Goal: Task Accomplishment & Management: Manage account settings

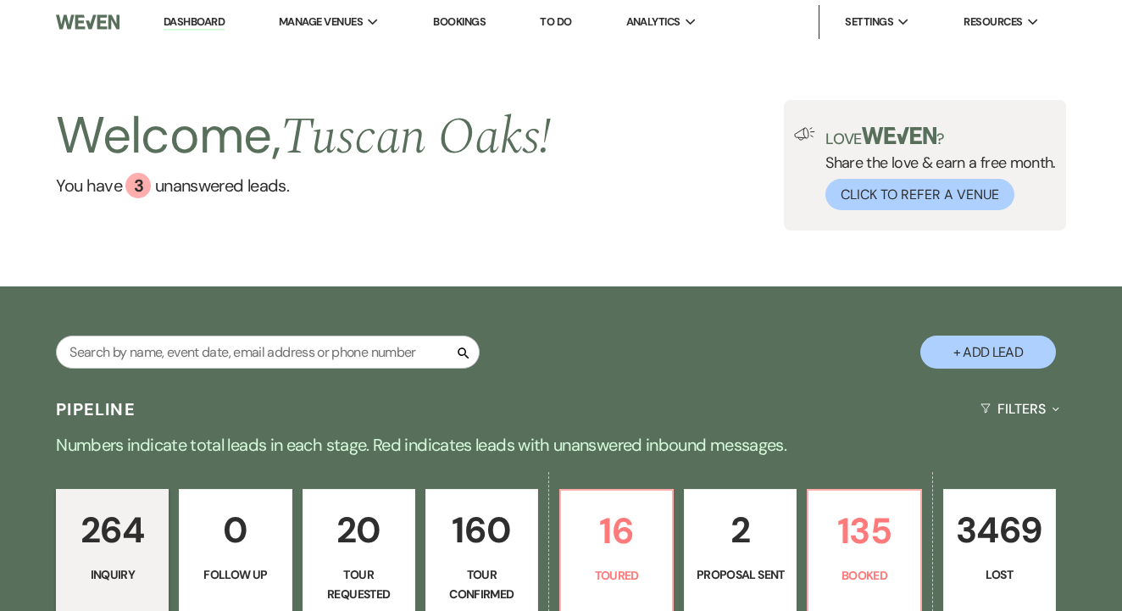
click at [566, 15] on link "To Do" at bounding box center [555, 21] width 31 height 14
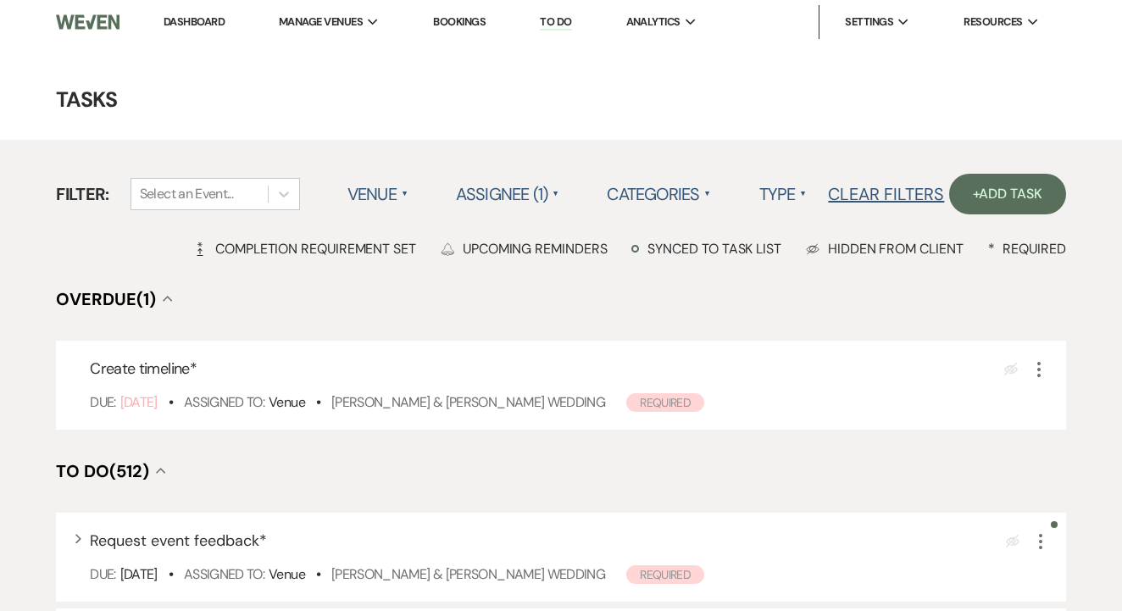
click at [217, 20] on link "Dashboard" at bounding box center [194, 21] width 61 height 14
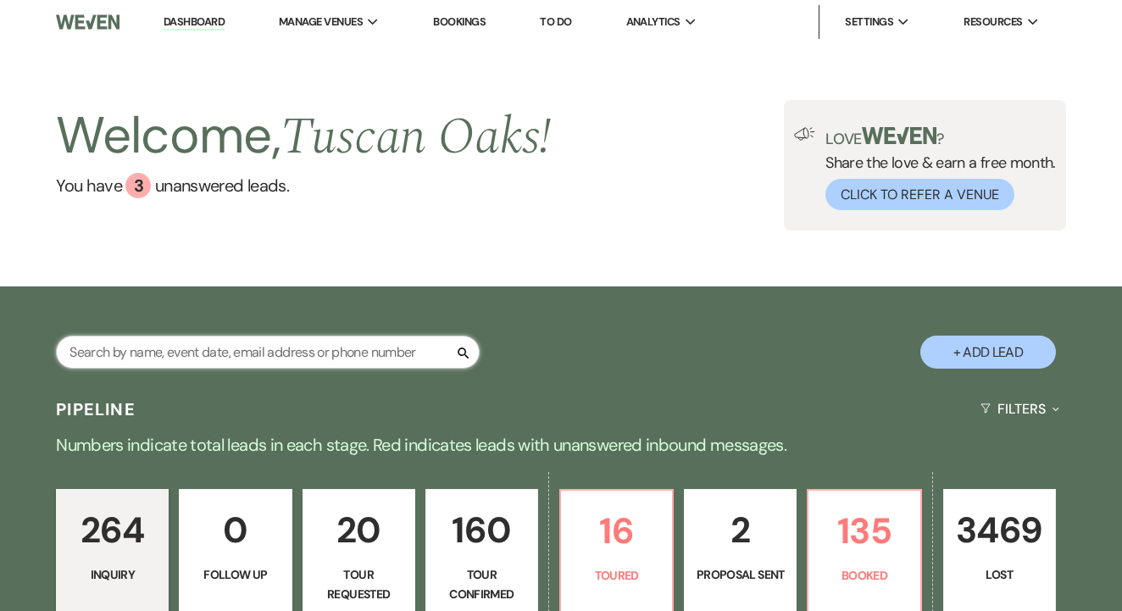
click at [291, 356] on input "text" at bounding box center [268, 352] width 424 height 33
click at [480, 17] on link "Bookings" at bounding box center [459, 21] width 53 height 14
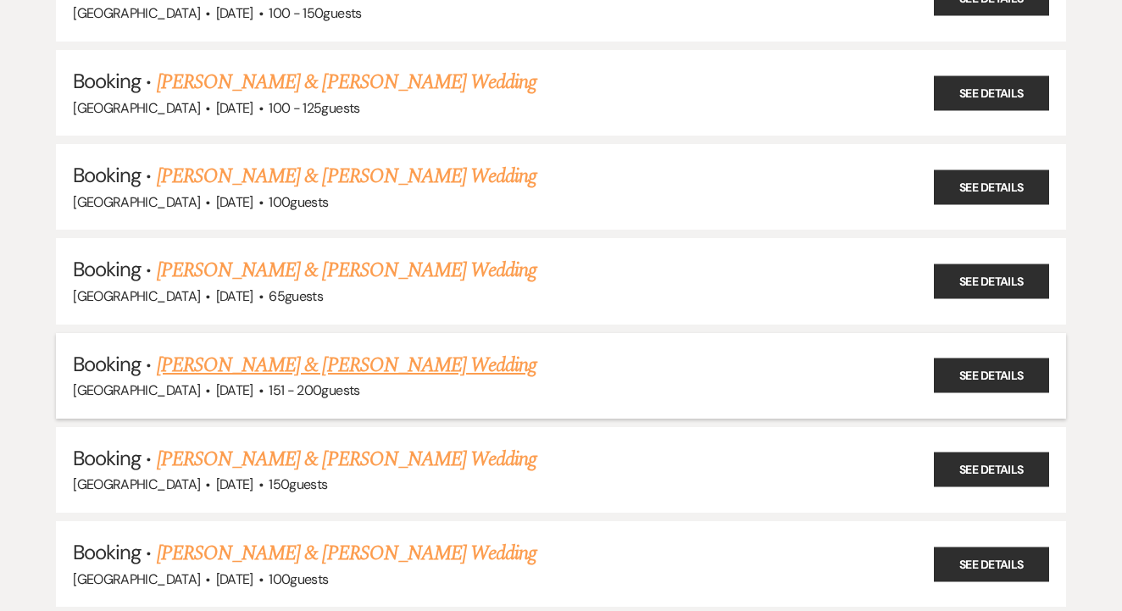
scroll to position [1512, 0]
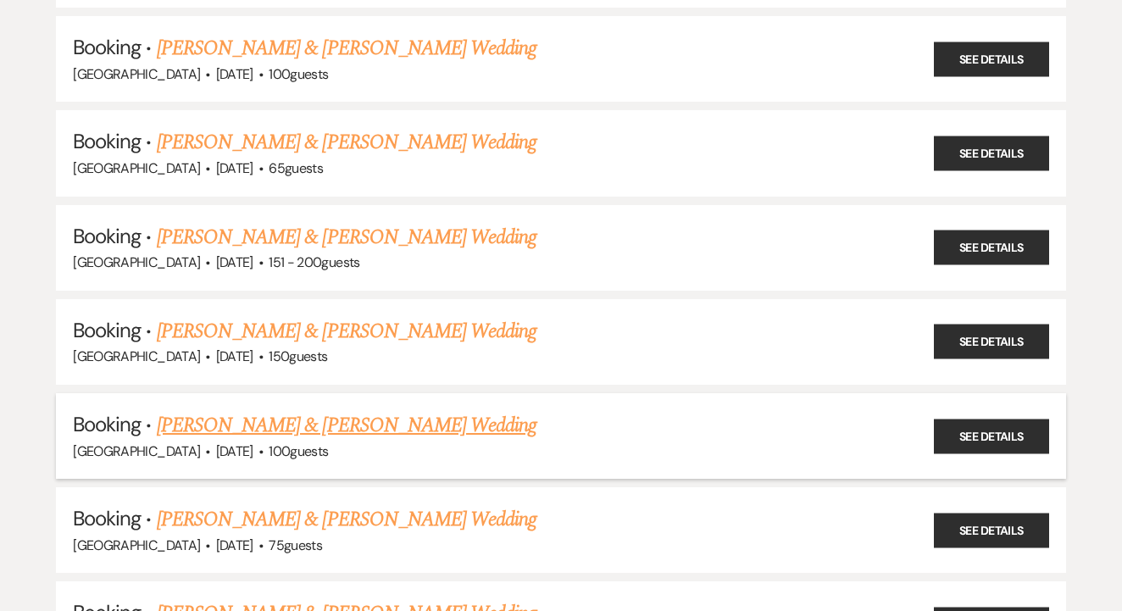
click at [403, 410] on link "Nina Lewis & Cathryn Gosoroski's Wedding" at bounding box center [347, 425] width 380 height 31
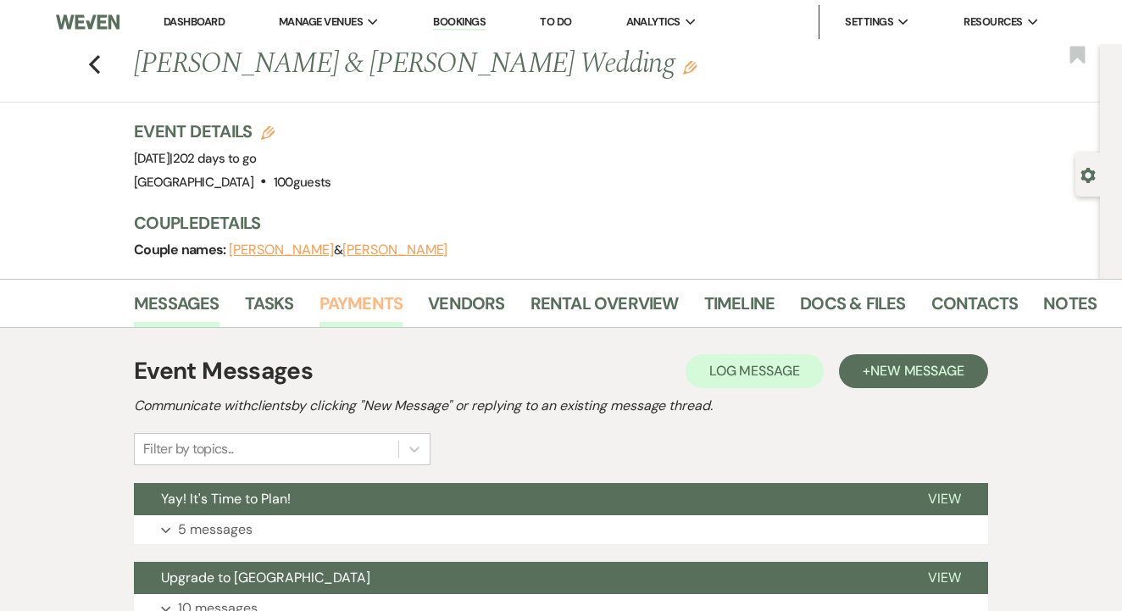
click at [386, 305] on link "Payments" at bounding box center [361, 308] width 84 height 37
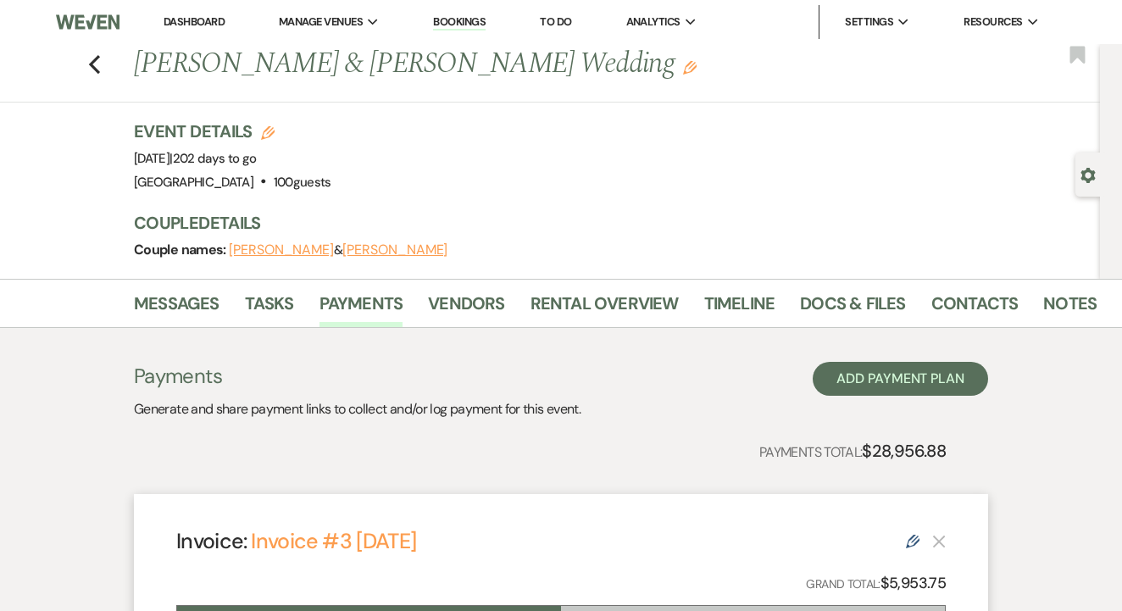
click at [565, 20] on link "To Do" at bounding box center [555, 21] width 31 height 14
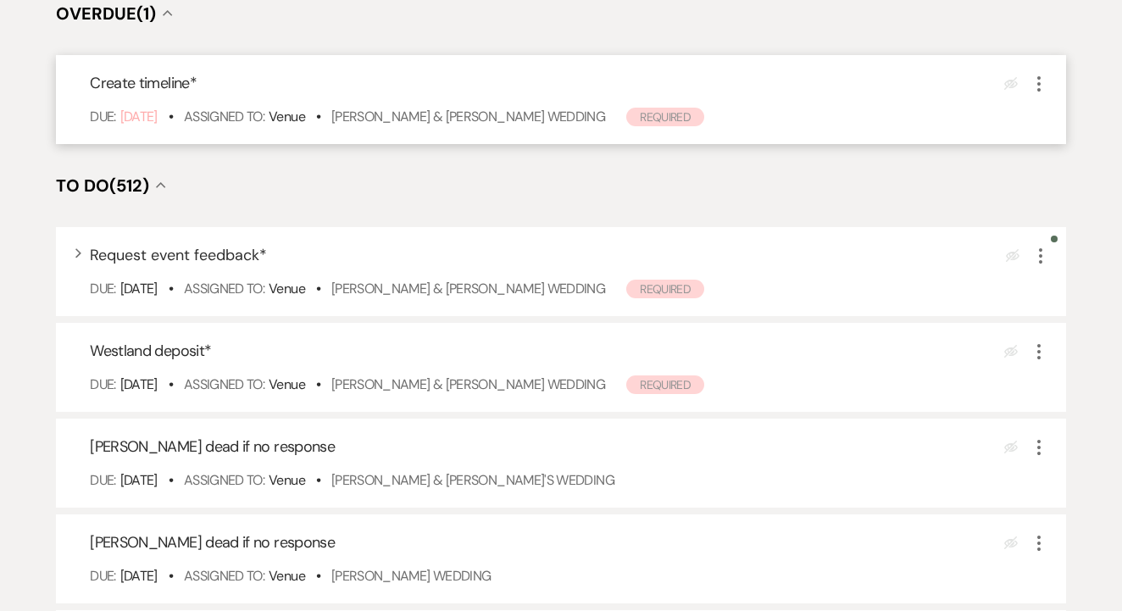
scroll to position [344, 0]
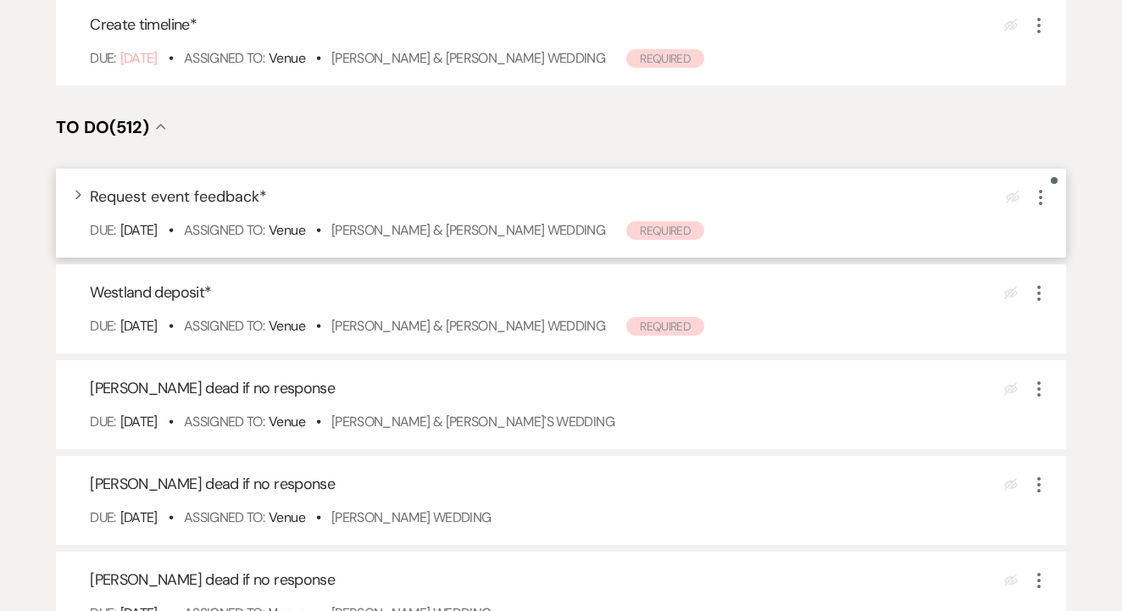
click at [486, 258] on div "Expand Request event feedback * Eye Blocked More Due: Sep 19 25 • Assigned To: …" at bounding box center [561, 213] width 1010 height 89
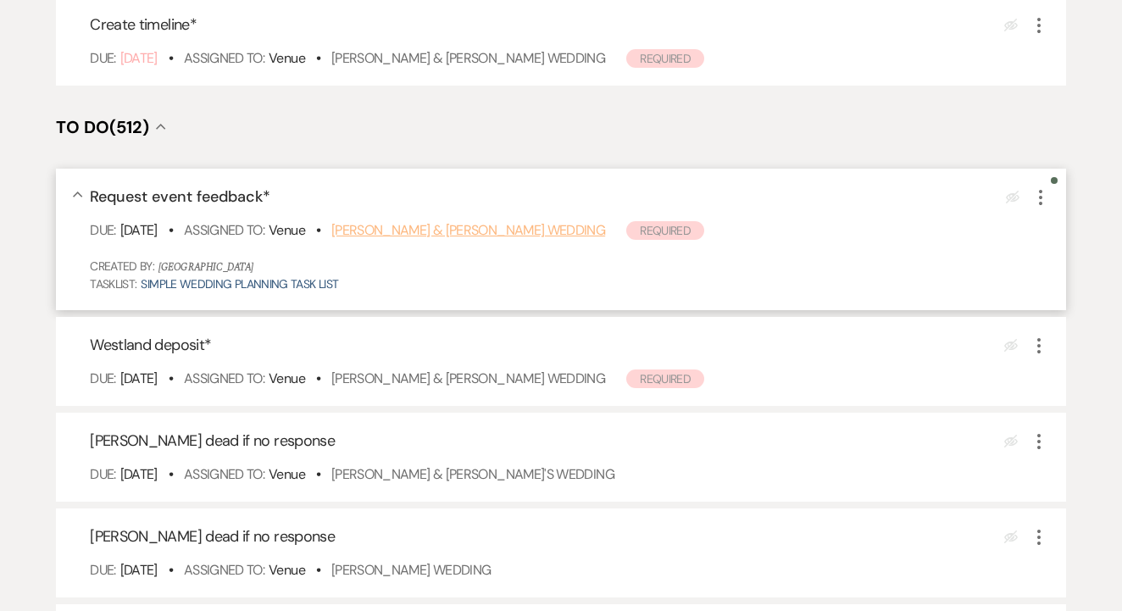
click at [497, 239] on link "Derek Vigil & Breanna Lozano's Wedding" at bounding box center [468, 230] width 274 height 18
click at [1039, 208] on icon "More" at bounding box center [1041, 197] width 20 height 20
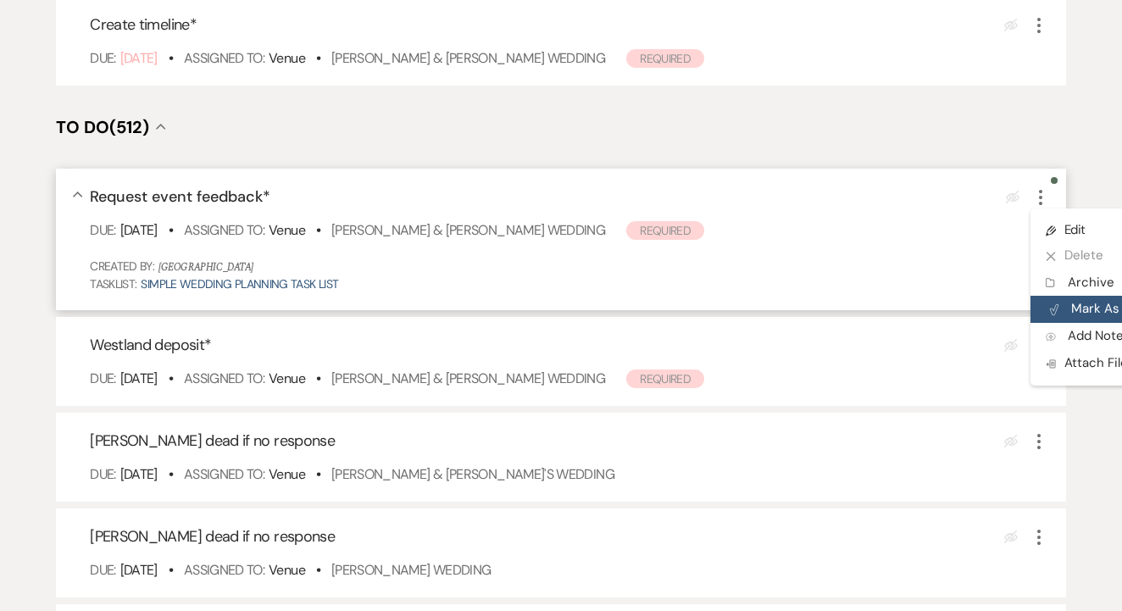
click at [1074, 323] on button "Plan Portal Link Mark As Complete" at bounding box center [1114, 309] width 166 height 27
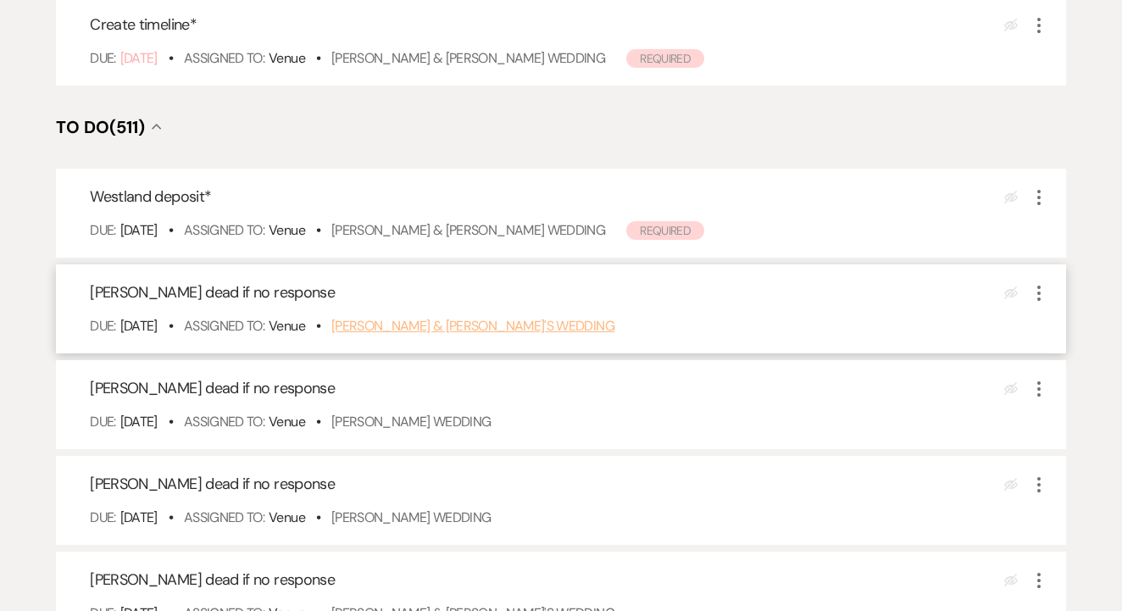
click at [555, 335] on link "Suzanne Maxwell & Fiance's Wedding" at bounding box center [472, 326] width 283 height 18
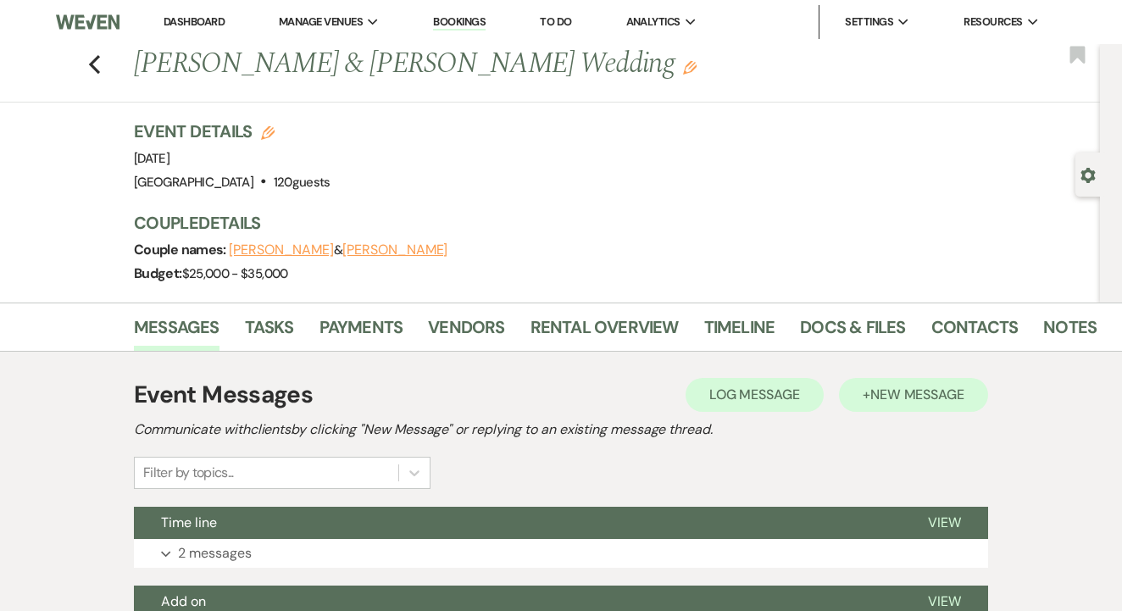
click at [963, 386] on span "New Message" at bounding box center [917, 395] width 94 height 18
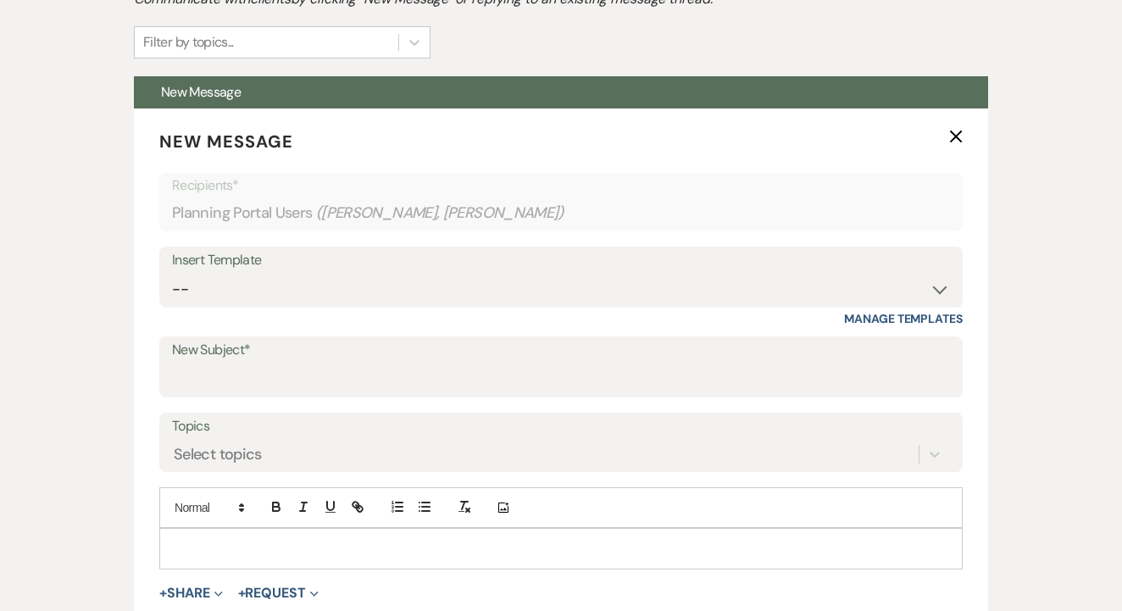
scroll to position [436, 0]
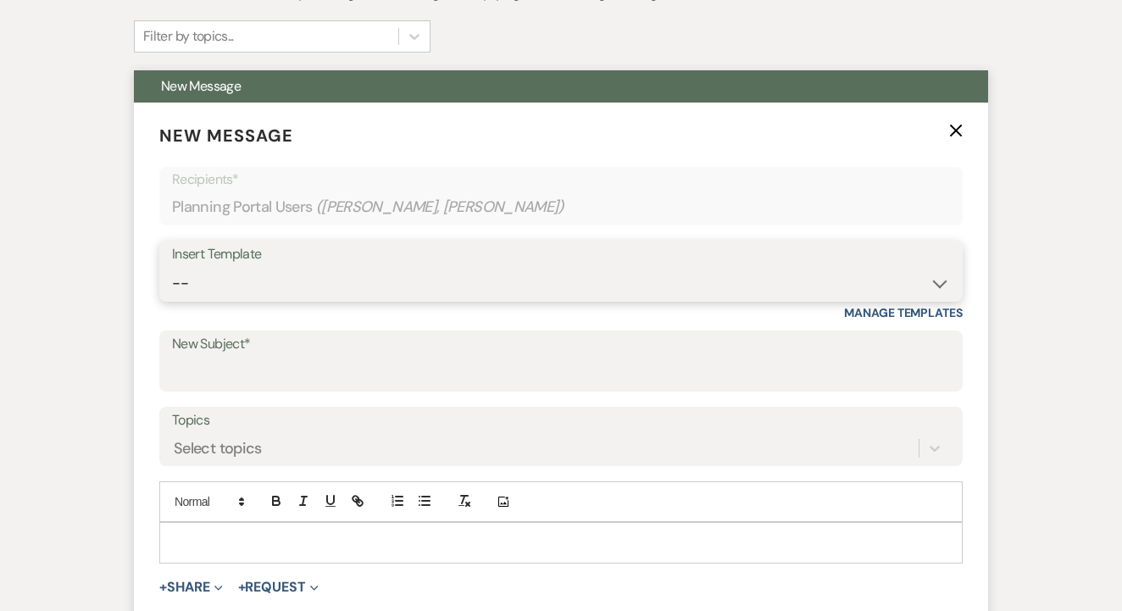
click at [672, 277] on select "-- Lead: Automated Intro Email (Wedding) Lead: 1st Follow Up Email Images Lead:…" at bounding box center [561, 283] width 778 height 33
select select "1893"
type input "Thank you and congratulations!"
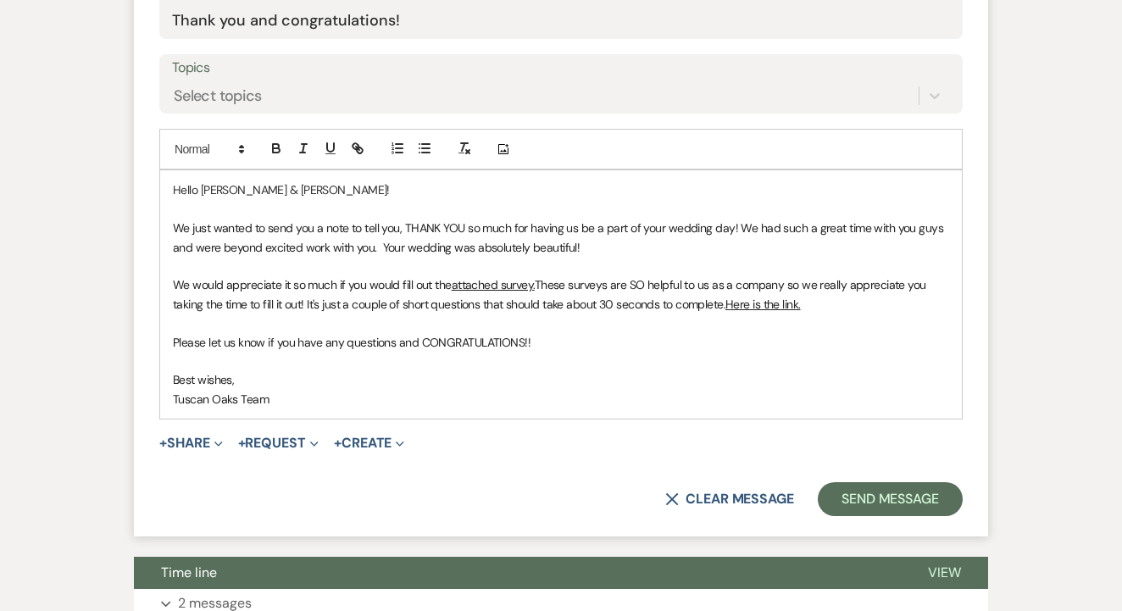
scroll to position [792, 0]
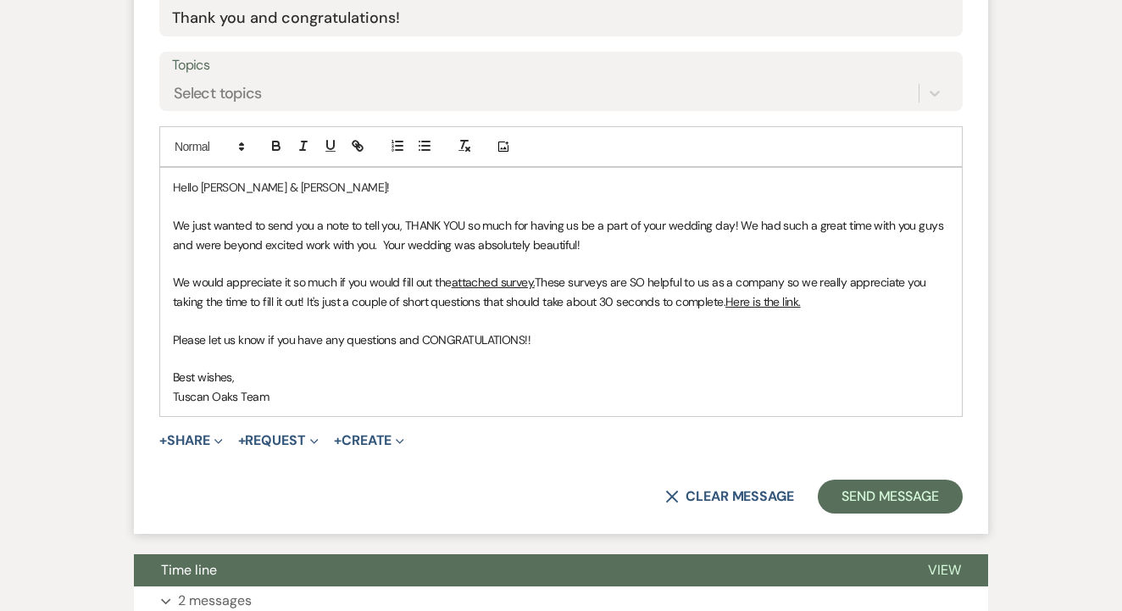
click at [887, 469] on form "New Message X Saving draft... Recipients* Planning Portal Users ( Breanna Lozan…" at bounding box center [561, 140] width 854 height 786
click at [893, 483] on button "Send Message" at bounding box center [890, 497] width 145 height 34
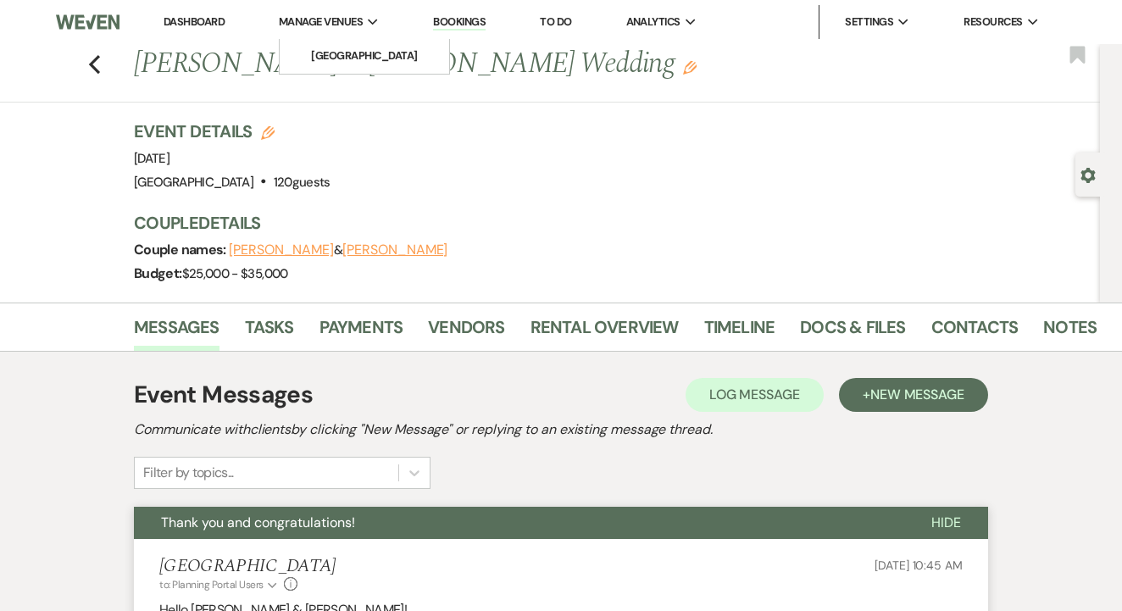
scroll to position [0, 0]
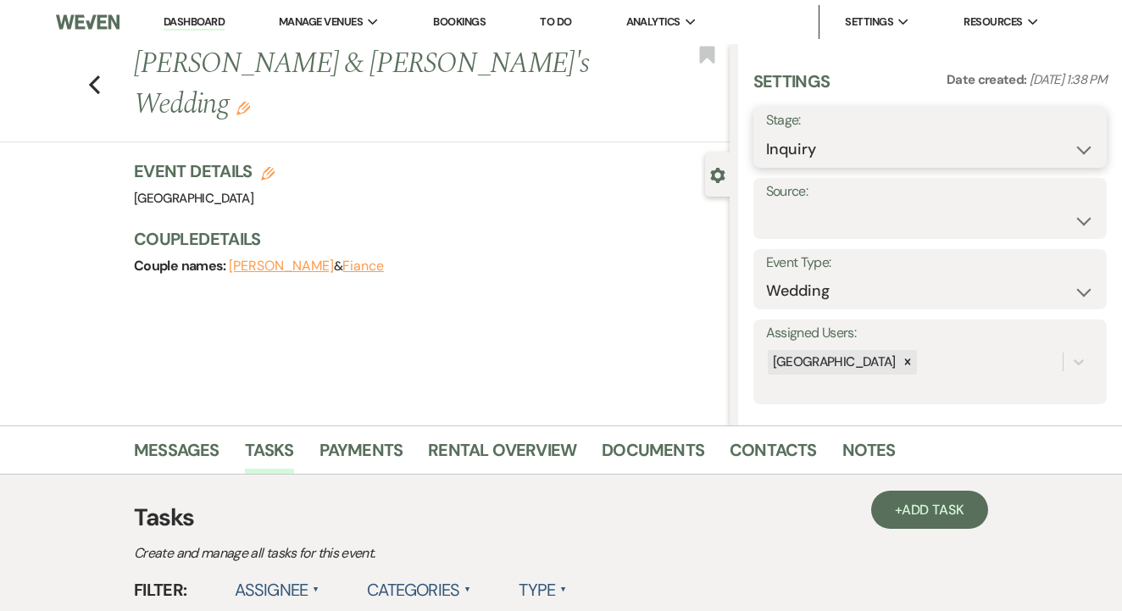
click at [846, 161] on select "Inquiry Follow Up Tour Requested Tour Confirmed Toured Proposal Sent Booked Lost" at bounding box center [930, 149] width 328 height 33
select select "8"
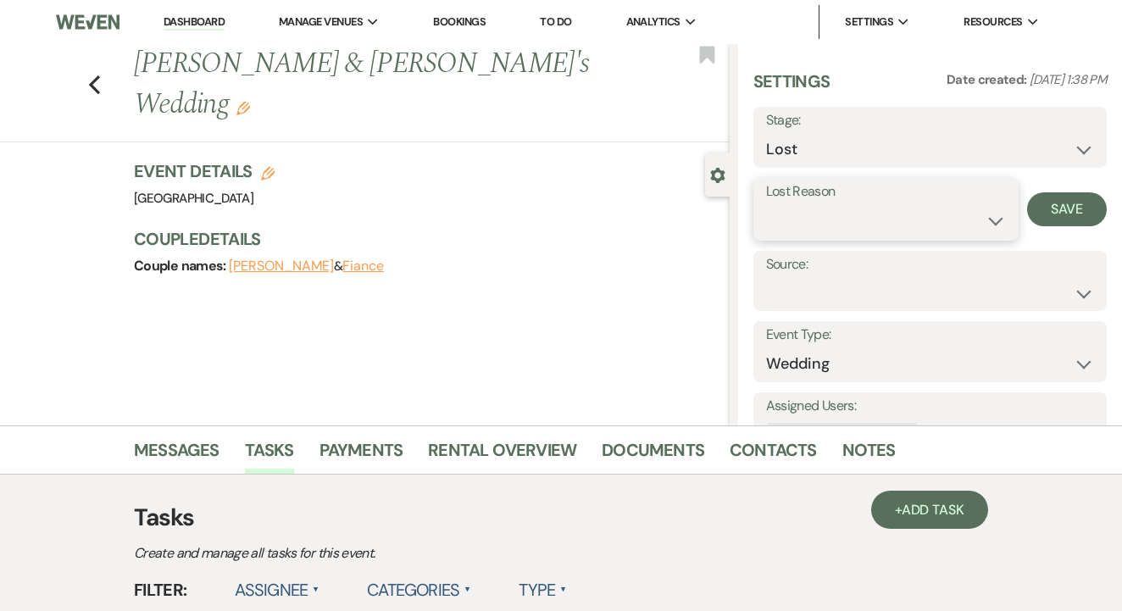
click at [844, 210] on select "Booked Elsewhere Budget Date Unavailable No Response Not a Good Match Capacity …" at bounding box center [886, 220] width 240 height 33
select select "5"
click at [1043, 208] on button "Save" at bounding box center [1067, 209] width 80 height 34
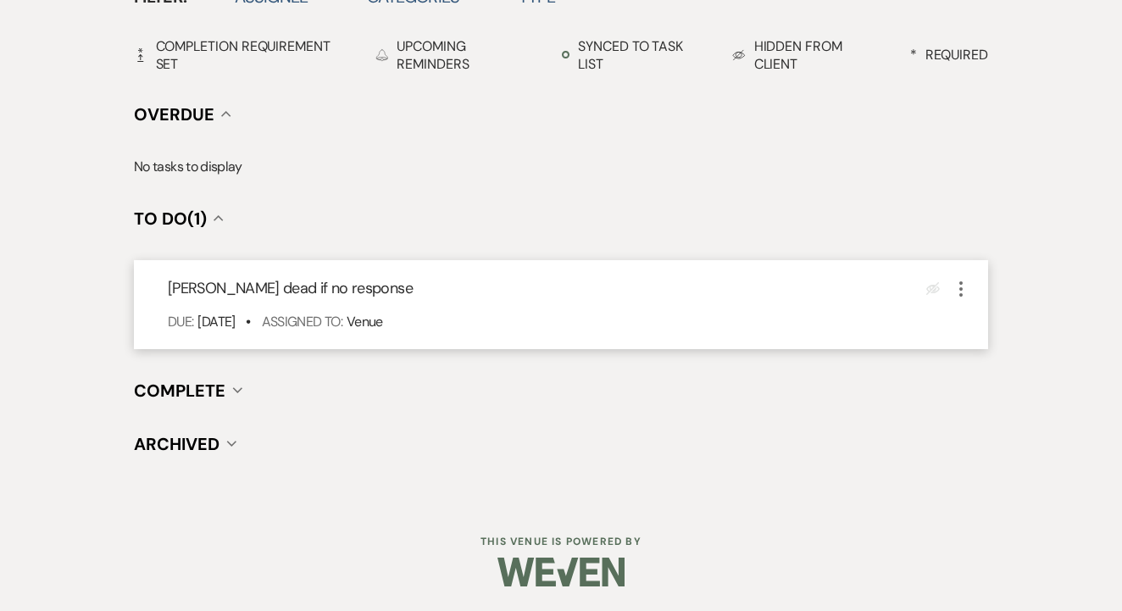
scroll to position [592, 0]
click at [963, 292] on icon "More" at bounding box center [961, 290] width 20 height 20
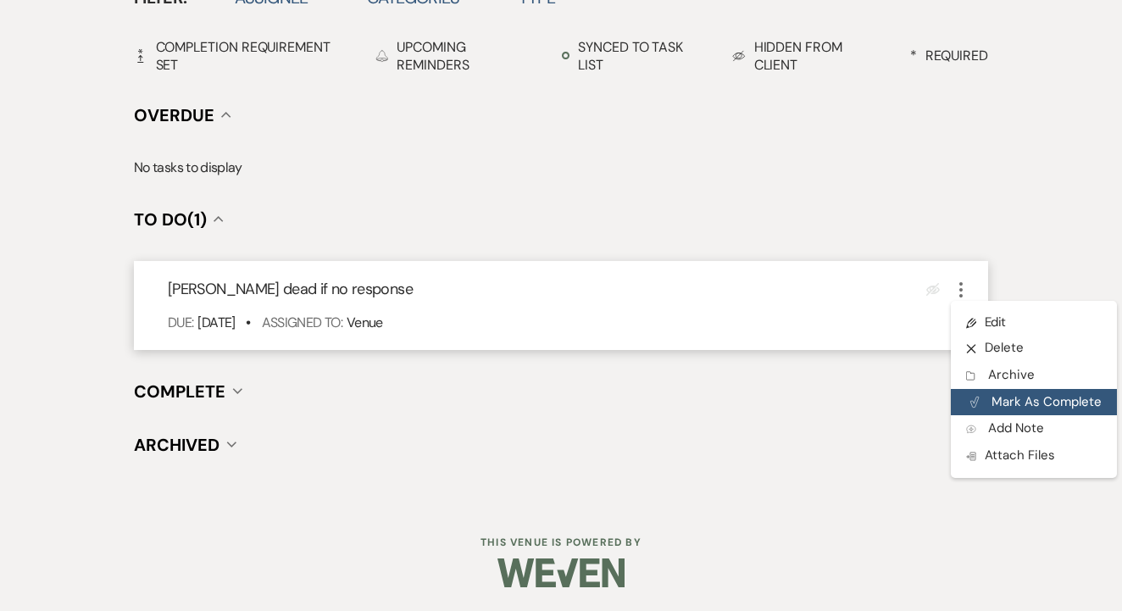
click at [1008, 401] on button "Plan Portal Link Mark As Complete" at bounding box center [1034, 402] width 166 height 27
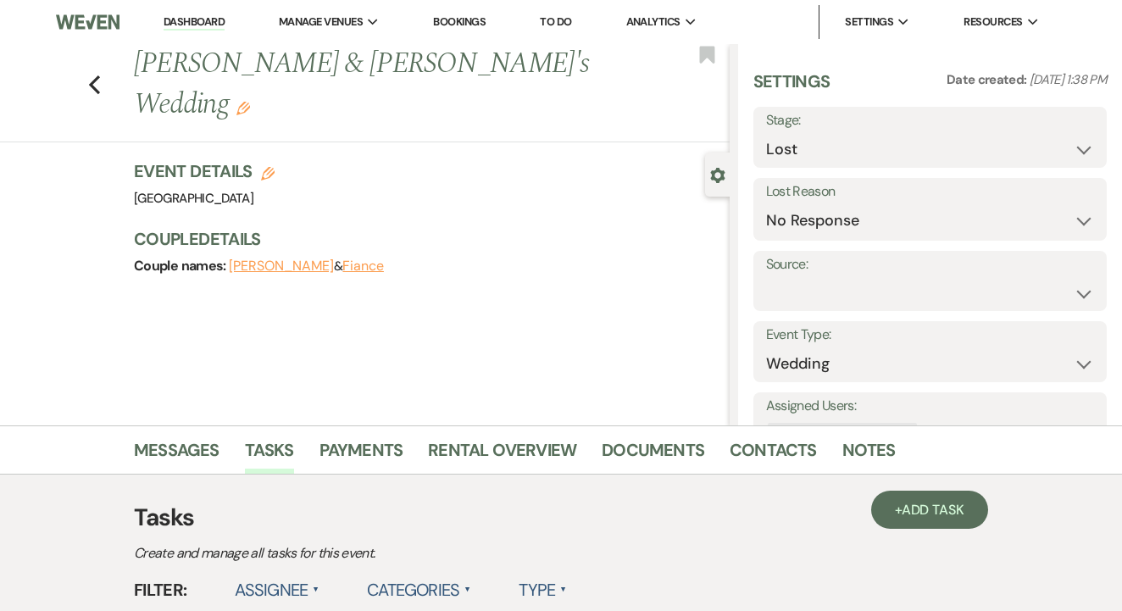
scroll to position [0, 0]
click at [569, 17] on link "To Do" at bounding box center [555, 21] width 31 height 14
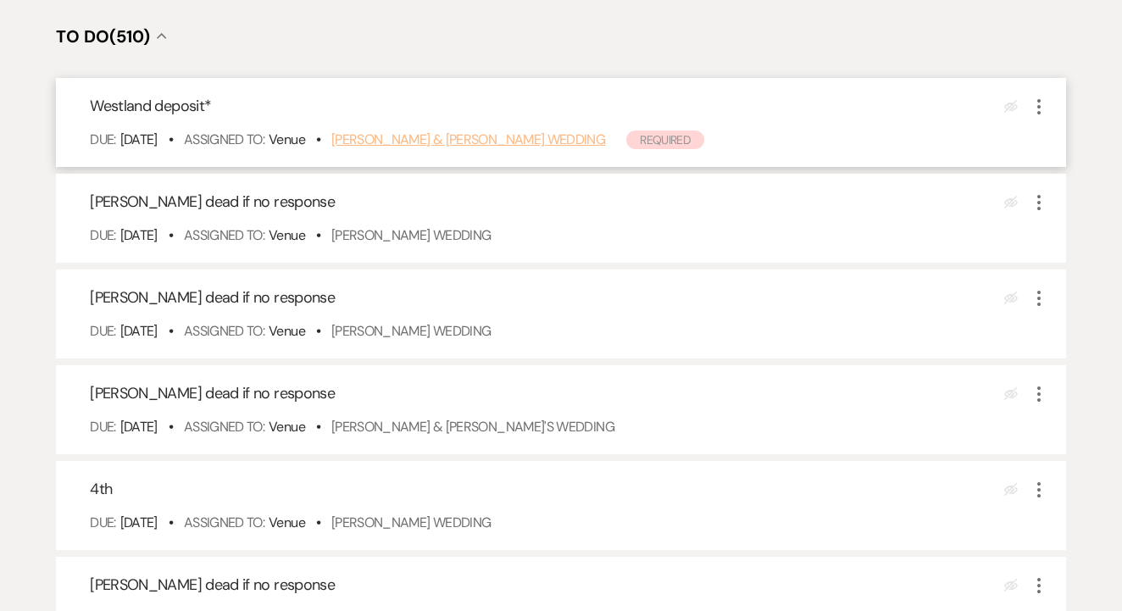
scroll to position [436, 0]
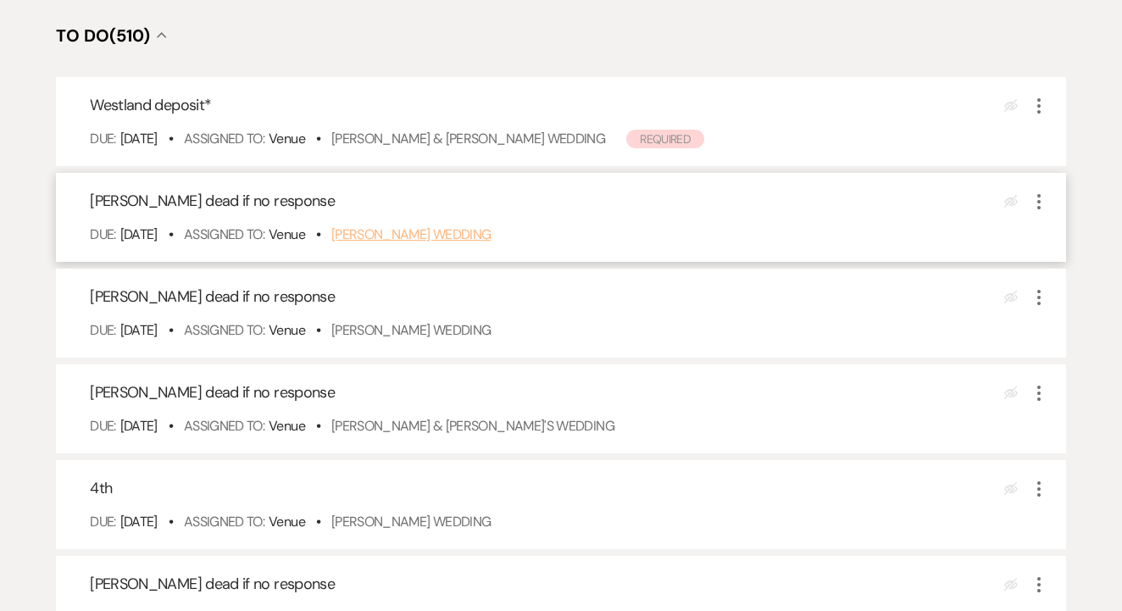
click at [480, 243] on link "Mariah Davis's Wedding" at bounding box center [411, 234] width 160 height 18
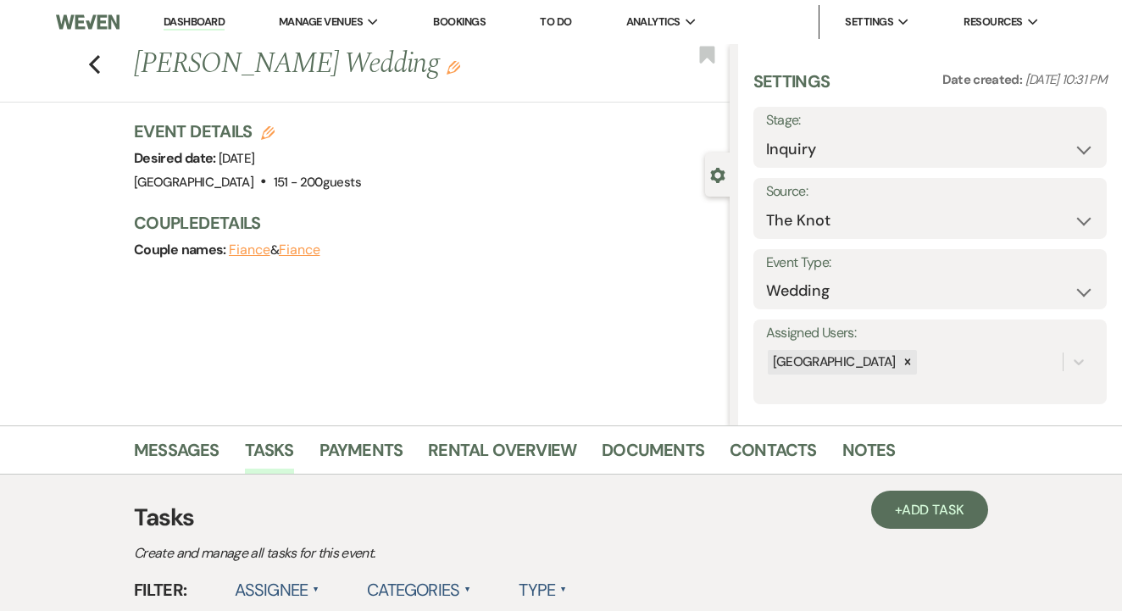
select select "8"
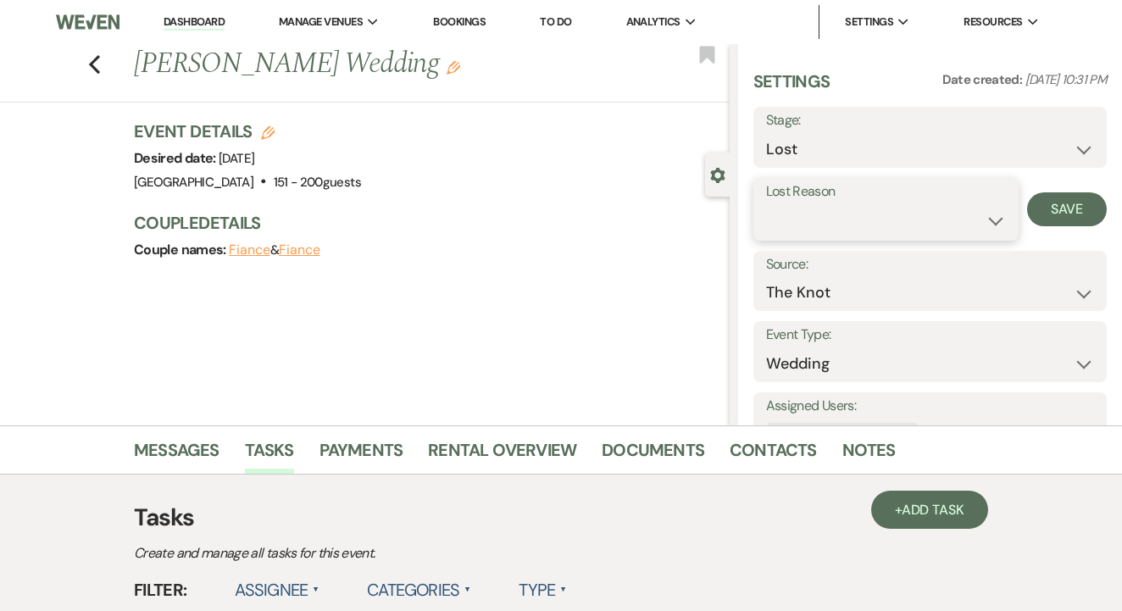
click at [892, 222] on select "Booked Elsewhere Budget Date Unavailable No Response Not a Good Match Capacity …" at bounding box center [886, 220] width 240 height 33
select select "5"
click at [1061, 204] on button "Save" at bounding box center [1067, 209] width 80 height 34
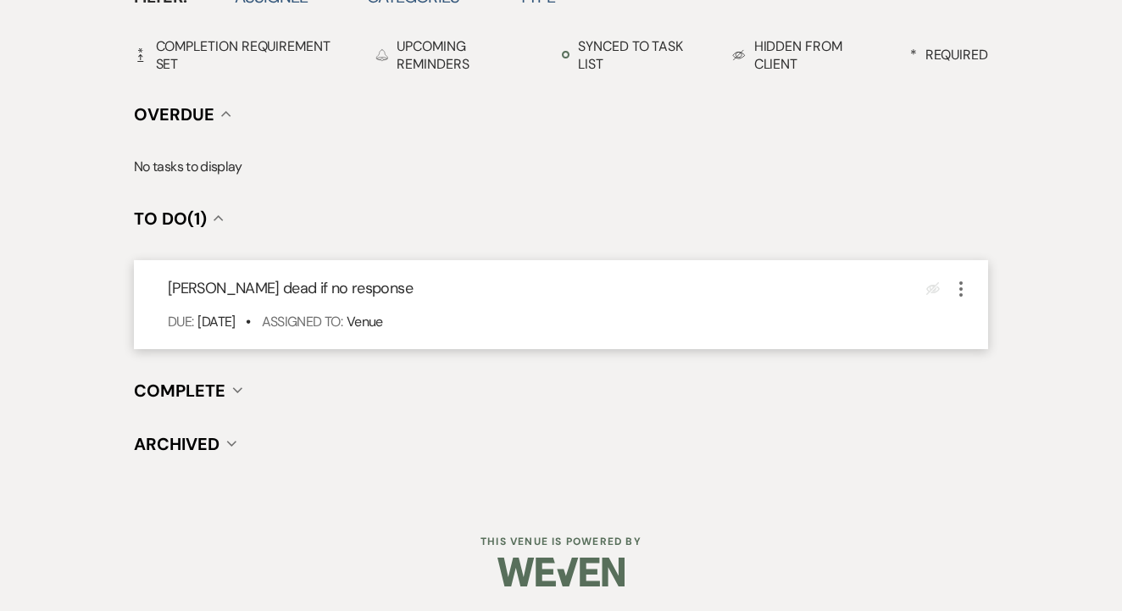
scroll to position [592, 0]
click at [965, 283] on icon "More" at bounding box center [961, 290] width 20 height 20
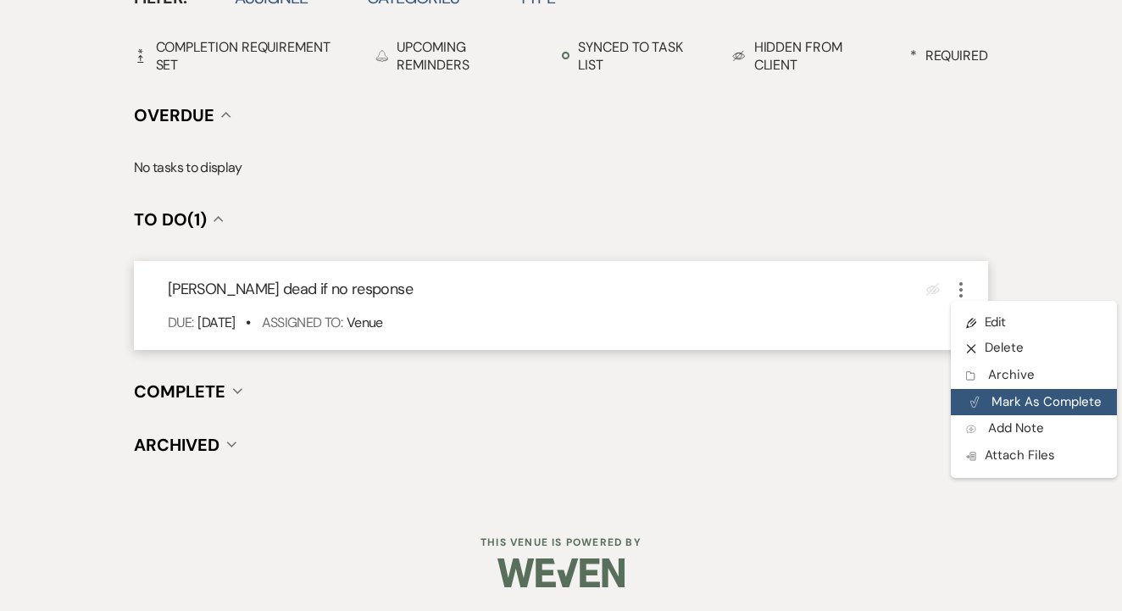
click at [1006, 395] on button "Plan Portal Link Mark As Complete" at bounding box center [1034, 402] width 166 height 27
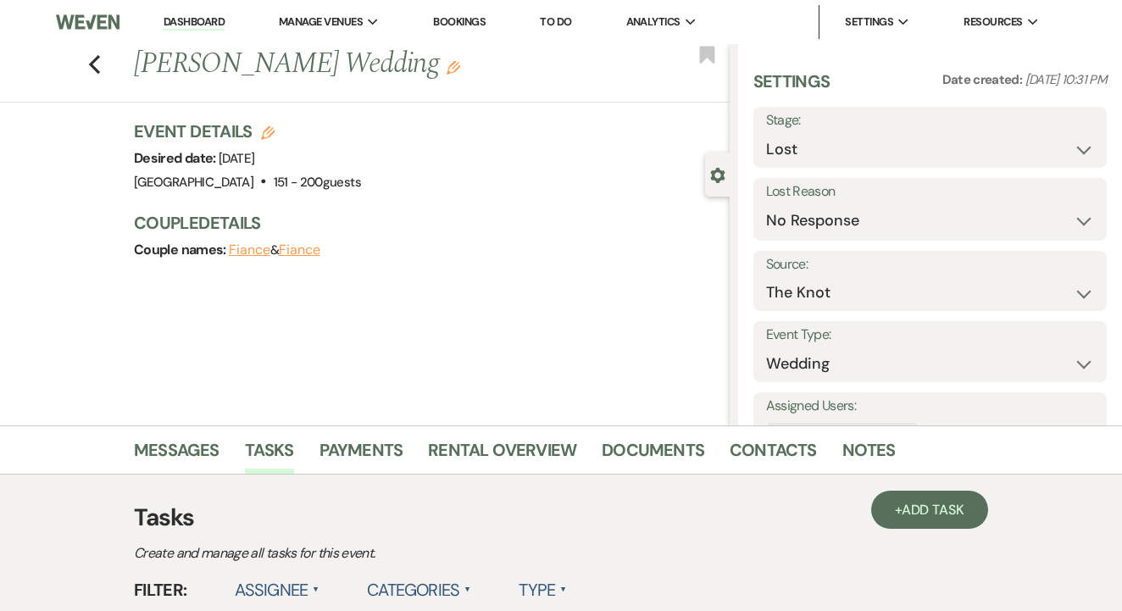
scroll to position [0, 0]
click at [571, 16] on link "To Do" at bounding box center [555, 21] width 31 height 14
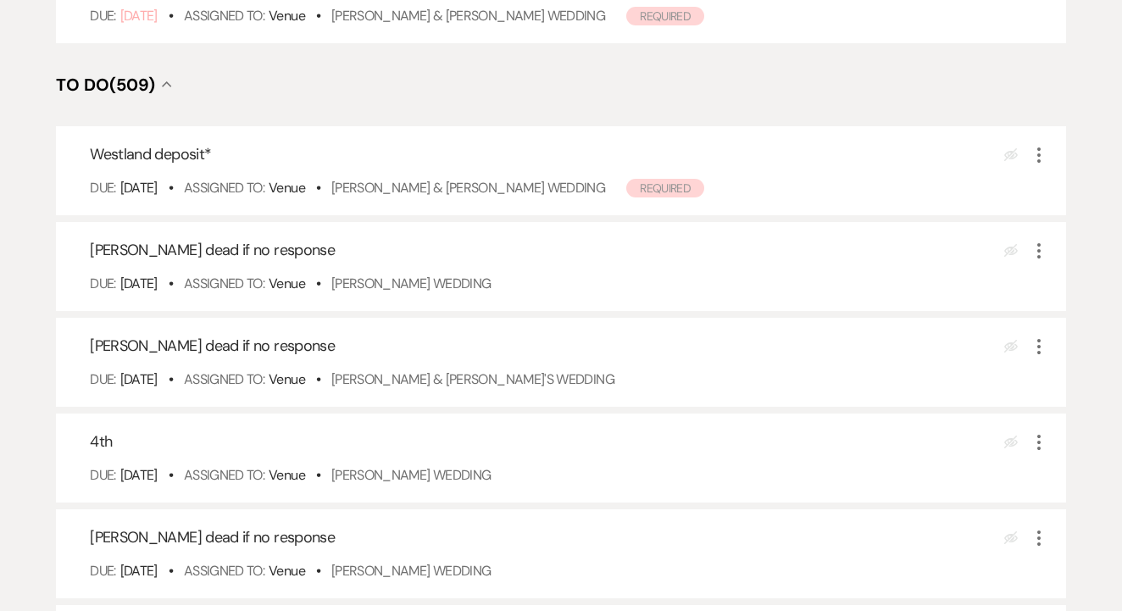
scroll to position [451, 0]
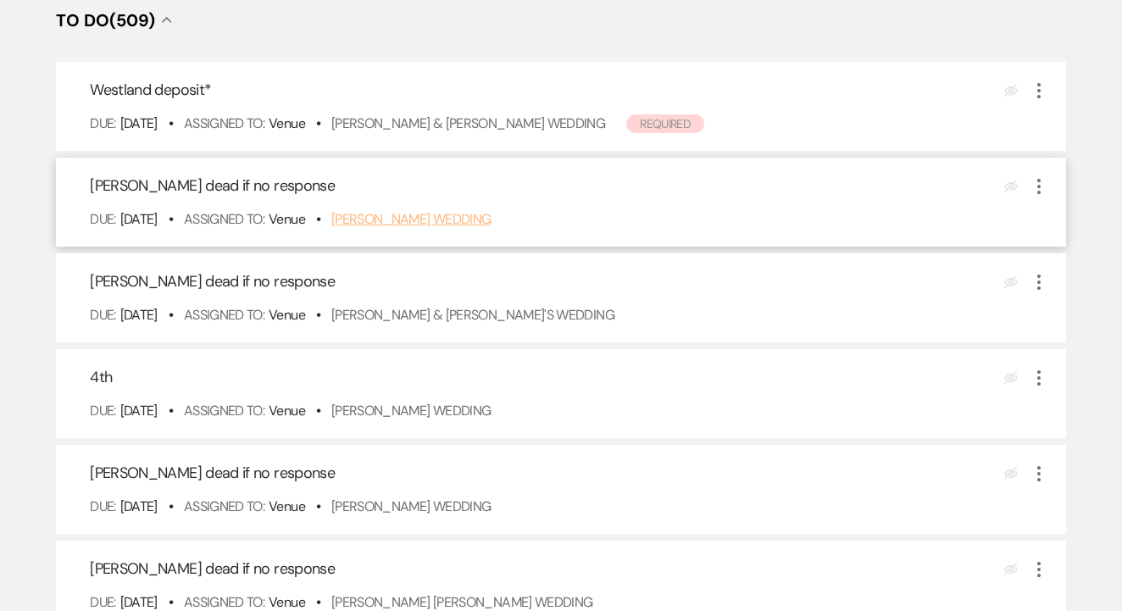
click at [475, 228] on link "Jennifer Mauro's Wedding" at bounding box center [411, 219] width 160 height 18
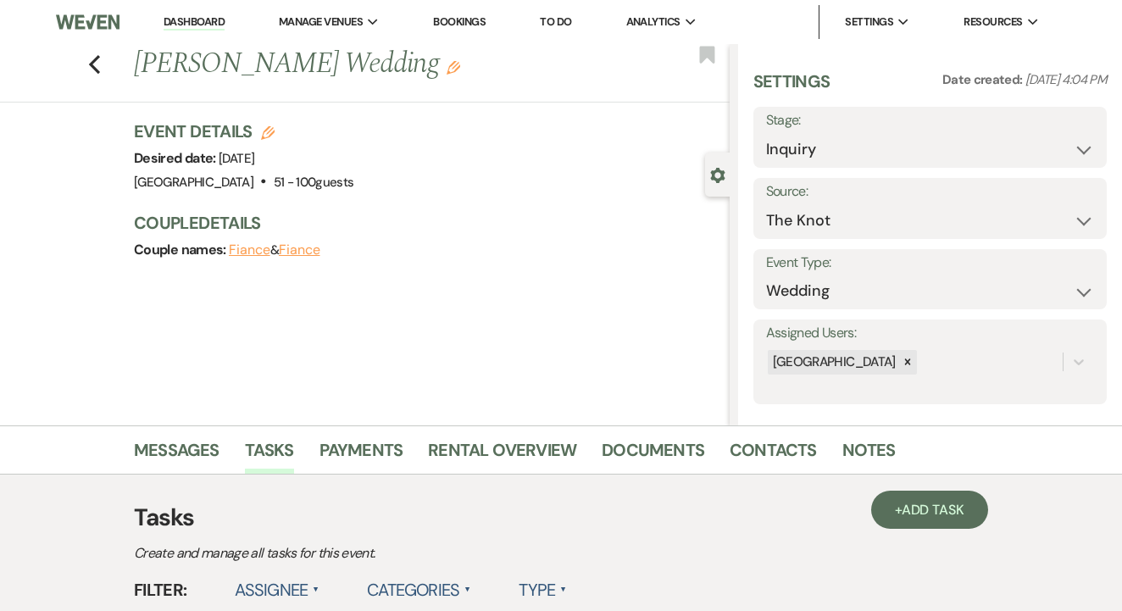
click at [899, 131] on label "Stage:" at bounding box center [930, 120] width 328 height 25
click at [902, 144] on select "Inquiry Follow Up Tour Requested Tour Confirmed Toured Proposal Sent Booked Lost" at bounding box center [930, 149] width 328 height 33
select select "8"
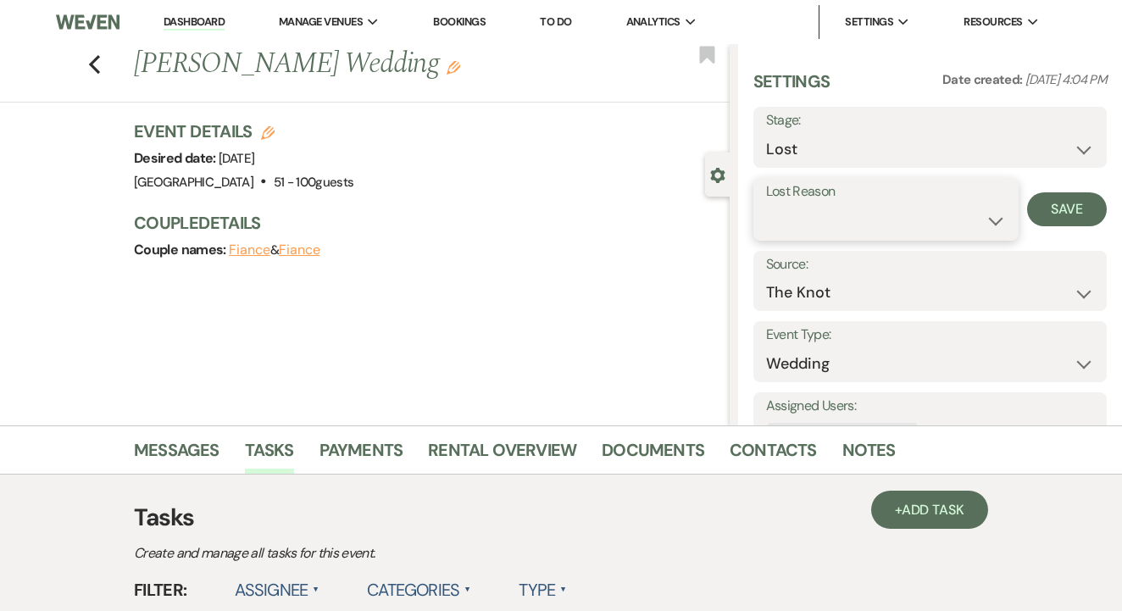
click at [891, 219] on select "Booked Elsewhere Budget Date Unavailable No Response Not a Good Match Capacity …" at bounding box center [886, 220] width 240 height 33
select select "5"
click at [1053, 201] on button "Save" at bounding box center [1067, 209] width 80 height 34
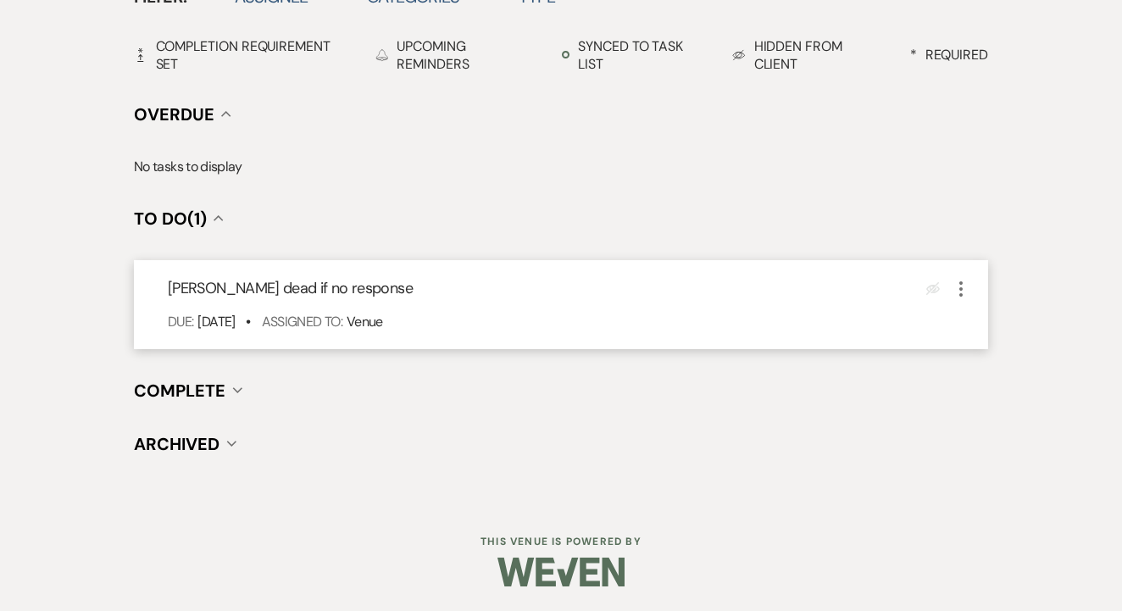
scroll to position [592, 0]
click at [951, 293] on icon "More" at bounding box center [961, 290] width 20 height 20
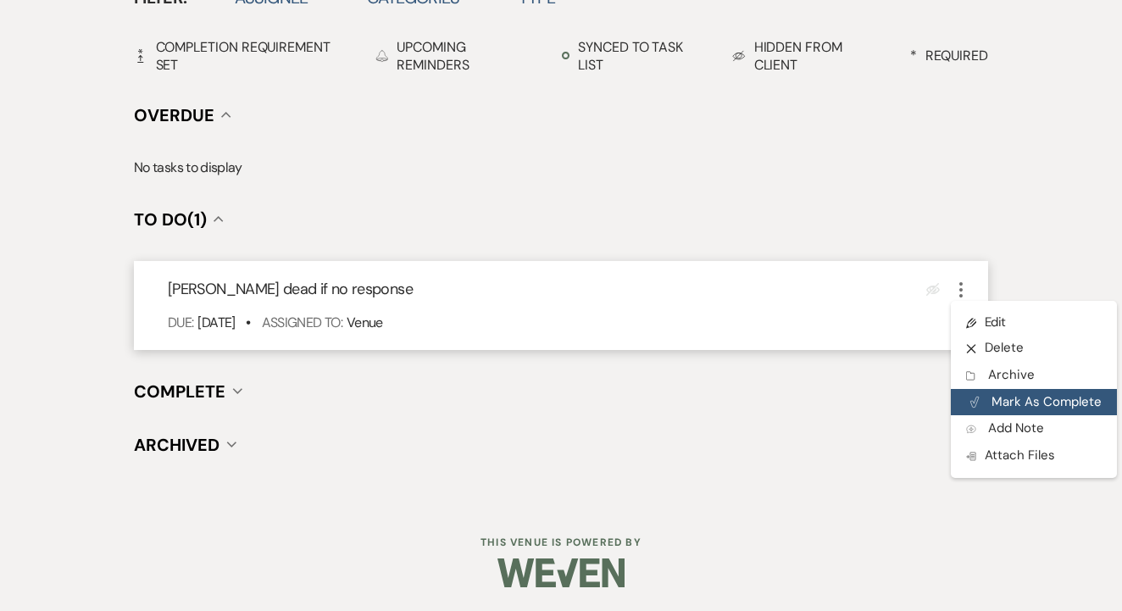
click at [1000, 402] on button "Plan Portal Link Mark As Complete" at bounding box center [1034, 402] width 166 height 27
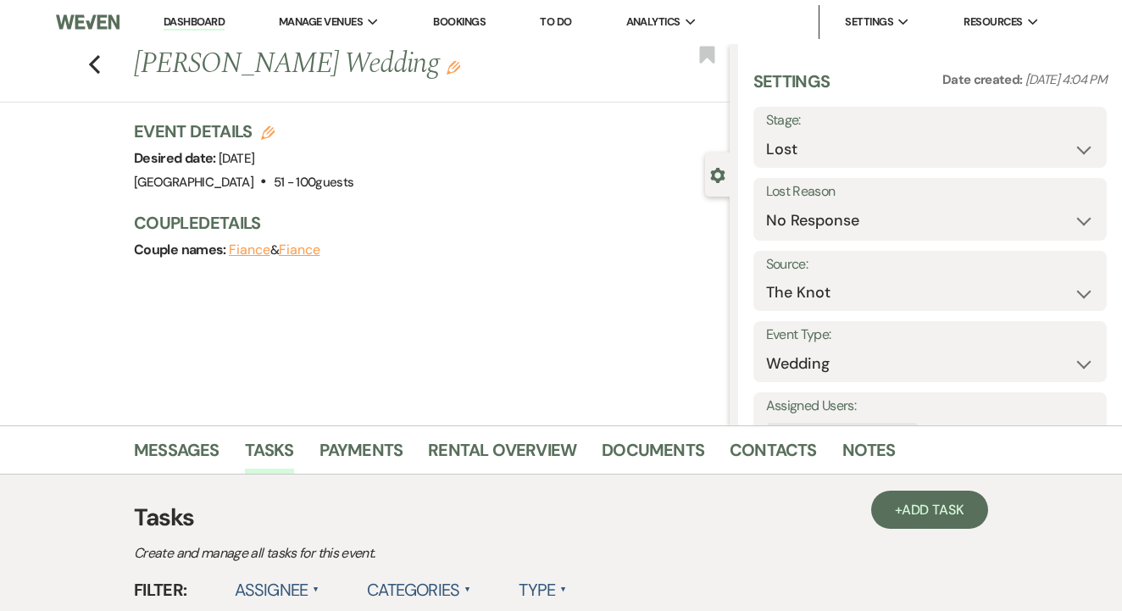
scroll to position [0, 0]
click at [564, 19] on link "To Do" at bounding box center [555, 21] width 31 height 14
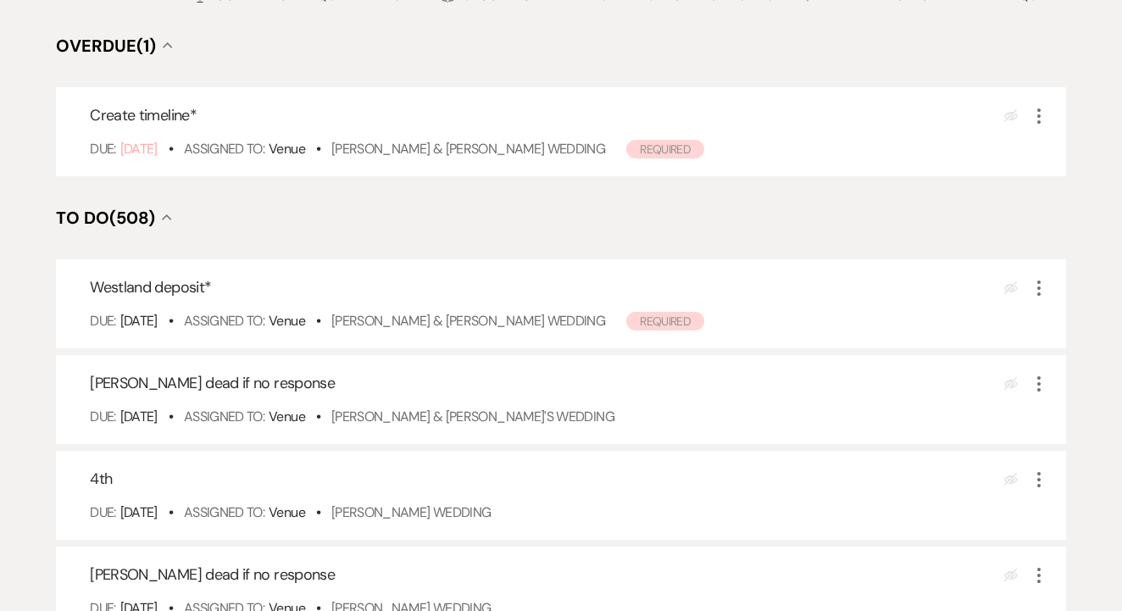
scroll to position [274, 0]
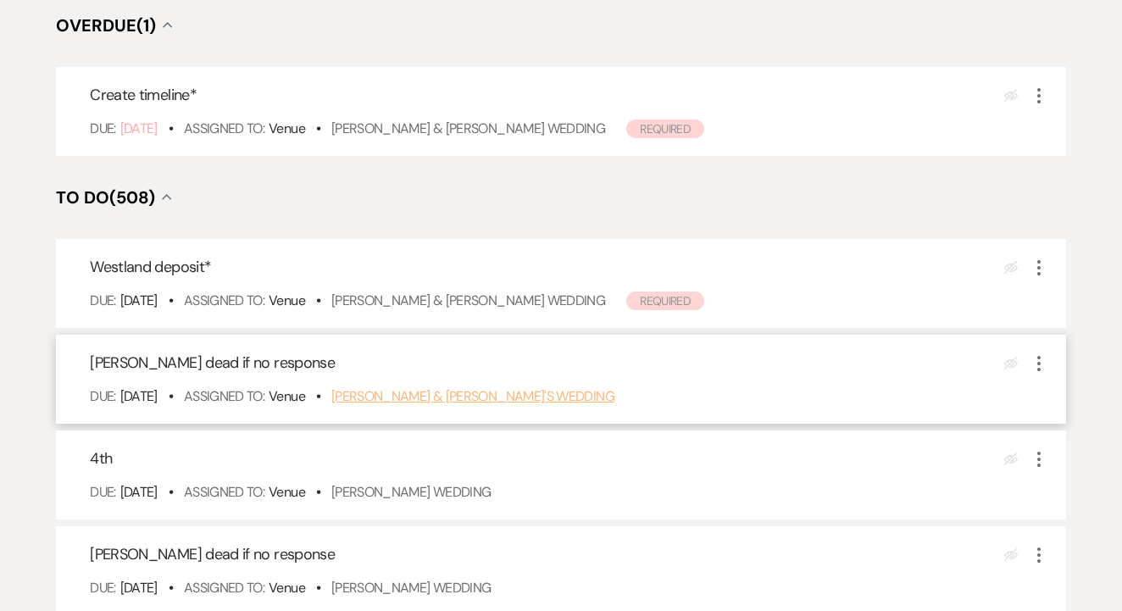
click at [479, 405] on link "[PERSON_NAME] & [PERSON_NAME]'s Wedding" at bounding box center [472, 396] width 283 height 18
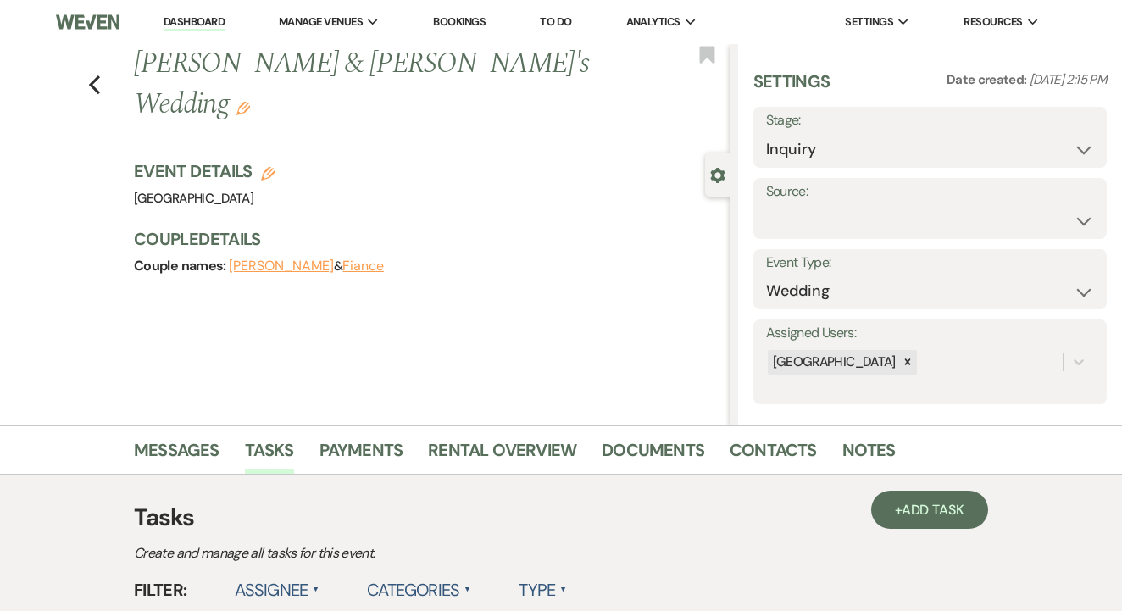
select select "8"
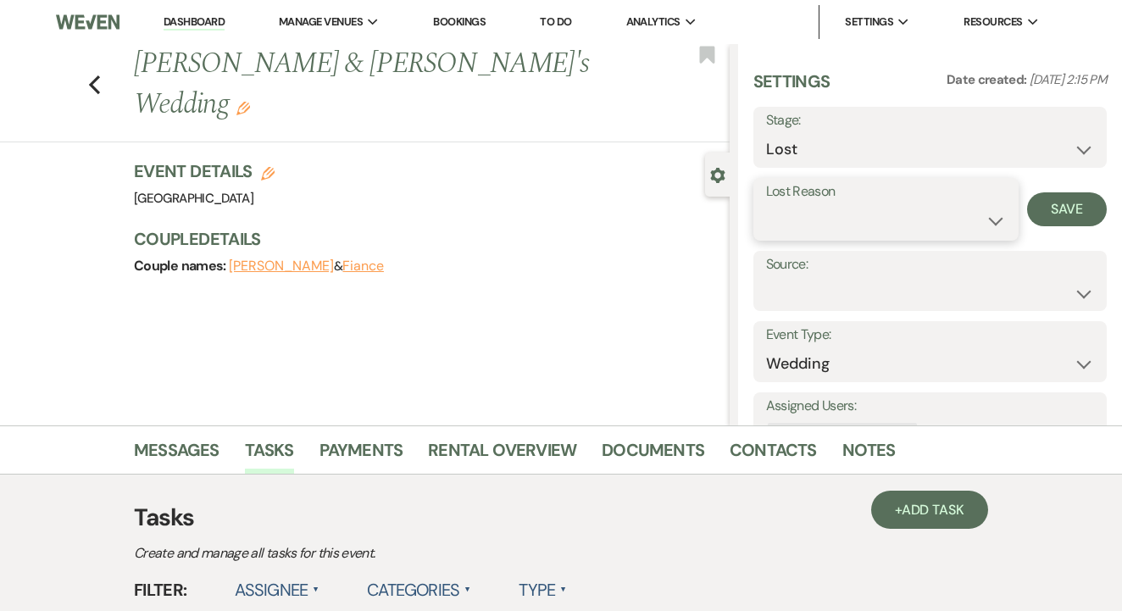
click at [865, 220] on select "Booked Elsewhere Budget Date Unavailable No Response Not a Good Match Capacity …" at bounding box center [886, 220] width 240 height 33
select select "5"
click at [1057, 212] on button "Save" at bounding box center [1067, 209] width 80 height 34
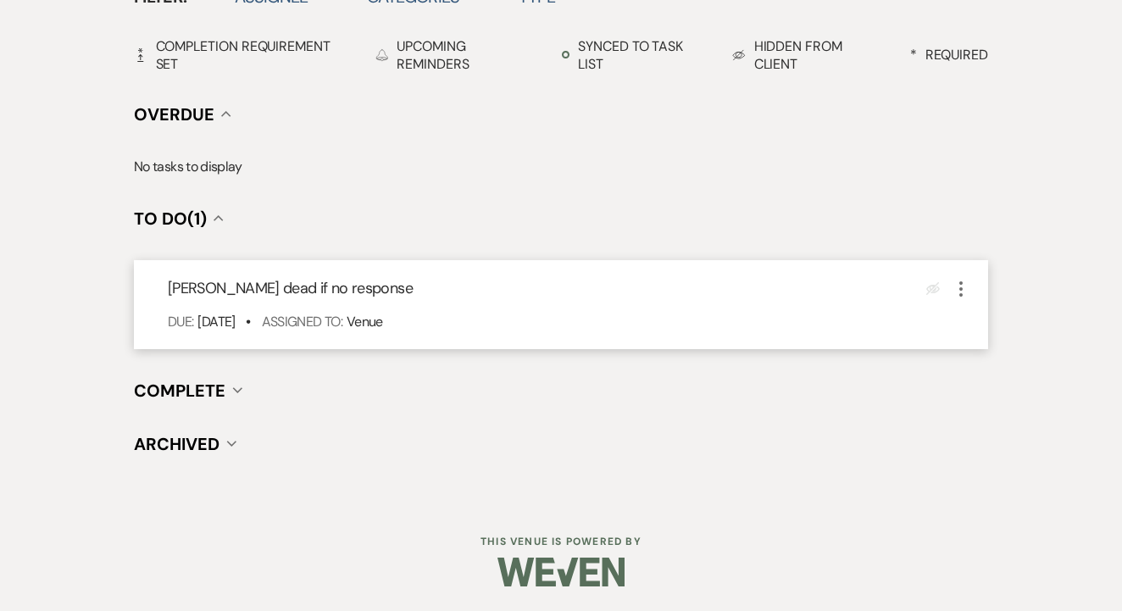
scroll to position [592, 0]
click at [962, 289] on use "button" at bounding box center [960, 289] width 3 height 15
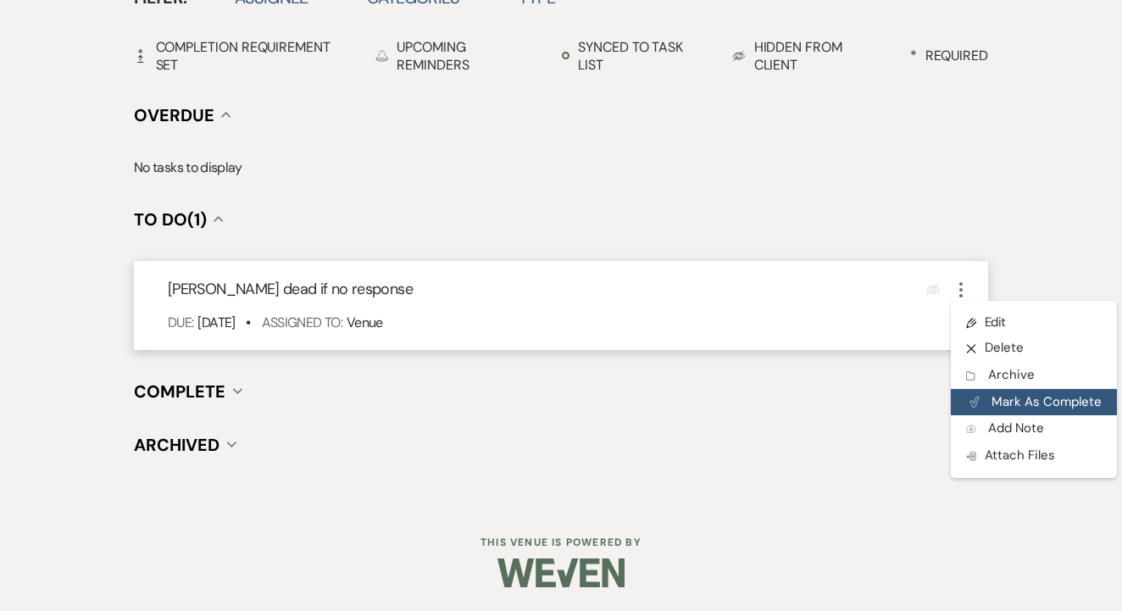
click at [1024, 402] on button "Plan Portal Link Mark As Complete" at bounding box center [1034, 402] width 166 height 27
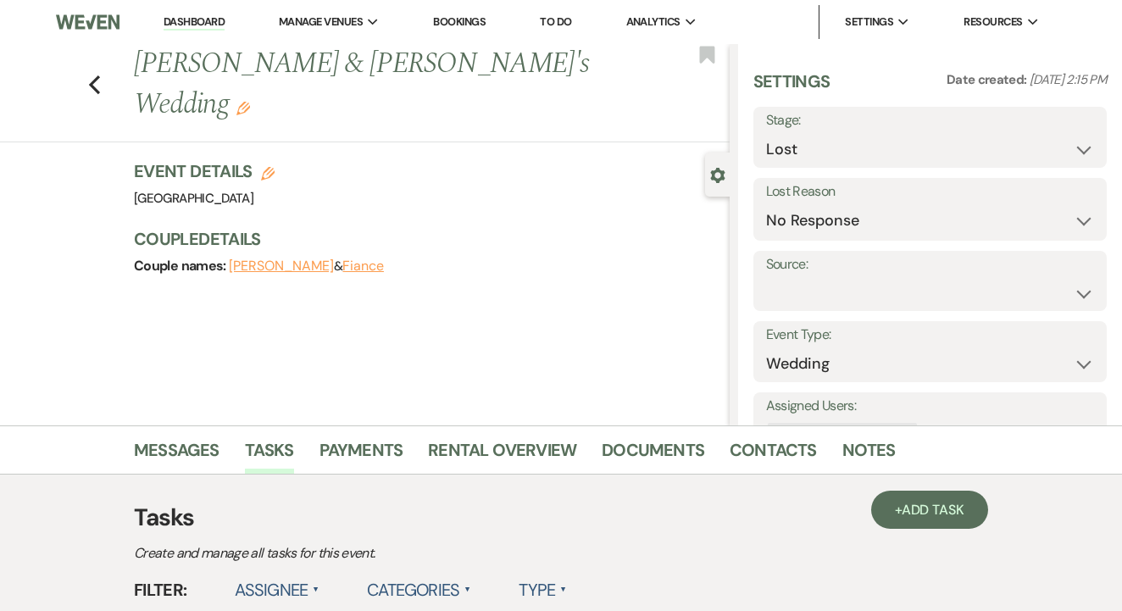
scroll to position [0, 0]
click at [559, 19] on link "To Do" at bounding box center [555, 21] width 31 height 14
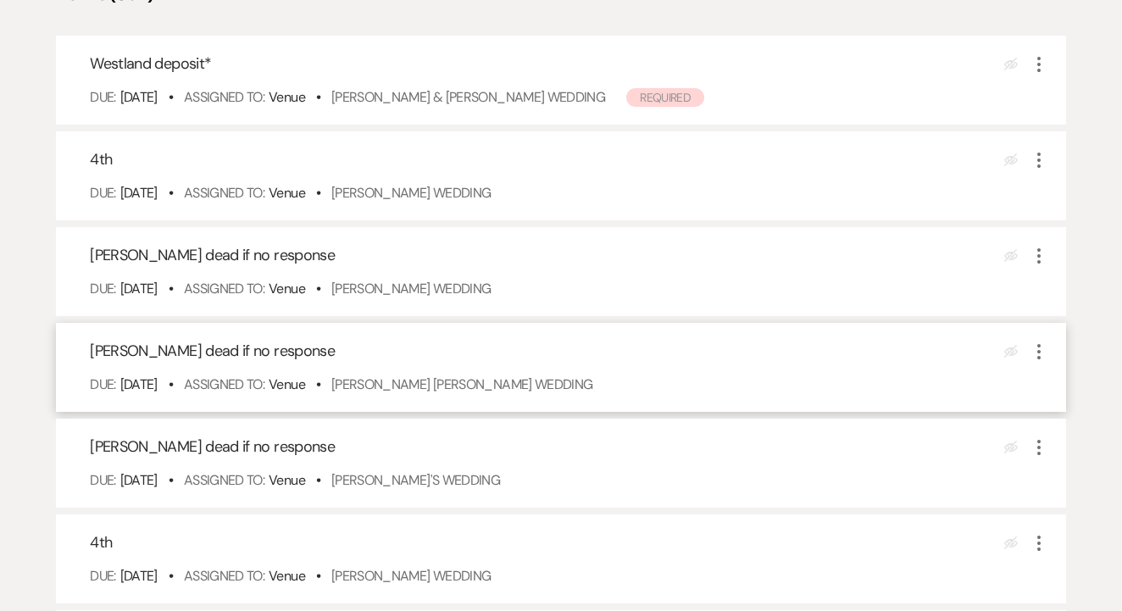
scroll to position [474, 0]
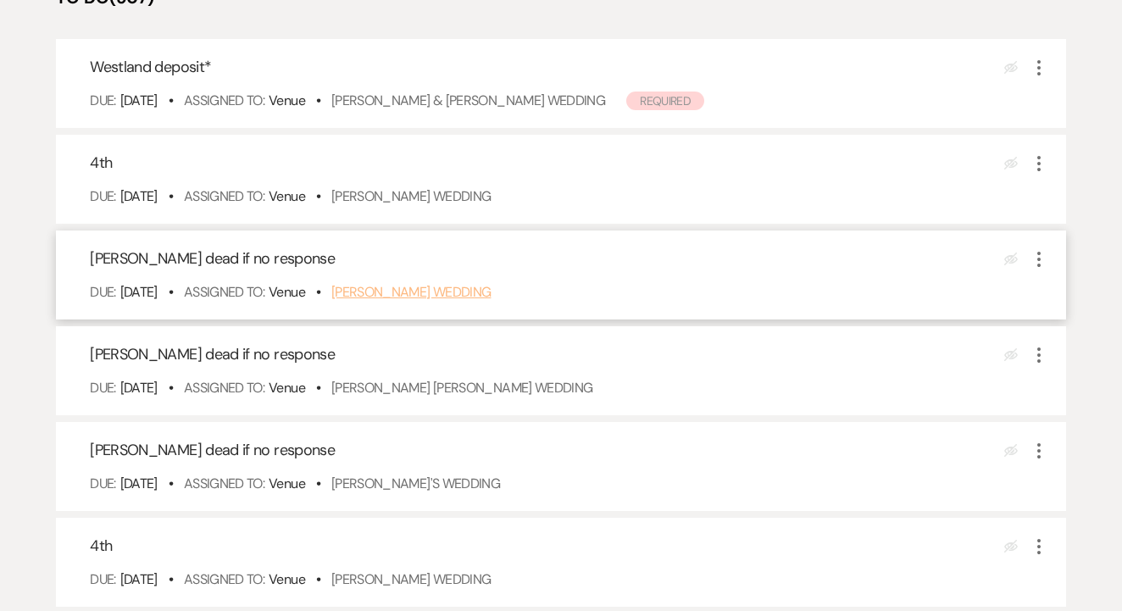
click at [421, 301] on link "[PERSON_NAME] Wedding" at bounding box center [411, 292] width 160 height 18
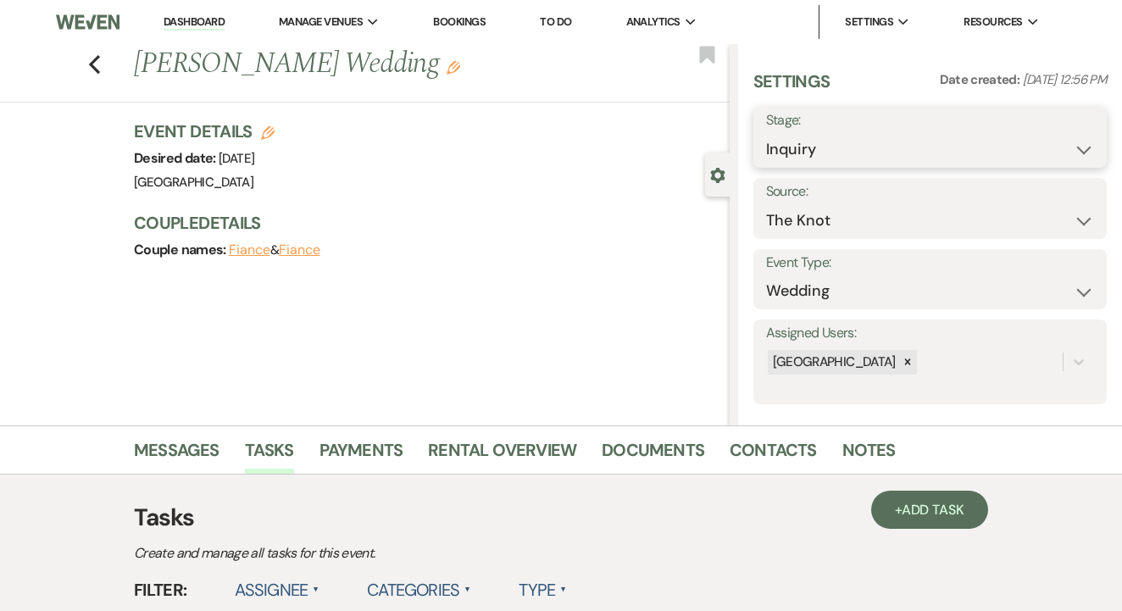
click at [838, 151] on select "Inquiry Follow Up Tour Requested Tour Confirmed Toured Proposal Sent Booked Lost" at bounding box center [930, 149] width 328 height 33
select select "8"
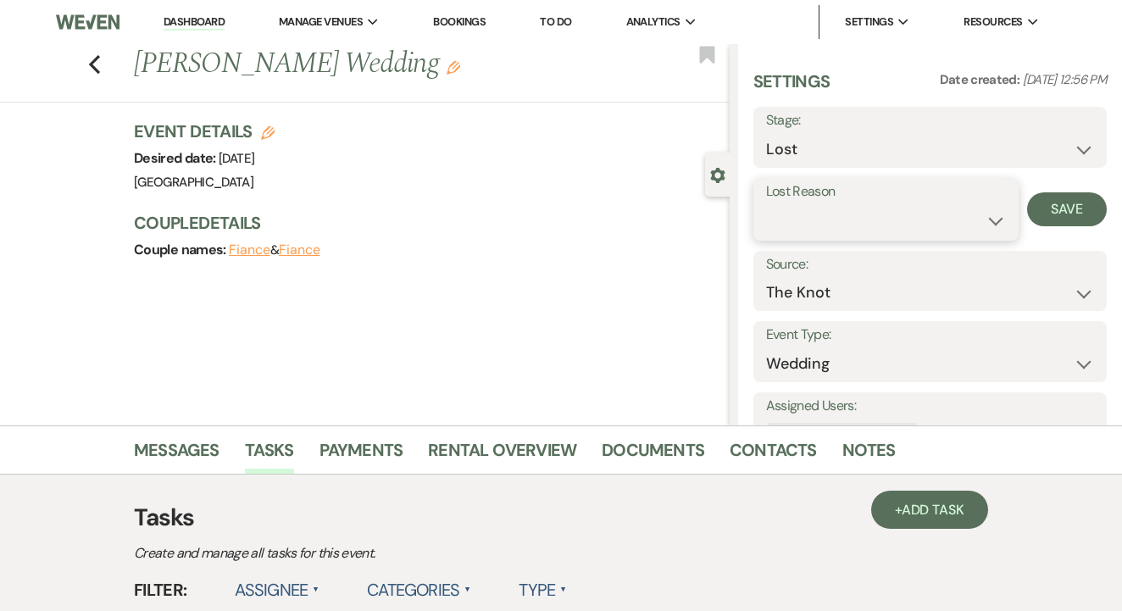
click at [872, 216] on select "Booked Elsewhere Budget Date Unavailable No Response Not a Good Match Capacity …" at bounding box center [886, 220] width 240 height 33
select select "5"
click at [1053, 203] on button "Save" at bounding box center [1067, 209] width 80 height 34
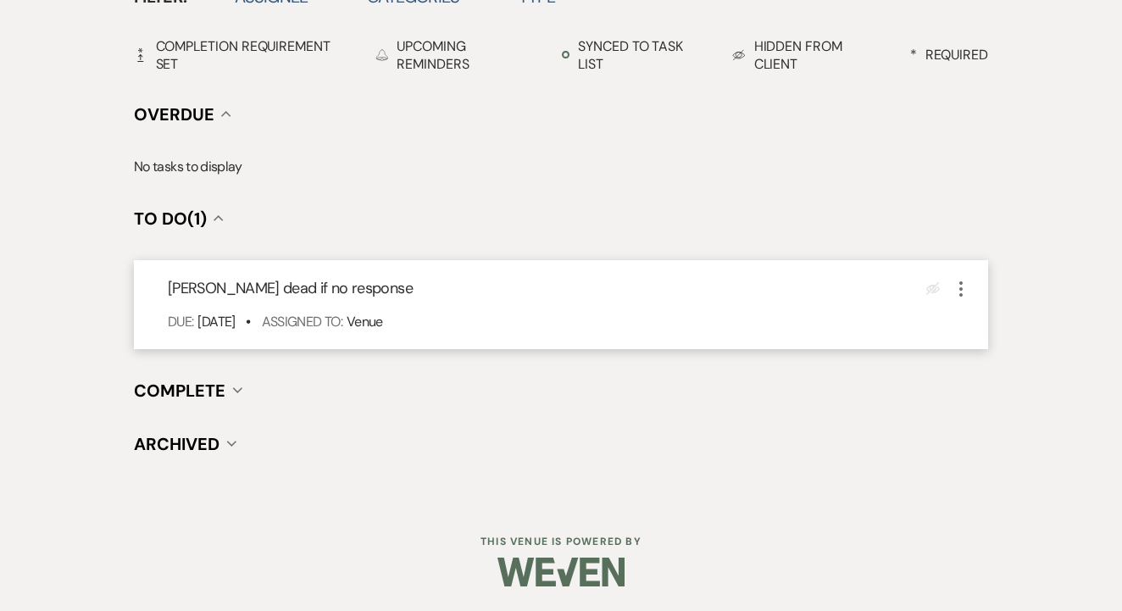
scroll to position [592, 0]
click at [964, 287] on icon "More" at bounding box center [961, 290] width 20 height 20
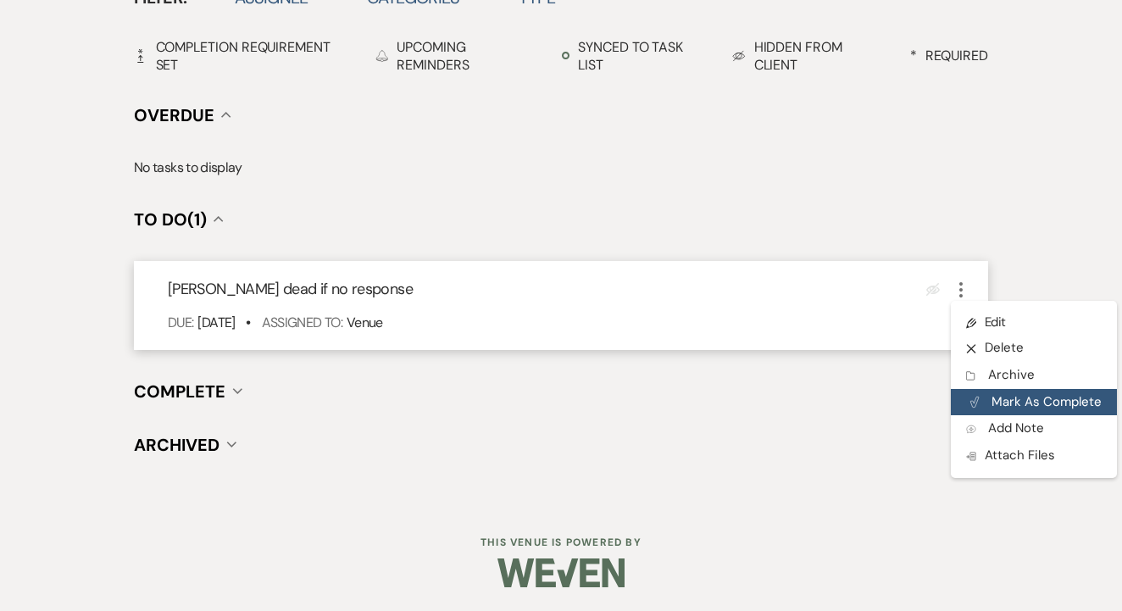
click at [988, 394] on button "Plan Portal Link Mark As Complete" at bounding box center [1034, 402] width 166 height 27
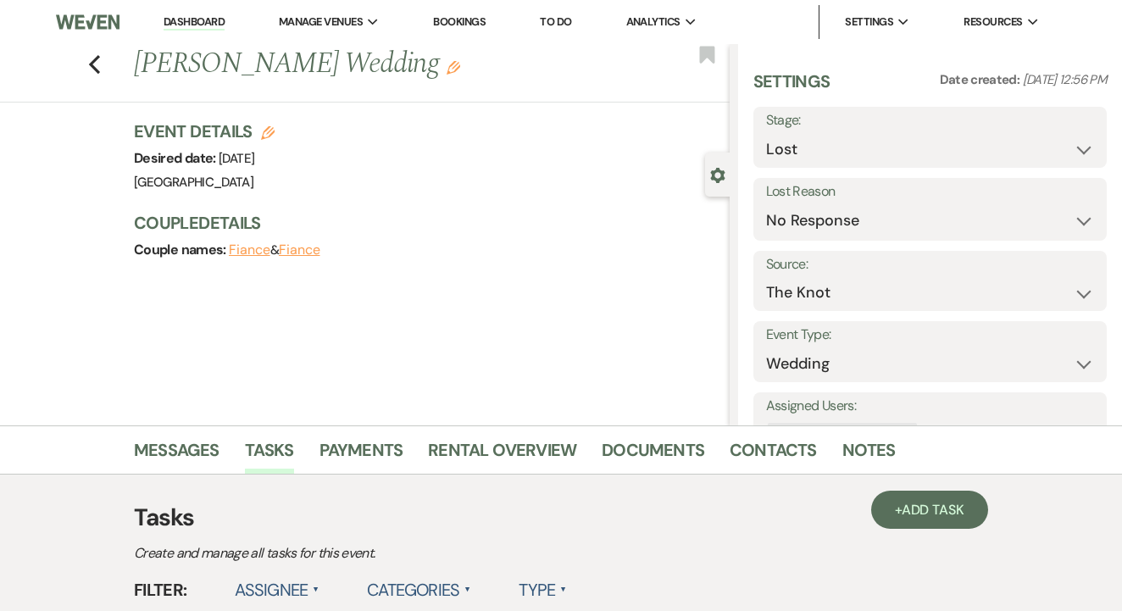
scroll to position [0, 0]
click at [561, 20] on link "To Do" at bounding box center [555, 21] width 31 height 14
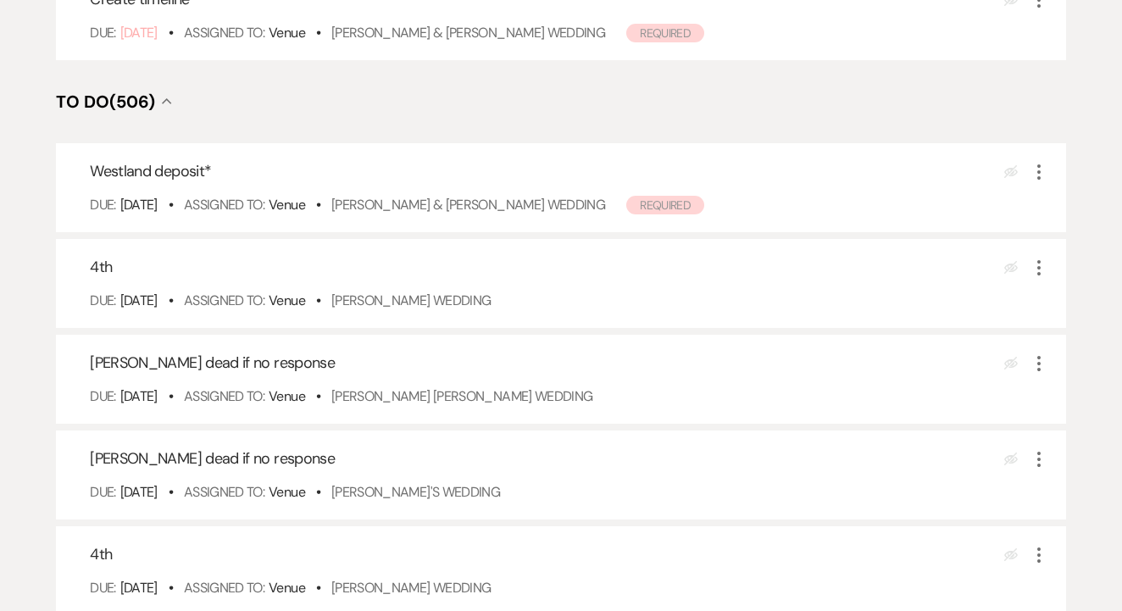
scroll to position [381, 0]
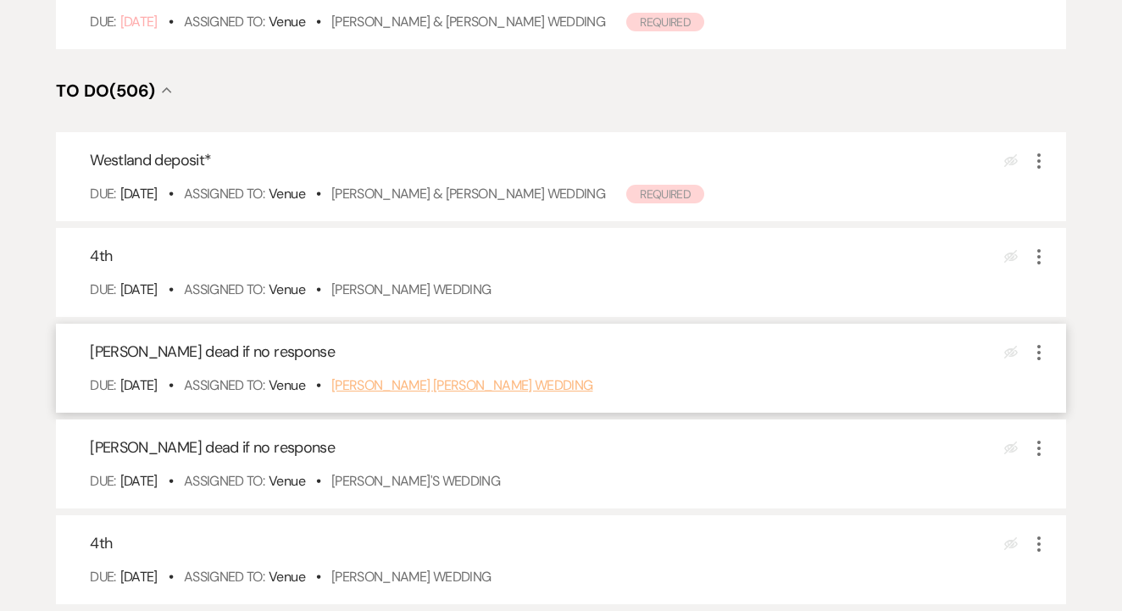
click at [453, 394] on link "Nash Lindberg's Wedding" at bounding box center [462, 385] width 262 height 18
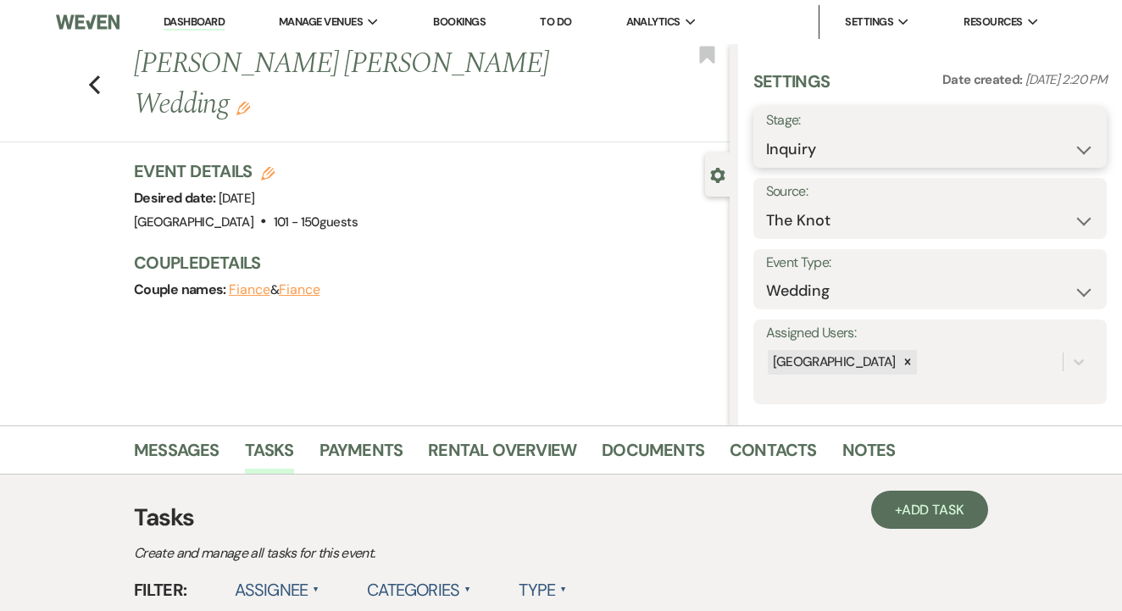
click at [811, 139] on select "Inquiry Follow Up Tour Requested Tour Confirmed Toured Proposal Sent Booked Lost" at bounding box center [930, 149] width 328 height 33
select select "8"
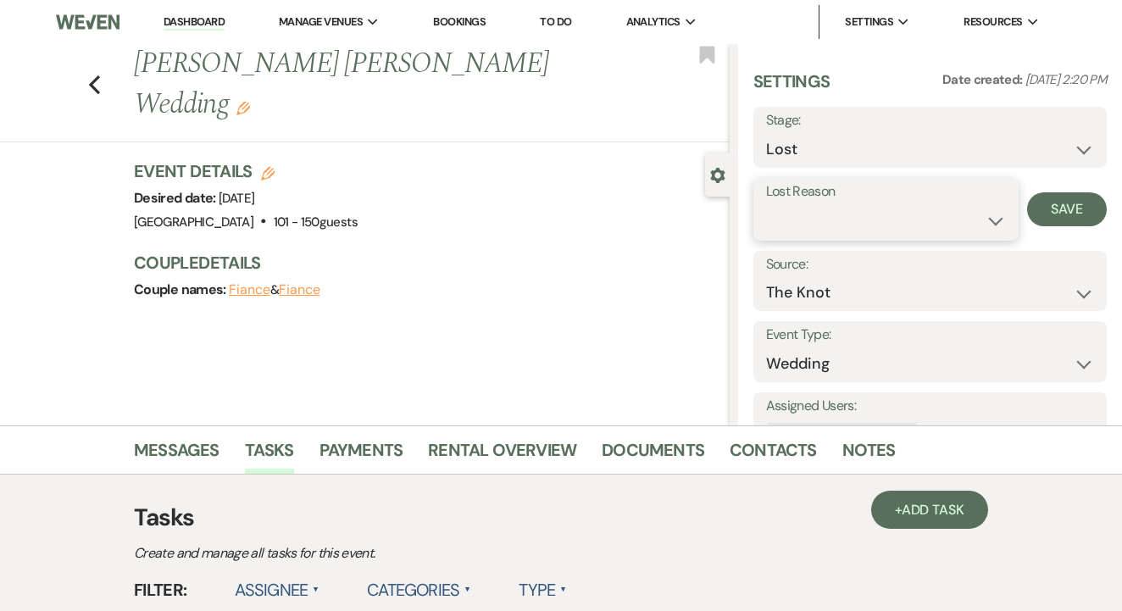
click at [919, 220] on select "Booked Elsewhere Budget Date Unavailable No Response Not a Good Match Capacity …" at bounding box center [886, 220] width 240 height 33
select select "5"
click at [1078, 208] on button "Save" at bounding box center [1067, 209] width 80 height 34
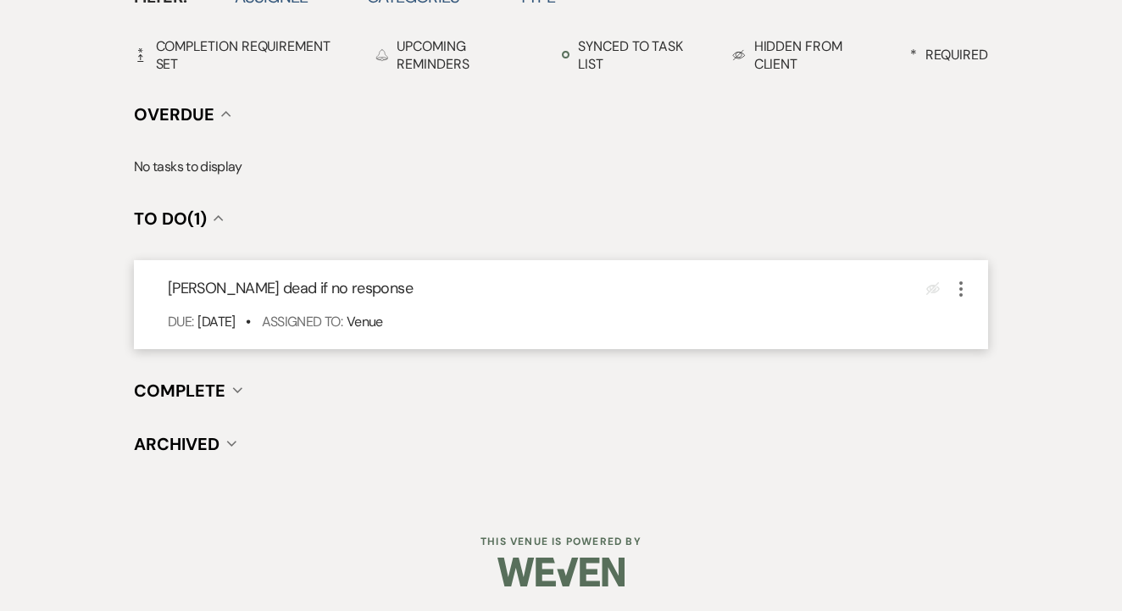
scroll to position [592, 0]
click at [968, 283] on icon "More" at bounding box center [961, 290] width 20 height 20
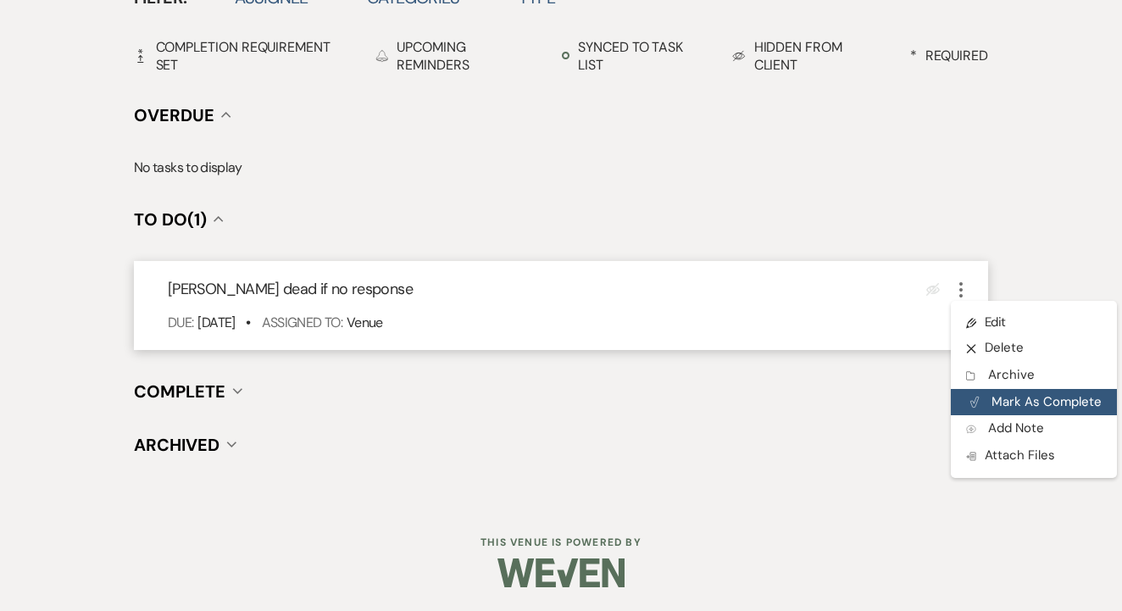
click at [1004, 389] on button "Plan Portal Link Mark As Complete" at bounding box center [1034, 402] width 166 height 27
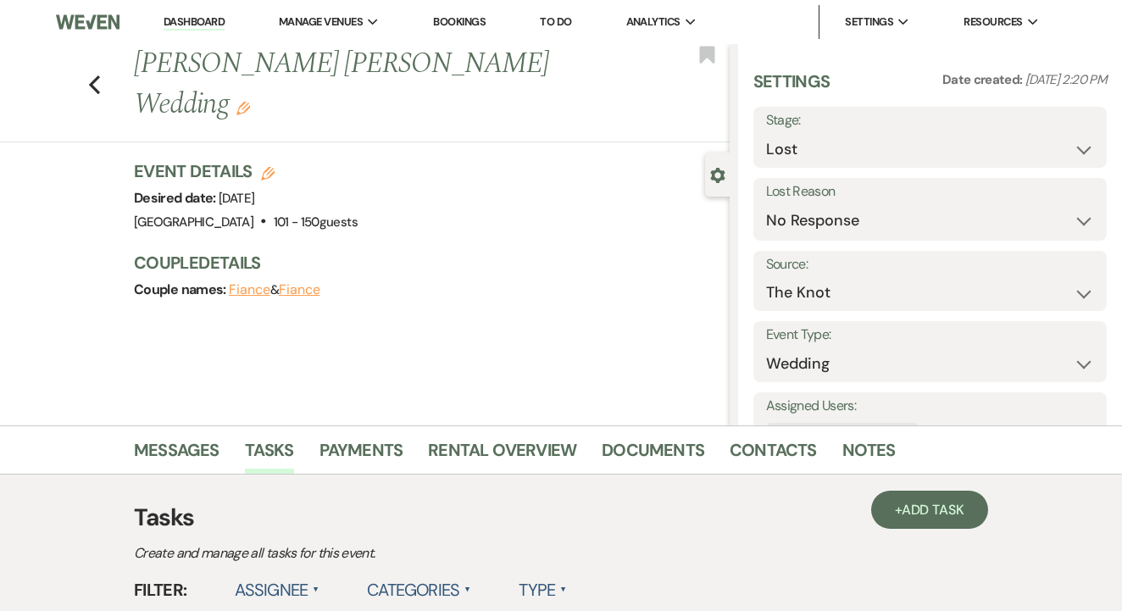
scroll to position [0, 0]
click at [571, 17] on link "To Do" at bounding box center [555, 21] width 31 height 14
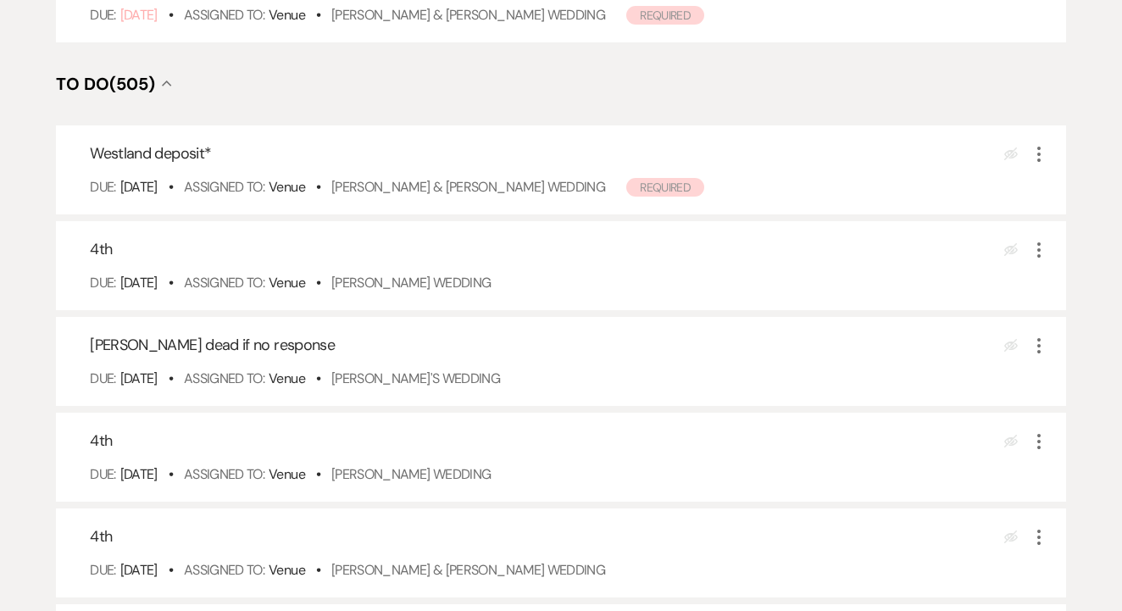
scroll to position [389, 0]
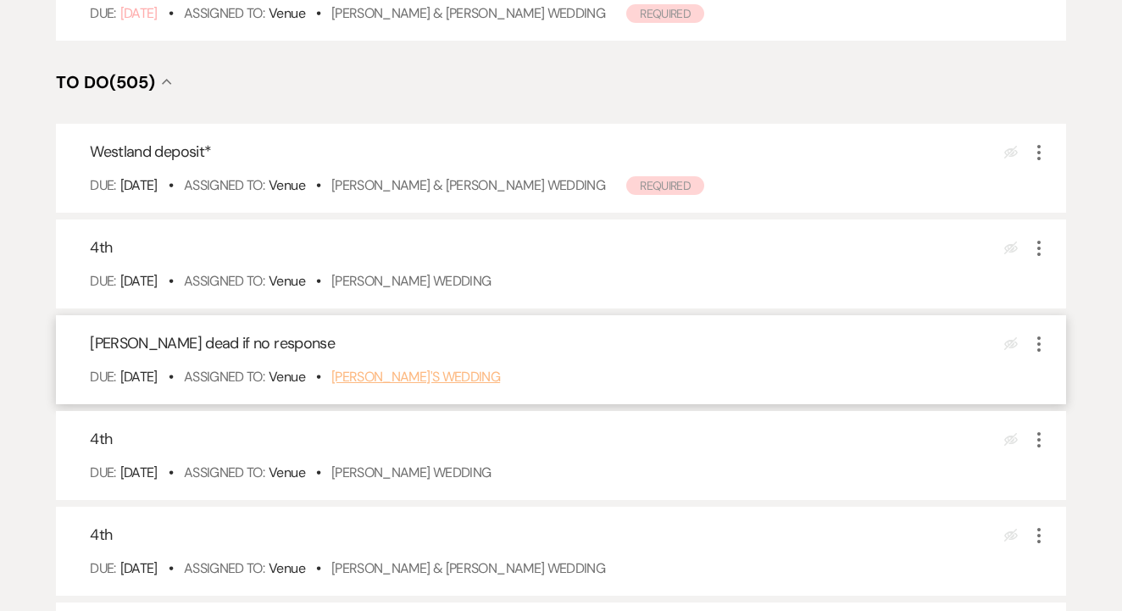
click at [425, 386] on link "Elie's Wedding" at bounding box center [415, 377] width 169 height 18
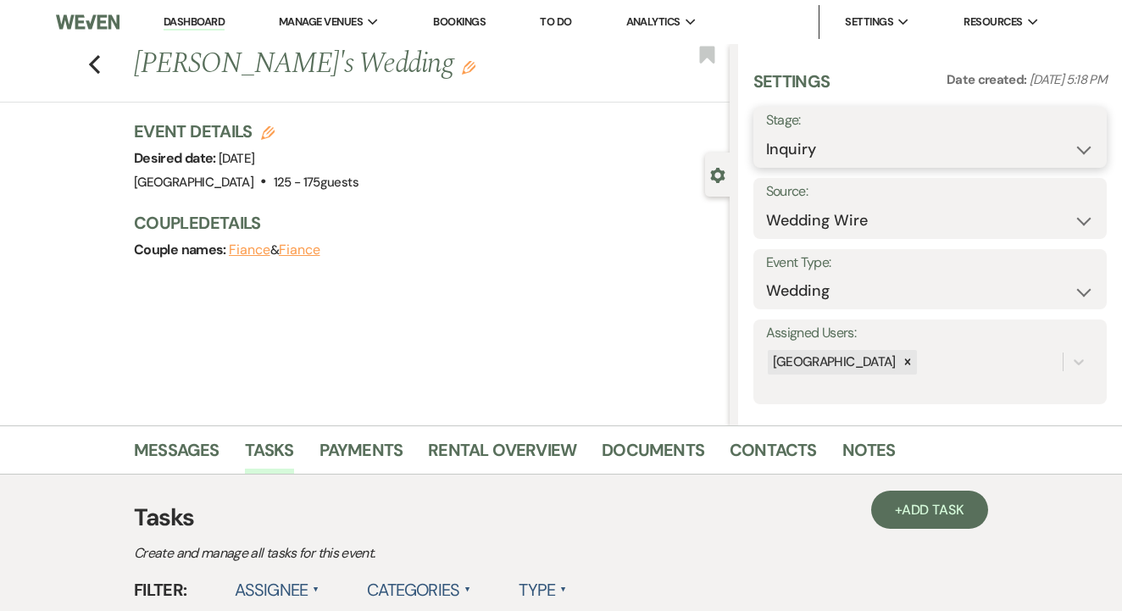
click at [886, 145] on select "Inquiry Follow Up Tour Requested Tour Confirmed Toured Proposal Sent Booked Lost" at bounding box center [930, 149] width 328 height 33
select select "8"
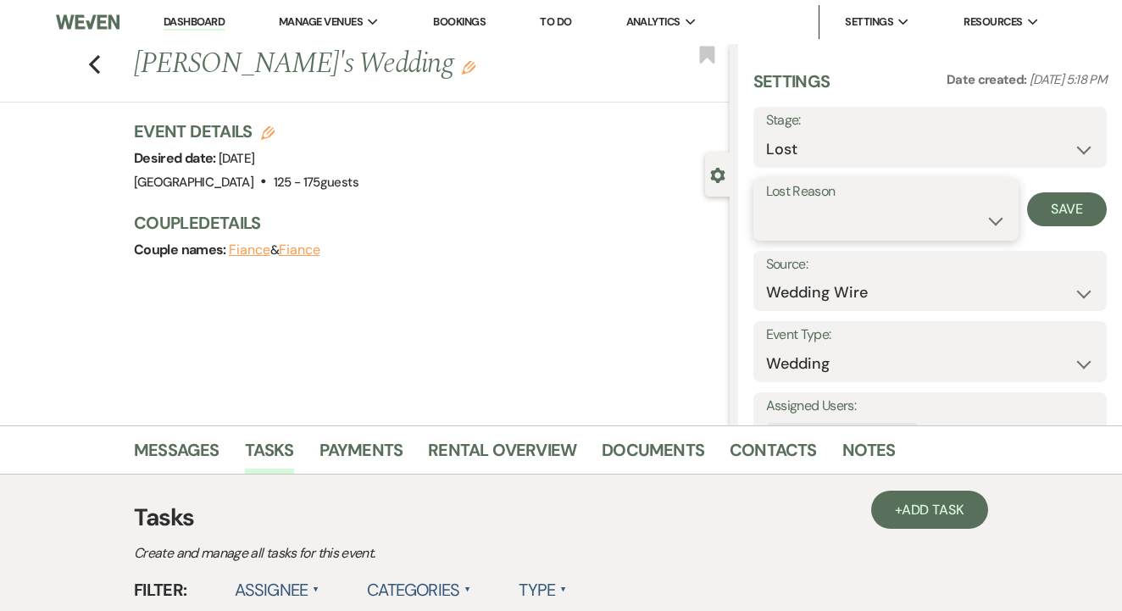
click at [897, 230] on select "Booked Elsewhere Budget Date Unavailable No Response Not a Good Match Capacity …" at bounding box center [886, 220] width 240 height 33
select select "5"
click at [1063, 213] on button "Save" at bounding box center [1067, 209] width 80 height 34
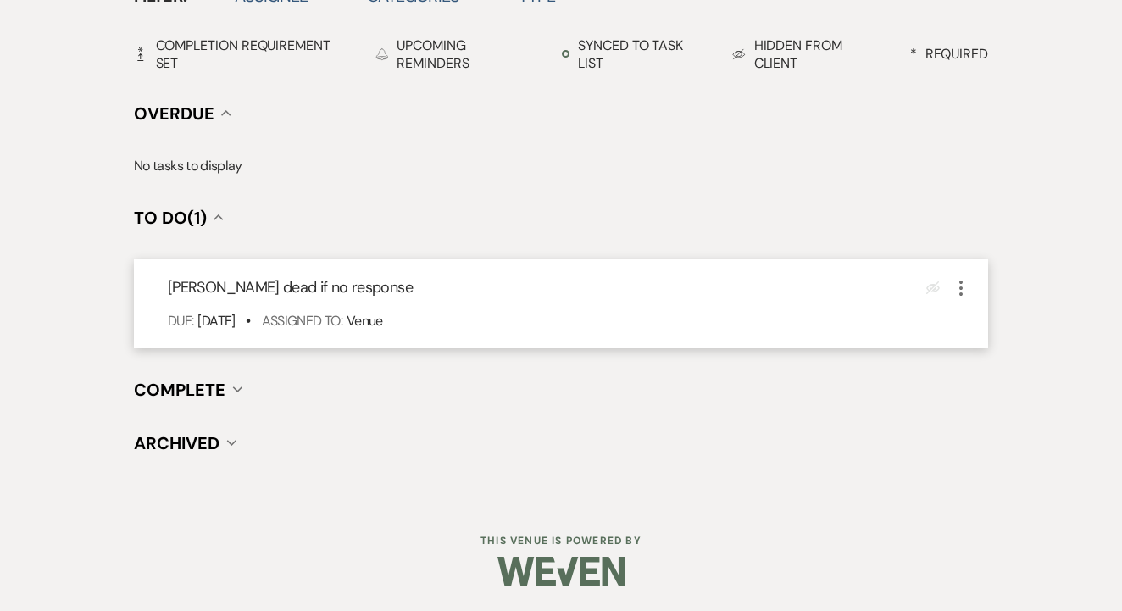
scroll to position [592, 0]
click at [962, 281] on icon "More" at bounding box center [961, 290] width 20 height 20
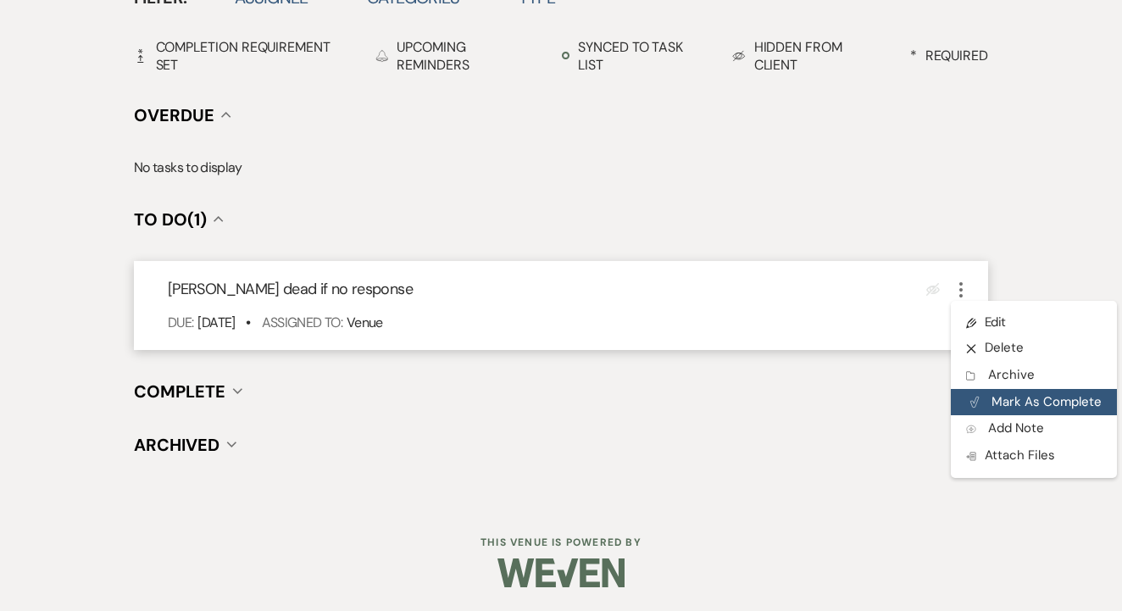
click at [1000, 390] on button "Plan Portal Link Mark As Complete" at bounding box center [1034, 402] width 166 height 27
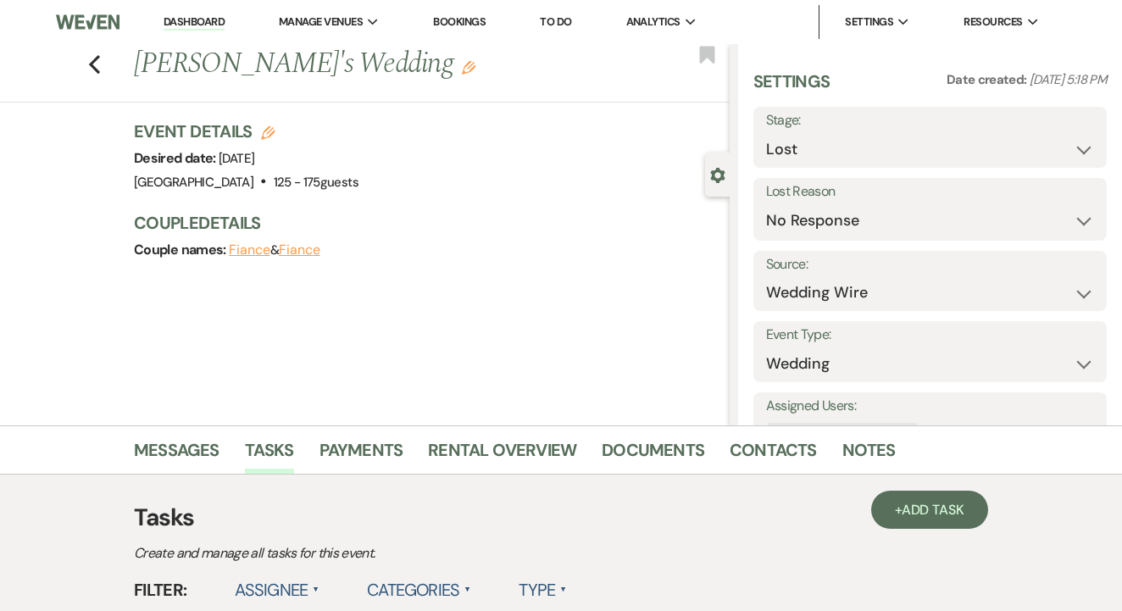
scroll to position [0, 0]
click at [565, 18] on link "To Do" at bounding box center [555, 21] width 31 height 14
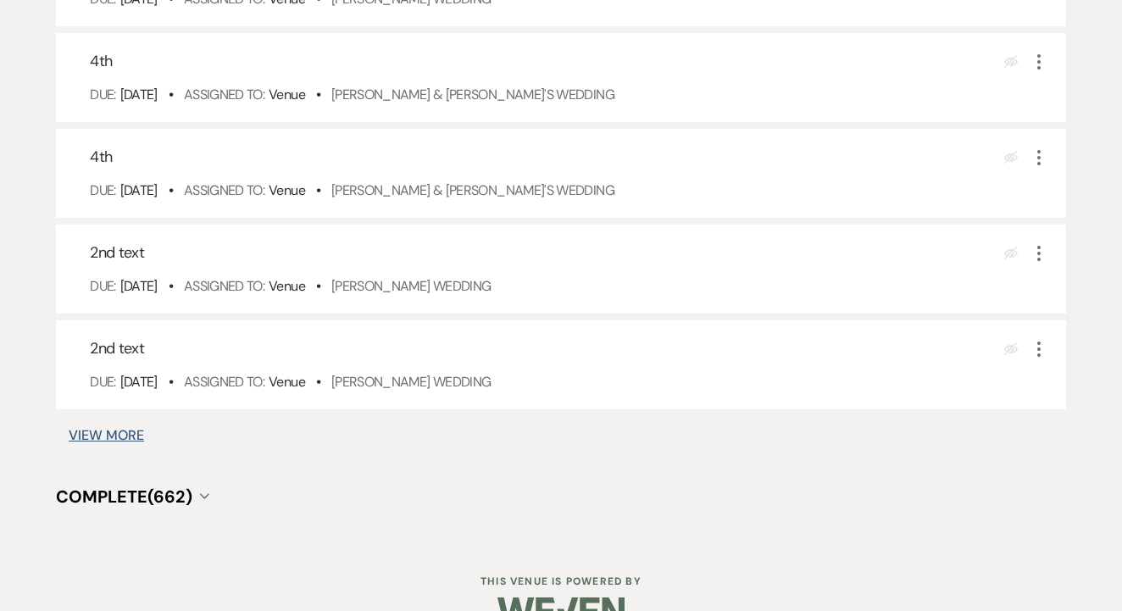
scroll to position [1055, 0]
click at [139, 442] on button "View More" at bounding box center [106, 435] width 75 height 14
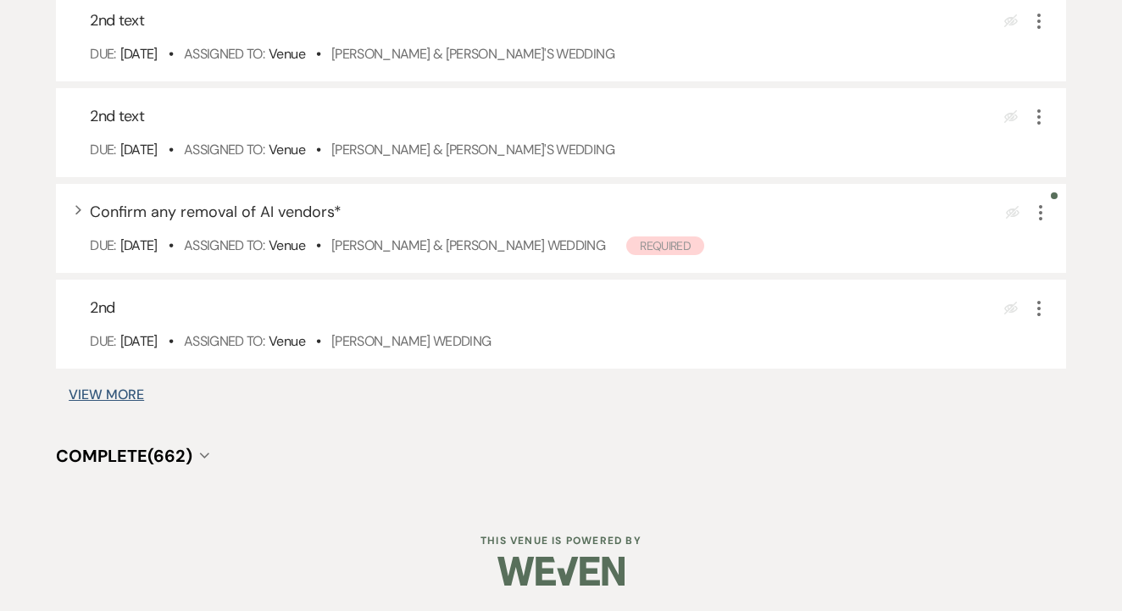
scroll to position [2072, 0]
click at [137, 390] on button "View More" at bounding box center [106, 395] width 75 height 14
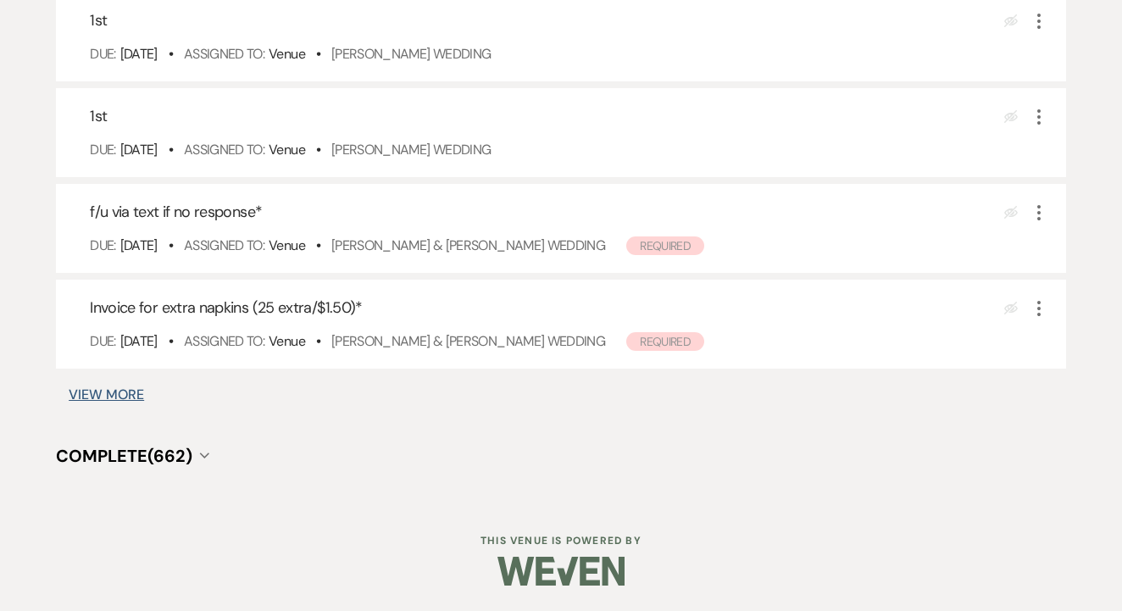
scroll to position [3030, 0]
click at [109, 391] on button "View More" at bounding box center [106, 395] width 75 height 14
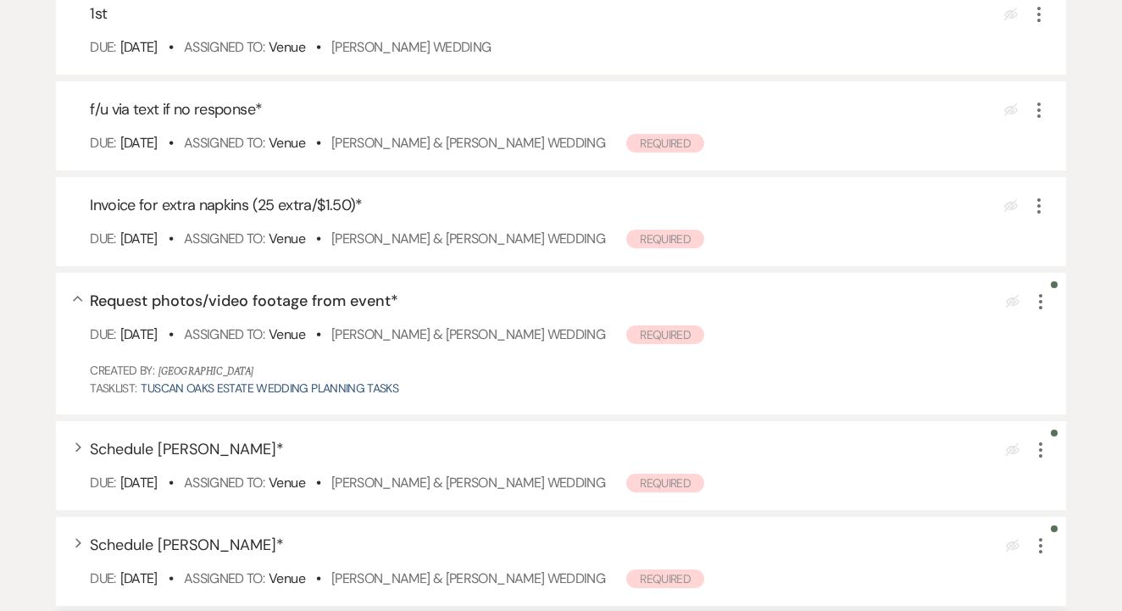
scroll to position [3113, 0]
click at [536, 247] on link "[PERSON_NAME] & [PERSON_NAME] Wedding" at bounding box center [468, 239] width 274 height 18
click at [1044, 216] on icon "More" at bounding box center [1039, 206] width 20 height 20
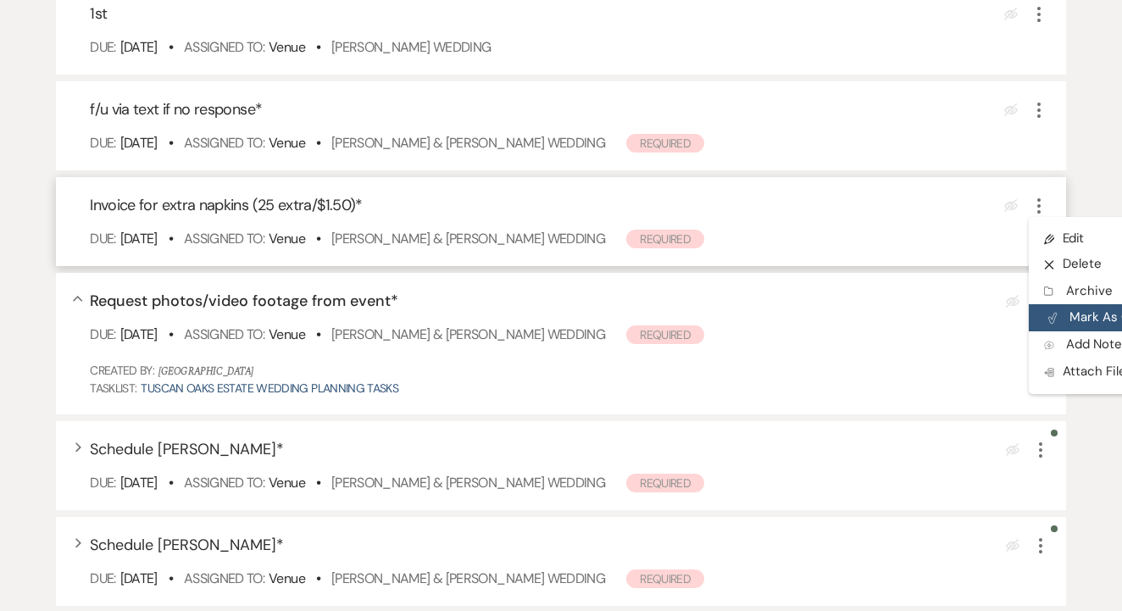
click at [1053, 325] on icon "Plan Portal Link" at bounding box center [1052, 318] width 10 height 13
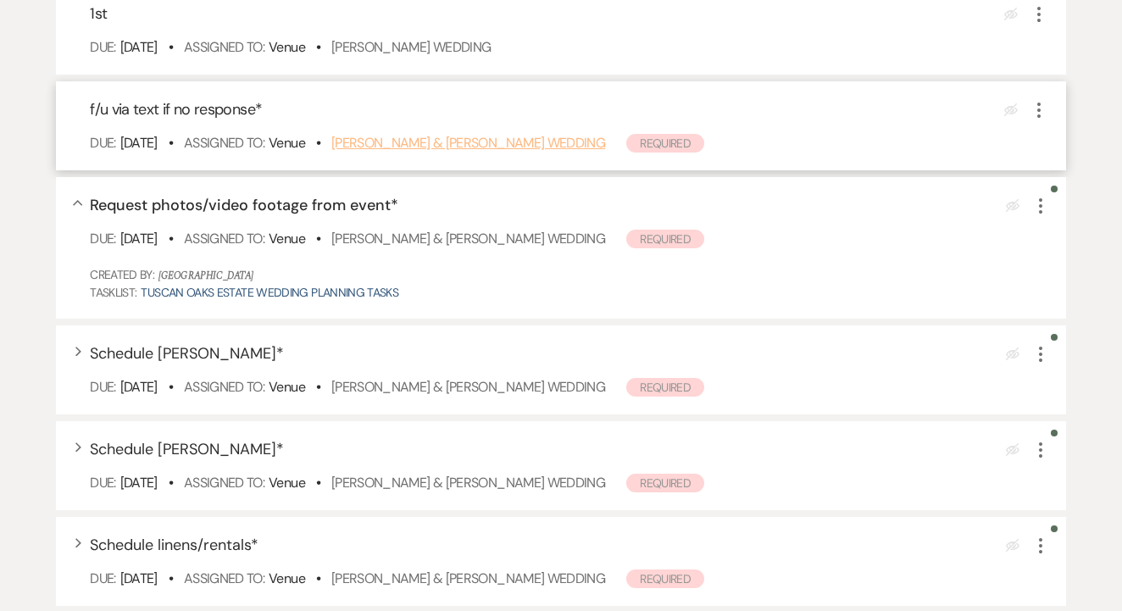
click at [561, 152] on link "[PERSON_NAME] & [PERSON_NAME] Wedding" at bounding box center [468, 143] width 274 height 18
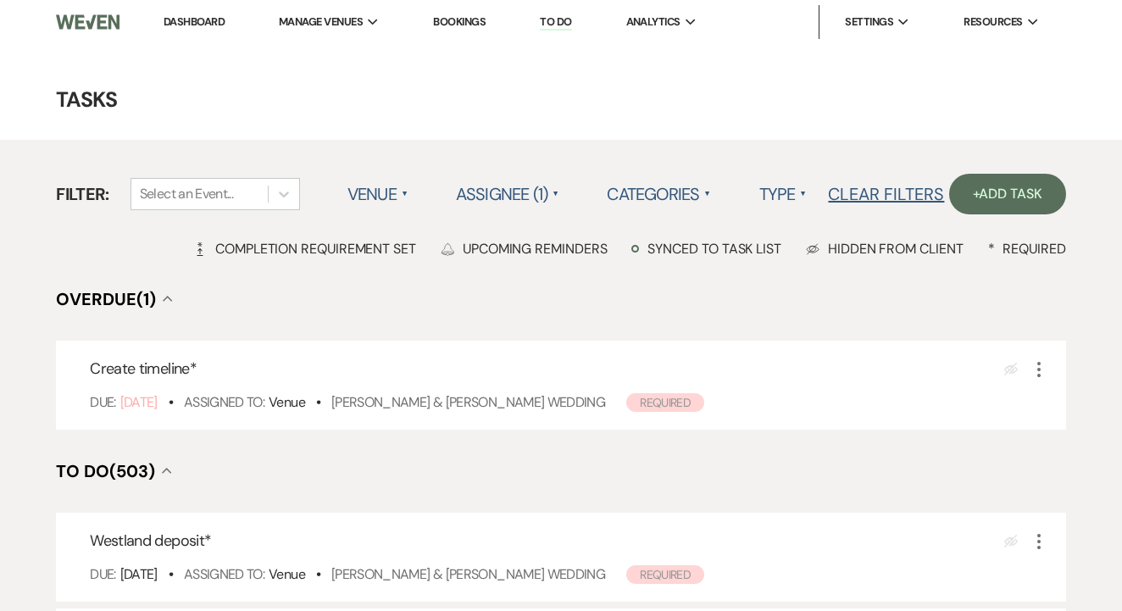
scroll to position [0, 0]
click at [190, 18] on link "Dashboard" at bounding box center [194, 21] width 61 height 14
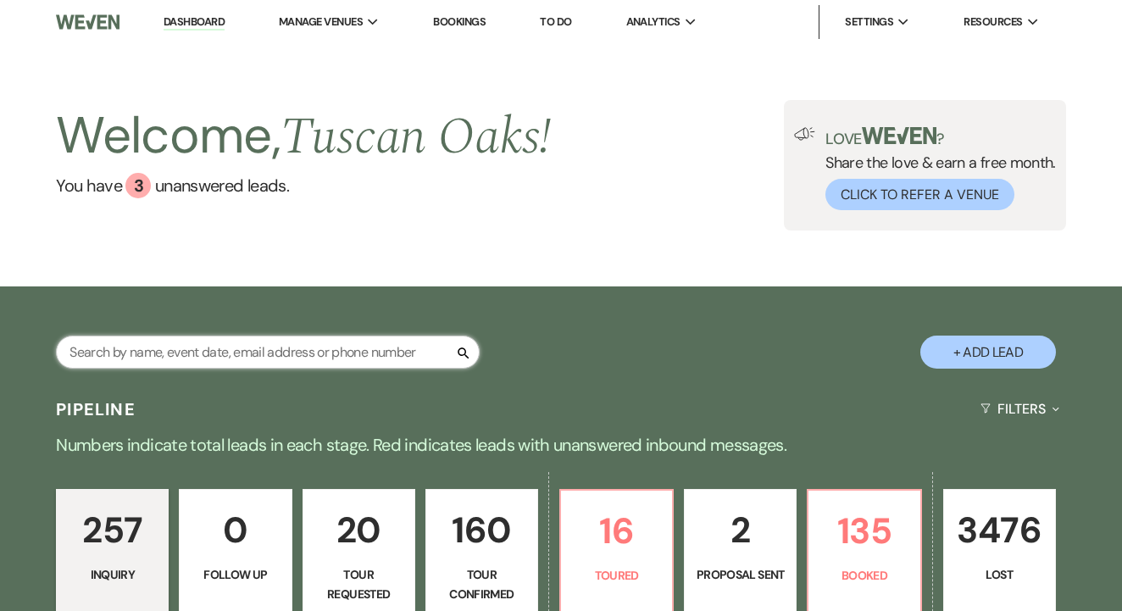
click at [327, 356] on input "text" at bounding box center [268, 352] width 424 height 33
paste input "(469) 563-1475"
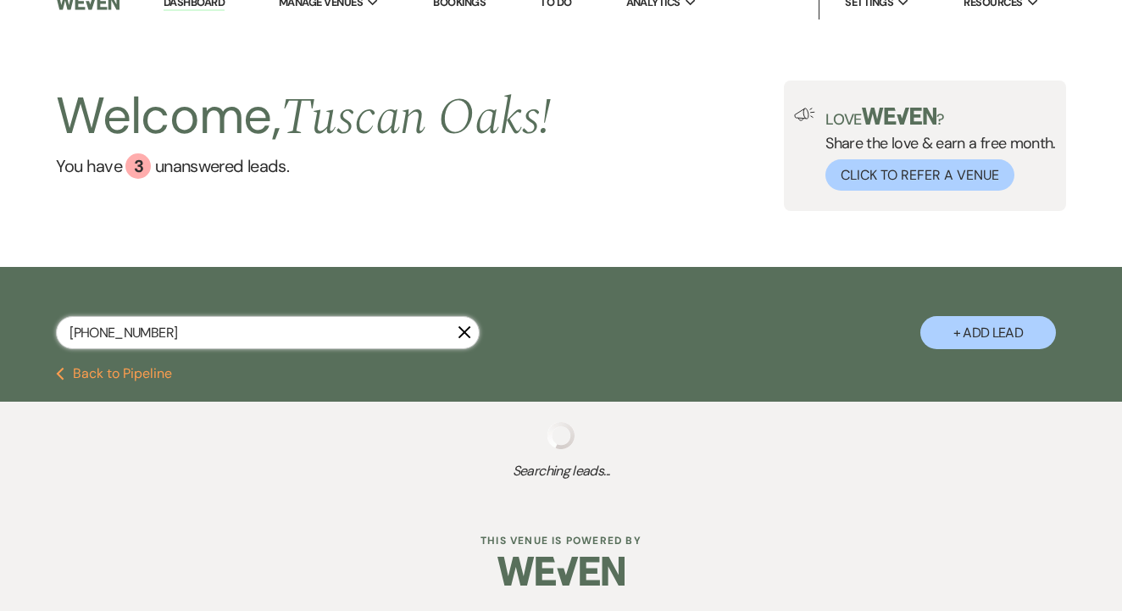
scroll to position [14, 0]
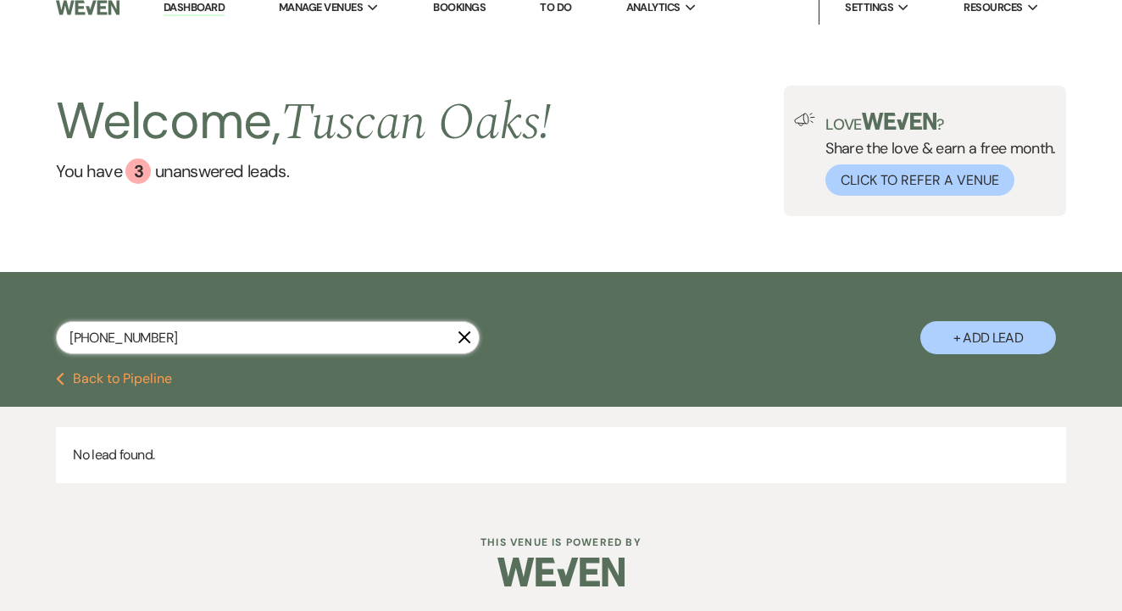
click at [206, 342] on input "(469) 563-1475" at bounding box center [268, 337] width 424 height 33
paste input "214) 250-7024"
type input "(214) 250-7024"
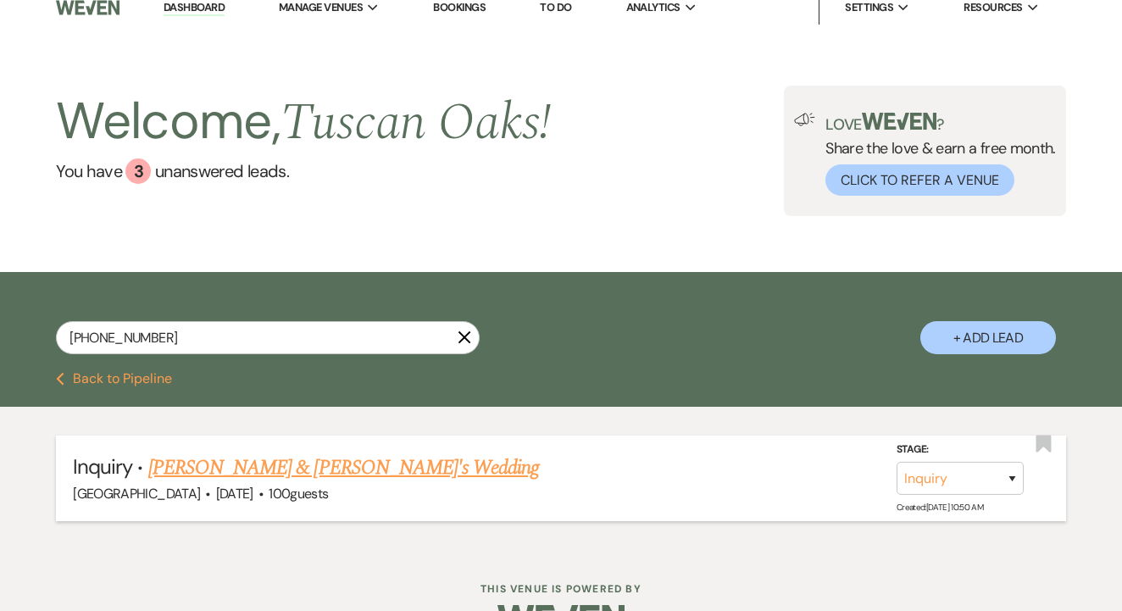
click at [293, 461] on link "Ronald & Isabella's Wedding" at bounding box center [344, 468] width 392 height 31
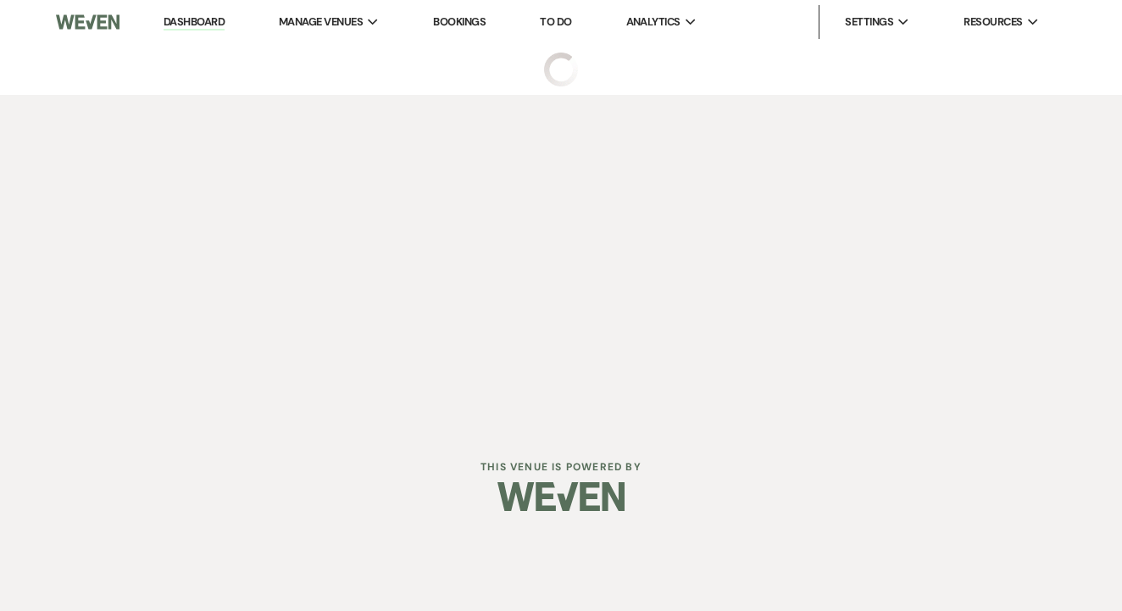
select select "17"
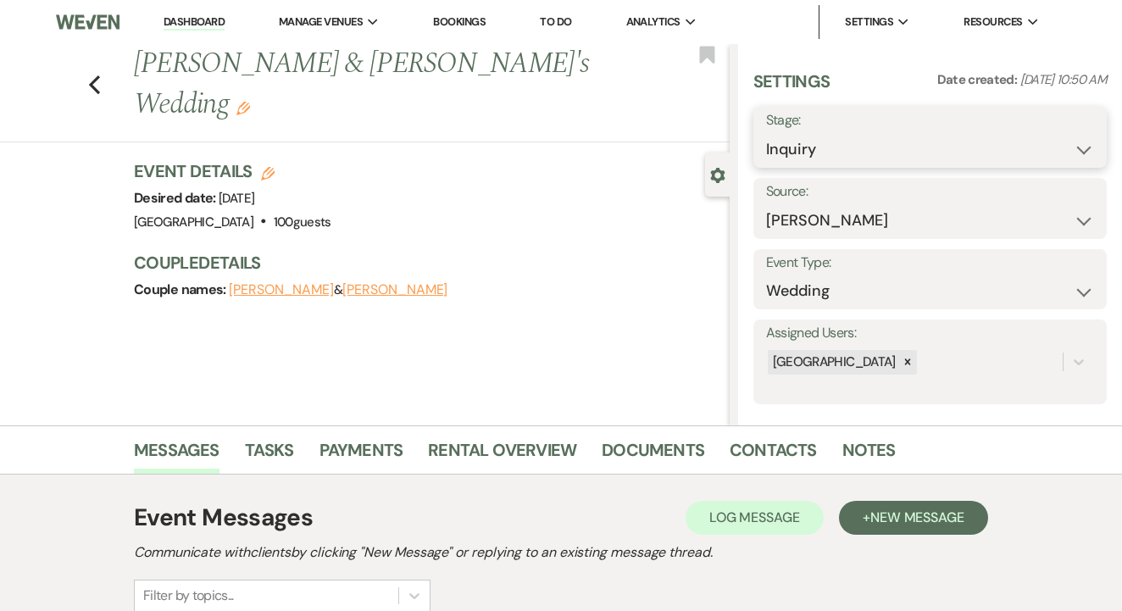
click at [903, 147] on select "Inquiry Follow Up Tour Requested Tour Confirmed Toured Proposal Sent Booked Lost" at bounding box center [930, 149] width 328 height 33
select select "8"
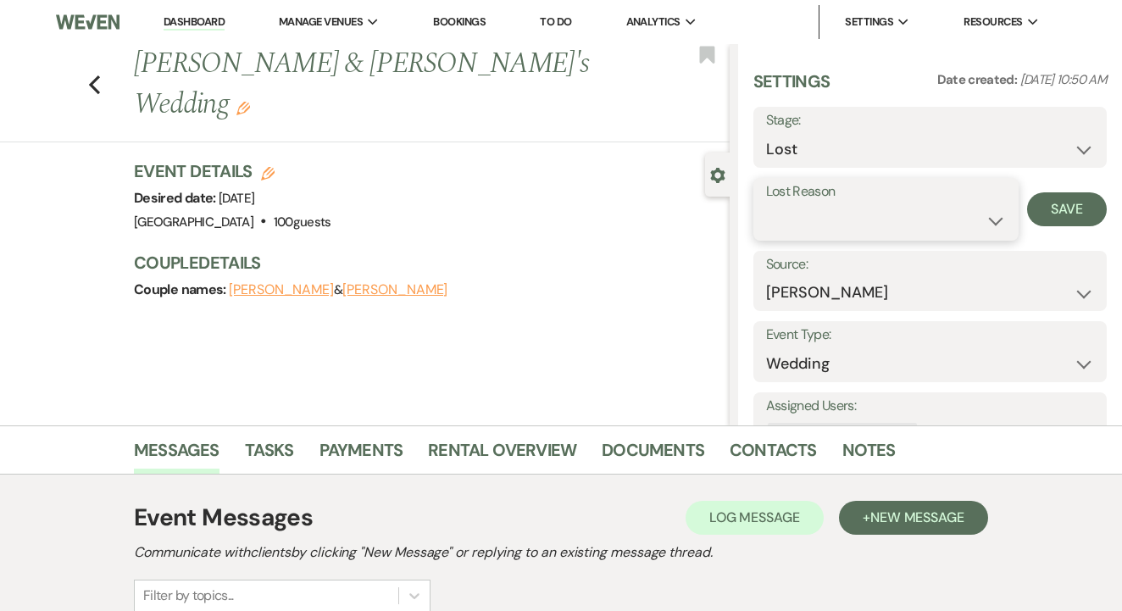
click at [921, 218] on select "Booked Elsewhere Budget Date Unavailable No Response Not a Good Match Capacity …" at bounding box center [886, 220] width 240 height 33
select select "5"
click at [1048, 216] on button "Save" at bounding box center [1067, 209] width 80 height 34
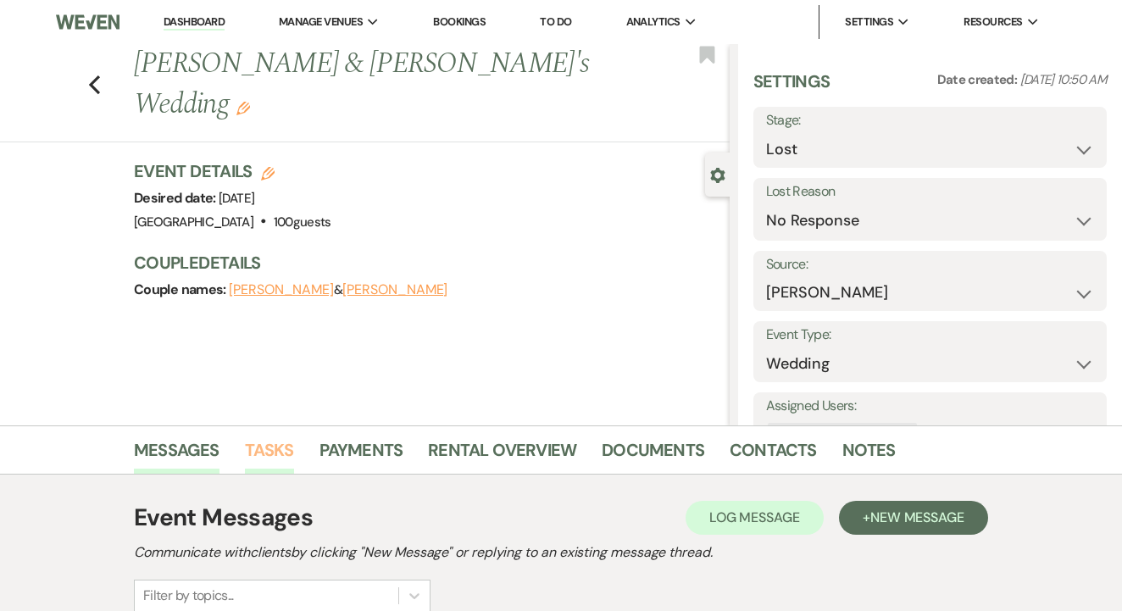
click at [279, 444] on link "Tasks" at bounding box center [269, 454] width 49 height 37
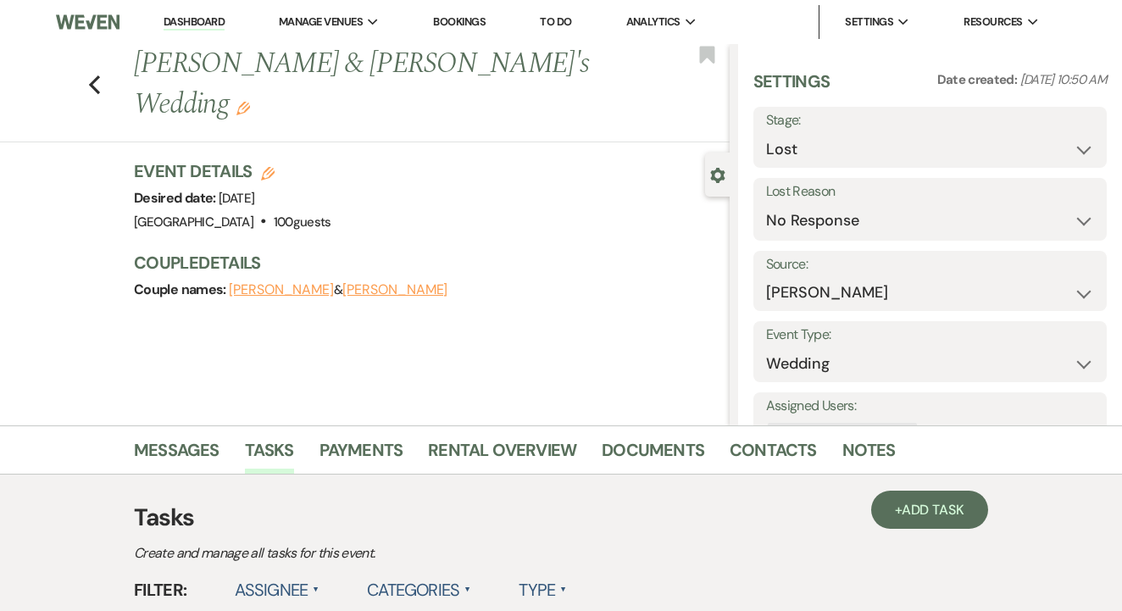
click at [567, 19] on link "To Do" at bounding box center [555, 21] width 31 height 14
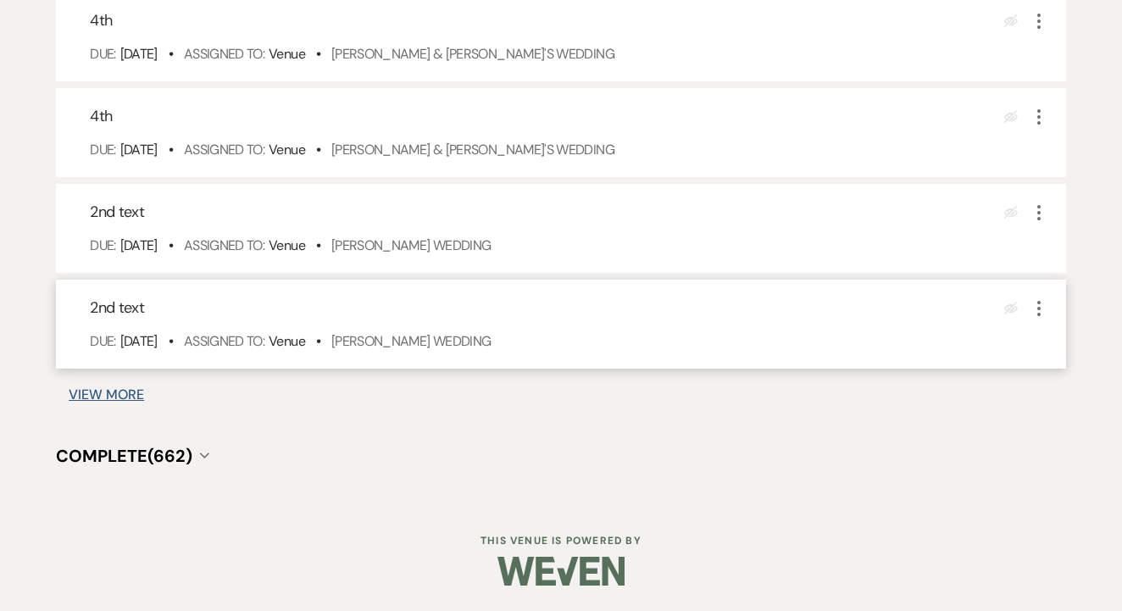
scroll to position [1114, 0]
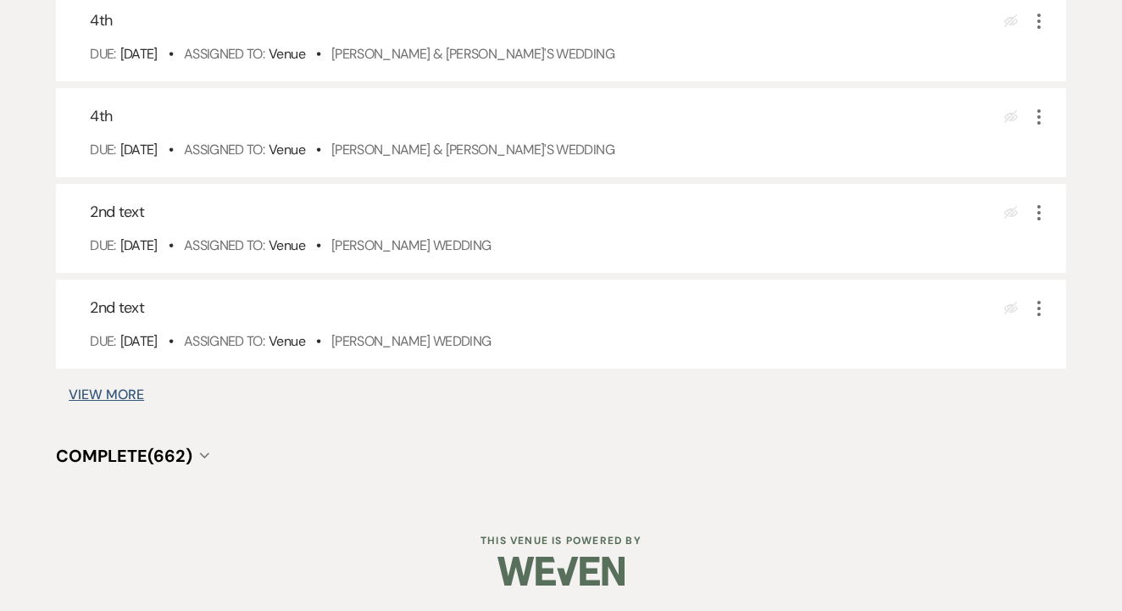
click at [134, 396] on button "View More" at bounding box center [106, 395] width 75 height 14
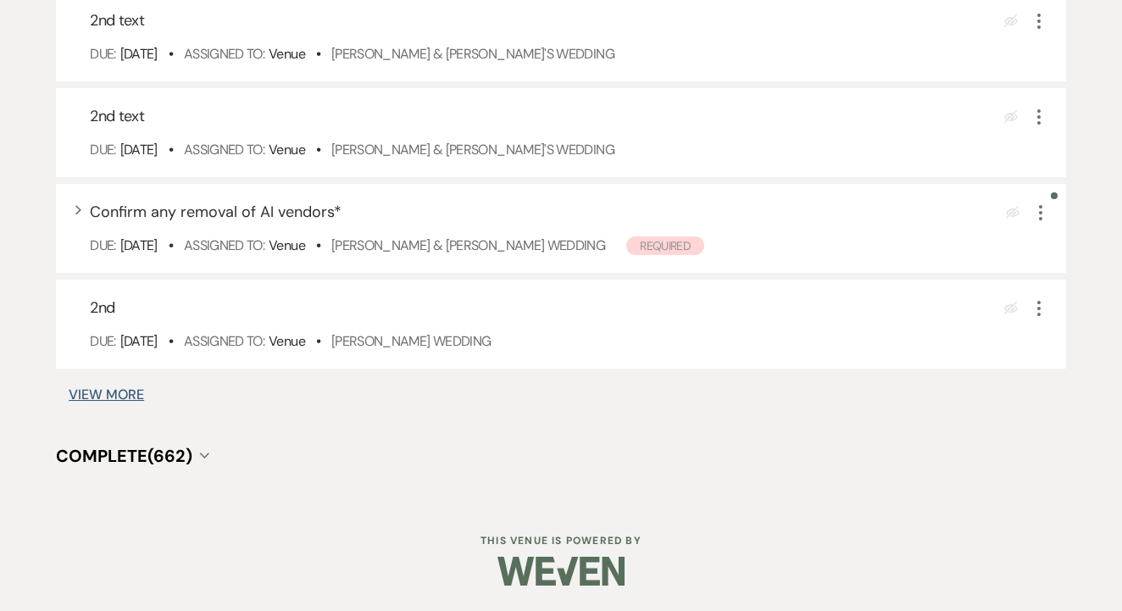
click at [131, 392] on button "View More" at bounding box center [106, 395] width 75 height 14
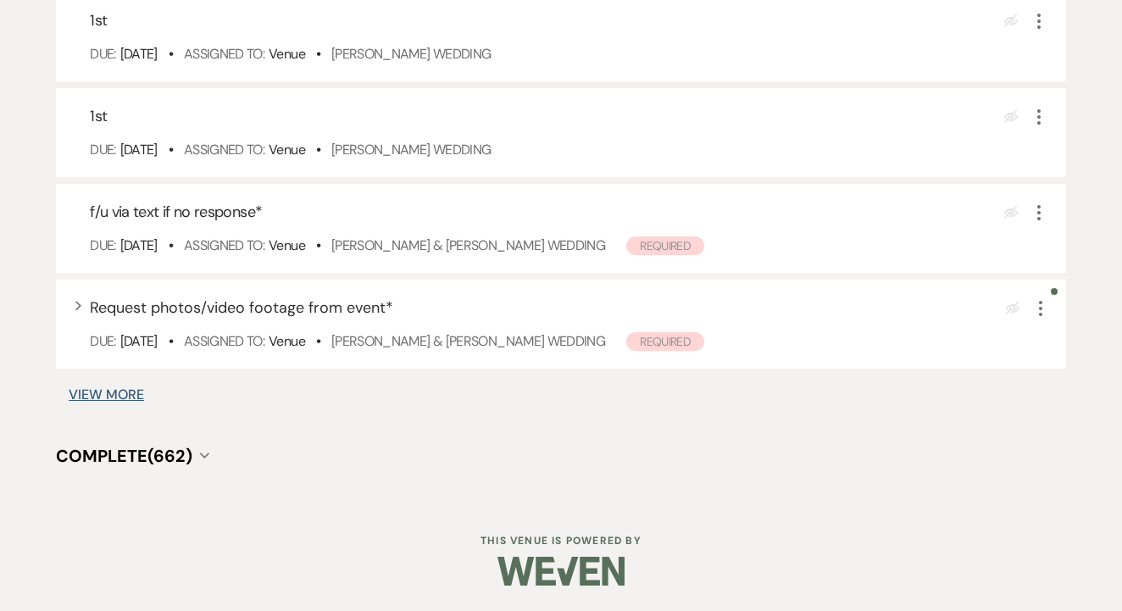
scroll to position [3030, 0]
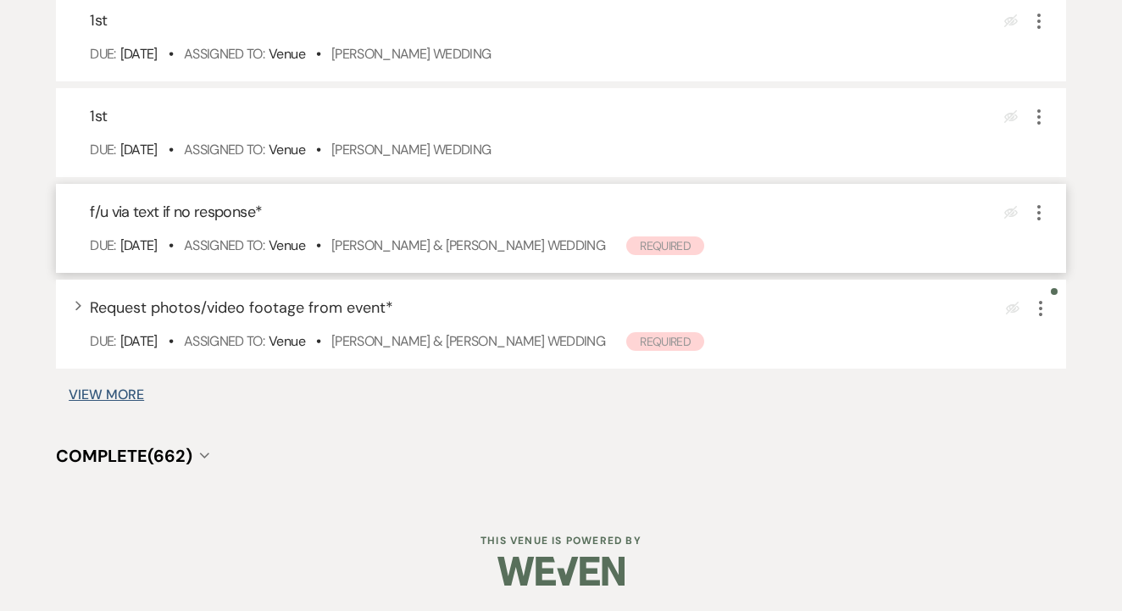
click at [1042, 203] on icon "More" at bounding box center [1039, 213] width 20 height 20
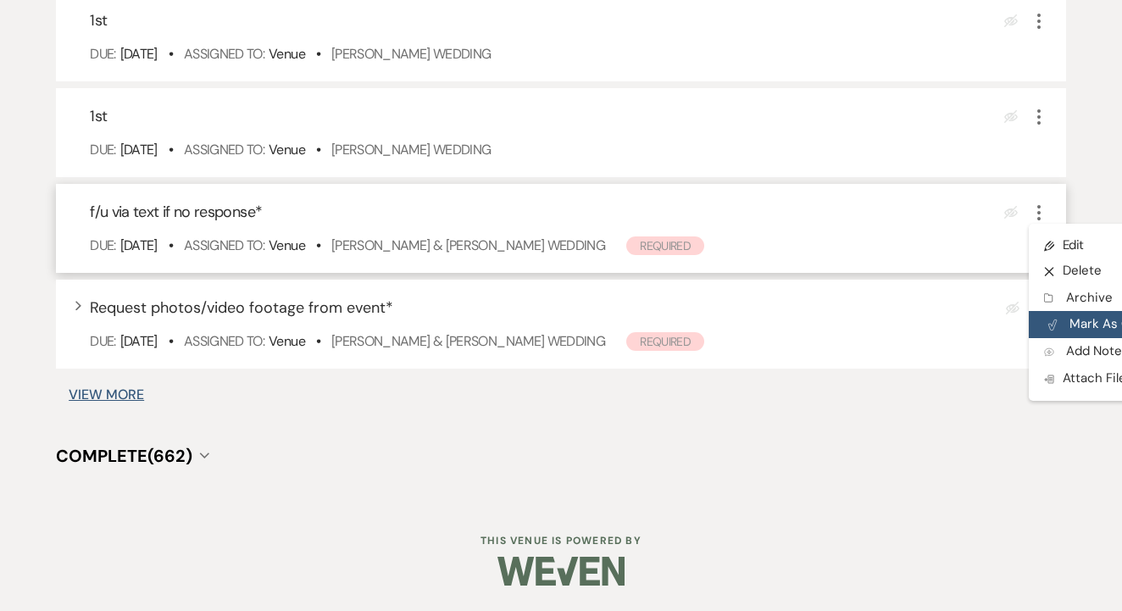
click at [1103, 323] on button "Plan Portal Link Mark As Complete" at bounding box center [1112, 324] width 166 height 27
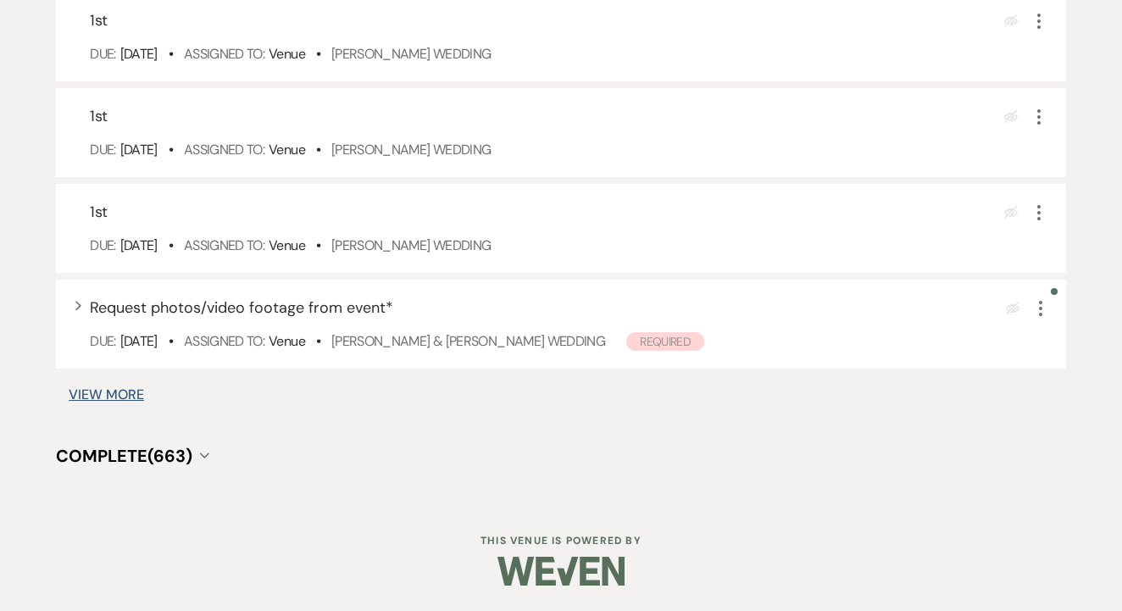
scroll to position [2934, 0]
click at [101, 391] on button "View More" at bounding box center [106, 395] width 75 height 14
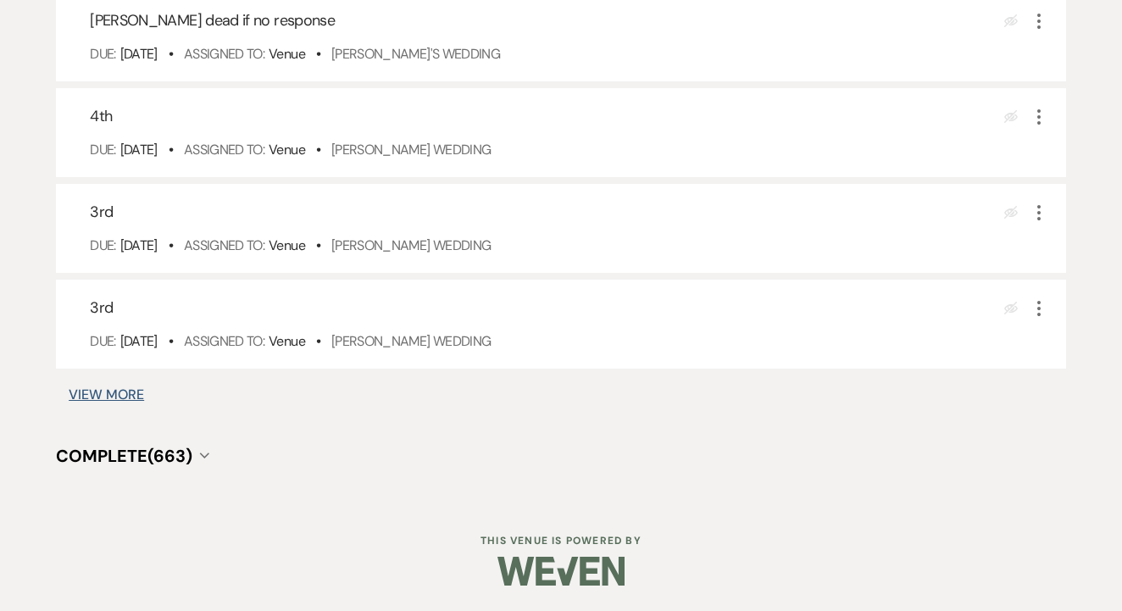
click at [110, 388] on button "View More" at bounding box center [106, 395] width 75 height 14
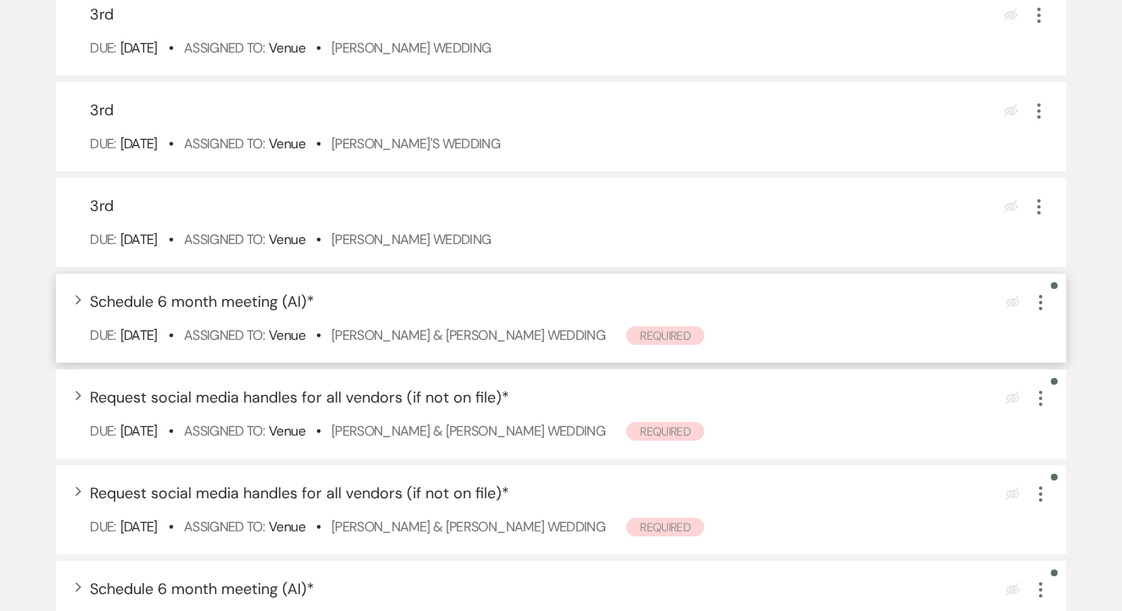
scroll to position [4594, 0]
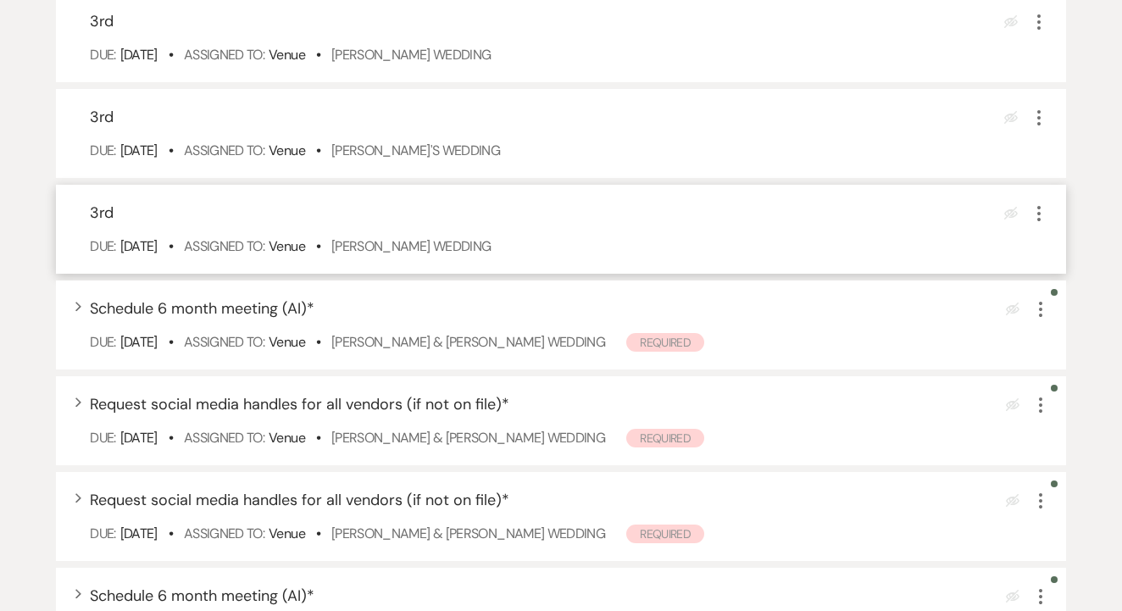
click at [1037, 224] on icon "More" at bounding box center [1039, 213] width 20 height 20
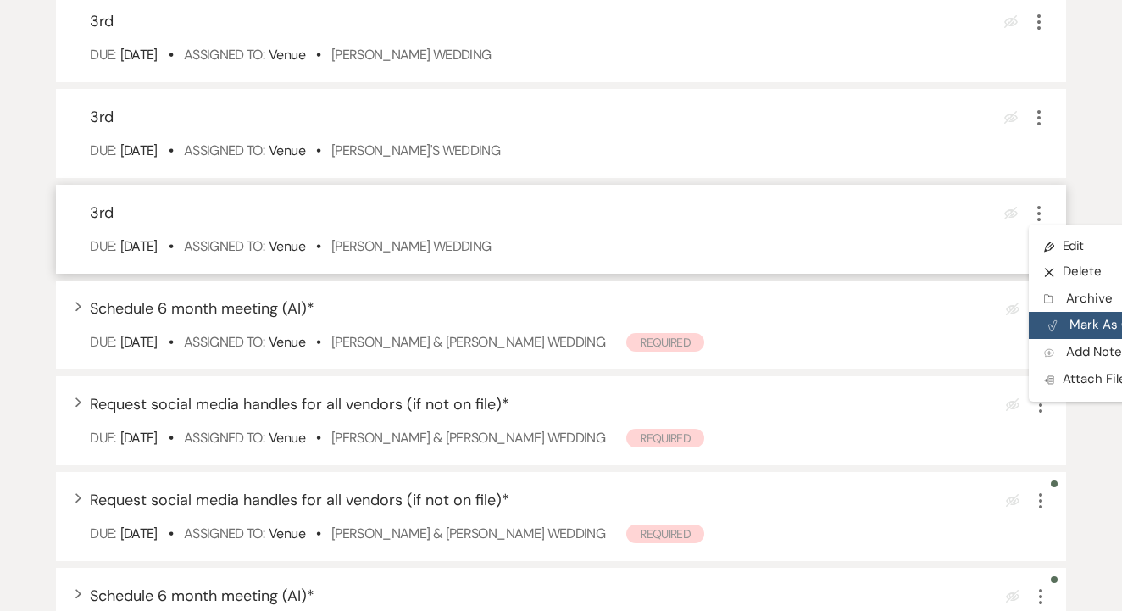
click at [1064, 339] on button "Plan Portal Link Mark As Complete" at bounding box center [1112, 325] width 166 height 27
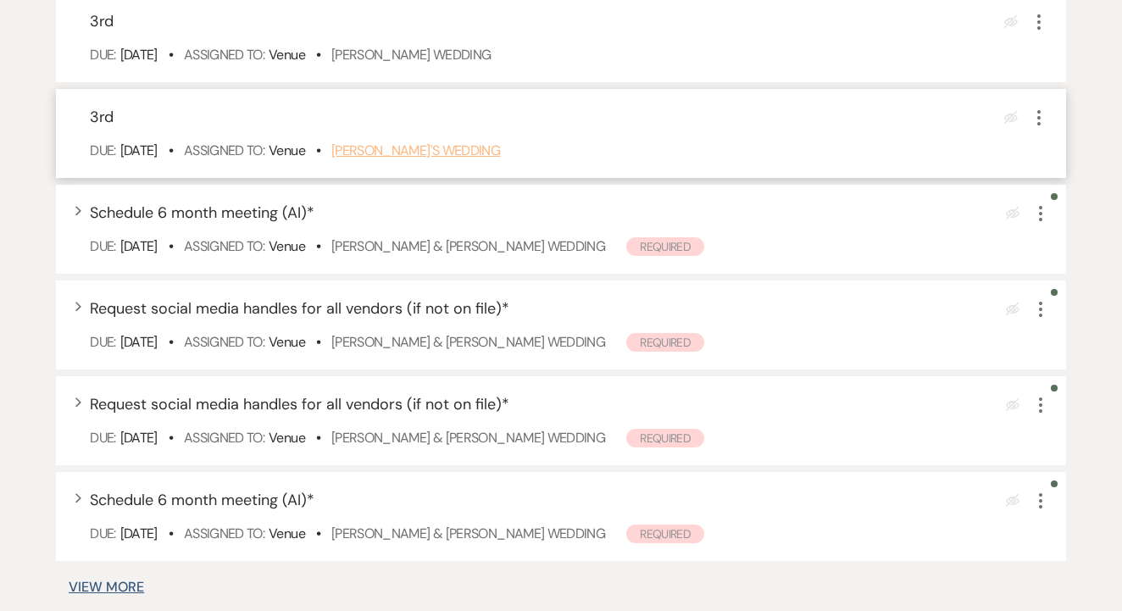
click at [419, 159] on link "[PERSON_NAME]'s Wedding" at bounding box center [415, 151] width 169 height 18
click at [1035, 128] on icon "More" at bounding box center [1039, 118] width 20 height 20
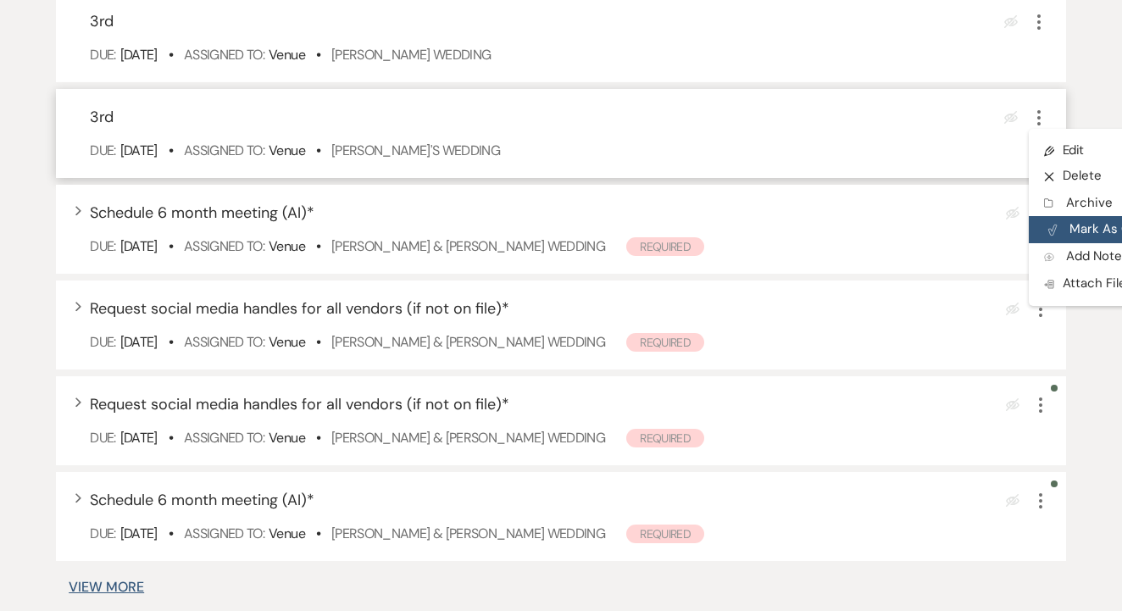
click at [1100, 240] on button "Plan Portal Link Mark As Complete" at bounding box center [1112, 229] width 166 height 27
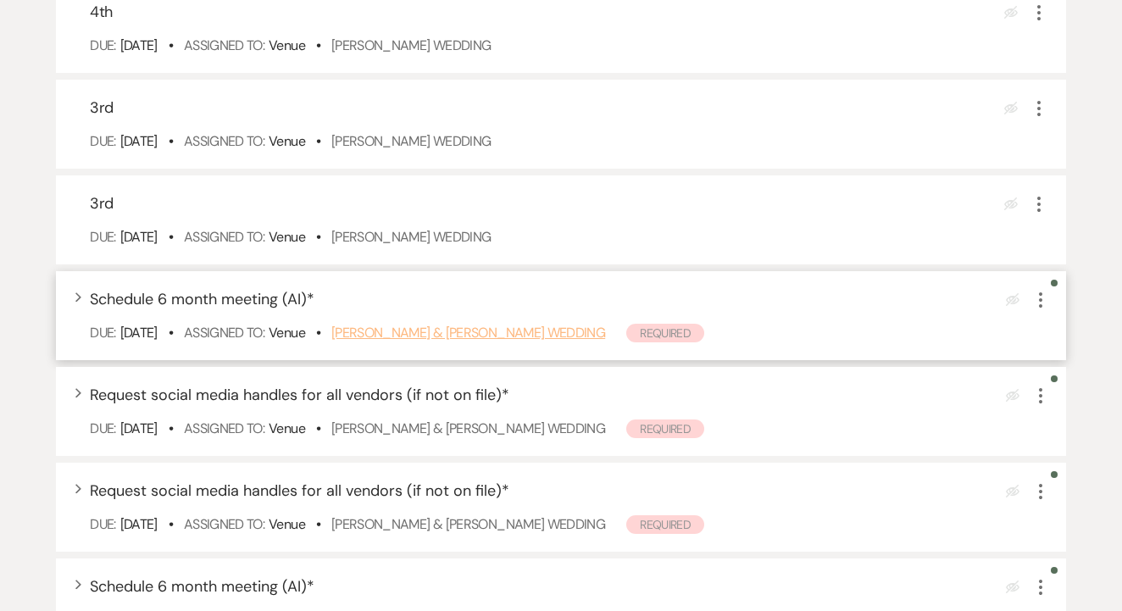
scroll to position [4402, 0]
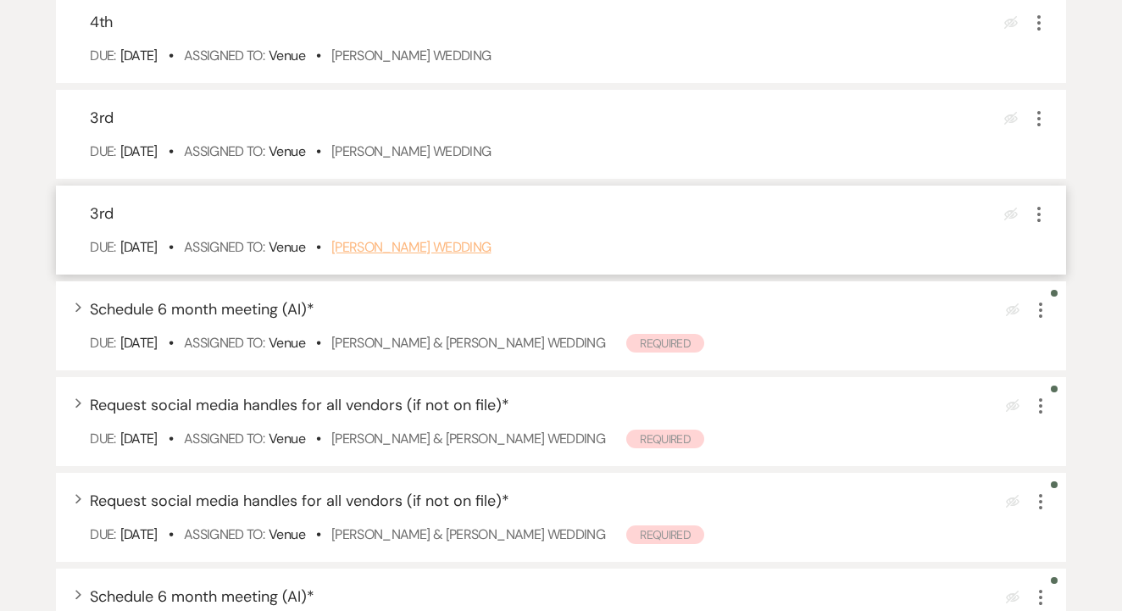
click at [476, 256] on link "[PERSON_NAME] Wedding" at bounding box center [411, 247] width 160 height 18
click at [1044, 225] on icon "More" at bounding box center [1039, 214] width 20 height 20
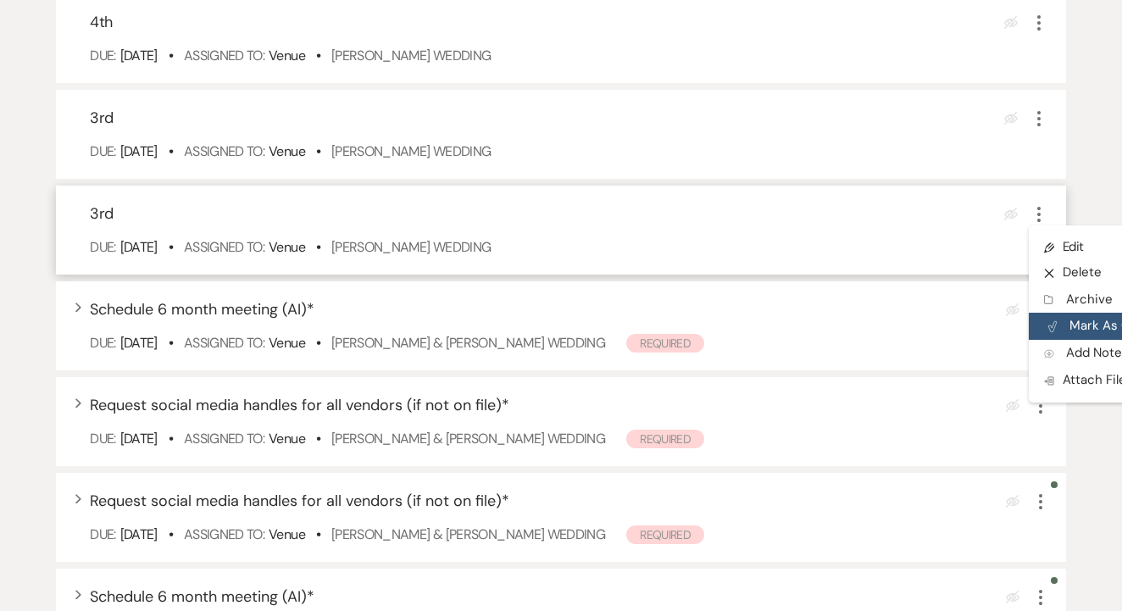
click at [1070, 336] on button "Plan Portal Link Mark As Complete" at bounding box center [1112, 326] width 166 height 27
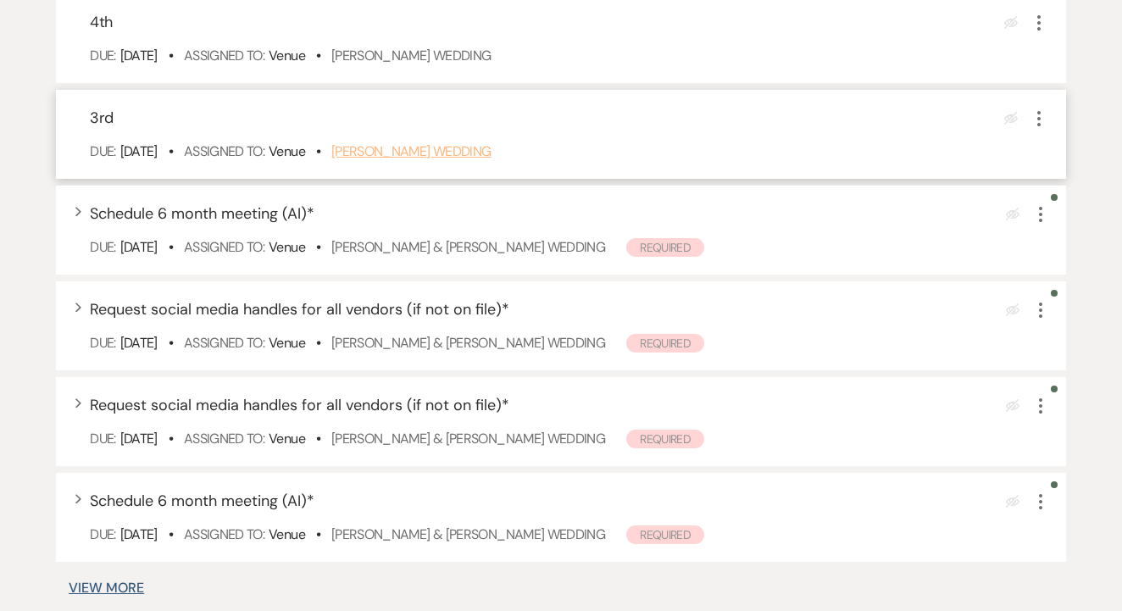
click at [486, 160] on link "Rajasekhar Boyapati's Wedding" at bounding box center [411, 151] width 160 height 18
click at [480, 160] on link "Rajasekhar Boyapati's Wedding" at bounding box center [411, 151] width 160 height 18
click at [1045, 129] on icon "More" at bounding box center [1039, 118] width 20 height 20
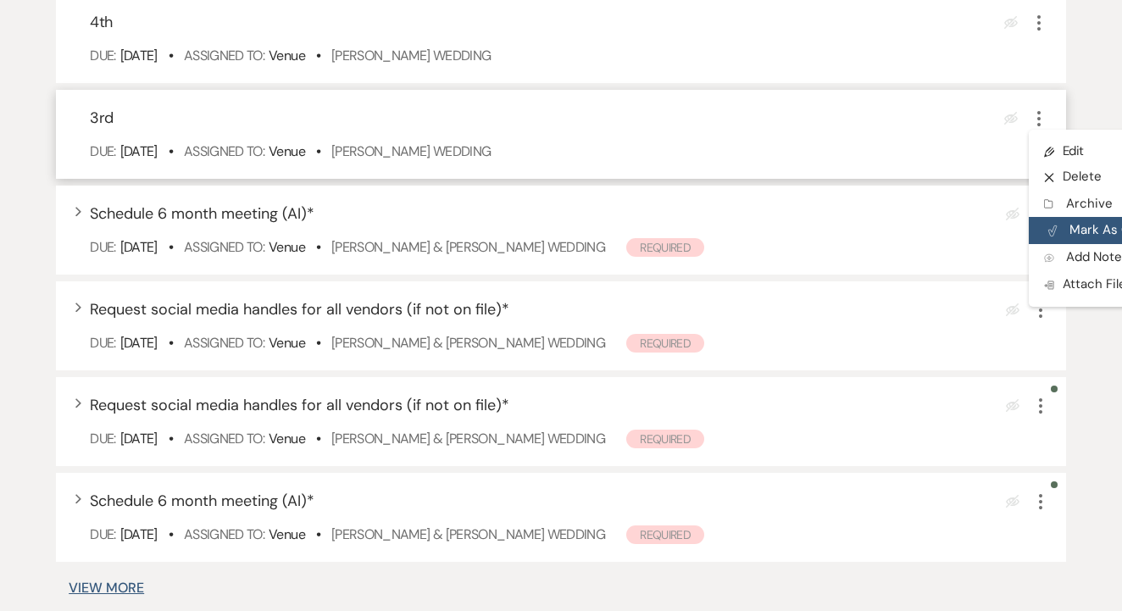
click at [1101, 243] on button "Plan Portal Link Mark As Complete" at bounding box center [1112, 230] width 166 height 27
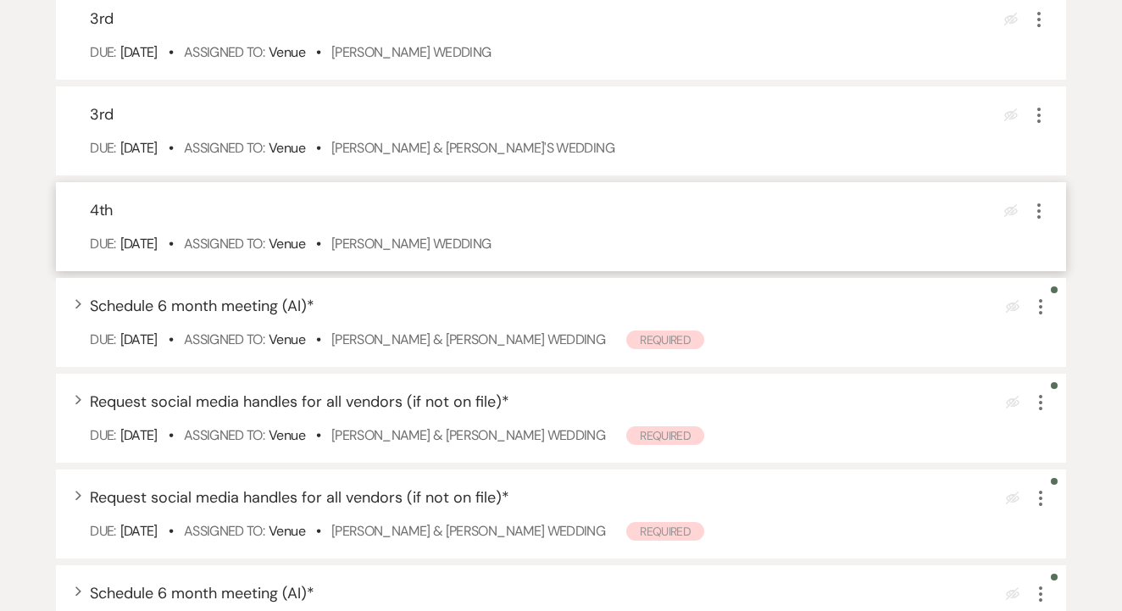
scroll to position [4204, 0]
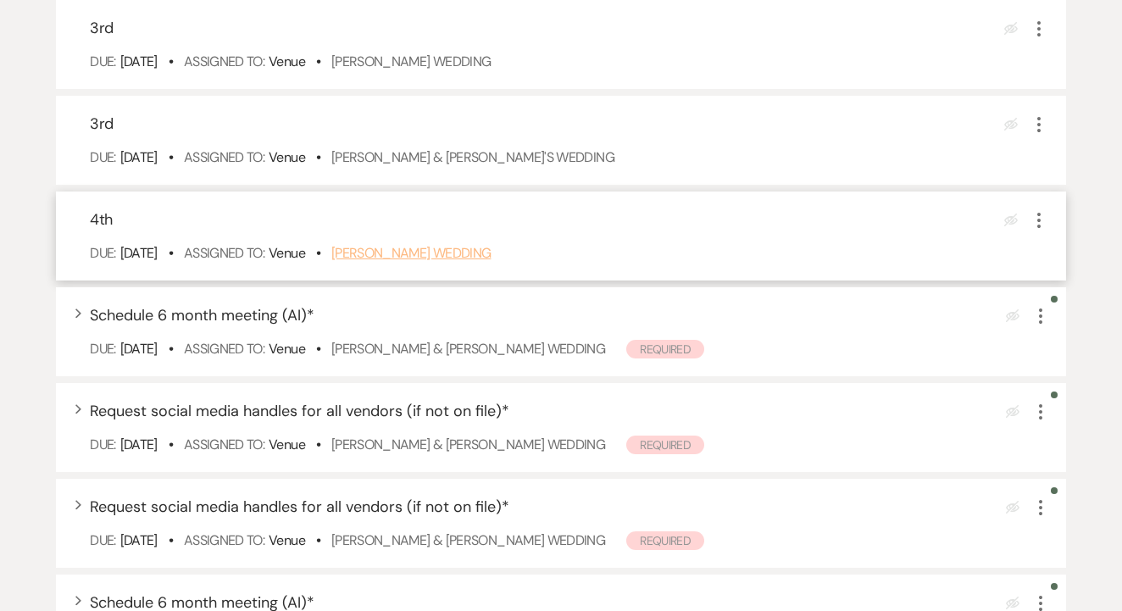
click at [481, 262] on link "Olivia Lopez's Wedding" at bounding box center [411, 253] width 160 height 18
click at [1038, 231] on icon "More" at bounding box center [1039, 220] width 20 height 20
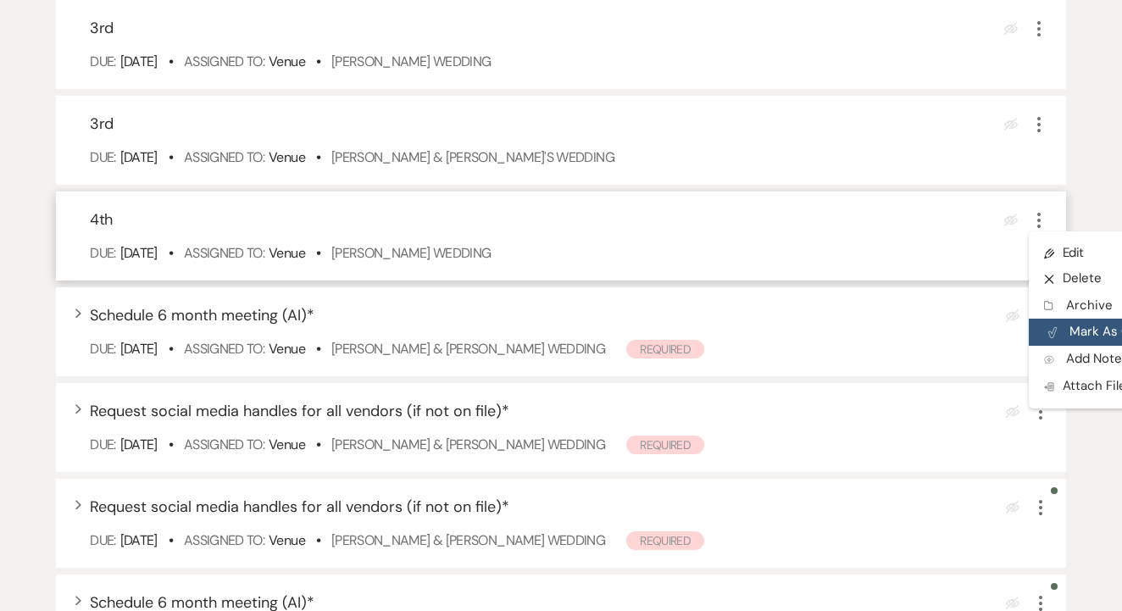
click at [1070, 346] on button "Plan Portal Link Mark As Complete" at bounding box center [1112, 332] width 166 height 27
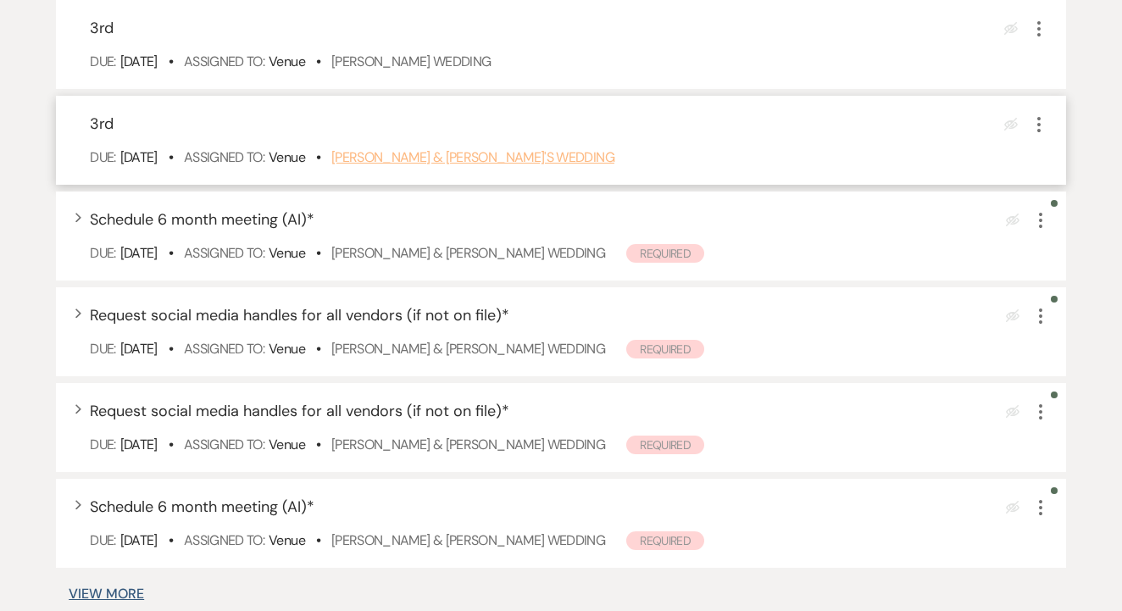
click at [532, 166] on link "Tahji Smith & Fiance's Wedding" at bounding box center [472, 157] width 283 height 18
click at [1040, 135] on icon "More" at bounding box center [1039, 124] width 20 height 20
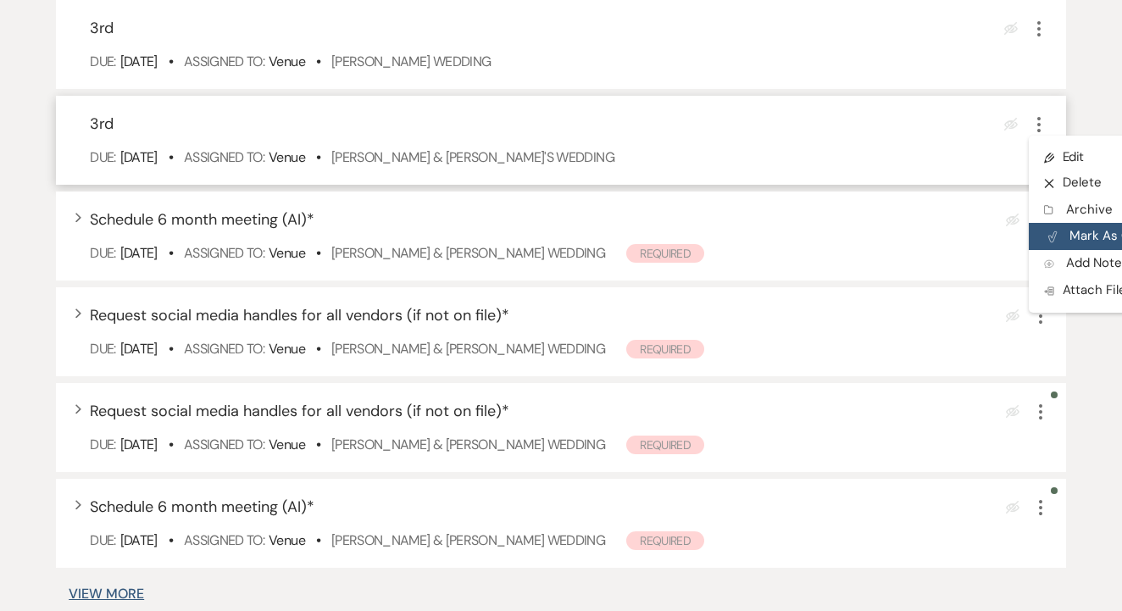
click at [1073, 250] on button "Plan Portal Link Mark As Complete" at bounding box center [1112, 236] width 166 height 27
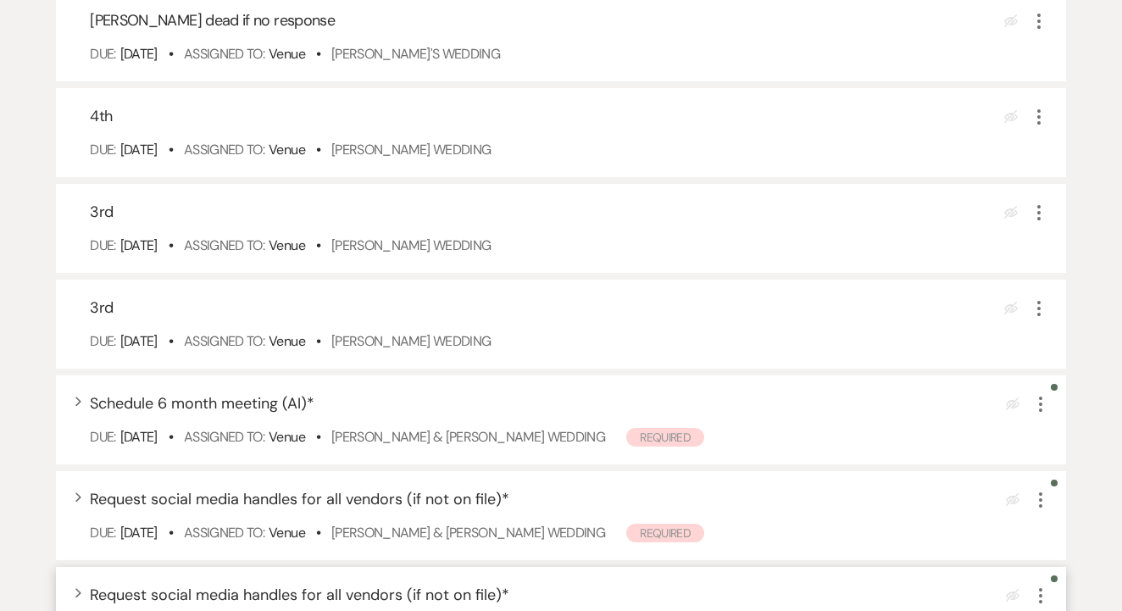
scroll to position [3925, 0]
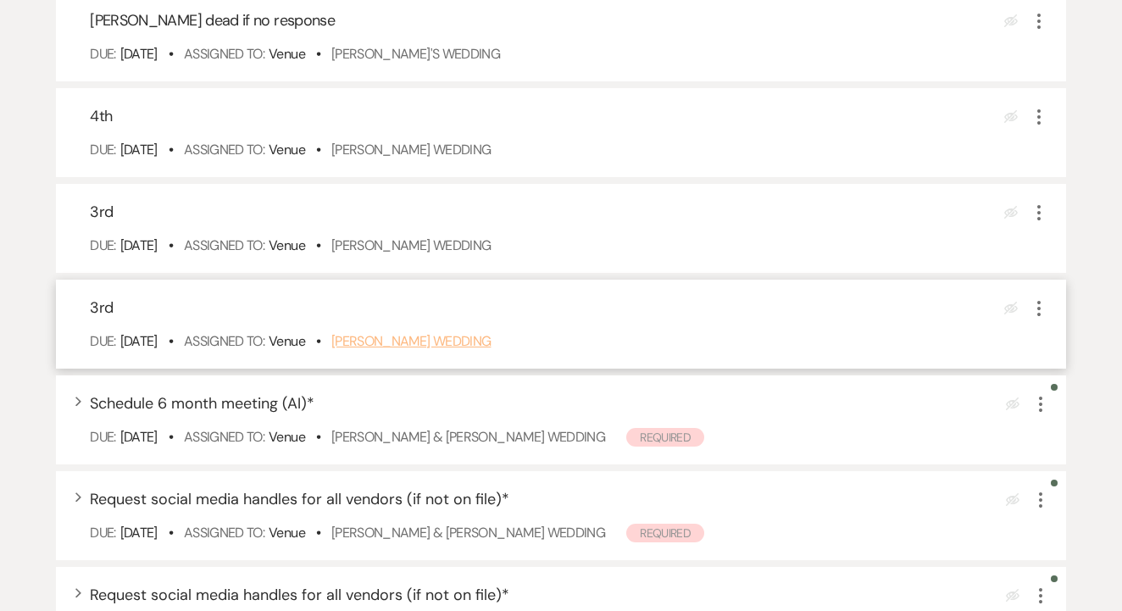
click at [492, 350] on link "Norma Martinez's Wedding" at bounding box center [411, 341] width 160 height 18
click at [1033, 319] on icon "More" at bounding box center [1039, 308] width 20 height 20
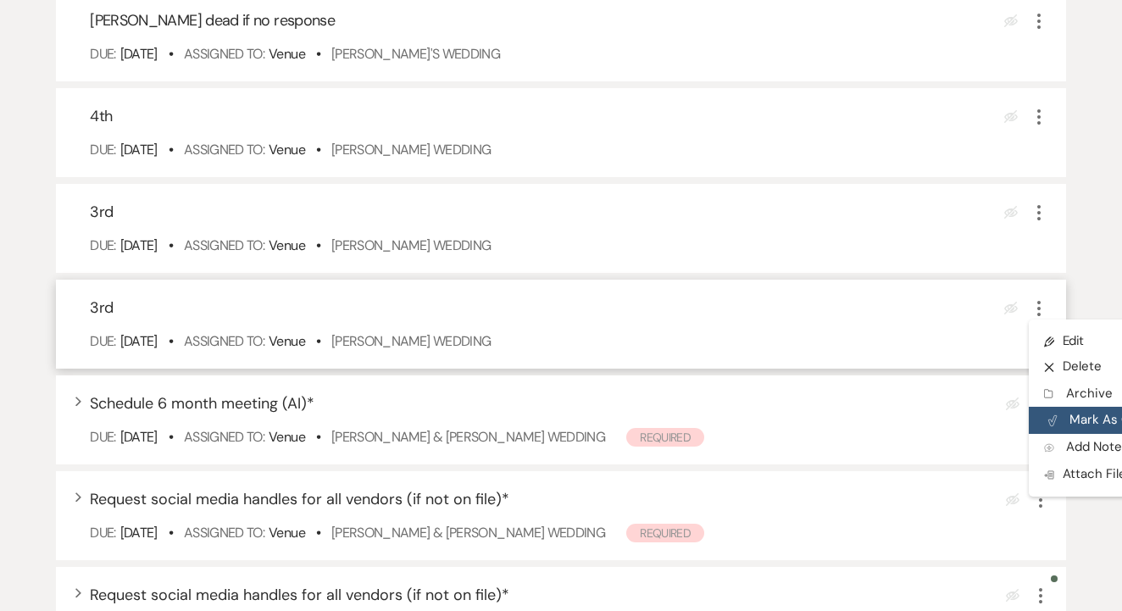
click at [1092, 434] on button "Plan Portal Link Mark As Complete" at bounding box center [1112, 420] width 166 height 27
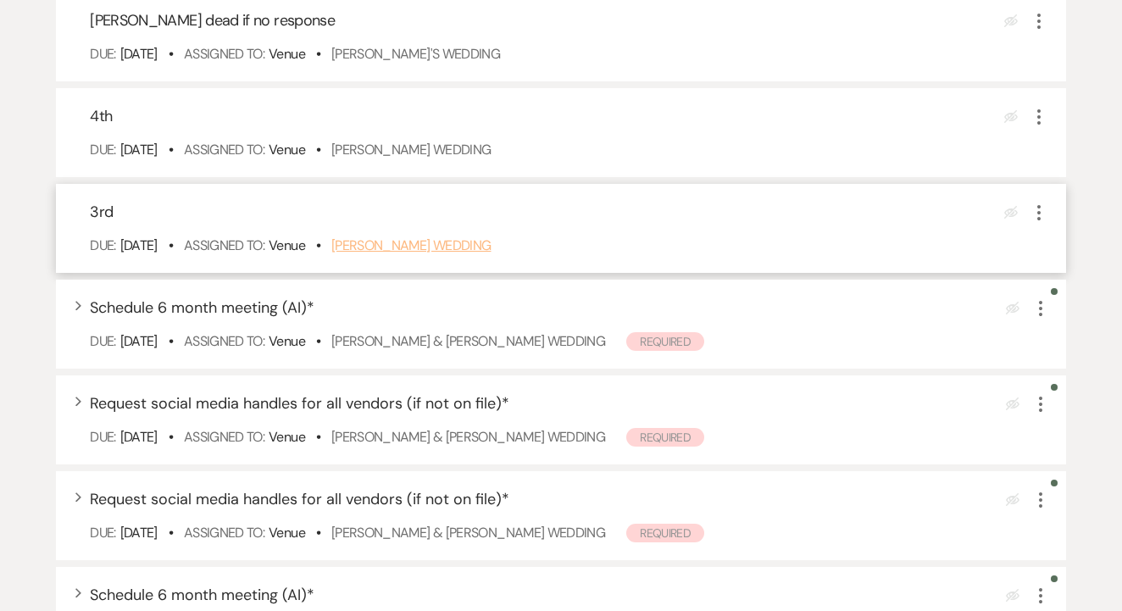
click at [482, 254] on link "Breyanna Hilton's Wedding" at bounding box center [411, 245] width 160 height 18
click at [1037, 223] on icon "More" at bounding box center [1039, 213] width 20 height 20
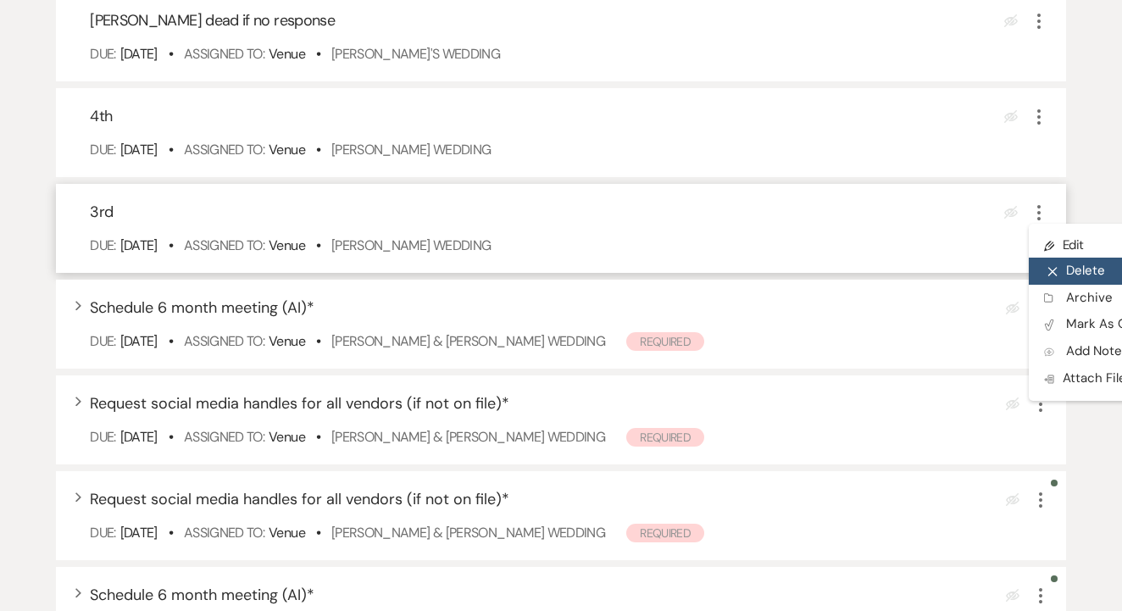
click at [1085, 285] on button "X Delete" at bounding box center [1110, 271] width 163 height 27
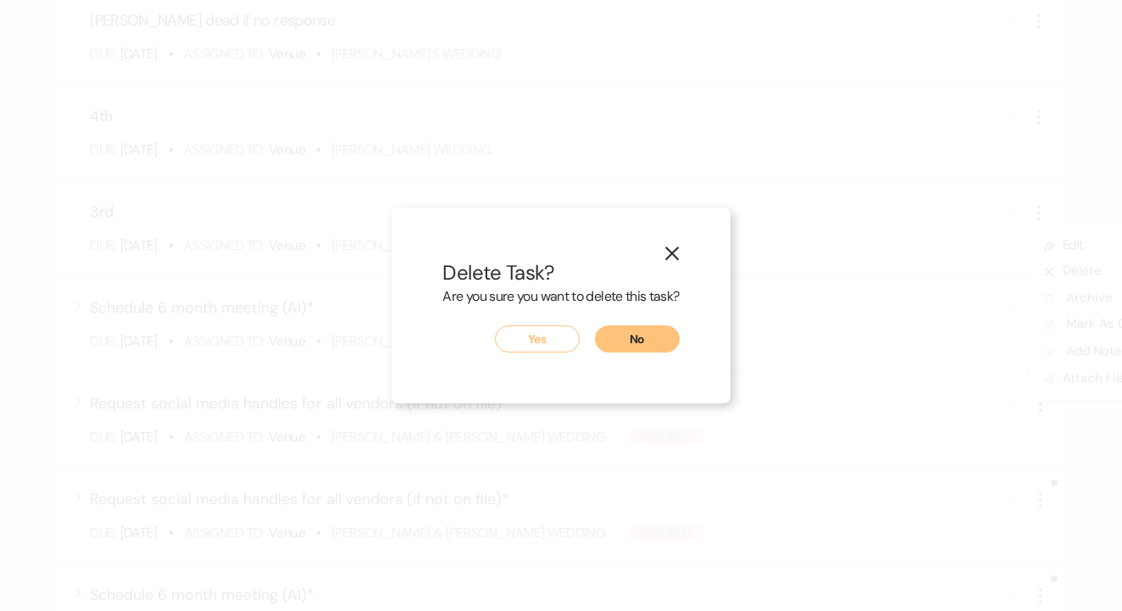
click at [534, 344] on button "Yes" at bounding box center [537, 338] width 85 height 27
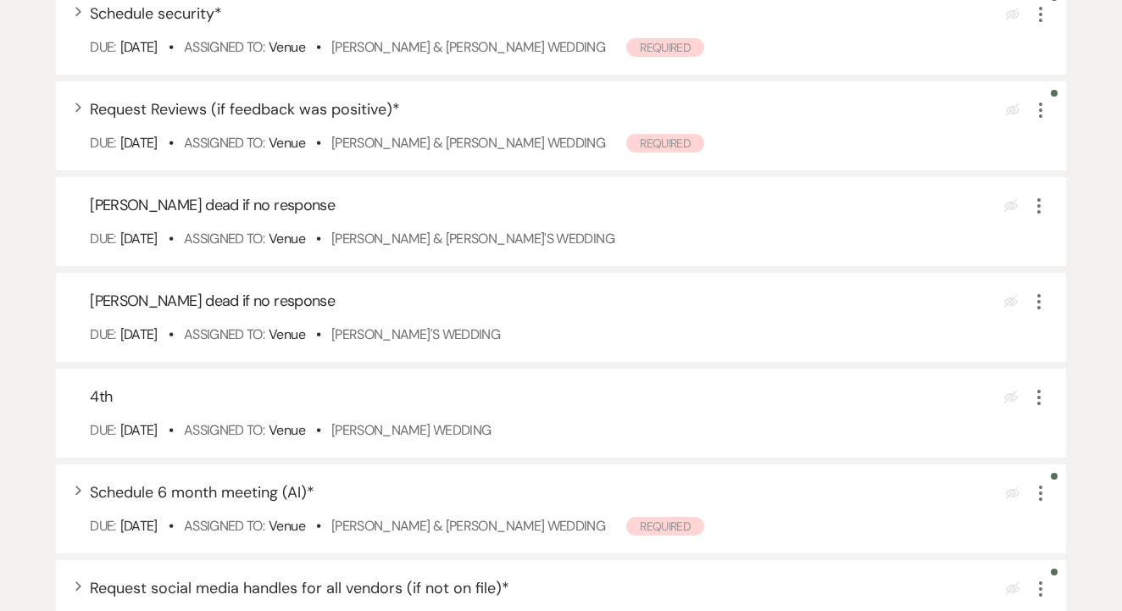
scroll to position [3603, 0]
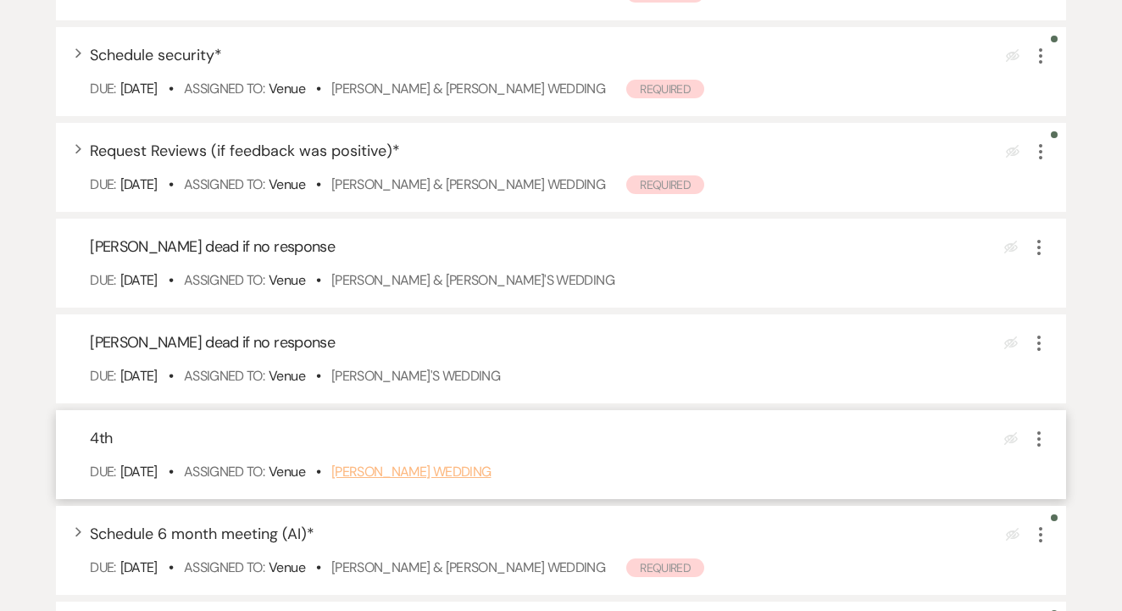
click at [445, 481] on link "Jaymee Dalley's Wedding" at bounding box center [411, 472] width 160 height 18
click at [1033, 449] on icon "More" at bounding box center [1039, 439] width 20 height 20
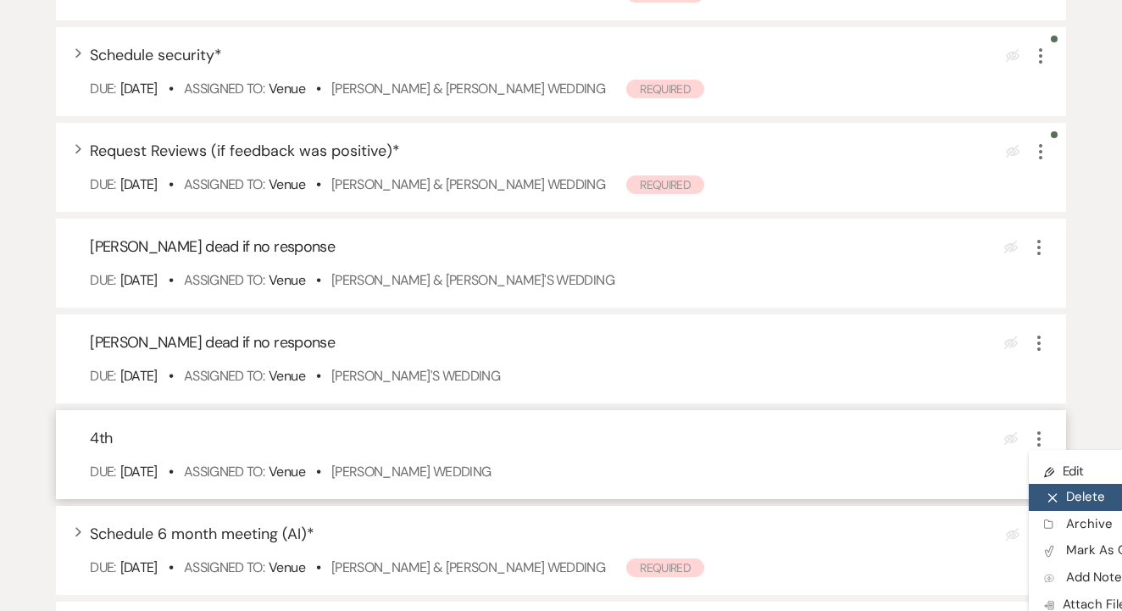
click at [1082, 510] on button "X Delete" at bounding box center [1110, 497] width 163 height 27
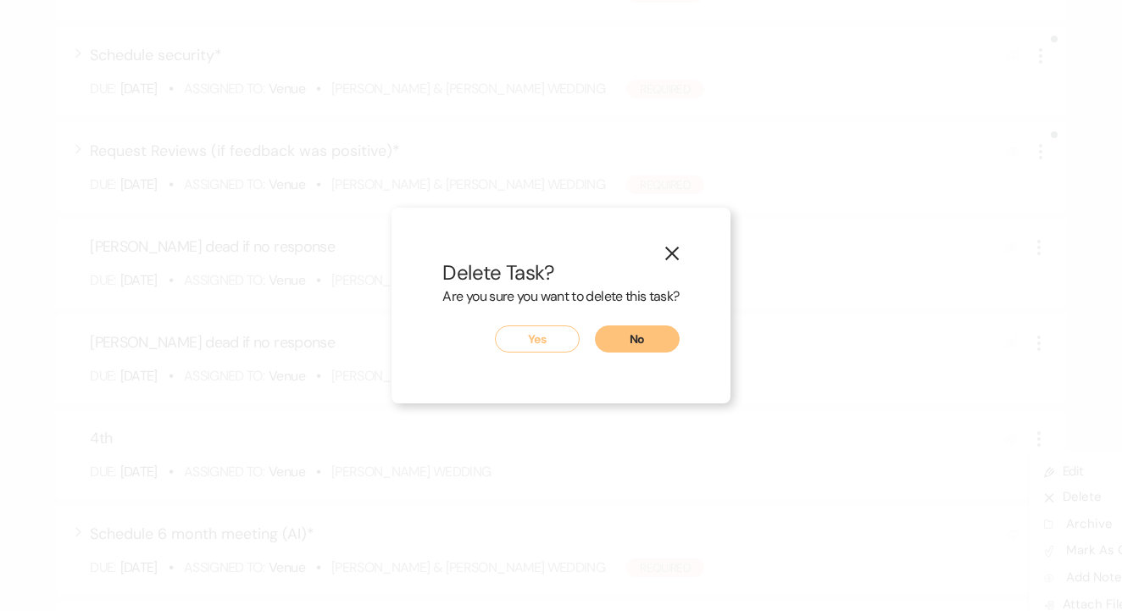
click at [538, 328] on button "Yes" at bounding box center [537, 338] width 85 height 27
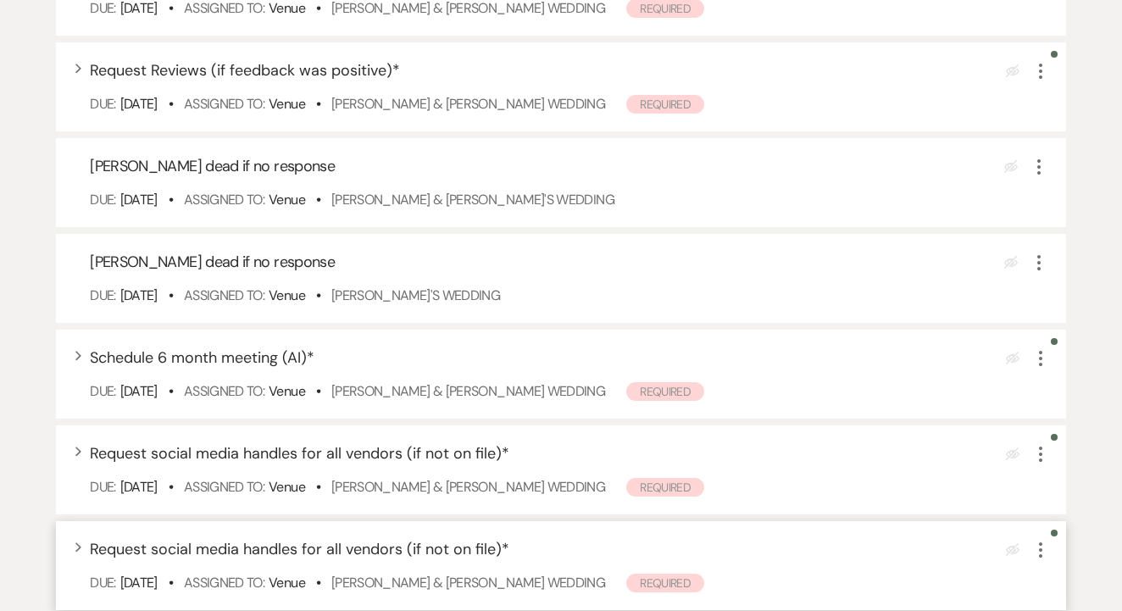
scroll to position [3683, 0]
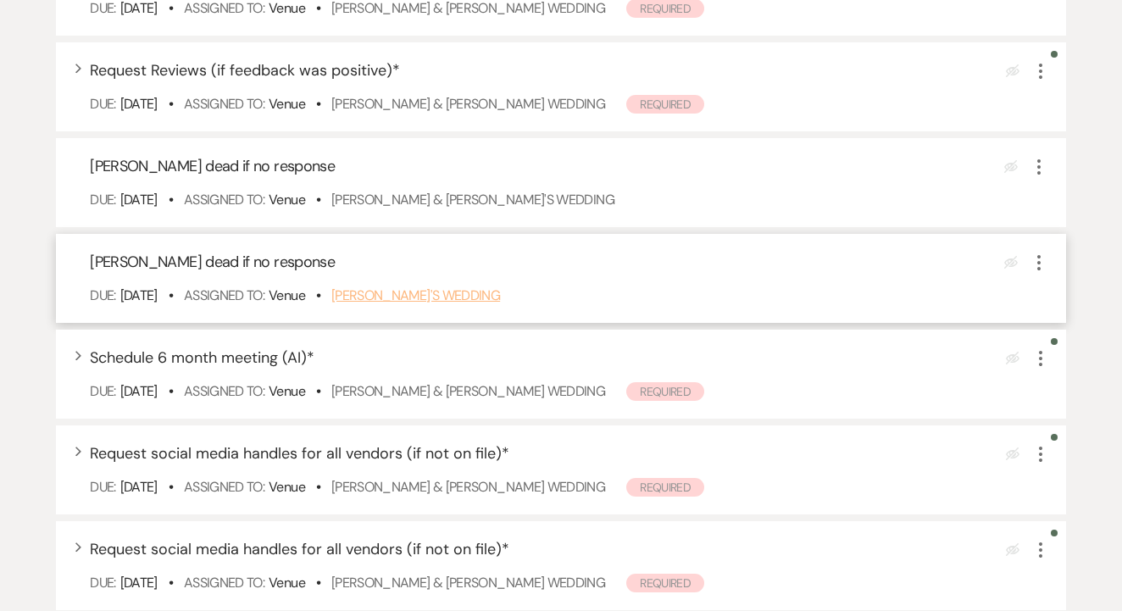
click at [427, 304] on link "Akriti's Wedding" at bounding box center [415, 295] width 169 height 18
click at [1039, 270] on use "button" at bounding box center [1038, 262] width 3 height 15
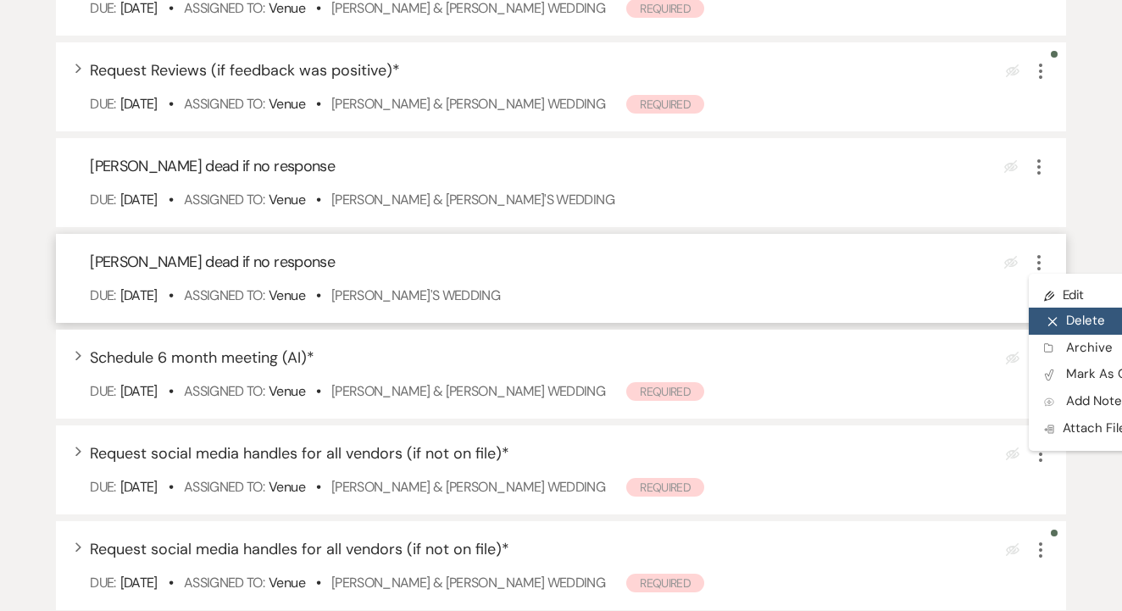
click at [1055, 335] on button "X Delete" at bounding box center [1110, 321] width 163 height 27
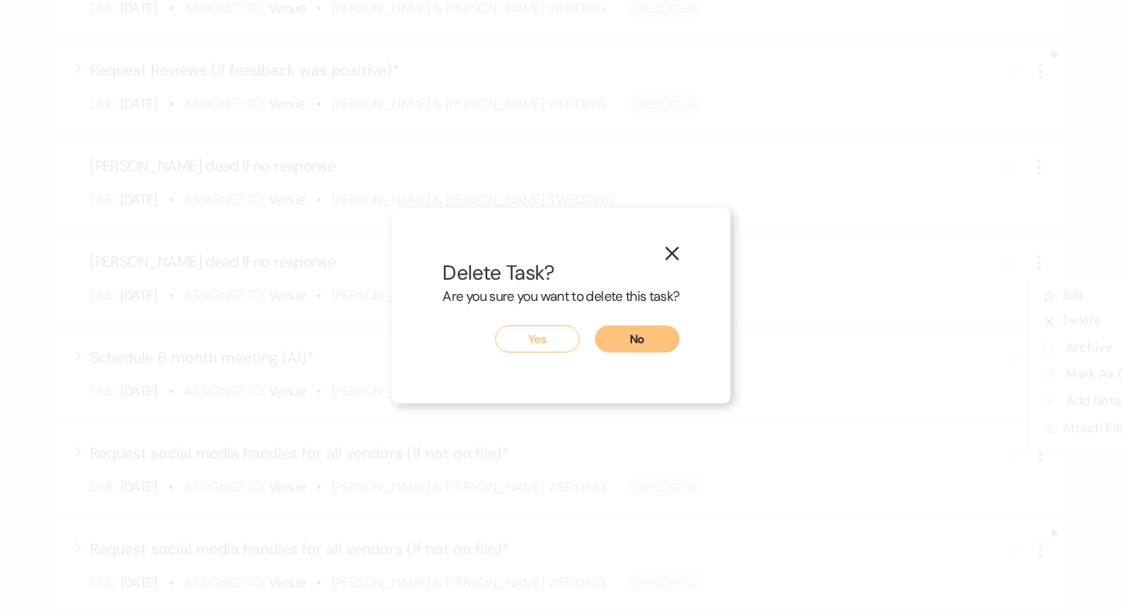
click at [549, 356] on div "X Delete Task? Are you sure you want to delete this task? Yes No" at bounding box center [561, 306] width 338 height 197
click at [547, 329] on button "Yes" at bounding box center [537, 338] width 85 height 27
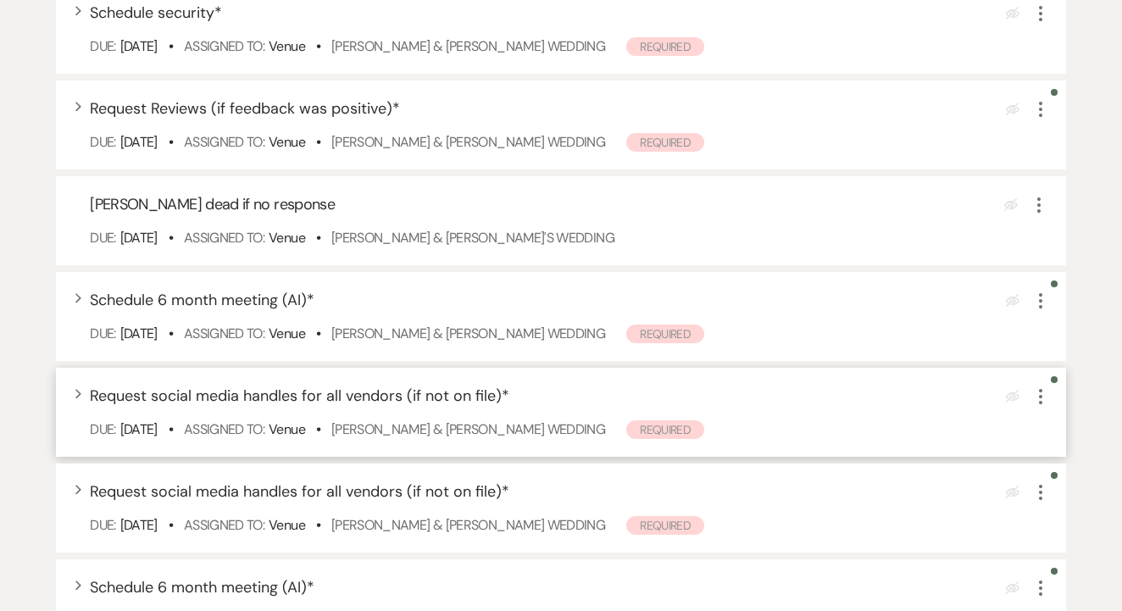
scroll to position [3643, 0]
click at [1040, 214] on use "button" at bounding box center [1038, 206] width 3 height 15
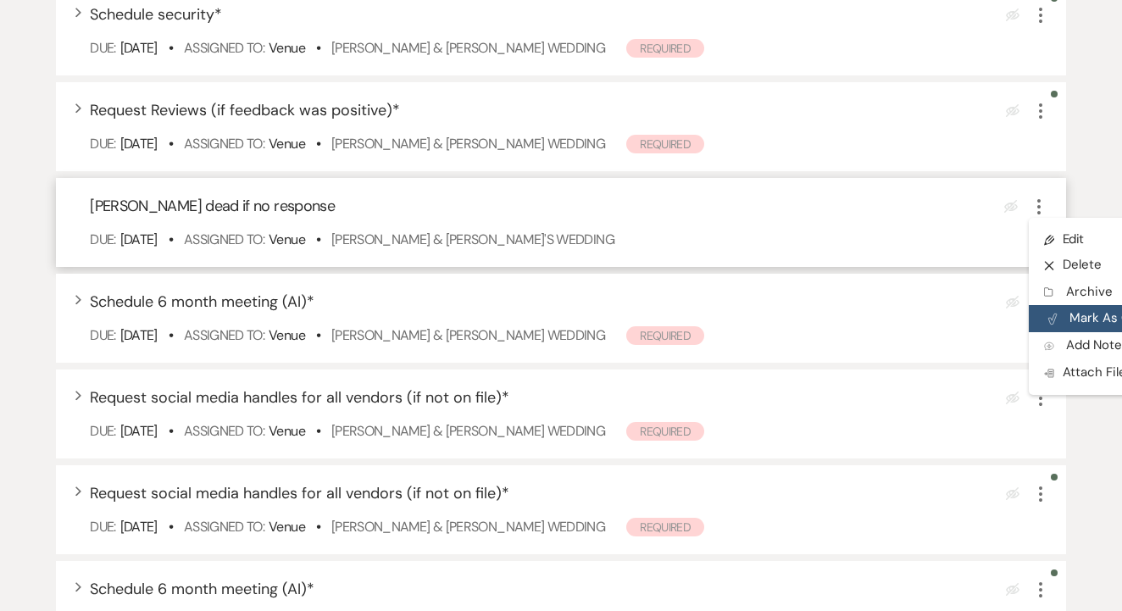
click at [1064, 332] on button "Plan Portal Link Mark As Complete" at bounding box center [1112, 318] width 166 height 27
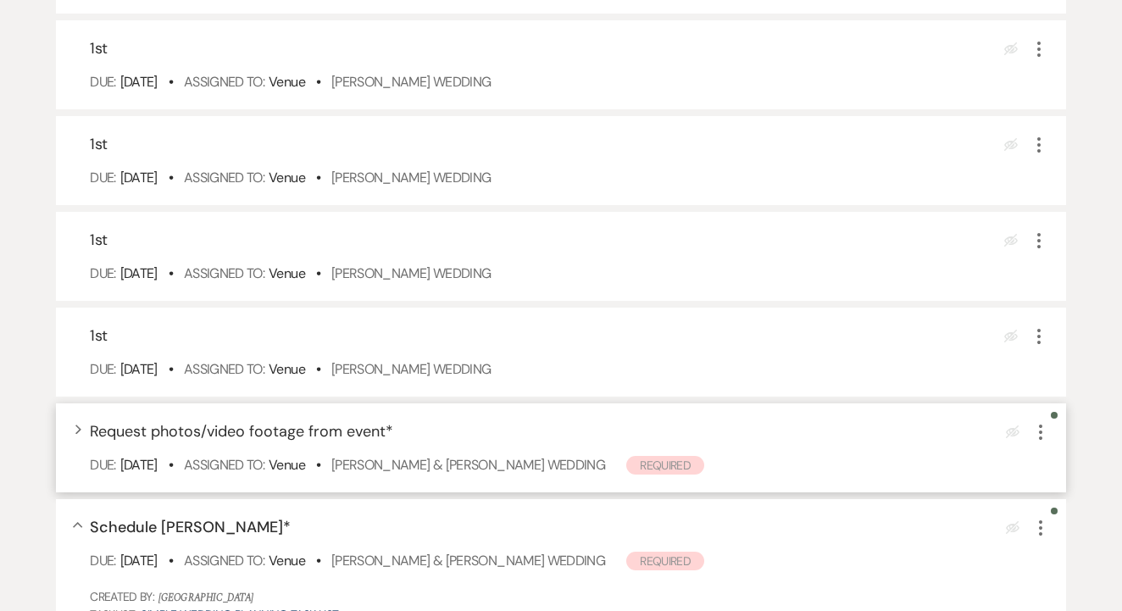
scroll to position [2791, 0]
click at [452, 397] on div "1st Eye Blocked More Due: Sep 19 25 • Assigned To: Venue • Teri Brenkus's Weddi…" at bounding box center [561, 352] width 1010 height 89
click at [461, 378] on link "Teri Brenkus's Wedding" at bounding box center [411, 369] width 160 height 18
click at [1038, 346] on icon "More" at bounding box center [1039, 336] width 20 height 20
click at [1080, 408] on button "X Delete" at bounding box center [1110, 394] width 163 height 27
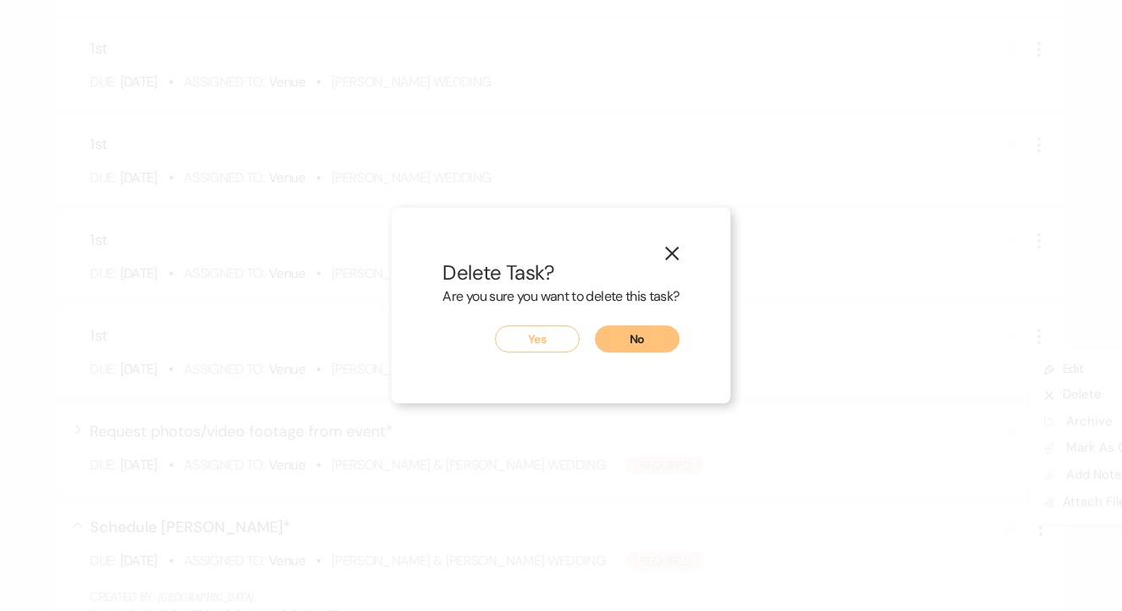
click at [550, 346] on button "Yes" at bounding box center [537, 338] width 85 height 27
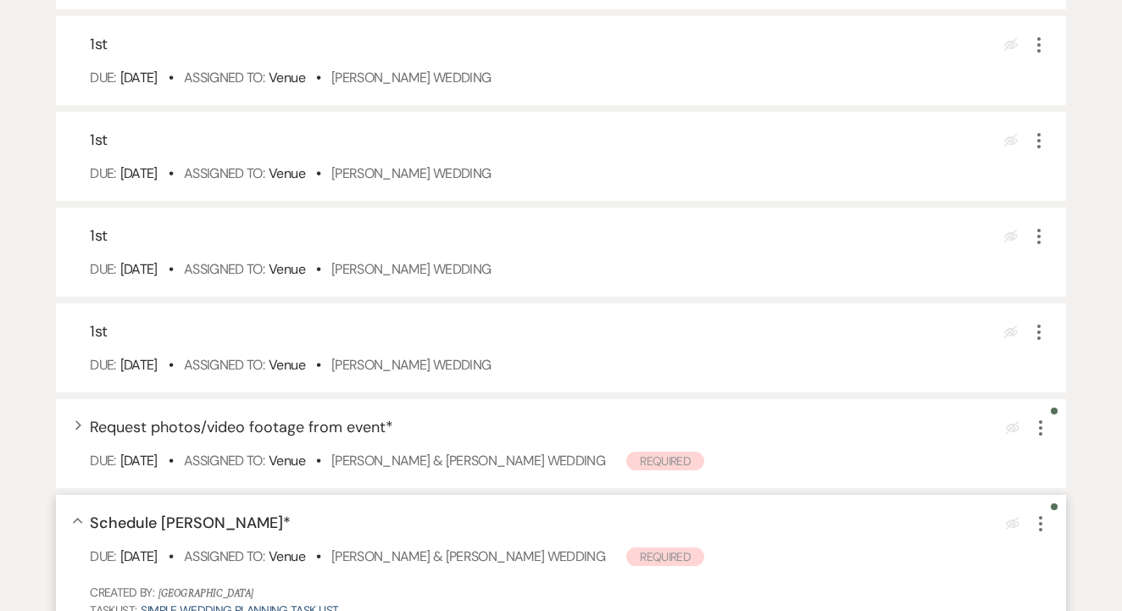
scroll to position [2697, 0]
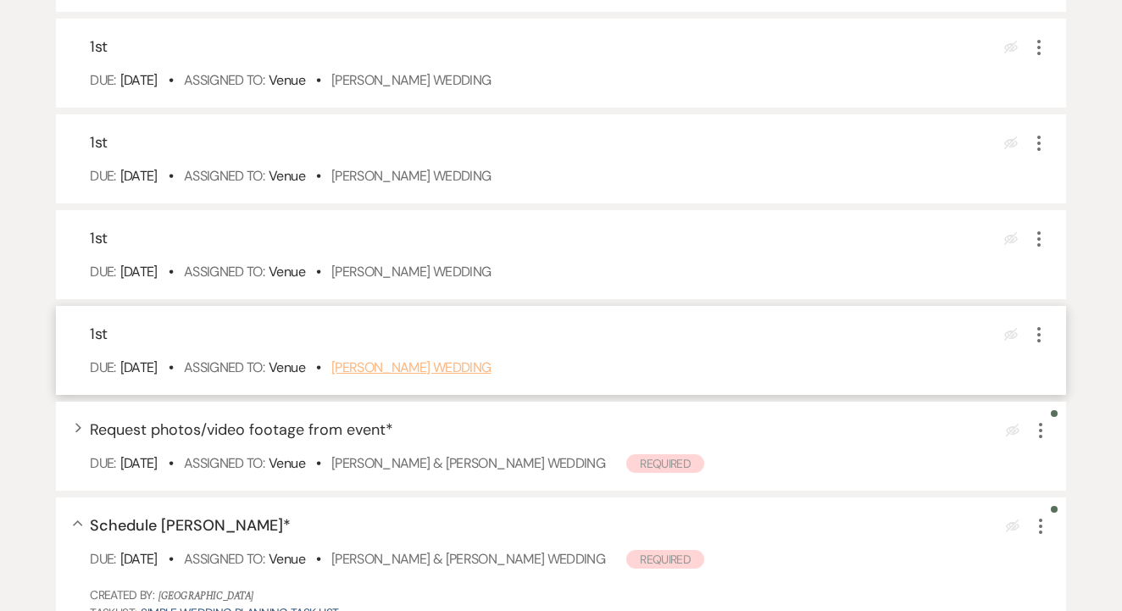
click at [478, 376] on link "Marcela Toscano's Wedding" at bounding box center [411, 367] width 160 height 18
click at [1047, 345] on icon "More" at bounding box center [1039, 335] width 20 height 20
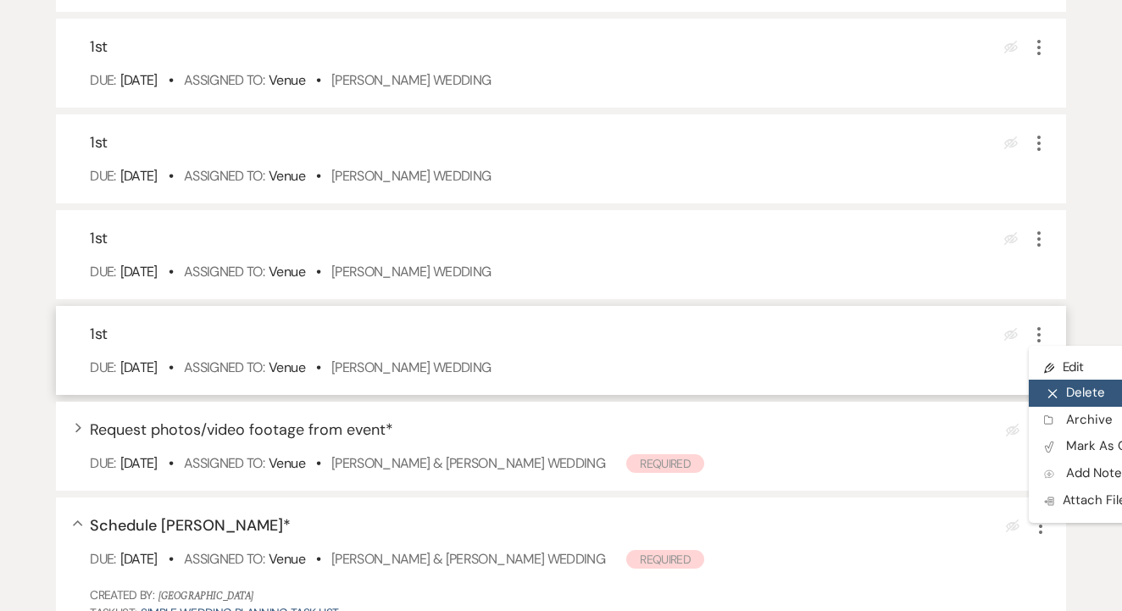
click at [1081, 407] on button "X Delete" at bounding box center [1110, 393] width 163 height 27
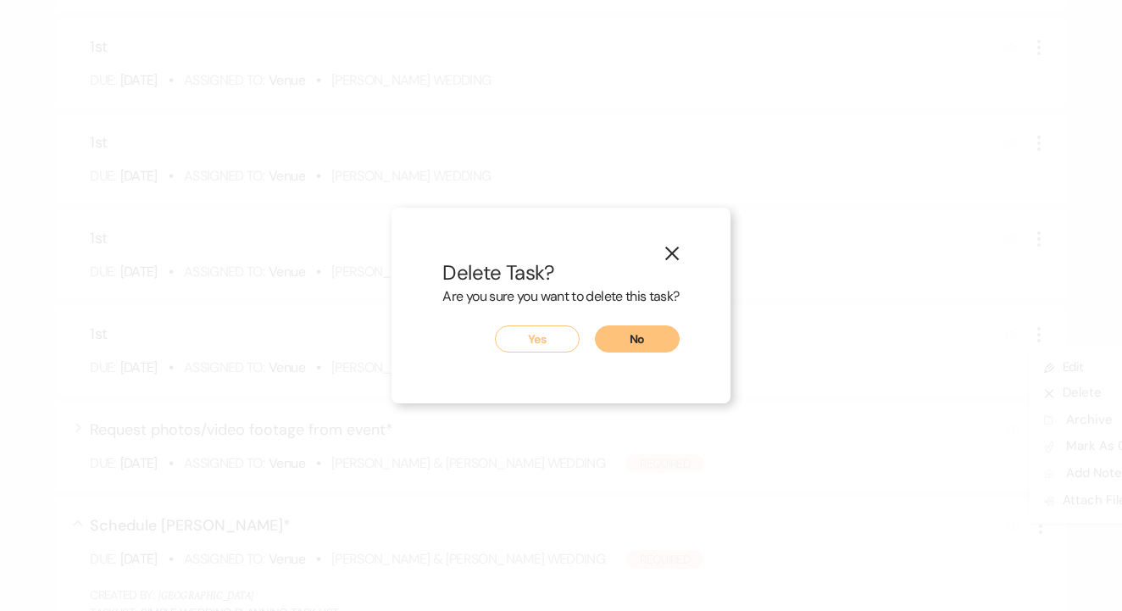
click at [555, 325] on button "Yes" at bounding box center [537, 338] width 85 height 27
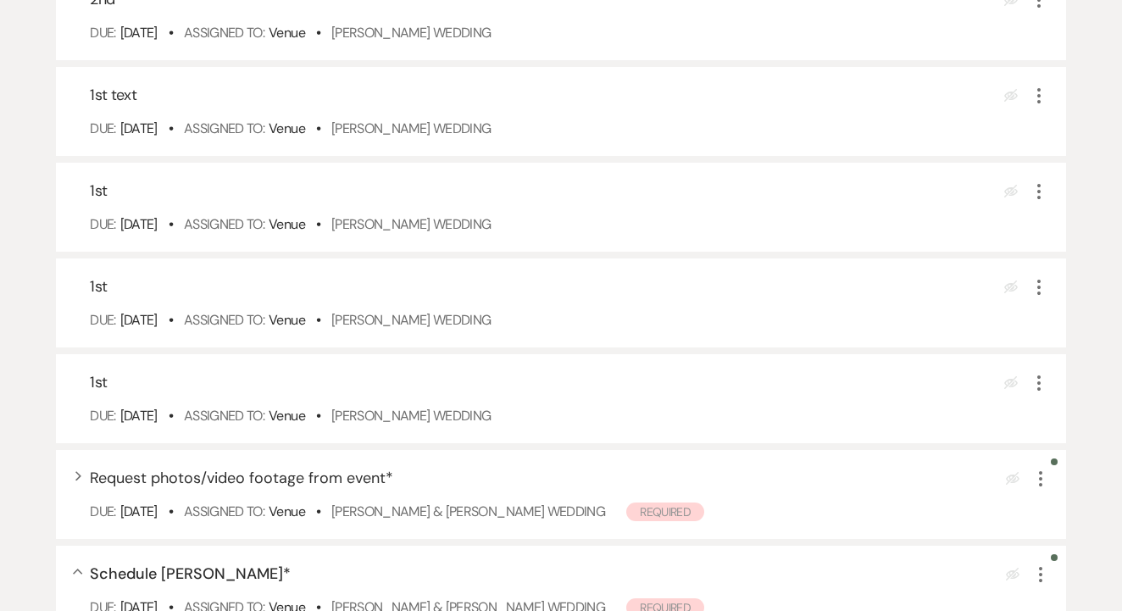
scroll to position [2553, 0]
click at [442, 425] on link "Nicky Ziaei's Wedding" at bounding box center [411, 416] width 160 height 18
click at [1039, 393] on icon "More" at bounding box center [1039, 383] width 20 height 20
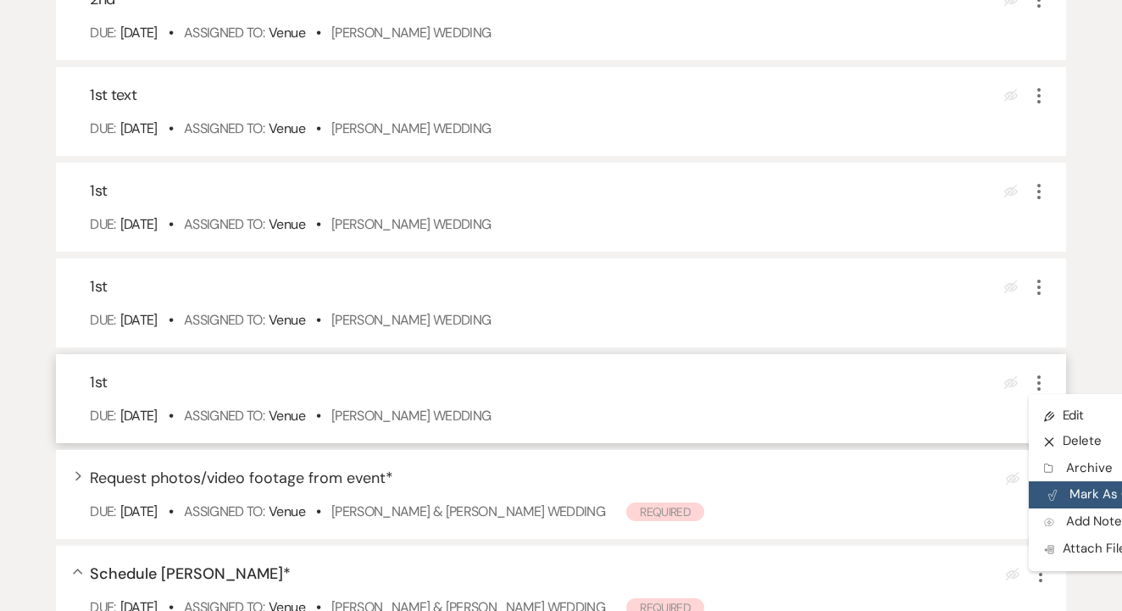
click at [1076, 508] on button "Plan Portal Link Mark As Complete" at bounding box center [1112, 494] width 166 height 27
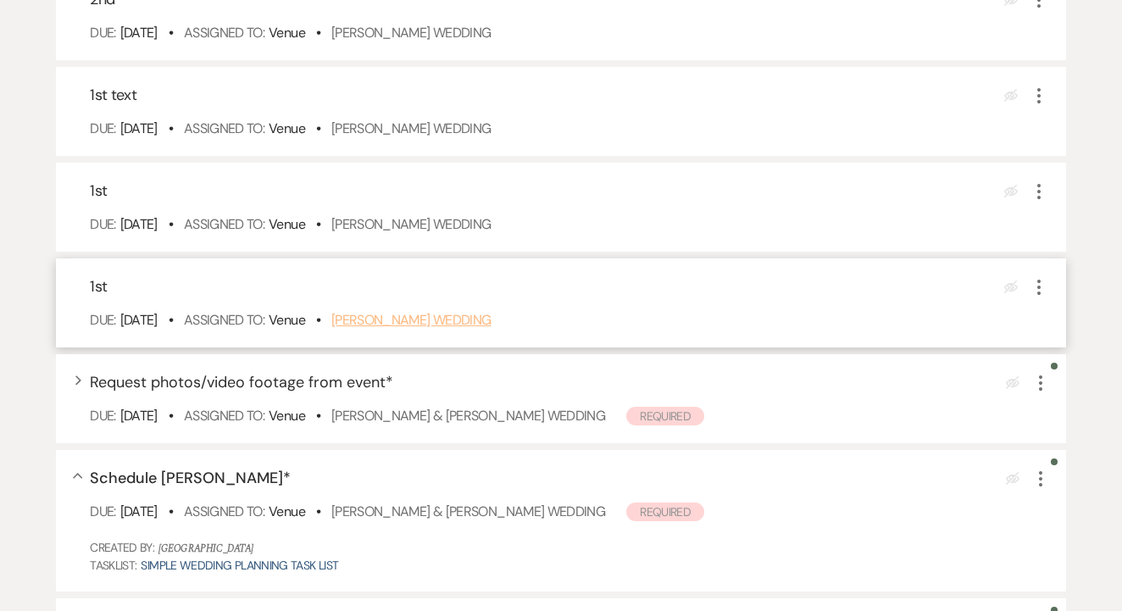
click at [492, 329] on link "Julianna McNeil's Wedding" at bounding box center [411, 320] width 160 height 18
click at [1037, 295] on use "button" at bounding box center [1038, 287] width 3 height 15
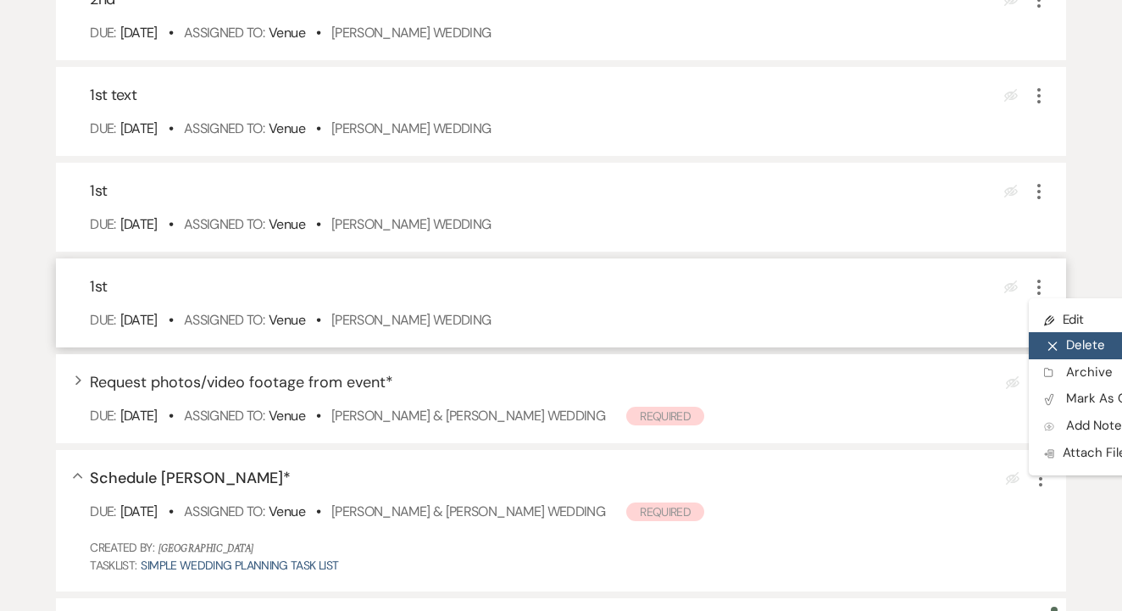
click at [1063, 359] on button "X Delete" at bounding box center [1110, 345] width 163 height 27
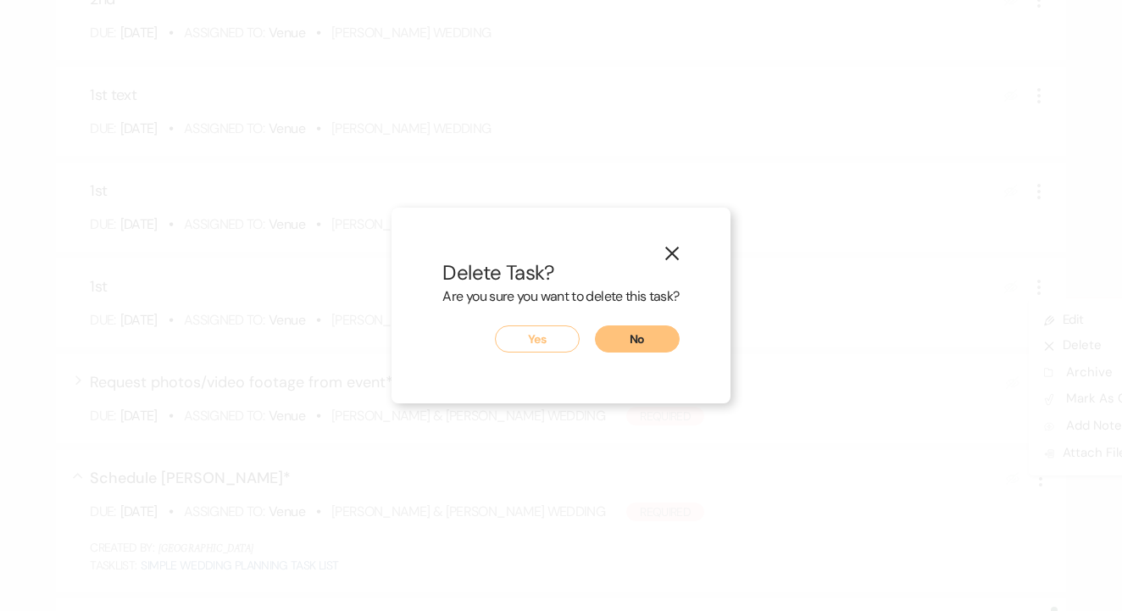
click at [458, 244] on div "X Delete Task? Are you sure you want to delete this task? Yes No" at bounding box center [561, 306] width 338 height 197
click at [546, 339] on button "Yes" at bounding box center [537, 338] width 85 height 27
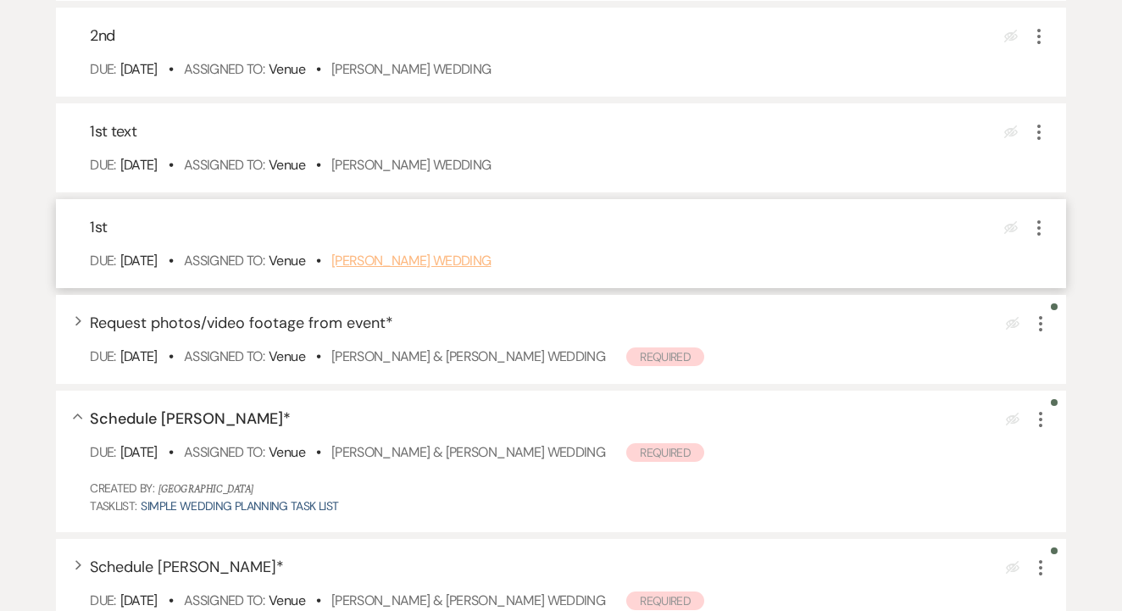
scroll to position [2509, 0]
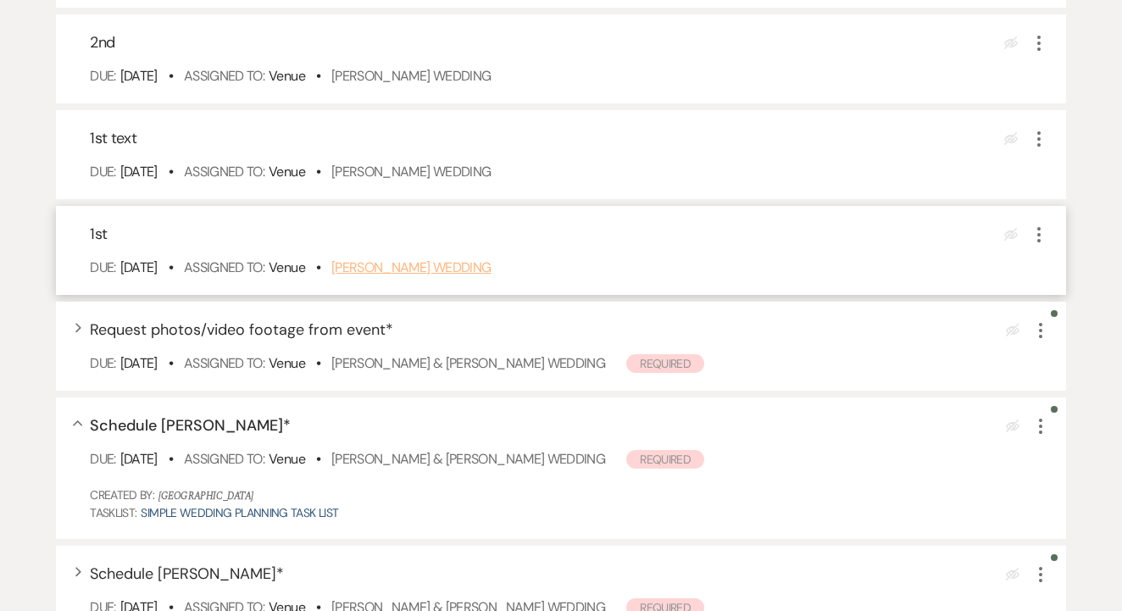
click at [458, 276] on link "Sandra Butler's Wedding" at bounding box center [411, 267] width 160 height 18
click at [1048, 243] on button "More" at bounding box center [1039, 234] width 20 height 22
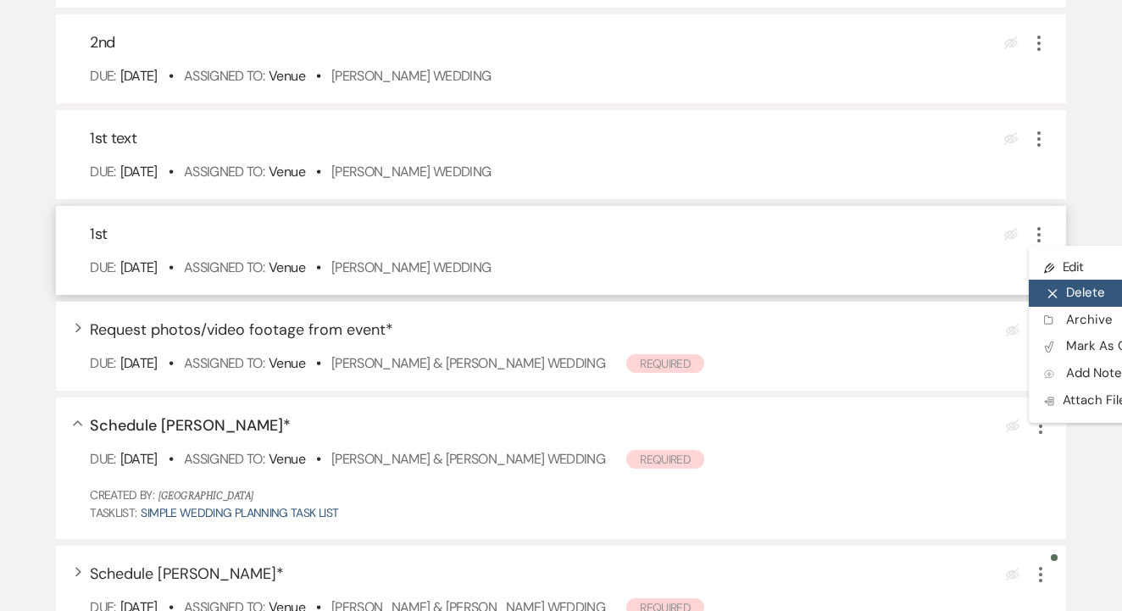
click at [1083, 307] on button "X Delete" at bounding box center [1110, 293] width 163 height 27
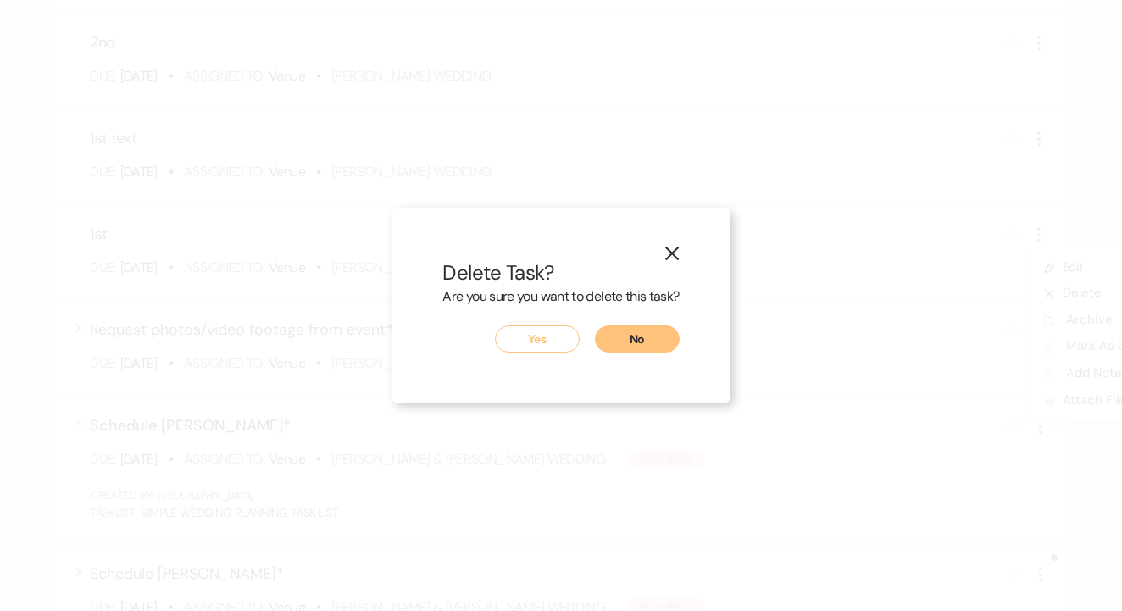
click at [569, 335] on button "Yes" at bounding box center [537, 338] width 85 height 27
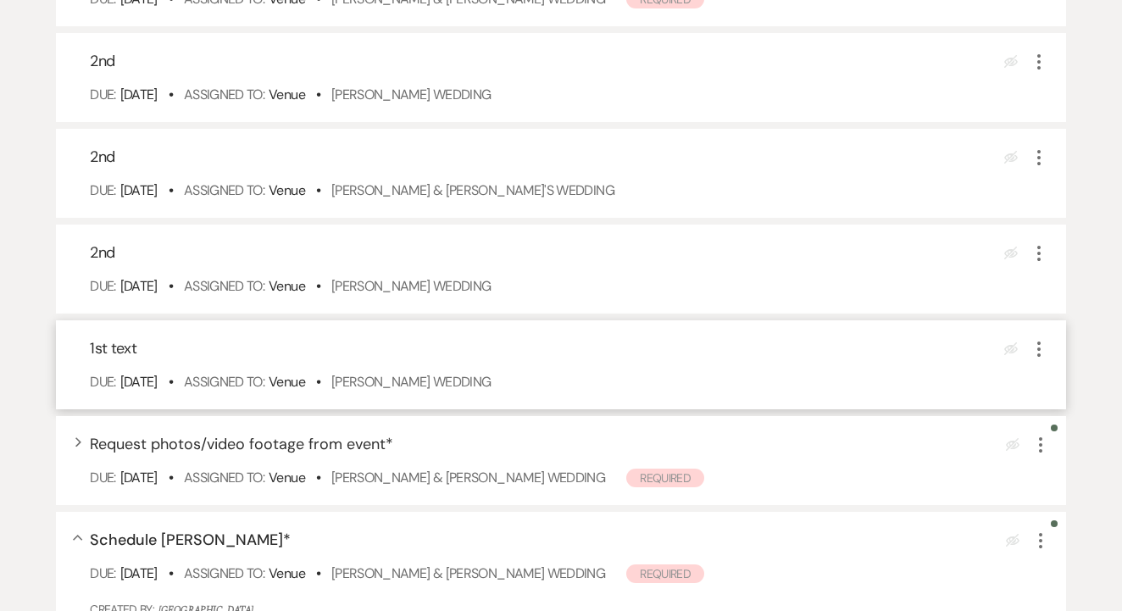
scroll to position [2288, 0]
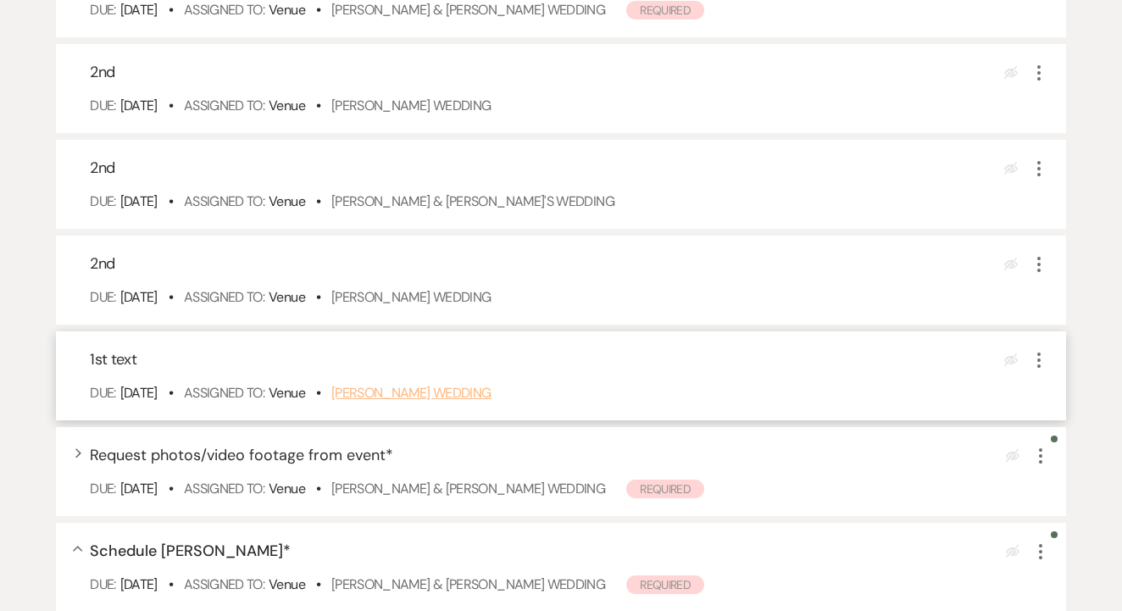
click at [446, 402] on link "Spencer West's Wedding" at bounding box center [411, 393] width 160 height 18
click at [1044, 370] on icon "More" at bounding box center [1039, 360] width 20 height 20
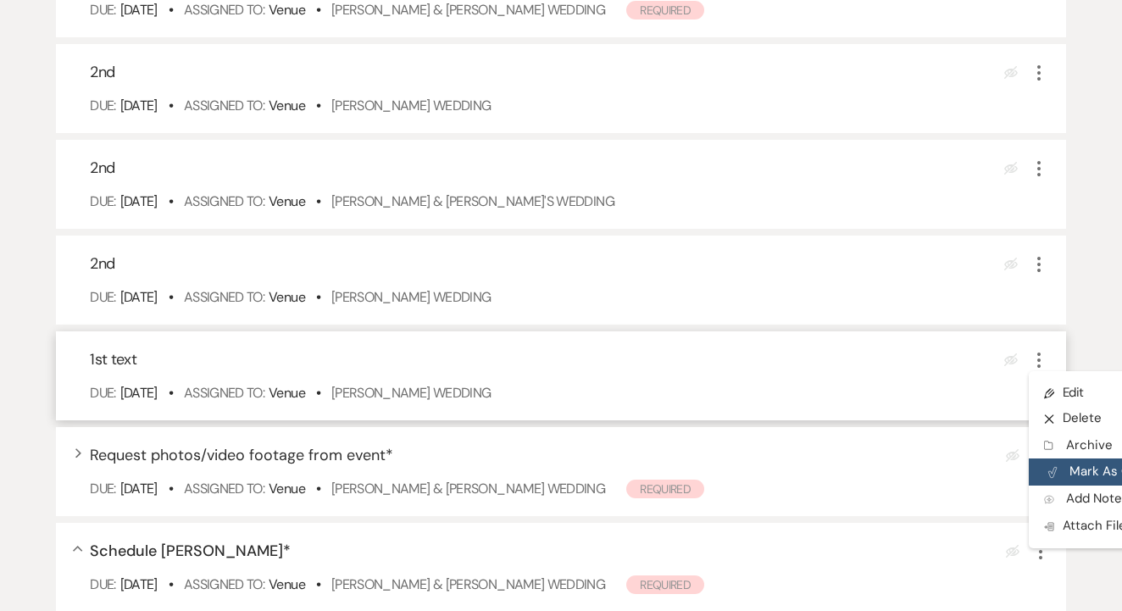
click at [1108, 486] on button "Plan Portal Link Mark As Complete" at bounding box center [1112, 471] width 166 height 27
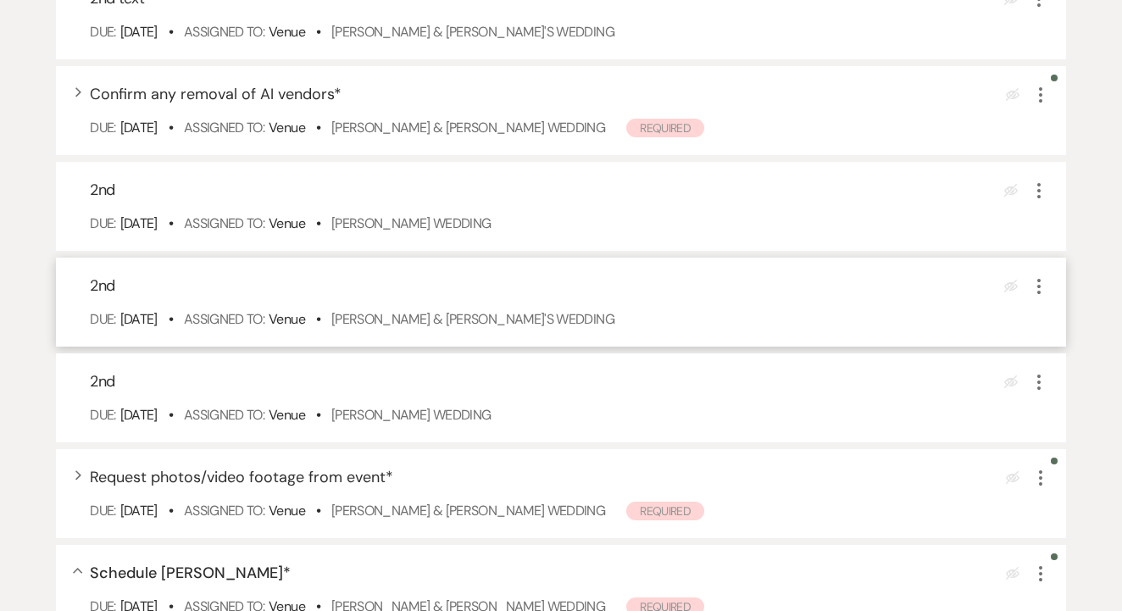
scroll to position [2140, 0]
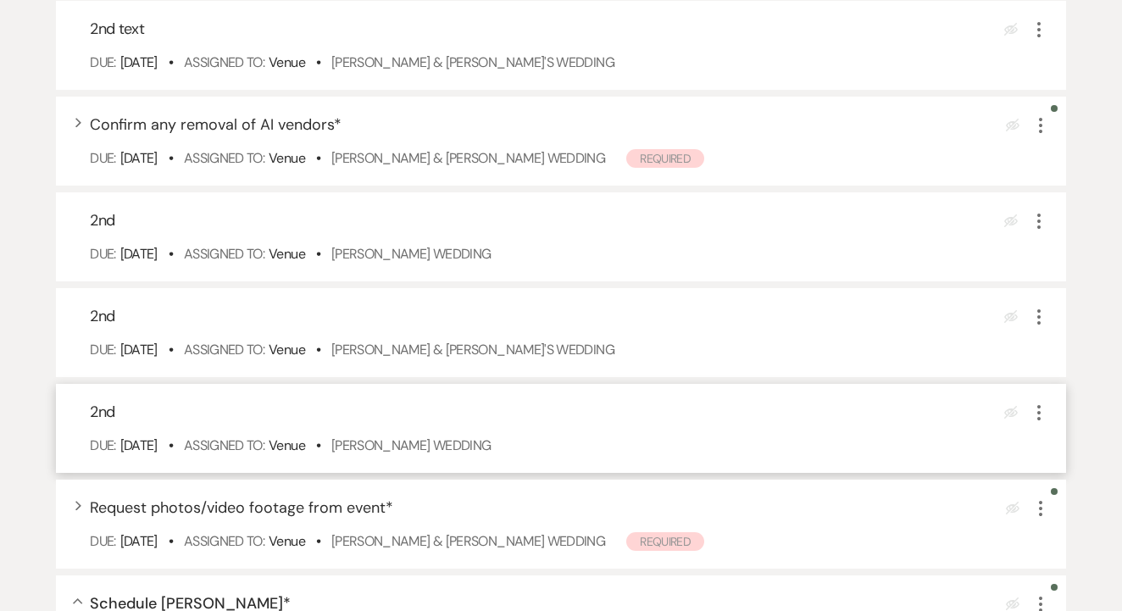
click at [463, 453] on div "2nd Eye Blocked More Due: Sep 19 25 • Assigned To: Venue • Sofia Samuelson's We…" at bounding box center [561, 428] width 1010 height 89
click at [477, 454] on link "Sofia Samuelson's Wedding" at bounding box center [411, 445] width 160 height 18
click at [1041, 423] on icon "More" at bounding box center [1039, 413] width 20 height 20
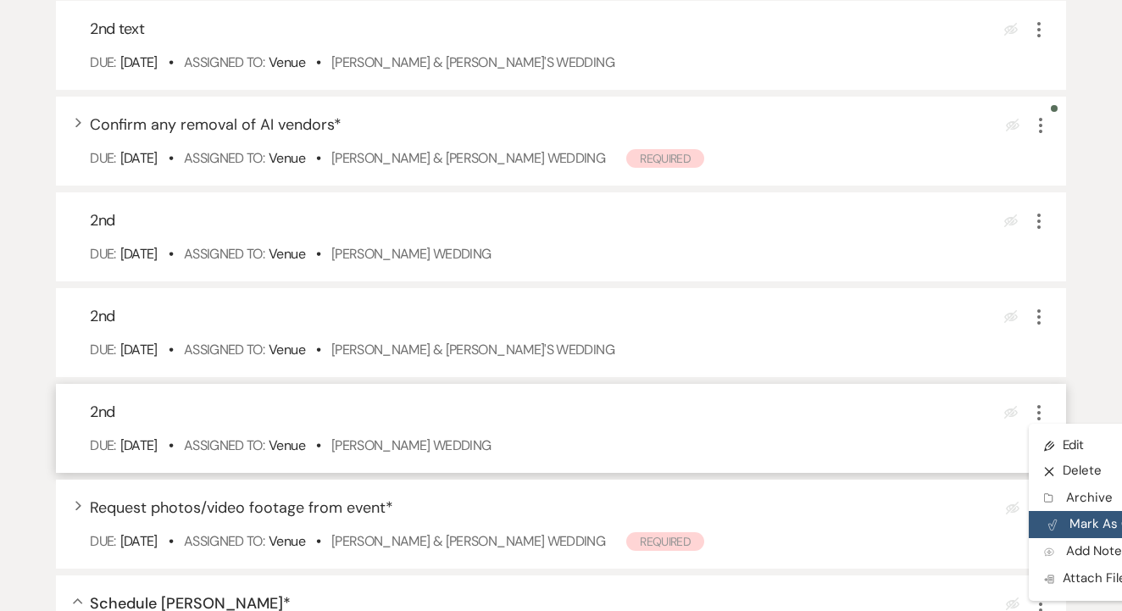
click at [1086, 538] on button "Plan Portal Link Mark As Complete" at bounding box center [1112, 524] width 166 height 27
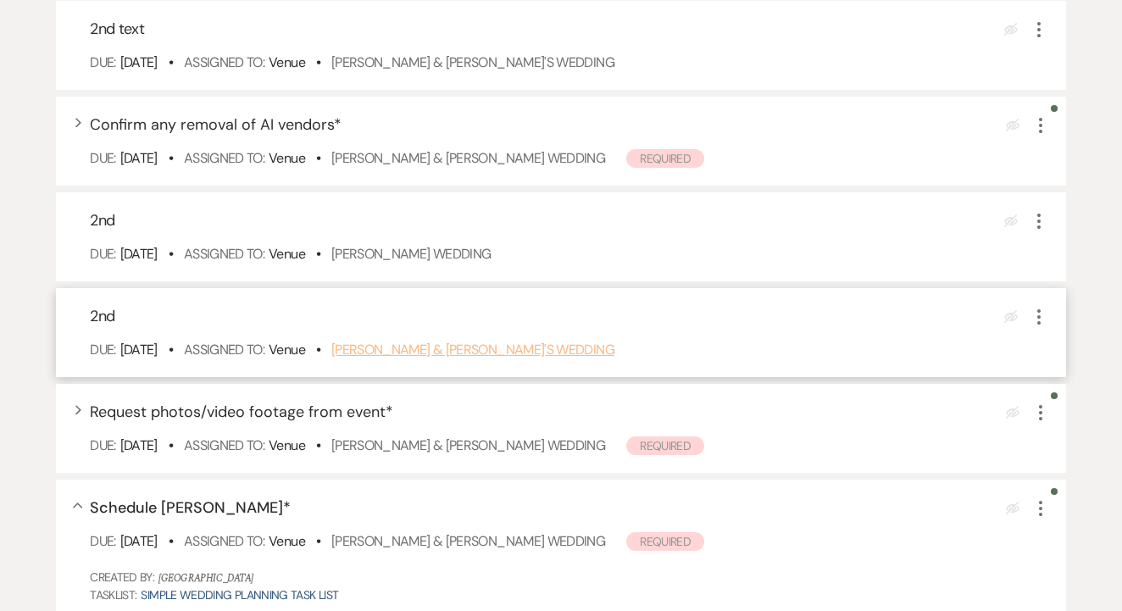
click at [492, 358] on link "Ryan & Anna's Wedding" at bounding box center [472, 350] width 283 height 18
click at [1037, 325] on use "button" at bounding box center [1038, 316] width 3 height 15
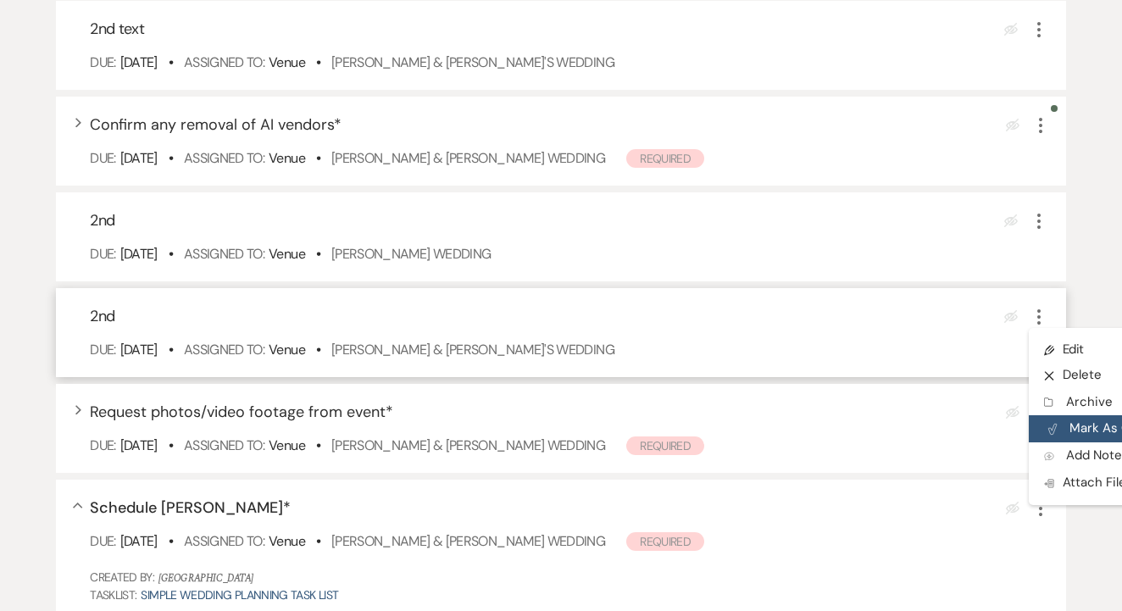
click at [1086, 442] on button "Plan Portal Link Mark As Complete" at bounding box center [1112, 428] width 166 height 27
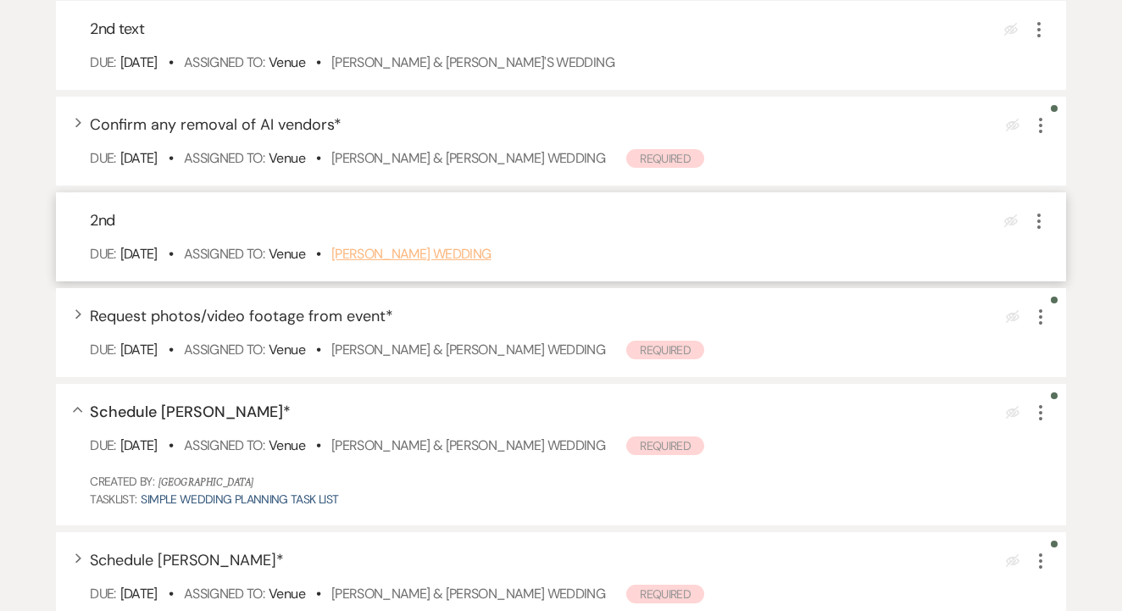
click at [472, 263] on link "Temeshia Hunter's Wedding" at bounding box center [411, 254] width 160 height 18
click at [1039, 231] on icon "More" at bounding box center [1039, 221] width 20 height 20
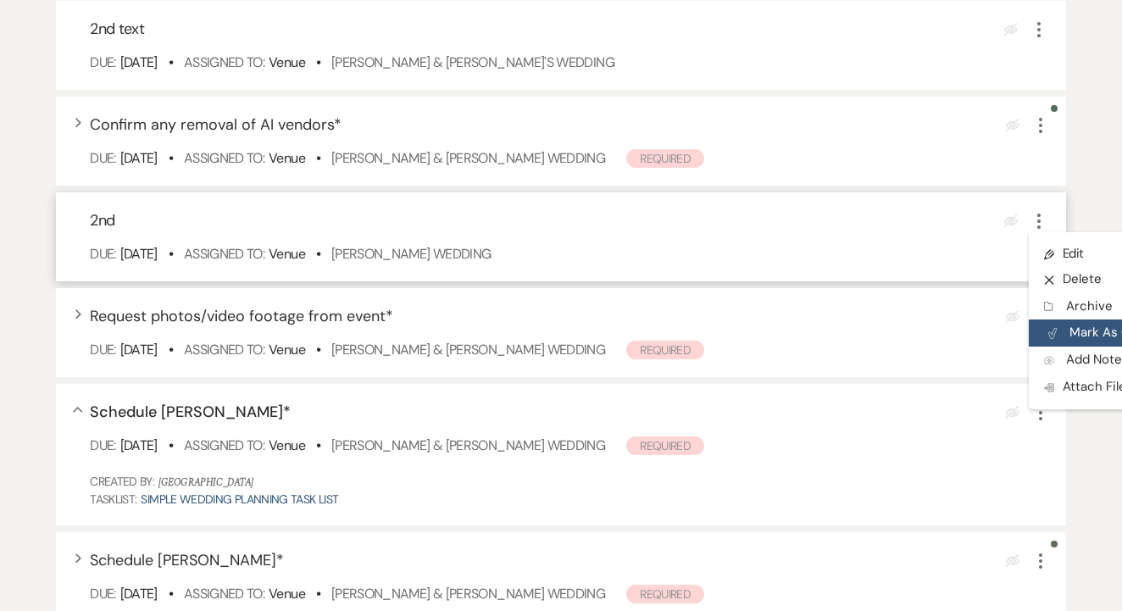
click at [1069, 347] on button "Plan Portal Link Mark As Complete" at bounding box center [1112, 332] width 166 height 27
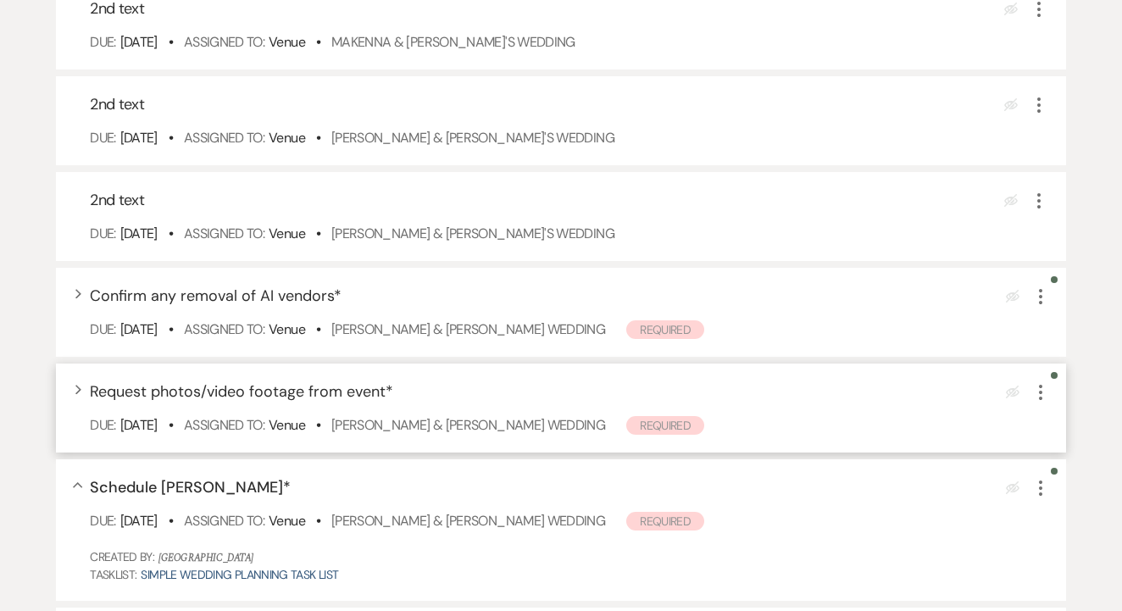
scroll to position [1964, 0]
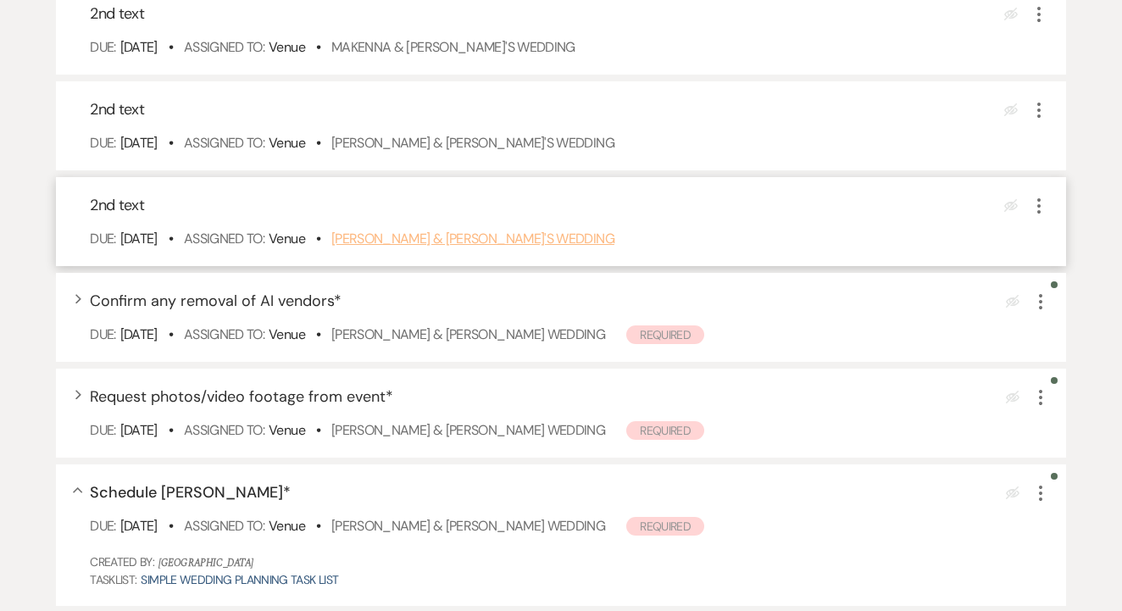
click at [515, 247] on link "Grace Gaines & Fiance's Wedding" at bounding box center [472, 239] width 283 height 18
click at [1033, 216] on icon "More" at bounding box center [1039, 206] width 20 height 20
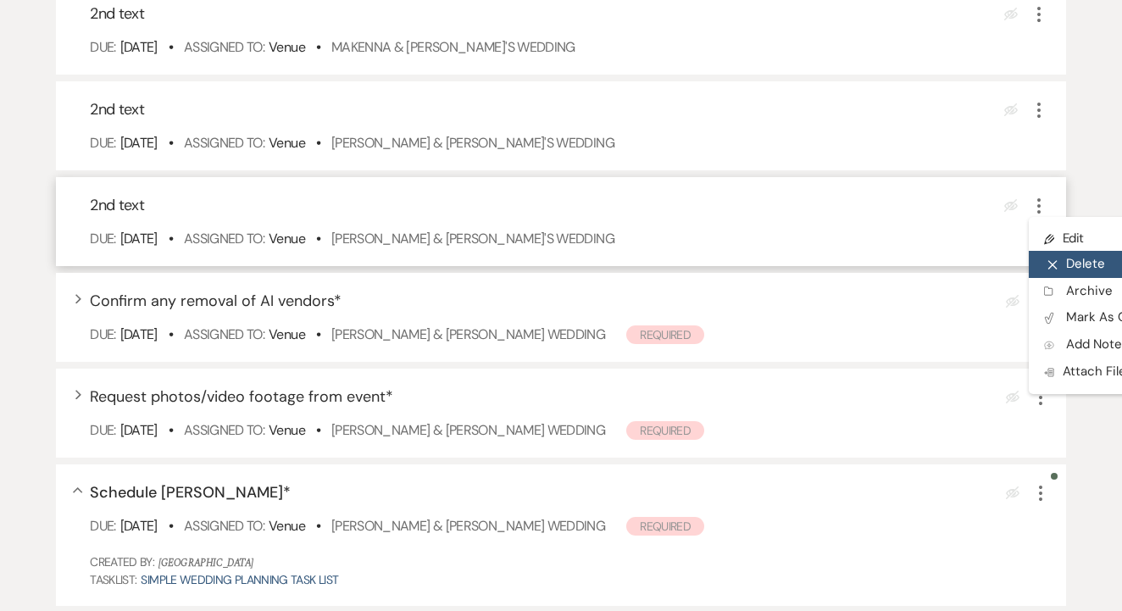
click at [1077, 278] on button "X Delete" at bounding box center [1110, 264] width 163 height 27
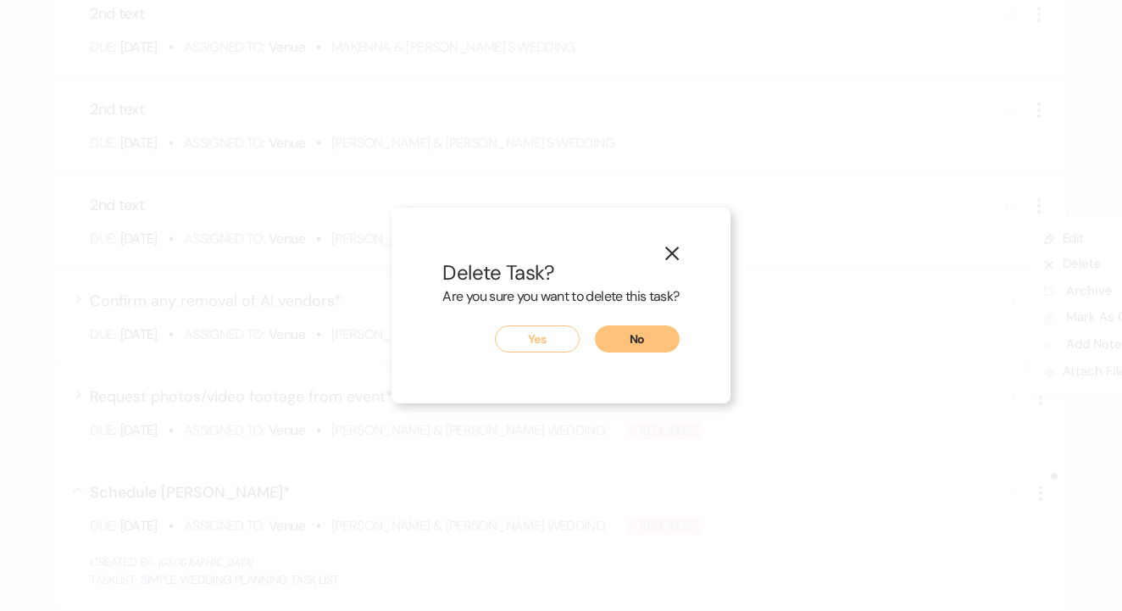
click at [562, 336] on button "Yes" at bounding box center [537, 338] width 85 height 27
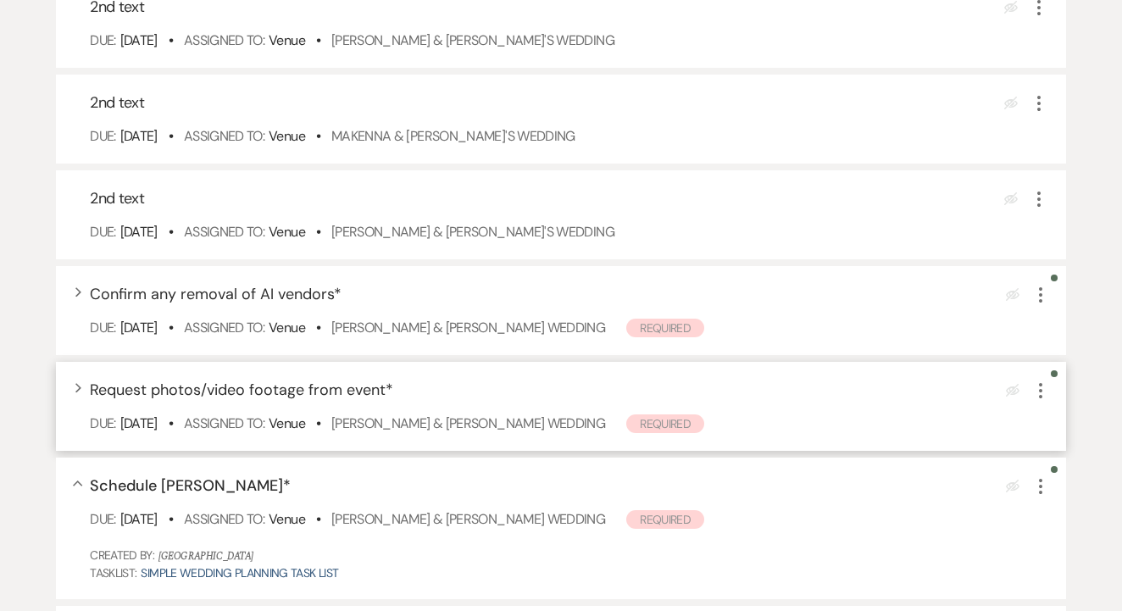
scroll to position [1875, 0]
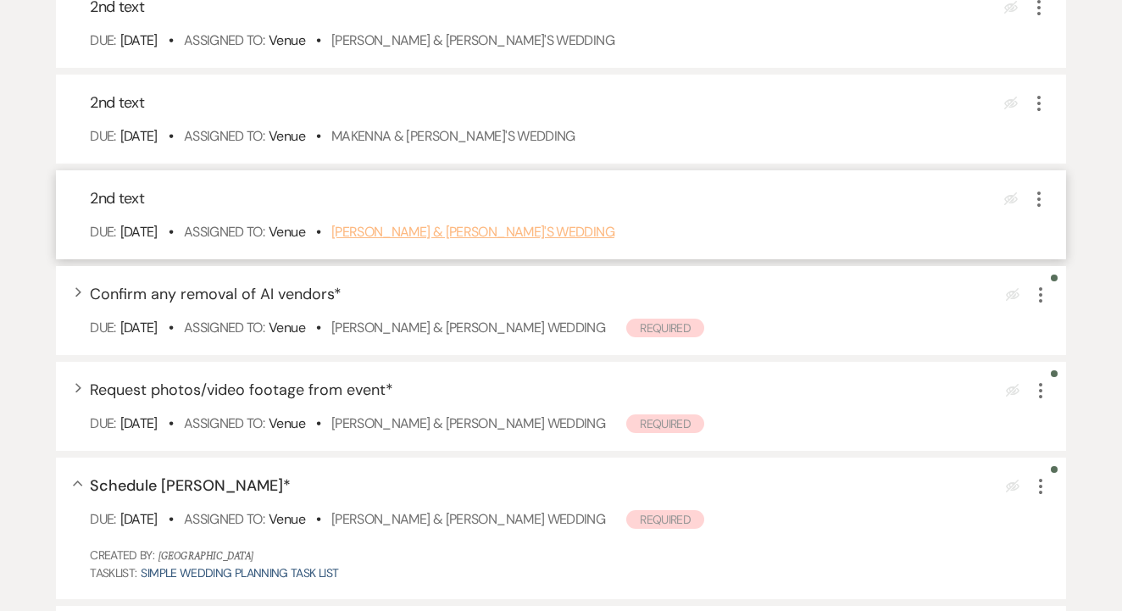
click at [514, 241] on link "Samantha Petty & Fiance's Wedding" at bounding box center [472, 232] width 283 height 18
click at [1031, 209] on icon "More" at bounding box center [1039, 199] width 20 height 20
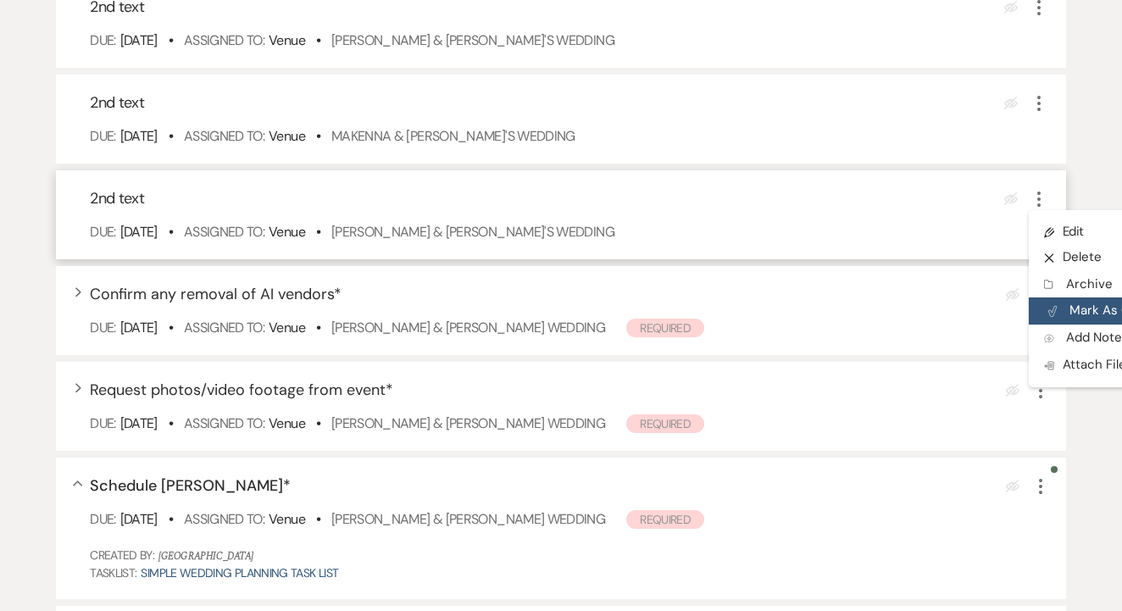
click at [1069, 325] on button "Plan Portal Link Mark As Complete" at bounding box center [1112, 310] width 166 height 27
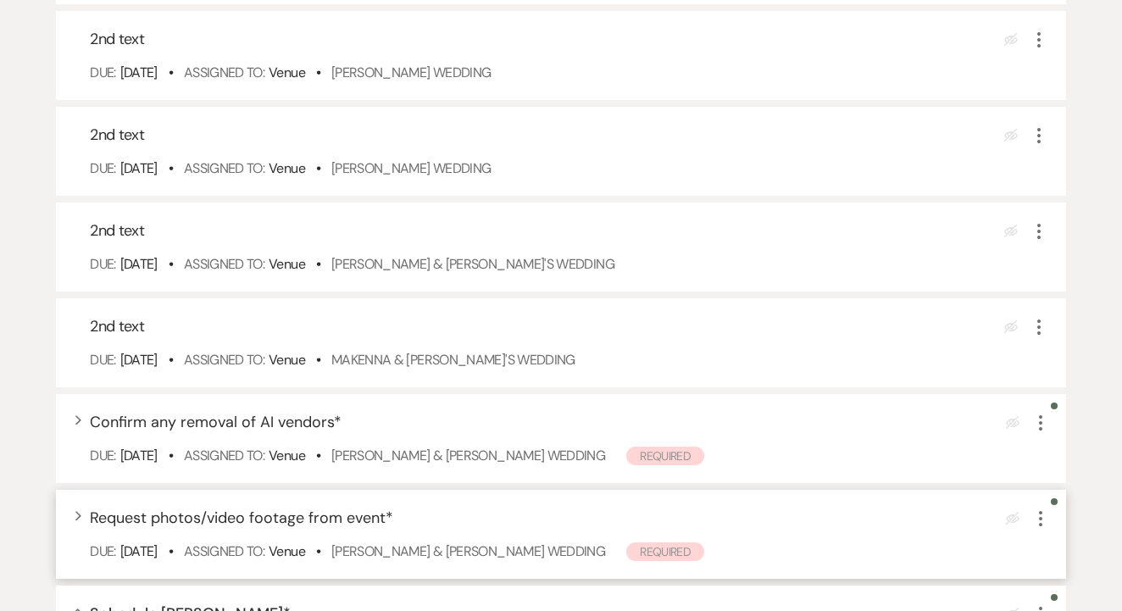
scroll to position [1651, 0]
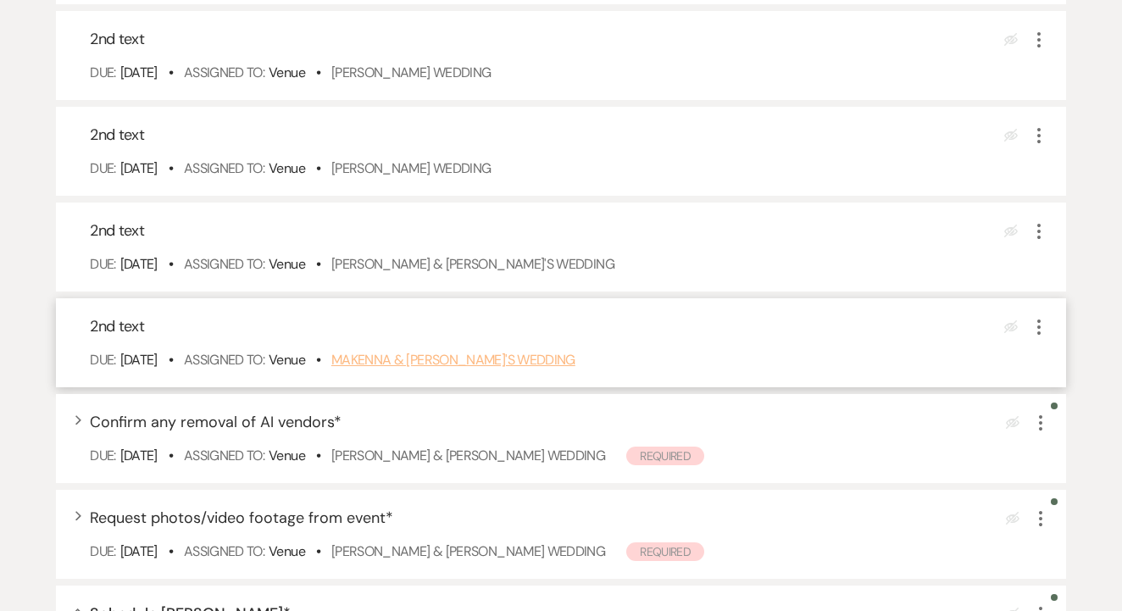
click at [456, 369] on link "Makenna & Fiance's Wedding" at bounding box center [453, 360] width 244 height 18
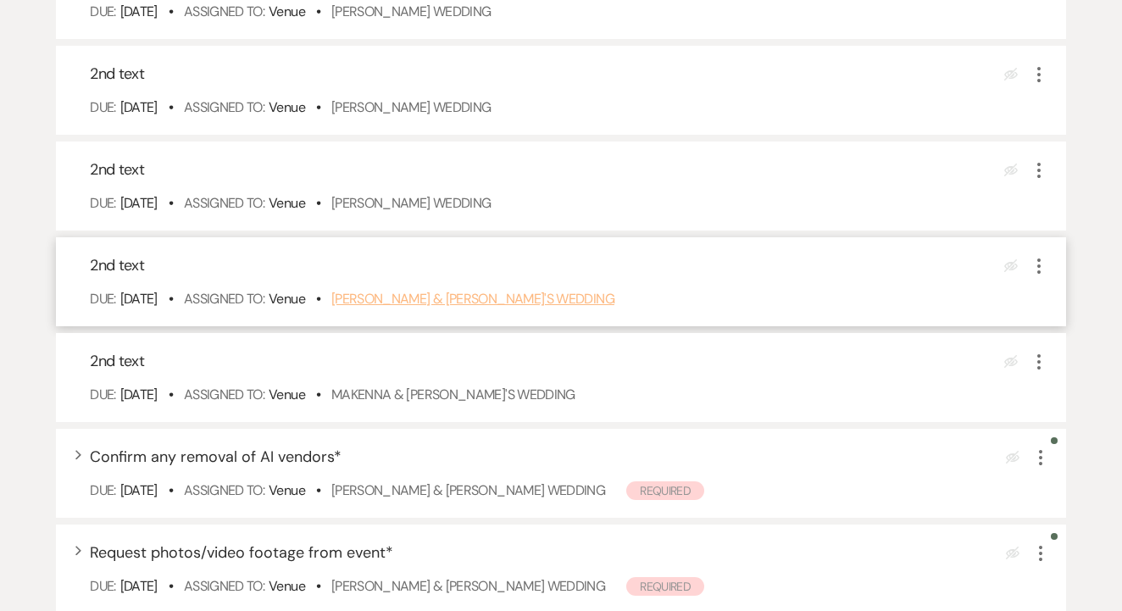
scroll to position [1612, 0]
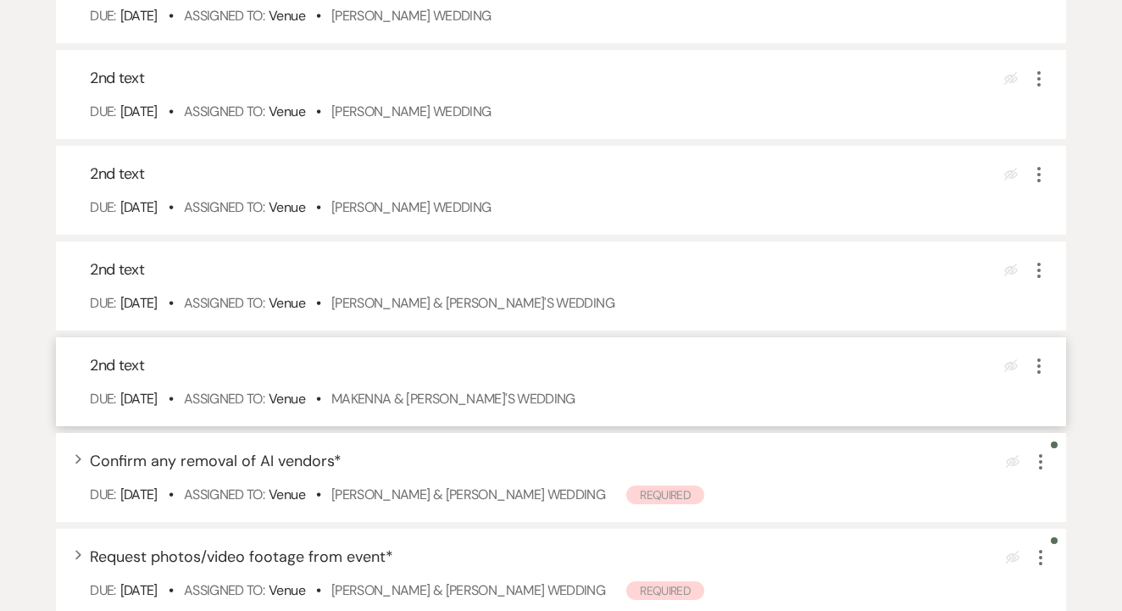
click at [1043, 376] on icon "More" at bounding box center [1039, 366] width 20 height 20
click at [1061, 438] on button "X Delete" at bounding box center [1110, 424] width 163 height 27
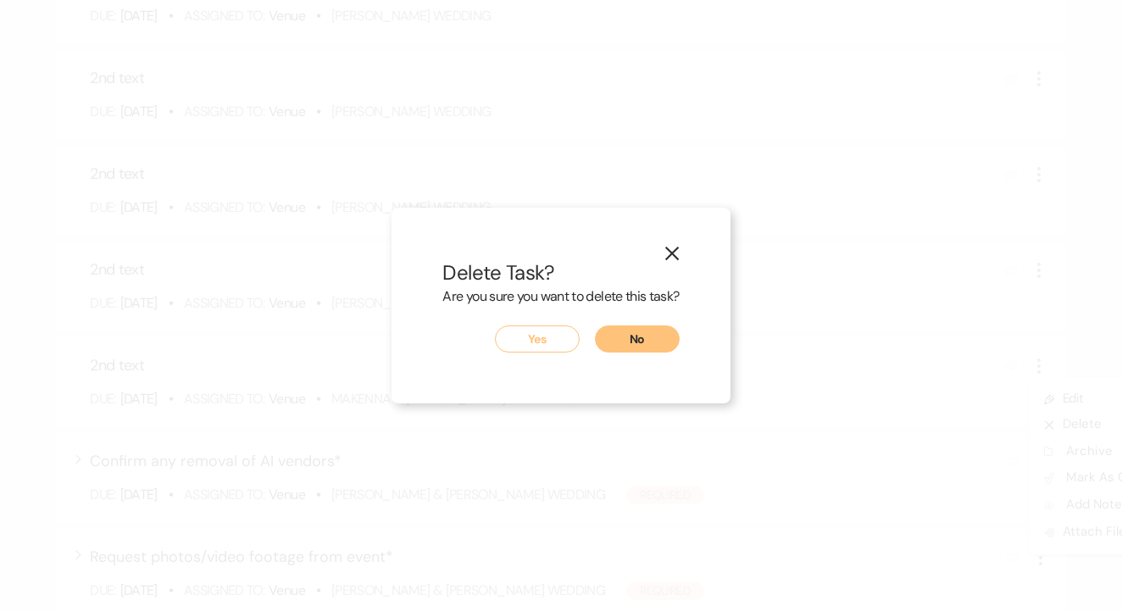
click at [551, 341] on button "Yes" at bounding box center [537, 338] width 85 height 27
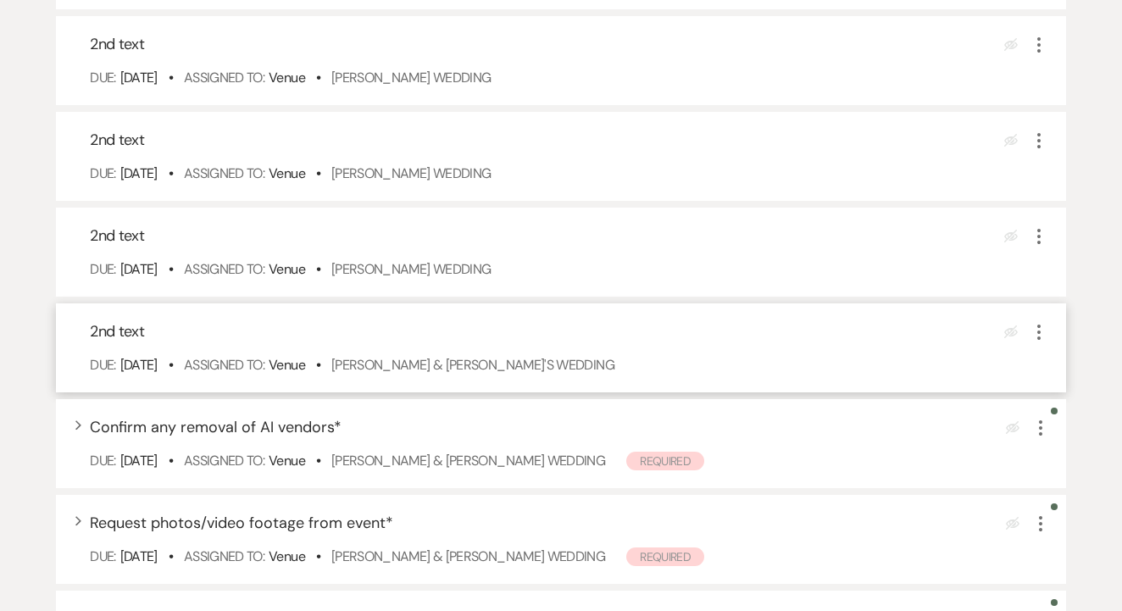
scroll to position [1550, 0]
click at [424, 374] on link "Jessica & Fiance's Wedding" at bounding box center [472, 365] width 283 height 18
click at [1040, 342] on icon "More" at bounding box center [1039, 332] width 20 height 20
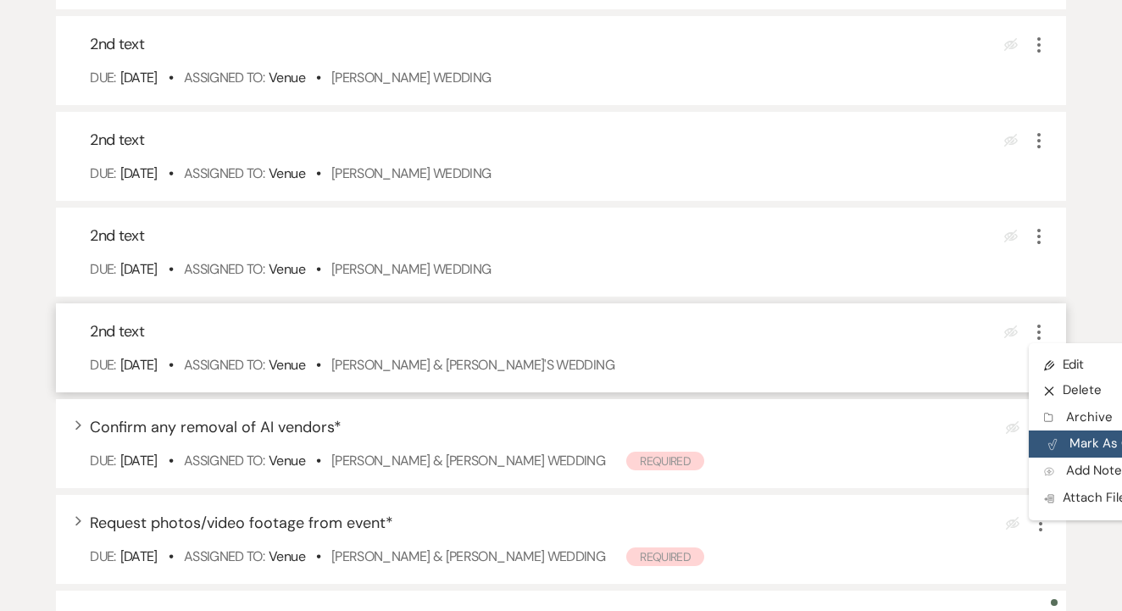
click at [1103, 458] on button "Plan Portal Link Mark As Complete" at bounding box center [1112, 444] width 166 height 27
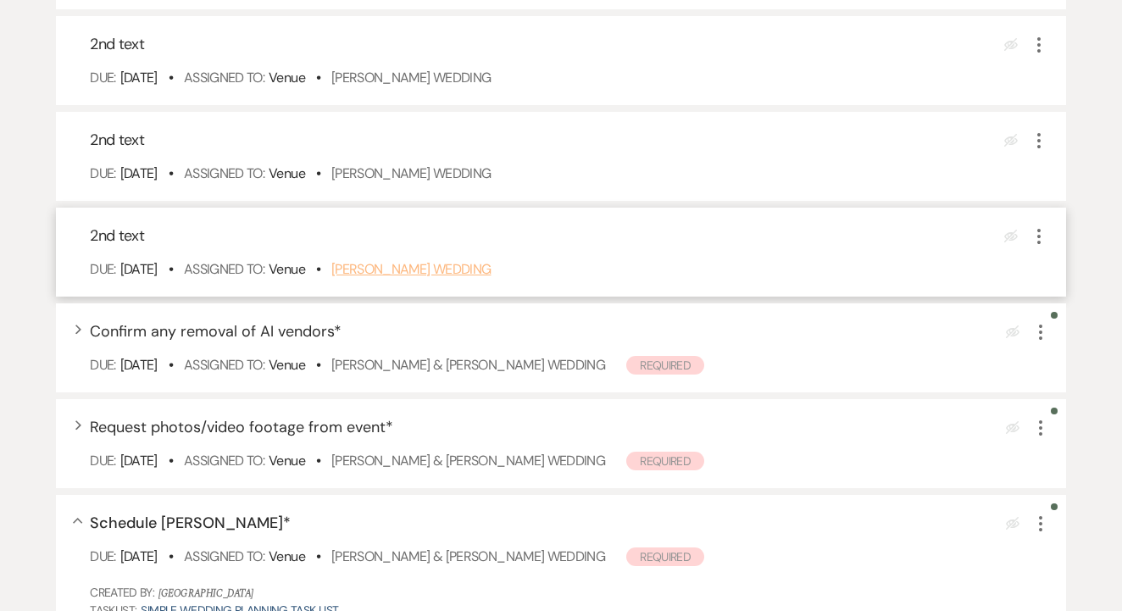
click at [445, 278] on link "Taylor Luallen's Wedding" at bounding box center [411, 269] width 160 height 18
click at [1036, 247] on icon "More" at bounding box center [1039, 236] width 20 height 20
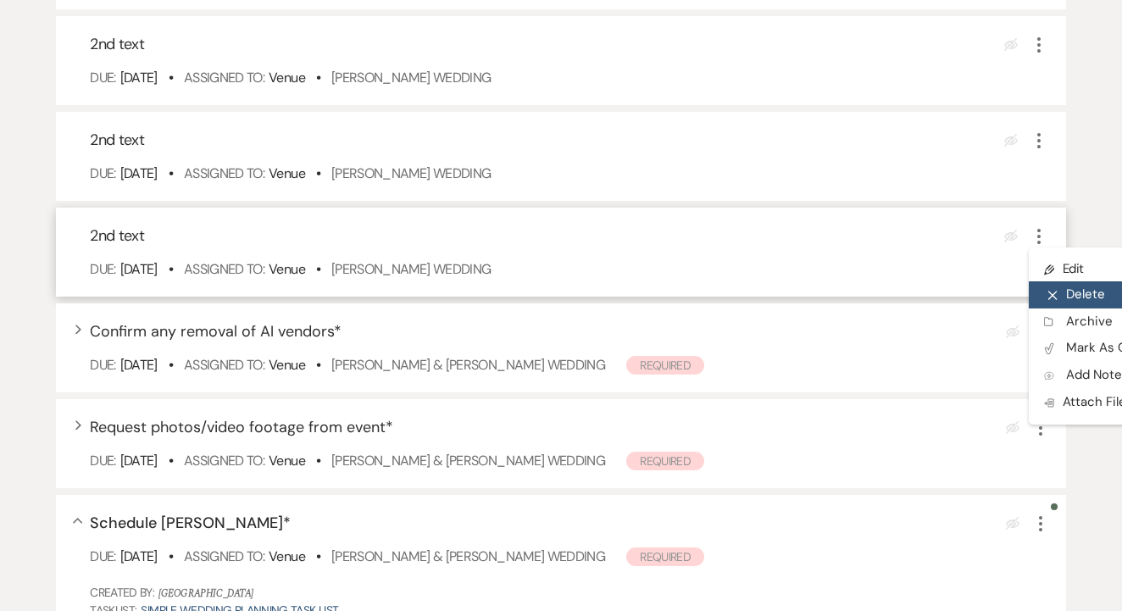
click at [1075, 308] on button "X Delete" at bounding box center [1110, 294] width 163 height 27
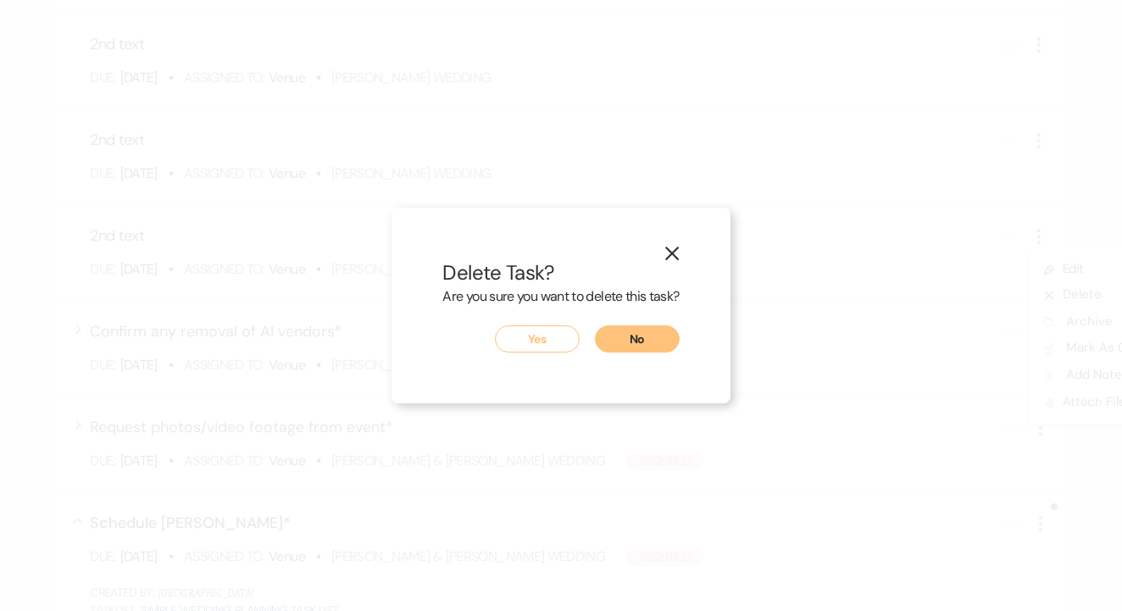
click at [536, 336] on button "Yes" at bounding box center [537, 338] width 85 height 27
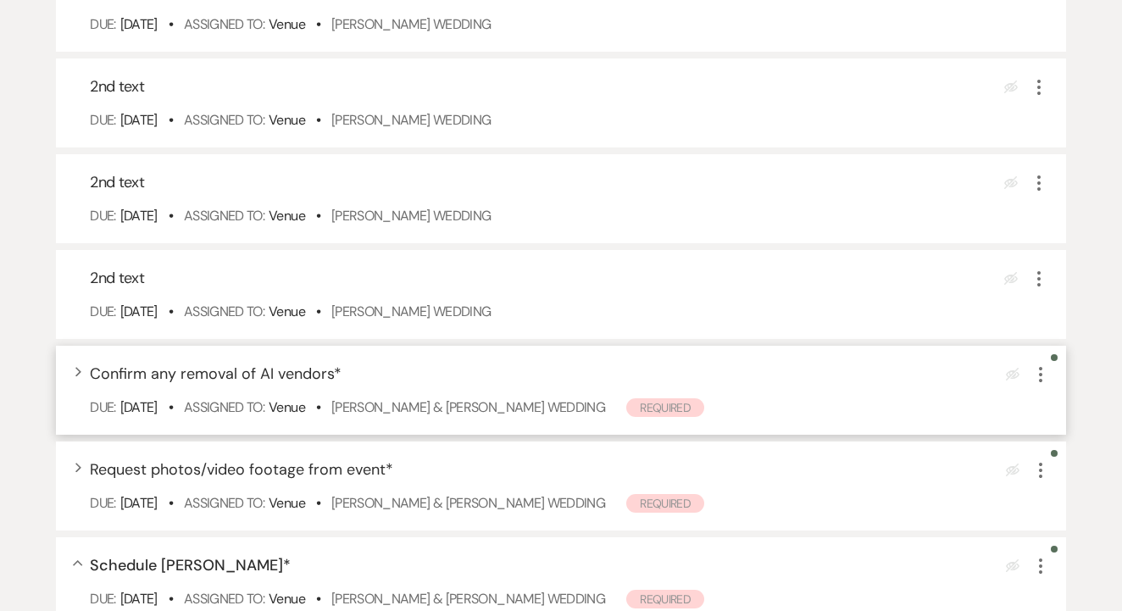
scroll to position [1410, 0]
click at [475, 322] on link "Dominique Escoto's Wedding" at bounding box center [411, 313] width 160 height 18
click at [1035, 291] on icon "More" at bounding box center [1039, 280] width 20 height 20
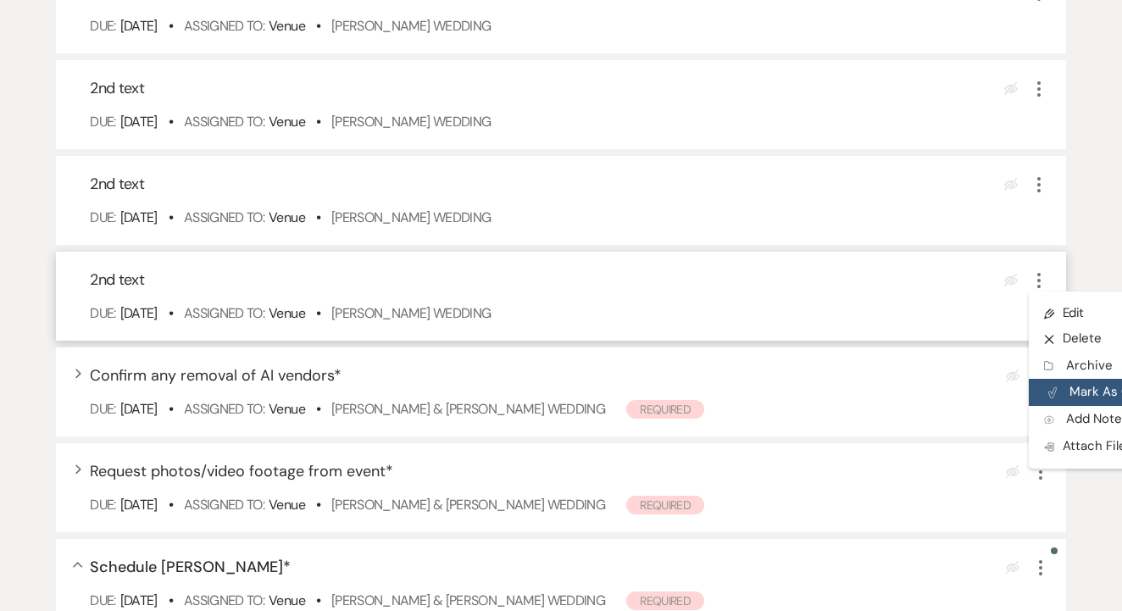
click at [1092, 406] on button "Plan Portal Link Mark As Complete" at bounding box center [1112, 392] width 166 height 27
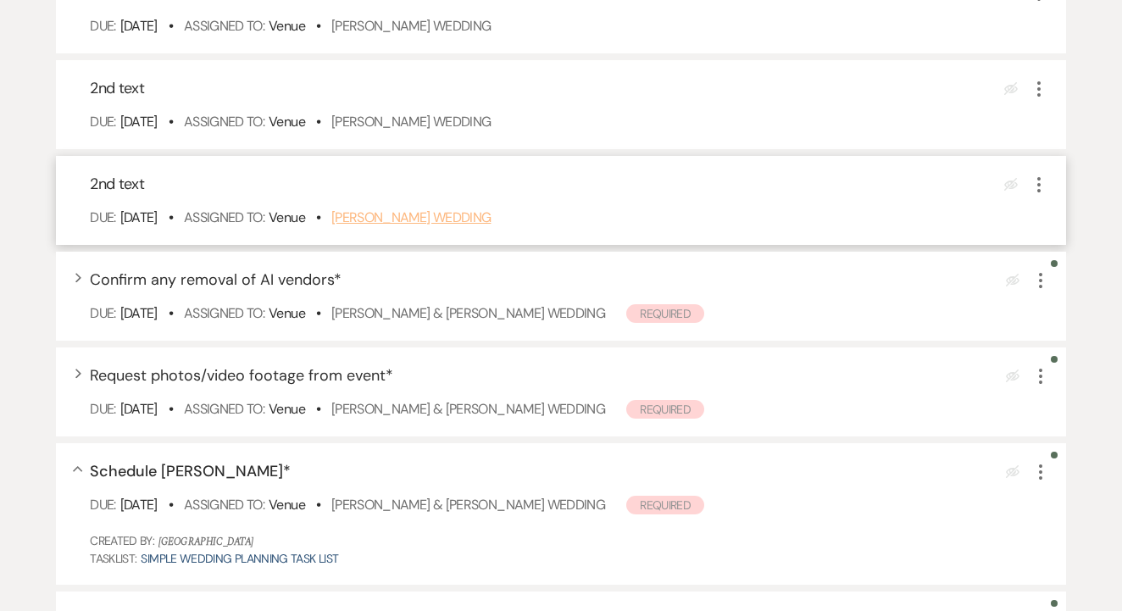
click at [492, 226] on link "Theodora Addison's Wedding" at bounding box center [411, 217] width 160 height 18
click at [1045, 195] on icon "More" at bounding box center [1039, 185] width 20 height 20
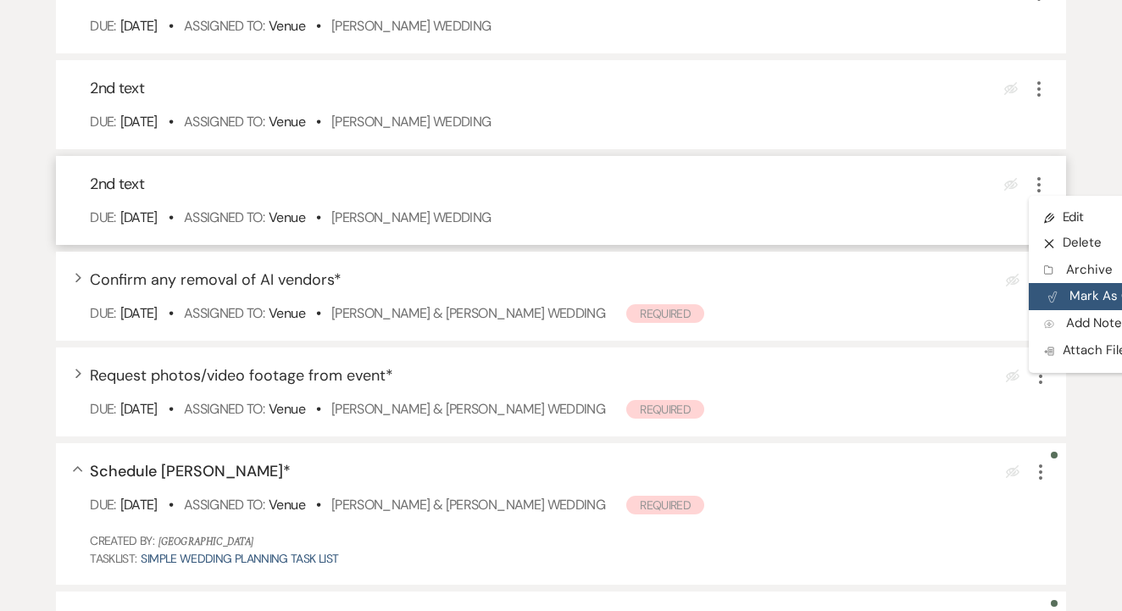
click at [1077, 309] on button "Plan Portal Link Mark As Complete" at bounding box center [1112, 296] width 166 height 27
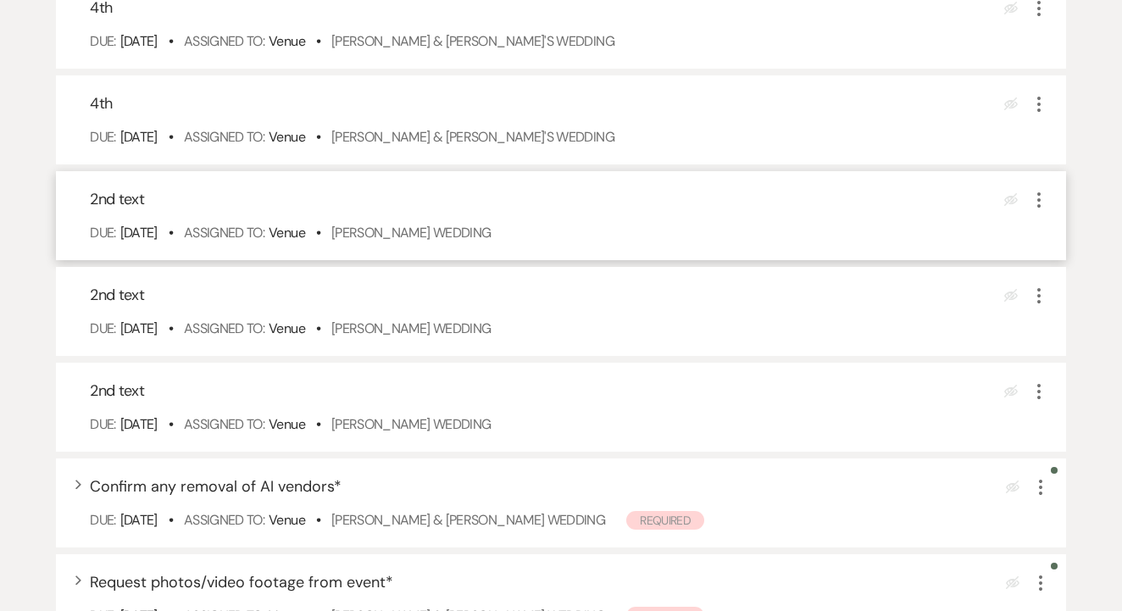
scroll to position [1109, 0]
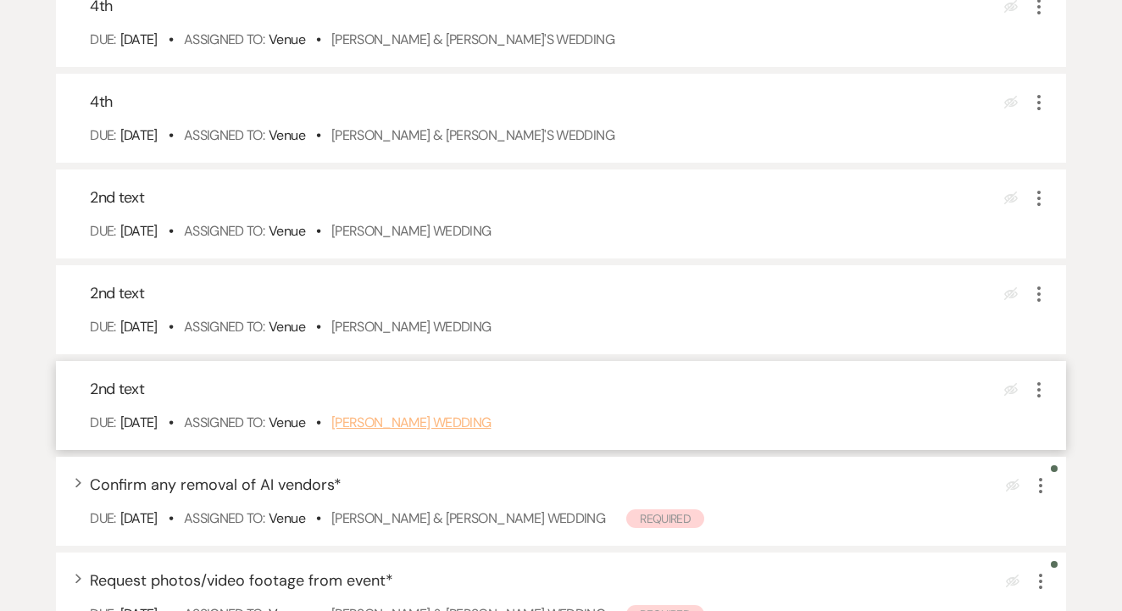
click at [478, 431] on link "Gabriela Arenivas's Wedding" at bounding box center [411, 423] width 160 height 18
click at [1036, 400] on icon "More" at bounding box center [1039, 390] width 20 height 20
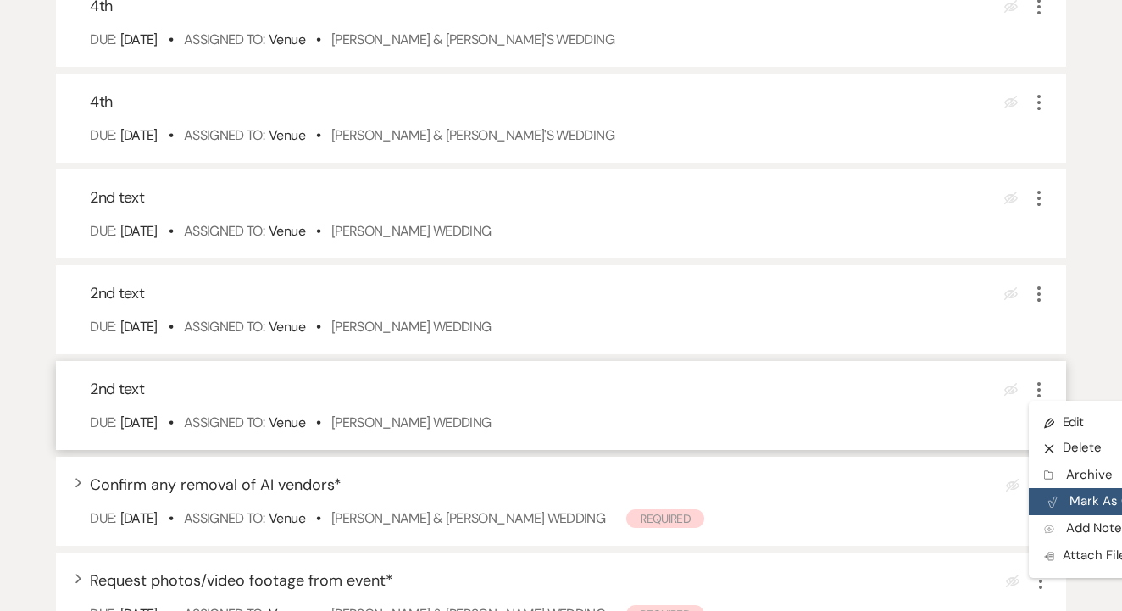
click at [1089, 515] on button "Plan Portal Link Mark As Complete" at bounding box center [1112, 501] width 166 height 27
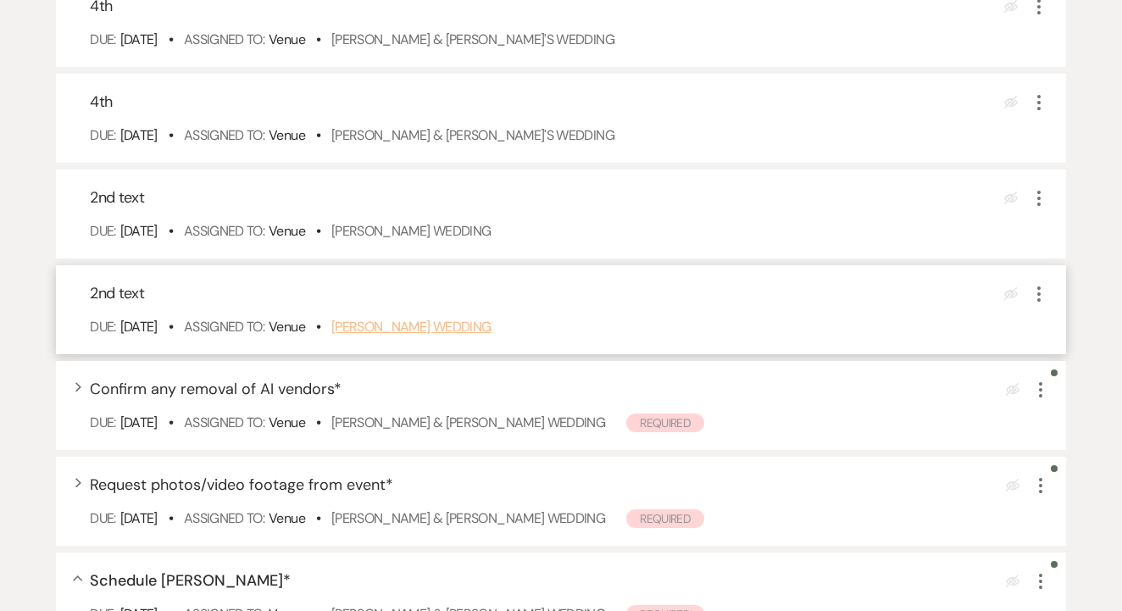
click at [466, 336] on link "Denesha Bircher's Wedding" at bounding box center [411, 327] width 160 height 18
click at [1033, 304] on icon "More" at bounding box center [1039, 294] width 20 height 20
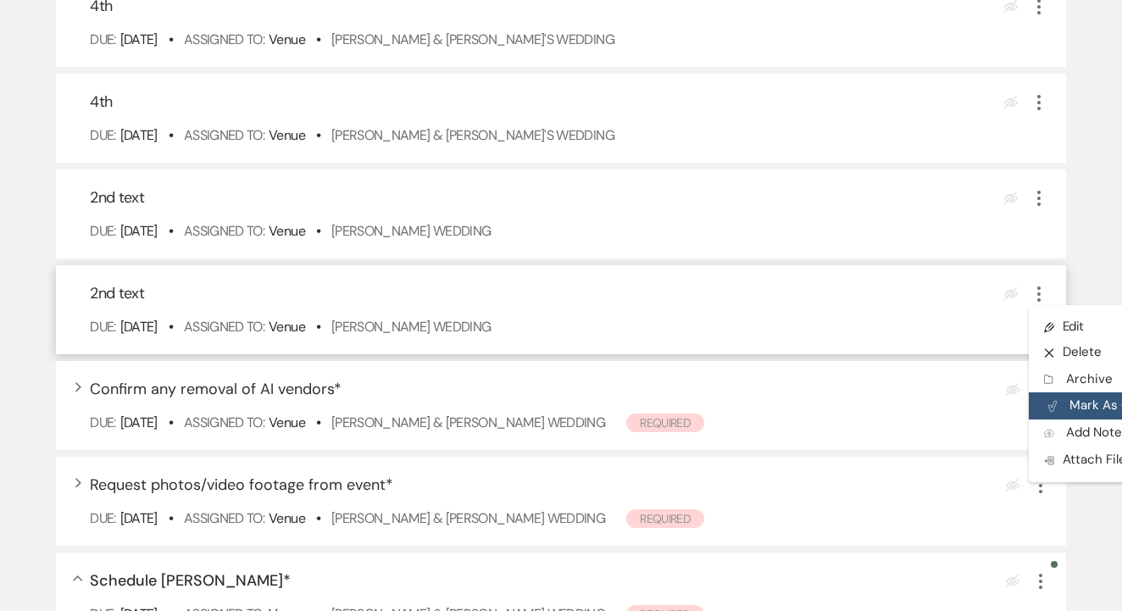
click at [1067, 417] on button "Plan Portal Link Mark As Complete" at bounding box center [1112, 405] width 166 height 27
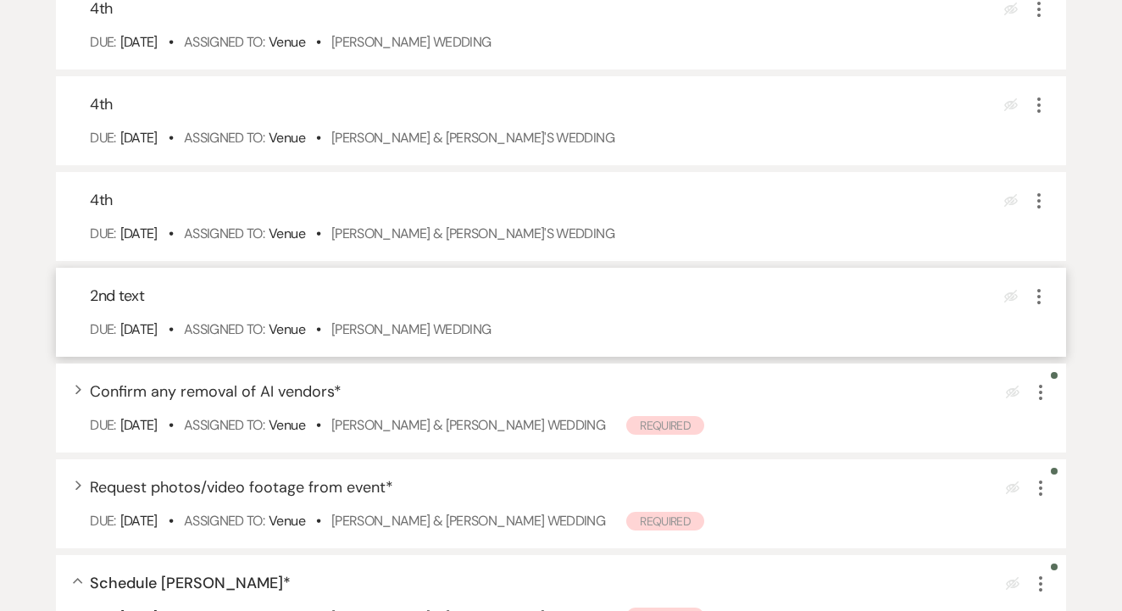
scroll to position [1005, 0]
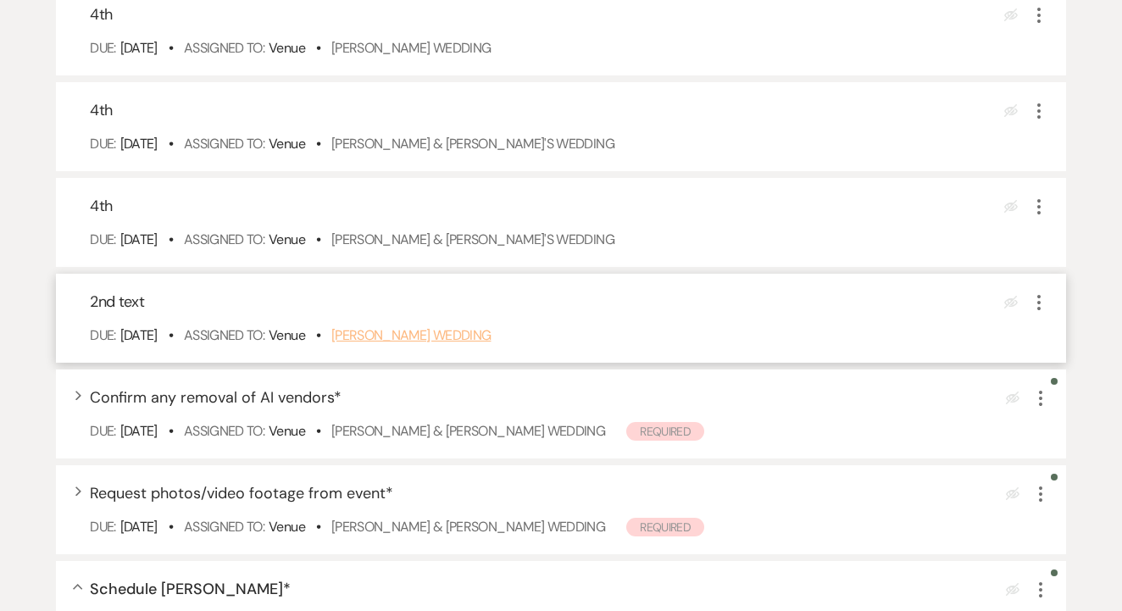
click at [472, 344] on link "Claire Traylor's Wedding" at bounding box center [411, 335] width 160 height 18
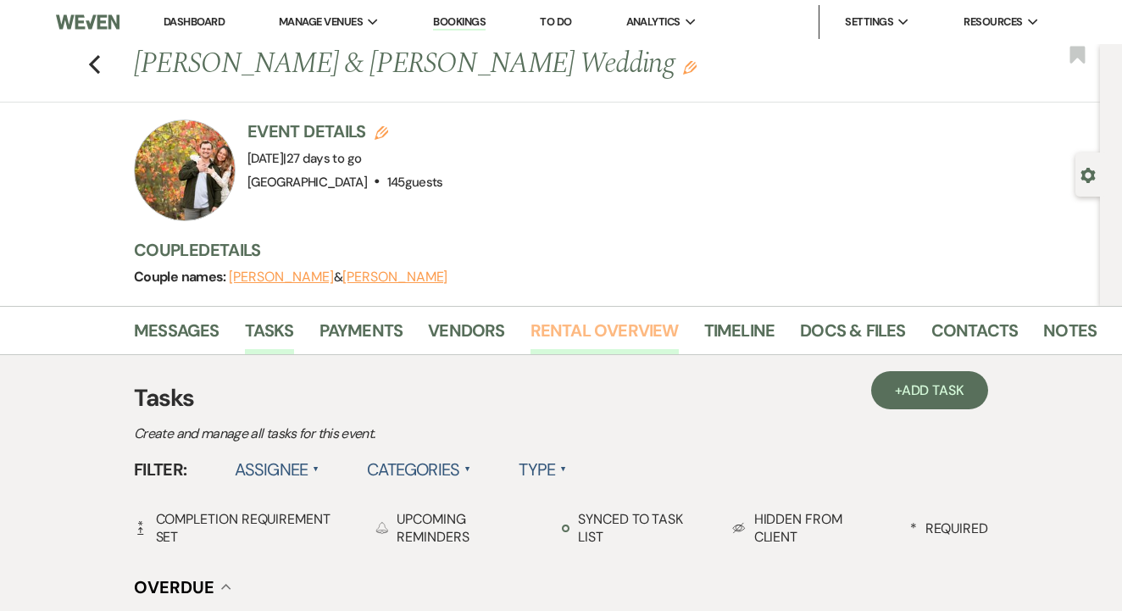
click at [600, 337] on link "Rental Overview" at bounding box center [605, 335] width 148 height 37
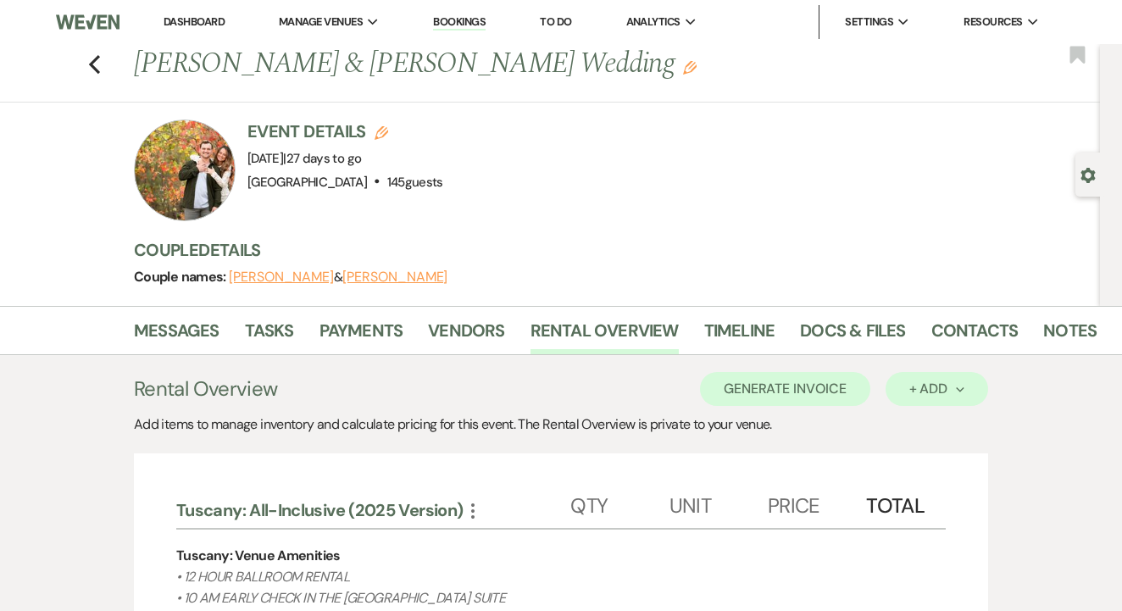
click at [956, 377] on button "+ Add Next" at bounding box center [937, 389] width 103 height 34
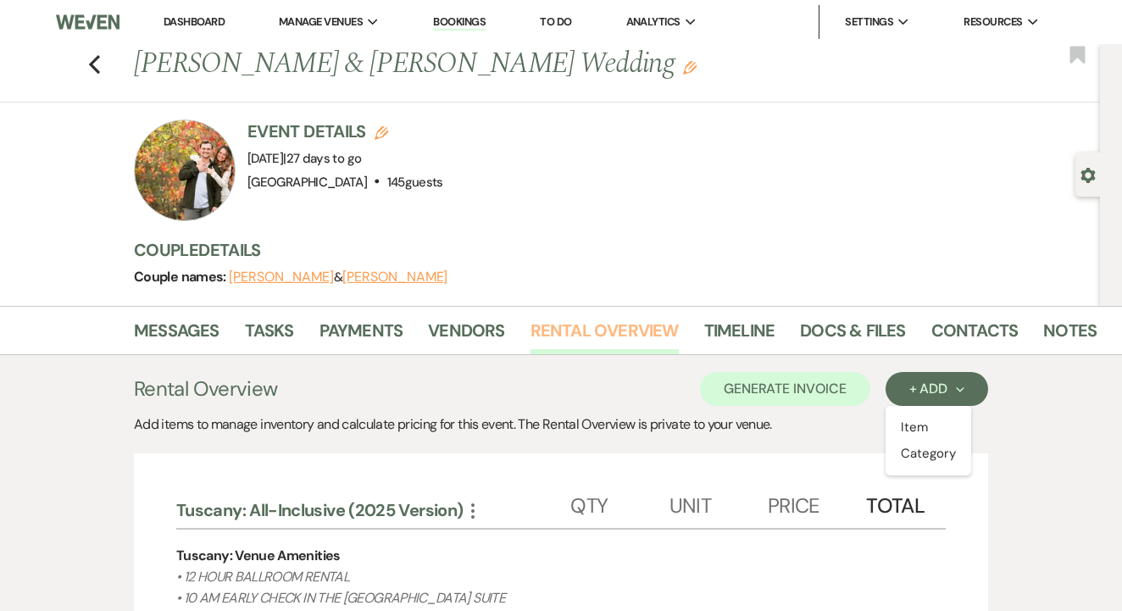
click at [634, 348] on link "Rental Overview" at bounding box center [605, 335] width 148 height 37
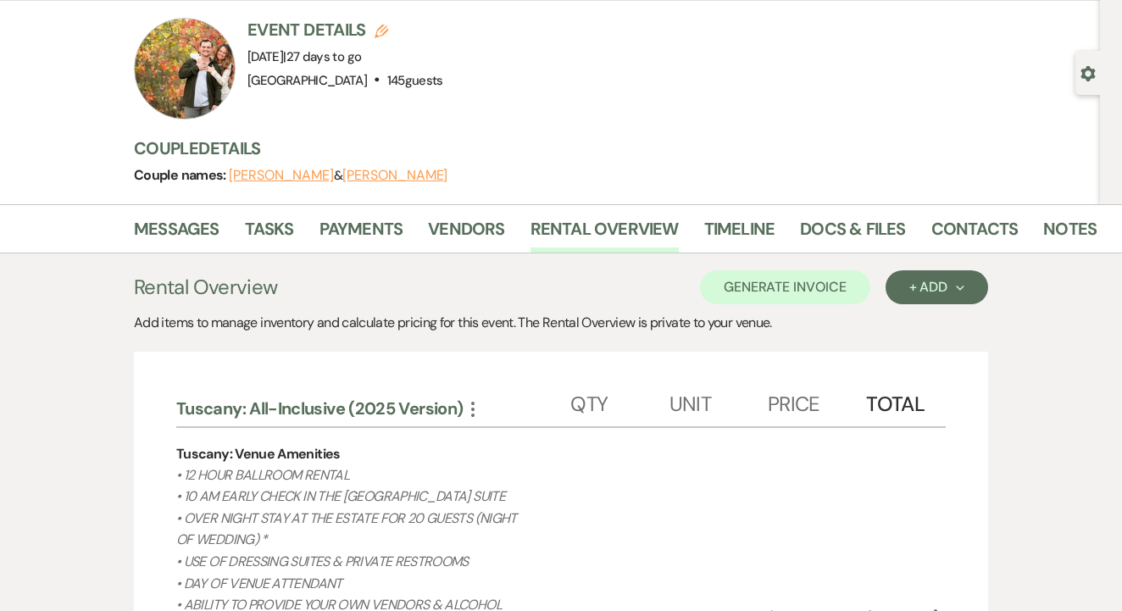
scroll to position [80, 0]
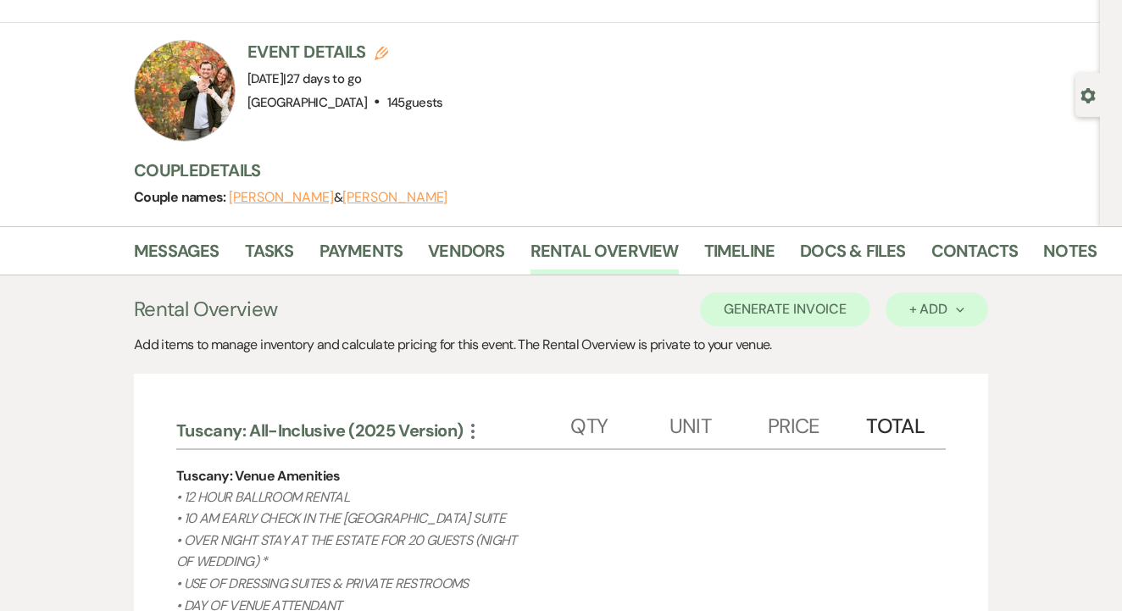
click at [911, 313] on div "+ Add Next" at bounding box center [936, 310] width 55 height 14
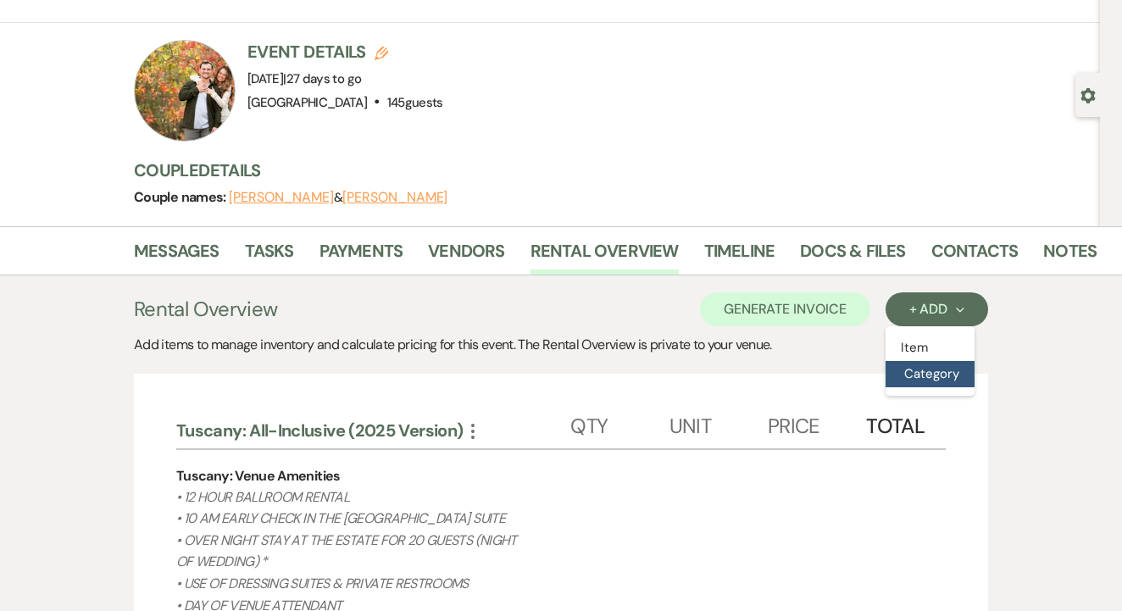
click at [941, 381] on button "Category" at bounding box center [930, 374] width 89 height 26
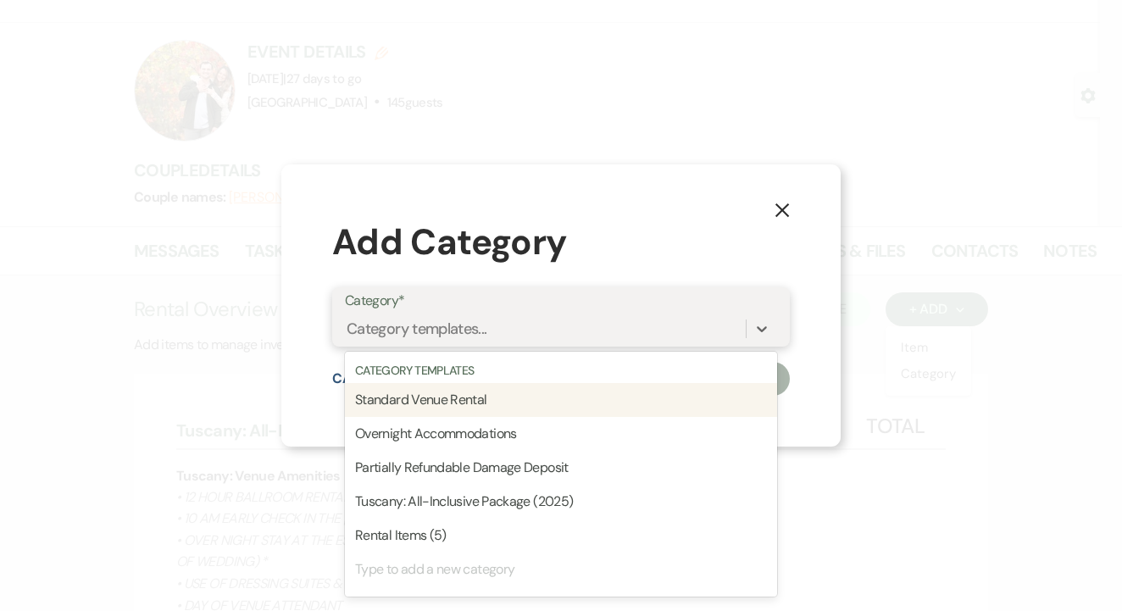
click at [391, 330] on div "Category templates..." at bounding box center [417, 329] width 141 height 23
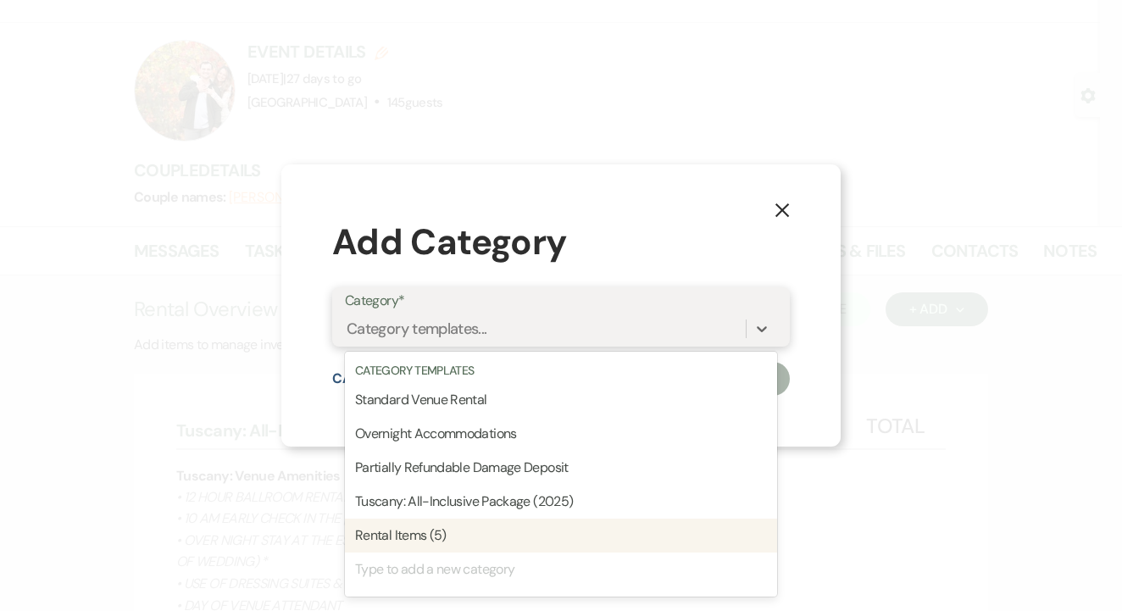
click at [481, 525] on div "Rental Items (5)" at bounding box center [561, 536] width 432 height 34
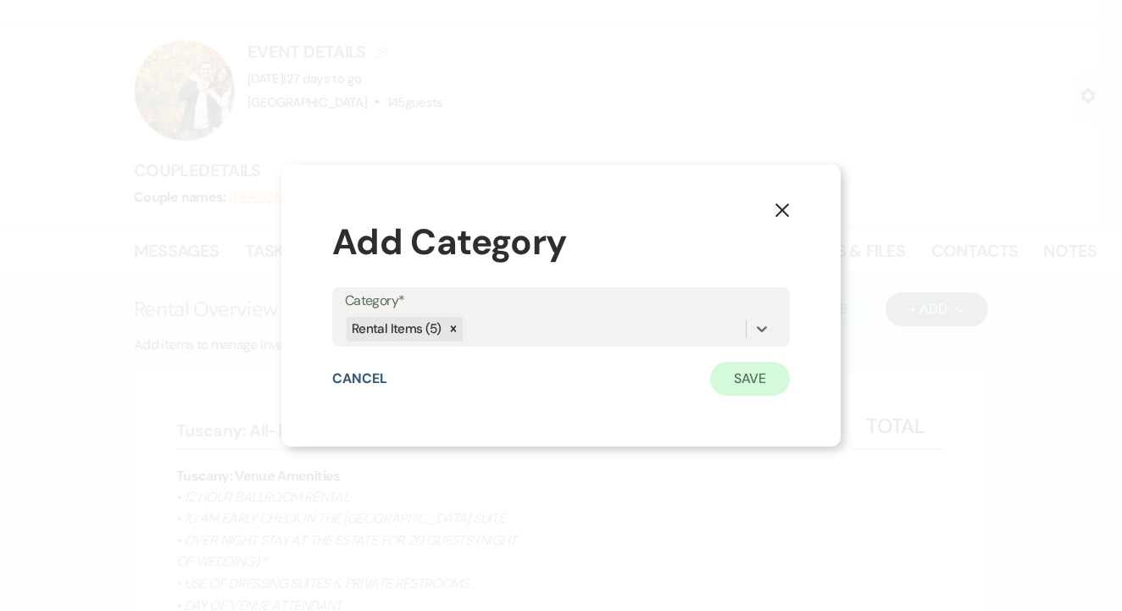
click at [749, 383] on button "Save" at bounding box center [750, 379] width 80 height 34
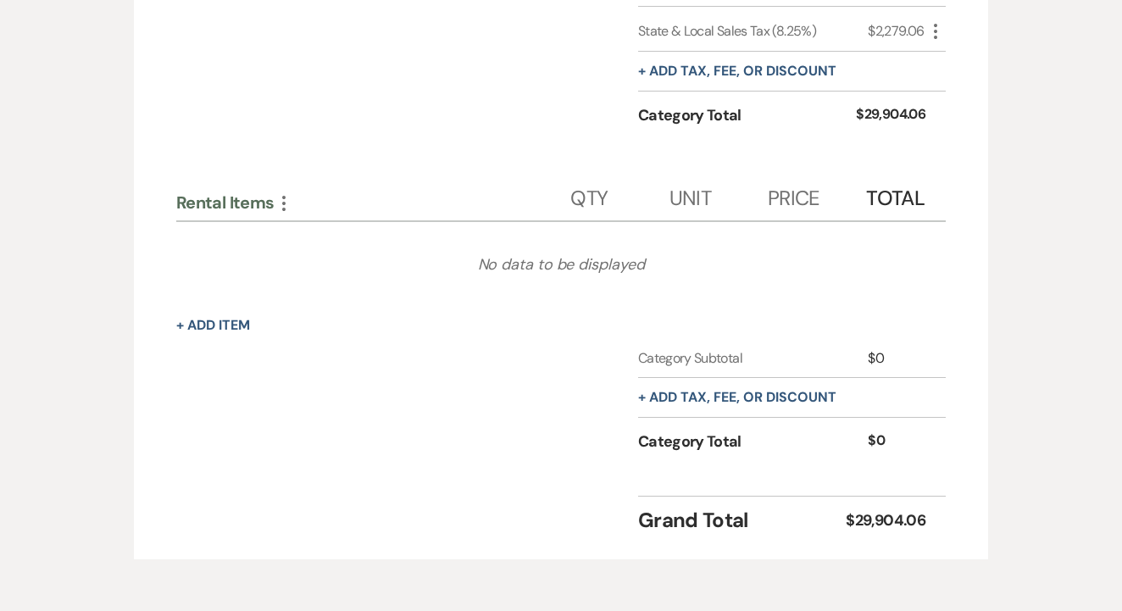
scroll to position [2565, 0]
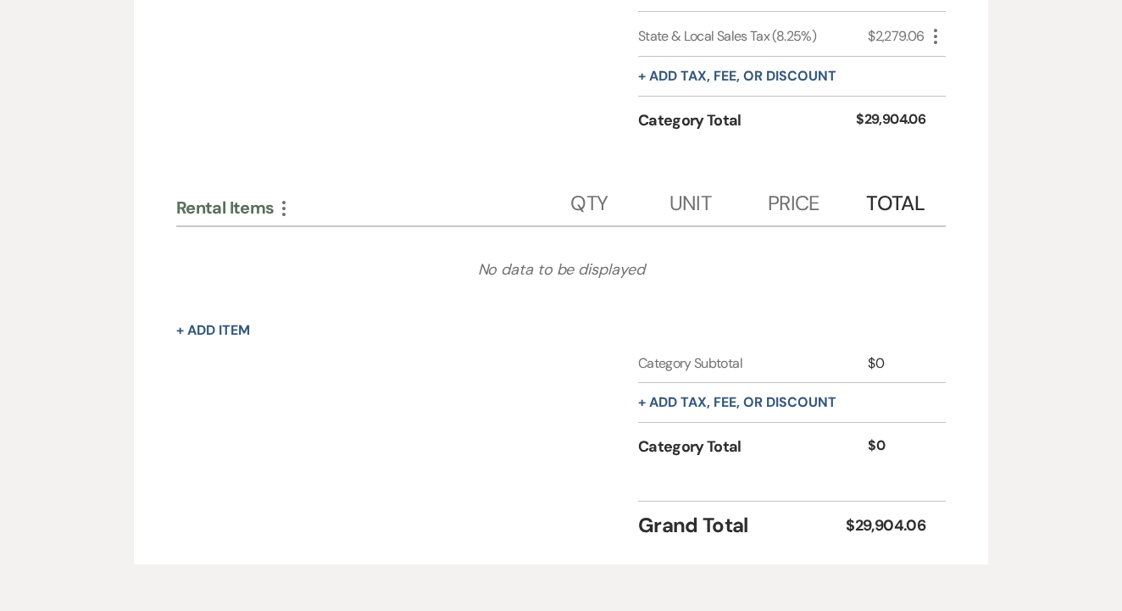
click at [275, 198] on icon "More" at bounding box center [284, 208] width 20 height 20
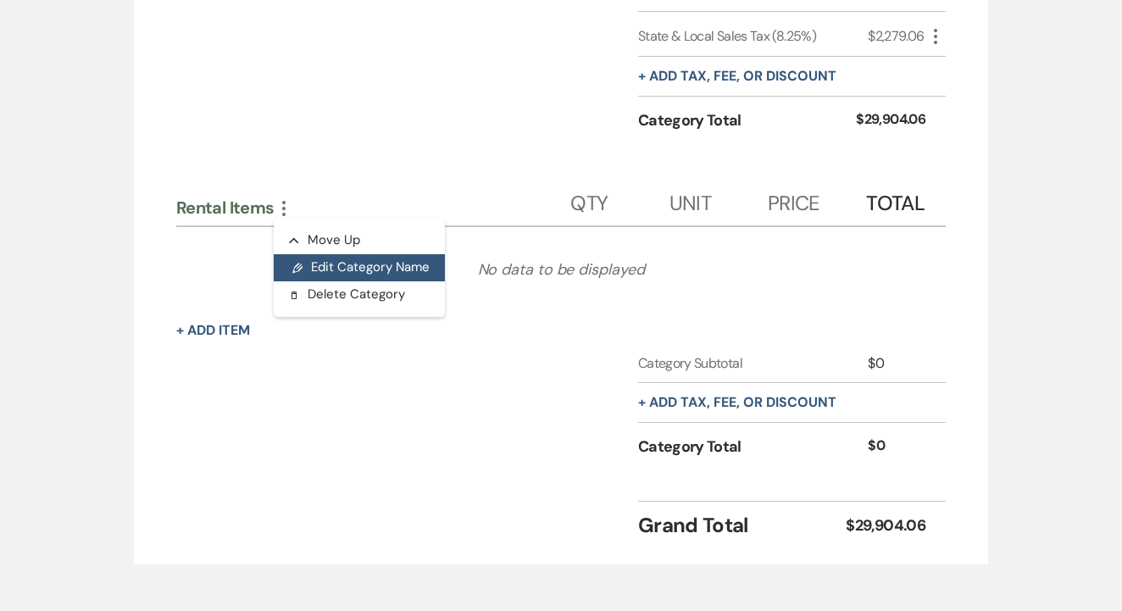
click at [362, 254] on button "Pencil Edit Category Name" at bounding box center [359, 267] width 171 height 27
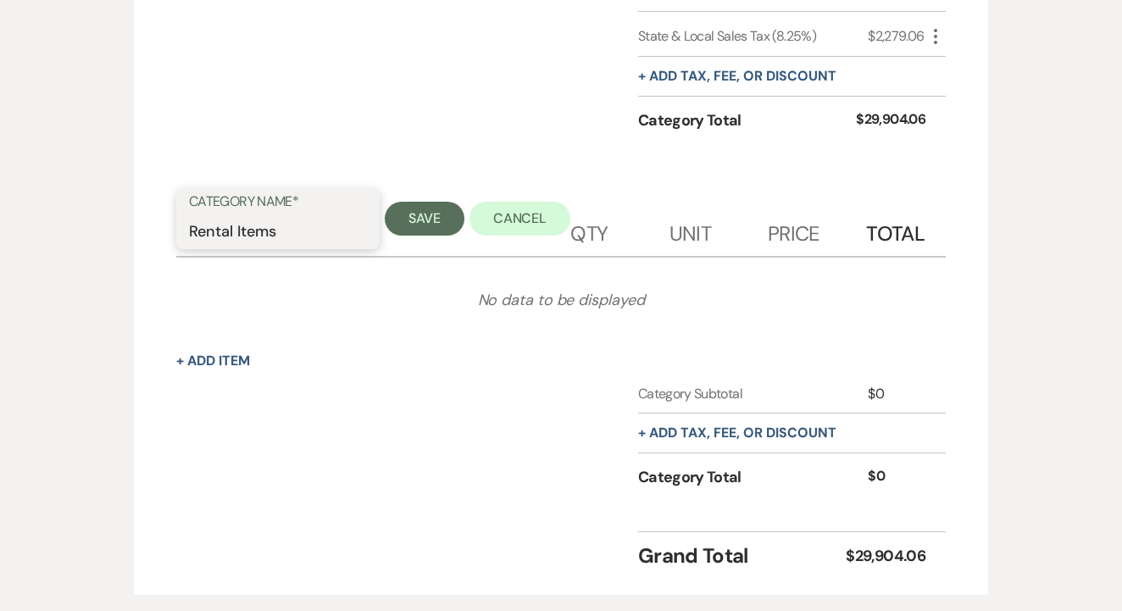
click at [281, 214] on input "Rental Items" at bounding box center [278, 230] width 178 height 33
click at [243, 214] on input "Rental Items" at bounding box center [278, 230] width 178 height 33
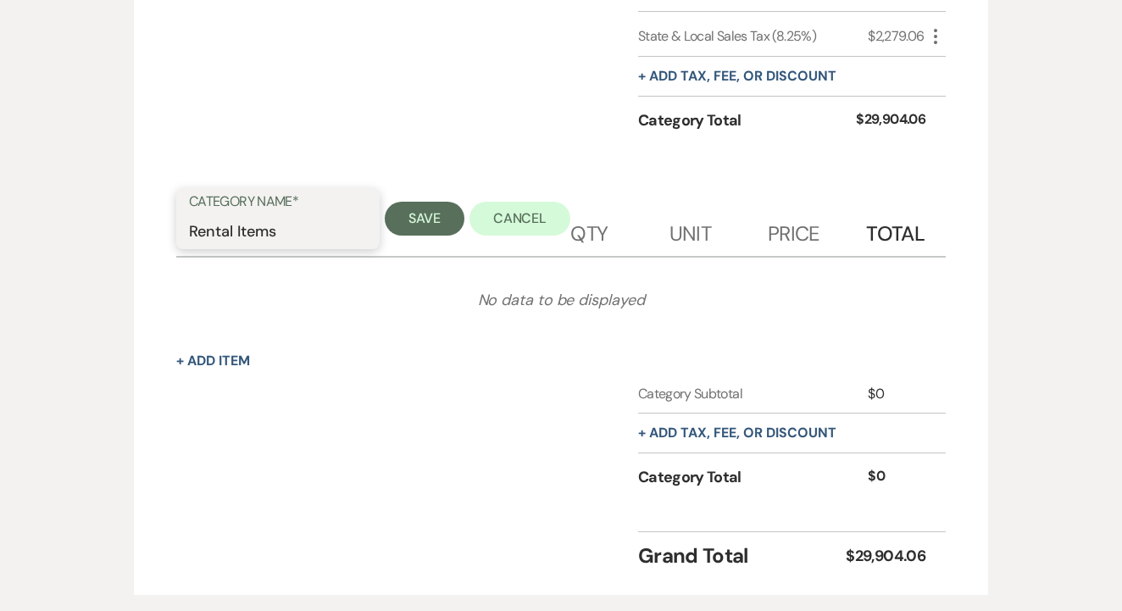
click at [243, 214] on input "Rental Items" at bounding box center [278, 230] width 178 height 33
type input "Extra Napkins"
click at [453, 202] on button "Save" at bounding box center [425, 219] width 80 height 34
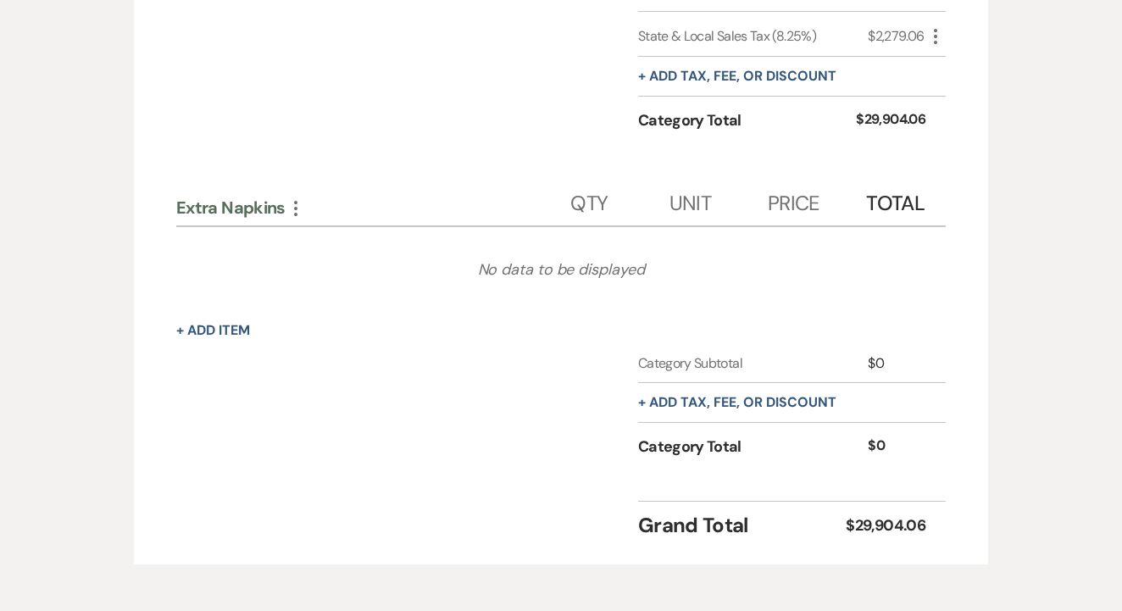
click at [231, 324] on button "+ Add Item" at bounding box center [213, 331] width 74 height 14
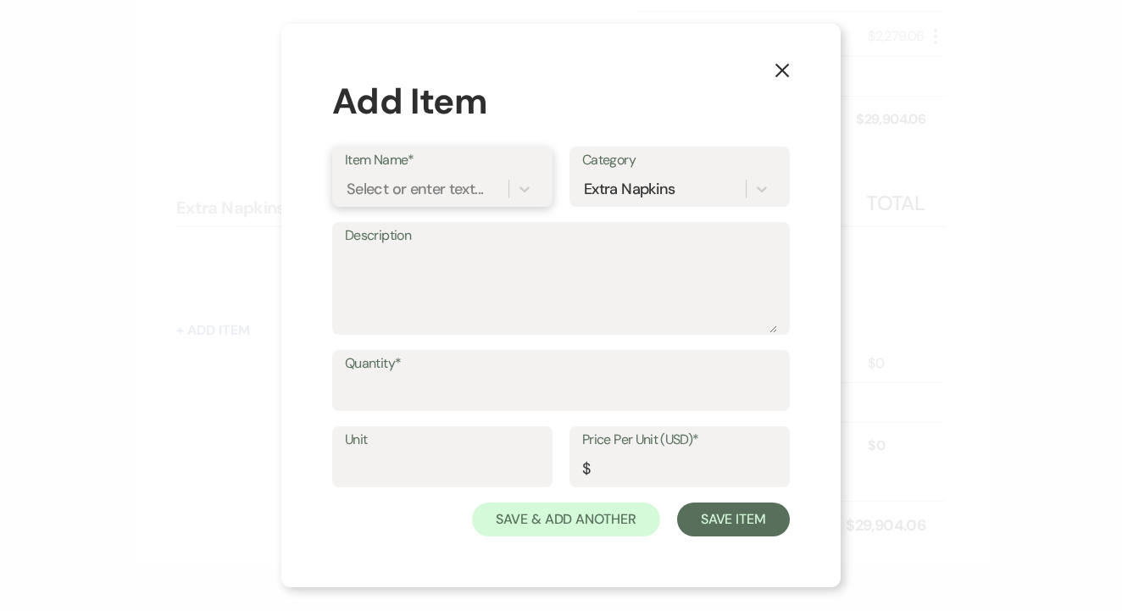
click at [452, 177] on div "Select or enter text..." at bounding box center [427, 190] width 164 height 30
type input "Napkins"
click at [466, 236] on label "Description" at bounding box center [561, 236] width 432 height 25
click at [466, 248] on textarea "Description" at bounding box center [561, 290] width 432 height 85
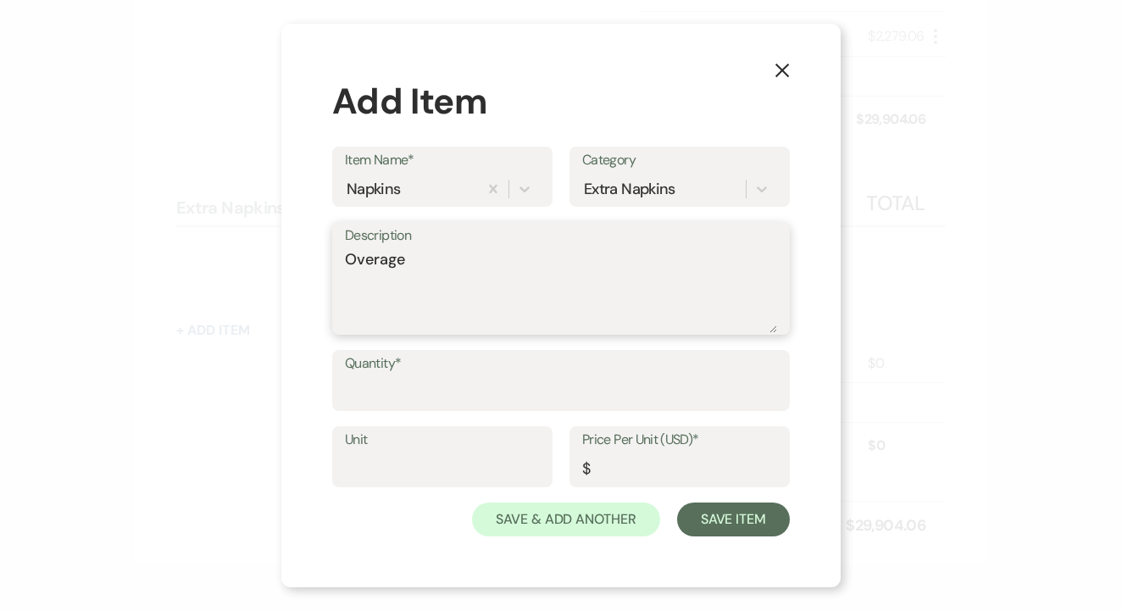
type textarea "Overage"
click at [480, 357] on label "Quantity*" at bounding box center [561, 364] width 432 height 25
click at [480, 376] on input "Quantity*" at bounding box center [561, 392] width 432 height 33
click at [480, 357] on label "Quantity*" at bounding box center [561, 364] width 432 height 25
click at [480, 376] on input "Quantity*" at bounding box center [561, 392] width 432 height 33
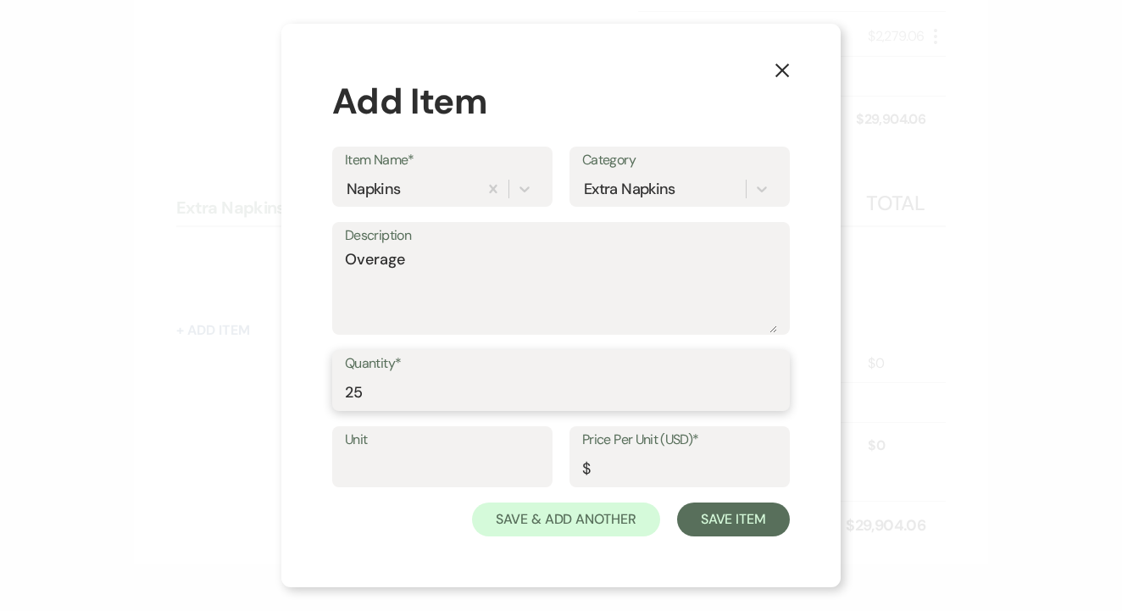
type input "25"
click at [610, 461] on input "Price Per Unit (USD)*" at bounding box center [679, 469] width 195 height 33
type input "1"
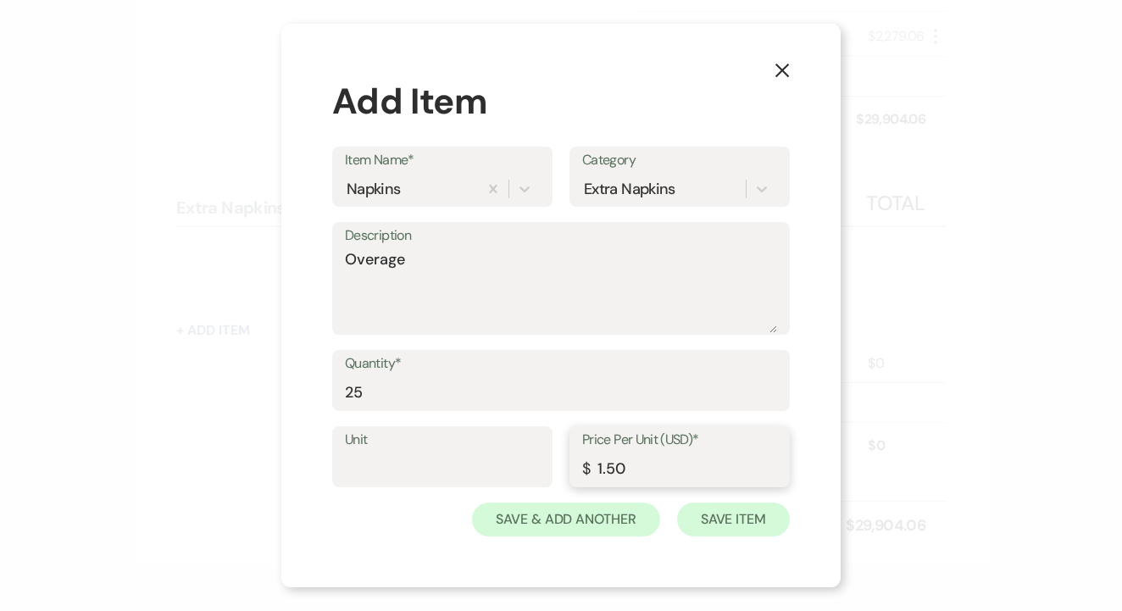
type input "1.50"
click at [742, 525] on button "Save Item" at bounding box center [733, 520] width 113 height 34
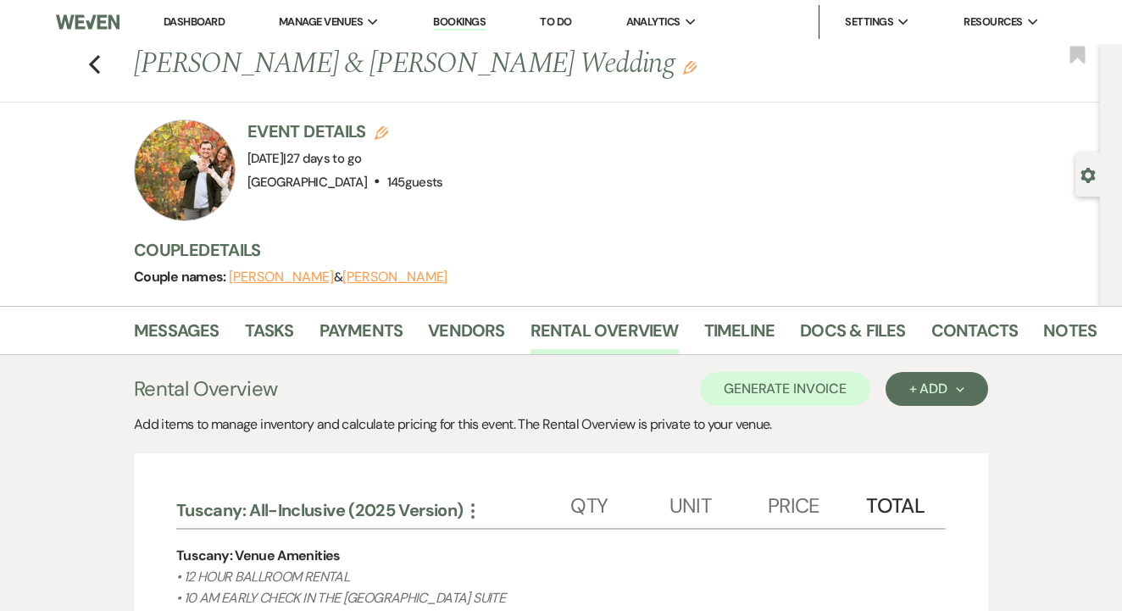
scroll to position [0, 0]
click at [786, 387] on button "Generate Invoice" at bounding box center [785, 389] width 170 height 34
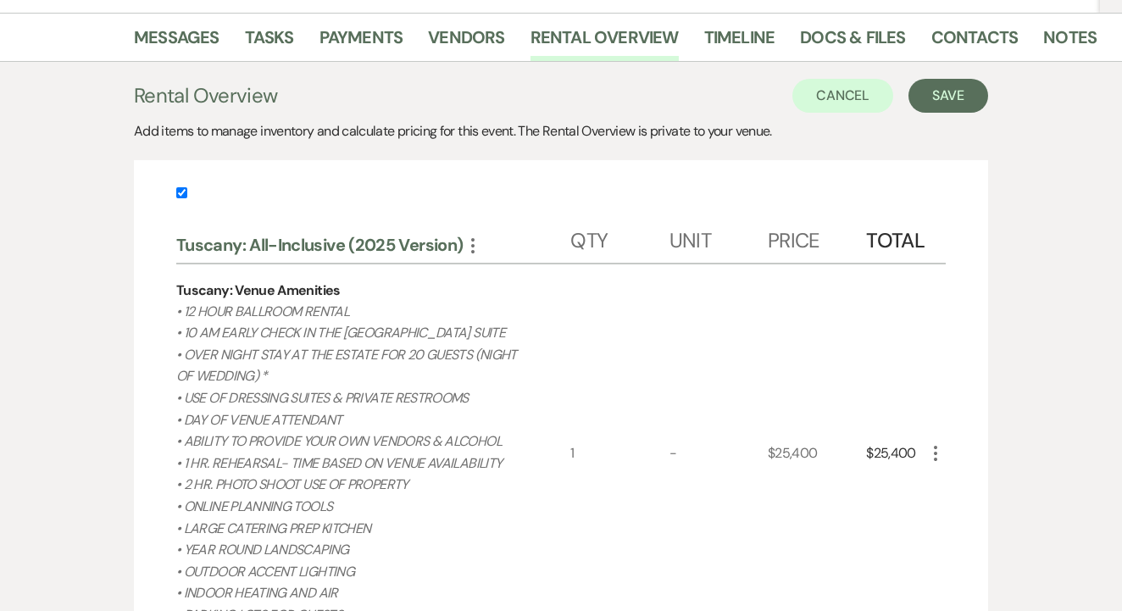
scroll to position [308, 0]
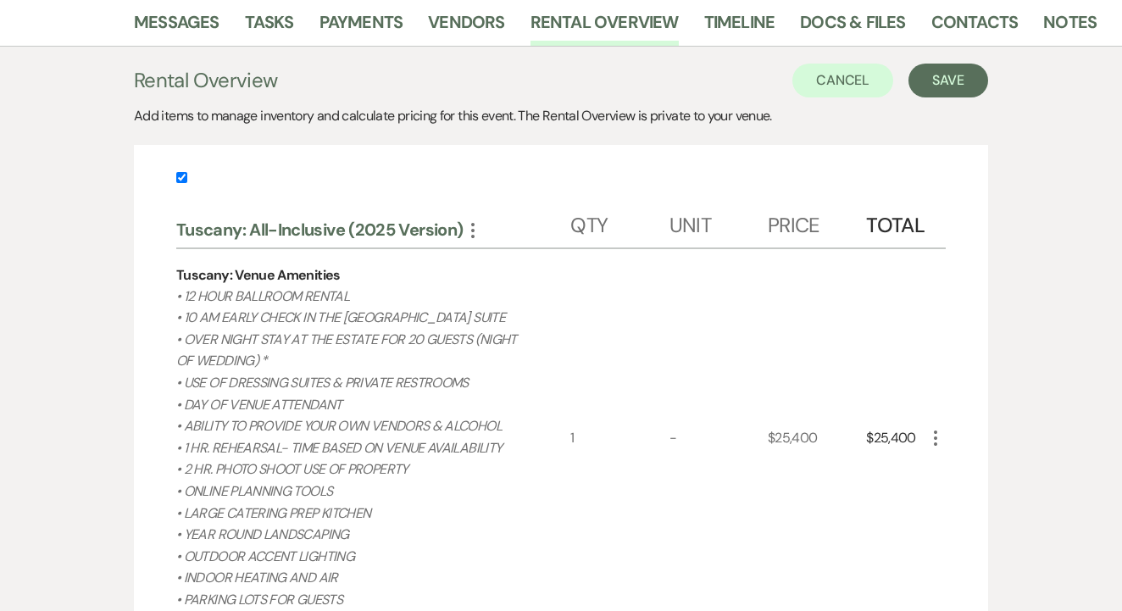
click at [180, 176] on input "checkbox" at bounding box center [181, 177] width 11 height 11
checkbox input "false"
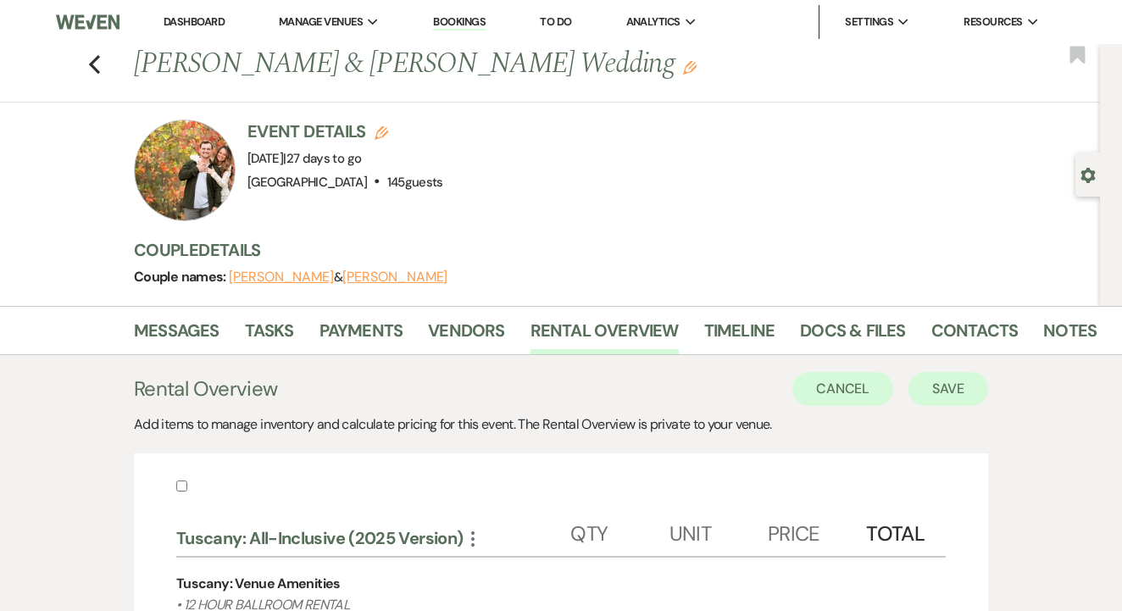
scroll to position [0, 0]
click at [940, 391] on button "Save" at bounding box center [948, 389] width 80 height 34
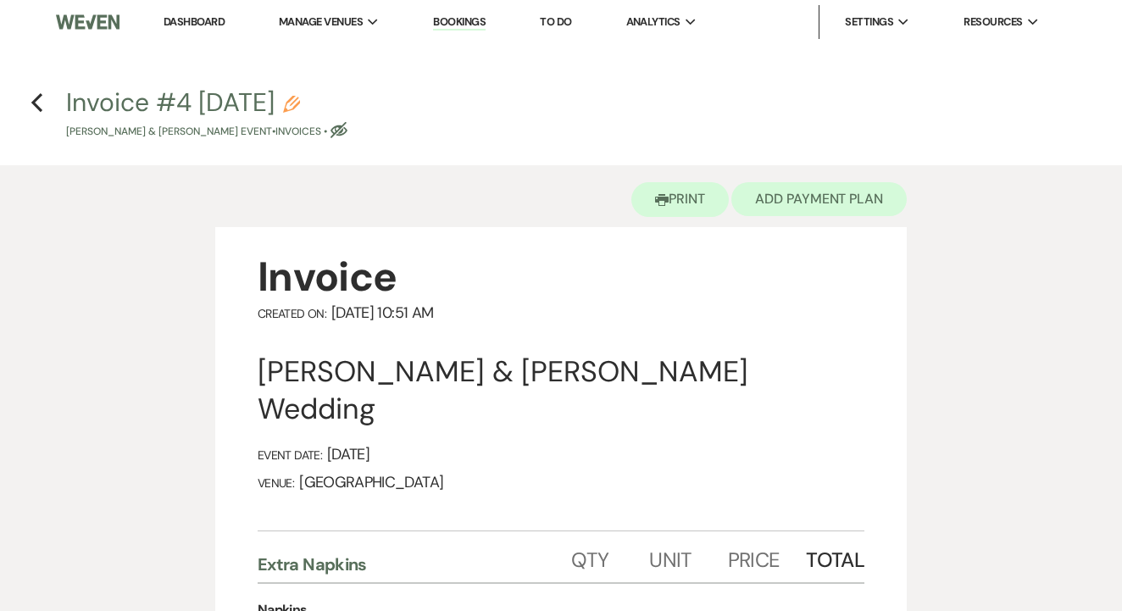
click at [814, 182] on button "Add Payment Plan" at bounding box center [818, 199] width 175 height 34
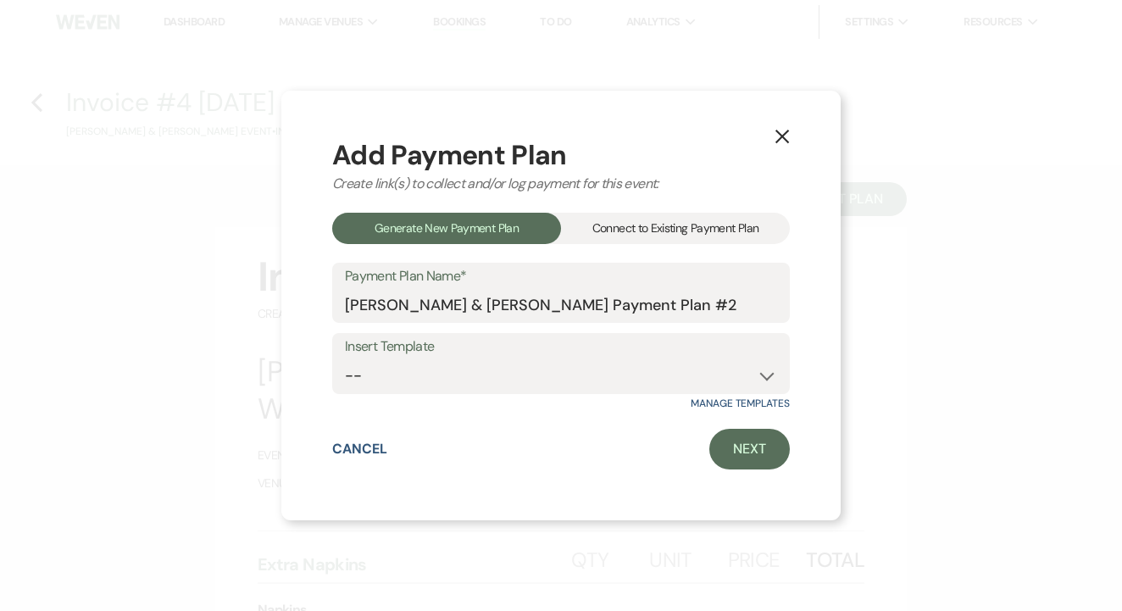
click at [561, 358] on label "Insert Template" at bounding box center [561, 347] width 432 height 25
click at [569, 377] on select "-- Standard Payment Plan (ACH) Standard Payment Plan (CC)" at bounding box center [561, 375] width 432 height 33
select select "50"
click at [763, 429] on link "Next" at bounding box center [749, 449] width 81 height 41
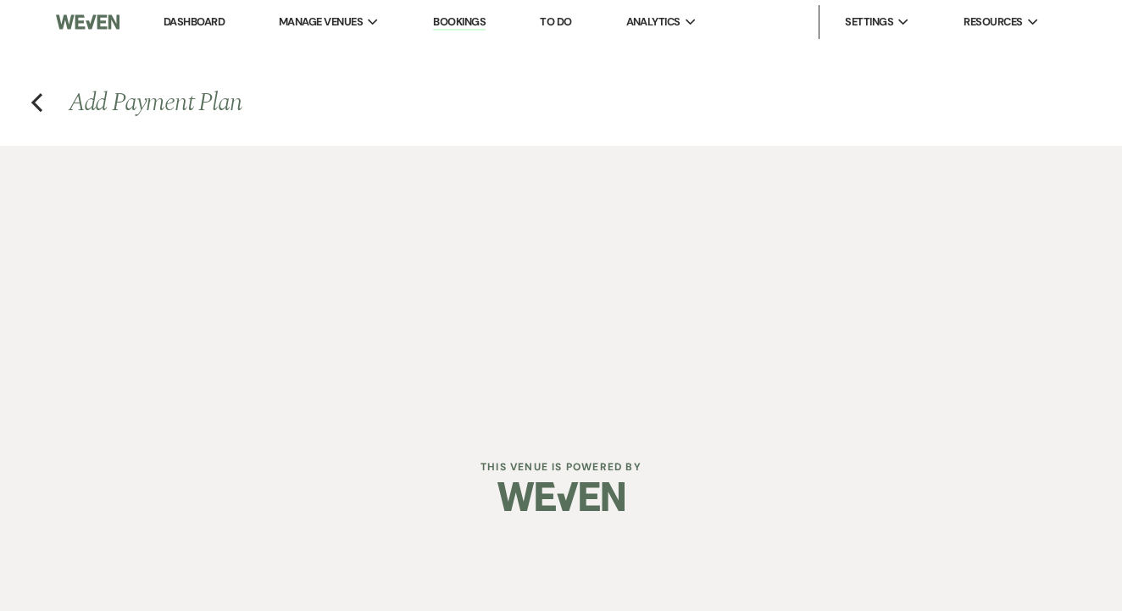
select select "28834"
select select "2"
select select "percentage"
select select "true"
select select "both"
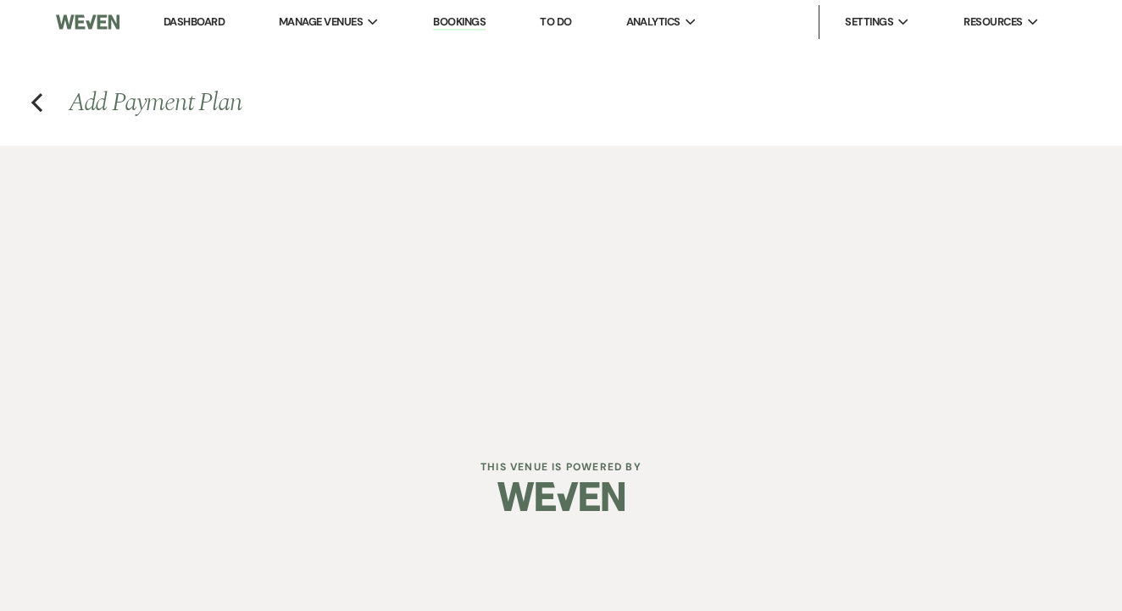
select select "daily"
select select "days"
select select "afterDueDate"
select select "complete"
select select "2"
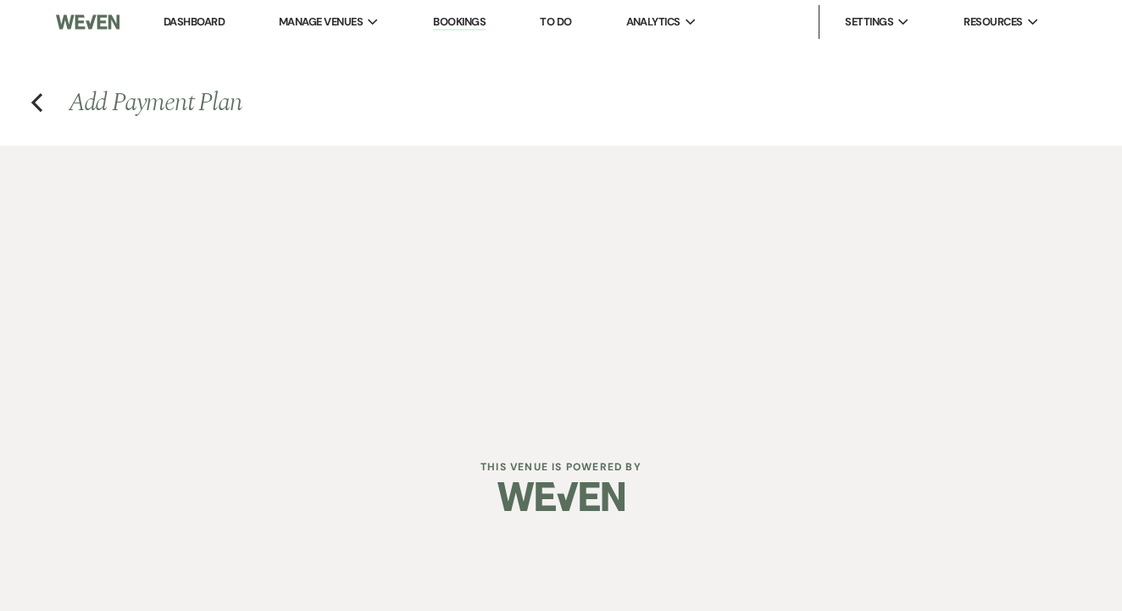
select select "percentage"
select select "true"
select select "client"
select select "weeks"
select select "both"
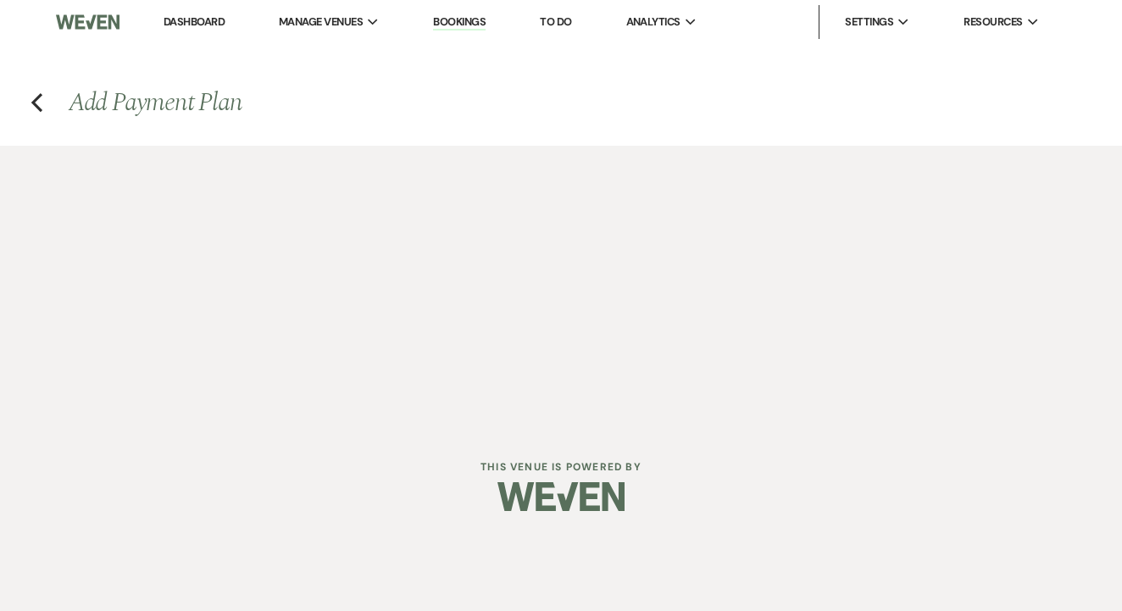
select select "daily"
select select "days"
select select "afterDueDate"
select select "complete"
select select "2"
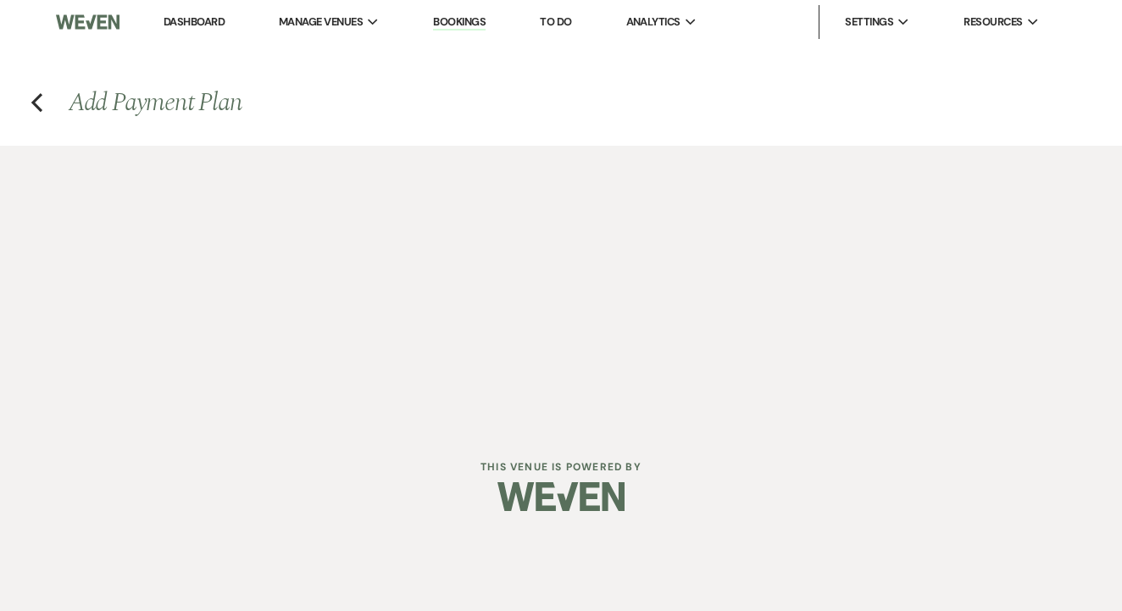
select select "percentage"
select select "true"
select select "client"
select select "weeks"
select select "both"
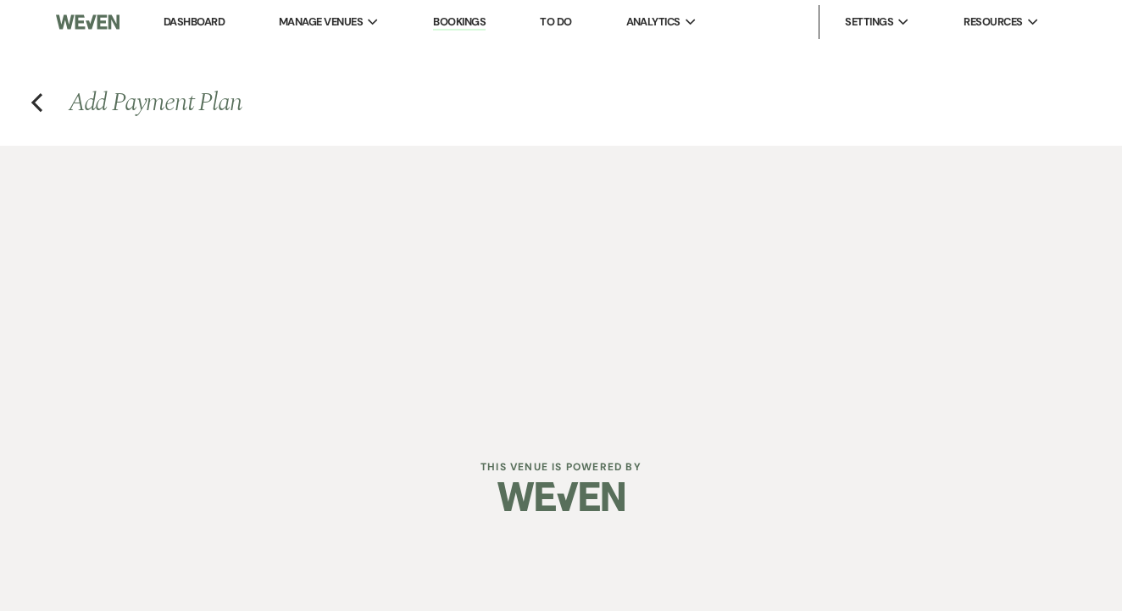
select select "daily"
select select "days"
select select "afterDueDate"
select select "complete"
select select "2"
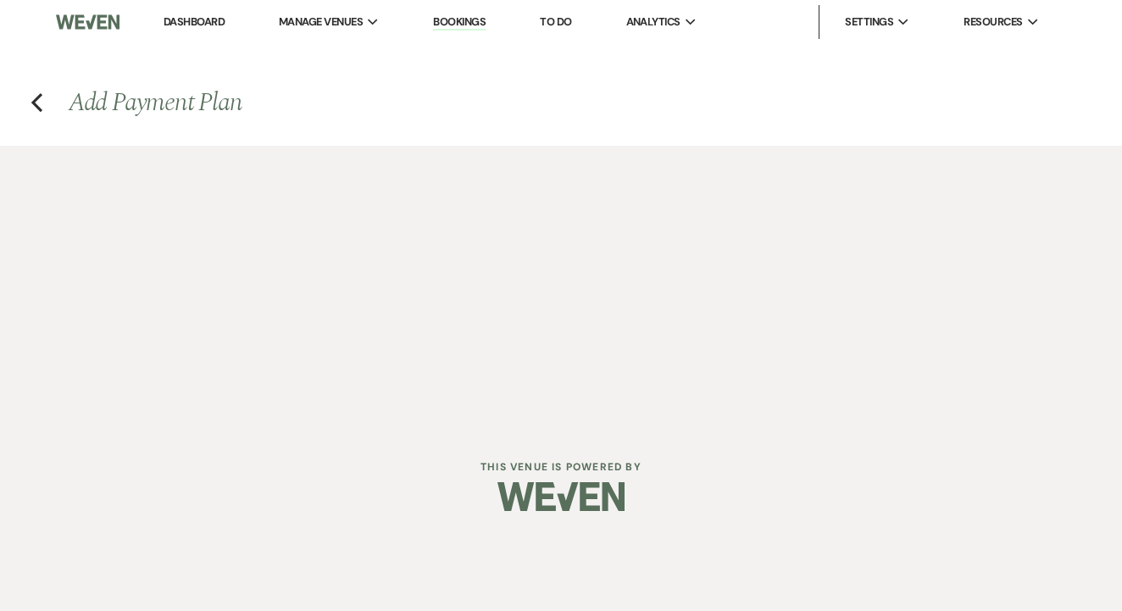
select select "percentage"
select select "true"
select select "client"
select select "weeks"
select select "both"
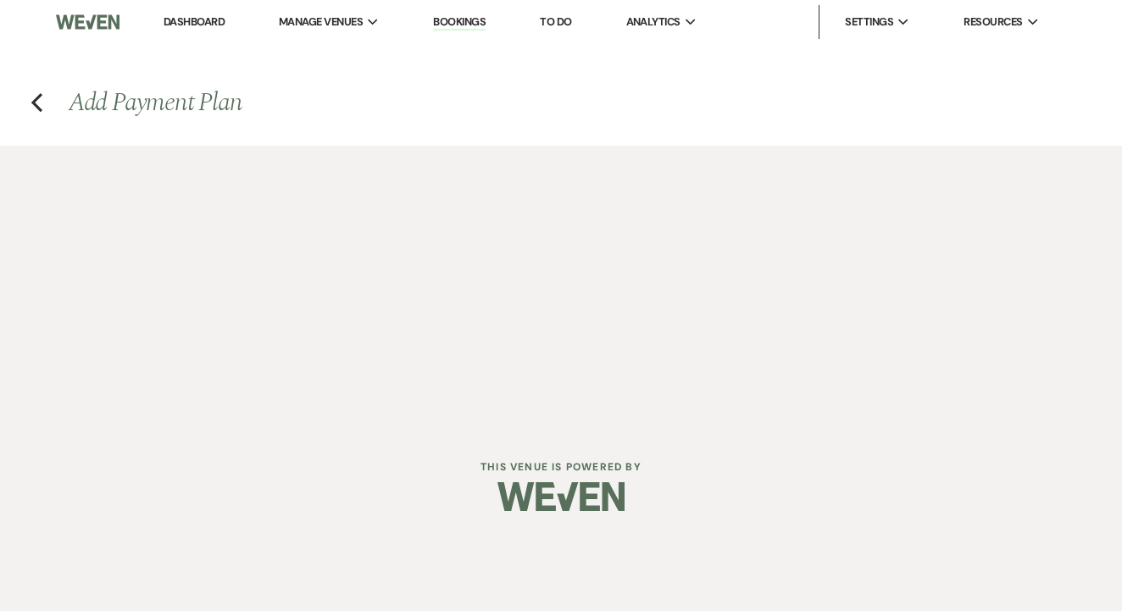
select select "daily"
select select "days"
select select "afterDueDate"
select select "complete"
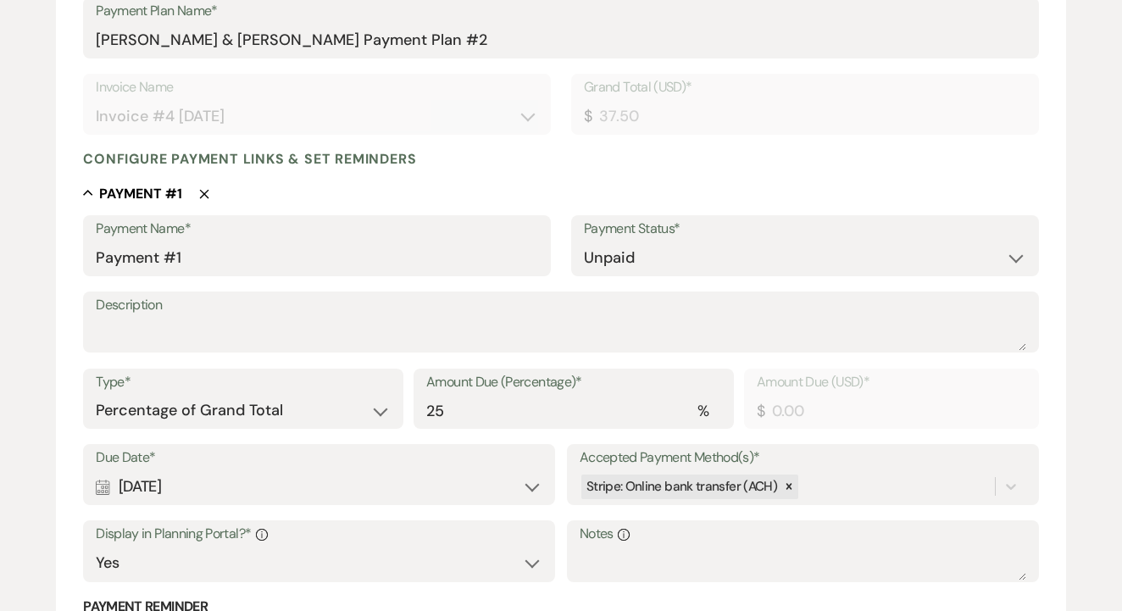
scroll to position [623, 0]
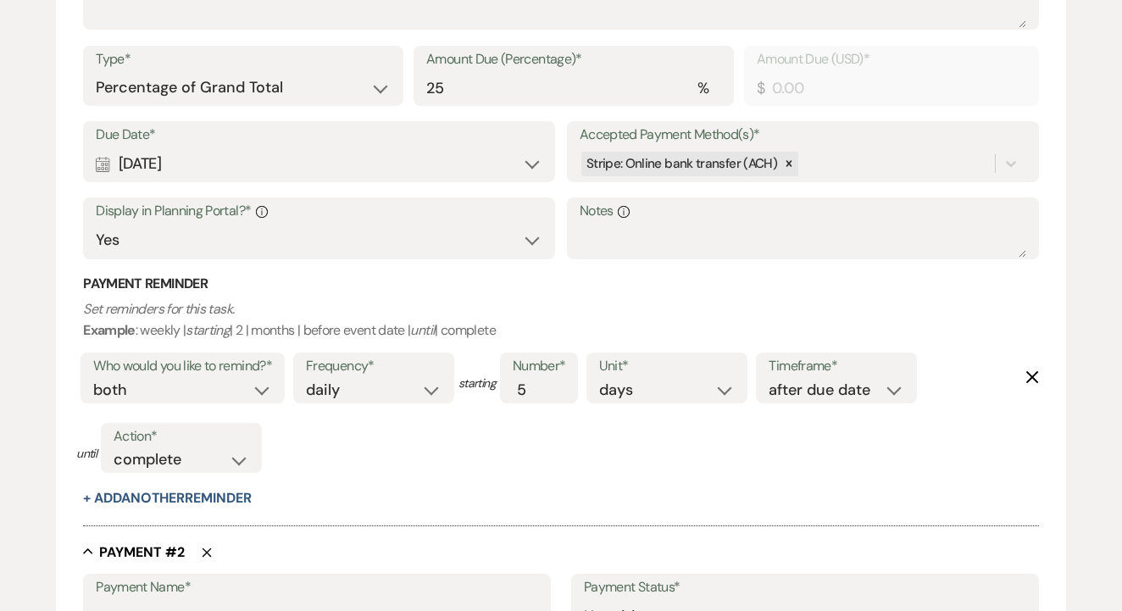
click at [205, 547] on icon "Delete" at bounding box center [207, 552] width 10 height 10
type input "Payment #2"
type input "0.00"
type input "Payment #3"
click at [205, 547] on icon "Delete" at bounding box center [207, 552] width 10 height 10
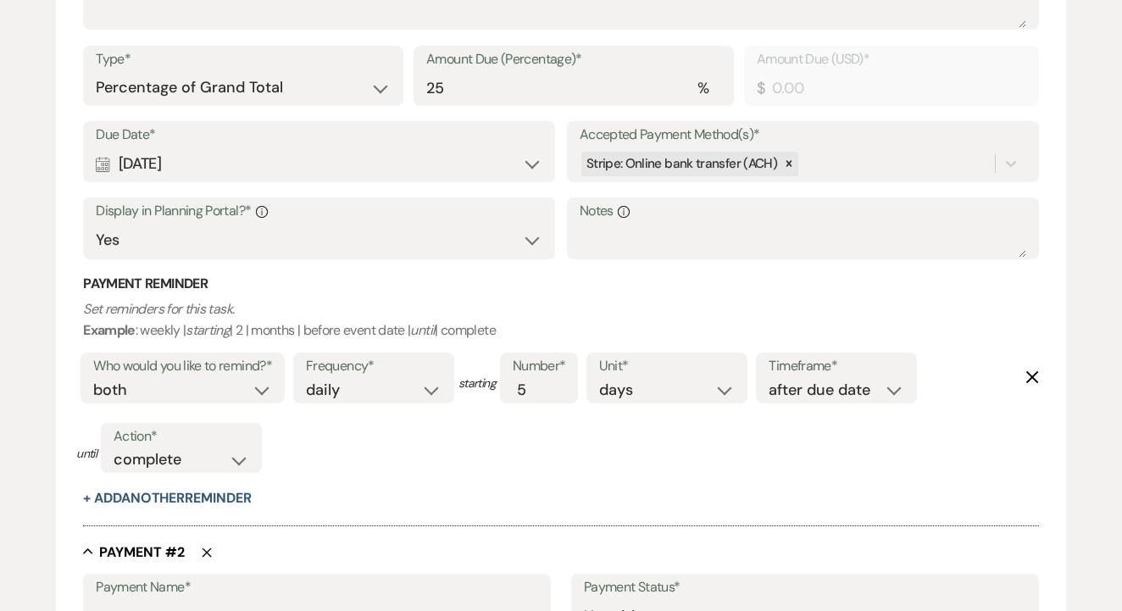
type input "Payment #3"
click at [205, 547] on icon "Delete" at bounding box center [207, 552] width 10 height 10
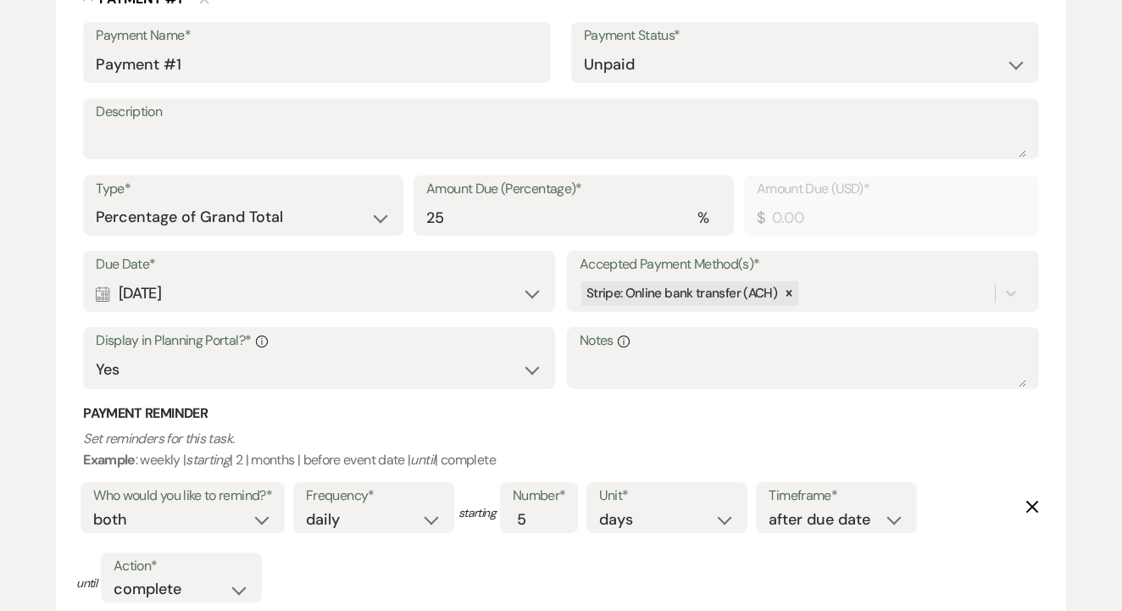
scroll to position [414, 0]
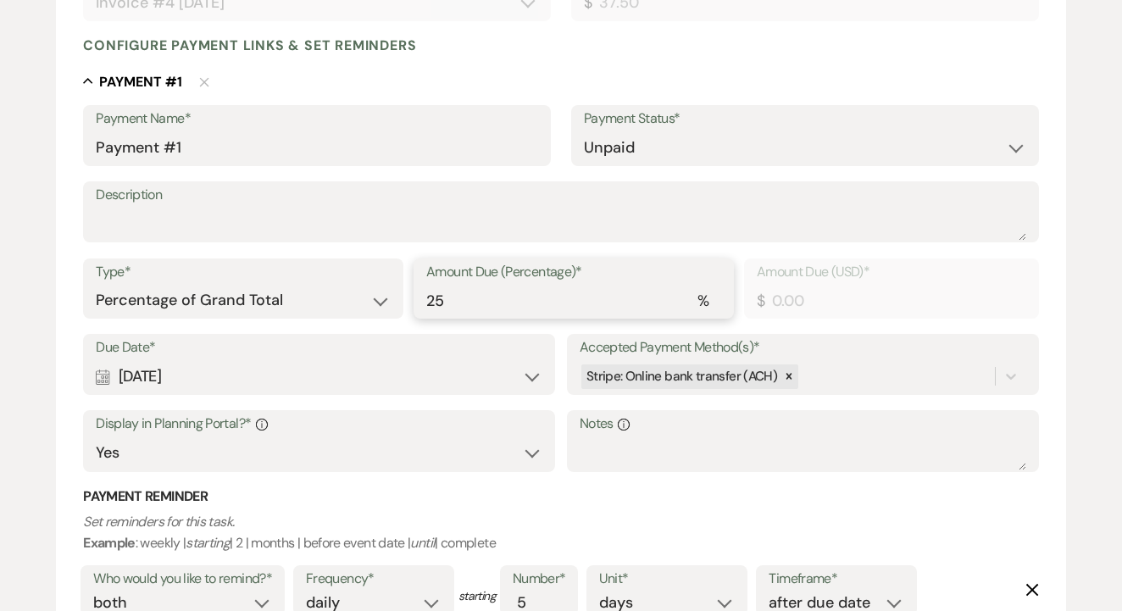
click at [453, 284] on input "25" at bounding box center [573, 300] width 295 height 33
type input "1"
type input "0.38"
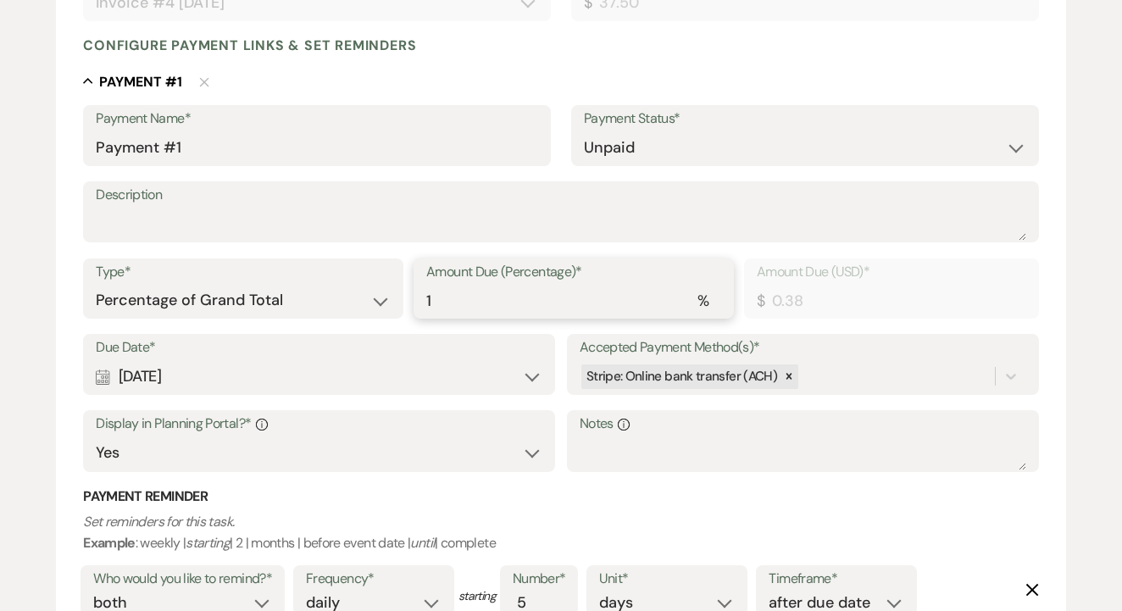
type input "10"
type input "3.75"
type input "100"
type input "37.50"
type input "100"
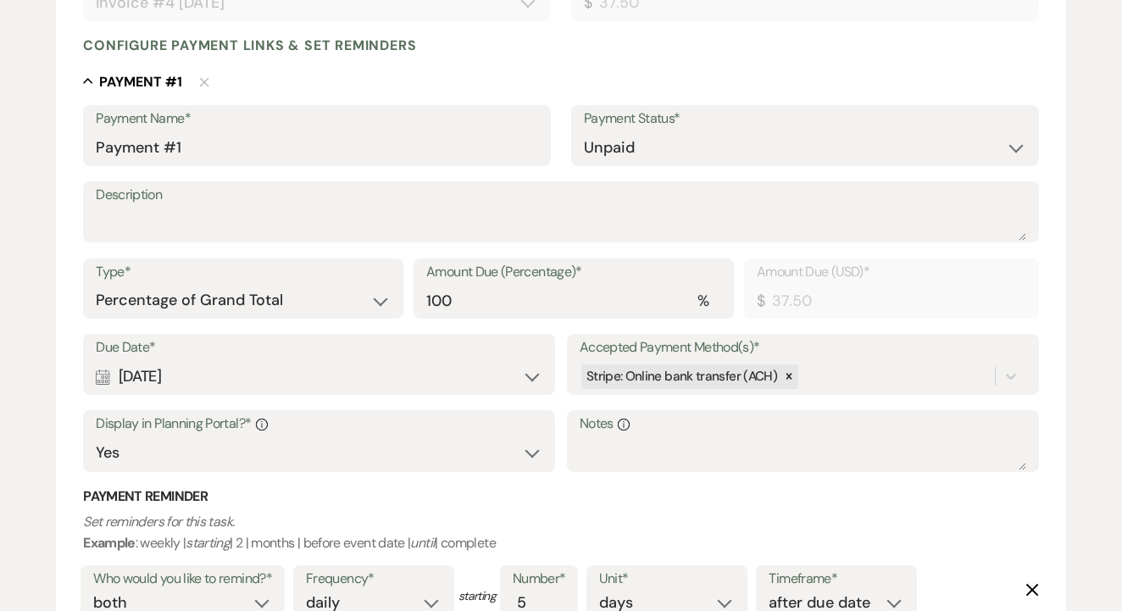
click at [385, 375] on div "Calendar Dec 13, 2024 Expand" at bounding box center [319, 376] width 447 height 33
select select "day"
select select "afterBookedDate"
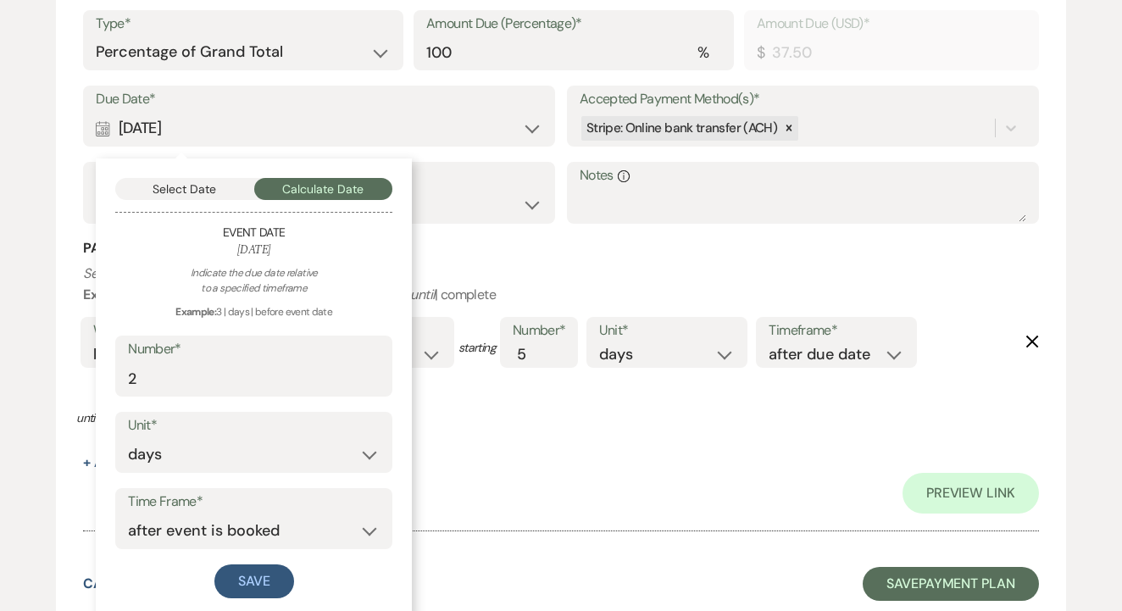
scroll to position [664, 0]
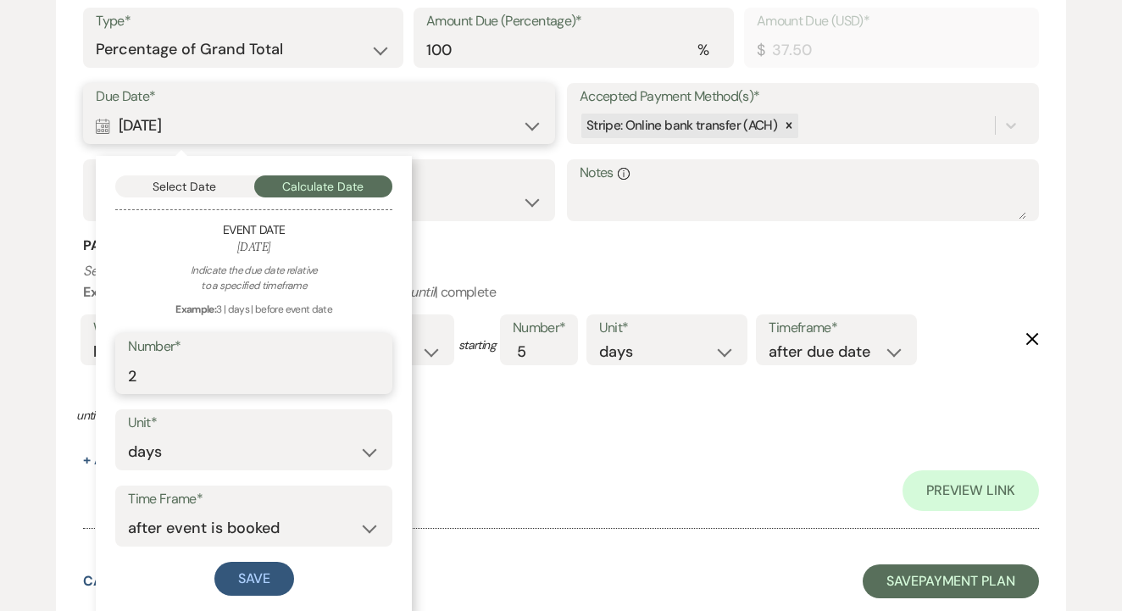
click at [280, 359] on input "2" at bounding box center [254, 375] width 252 height 33
type input "30"
click at [218, 525] on select "before event date after event date after event is booked after today's date" at bounding box center [254, 528] width 252 height 33
select select "beforeEventDate"
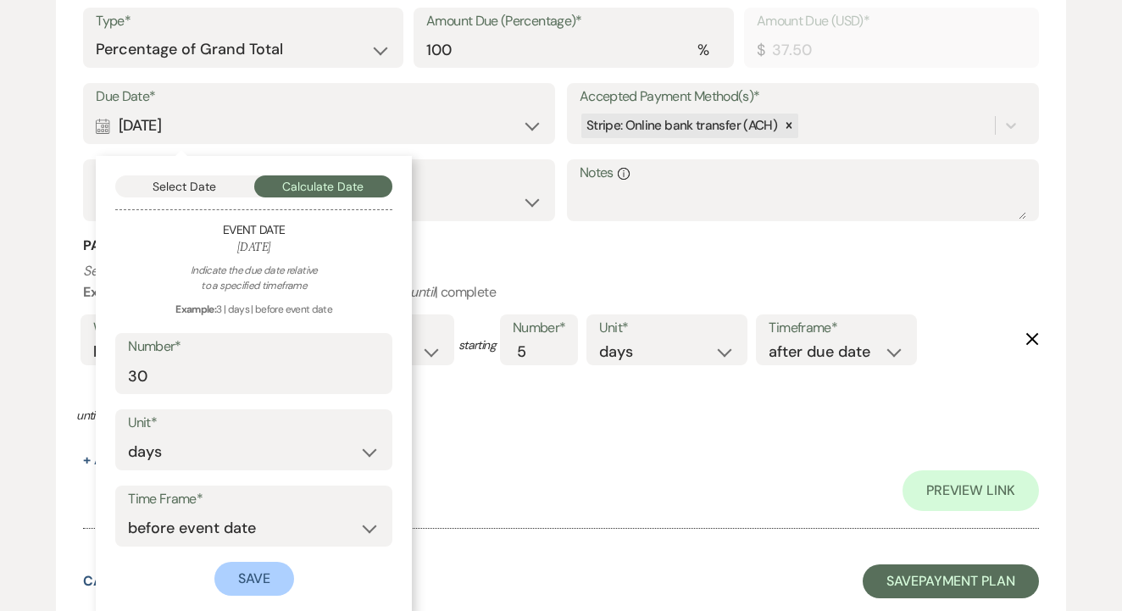
click at [274, 575] on button "Save" at bounding box center [254, 579] width 80 height 34
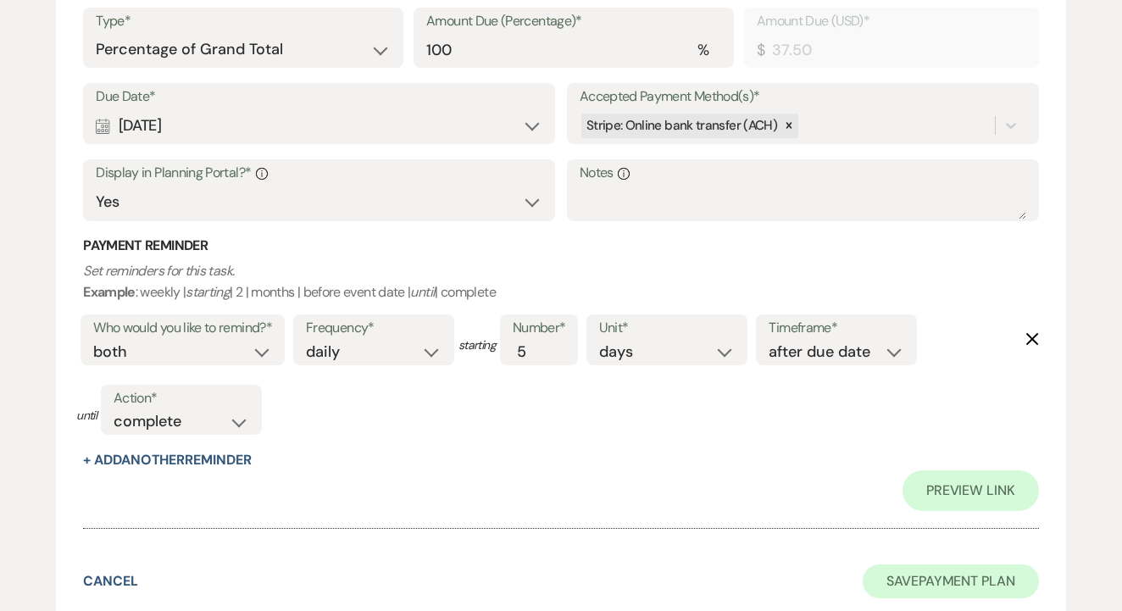
click at [943, 564] on button "Save Payment Plan" at bounding box center [951, 581] width 176 height 34
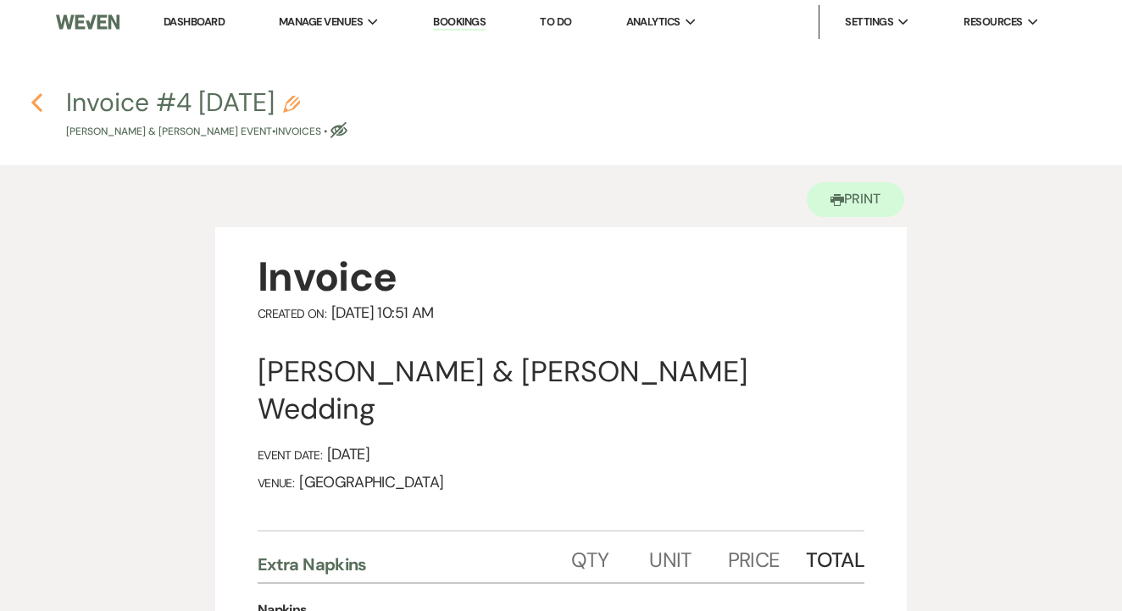
click at [39, 108] on use "button" at bounding box center [36, 102] width 11 height 19
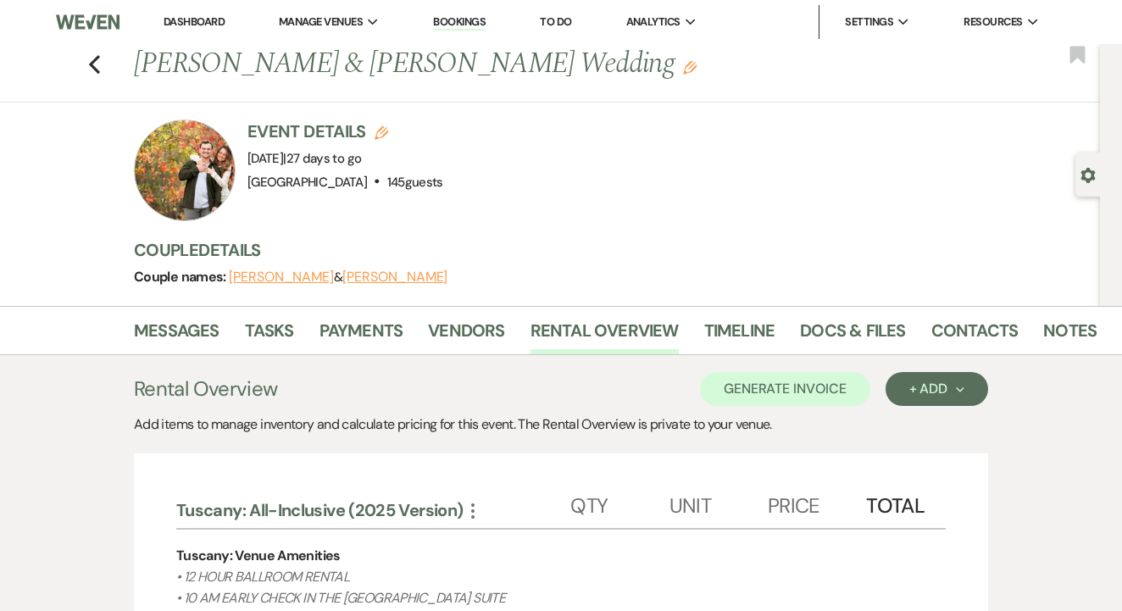
click at [373, 314] on li "Payments" at bounding box center [373, 334] width 109 height 41
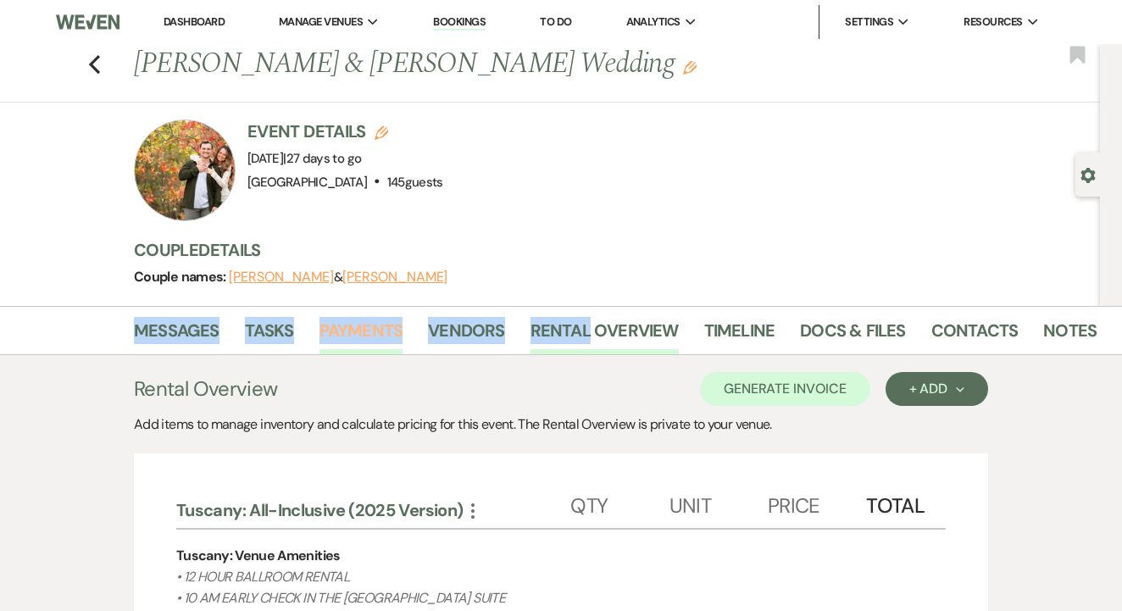
click at [375, 324] on link "Payments" at bounding box center [361, 335] width 84 height 37
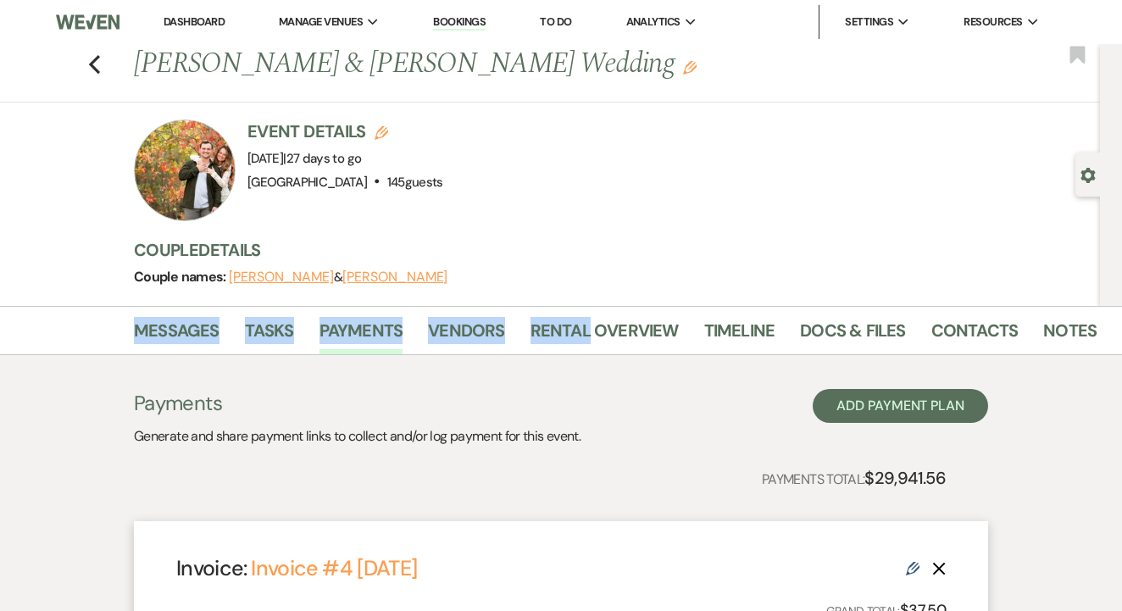
click at [653, 177] on div "Event Details Edit Event Date: Friday, October 17th, 2025 | 27 days to go Venue…" at bounding box center [608, 170] width 949 height 102
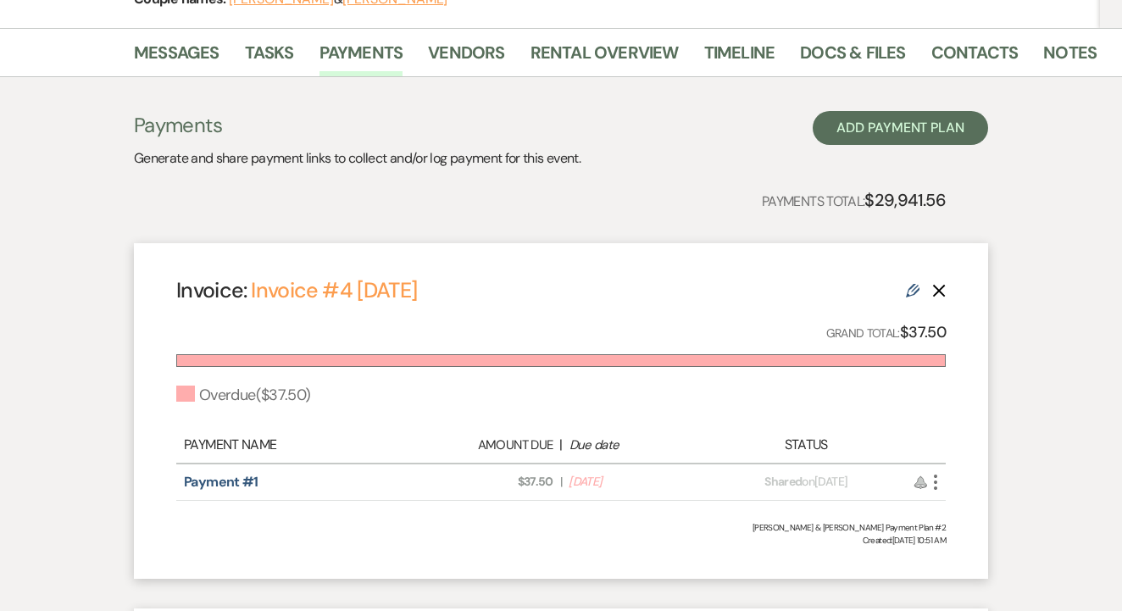
scroll to position [396, 0]
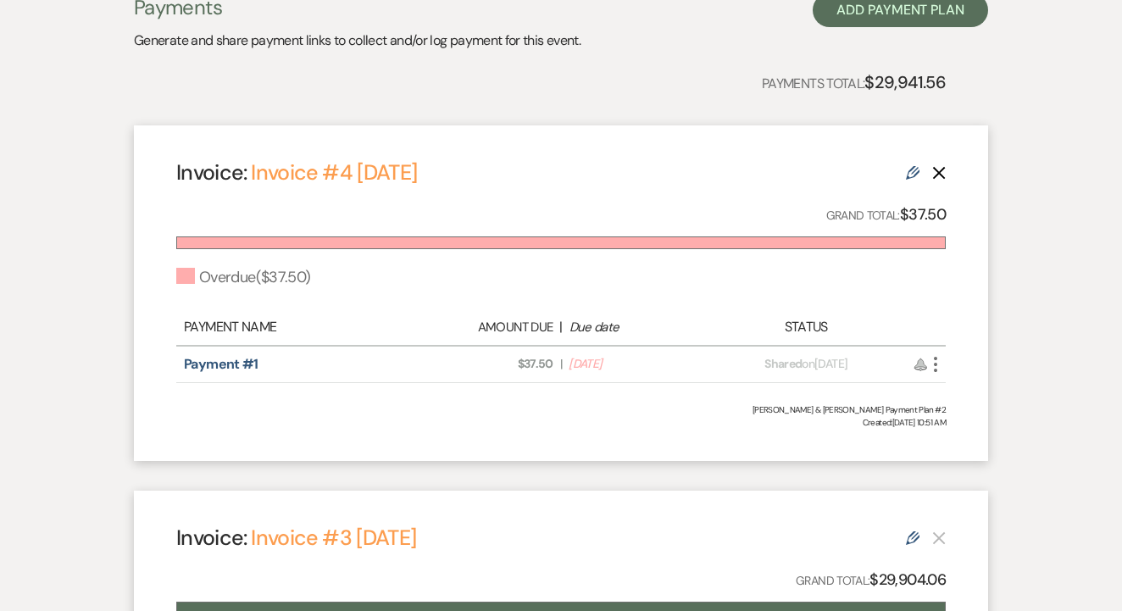
click at [933, 366] on icon "More" at bounding box center [935, 364] width 20 height 20
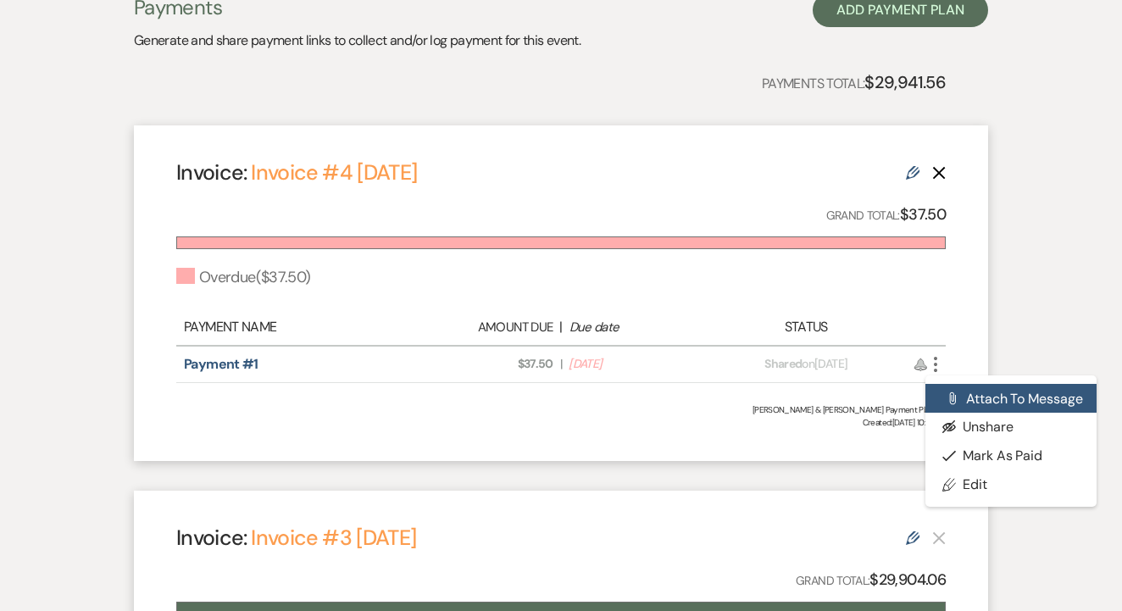
click at [1052, 397] on button "Attach File Attach to Message" at bounding box center [1010, 398] width 171 height 29
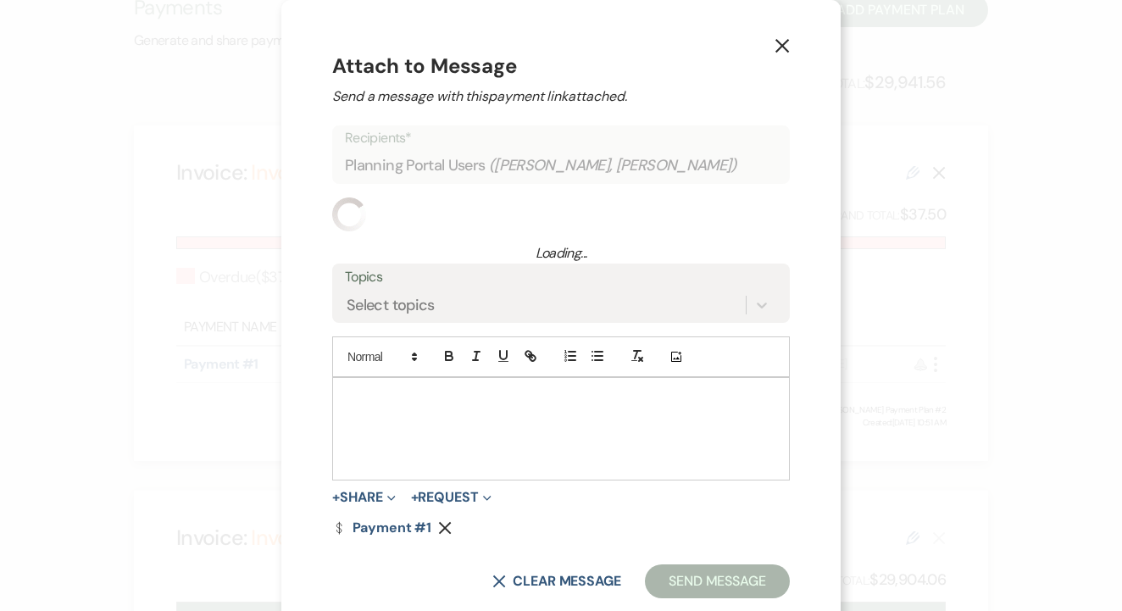
scroll to position [36, 0]
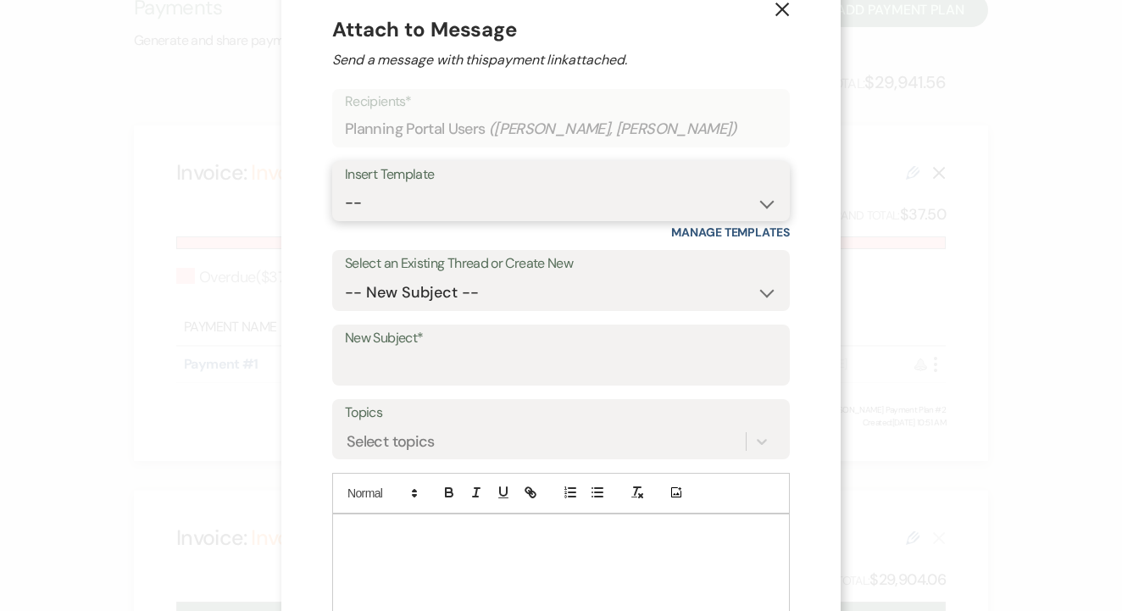
click at [560, 210] on select "-- Lead: Automated Intro Email (Wedding) Lead: 1st Follow Up Email Images Lead:…" at bounding box center [561, 202] width 432 height 33
click at [539, 367] on input "New Subject*" at bounding box center [561, 367] width 432 height 33
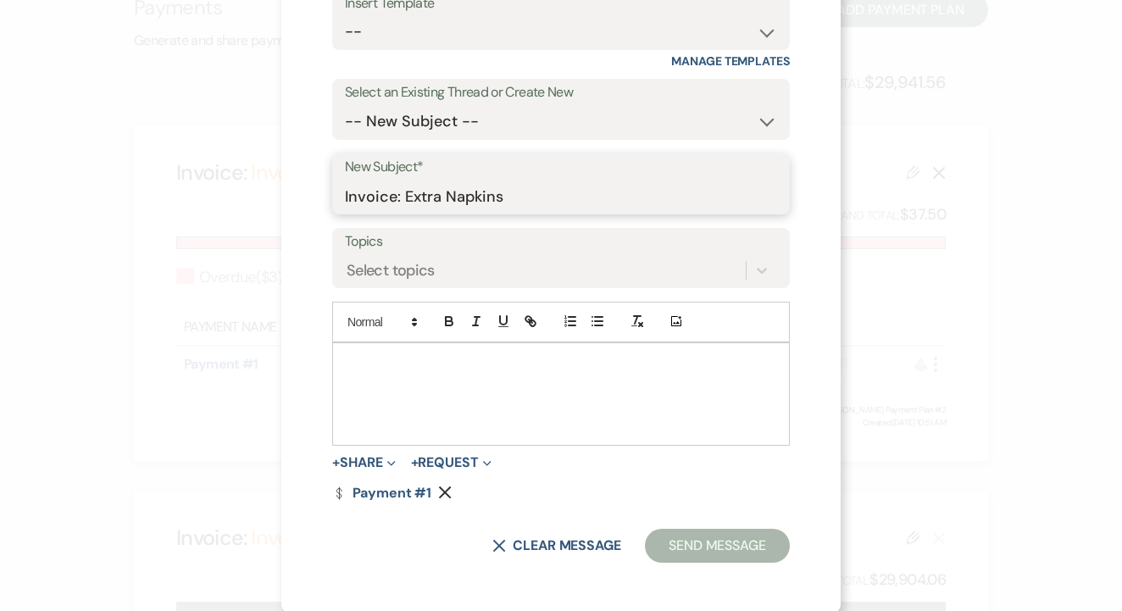
scroll to position [206, 0]
type input "Invoice: Extra Napkins"
click at [528, 424] on div at bounding box center [561, 396] width 456 height 102
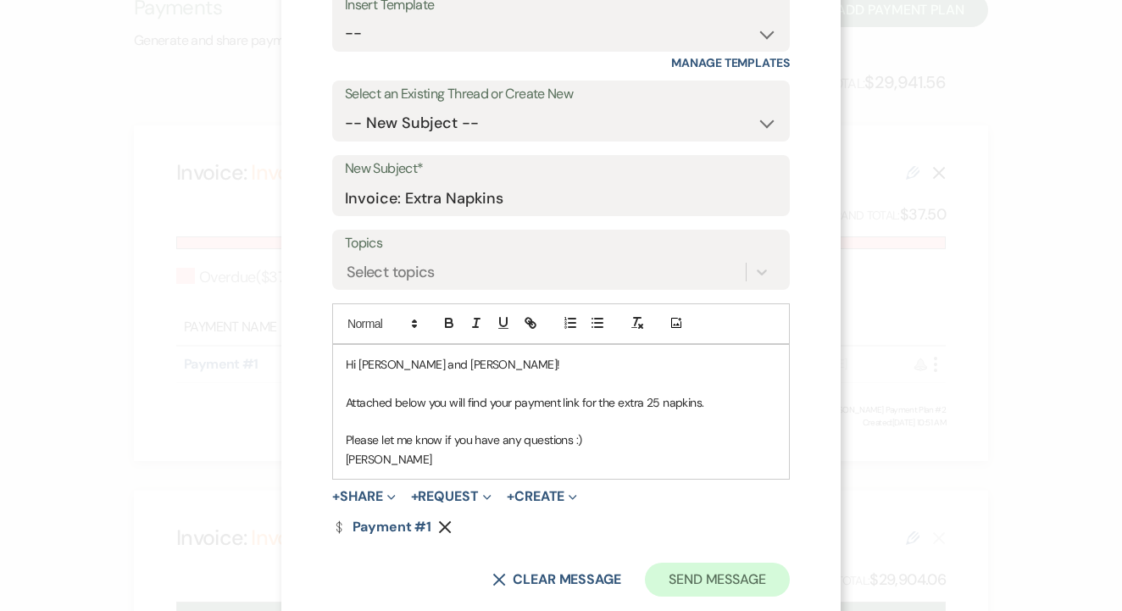
click at [751, 571] on button "Send Message" at bounding box center [717, 580] width 145 height 34
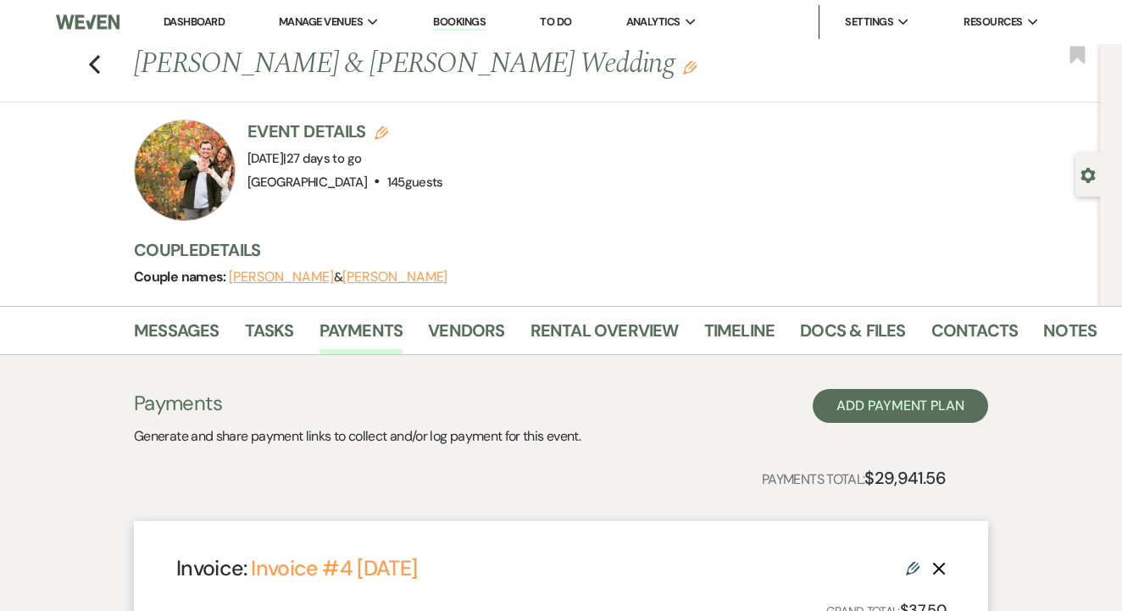
scroll to position [0, 0]
click at [482, 26] on link "Bookings" at bounding box center [459, 22] width 53 height 16
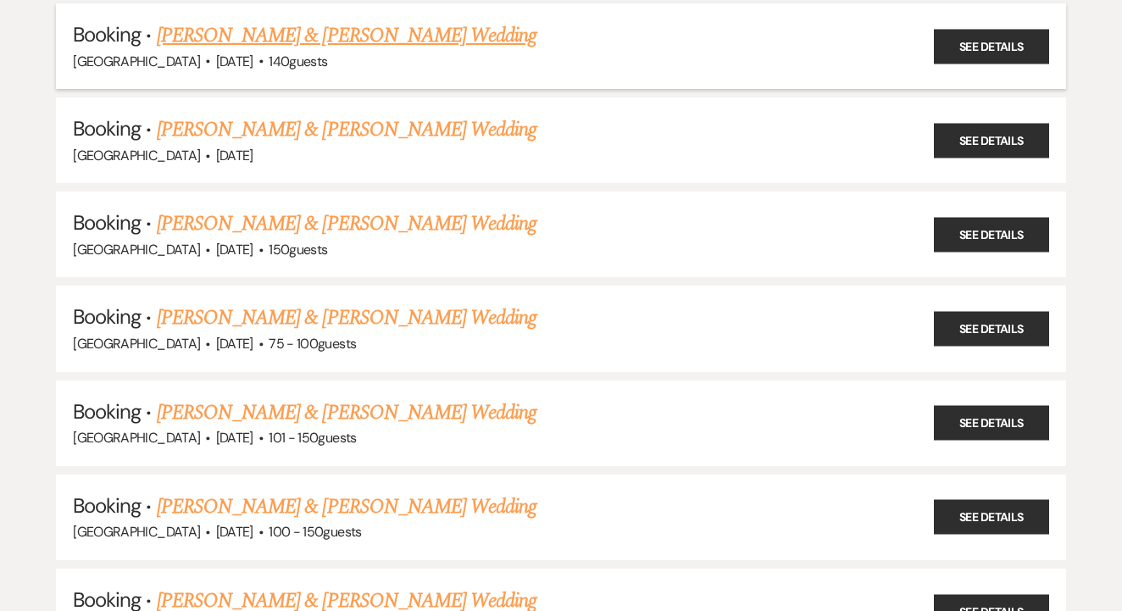
scroll to position [864, 0]
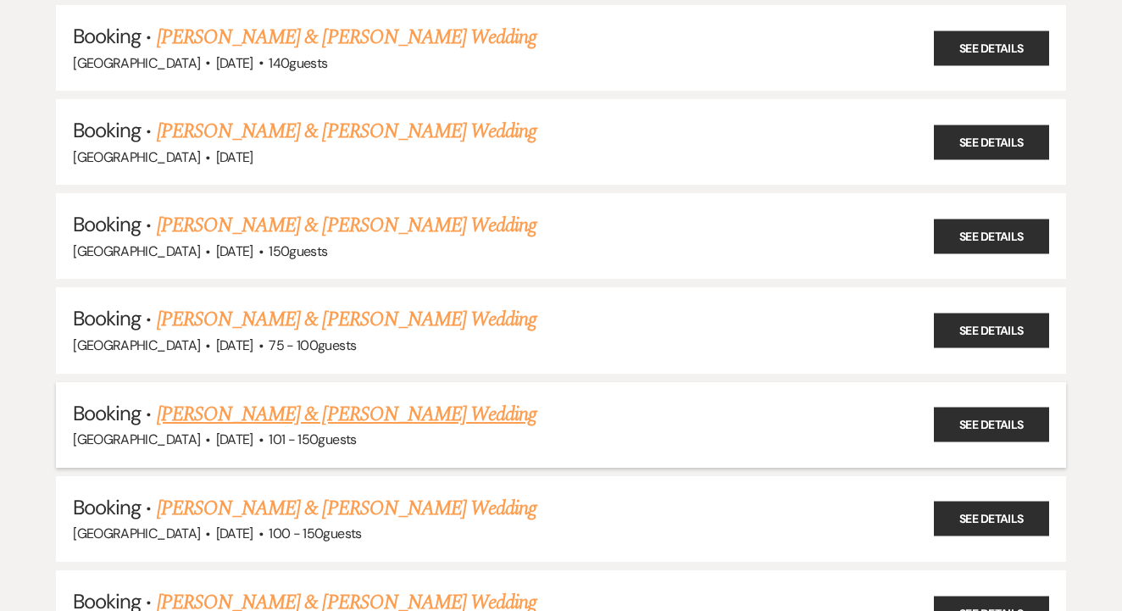
click at [434, 382] on li "Booking · Nikki Mazan & Austin Maddox's Wedding Tuscan Oaks Estate · Nov 1, 202…" at bounding box center [561, 425] width 1010 height 86
click at [442, 399] on link "[PERSON_NAME] & [PERSON_NAME] Wedding" at bounding box center [347, 414] width 380 height 31
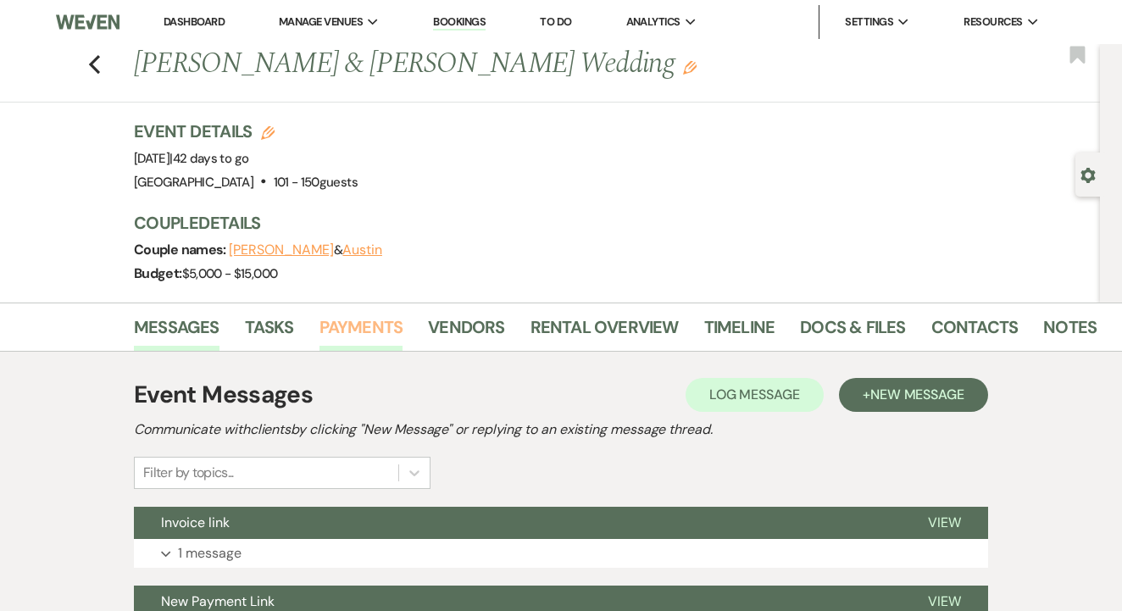
click at [361, 324] on link "Payments" at bounding box center [361, 332] width 84 height 37
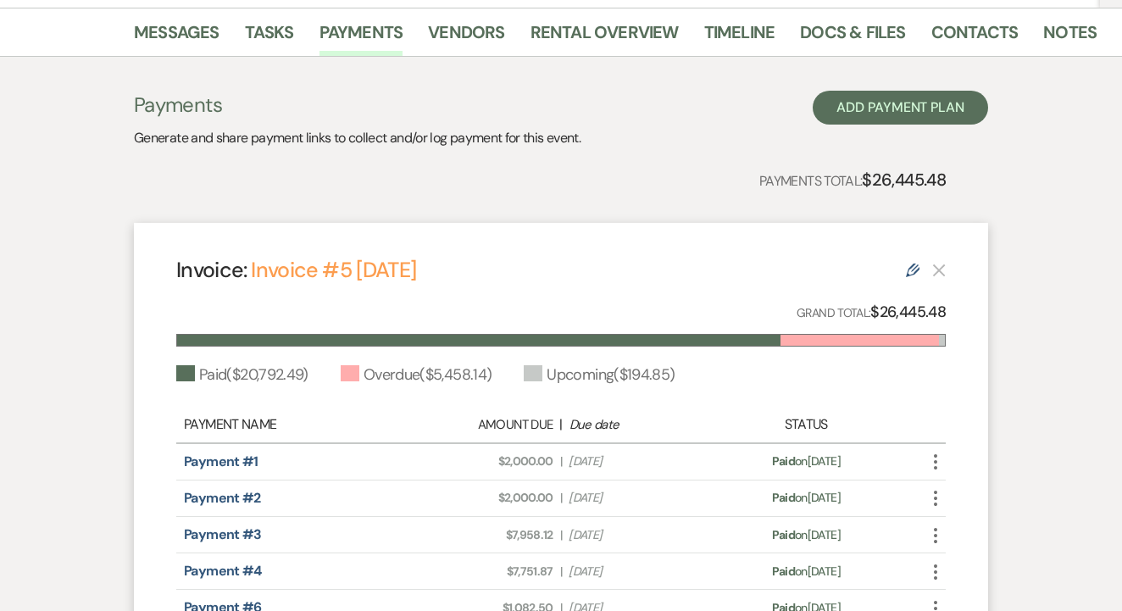
scroll to position [297, 0]
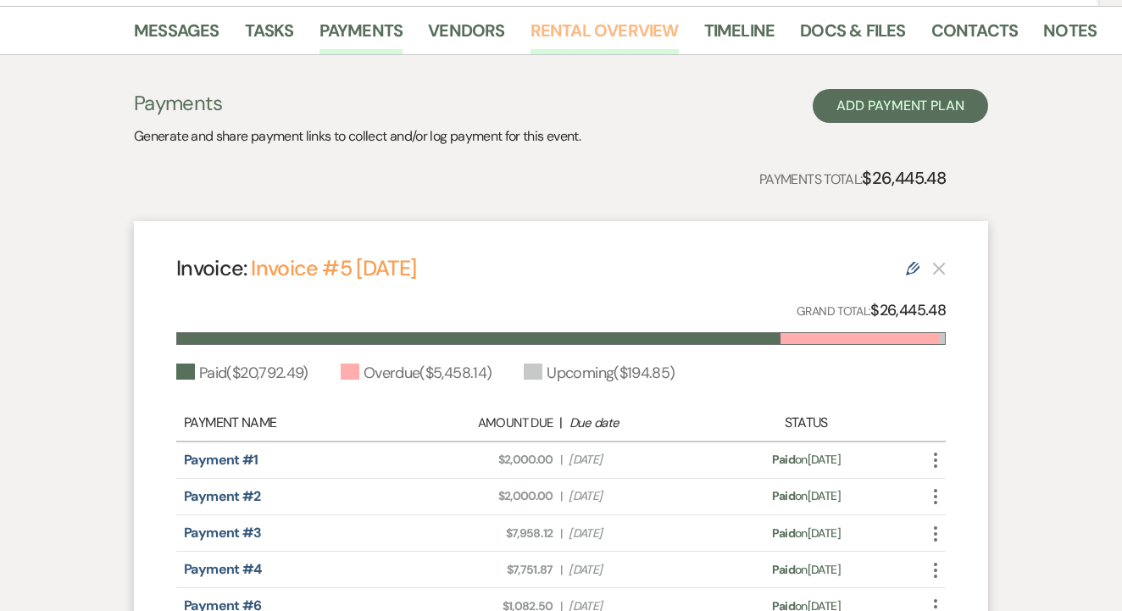
click at [611, 38] on link "Rental Overview" at bounding box center [605, 35] width 148 height 37
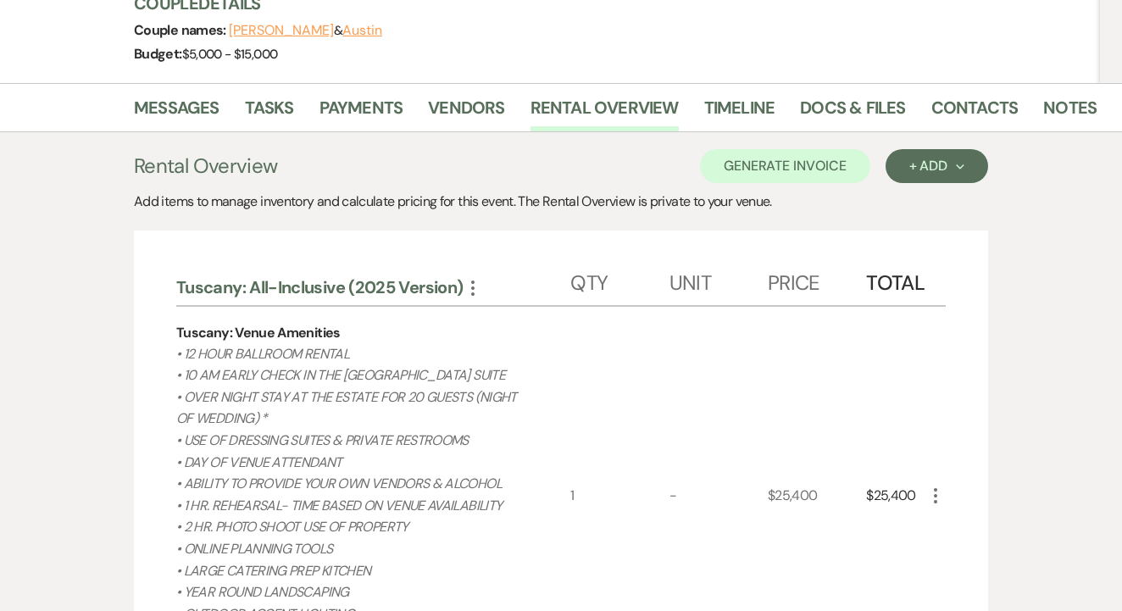
scroll to position [177, 0]
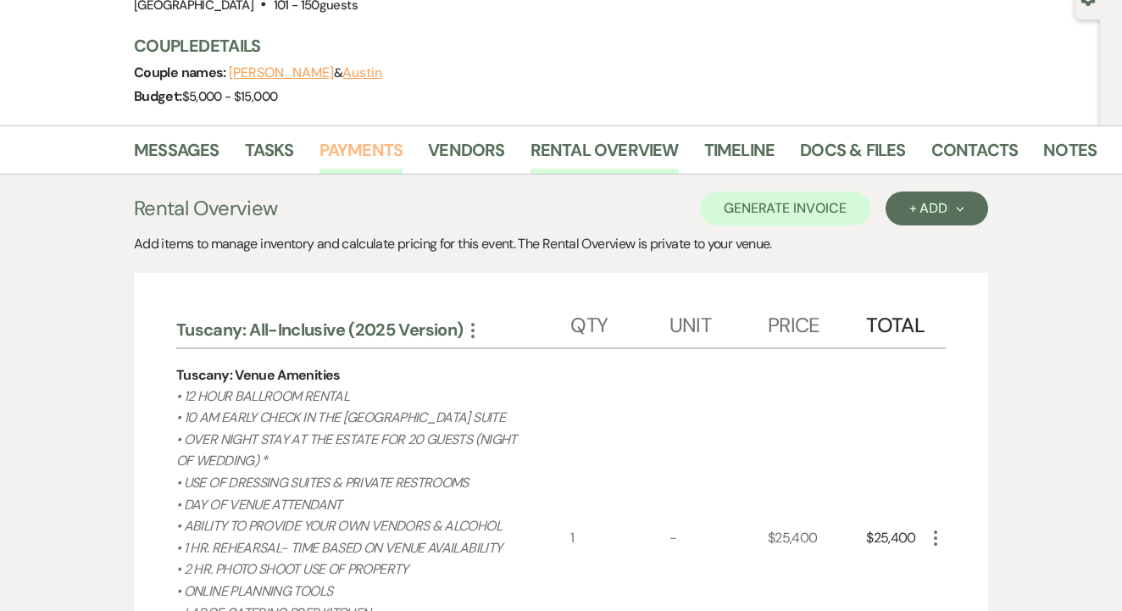
click at [399, 165] on link "Payments" at bounding box center [361, 154] width 84 height 37
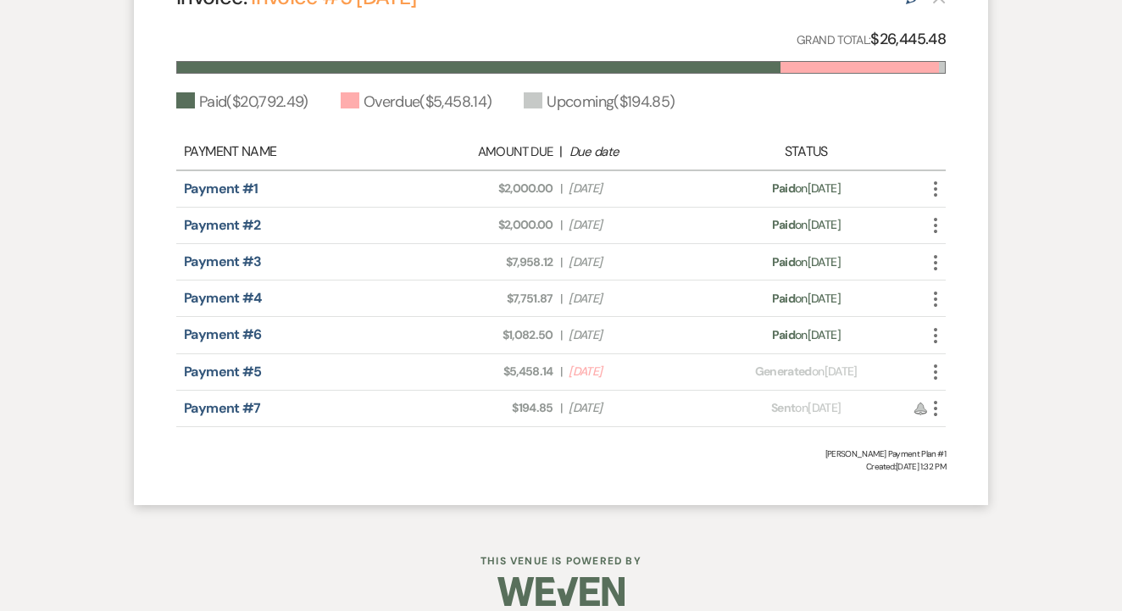
scroll to position [571, 0]
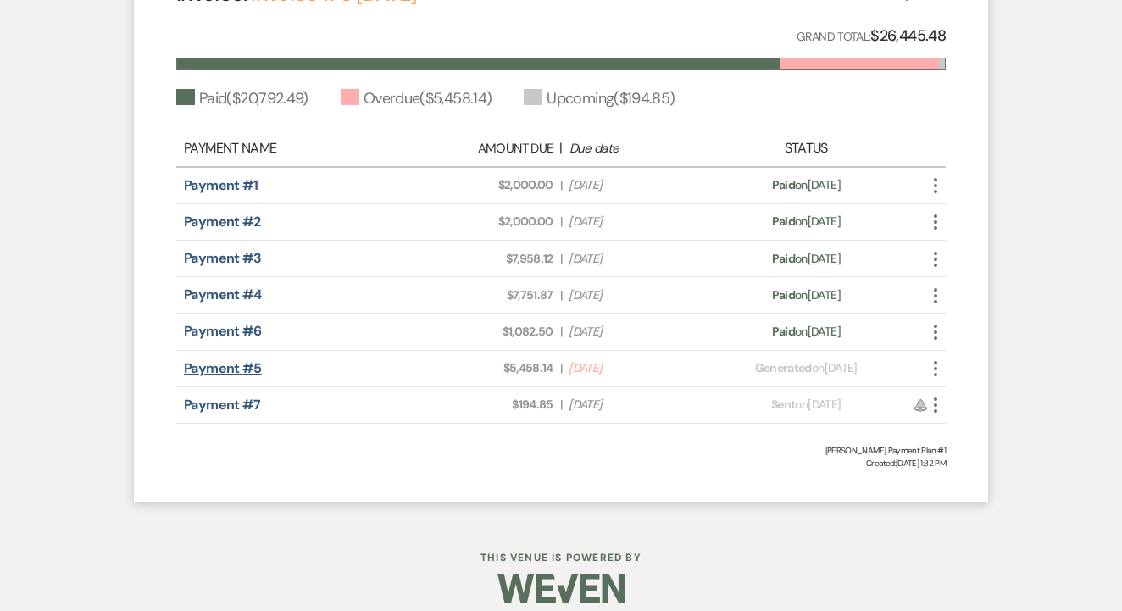
click at [251, 364] on link "Payment #5" at bounding box center [223, 368] width 78 height 18
drag, startPoint x: 498, startPoint y: 370, endPoint x: 558, endPoint y: 371, distance: 60.2
click at [558, 371] on div "Amount Due: $5,458.14 | Due Date Sep 2, 2025" at bounding box center [561, 368] width 302 height 18
copy span "$5,458.14"
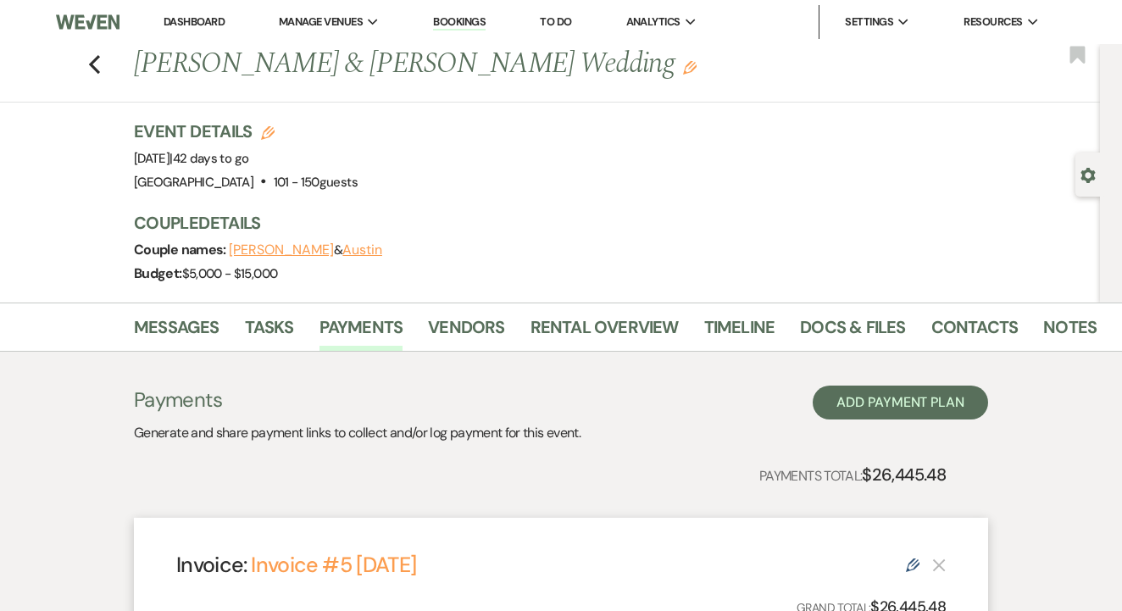
scroll to position [0, 0]
click at [478, 27] on link "Bookings" at bounding box center [459, 22] width 53 height 16
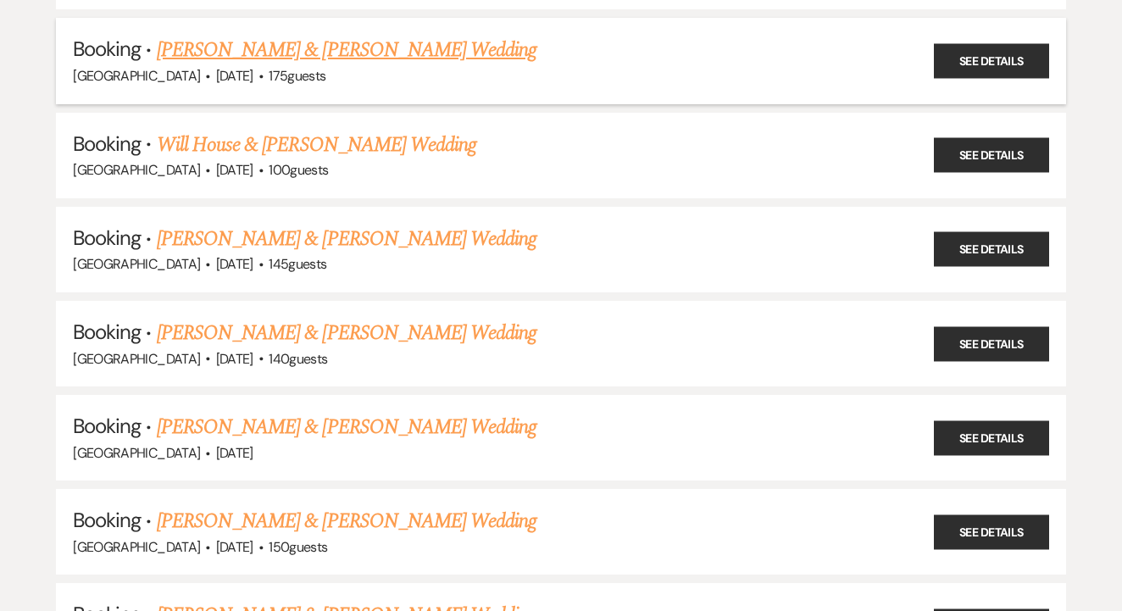
scroll to position [567, 0]
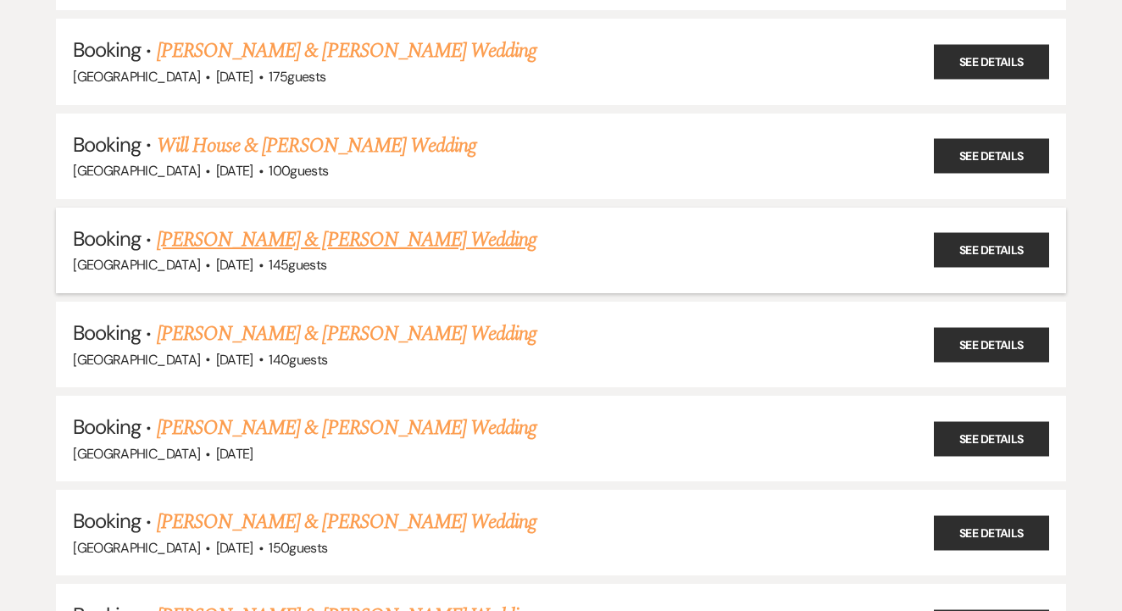
click at [446, 228] on link "Brandi Woodall & Brady Byrd's Wedding" at bounding box center [347, 240] width 380 height 31
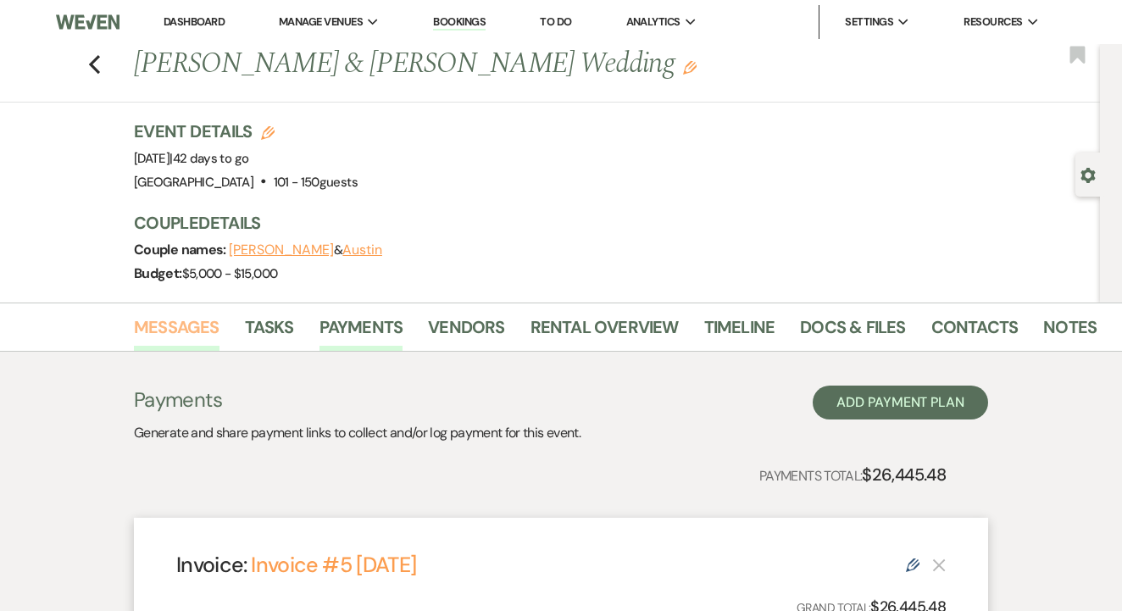
click at [178, 331] on link "Messages" at bounding box center [177, 332] width 86 height 37
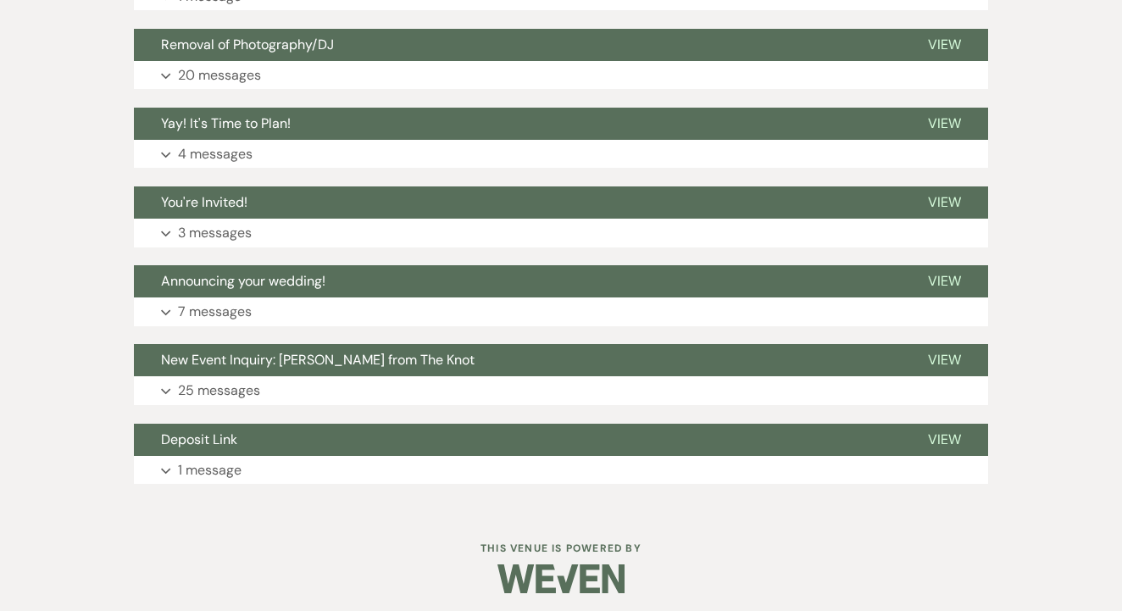
scroll to position [1109, 0]
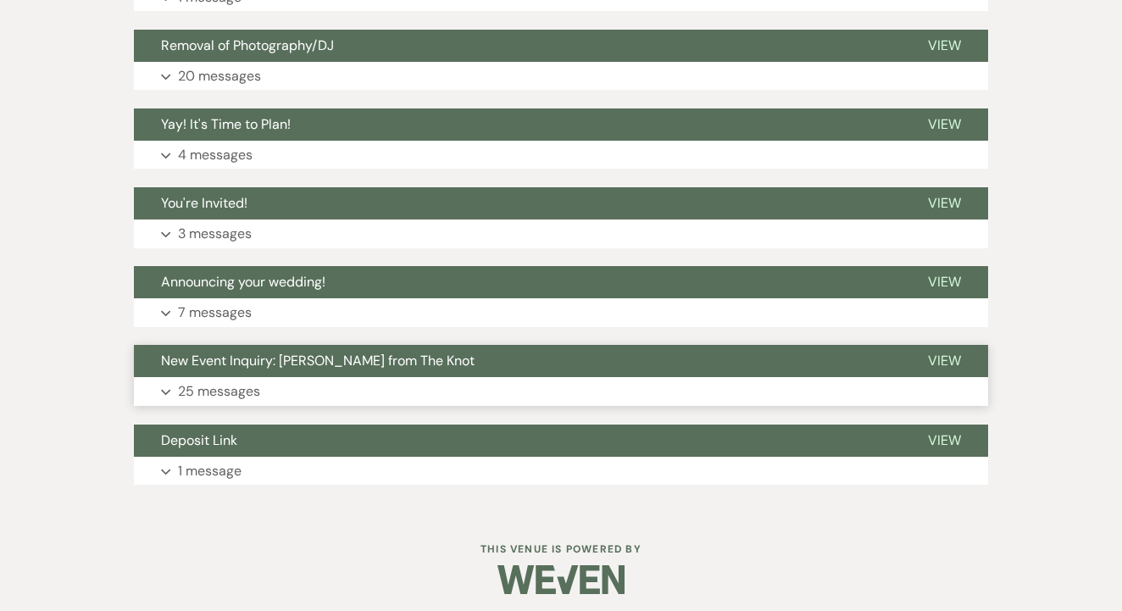
click at [457, 386] on button "Expand 25 messages" at bounding box center [561, 391] width 854 height 29
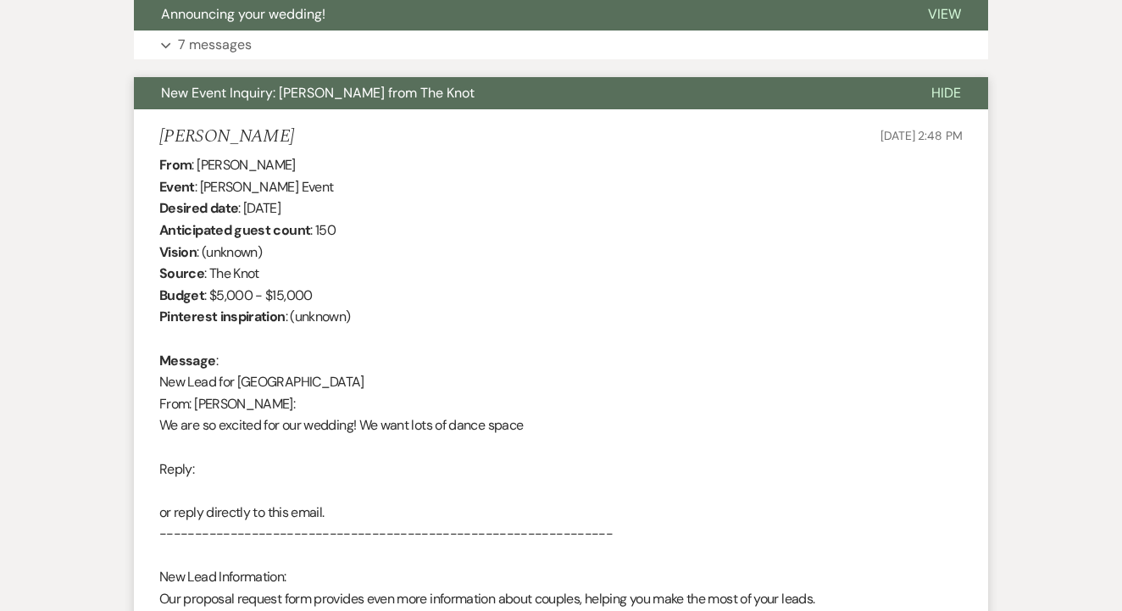
scroll to position [1132, 0]
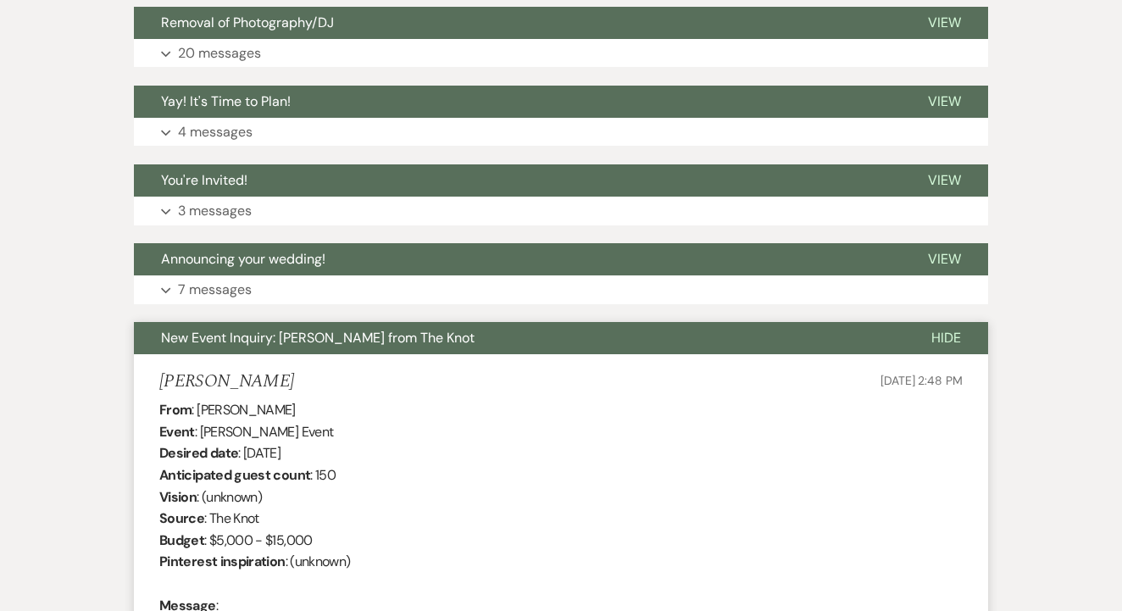
click at [479, 324] on button "New Event Inquiry: Nikki Mazan from The Knot" at bounding box center [519, 338] width 770 height 32
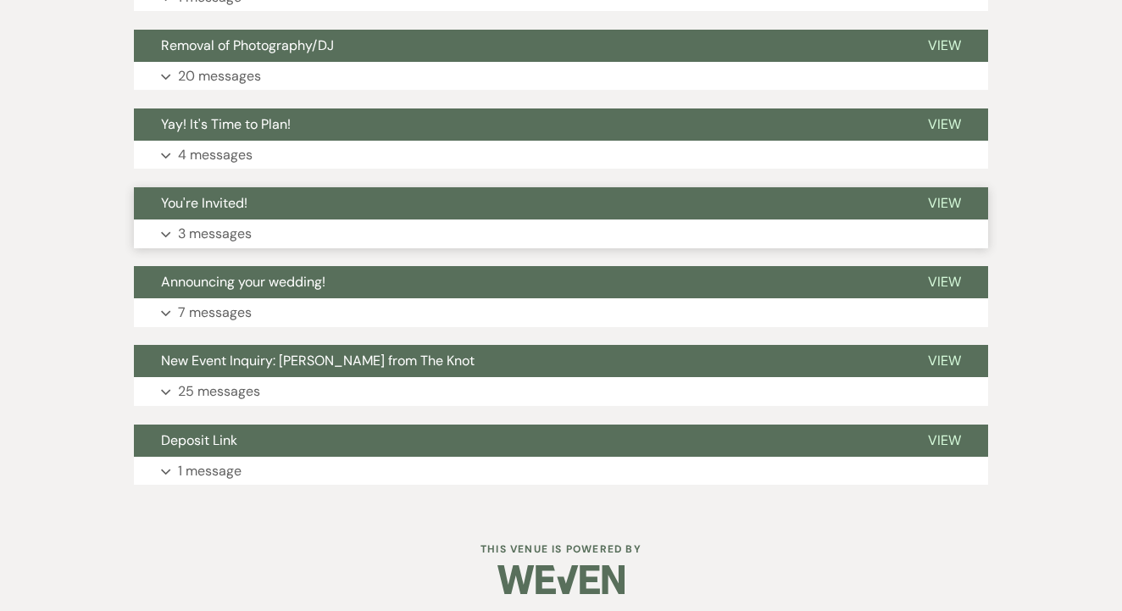
click at [519, 206] on button "You're Invited!" at bounding box center [517, 203] width 767 height 32
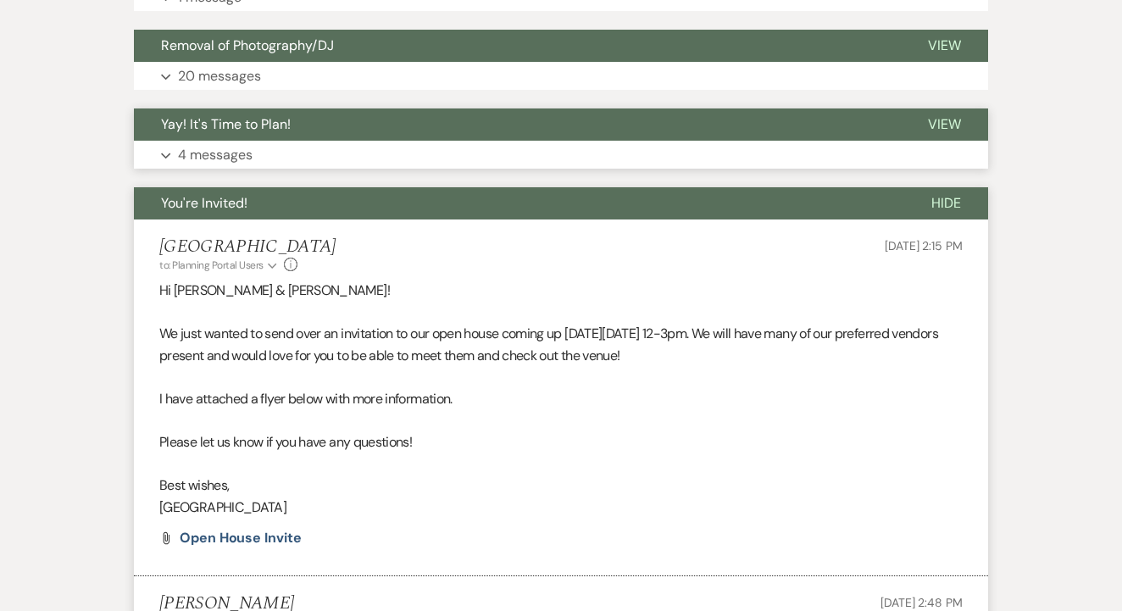
click at [549, 135] on button "Yay! It's Time to Plan!" at bounding box center [517, 124] width 767 height 32
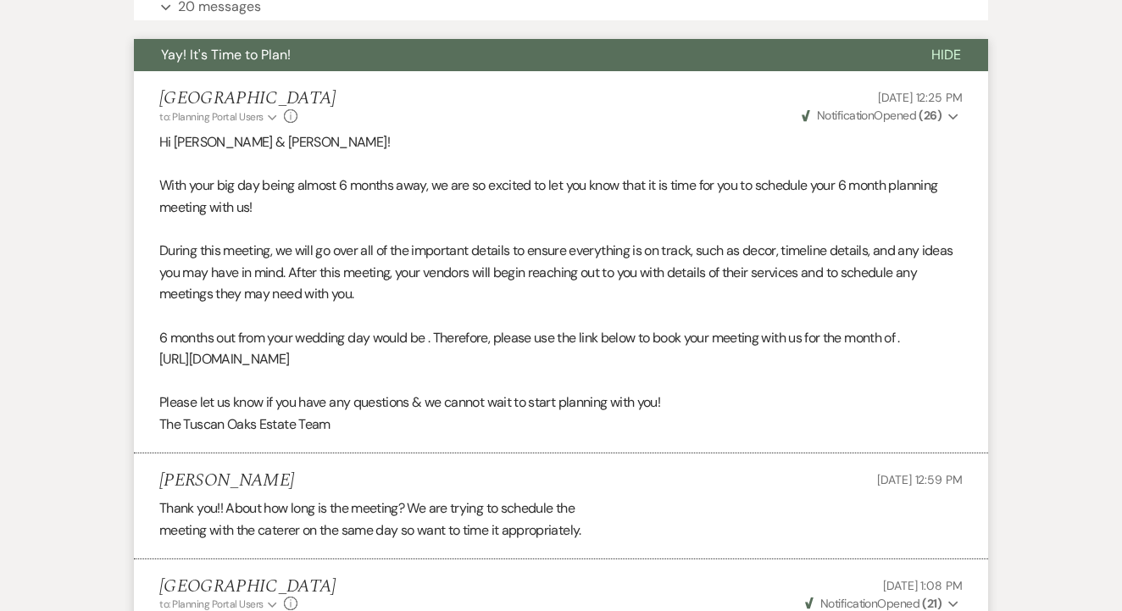
scroll to position [897, 0]
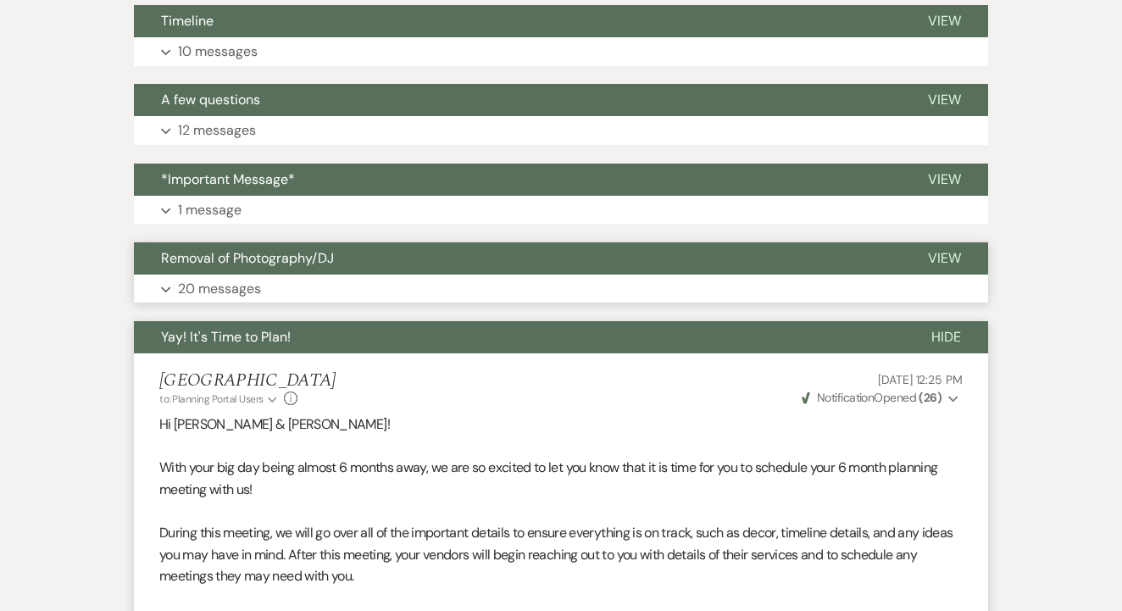
click at [467, 275] on button "Expand 20 messages" at bounding box center [561, 289] width 854 height 29
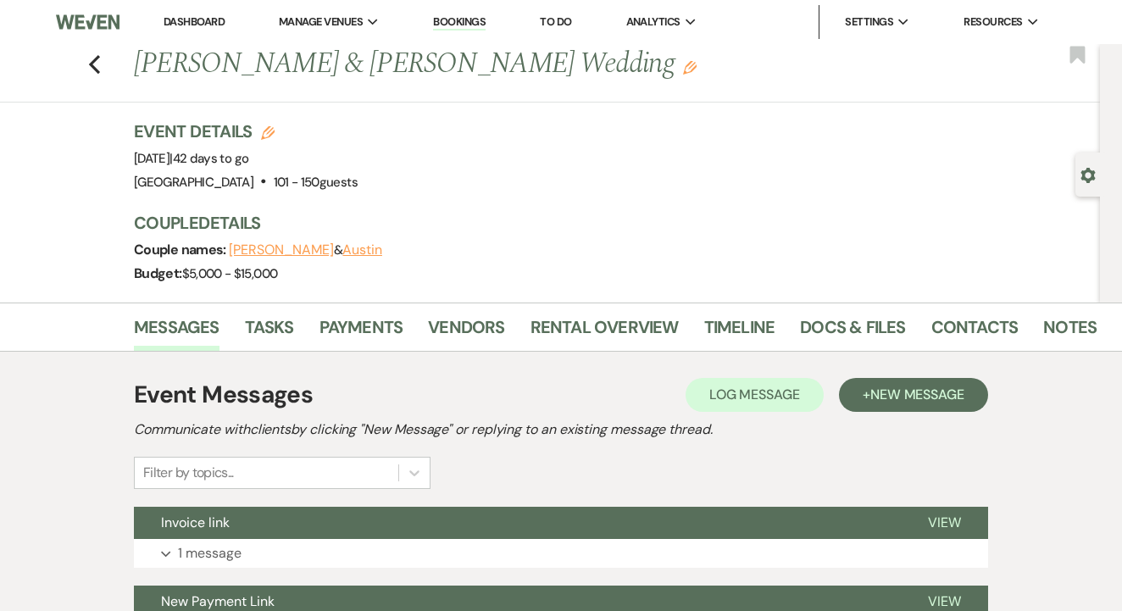
scroll to position [0, 0]
click at [379, 310] on li "Payments" at bounding box center [373, 330] width 109 height 41
click at [374, 331] on link "Payments" at bounding box center [361, 332] width 84 height 37
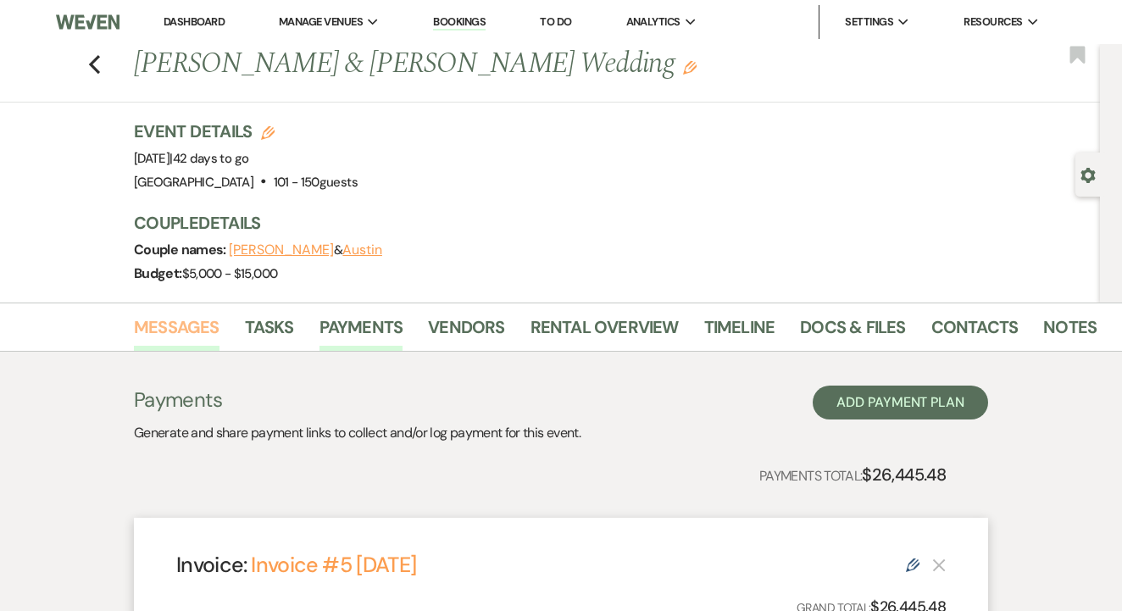
click at [153, 327] on link "Messages" at bounding box center [177, 332] width 86 height 37
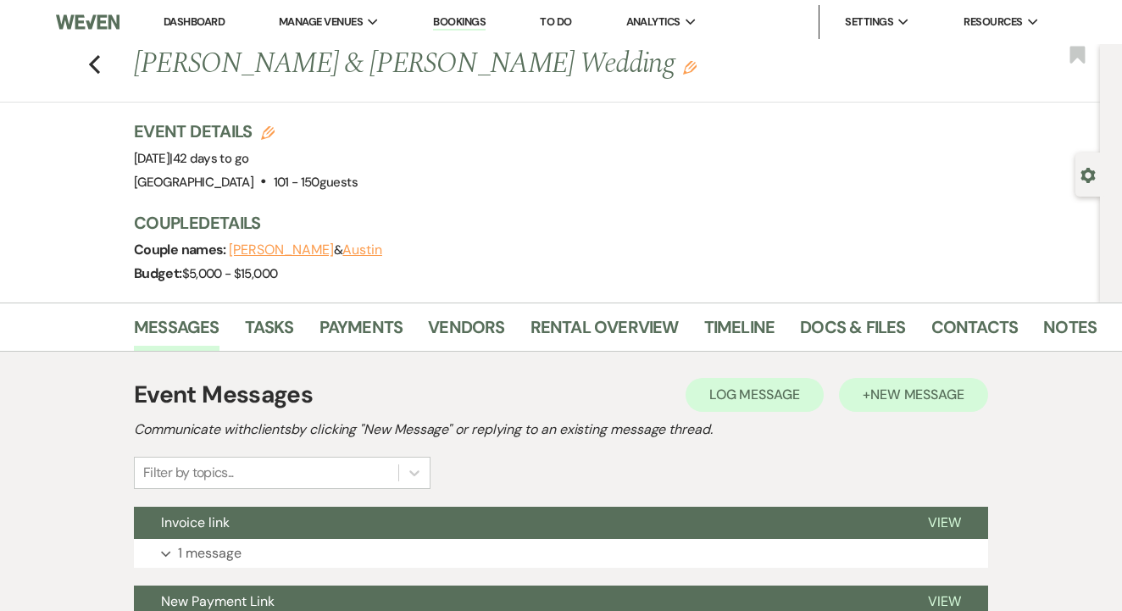
click at [950, 399] on span "New Message" at bounding box center [917, 395] width 94 height 18
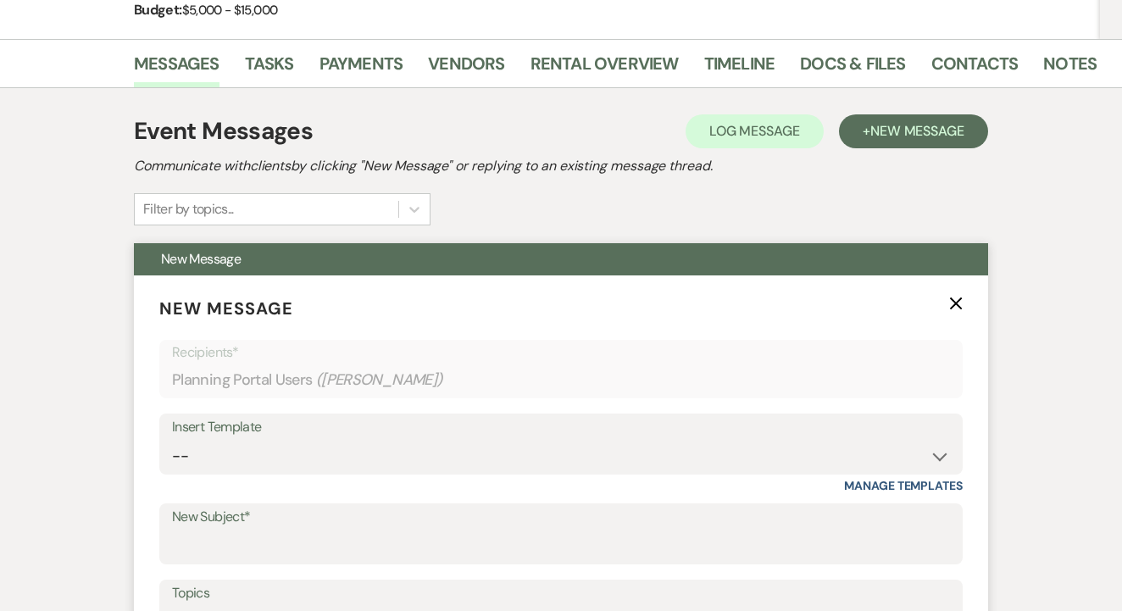
scroll to position [260, 0]
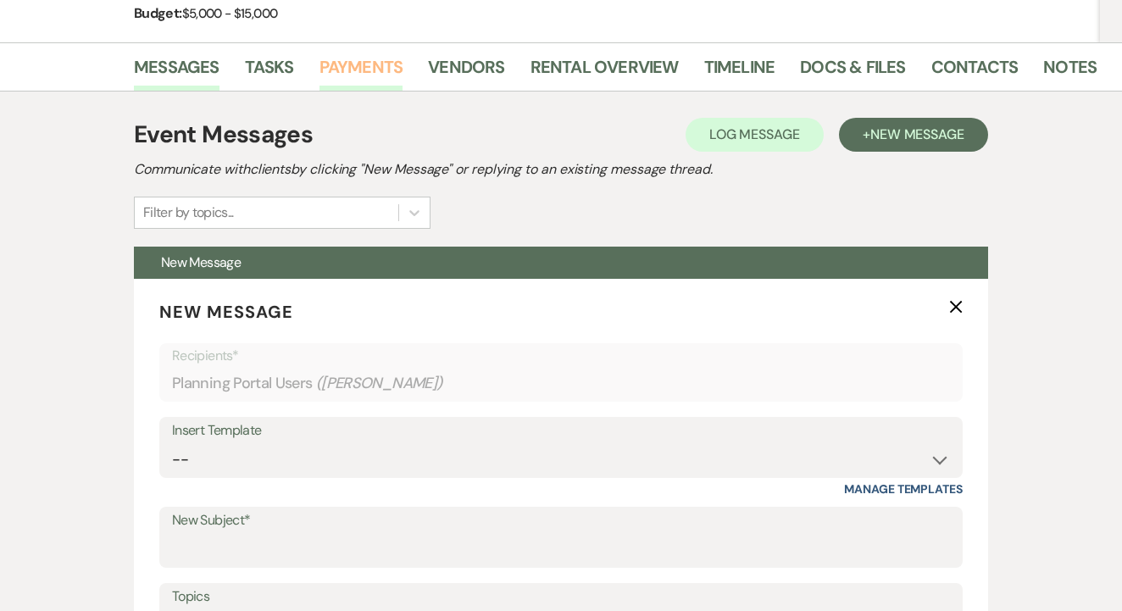
click at [347, 74] on link "Payments" at bounding box center [361, 71] width 84 height 37
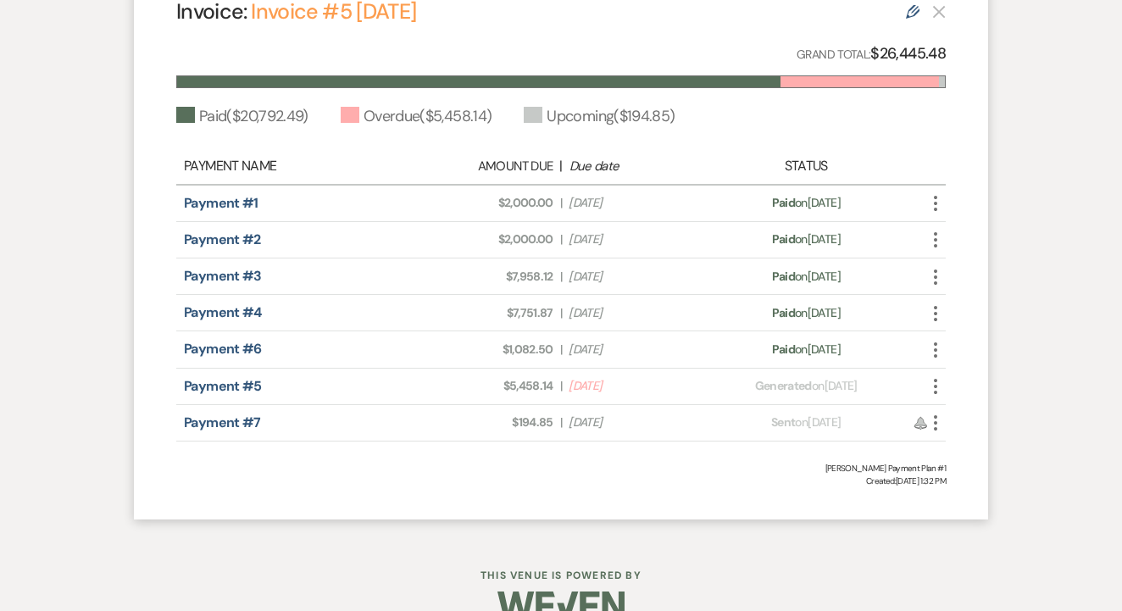
scroll to position [566, 0]
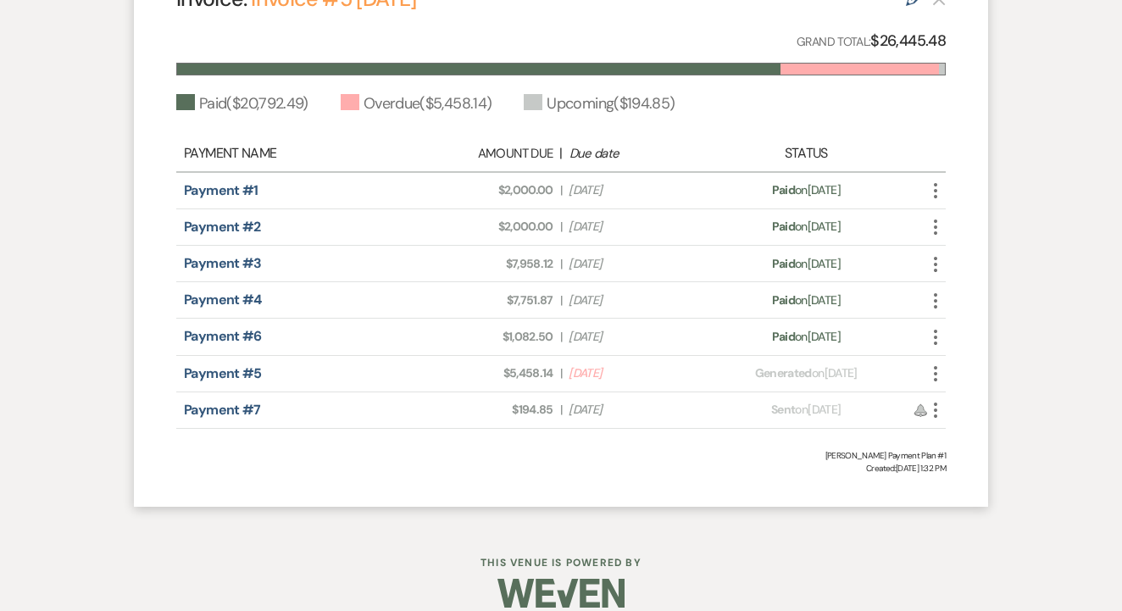
click at [931, 369] on icon "More" at bounding box center [935, 374] width 20 height 20
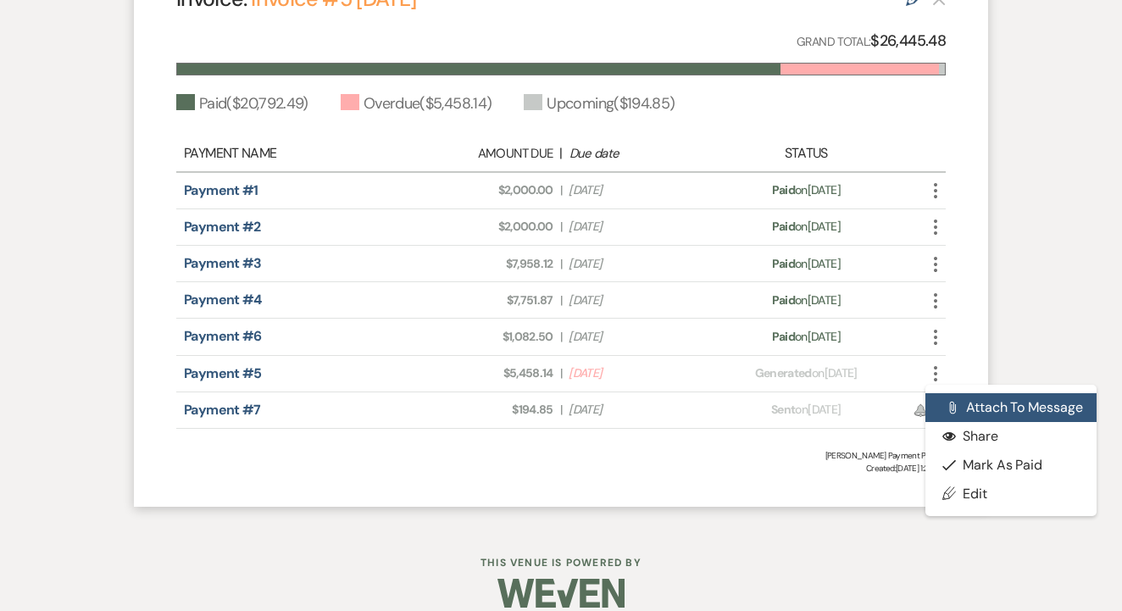
click at [975, 399] on button "Attach File Attach to Message" at bounding box center [1010, 407] width 171 height 29
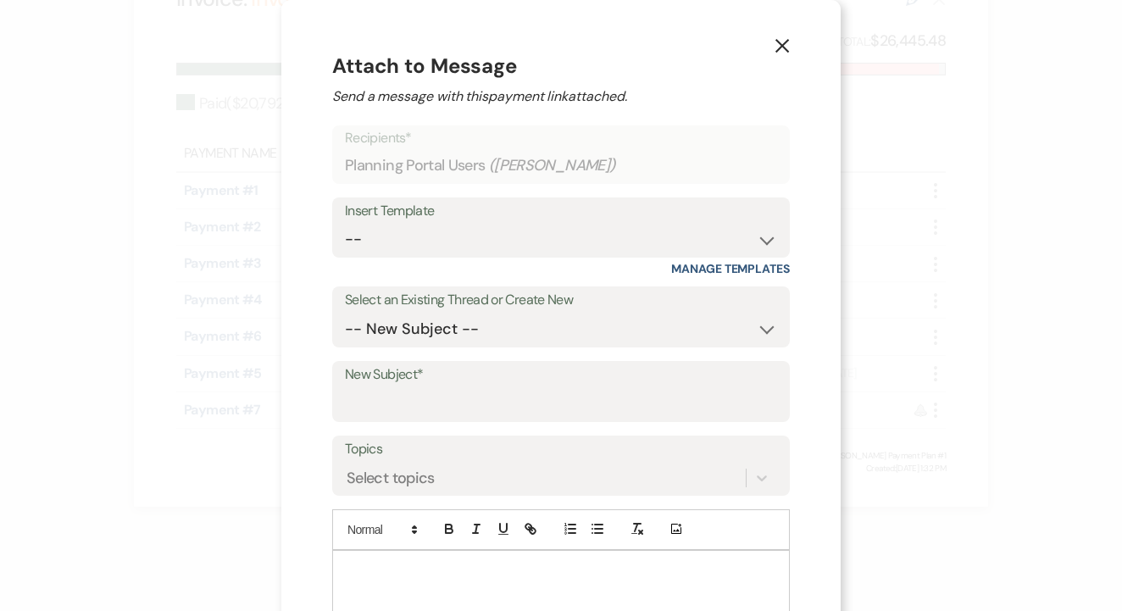
scroll to position [104, 0]
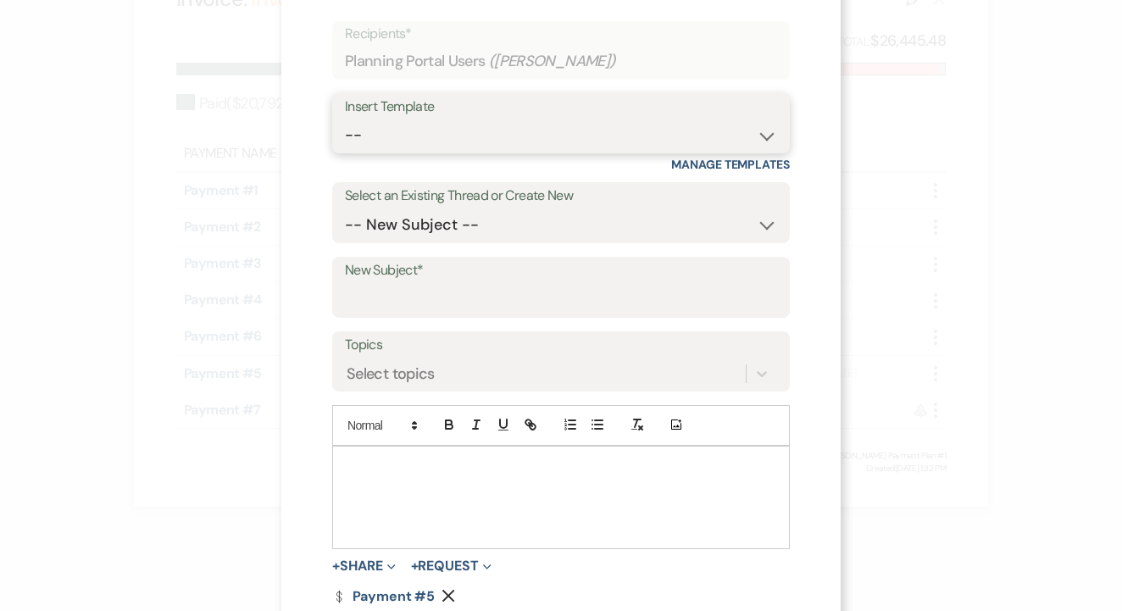
click at [595, 139] on select "-- Lead: Automated Intro Email (Wedding) Lead: 1st Follow Up Email Images Lead:…" at bounding box center [561, 135] width 432 height 33
select select "5302"
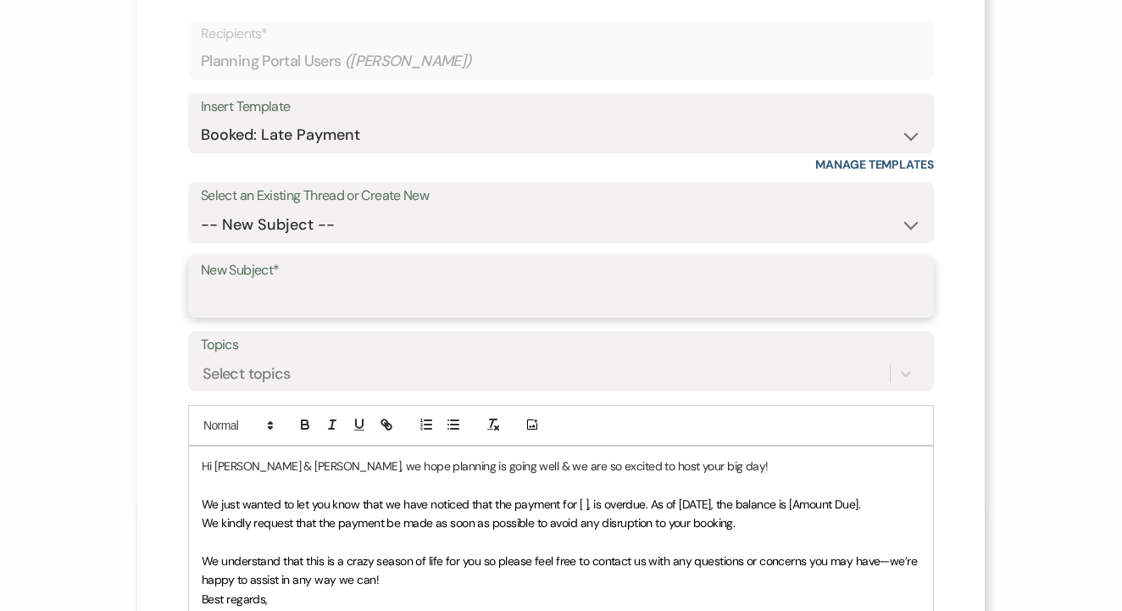
click at [595, 285] on input "New Subject*" at bounding box center [561, 299] width 720 height 33
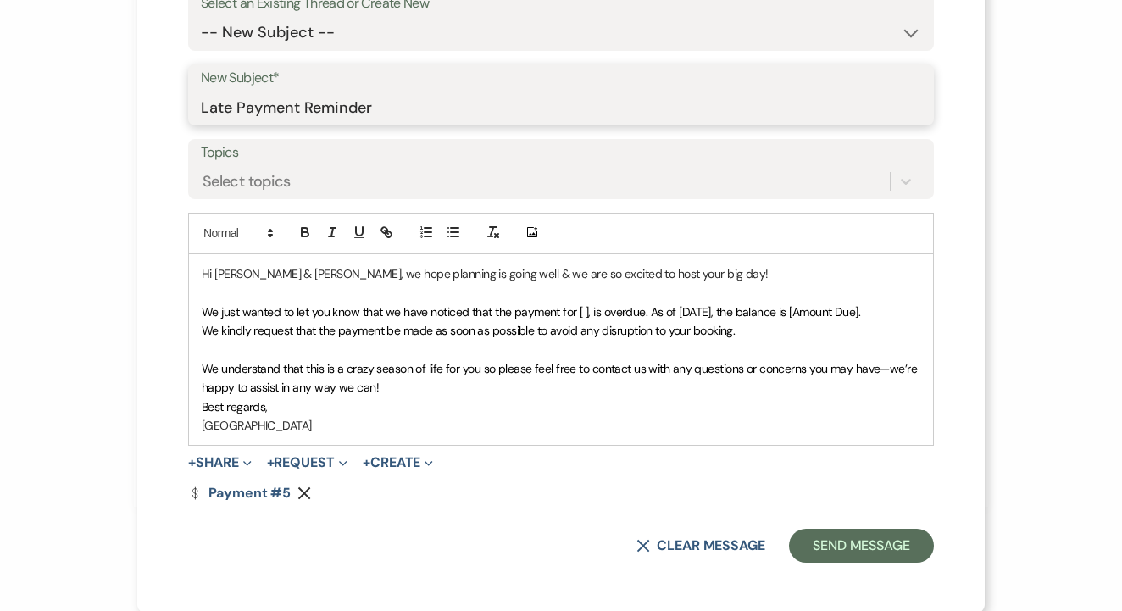
scroll to position [292, 0]
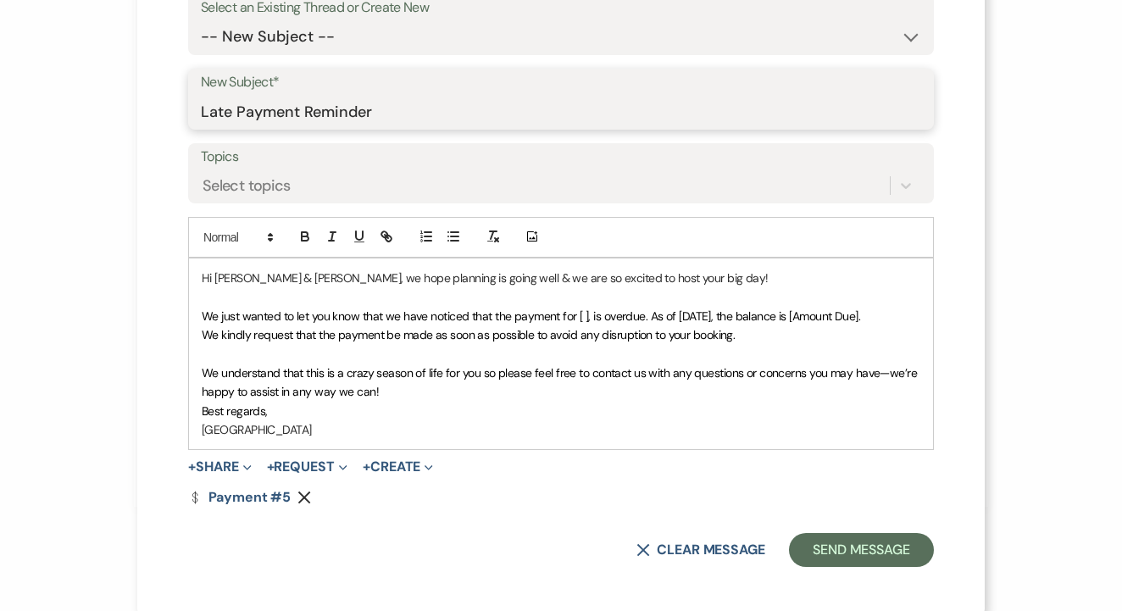
type input "Late Payment Reminder"
click at [583, 314] on span "We just wanted to let you know that we have noticed that the payment for [ ], i…" at bounding box center [531, 315] width 658 height 15
click at [595, 319] on p "We just wanted to let you know that we have noticed that the payment for [ ], i…" at bounding box center [561, 316] width 719 height 19
click at [591, 308] on span "We just wanted to let you know that we have noticed that the payment for [ ], i…" at bounding box center [531, 315] width 658 height 15
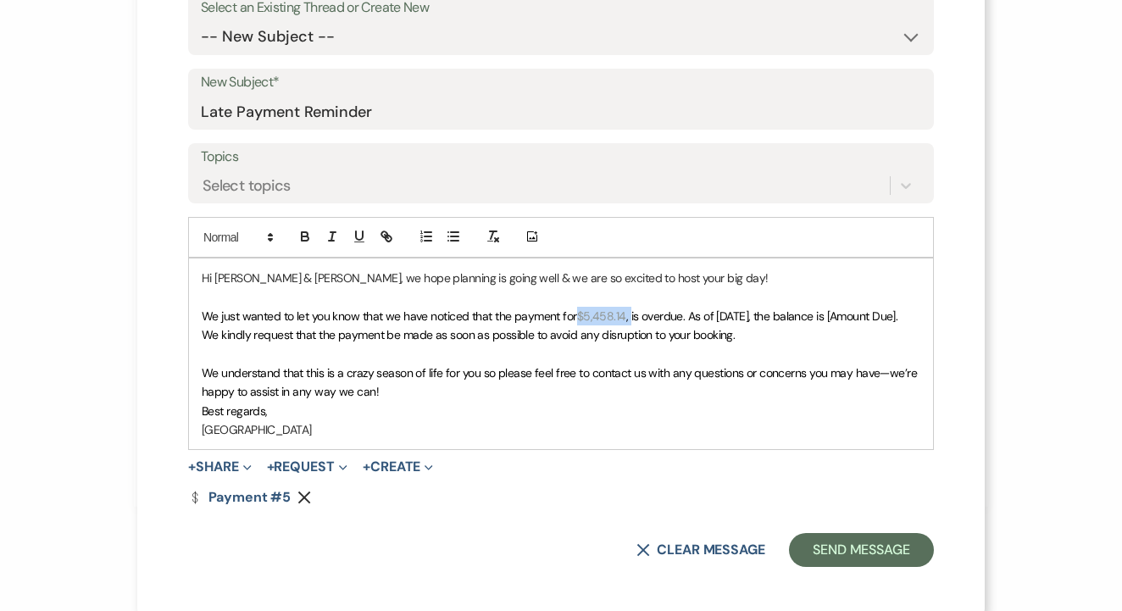
drag, startPoint x: 579, startPoint y: 314, endPoint x: 628, endPoint y: 311, distance: 49.3
click at [628, 311] on p "We just wanted to let you know that we have noticed that the payment for $5,458…" at bounding box center [561, 316] width 719 height 19
click at [522, 332] on span "We kindly request that the payment be made as soon as possible to avoid any dis…" at bounding box center [468, 334] width 533 height 15
drag, startPoint x: 580, startPoint y: 312, endPoint x: 625, endPoint y: 314, distance: 44.9
click at [625, 314] on p "We just wanted to let you know that we have noticed that the payment for $5,458…" at bounding box center [561, 316] width 719 height 19
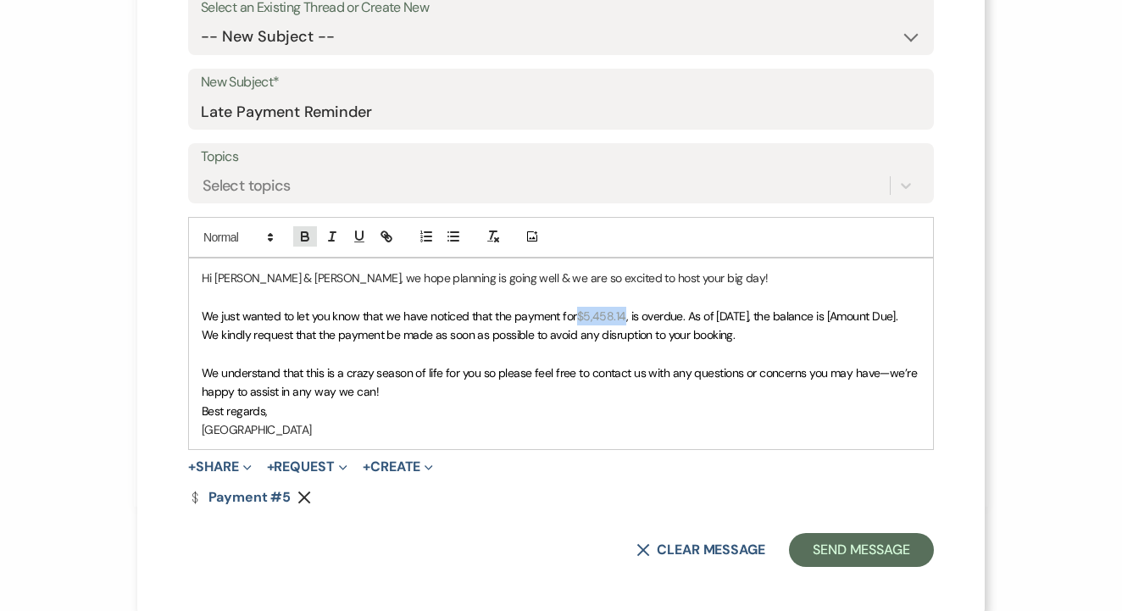
click at [302, 236] on icon "button" at bounding box center [305, 238] width 7 height 4
click at [532, 381] on p "We understand that this is a crazy season of life for you so please feel free t…" at bounding box center [561, 383] width 719 height 38
click at [724, 275] on p "Hi Nikki & Austin, we hope planning is going well & we are so excited to host y…" at bounding box center [561, 278] width 719 height 19
drag, startPoint x: 647, startPoint y: 275, endPoint x: 692, endPoint y: 274, distance: 45.8
click at [692, 274] on p "Hi Nikki & Austin, we hope planning is going well & we are so excited to host y…" at bounding box center [561, 278] width 719 height 19
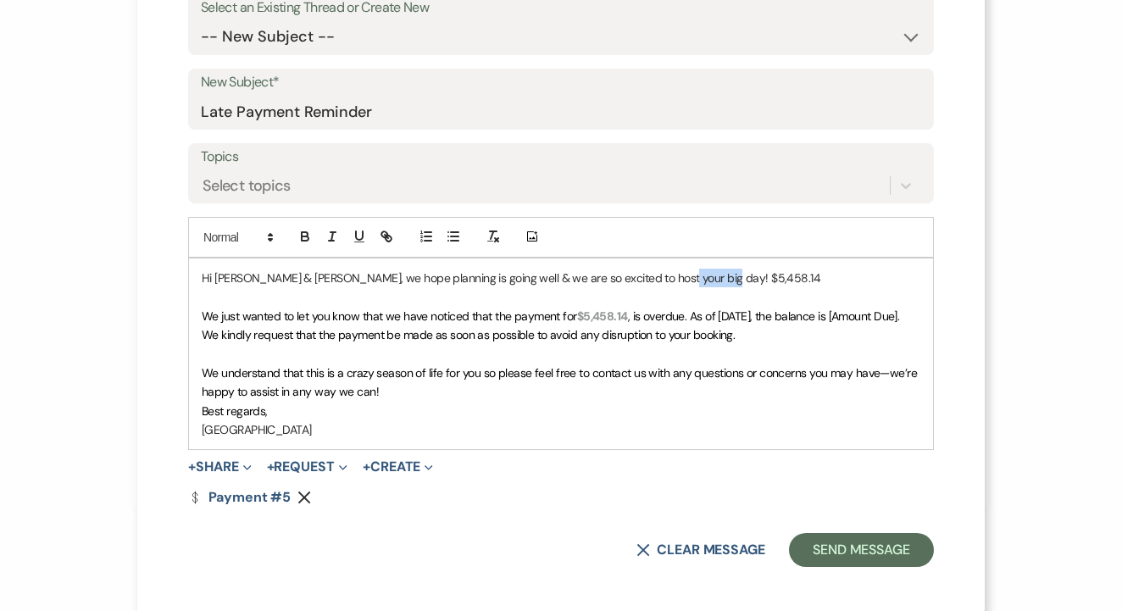
copy p "$5,458.14"
drag, startPoint x: 577, startPoint y: 309, endPoint x: 627, endPoint y: 311, distance: 50.0
click at [627, 311] on p "We just wanted to let you know that we have noticed that the payment for $5,458…" at bounding box center [561, 316] width 719 height 19
drag, startPoint x: 685, startPoint y: 310, endPoint x: 904, endPoint y: 319, distance: 219.7
click at [904, 319] on p "We just wanted to let you know that we have noticed that the payment for $5,458…" at bounding box center [561, 316] width 719 height 19
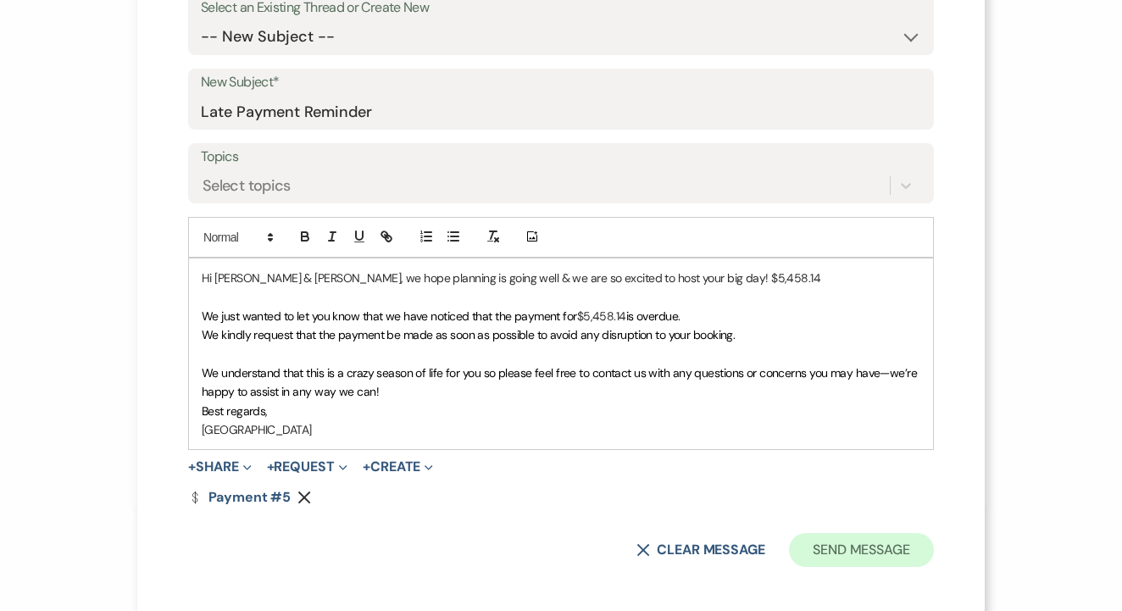
click at [903, 533] on button "Send Message" at bounding box center [861, 550] width 145 height 34
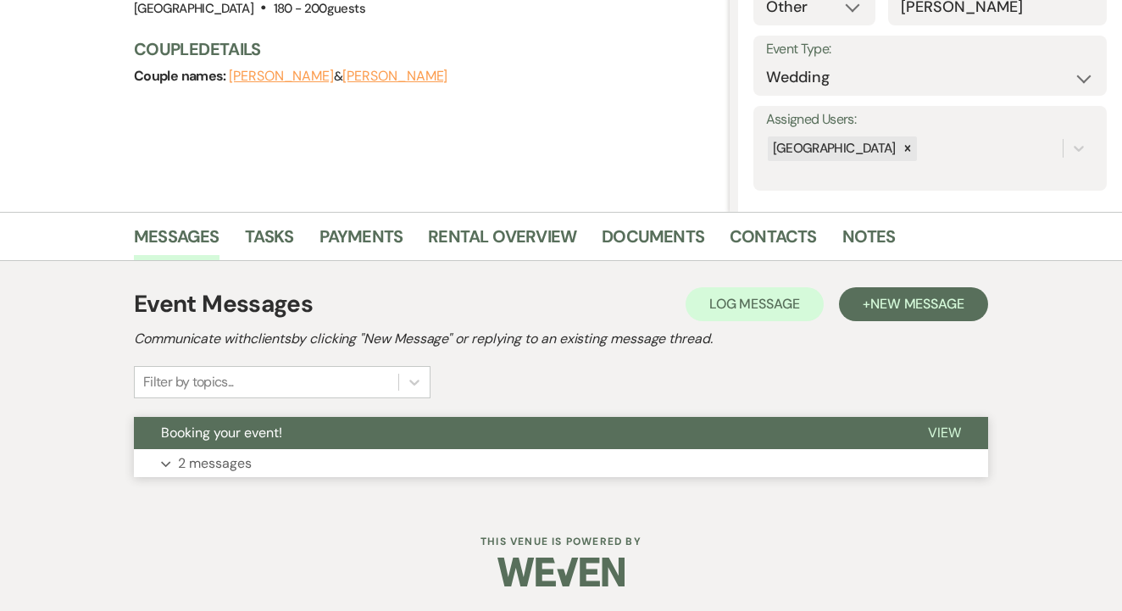
click at [516, 446] on button "Booking your event!" at bounding box center [517, 433] width 767 height 32
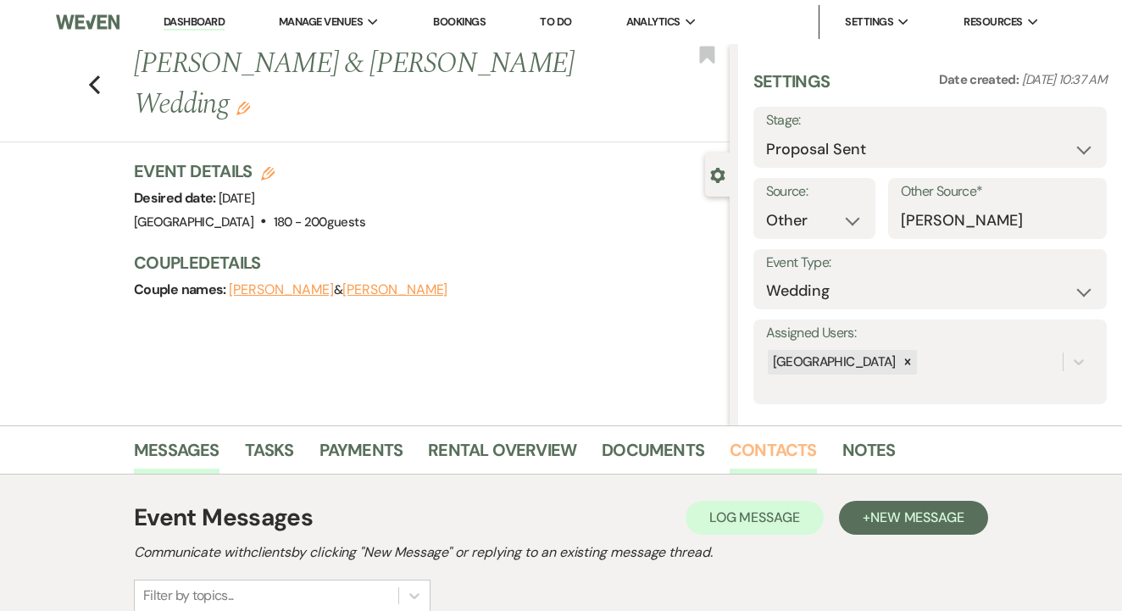
click at [755, 455] on link "Contacts" at bounding box center [773, 454] width 87 height 37
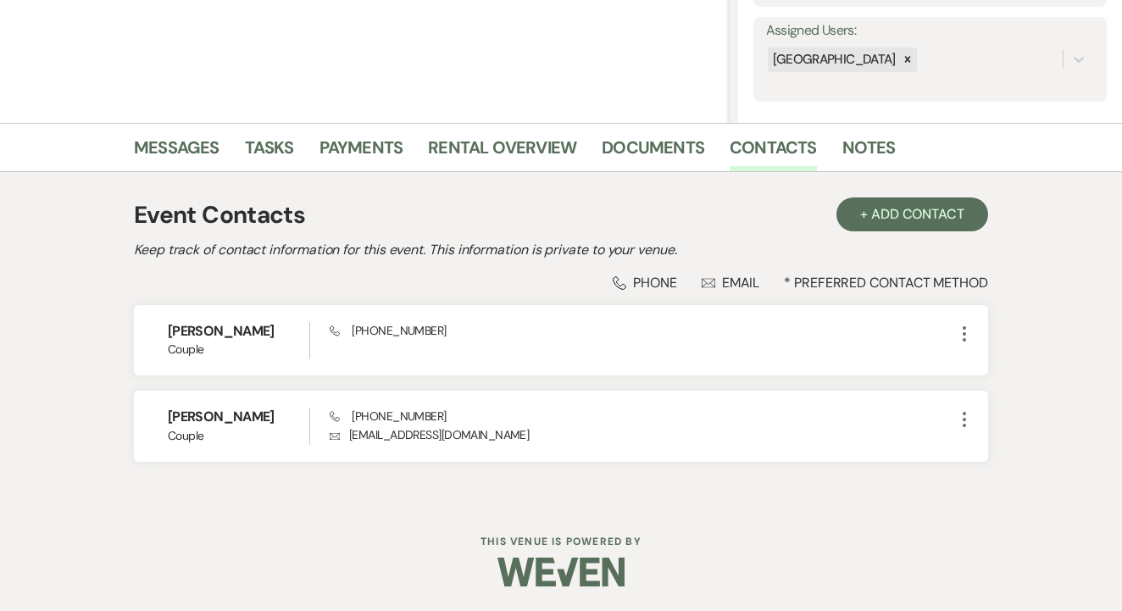
scroll to position [302, 0]
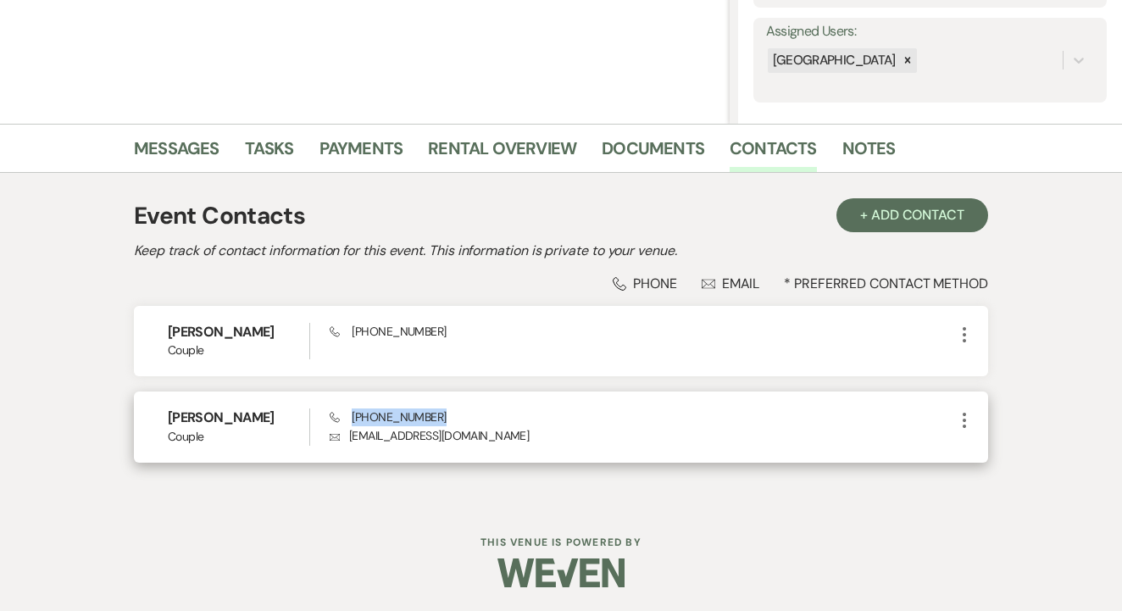
drag, startPoint x: 353, startPoint y: 409, endPoint x: 445, endPoint y: 421, distance: 93.1
click at [445, 421] on div "Phone [PHONE_NUMBER] Envelope [EMAIL_ADDRESS][DOMAIN_NAME]" at bounding box center [642, 426] width 625 height 36
copy span "[PHONE_NUMBER]"
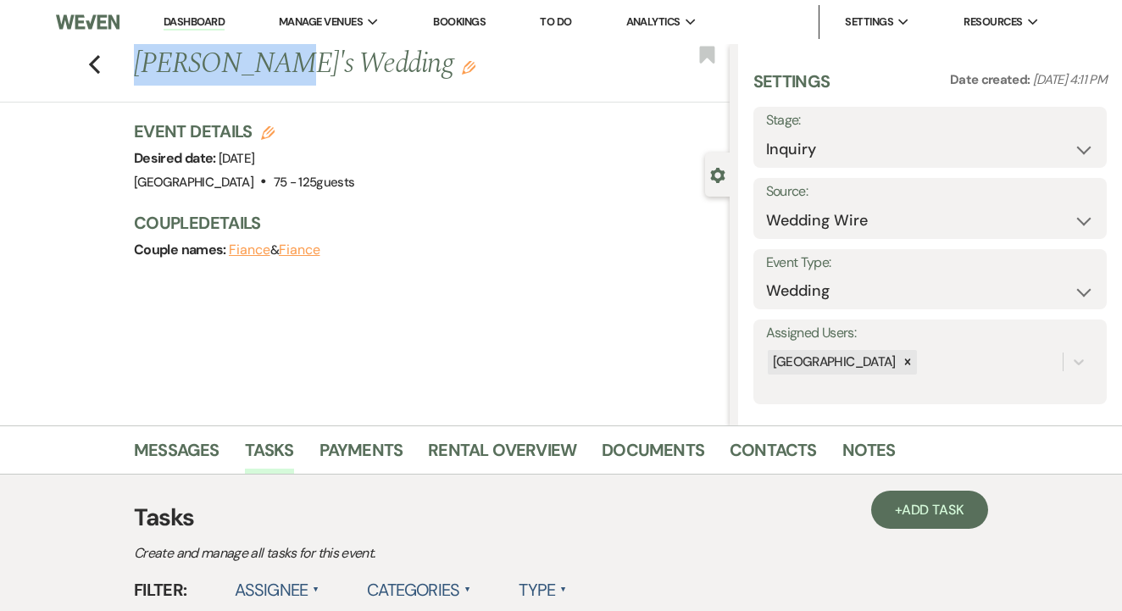
click at [530, 192] on div "Event Details Edit Desired date: [DATE] Venue: [GEOGRAPHIC_DATA] . 75 - 125 gue…" at bounding box center [423, 156] width 579 height 75
drag, startPoint x: 136, startPoint y: 63, endPoint x: 336, endPoint y: 75, distance: 201.3
click at [336, 75] on h1 "[PERSON_NAME]'s Wedding Edit" at bounding box center [368, 64] width 469 height 41
copy h1 "[PERSON_NAME]'s Wedding"
click at [433, 158] on div "Event Details Edit Desired date: [DATE] Venue: [GEOGRAPHIC_DATA] . 75 - 125 gue…" at bounding box center [423, 156] width 579 height 75
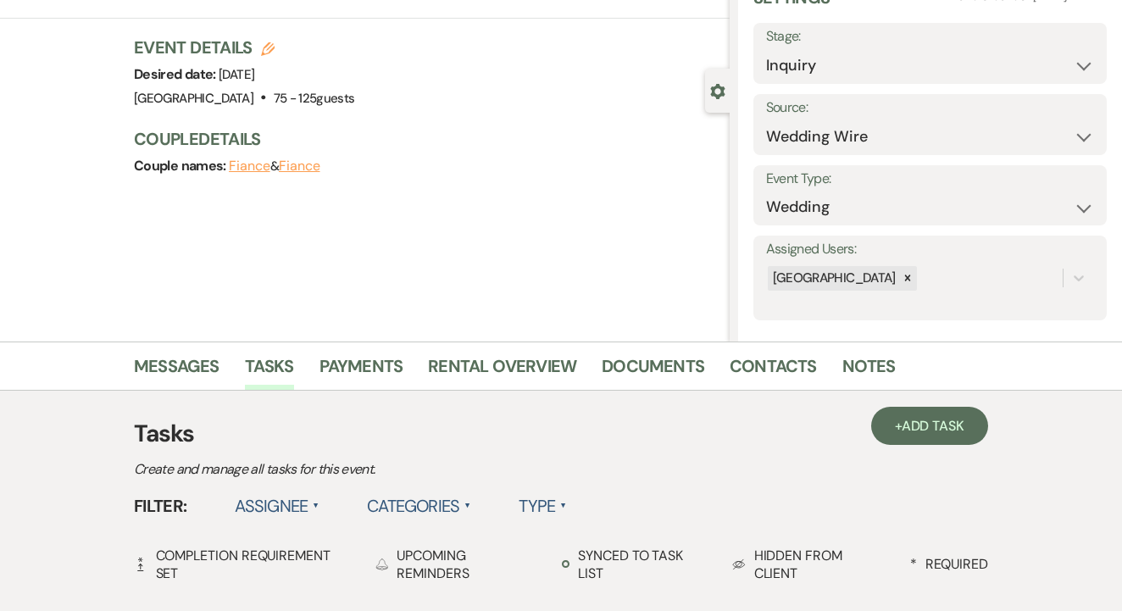
scroll to position [100, 0]
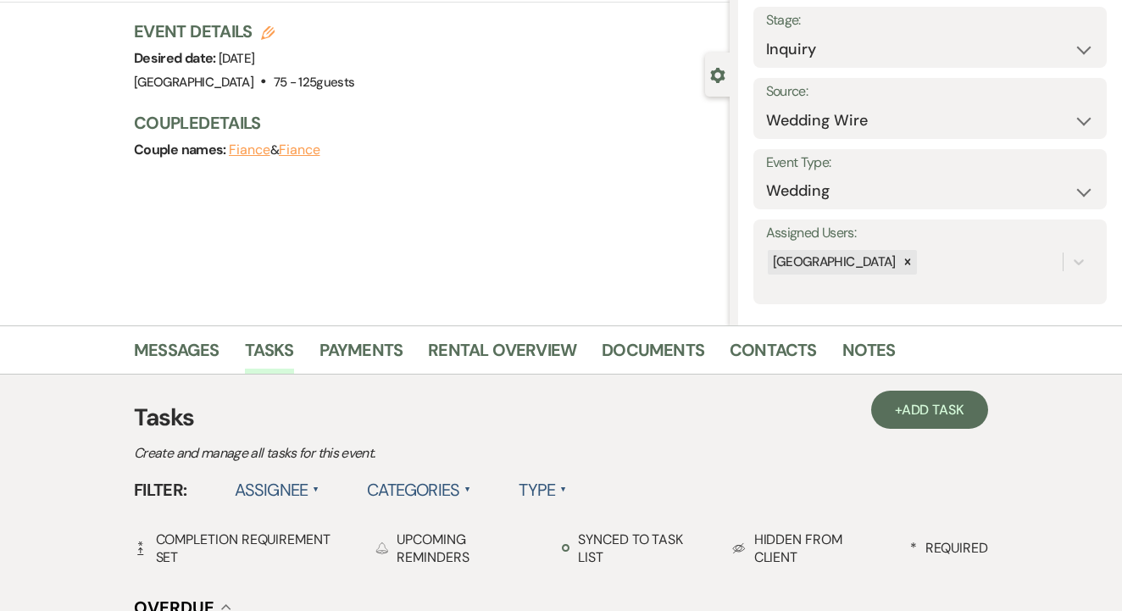
click at [766, 351] on link "Contacts" at bounding box center [773, 354] width 87 height 37
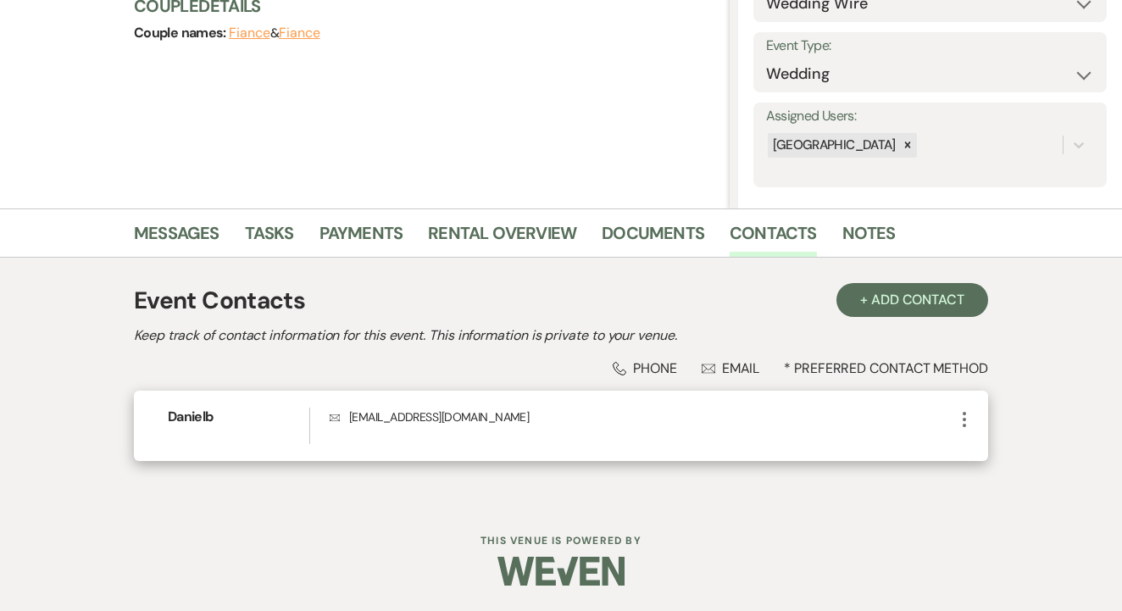
scroll to position [216, 0]
drag, startPoint x: 344, startPoint y: 417, endPoint x: 497, endPoint y: 429, distance: 153.0
click at [497, 429] on div "Envelope [EMAIL_ADDRESS][DOMAIN_NAME]" at bounding box center [642, 426] width 625 height 36
copy p "[EMAIL_ADDRESS][DOMAIN_NAME]"
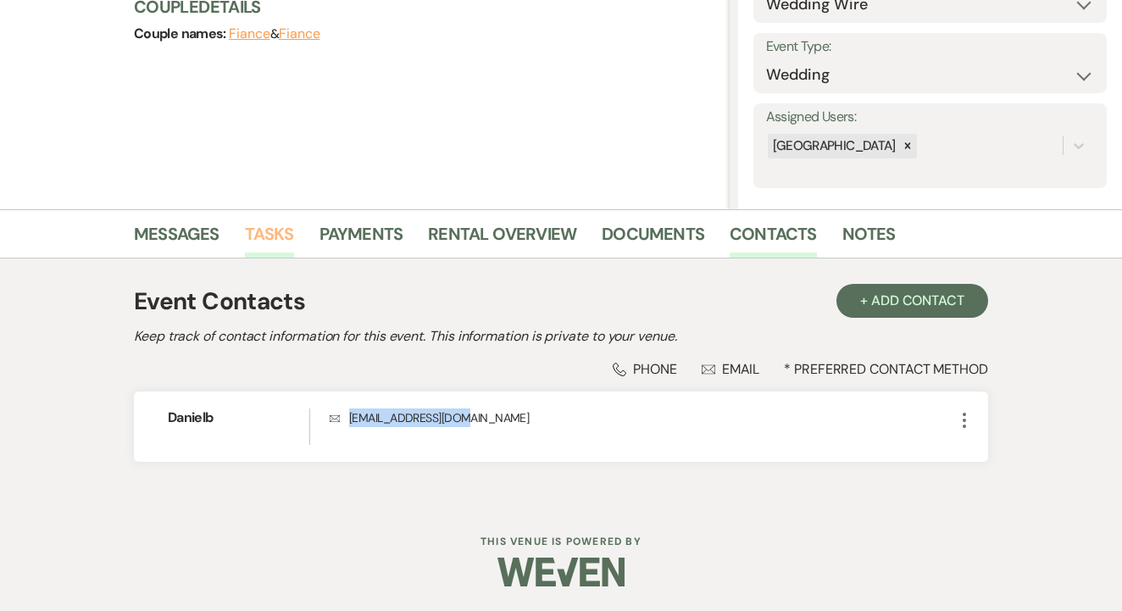
click at [260, 237] on link "Tasks" at bounding box center [269, 238] width 49 height 37
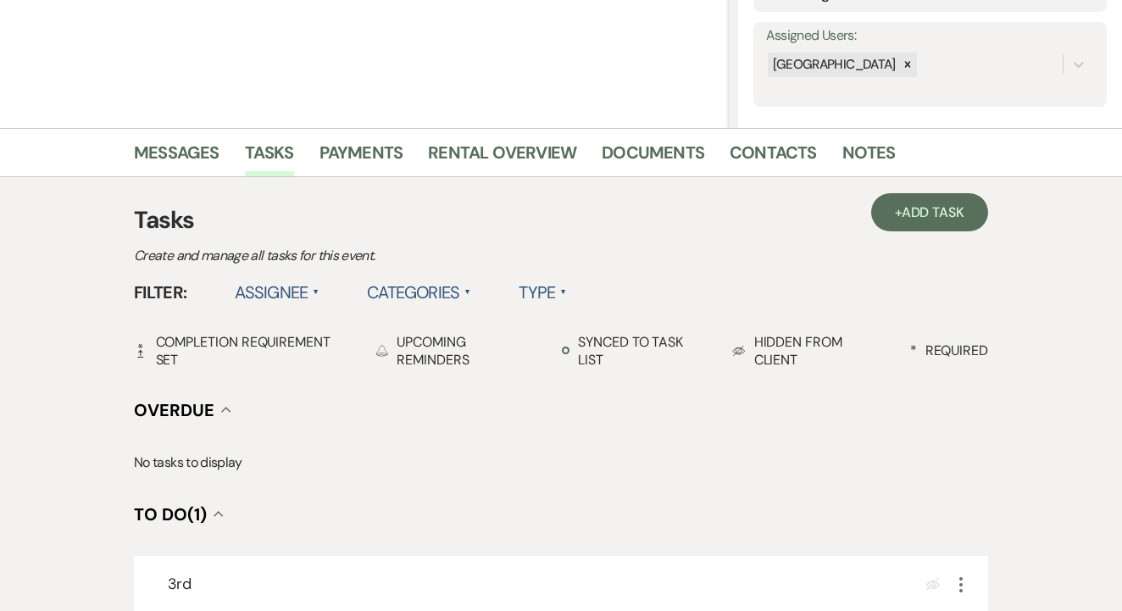
scroll to position [377, 0]
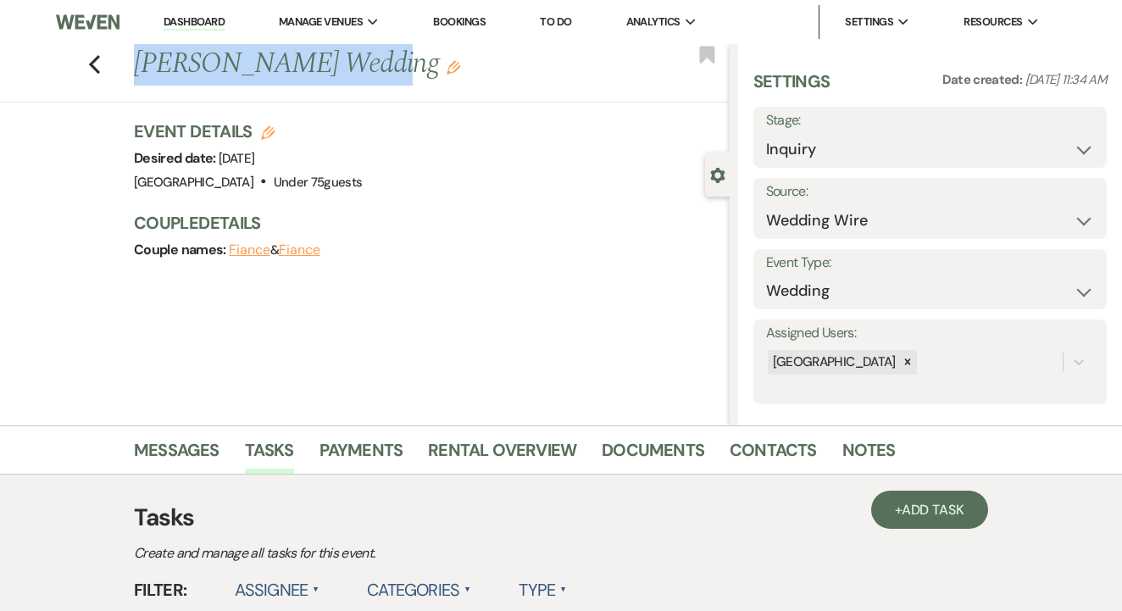
drag, startPoint x: 132, startPoint y: 63, endPoint x: 347, endPoint y: 58, distance: 214.5
click at [347, 58] on div "Previous [PERSON_NAME] Wedding Edit" at bounding box center [427, 64] width 604 height 41
click at [442, 136] on div "Event Details Edit Desired date: [DATE] Venue: [GEOGRAPHIC_DATA] . Under 75 gue…" at bounding box center [423, 156] width 579 height 75
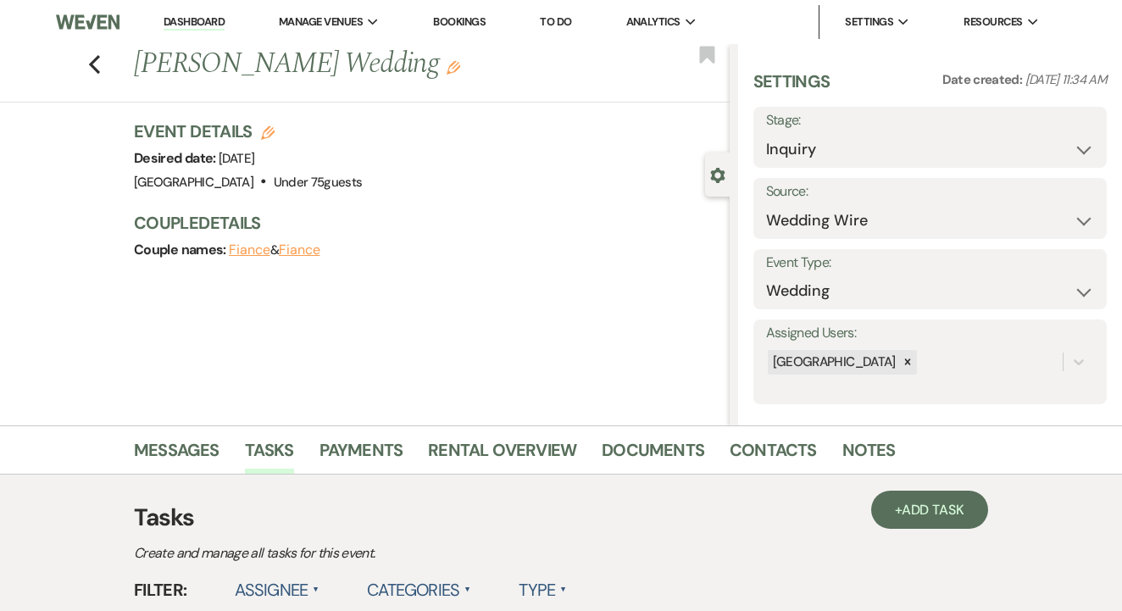
drag, startPoint x: 135, startPoint y: 62, endPoint x: 406, endPoint y: 64, distance: 271.2
click at [406, 64] on h1 "[PERSON_NAME] Wedding Edit" at bounding box center [368, 64] width 469 height 41
copy h1 "[PERSON_NAME] Wedding"
click at [747, 458] on link "Contacts" at bounding box center [773, 454] width 87 height 37
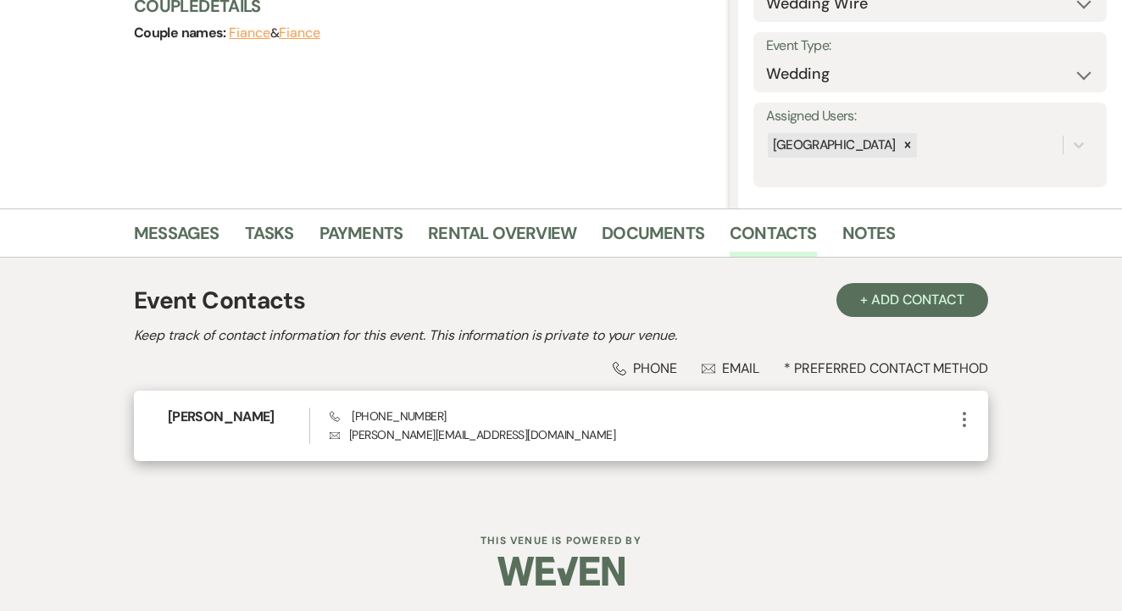
scroll to position [216, 0]
drag, startPoint x: 344, startPoint y: 411, endPoint x: 446, endPoint y: 419, distance: 102.0
click at [446, 419] on div "Phone [PHONE_NUMBER] Envelope [EMAIL_ADDRESS][DOMAIN_NAME]" at bounding box center [642, 426] width 625 height 36
copy span "[PHONE_NUMBER]"
drag, startPoint x: 351, startPoint y: 436, endPoint x: 480, endPoint y: 447, distance: 129.3
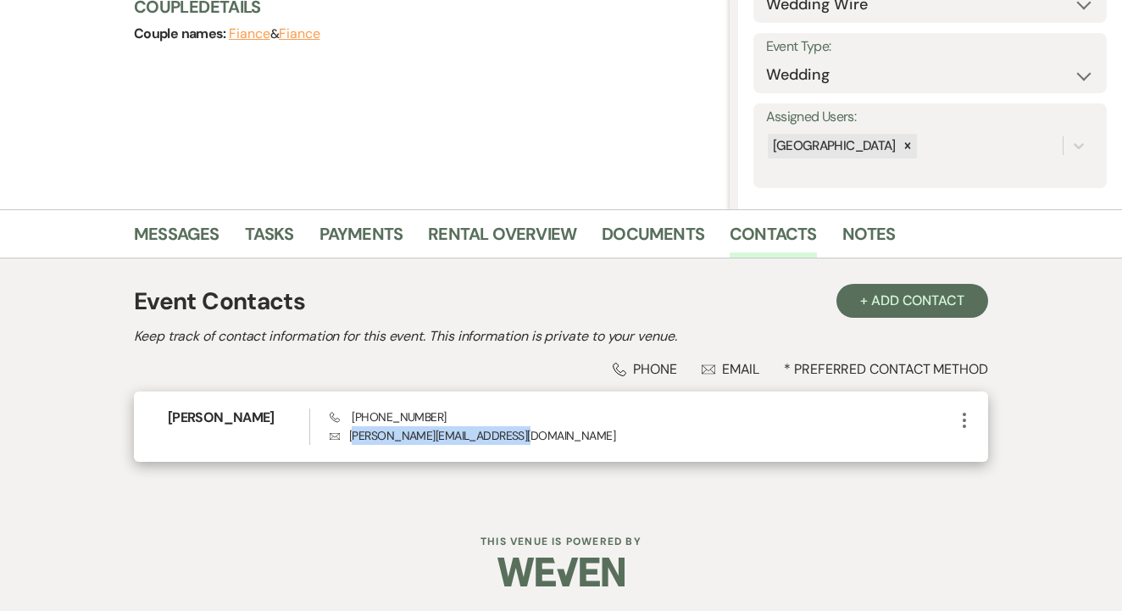
click at [480, 447] on div "[PERSON_NAME] Phone [PHONE_NUMBER] Envelope [EMAIL_ADDRESS][DOMAIN_NAME] More" at bounding box center [561, 427] width 854 height 70
copy p "[PERSON_NAME][EMAIL_ADDRESS][DOMAIN_NAME]"
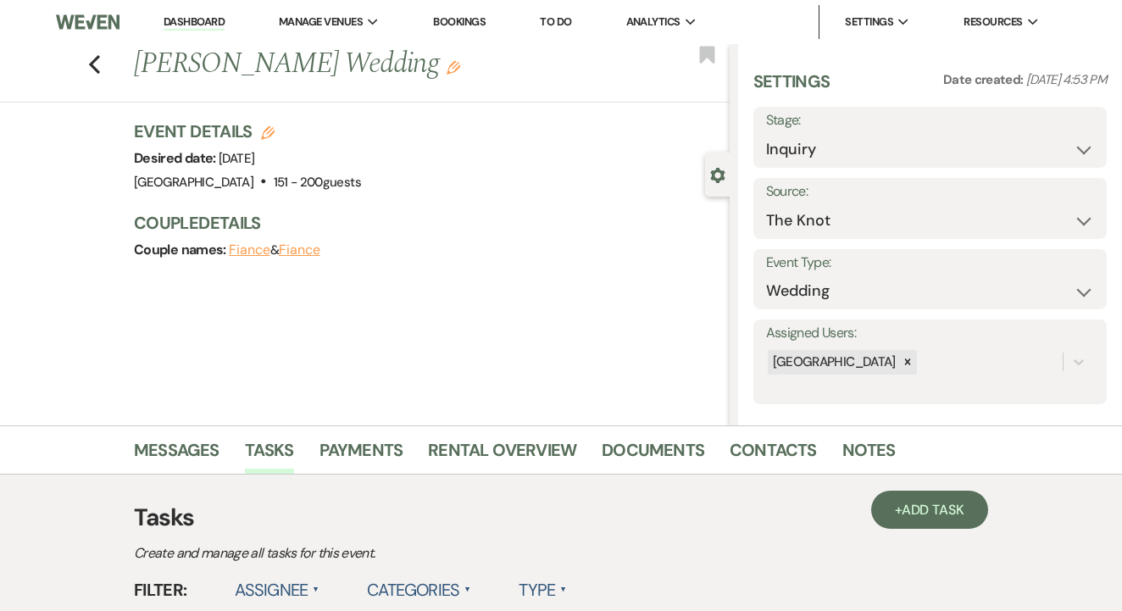
drag, startPoint x: 136, startPoint y: 65, endPoint x: 481, endPoint y: 58, distance: 345.0
click at [481, 58] on h1 "Rajasekhar Boyapati's Wedding Edit" at bounding box center [368, 64] width 469 height 41
copy h1 "[PERSON_NAME] Wedding"
click at [791, 463] on link "Contacts" at bounding box center [773, 454] width 87 height 37
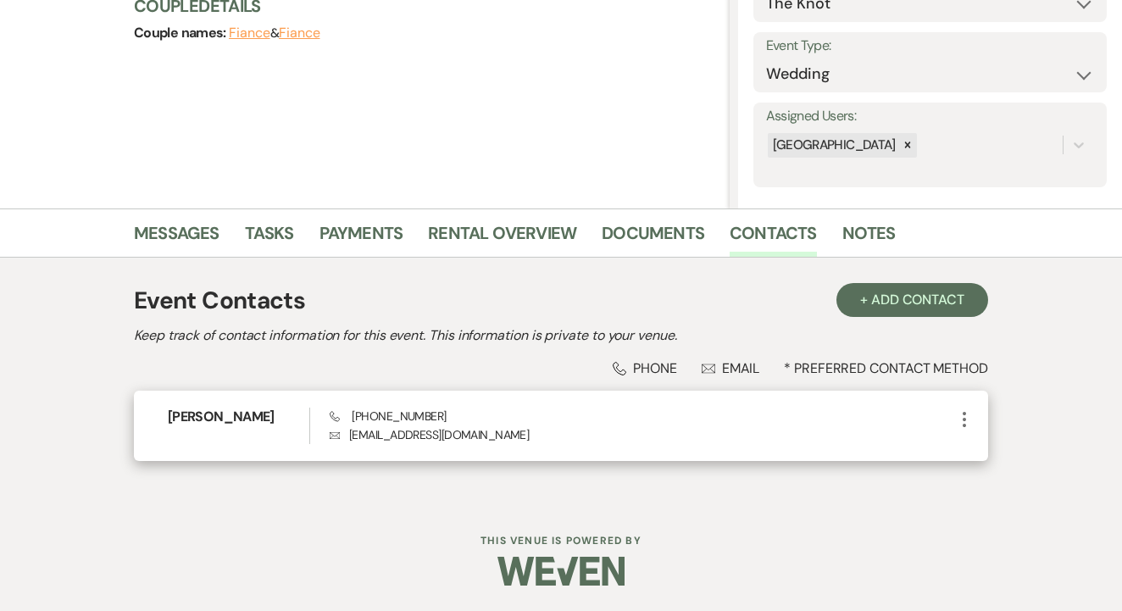
scroll to position [216, 0]
drag, startPoint x: 351, startPoint y: 414, endPoint x: 459, endPoint y: 408, distance: 108.6
click at [459, 408] on div "Phone (216) 507-6354 Envelope rajboyapati23@gmail.com" at bounding box center [642, 426] width 625 height 36
copy span "(216) 507-6354"
drag, startPoint x: 345, startPoint y: 436, endPoint x: 499, endPoint y: 434, distance: 154.2
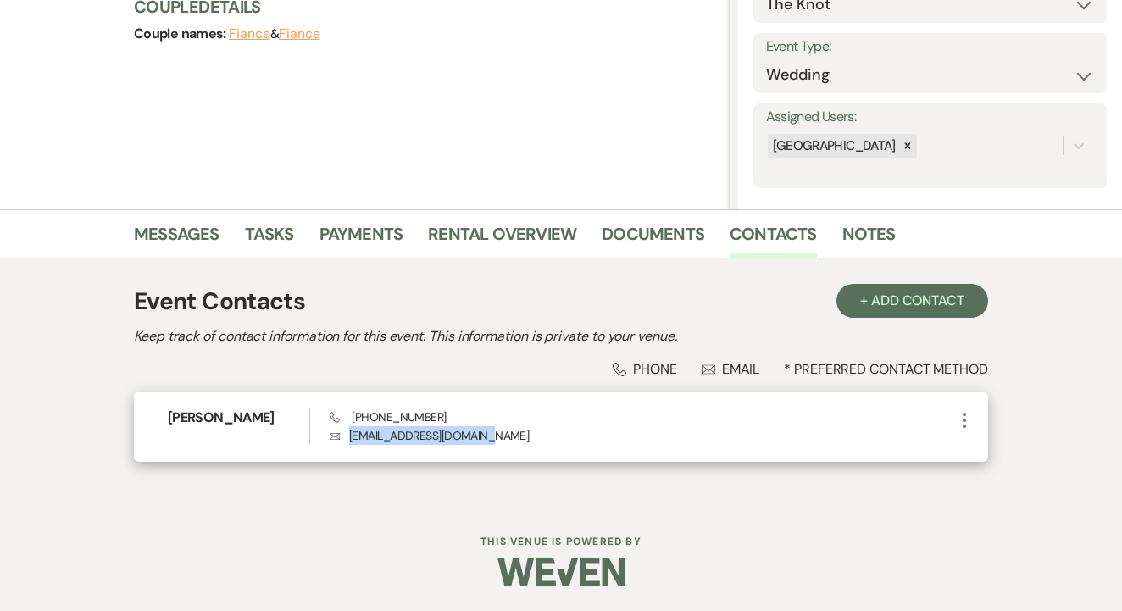
click at [499, 434] on p "Envelope rajboyapati23@gmail.com" at bounding box center [642, 435] width 625 height 19
copy p "rajboyapati23@gmail.com"
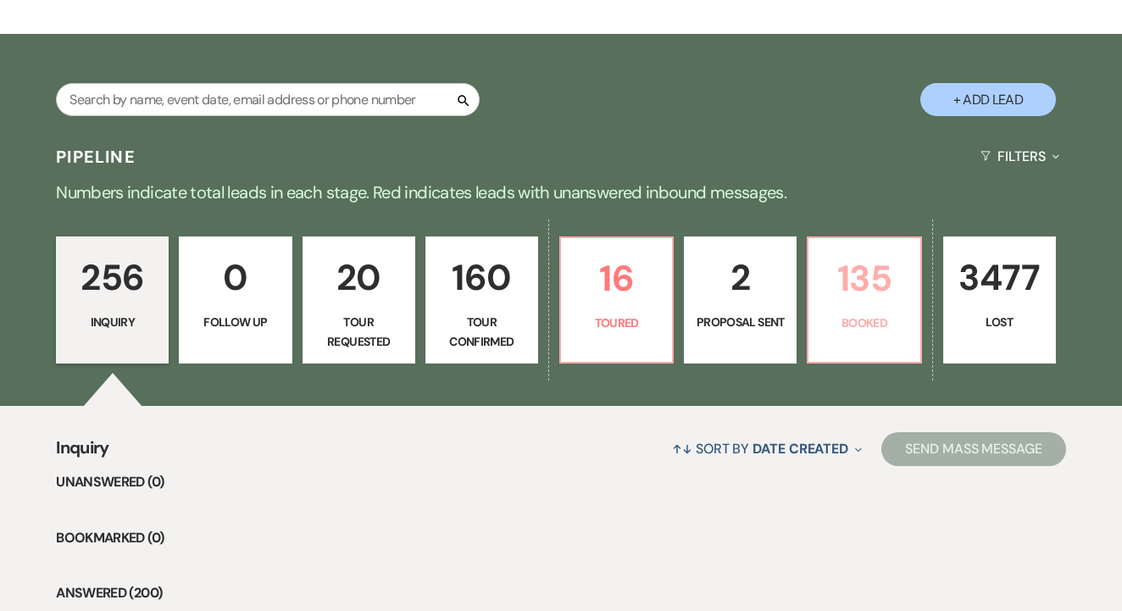
click at [873, 277] on p "135" at bounding box center [864, 278] width 91 height 57
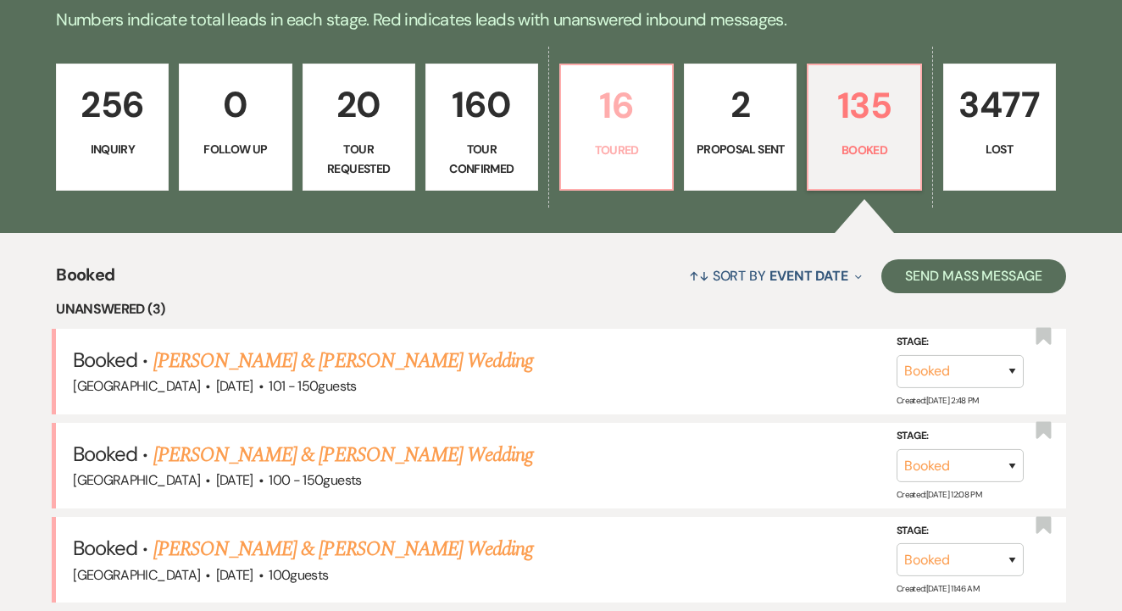
scroll to position [514, 0]
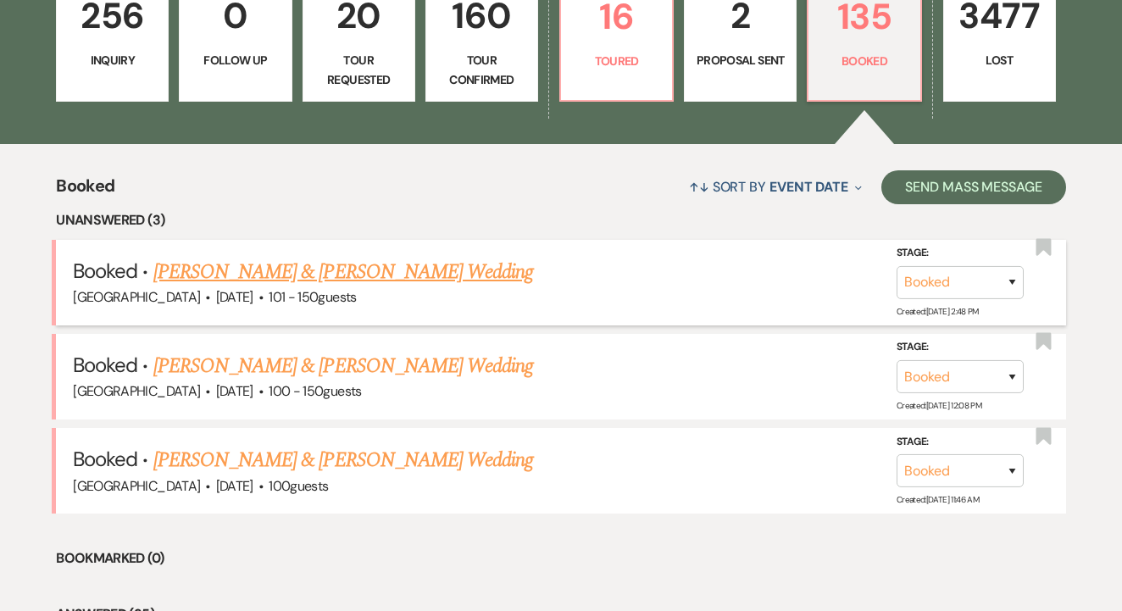
click at [425, 281] on link "[PERSON_NAME] & [PERSON_NAME] Wedding" at bounding box center [343, 272] width 380 height 31
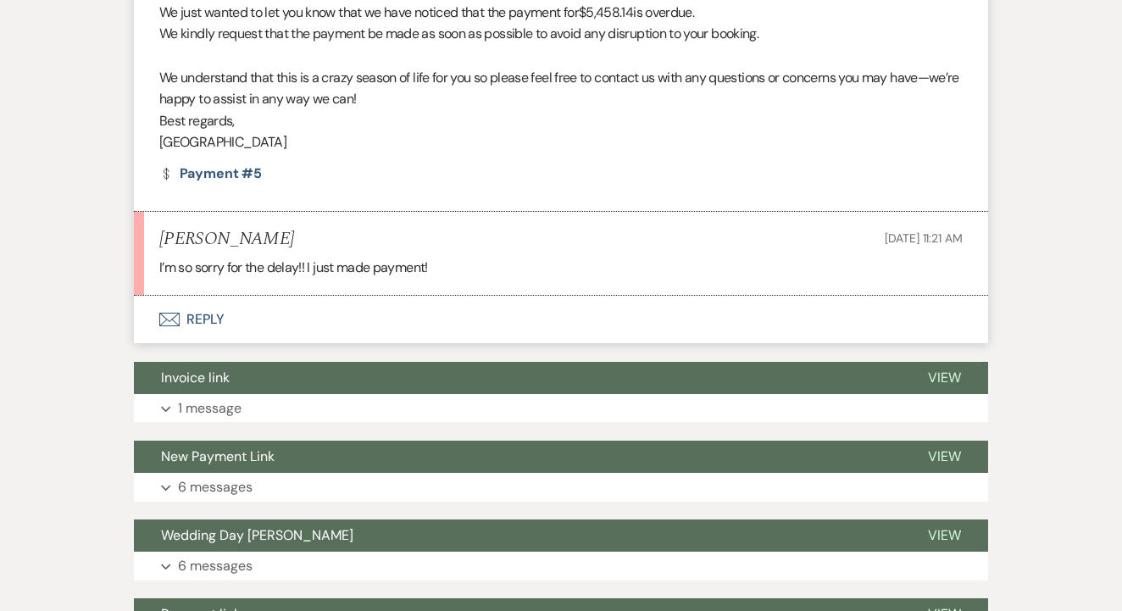
click at [418, 310] on button "Envelope Reply" at bounding box center [561, 319] width 854 height 47
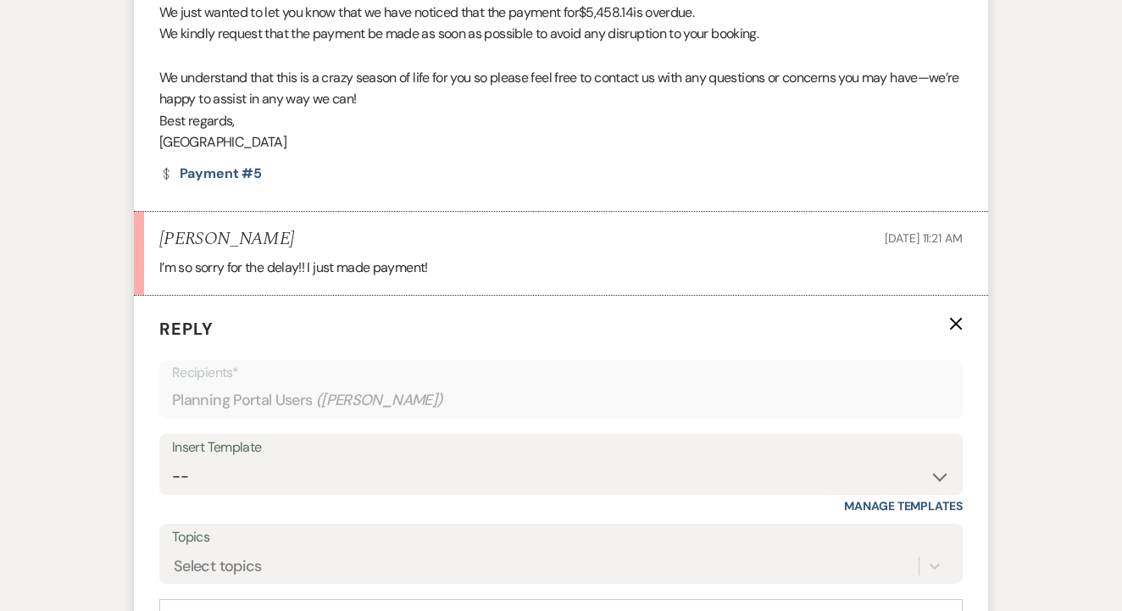
scroll to position [800, 0]
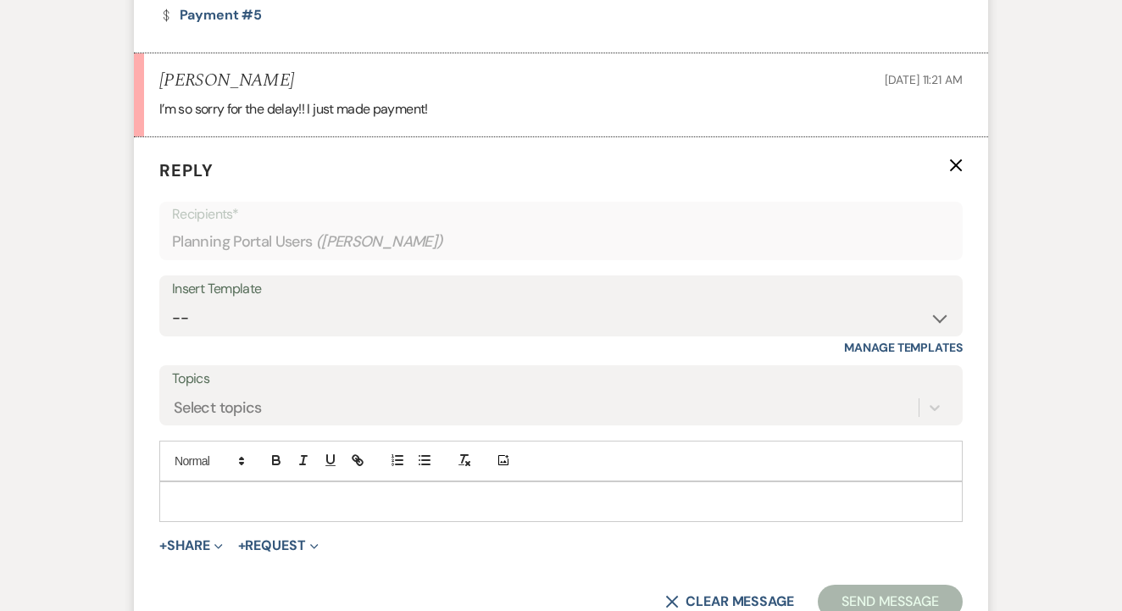
click at [428, 493] on p at bounding box center [561, 501] width 776 height 19
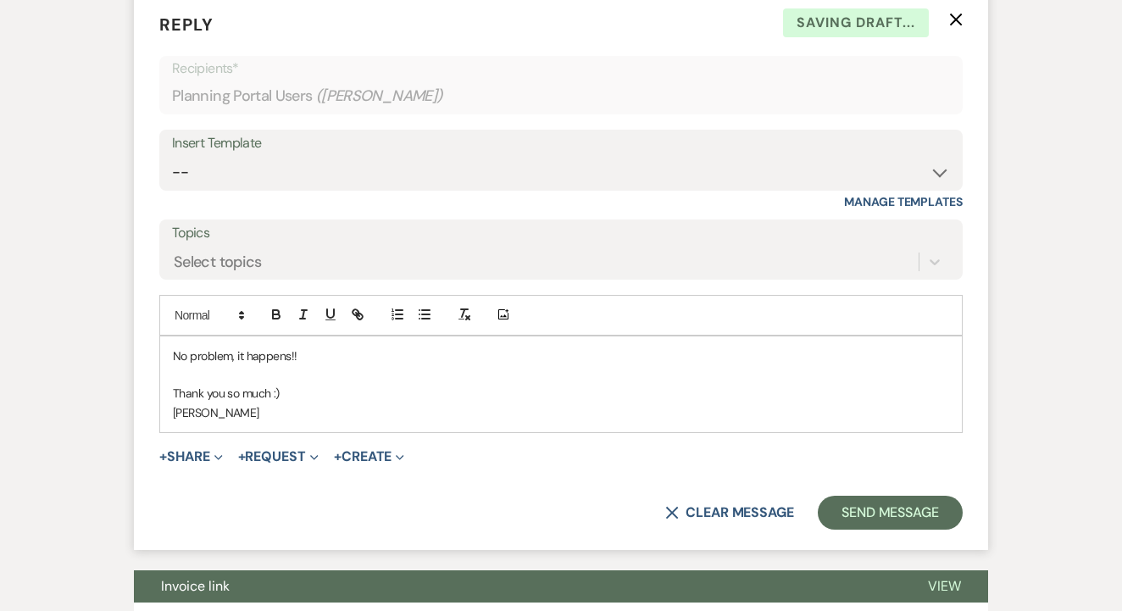
scroll to position [974, 0]
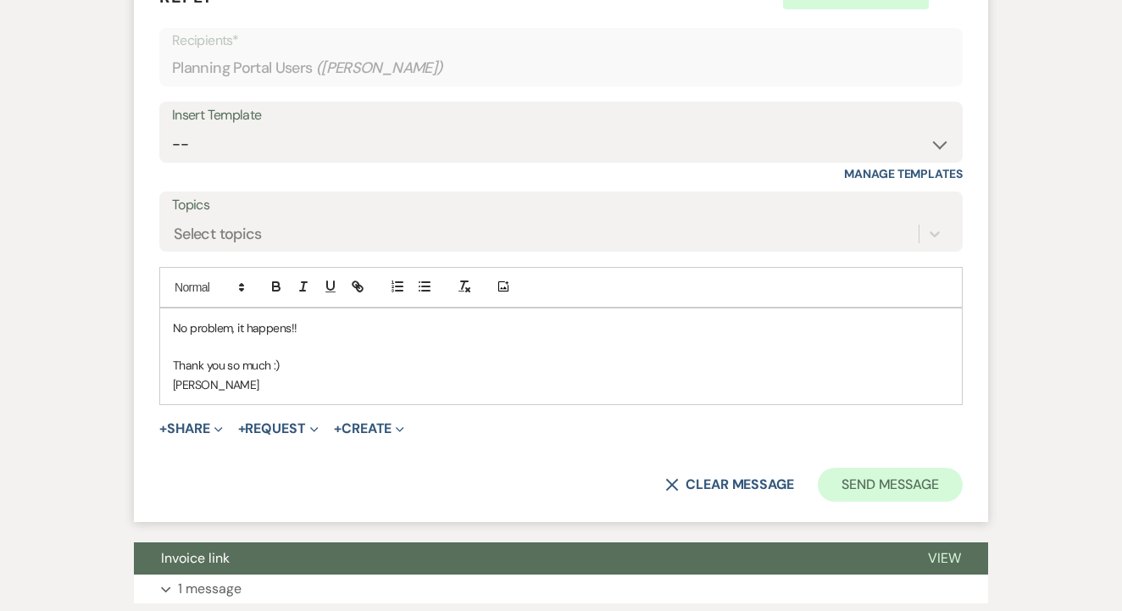
click at [874, 469] on button "Send Message" at bounding box center [890, 485] width 145 height 34
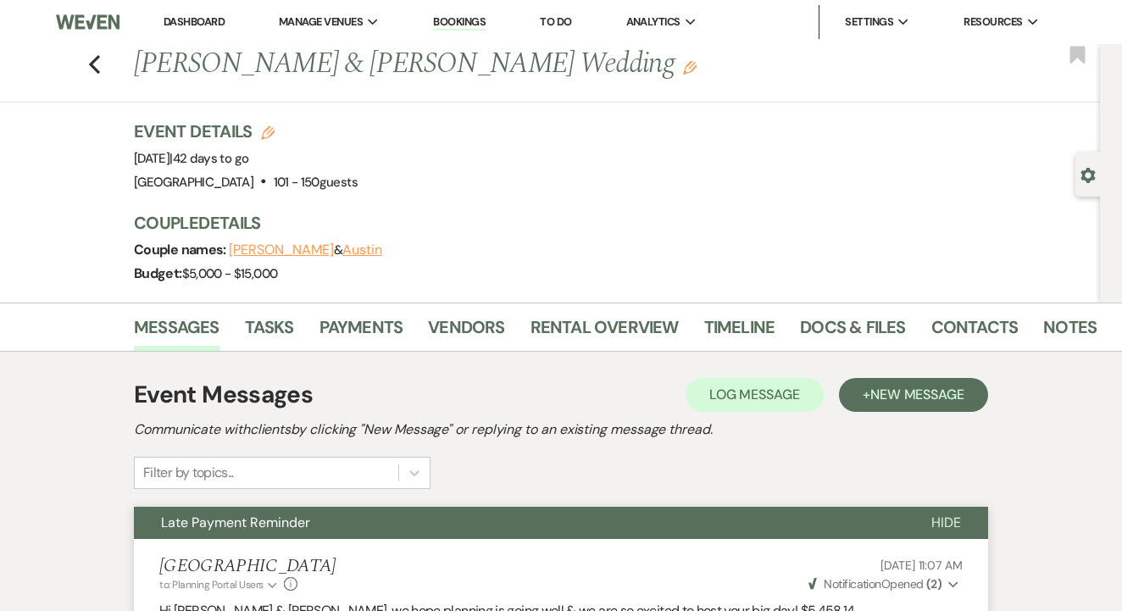
scroll to position [0, 0]
click at [198, 10] on li "Dashboard" at bounding box center [194, 22] width 78 height 34
click at [210, 25] on link "Dashboard" at bounding box center [194, 21] width 61 height 14
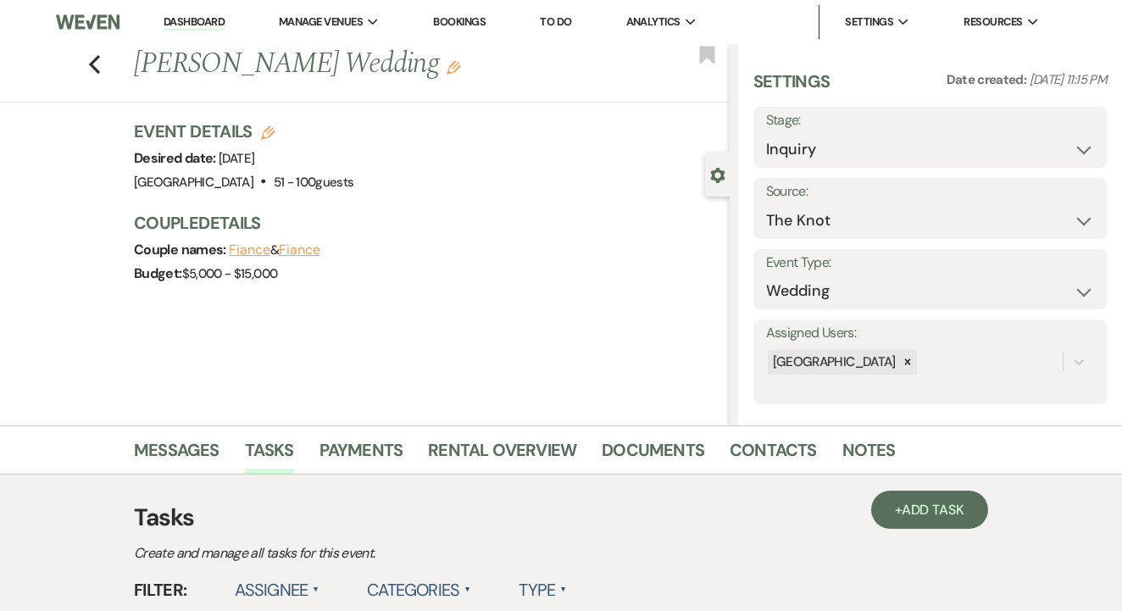
drag, startPoint x: 136, startPoint y: 65, endPoint x: 383, endPoint y: 69, distance: 247.5
click at [383, 69] on h1 "[PERSON_NAME] Wedding Edit" at bounding box center [368, 64] width 469 height 41
copy h1 "[PERSON_NAME] Wedding"
click at [531, 206] on div "Event Details Edit Desired date: [DATE] Venue: [GEOGRAPHIC_DATA] . 51 - 100 gue…" at bounding box center [432, 210] width 596 height 183
click at [753, 442] on link "Contacts" at bounding box center [773, 454] width 87 height 37
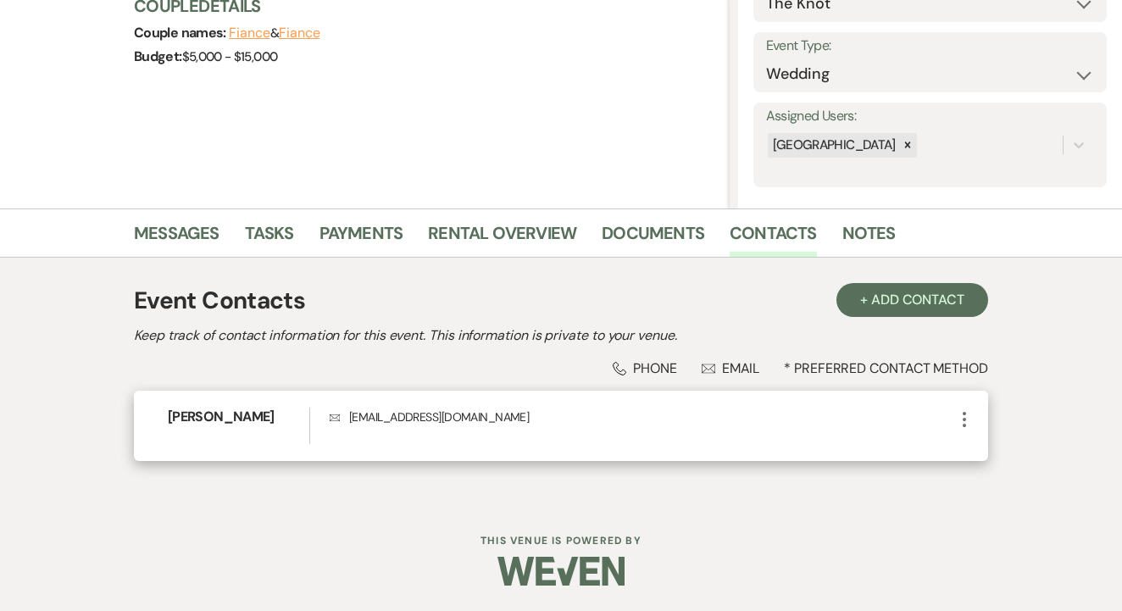
scroll to position [216, 0]
drag, startPoint x: 348, startPoint y: 423, endPoint x: 458, endPoint y: 426, distance: 110.2
click at [496, 426] on p "Envelope [EMAIL_ADDRESS][DOMAIN_NAME]" at bounding box center [642, 417] width 625 height 19
copy p "[EMAIL_ADDRESS][DOMAIN_NAME]"
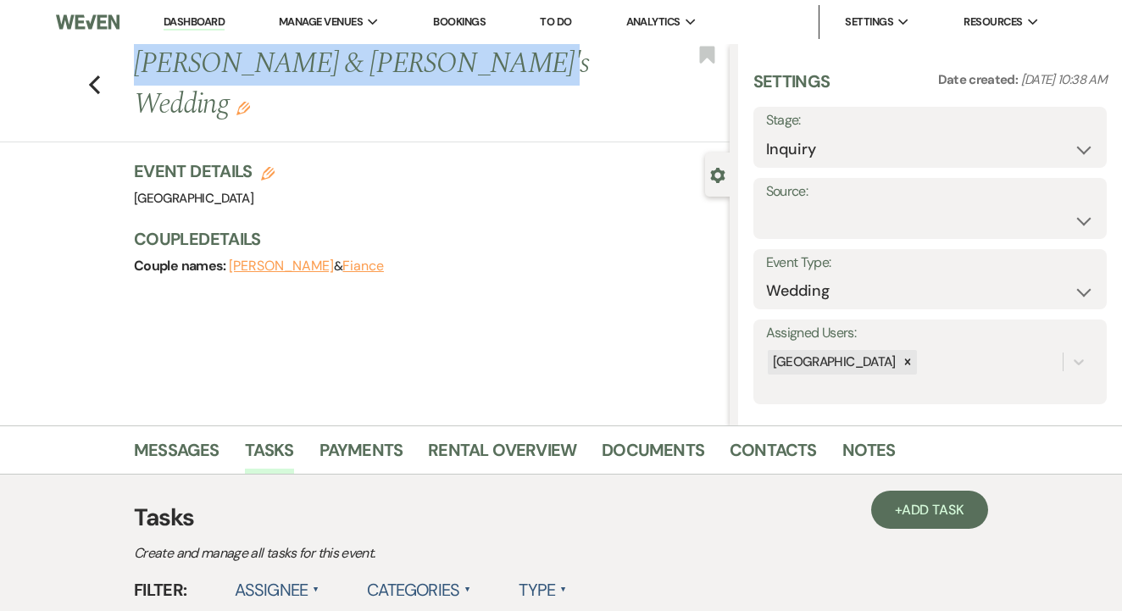
drag, startPoint x: 136, startPoint y: 64, endPoint x: 474, endPoint y: 59, distance: 338.2
click at [474, 59] on h1 "[PERSON_NAME] & [PERSON_NAME]'s Wedding Edit" at bounding box center [368, 84] width 469 height 81
copy h1 "[PERSON_NAME] & [PERSON_NAME]'s Wedding"
click at [762, 451] on link "Contacts" at bounding box center [773, 454] width 87 height 37
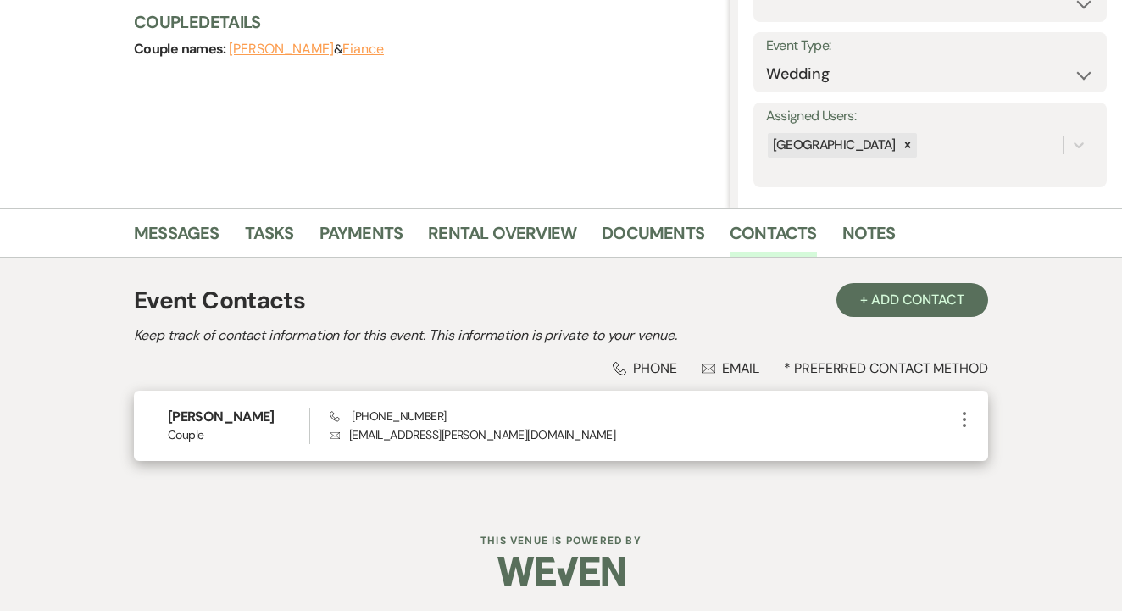
scroll to position [216, 0]
drag, startPoint x: 346, startPoint y: 417, endPoint x: 447, endPoint y: 421, distance: 101.8
click at [465, 421] on div "Phone (945) 240-6439 Envelope tahji.lanell@yahoo.com" at bounding box center [642, 426] width 625 height 36
copy span "(945) 240-6439"
drag, startPoint x: 347, startPoint y: 436, endPoint x: 497, endPoint y: 442, distance: 151.0
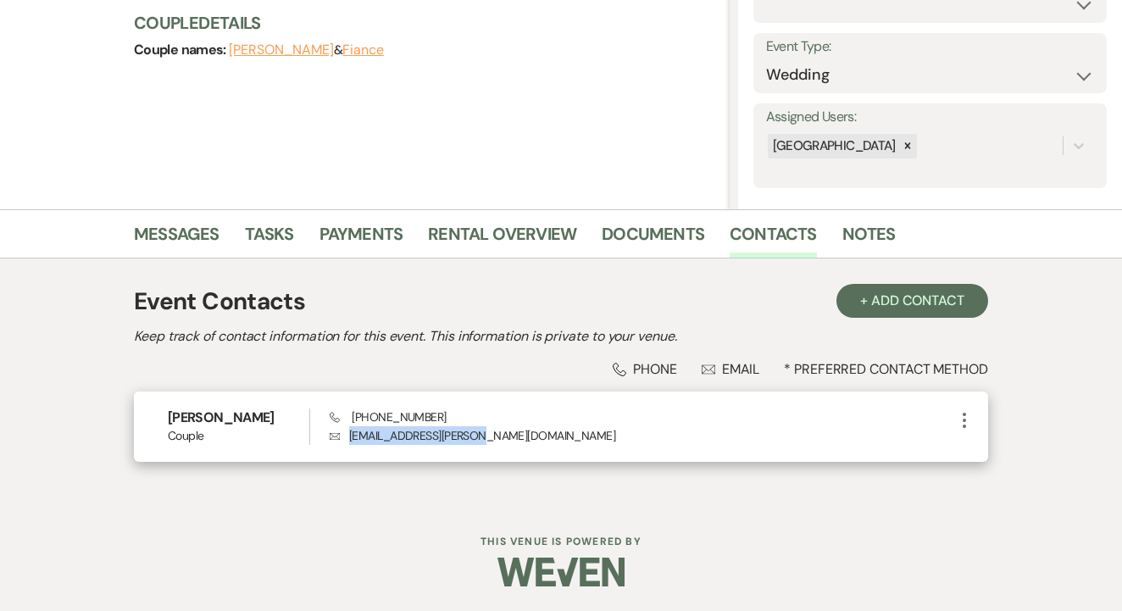
click at [500, 442] on p "Envelope tahji.lanell@yahoo.com" at bounding box center [642, 435] width 625 height 19
copy p "tahji.lanell@yahoo.com"
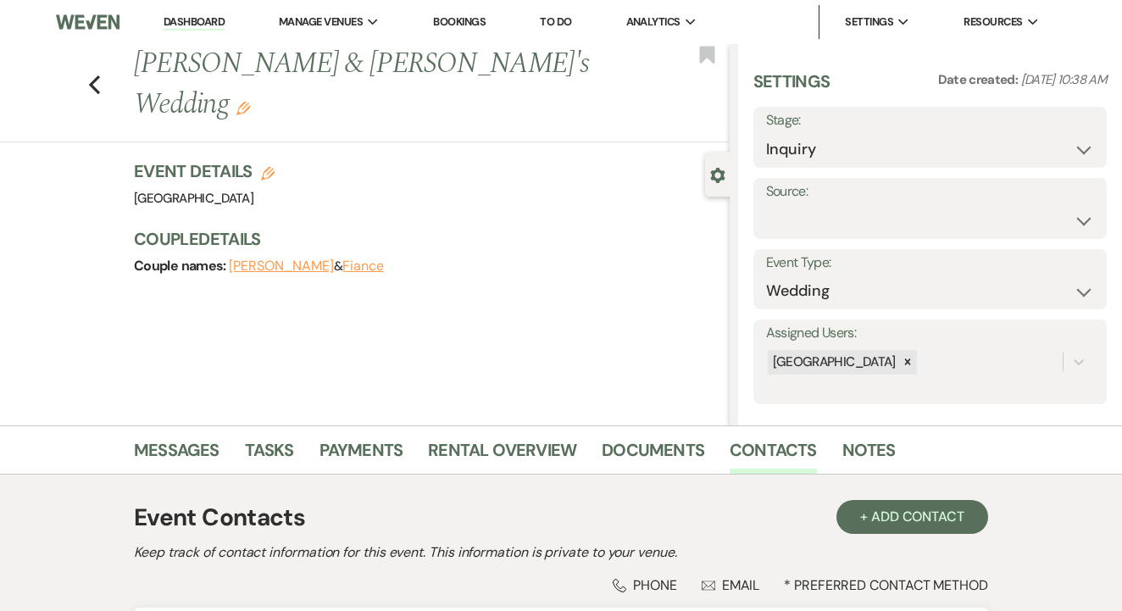
scroll to position [0, 0]
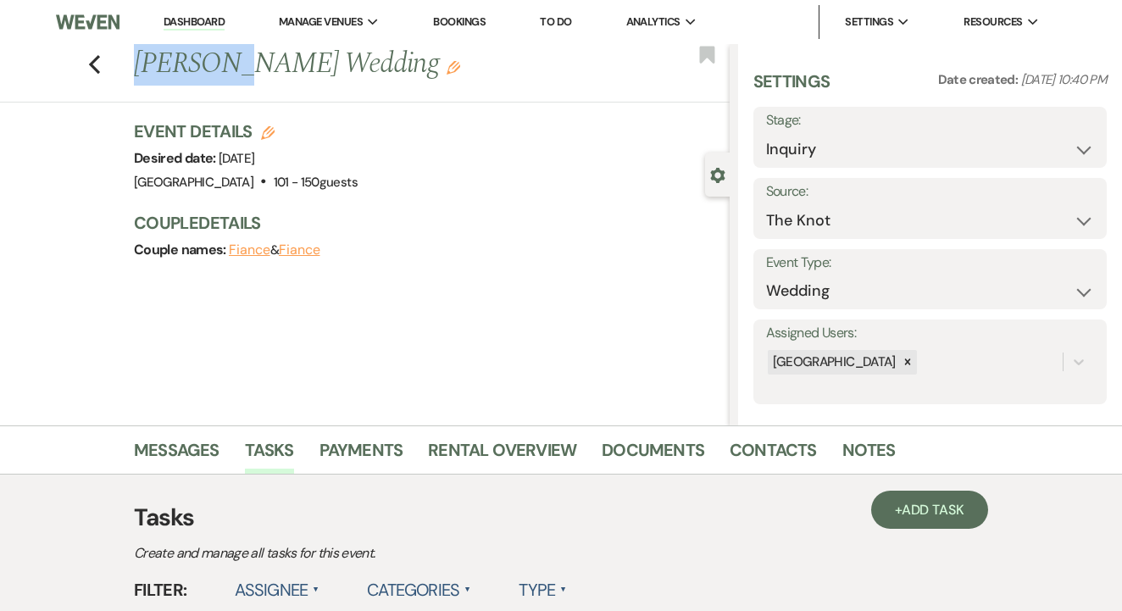
drag, startPoint x: 127, startPoint y: 65, endPoint x: 251, endPoint y: 53, distance: 124.4
click at [251, 53] on div "Previous [PERSON_NAME] Wedding Edit" at bounding box center [427, 64] width 604 height 41
click at [422, 137] on div "Event Details Edit Desired date: [DATE] Venue: [GEOGRAPHIC_DATA] . 101 - 150 gu…" at bounding box center [423, 156] width 579 height 75
drag, startPoint x: 136, startPoint y: 67, endPoint x: 427, endPoint y: 77, distance: 290.9
click at [427, 77] on h1 "[PERSON_NAME] Wedding Edit" at bounding box center [368, 64] width 469 height 41
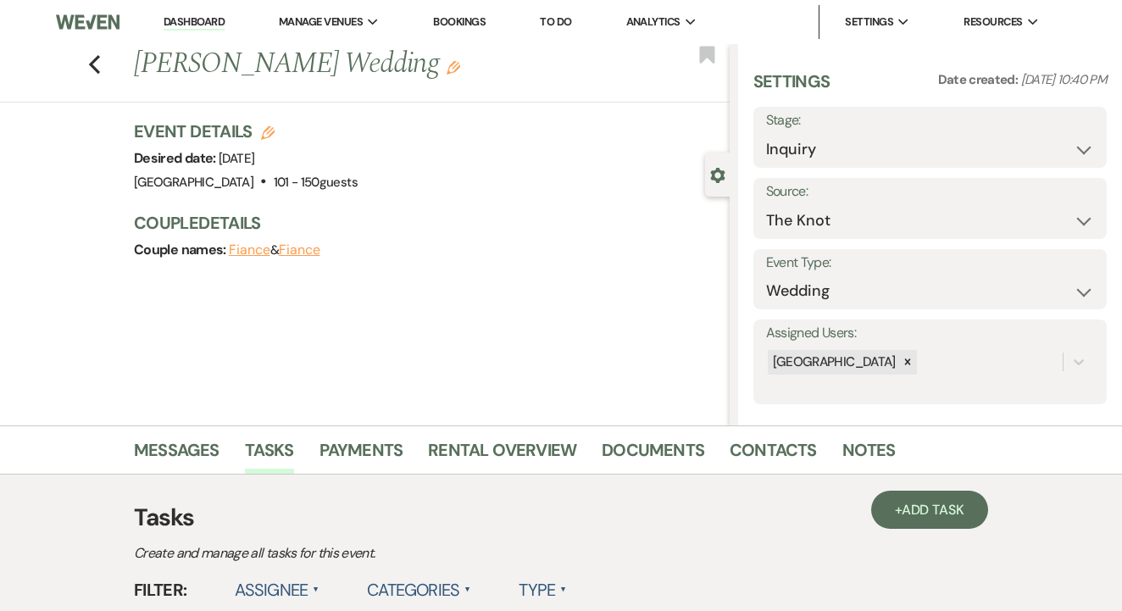
copy h1 "[PERSON_NAME] Wedding"
click at [777, 449] on link "Contacts" at bounding box center [773, 454] width 87 height 37
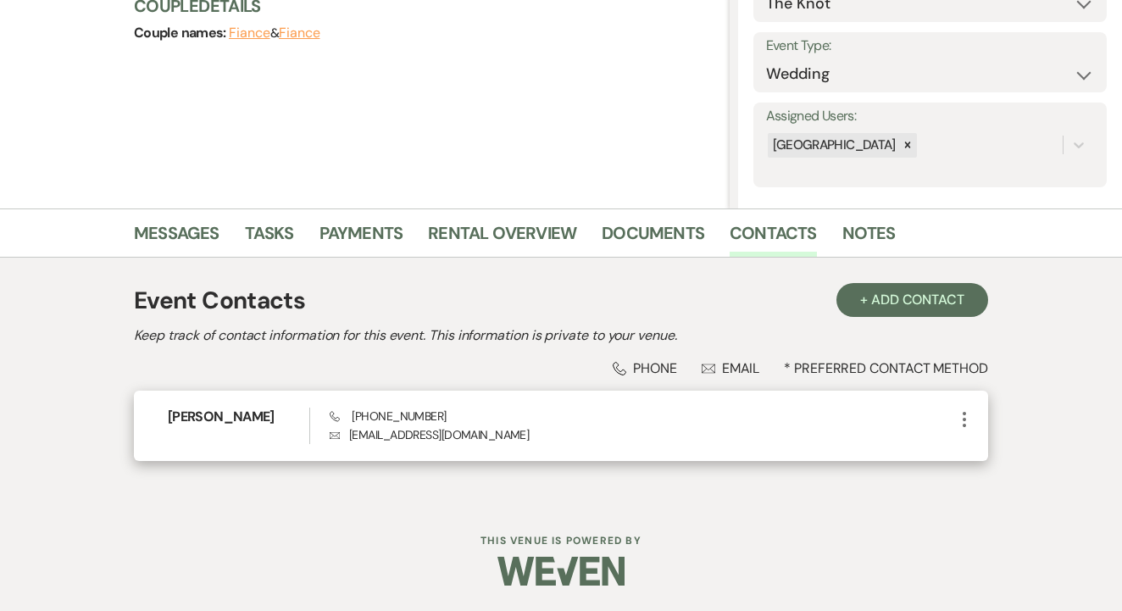
scroll to position [216, 0]
drag, startPoint x: 347, startPoint y: 414, endPoint x: 445, endPoint y: 409, distance: 97.6
click at [445, 409] on div "Phone [PHONE_NUMBER] Envelope [EMAIL_ADDRESS][DOMAIN_NAME]" at bounding box center [642, 426] width 625 height 36
copy span "[PHONE_NUMBER]"
drag, startPoint x: 351, startPoint y: 435, endPoint x: 596, endPoint y: 444, distance: 245.1
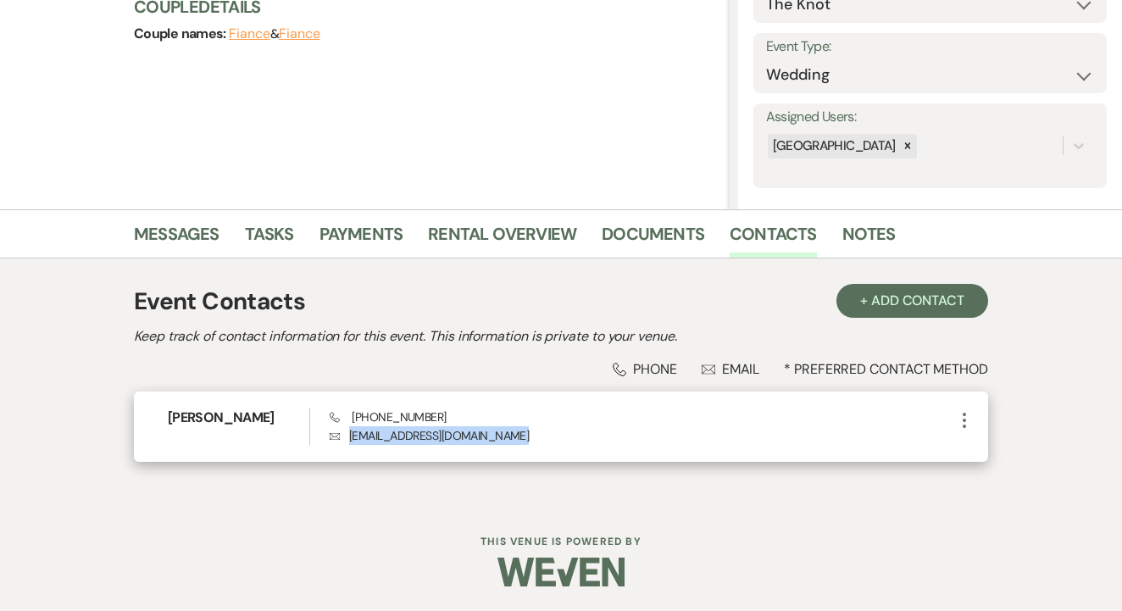
click at [600, 445] on div "[PERSON_NAME] Phone [PHONE_NUMBER] Envelope [EMAIL_ADDRESS][DOMAIN_NAME] More" at bounding box center [561, 427] width 854 height 70
copy p "[EMAIL_ADDRESS][DOMAIN_NAME]"
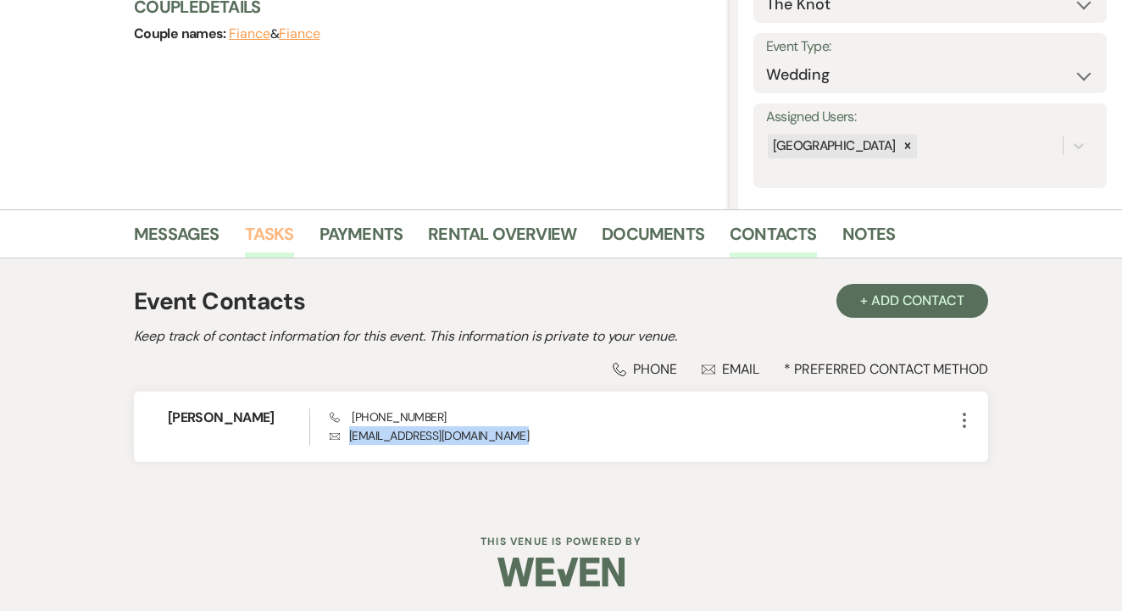
click at [272, 232] on link "Tasks" at bounding box center [269, 238] width 49 height 37
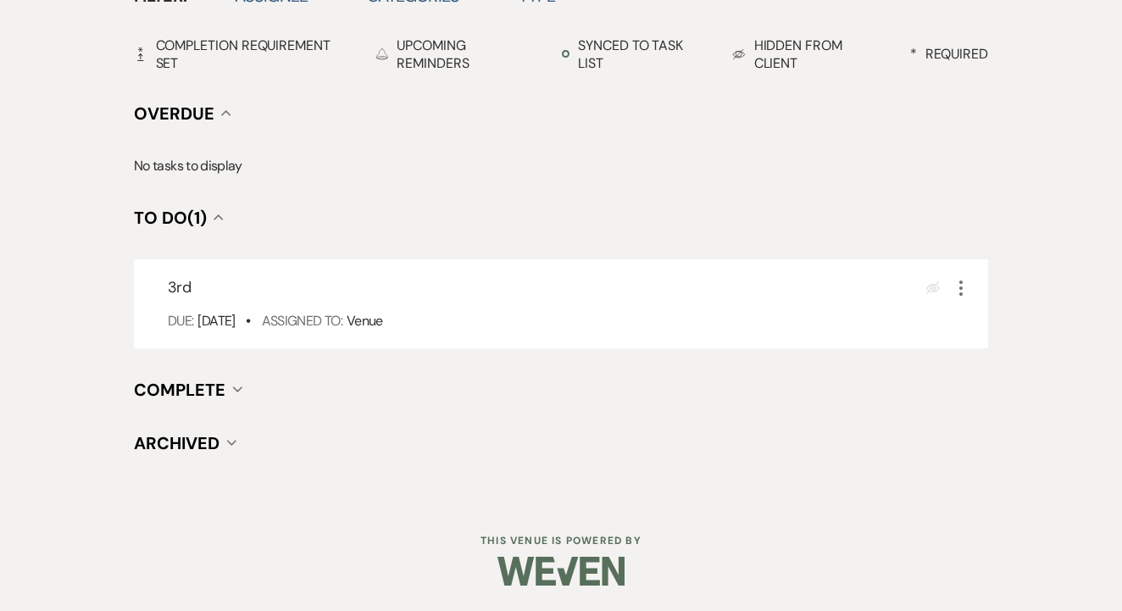
scroll to position [592, 0]
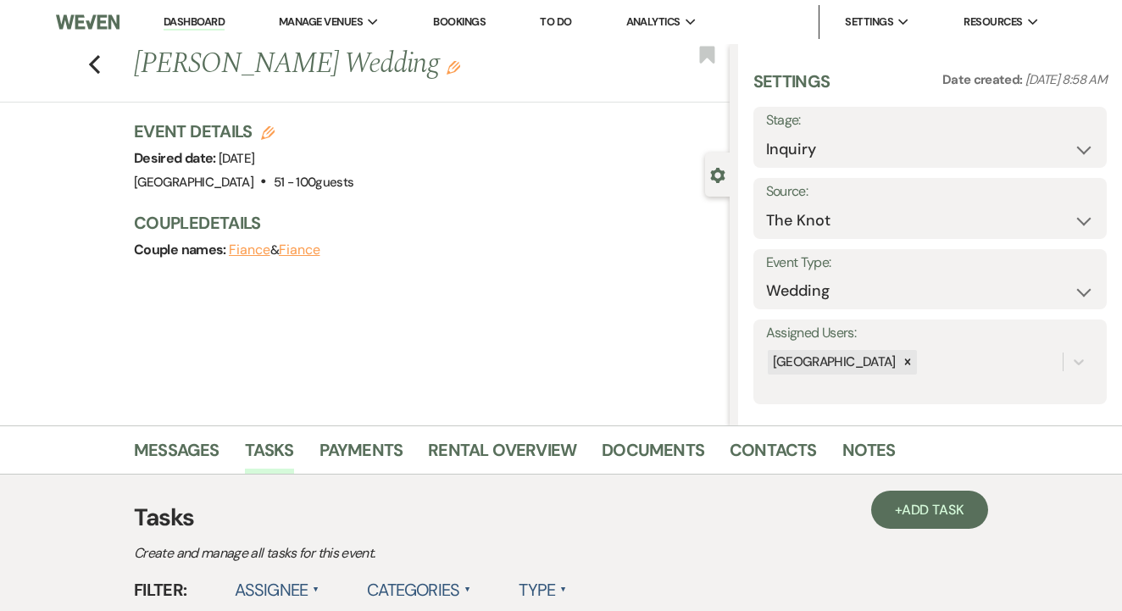
drag, startPoint x: 138, startPoint y: 69, endPoint x: 425, endPoint y: 62, distance: 286.5
click at [425, 62] on h1 "Breyanna Hilton's Wedding Edit" at bounding box center [368, 64] width 469 height 41
copy h1 "Breyanna Hilton's Wedding"
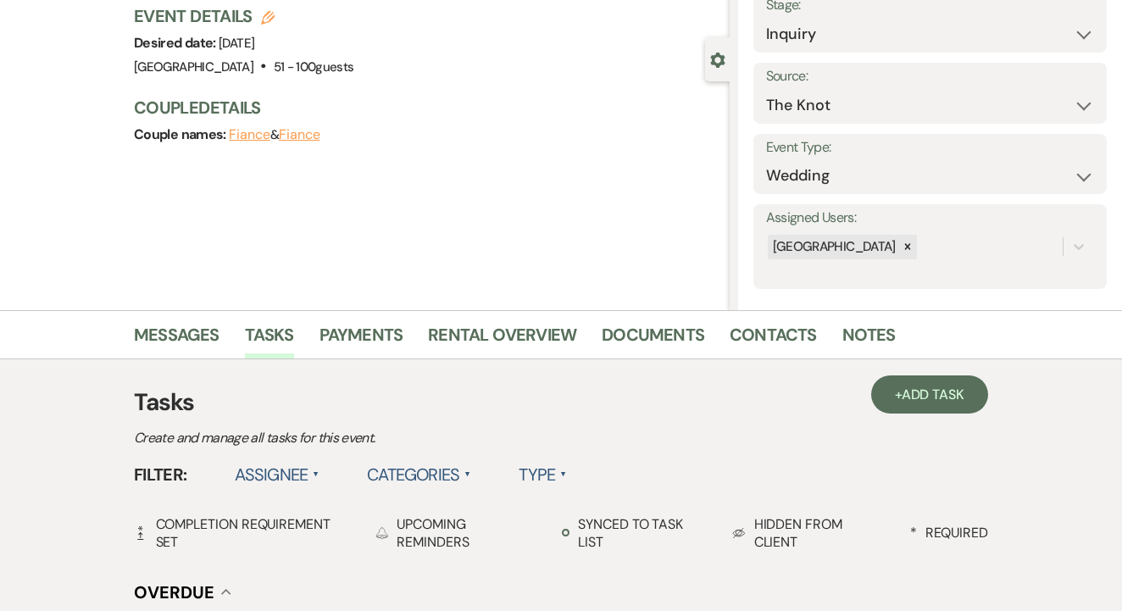
scroll to position [168, 0]
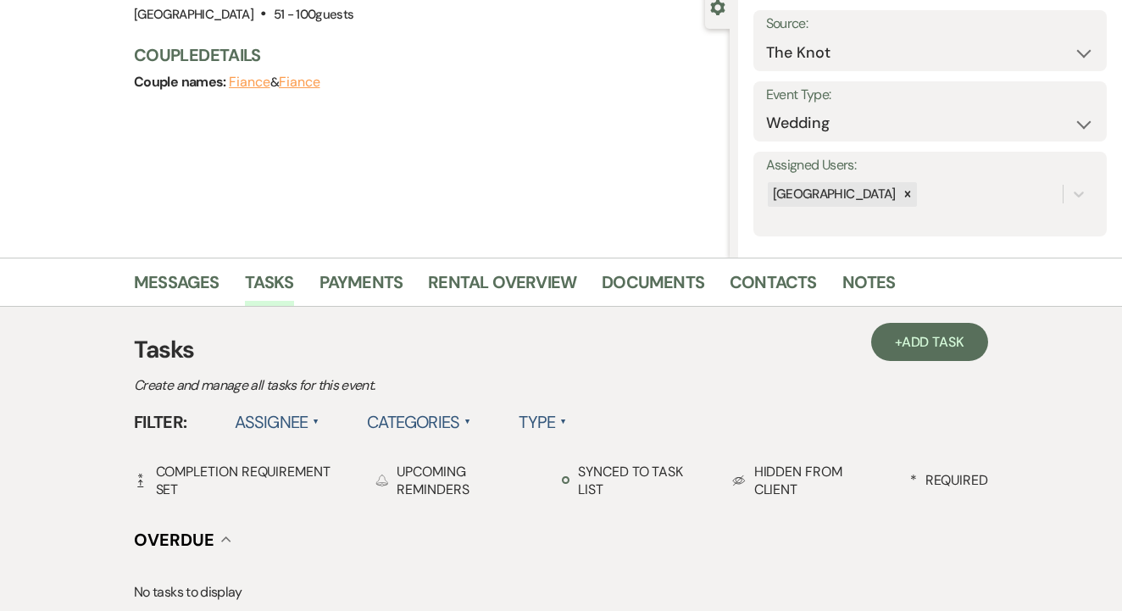
click at [723, 298] on li "Documents" at bounding box center [666, 285] width 128 height 41
click at [748, 293] on link "Contacts" at bounding box center [773, 287] width 87 height 37
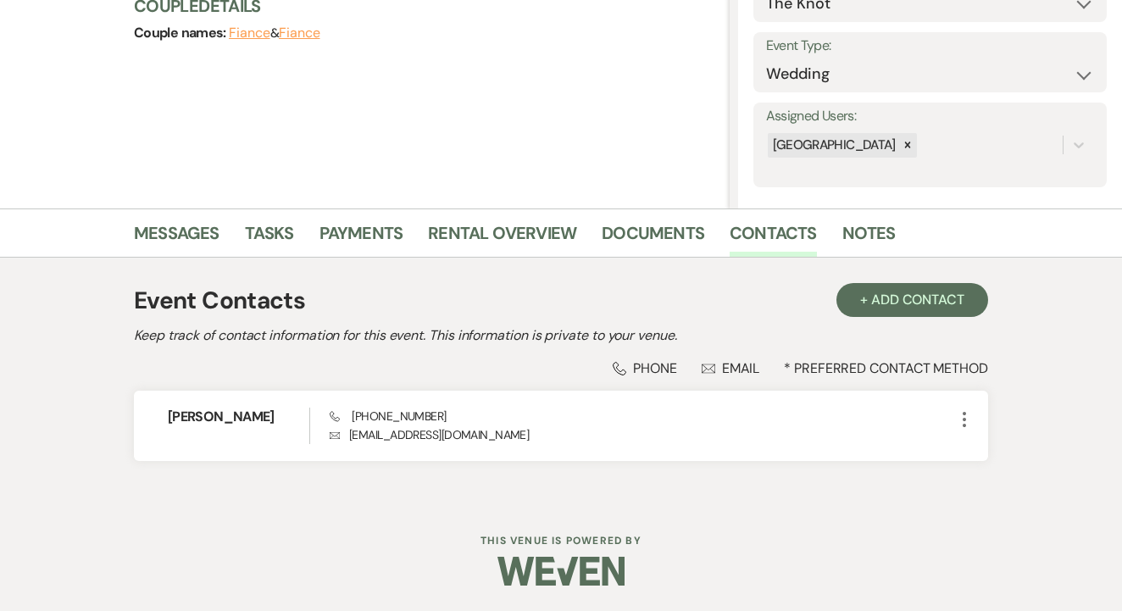
scroll to position [216, 0]
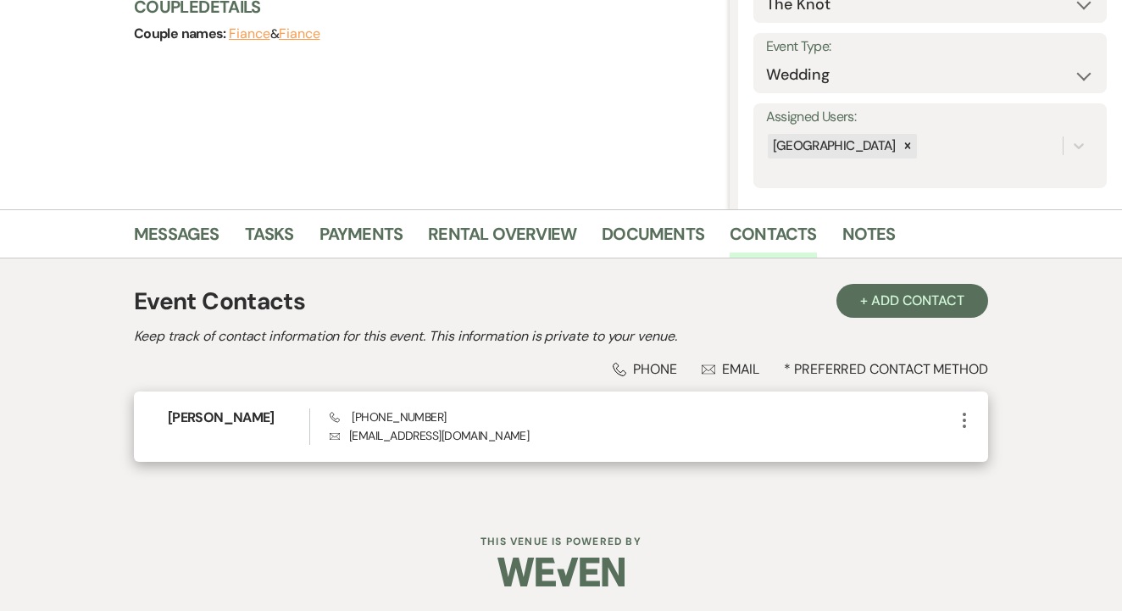
drag, startPoint x: 347, startPoint y: 436, endPoint x: 432, endPoint y: 443, distance: 85.1
click at [610, 442] on p "Envelope brendrick.hilton@enfrasolutions.com" at bounding box center [642, 435] width 625 height 19
copy p "brendrick.hilton@enfrasolutions.com"
drag, startPoint x: 348, startPoint y: 419, endPoint x: 397, endPoint y: 419, distance: 49.2
click at [464, 419] on div "Phone (945) 994-3824 Envelope brendrick.hilton@enfrasolutions.com" at bounding box center [642, 426] width 625 height 36
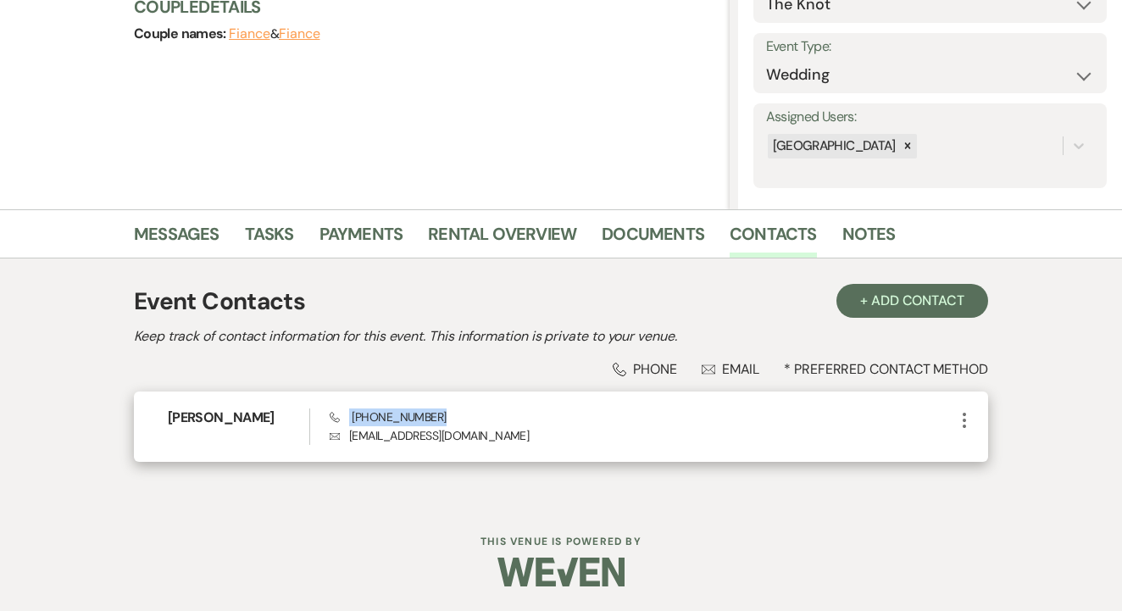
copy span "(945) 994-3824"
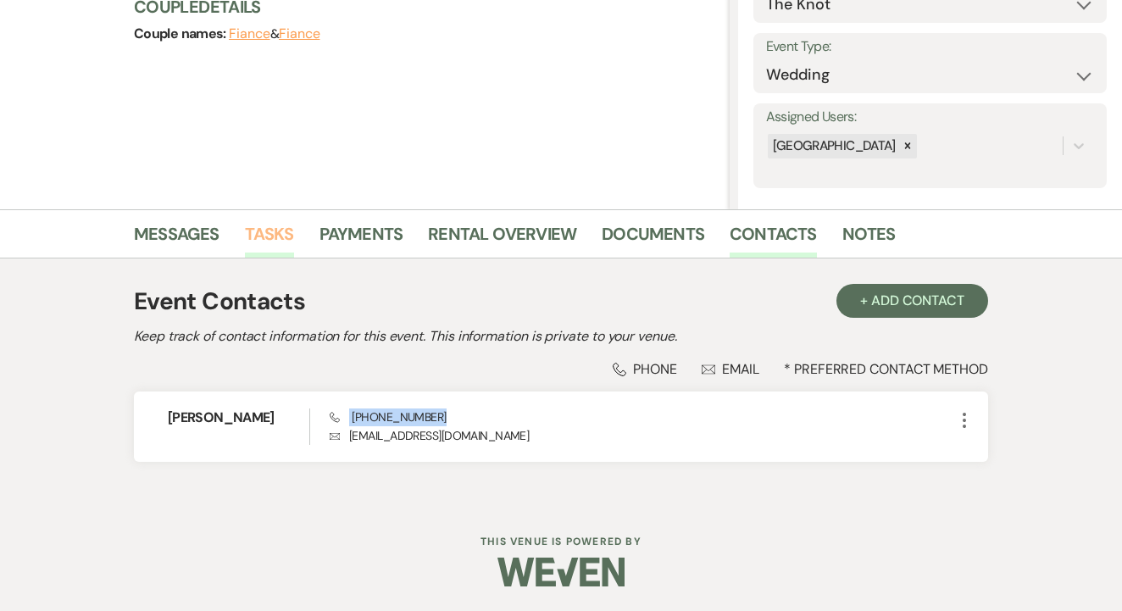
click at [275, 239] on link "Tasks" at bounding box center [269, 238] width 49 height 37
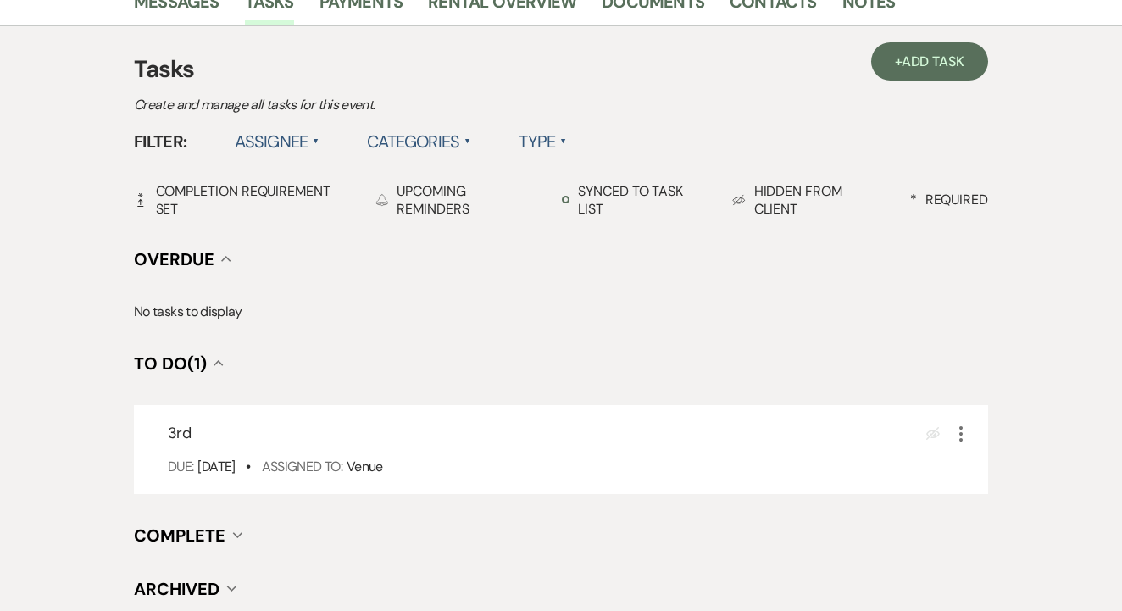
scroll to position [452, 0]
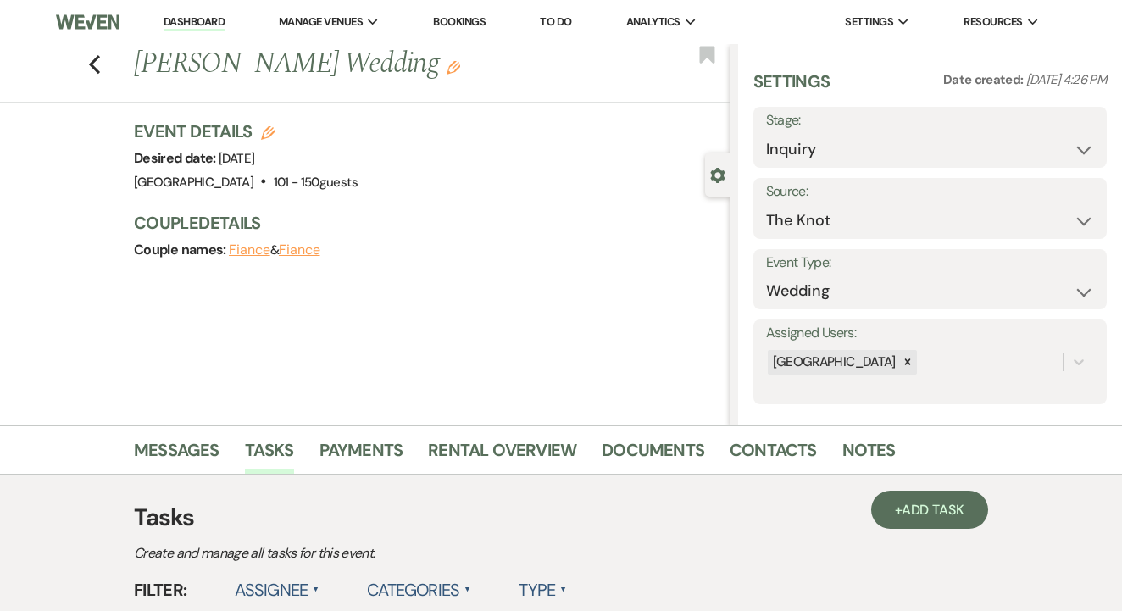
drag, startPoint x: 134, startPoint y: 64, endPoint x: 181, endPoint y: 65, distance: 47.5
click at [181, 65] on h1 "[PERSON_NAME] Wedding Edit" at bounding box center [368, 64] width 469 height 41
click at [240, 65] on h1 "[PERSON_NAME] Wedding Edit" at bounding box center [368, 64] width 469 height 41
drag, startPoint x: 136, startPoint y: 70, endPoint x: 406, endPoint y: 60, distance: 269.7
click at [406, 60] on h1 "[PERSON_NAME] Wedding Edit" at bounding box center [368, 64] width 469 height 41
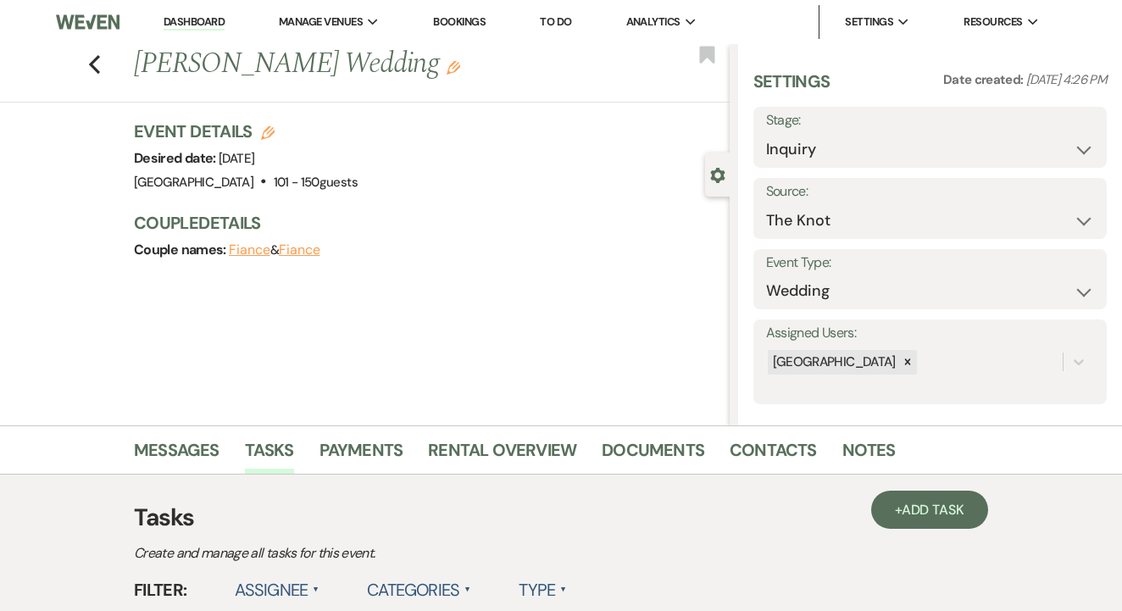
copy h1 "[PERSON_NAME] Wedding"
click at [742, 453] on link "Contacts" at bounding box center [773, 454] width 87 height 37
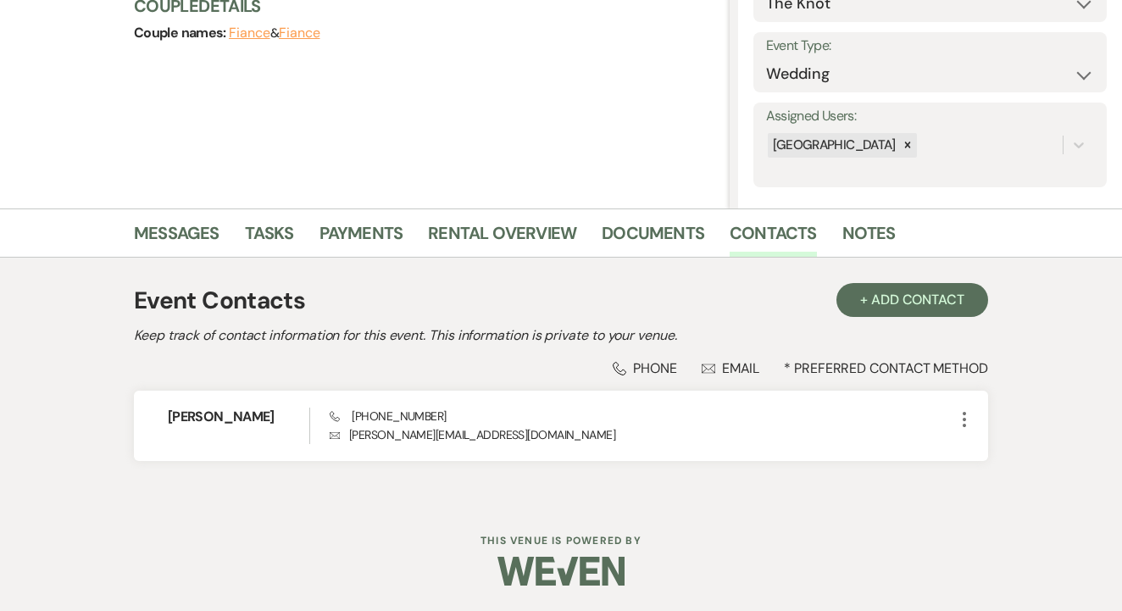
scroll to position [216, 0]
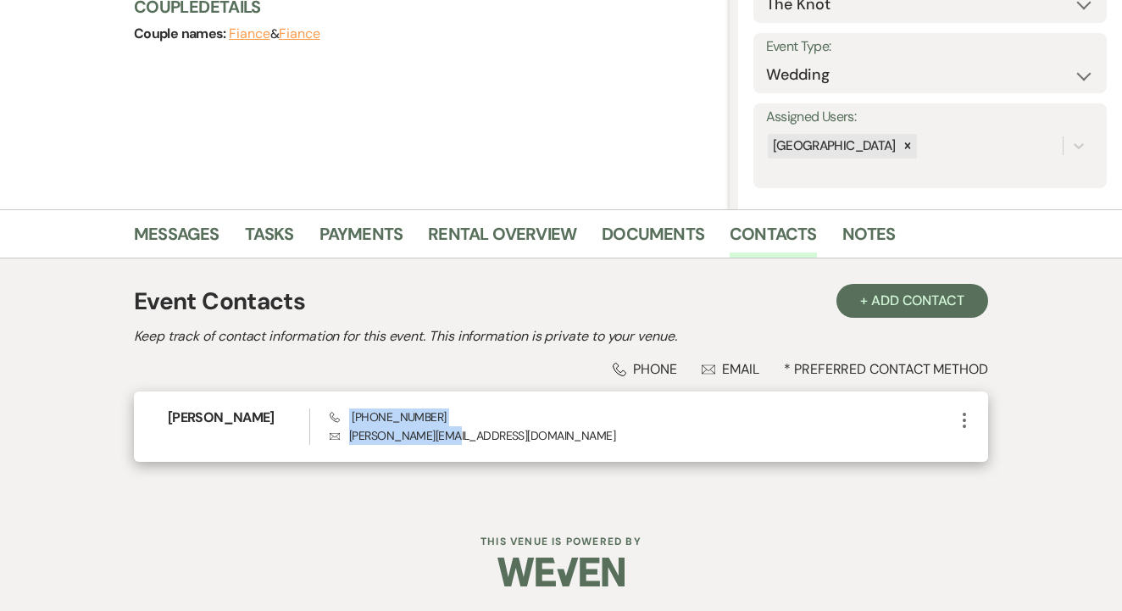
drag, startPoint x: 348, startPoint y: 417, endPoint x: 444, endPoint y: 426, distance: 96.2
click at [444, 426] on div "Phone [PHONE_NUMBER] Envelope [PERSON_NAME][EMAIL_ADDRESS][DOMAIN_NAME]" at bounding box center [642, 426] width 625 height 36
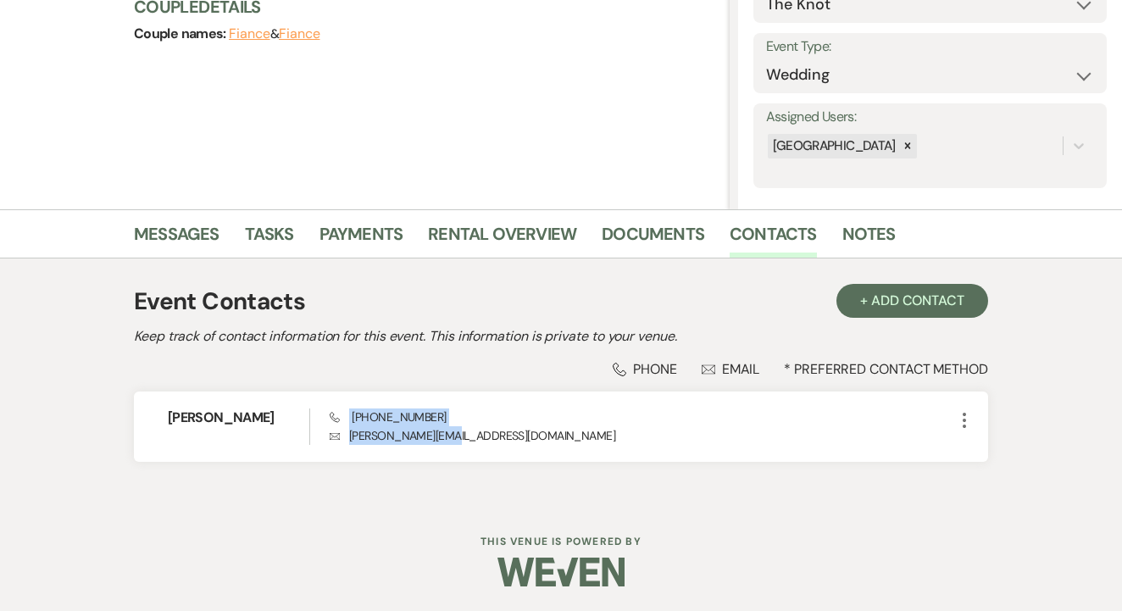
click at [451, 366] on div "Phone Phone Envelope Email * Preferred Contact Method" at bounding box center [561, 369] width 854 height 18
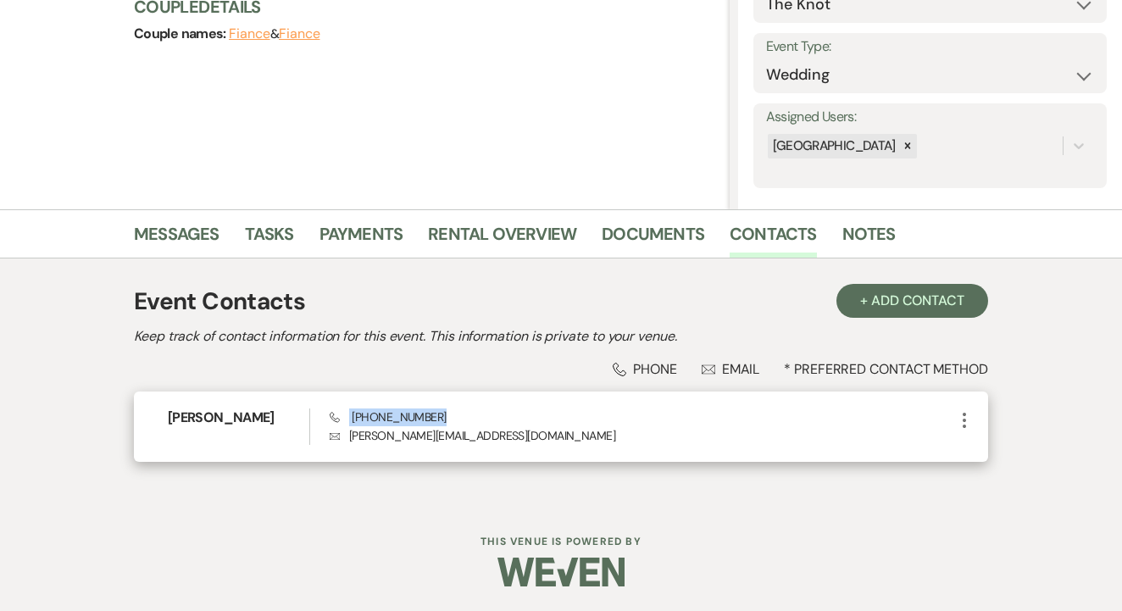
drag, startPoint x: 347, startPoint y: 414, endPoint x: 451, endPoint y: 416, distance: 103.4
click at [451, 416] on div "Phone [PHONE_NUMBER] Envelope [PERSON_NAME][EMAIL_ADDRESS][DOMAIN_NAME]" at bounding box center [642, 426] width 625 height 36
copy span "[PHONE_NUMBER]"
drag, startPoint x: 349, startPoint y: 437, endPoint x: 530, endPoint y: 431, distance: 180.6
click at [530, 431] on p "Envelope [PERSON_NAME][EMAIL_ADDRESS][DOMAIN_NAME]" at bounding box center [642, 435] width 625 height 19
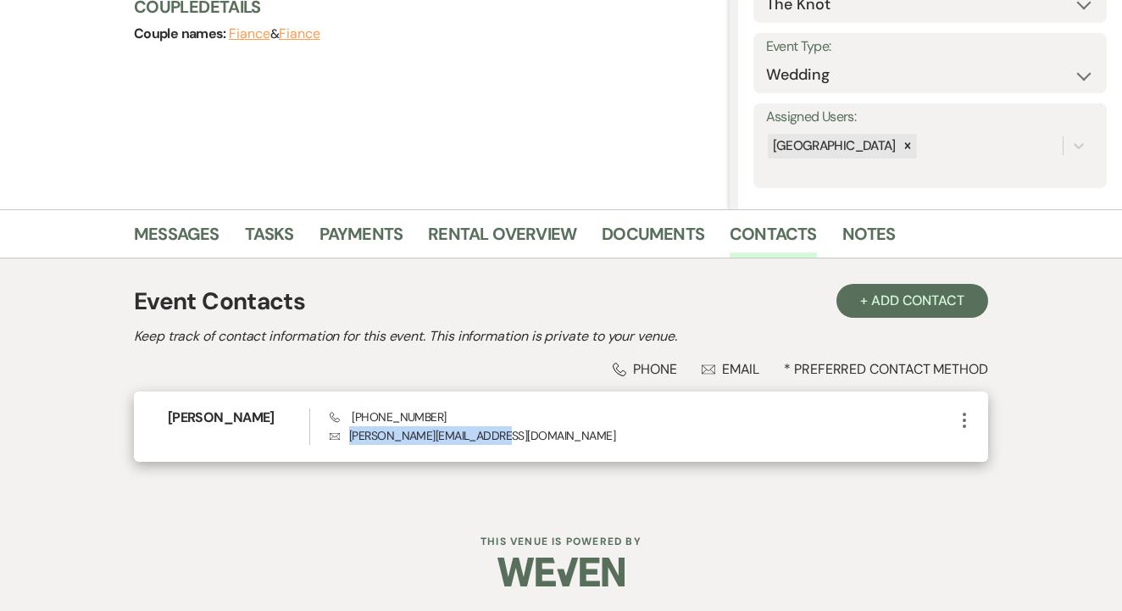
copy p "[PERSON_NAME][EMAIL_ADDRESS][DOMAIN_NAME]"
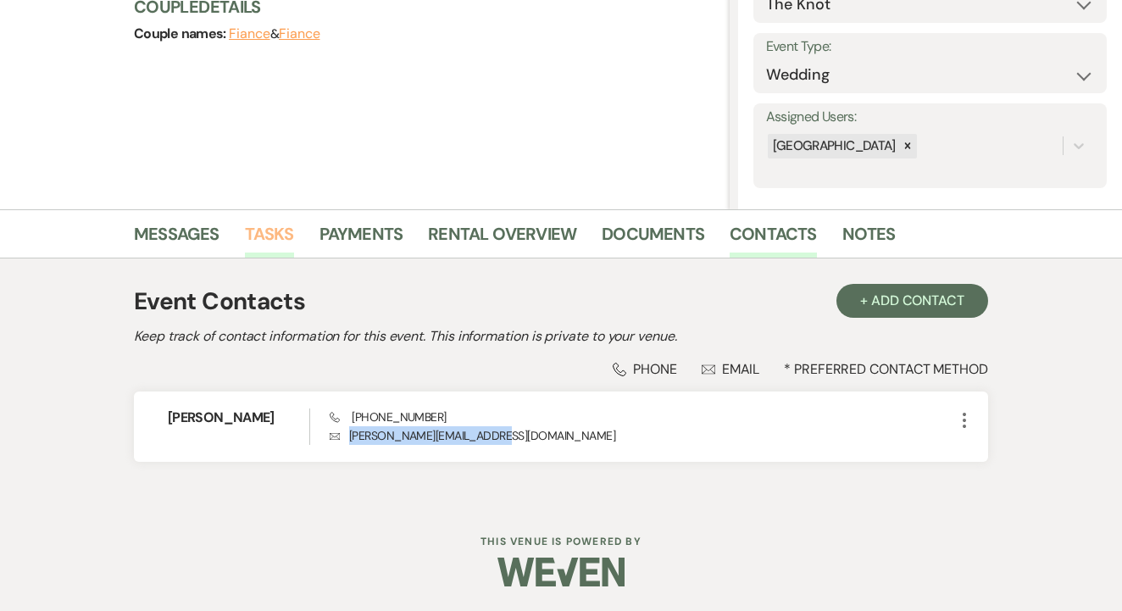
click at [270, 242] on link "Tasks" at bounding box center [269, 238] width 49 height 37
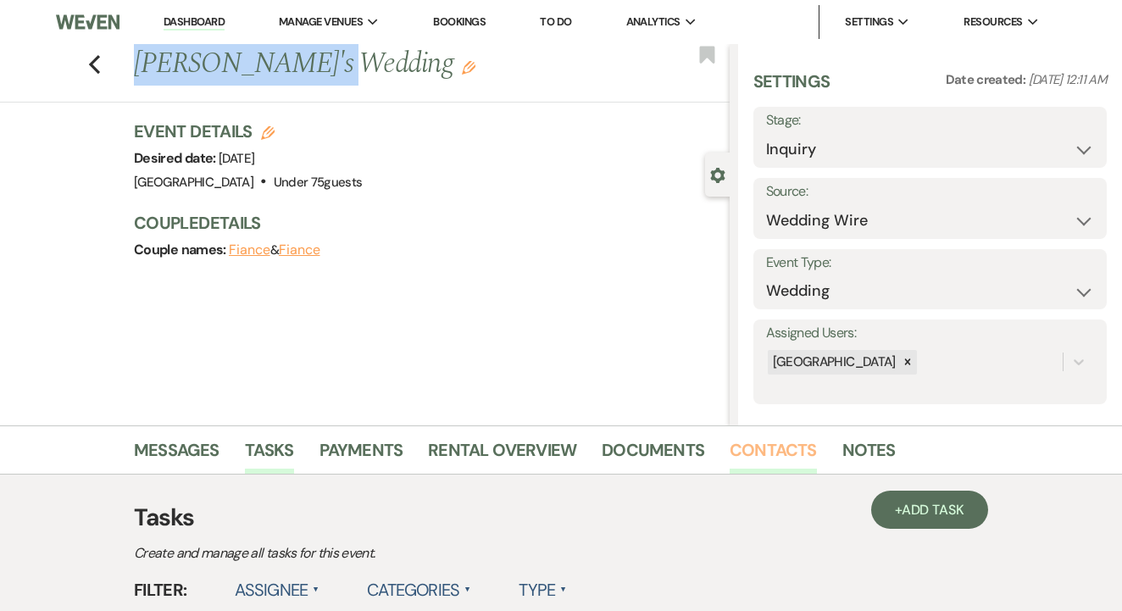
click at [766, 458] on link "Contacts" at bounding box center [773, 454] width 87 height 37
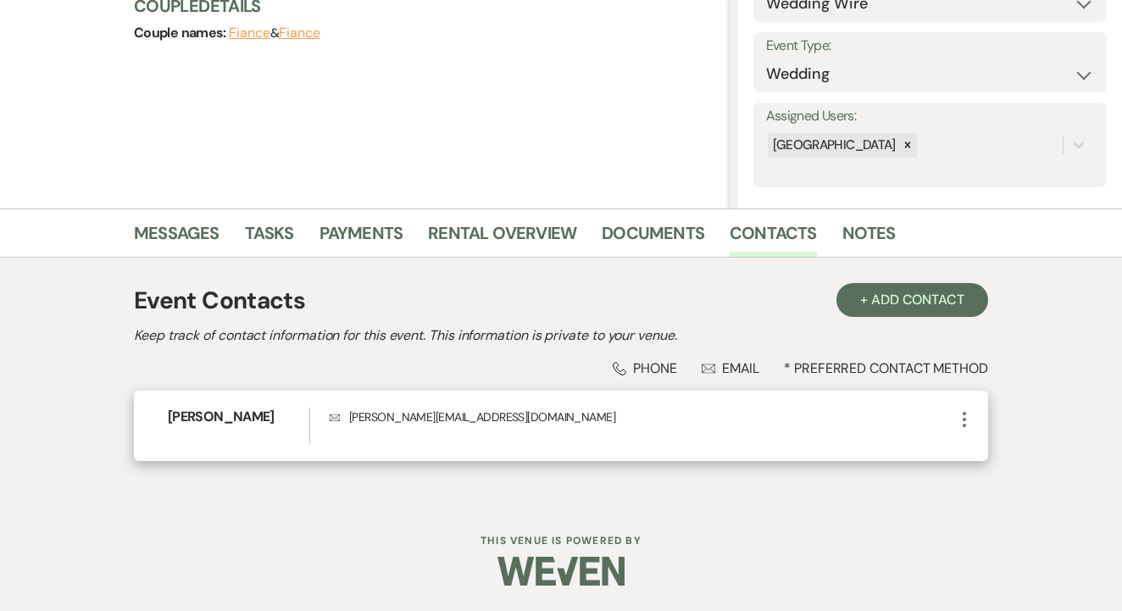
scroll to position [216, 0]
drag, startPoint x: 347, startPoint y: 418, endPoint x: 448, endPoint y: 424, distance: 101.0
click at [505, 424] on p "Envelope [PERSON_NAME][EMAIL_ADDRESS][DOMAIN_NAME]" at bounding box center [642, 417] width 625 height 19
copy p "[PERSON_NAME][EMAIL_ADDRESS][DOMAIN_NAME]"
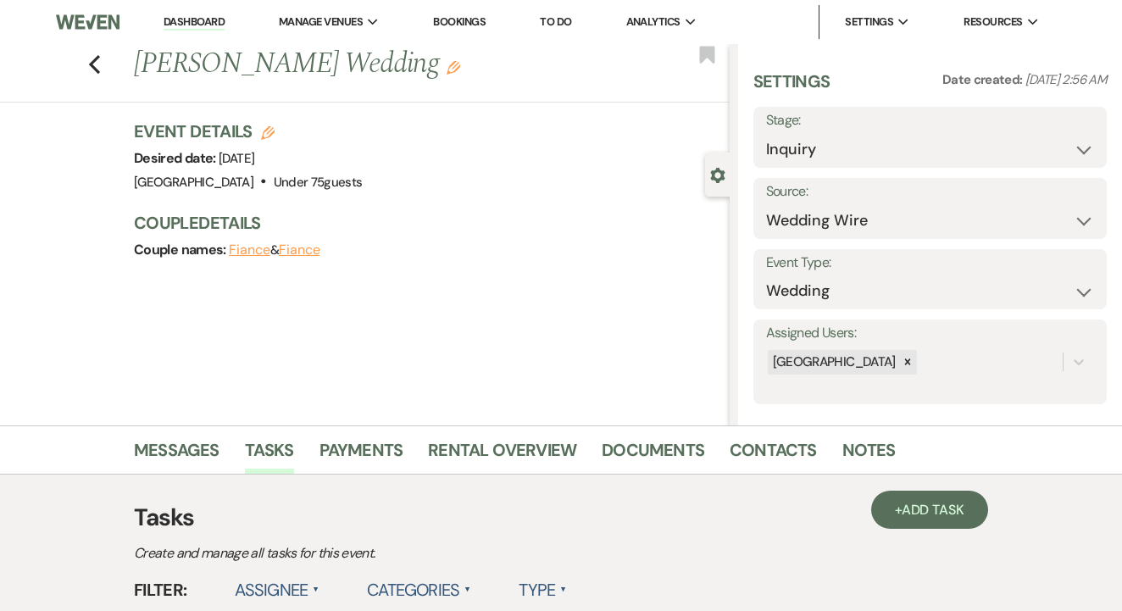
drag, startPoint x: 141, startPoint y: 70, endPoint x: 382, endPoint y: 80, distance: 241.7
click at [382, 80] on h1 "[PERSON_NAME] Wedding Edit" at bounding box center [368, 64] width 469 height 41
copy h1 "[PERSON_NAME] Wedding"
click at [760, 461] on link "Contacts" at bounding box center [773, 454] width 87 height 37
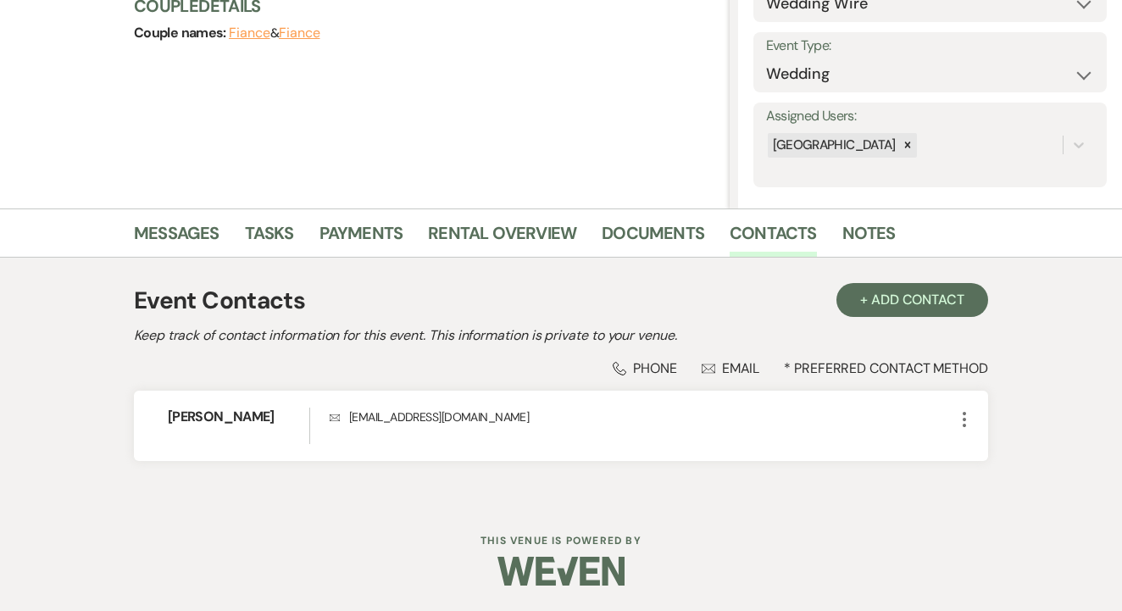
scroll to position [216, 0]
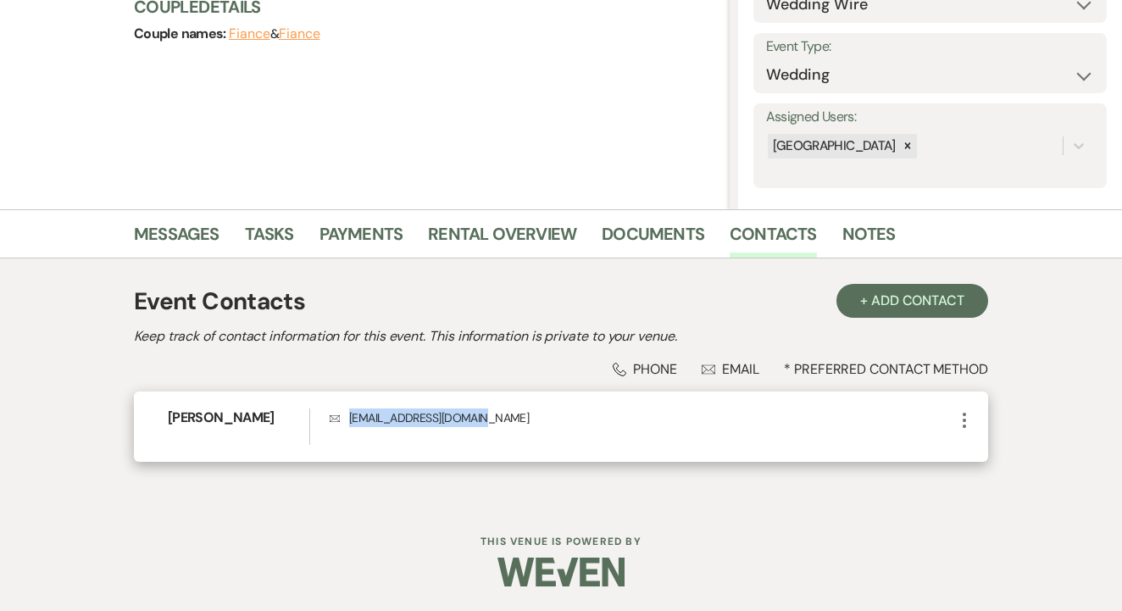
drag, startPoint x: 347, startPoint y: 417, endPoint x: 425, endPoint y: 427, distance: 79.5
click at [496, 425] on p "Envelope [EMAIL_ADDRESS][DOMAIN_NAME]" at bounding box center [642, 417] width 625 height 19
copy p "[EMAIL_ADDRESS][DOMAIN_NAME]"
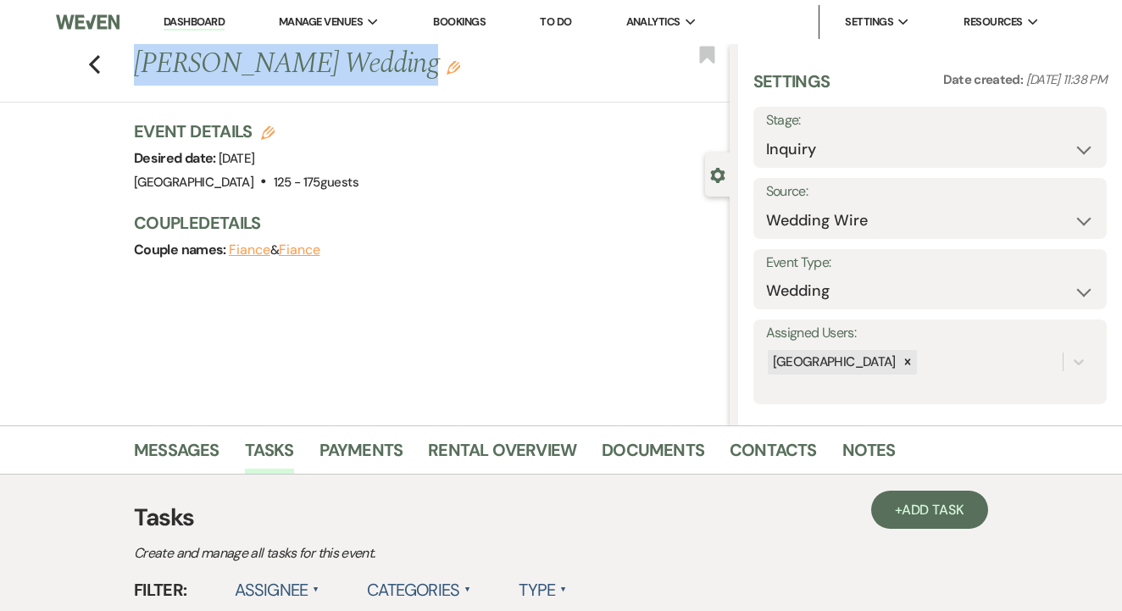
click at [381, 91] on div "Previous [PERSON_NAME] Wedding Edit Bookmark" at bounding box center [361, 73] width 738 height 58
click at [481, 165] on div "Event Details Edit Desired date: [DATE] Venue: [GEOGRAPHIC_DATA] . 125 - 175 gu…" at bounding box center [423, 156] width 579 height 75
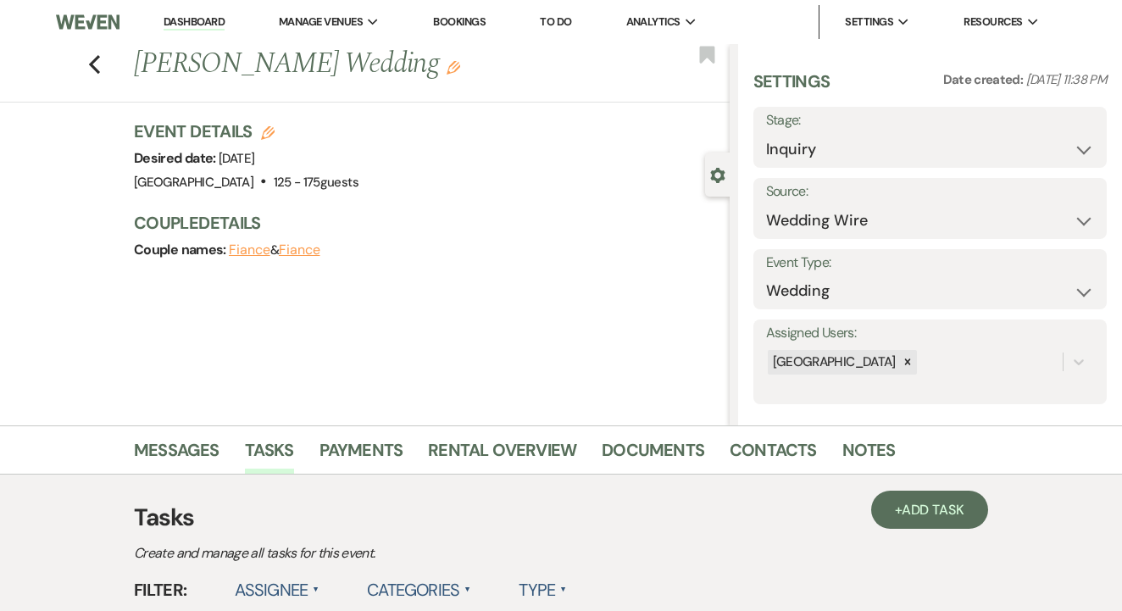
drag, startPoint x: 133, startPoint y: 59, endPoint x: 379, endPoint y: 70, distance: 246.0
click at [429, 70] on h1 "[PERSON_NAME] Wedding Edit" at bounding box center [368, 64] width 469 height 41
copy h1 "[PERSON_NAME] Wedding"
click at [768, 458] on link "Contacts" at bounding box center [773, 454] width 87 height 37
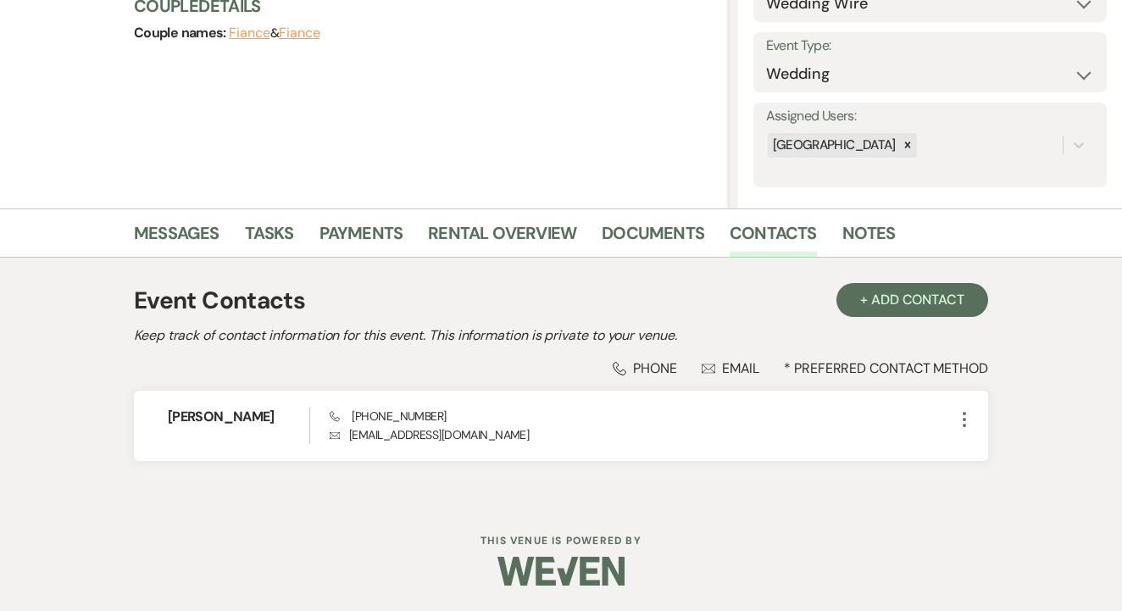
scroll to position [216, 0]
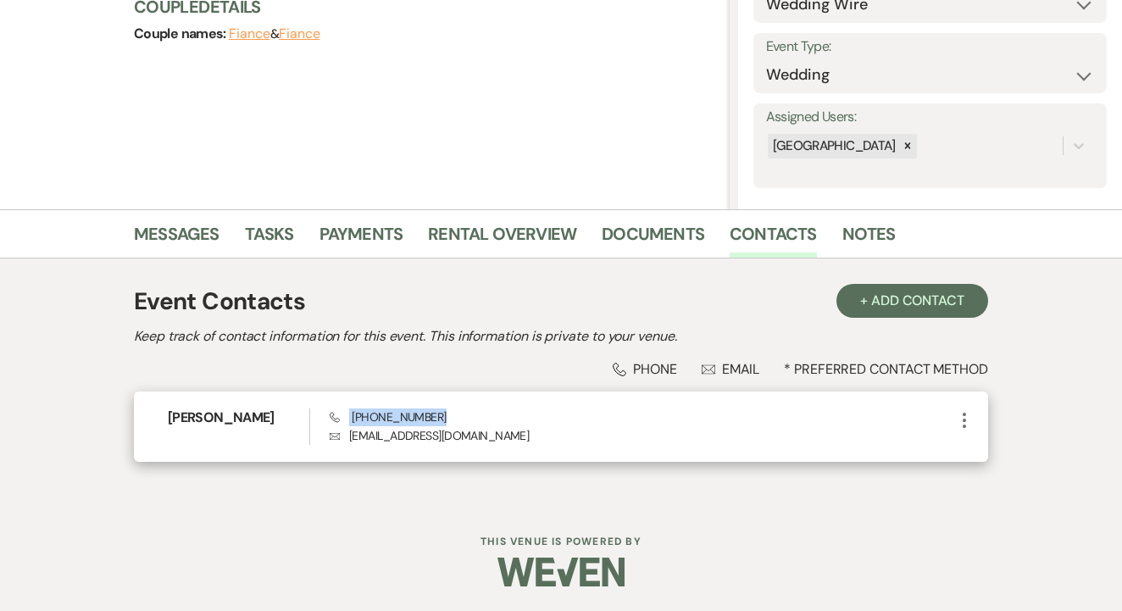
drag, startPoint x: 347, startPoint y: 417, endPoint x: 442, endPoint y: 414, distance: 95.0
click at [449, 414] on div "Phone [PHONE_NUMBER] Envelope [EMAIL_ADDRESS][DOMAIN_NAME]" at bounding box center [642, 426] width 625 height 36
copy span "[PHONE_NUMBER]"
drag, startPoint x: 347, startPoint y: 433, endPoint x: 425, endPoint y: 439, distance: 78.2
click at [497, 438] on p "Envelope [EMAIL_ADDRESS][DOMAIN_NAME]" at bounding box center [642, 435] width 625 height 19
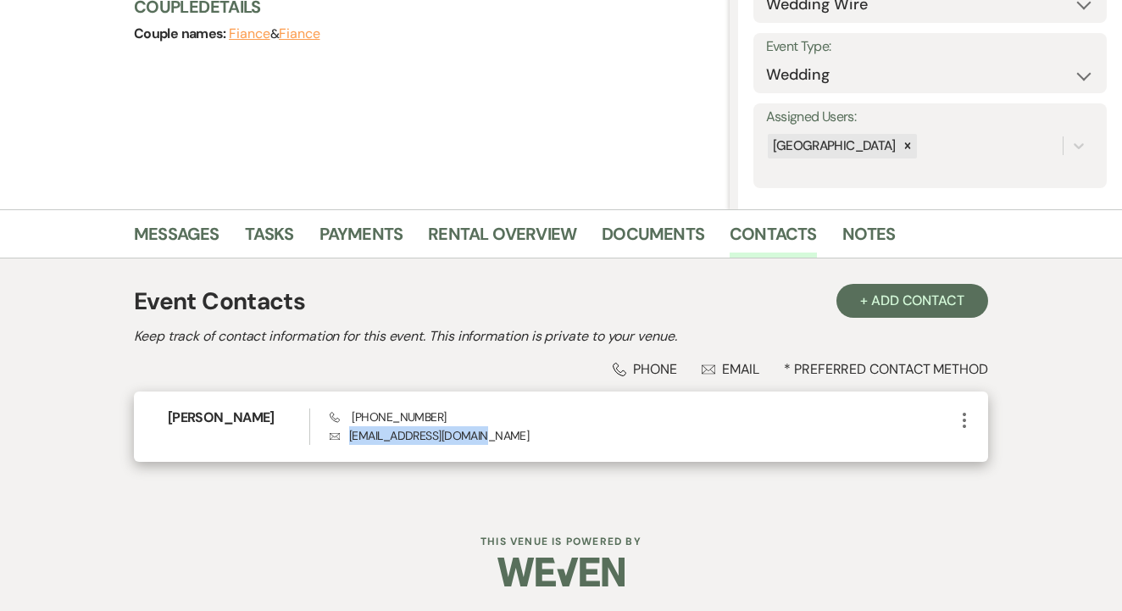
copy p "[EMAIL_ADDRESS][DOMAIN_NAME]"
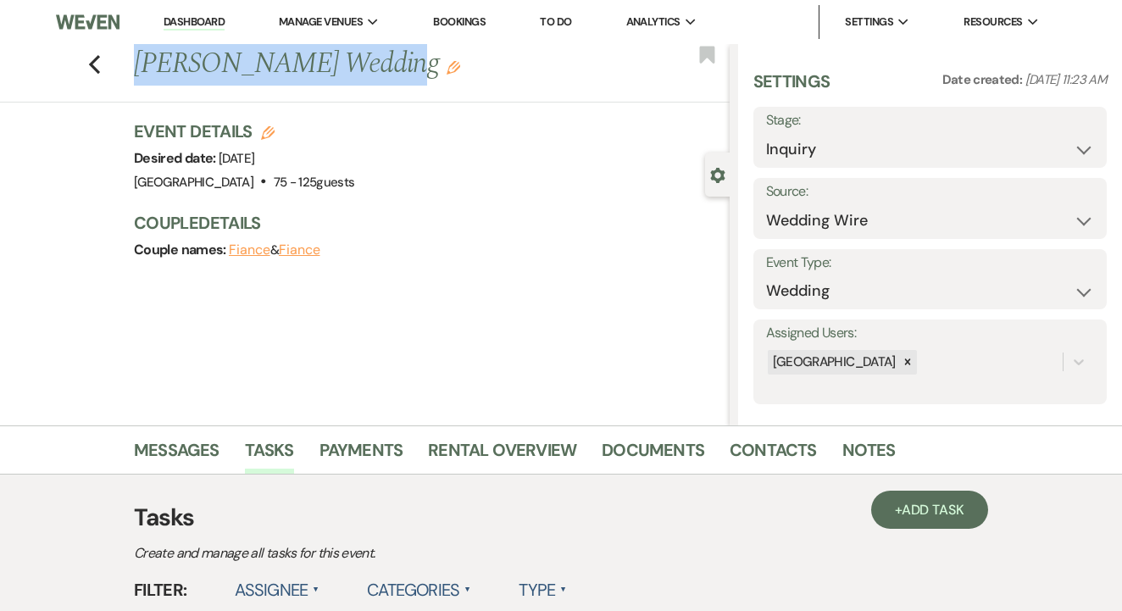
click at [359, 76] on div "Previous [PERSON_NAME] Wedding Edit Bookmark" at bounding box center [361, 73] width 738 height 58
click at [469, 137] on div "Event Details Edit Desired date: [DATE] Venue: [GEOGRAPHIC_DATA] . 75 - 125 gue…" at bounding box center [423, 156] width 579 height 75
drag, startPoint x: 136, startPoint y: 64, endPoint x: 346, endPoint y: 73, distance: 210.3
click at [375, 73] on h1 "[PERSON_NAME] Wedding Edit" at bounding box center [368, 64] width 469 height 41
copy h1 "[PERSON_NAME] Wedding"
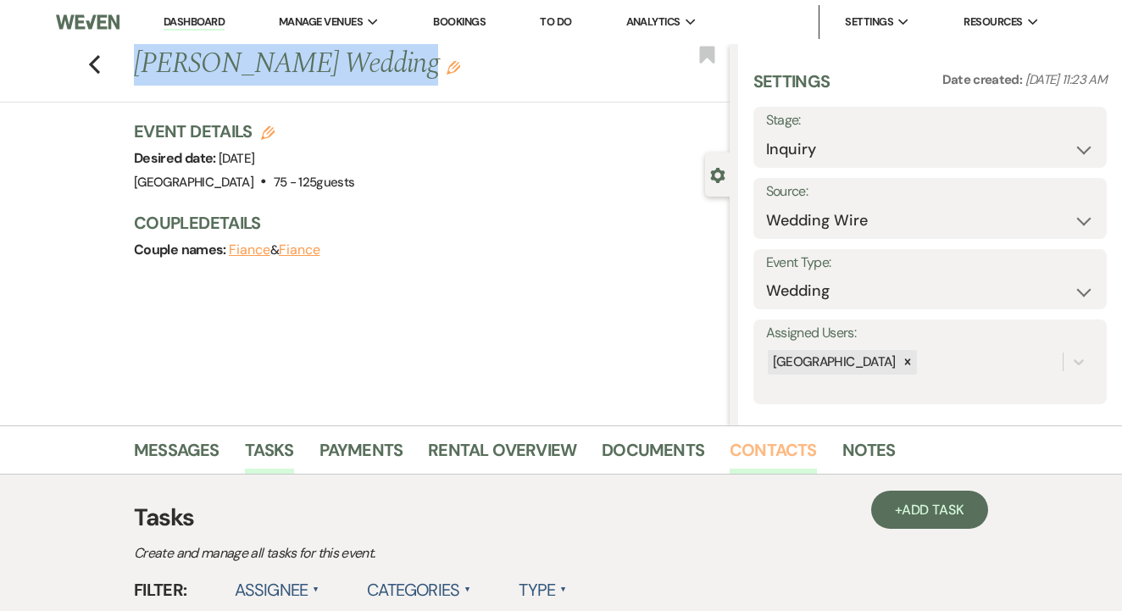
click at [747, 469] on link "Contacts" at bounding box center [773, 454] width 87 height 37
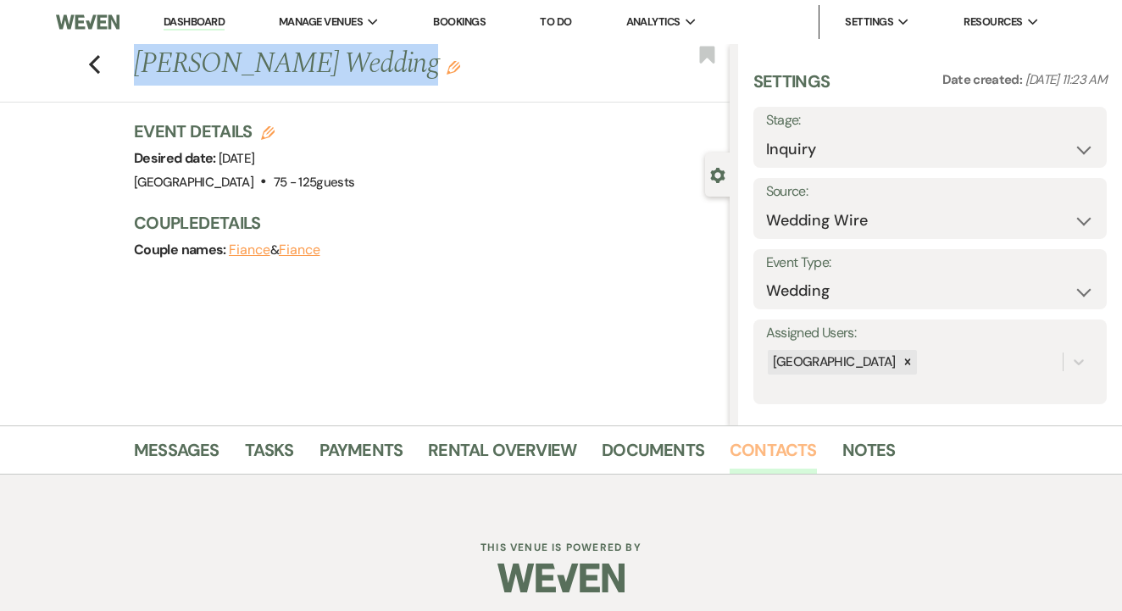
click at [747, 469] on link "Contacts" at bounding box center [773, 454] width 87 height 37
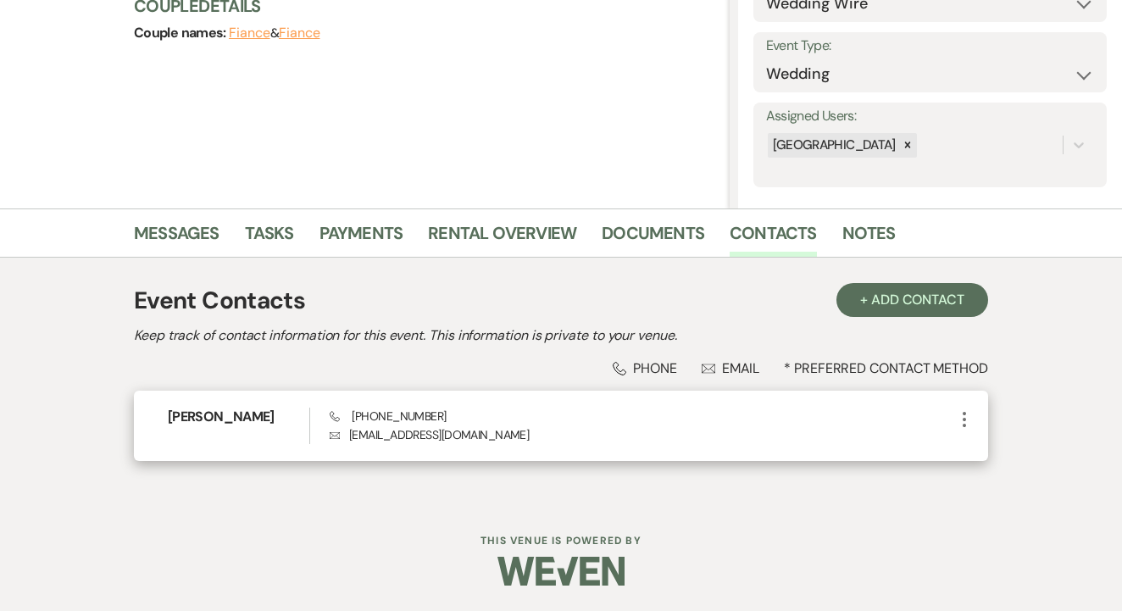
scroll to position [216, 0]
drag, startPoint x: 349, startPoint y: 415, endPoint x: 424, endPoint y: 416, distance: 74.6
click at [429, 416] on span "Phone [PHONE_NUMBER]" at bounding box center [388, 416] width 116 height 15
copy span "[PHONE_NUMBER]"
drag, startPoint x: 344, startPoint y: 442, endPoint x: 457, endPoint y: 441, distance: 112.7
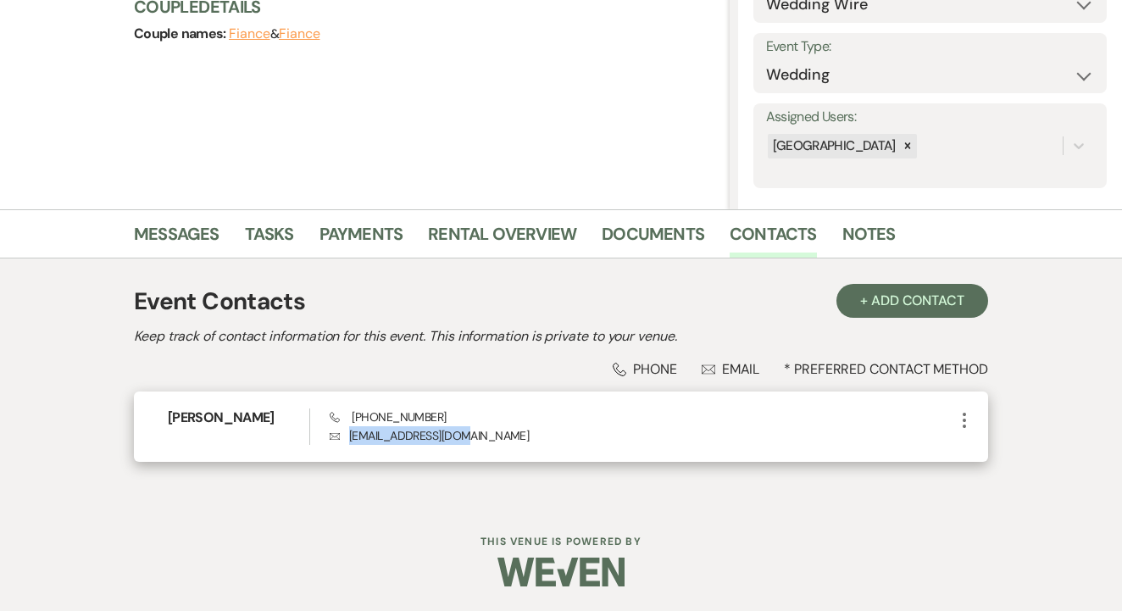
click at [475, 441] on p "Envelope [EMAIL_ADDRESS][DOMAIN_NAME]" at bounding box center [642, 435] width 625 height 19
copy p "[EMAIL_ADDRESS][DOMAIN_NAME]"
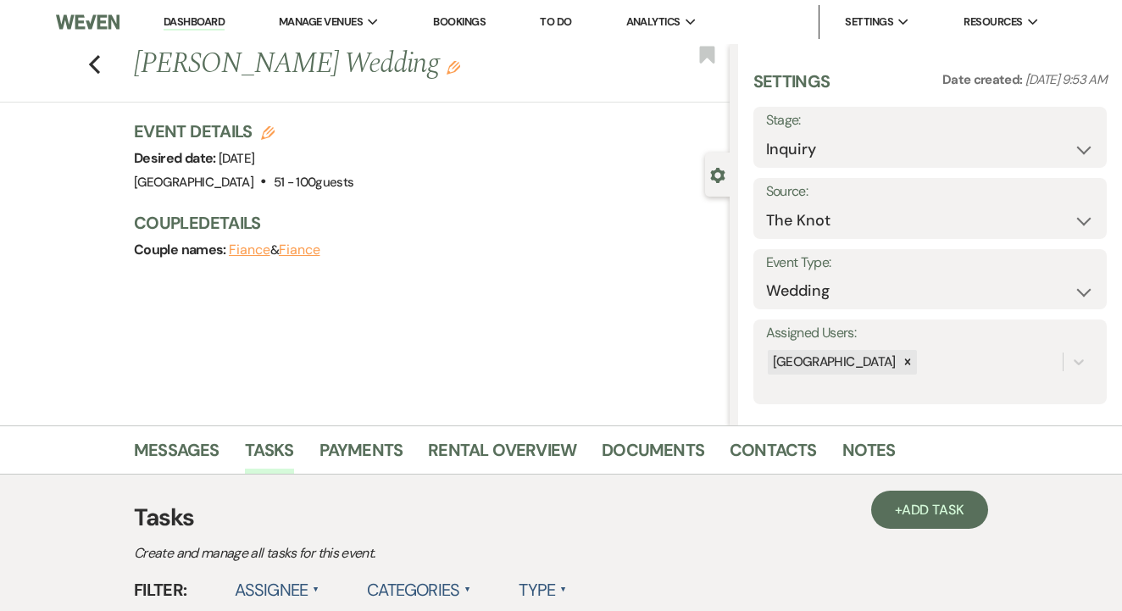
drag, startPoint x: 133, startPoint y: 69, endPoint x: 418, endPoint y: 74, distance: 284.8
click at [418, 74] on h1 "[PERSON_NAME] Wedding Edit" at bounding box center [368, 64] width 469 height 41
click at [743, 442] on link "Contacts" at bounding box center [773, 454] width 87 height 37
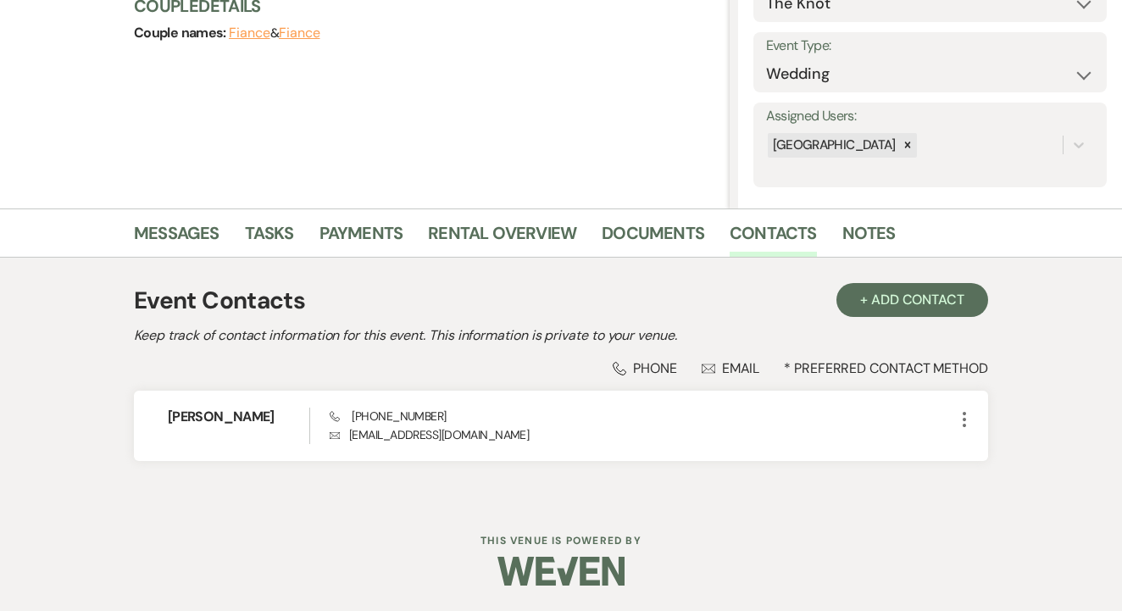
scroll to position [216, 0]
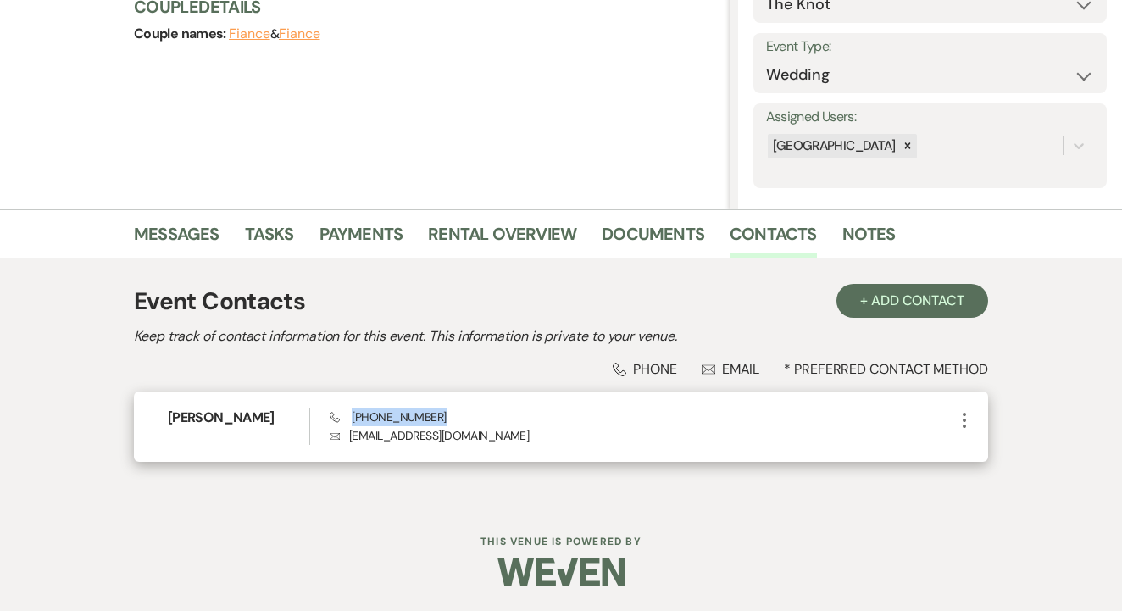
drag, startPoint x: 353, startPoint y: 416, endPoint x: 446, endPoint y: 419, distance: 93.3
click at [446, 419] on div "Phone [PHONE_NUMBER] Envelope [EMAIL_ADDRESS][DOMAIN_NAME]" at bounding box center [642, 426] width 625 height 36
copy span "[PHONE_NUMBER]"
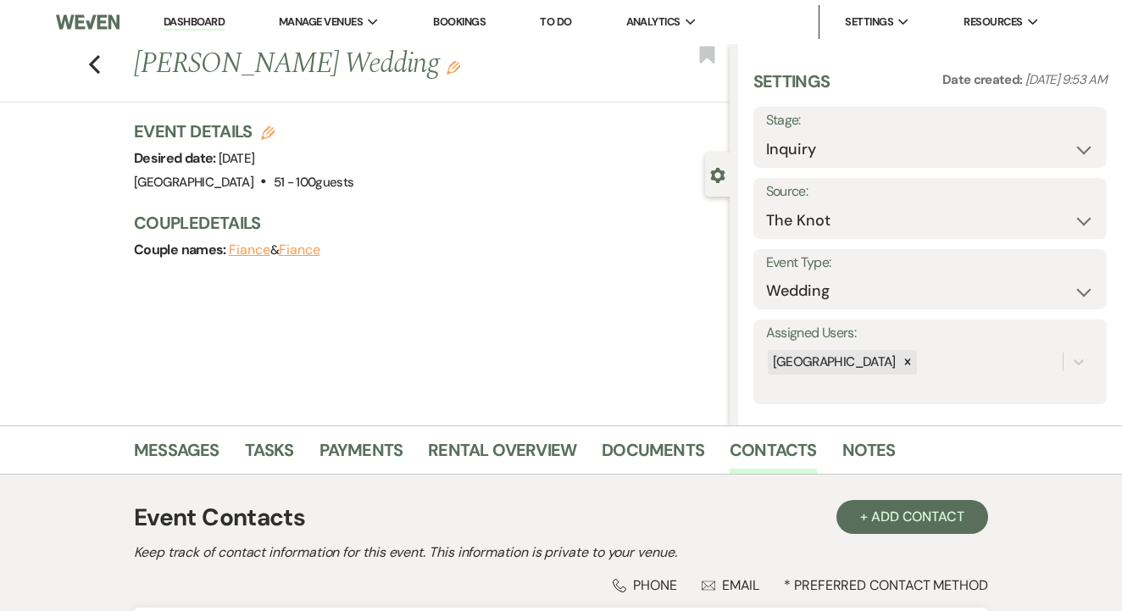
scroll to position [0, 0]
drag, startPoint x: 134, startPoint y: 64, endPoint x: 421, endPoint y: 72, distance: 287.4
click at [421, 72] on h1 "[PERSON_NAME] Wedding Edit" at bounding box center [368, 64] width 469 height 41
copy h1 "[PERSON_NAME] Wedding"
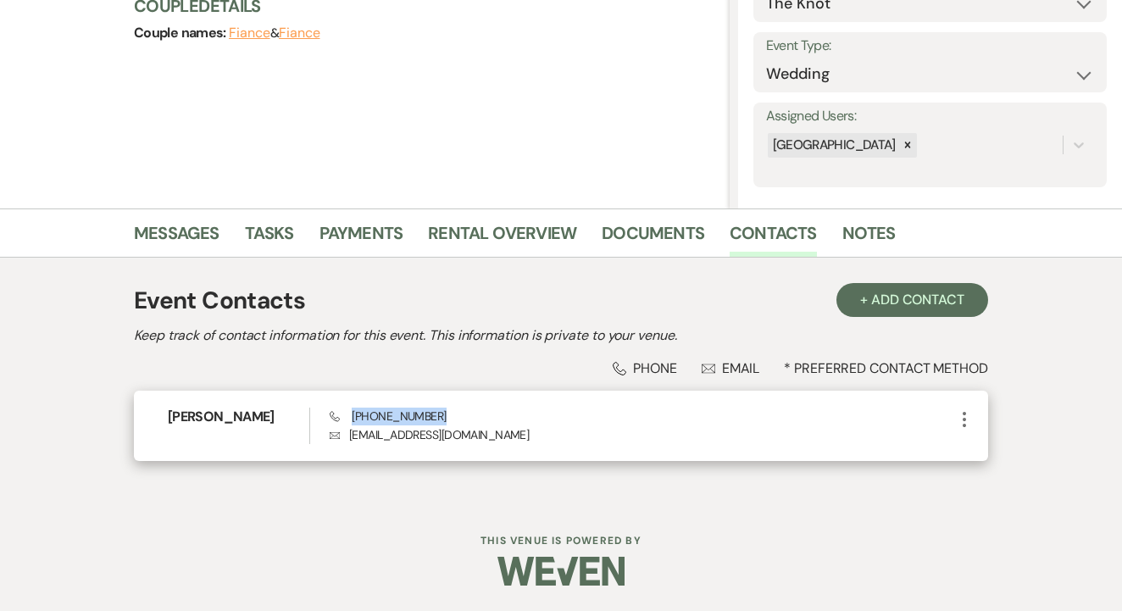
scroll to position [216, 0]
drag, startPoint x: 348, startPoint y: 436, endPoint x: 510, endPoint y: 448, distance: 162.3
click at [553, 448] on div "[PERSON_NAME] Phone [PHONE_NUMBER] Envelope [EMAIL_ADDRESS][DOMAIN_NAME] More" at bounding box center [561, 427] width 854 height 70
copy p "[EMAIL_ADDRESS][DOMAIN_NAME]"
drag, startPoint x: 346, startPoint y: 414, endPoint x: 457, endPoint y: 417, distance: 111.0
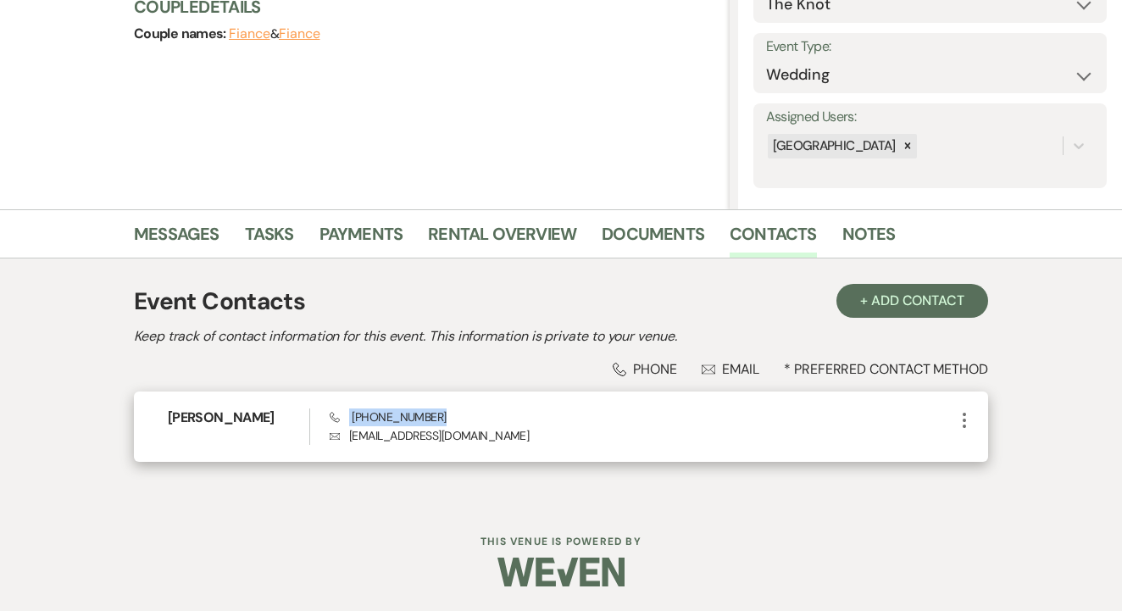
click at [459, 417] on div "Phone [PHONE_NUMBER] Envelope [EMAIL_ADDRESS][DOMAIN_NAME]" at bounding box center [642, 426] width 625 height 36
copy span "[PHONE_NUMBER]"
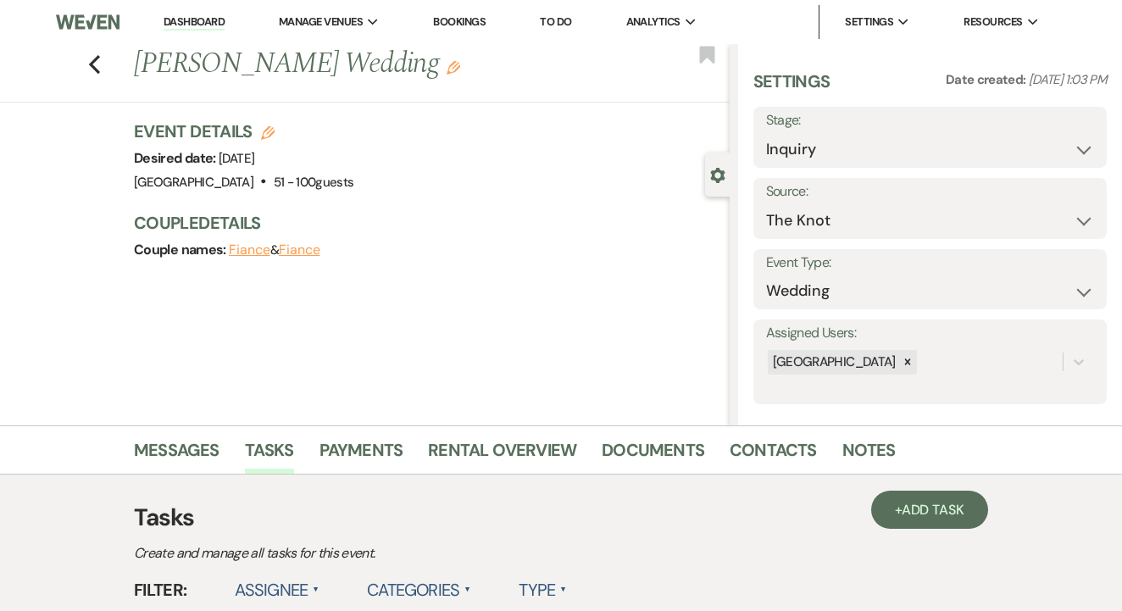
drag, startPoint x: 127, startPoint y: 62, endPoint x: 394, endPoint y: 64, distance: 267.0
click at [394, 64] on div "Previous [PERSON_NAME] Wedding Edit" at bounding box center [427, 64] width 604 height 41
copy div "Previous [PERSON_NAME] Wedding"
click at [743, 457] on link "Contacts" at bounding box center [773, 454] width 87 height 37
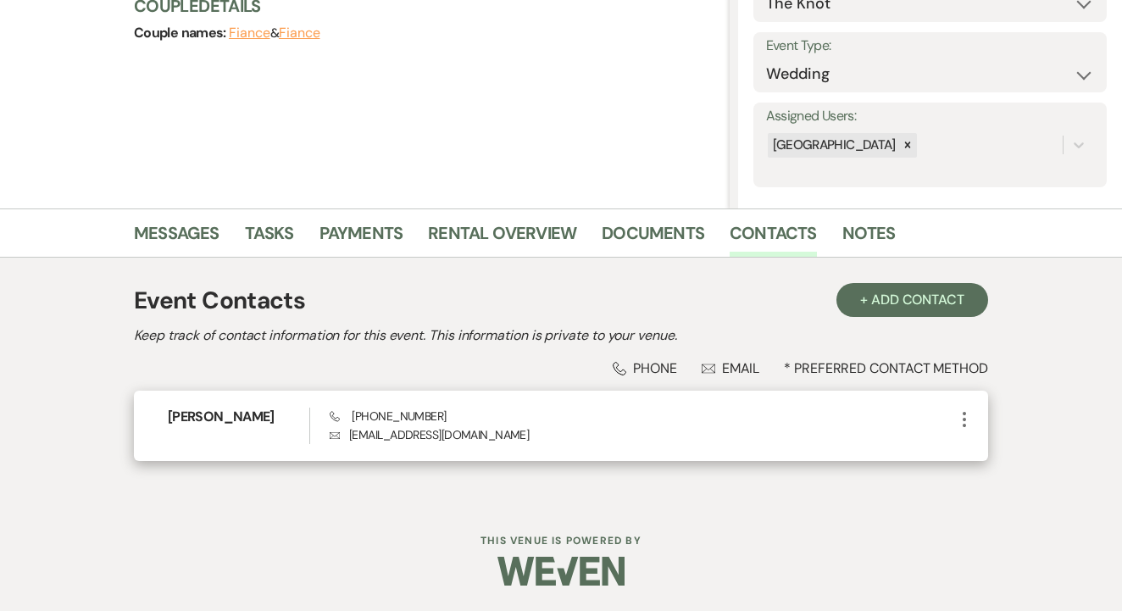
scroll to position [216, 0]
drag, startPoint x: 346, startPoint y: 414, endPoint x: 428, endPoint y: 417, distance: 82.2
click at [428, 417] on div "Phone [PHONE_NUMBER] Envelope [EMAIL_ADDRESS][DOMAIN_NAME]" at bounding box center [642, 426] width 625 height 36
copy span "[PHONE_NUMBER]"
drag, startPoint x: 349, startPoint y: 437, endPoint x: 460, endPoint y: 450, distance: 111.7
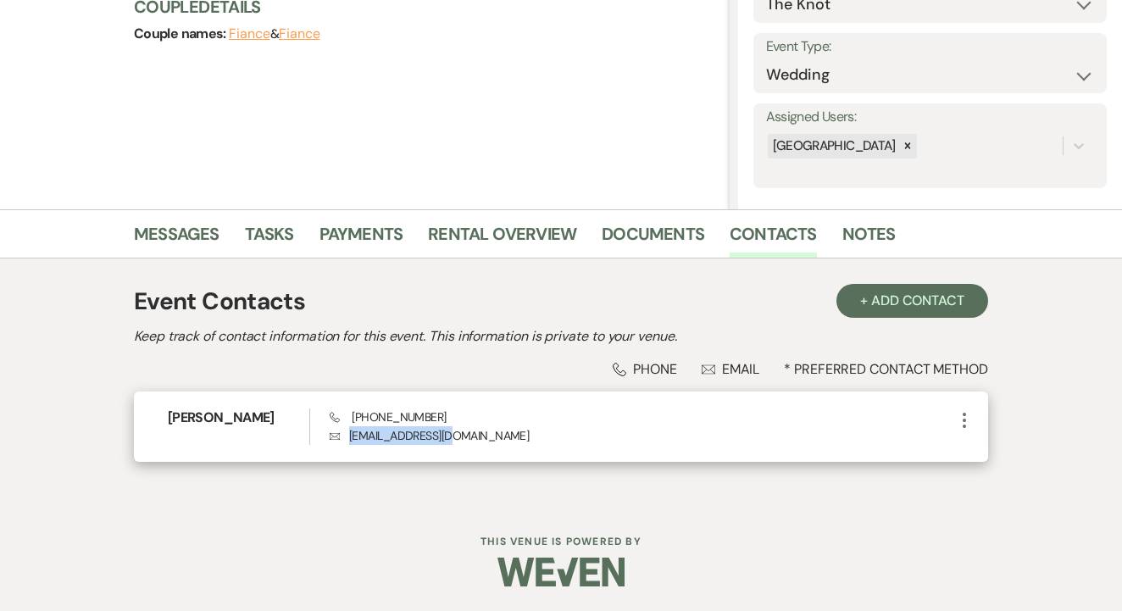
click at [460, 450] on div "[PERSON_NAME] Phone [PHONE_NUMBER] Envelope [EMAIL_ADDRESS][DOMAIN_NAME] More" at bounding box center [561, 427] width 854 height 70
copy p "[EMAIL_ADDRESS][DOMAIN_NAME]"
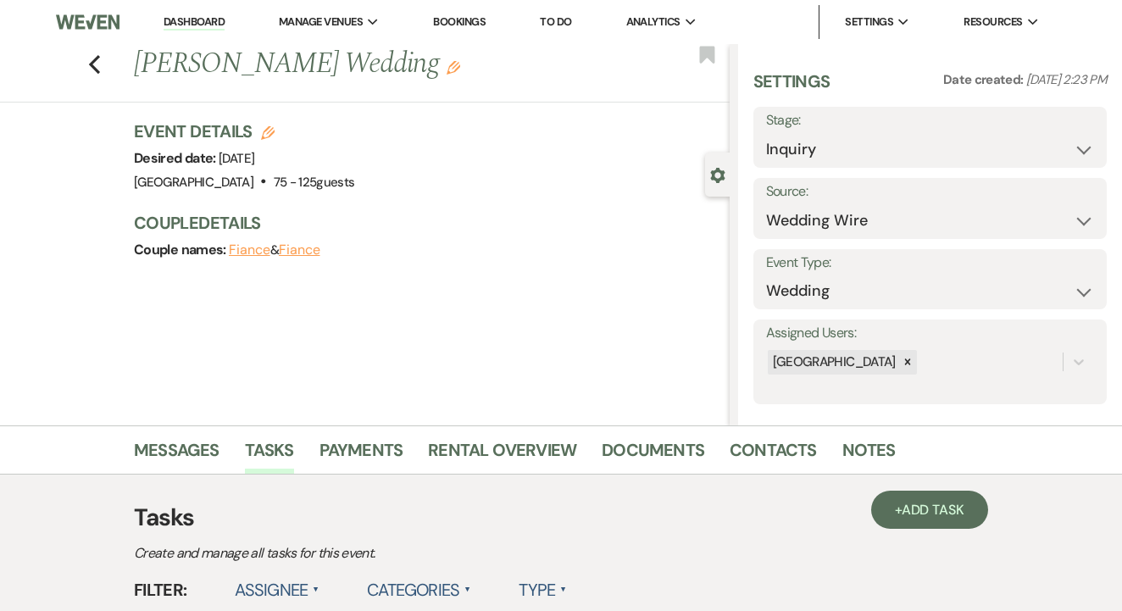
drag, startPoint x: 135, startPoint y: 59, endPoint x: 307, endPoint y: 65, distance: 172.1
click at [400, 59] on h1 "[PERSON_NAME] Wedding Edit" at bounding box center [368, 64] width 469 height 41
copy h1 "[PERSON_NAME] Wedding"
click at [764, 452] on link "Contacts" at bounding box center [773, 454] width 87 height 37
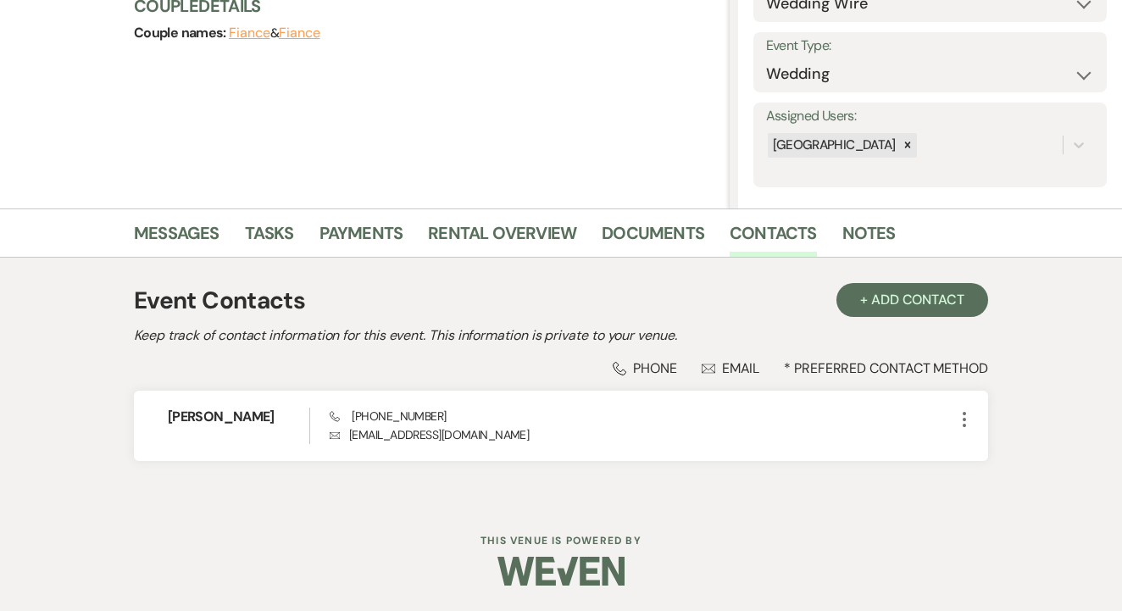
scroll to position [216, 0]
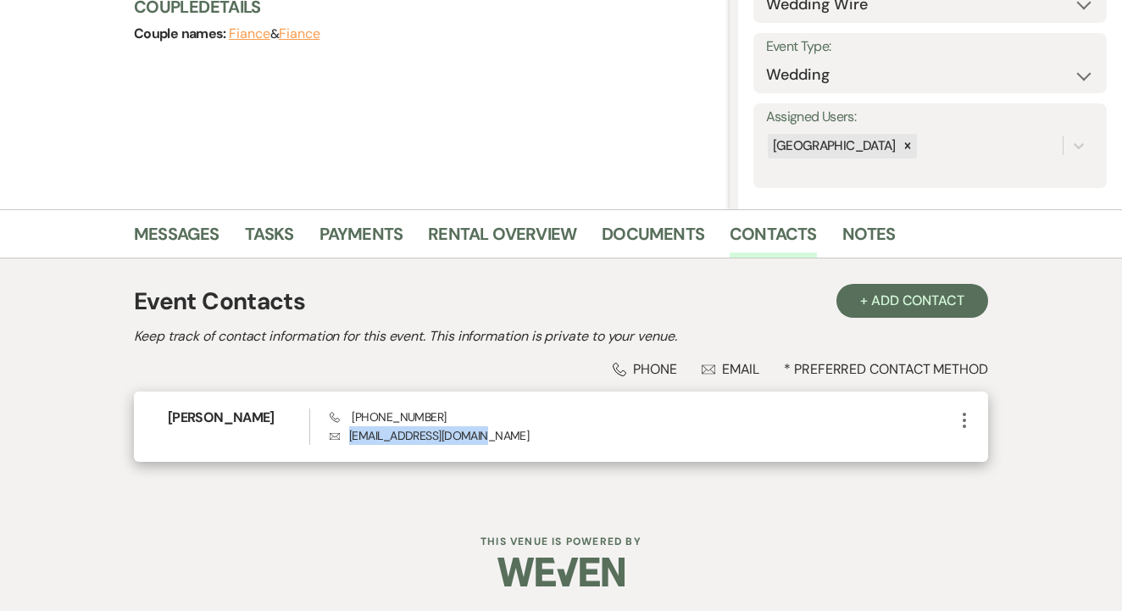
drag, startPoint x: 349, startPoint y: 436, endPoint x: 475, endPoint y: 436, distance: 126.3
click at [494, 436] on p "Envelope [EMAIL_ADDRESS][DOMAIN_NAME]" at bounding box center [642, 435] width 625 height 19
copy p "[EMAIL_ADDRESS][DOMAIN_NAME]"
drag, startPoint x: 347, startPoint y: 418, endPoint x: 415, endPoint y: 419, distance: 68.7
click at [466, 416] on div "Phone [PHONE_NUMBER] Envelope [EMAIL_ADDRESS][DOMAIN_NAME]" at bounding box center [642, 426] width 625 height 36
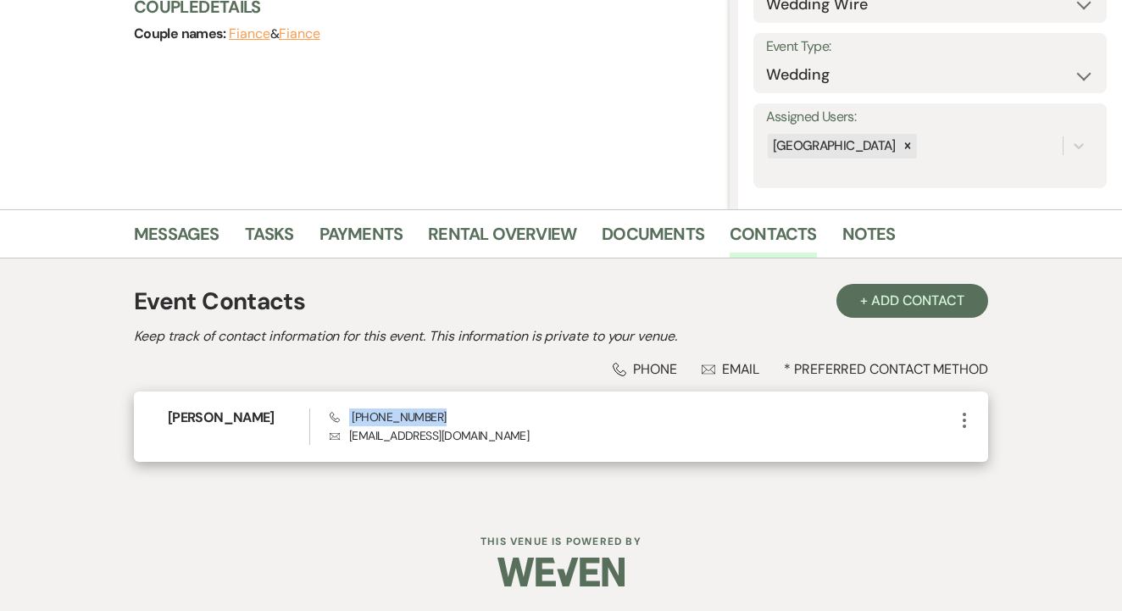
copy span "[PHONE_NUMBER]"
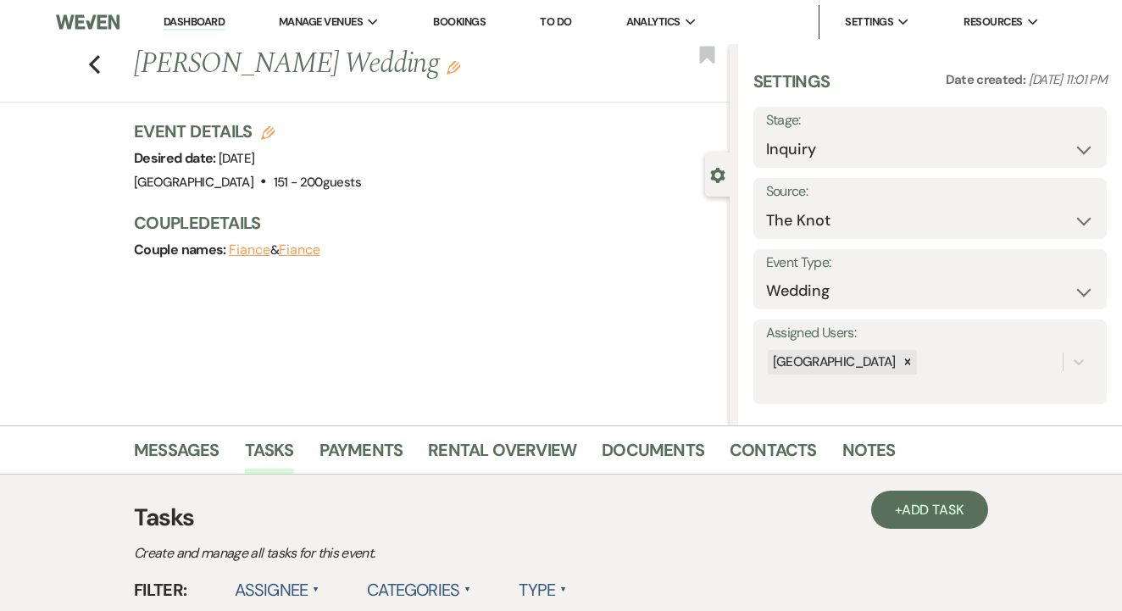
drag, startPoint x: 133, startPoint y: 65, endPoint x: 316, endPoint y: 64, distance: 183.1
click at [419, 64] on h1 "[PERSON_NAME] Wedding Edit" at bounding box center [368, 64] width 469 height 41
click at [672, 306] on div "Previous [PERSON_NAME] Wedding Edit Bookmark Gear Settings Settings Date create…" at bounding box center [365, 234] width 730 height 381
drag, startPoint x: 136, startPoint y: 57, endPoint x: 397, endPoint y: 59, distance: 261.0
click at [436, 59] on h1 "[PERSON_NAME] Wedding Edit" at bounding box center [368, 64] width 469 height 41
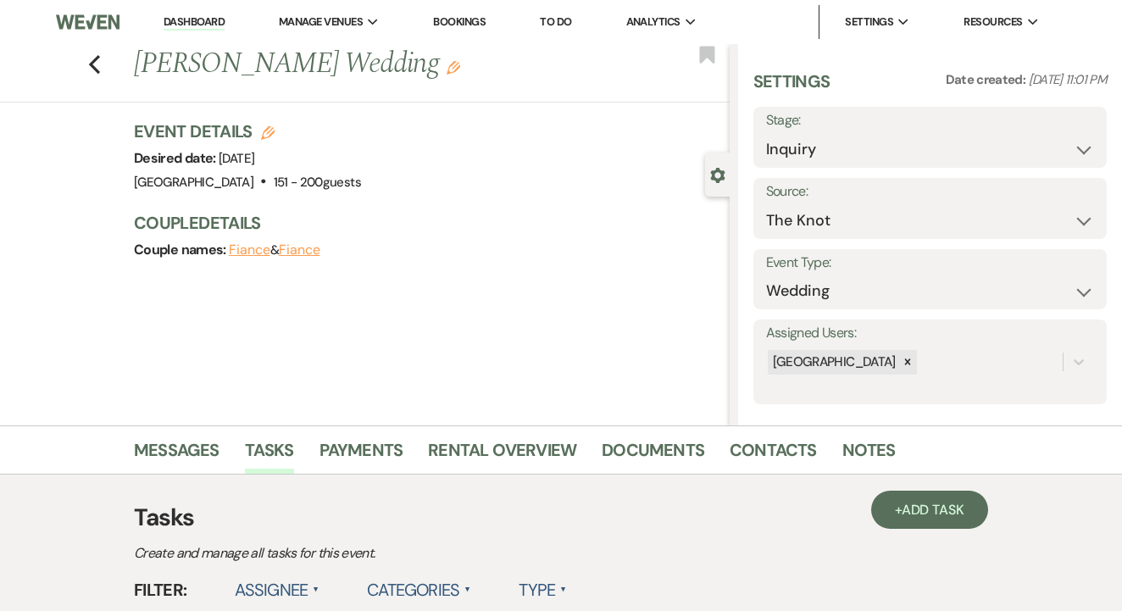
copy h1 "[PERSON_NAME] Wedding"
click at [773, 457] on link "Contacts" at bounding box center [773, 454] width 87 height 37
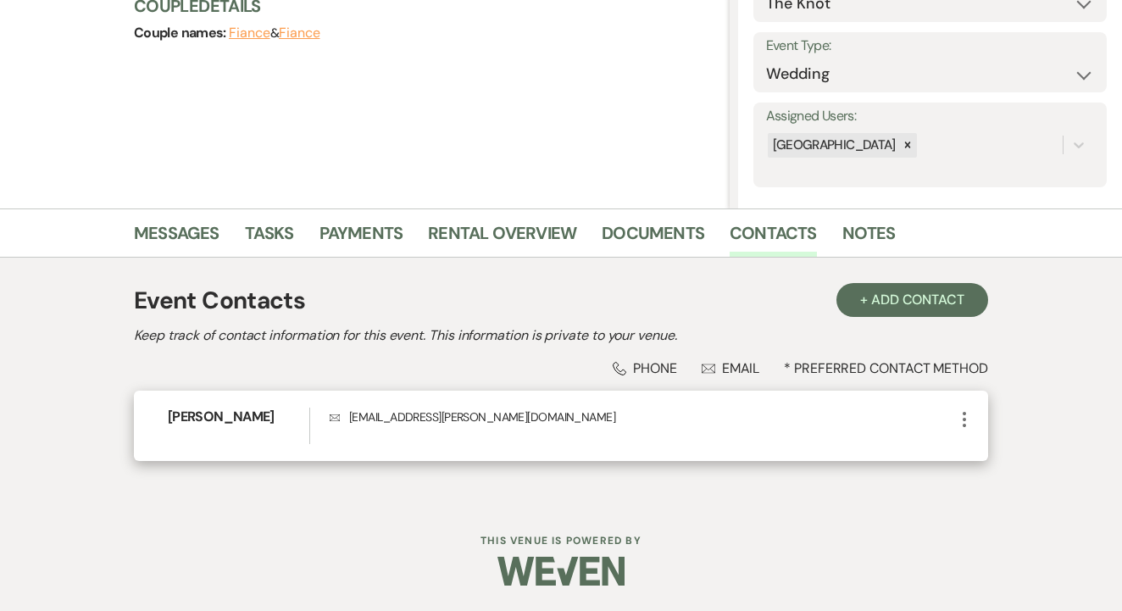
scroll to position [216, 0]
drag, startPoint x: 342, startPoint y: 414, endPoint x: 486, endPoint y: 420, distance: 144.2
click at [523, 420] on p "Envelope sofia.samuelson@gmail.com" at bounding box center [642, 417] width 625 height 19
copy p "sofia.samuelson@gmail.com"
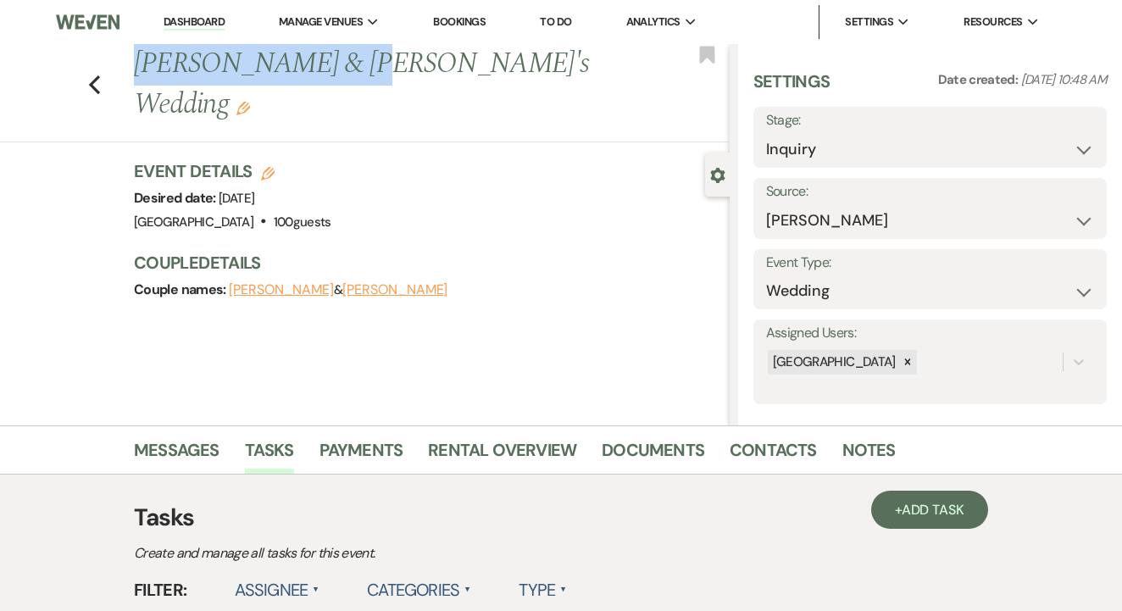
click at [358, 73] on div "Previous [PERSON_NAME] & [PERSON_NAME]'s Wedding Edit" at bounding box center [427, 84] width 604 height 81
click at [498, 251] on h3 "Couple Details" at bounding box center [423, 263] width 579 height 24
drag, startPoint x: 140, startPoint y: 67, endPoint x: 394, endPoint y: 60, distance: 254.3
click at [395, 60] on h1 "Ryan & Anna's Wedding Edit" at bounding box center [368, 84] width 469 height 81
copy h1 "Ryan & Anna's Wedding"
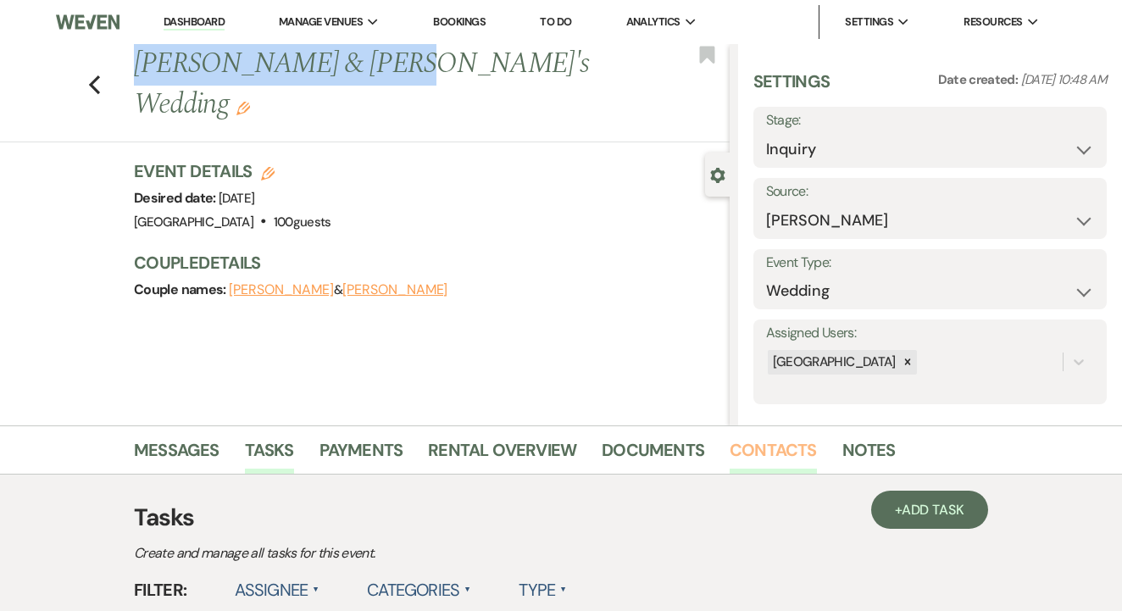
click at [756, 441] on link "Contacts" at bounding box center [773, 454] width 87 height 37
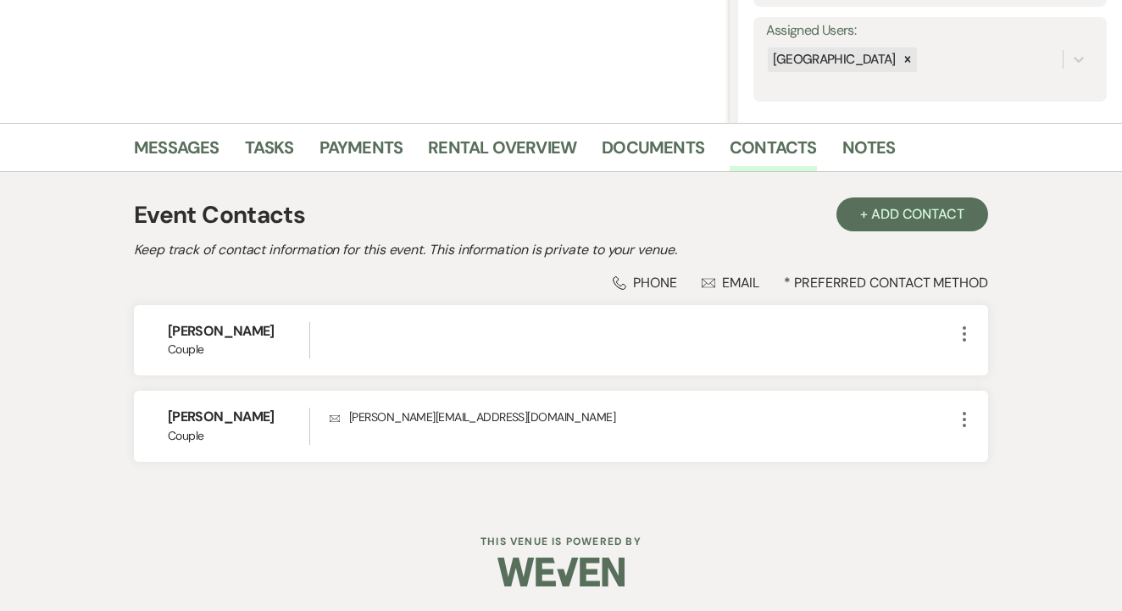
scroll to position [302, 0]
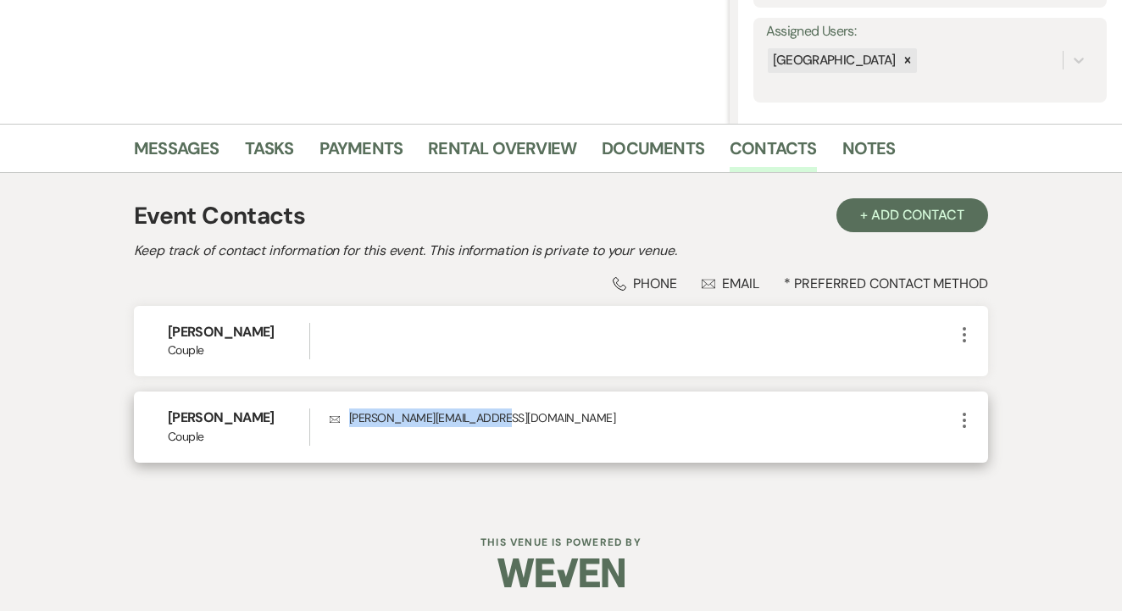
drag, startPoint x: 349, startPoint y: 421, endPoint x: 539, endPoint y: 416, distance: 189.9
click at [563, 416] on p "Envelope anna.victoria21@gmail.com" at bounding box center [642, 417] width 625 height 19
copy p "anna.victoria21@gmail.com"
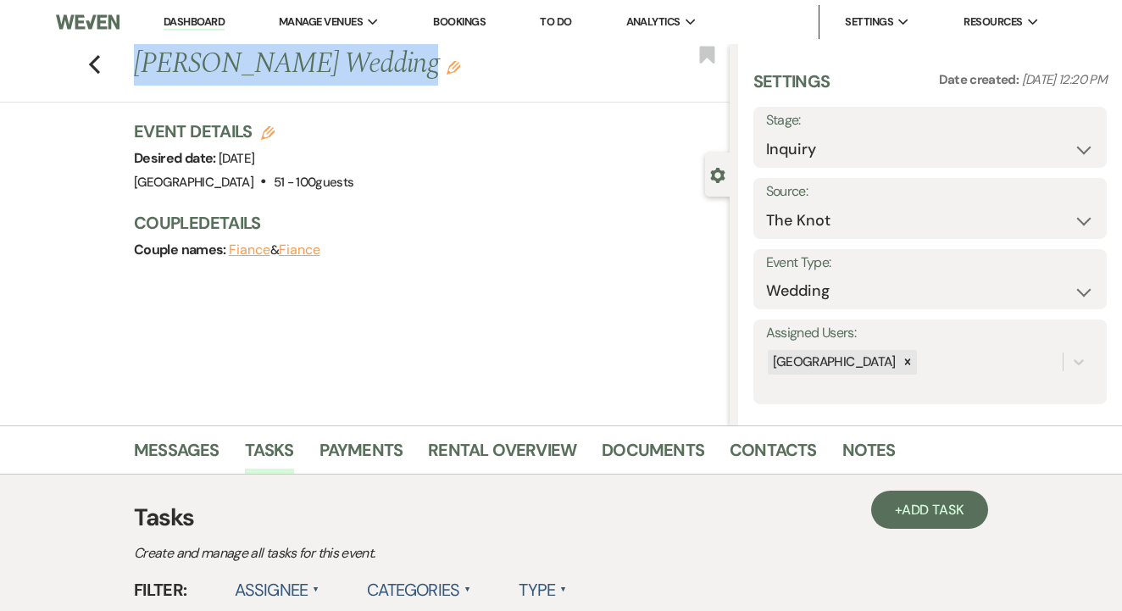
click at [433, 69] on h1 "[PERSON_NAME] Wedding Edit" at bounding box center [368, 64] width 469 height 41
click at [757, 453] on link "Contacts" at bounding box center [773, 454] width 87 height 37
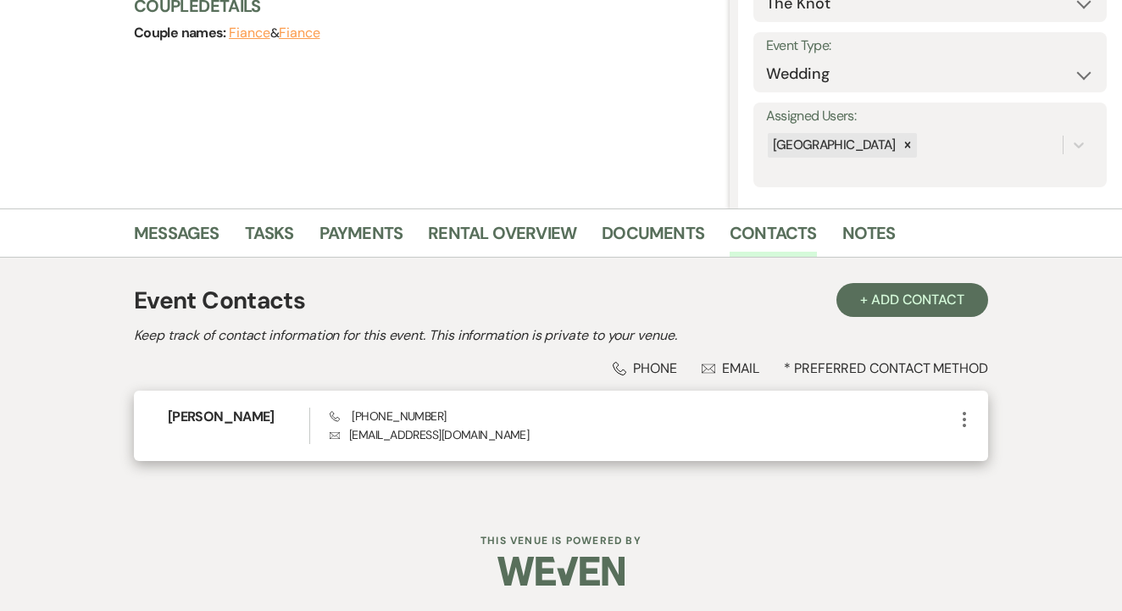
scroll to position [216, 0]
drag, startPoint x: 345, startPoint y: 437, endPoint x: 415, endPoint y: 439, distance: 70.4
click at [519, 437] on p "Envelope [EMAIL_ADDRESS][DOMAIN_NAME]" at bounding box center [642, 435] width 625 height 19
copy p "[EMAIL_ADDRESS][DOMAIN_NAME]"
drag, startPoint x: 350, startPoint y: 414, endPoint x: 519, endPoint y: 415, distance: 168.7
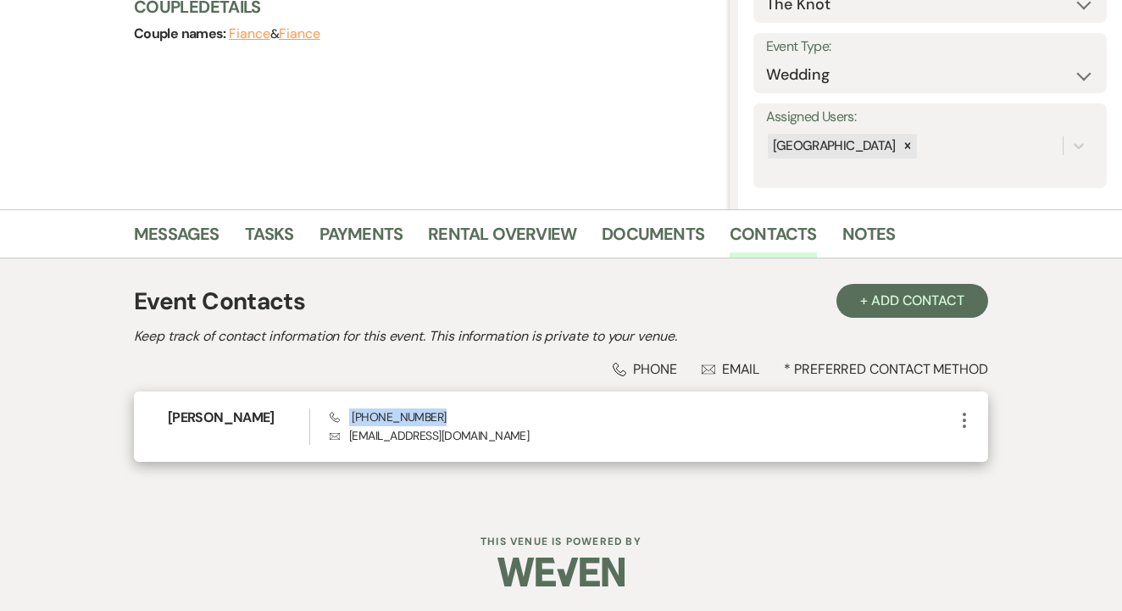
click at [519, 415] on div "Phone [PHONE_NUMBER] Envelope [EMAIL_ADDRESS][DOMAIN_NAME]" at bounding box center [642, 426] width 625 height 36
copy span "[PHONE_NUMBER]"
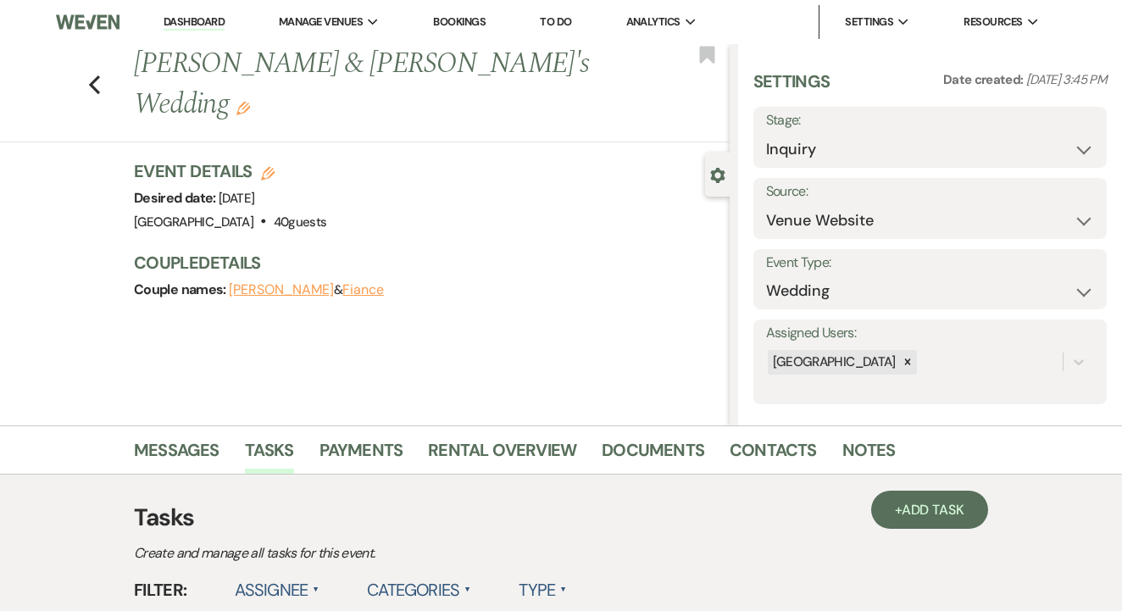
click at [537, 278] on div "Couple names: [PERSON_NAME] & [PERSON_NAME]" at bounding box center [423, 290] width 579 height 24
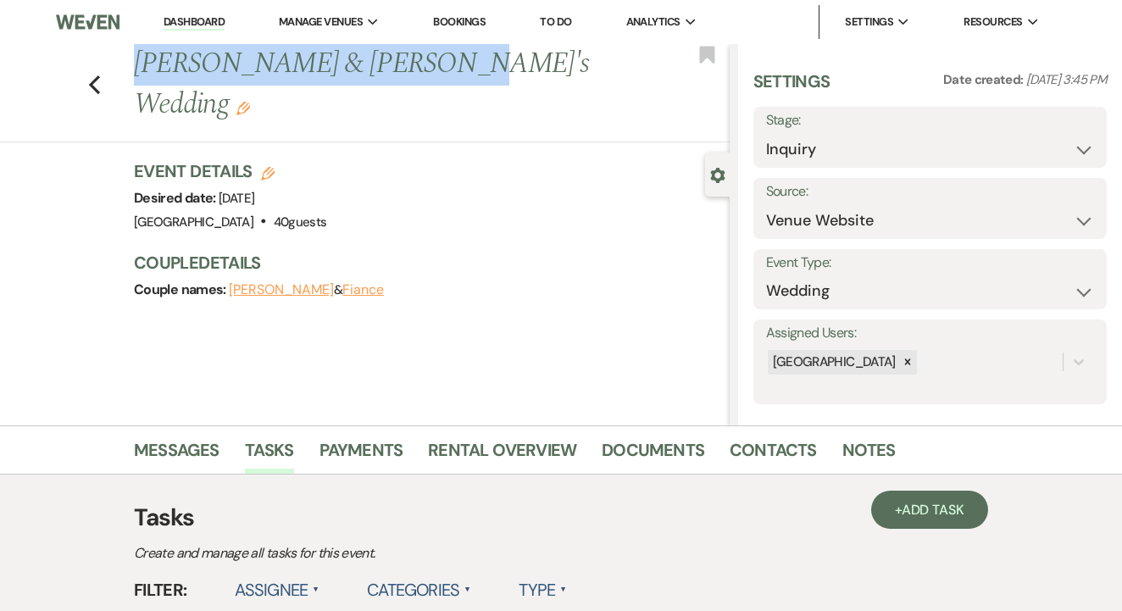
drag, startPoint x: 131, startPoint y: 64, endPoint x: 417, endPoint y: 58, distance: 285.7
click at [417, 58] on div "Previous [PERSON_NAME] & [PERSON_NAME]'s Wedding Edit" at bounding box center [427, 84] width 604 height 81
click at [476, 202] on div "Event Details Edit Desired date: [DATE] Venue: [GEOGRAPHIC_DATA] . 40 guests Ve…" at bounding box center [432, 238] width 596 height 159
drag, startPoint x: 134, startPoint y: 65, endPoint x: 491, endPoint y: 74, distance: 356.9
click at [491, 74] on h1 "[PERSON_NAME] & [PERSON_NAME]'s Wedding Edit" at bounding box center [368, 84] width 469 height 81
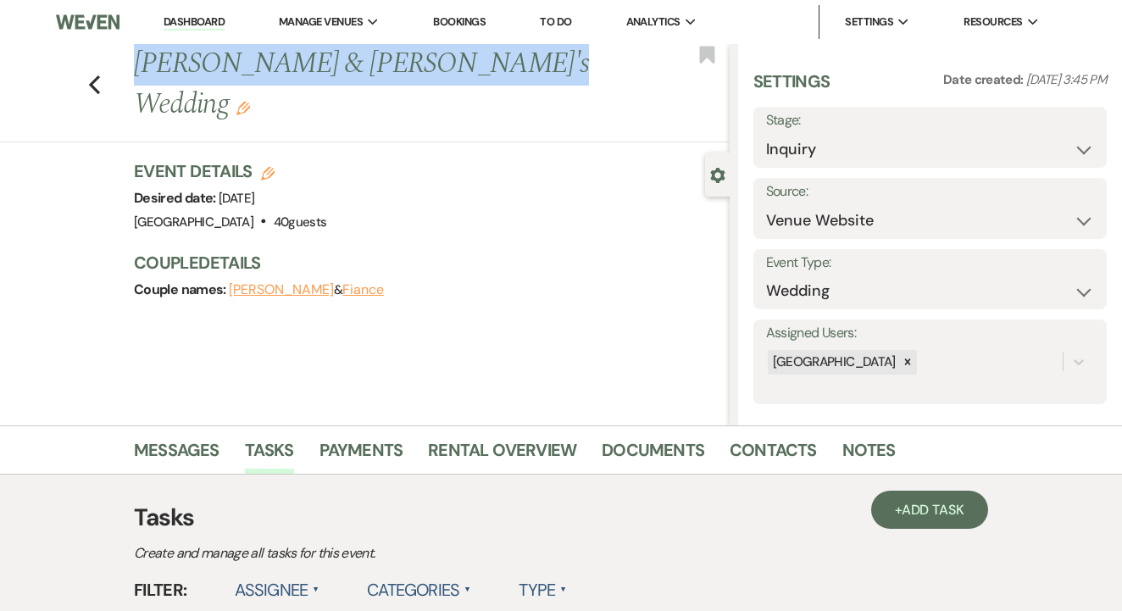
copy h1 "[PERSON_NAME] & [PERSON_NAME]'s Wedding"
drag, startPoint x: 133, startPoint y: 70, endPoint x: 511, endPoint y: 67, distance: 378.0
click at [516, 67] on h1 "[PERSON_NAME] & [PERSON_NAME]'s Wedding Edit" at bounding box center [368, 84] width 469 height 81
copy h1 "[PERSON_NAME] & [PERSON_NAME]'s Wedding"
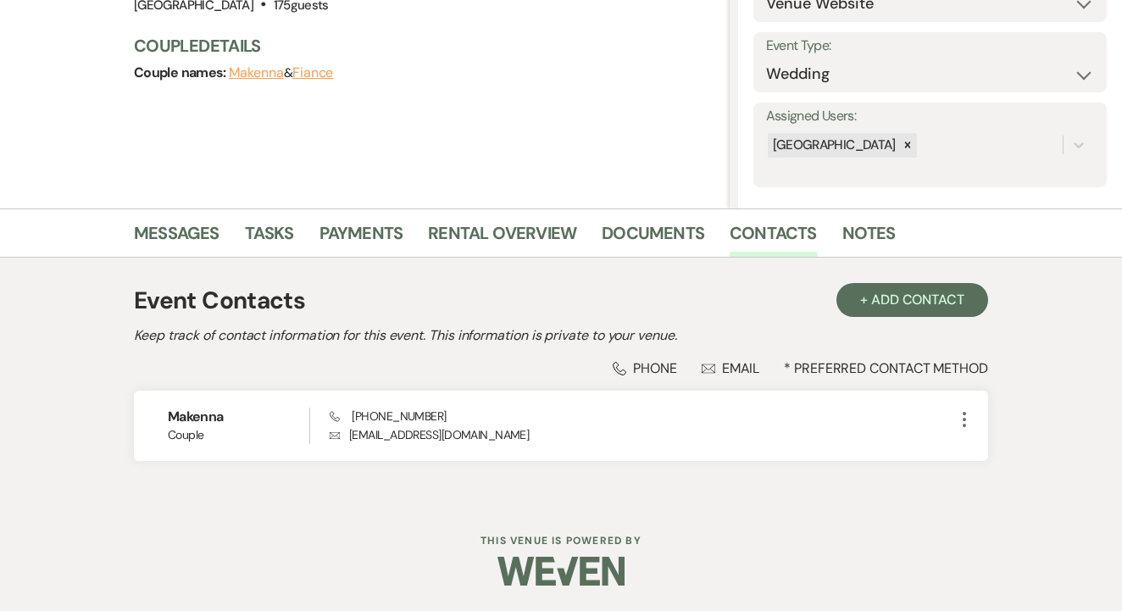
scroll to position [216, 0]
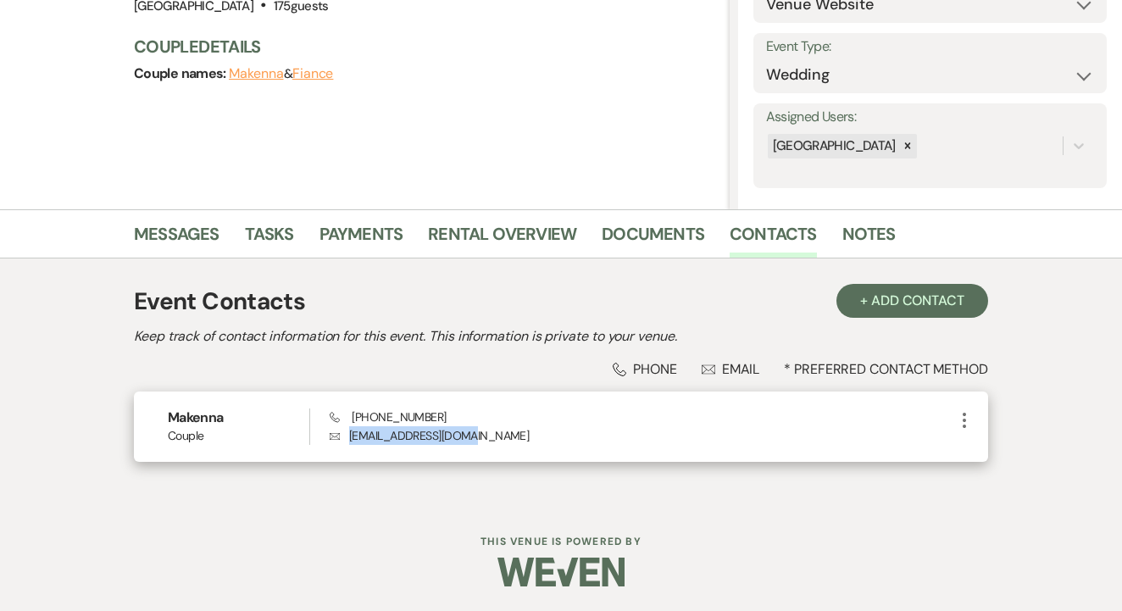
drag, startPoint x: 349, startPoint y: 436, endPoint x: 514, endPoint y: 439, distance: 164.4
click at [541, 439] on p "Envelope makennag18@gmail.com" at bounding box center [642, 435] width 625 height 19
copy p "makennag18@gmail.com"
drag, startPoint x: 342, startPoint y: 438, endPoint x: 489, endPoint y: 438, distance: 146.6
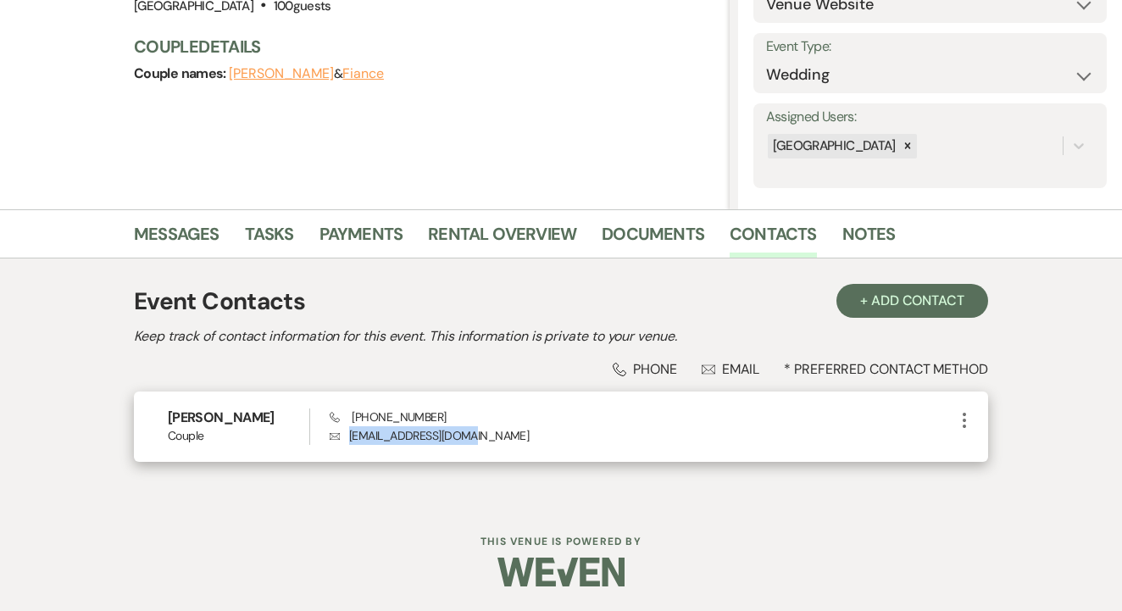
click at [489, 438] on p "Envelope jessdqtran@gmail.com" at bounding box center [642, 435] width 625 height 19
copy p "jessdqtran@gmail.com"
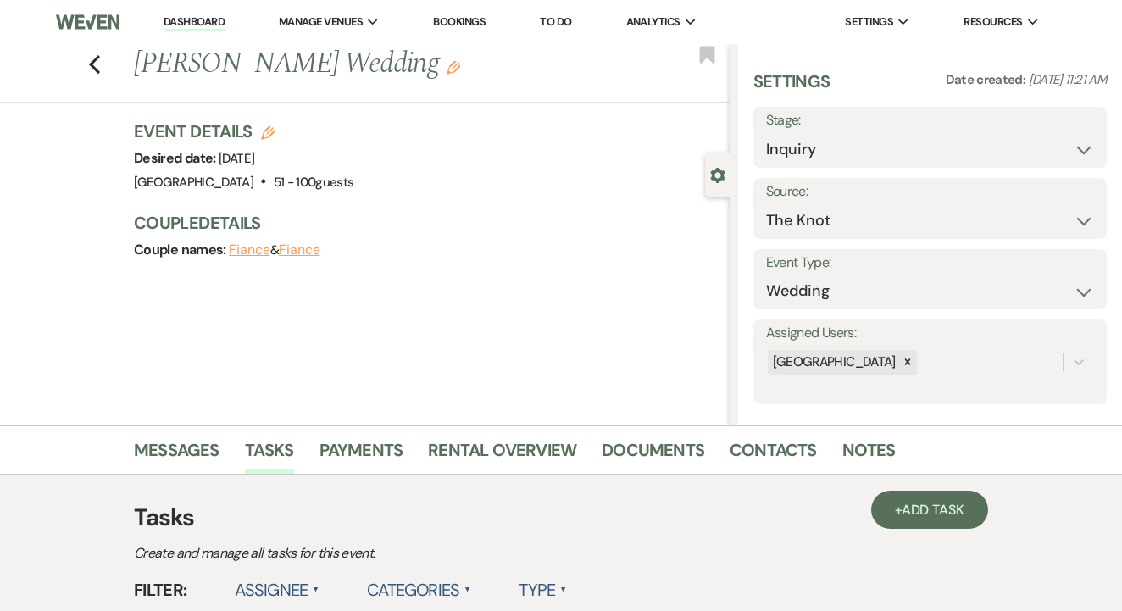
drag, startPoint x: 132, startPoint y: 69, endPoint x: 374, endPoint y: 72, distance: 241.5
click at [374, 72] on div "Previous [PERSON_NAME] Wedding Edit" at bounding box center [427, 64] width 604 height 41
click at [497, 146] on div "Event Details Edit Desired date: [DATE] Venue: [GEOGRAPHIC_DATA] . 51 - 100 gue…" at bounding box center [423, 156] width 579 height 75
drag, startPoint x: 136, startPoint y: 61, endPoint x: 402, endPoint y: 73, distance: 265.5
click at [402, 73] on h1 "[PERSON_NAME] Wedding Edit" at bounding box center [368, 64] width 469 height 41
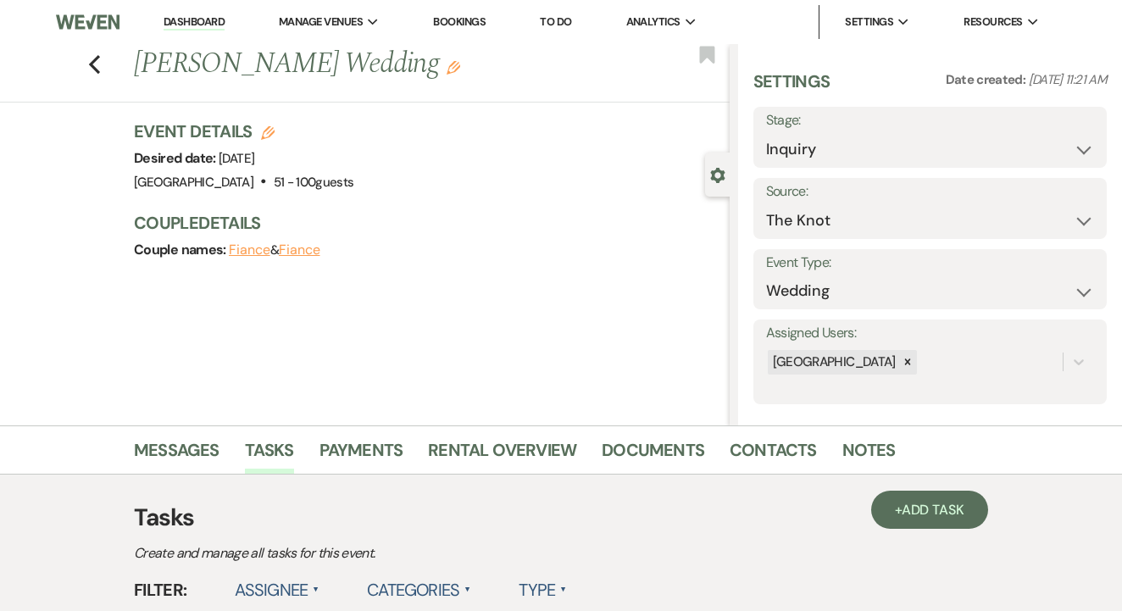
copy h1 "[PERSON_NAME] Wedding"
click at [775, 464] on link "Contacts" at bounding box center [773, 454] width 87 height 37
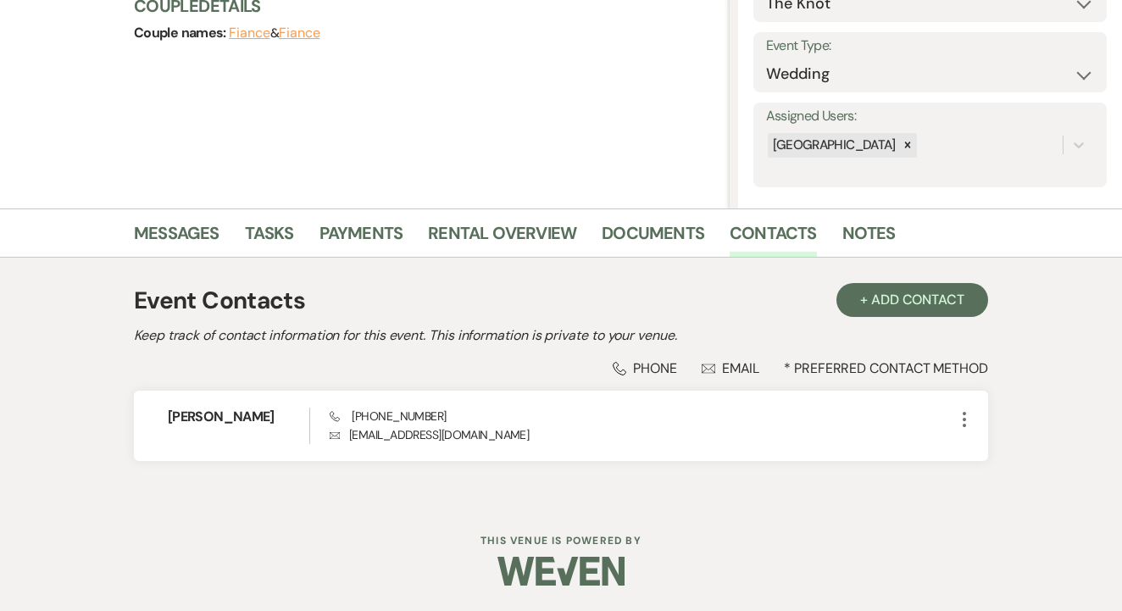
scroll to position [216, 0]
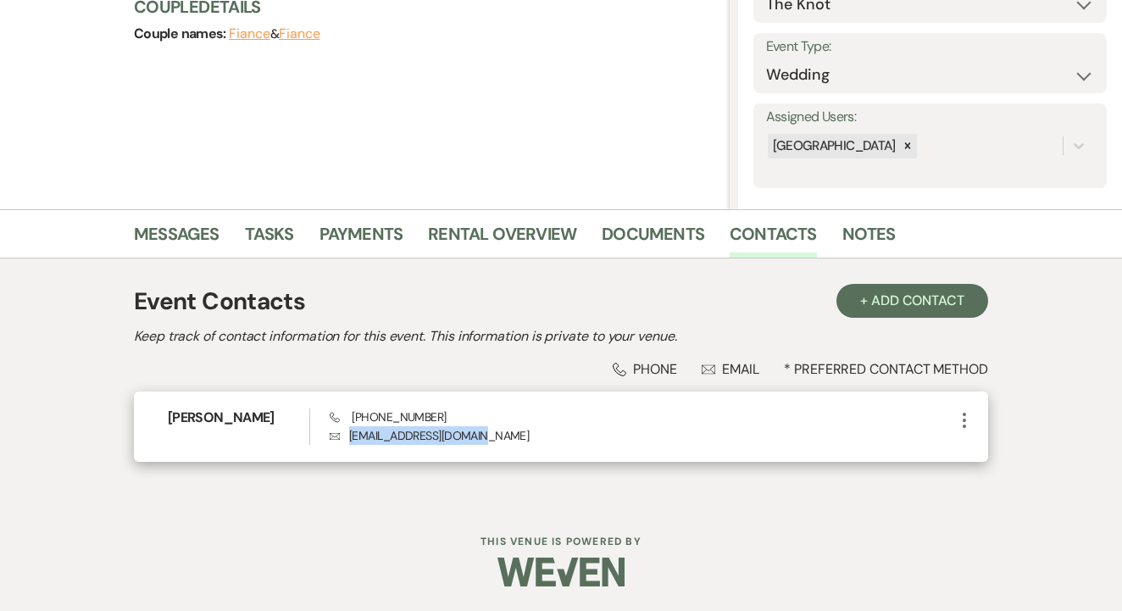
drag, startPoint x: 350, startPoint y: 436, endPoint x: 498, endPoint y: 450, distance: 148.9
click at [536, 451] on div "[PERSON_NAME] Phone [PHONE_NUMBER] Envelope [EMAIL_ADDRESS][DOMAIN_NAME] More" at bounding box center [561, 427] width 854 height 70
copy p "[EMAIL_ADDRESS][DOMAIN_NAME]"
drag, startPoint x: 349, startPoint y: 414, endPoint x: 406, endPoint y: 421, distance: 57.3
click at [448, 414] on div "Phone [PHONE_NUMBER] Envelope [EMAIL_ADDRESS][DOMAIN_NAME]" at bounding box center [642, 426] width 625 height 36
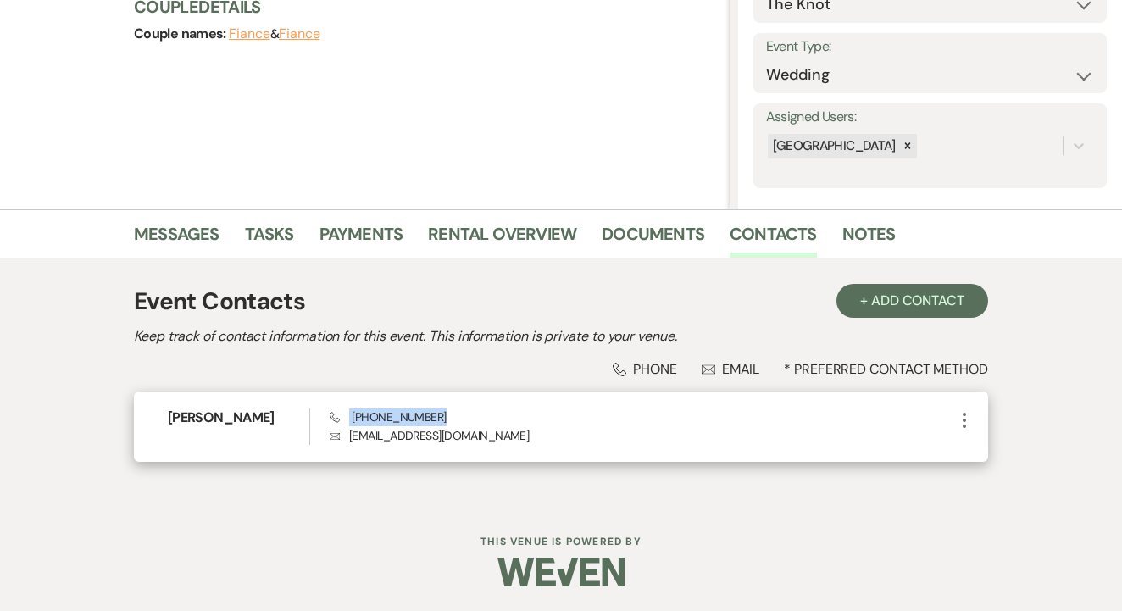
copy span "[PHONE_NUMBER]"
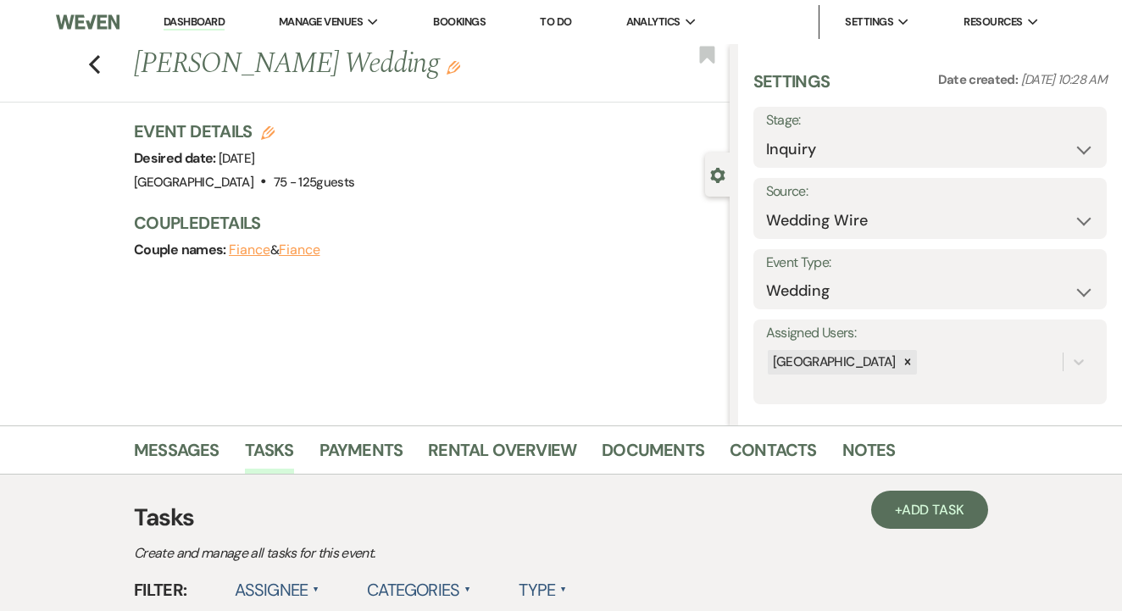
click at [449, 66] on h1 "[PERSON_NAME] Wedding Edit" at bounding box center [368, 64] width 469 height 41
click at [808, 449] on link "Contacts" at bounding box center [773, 454] width 87 height 37
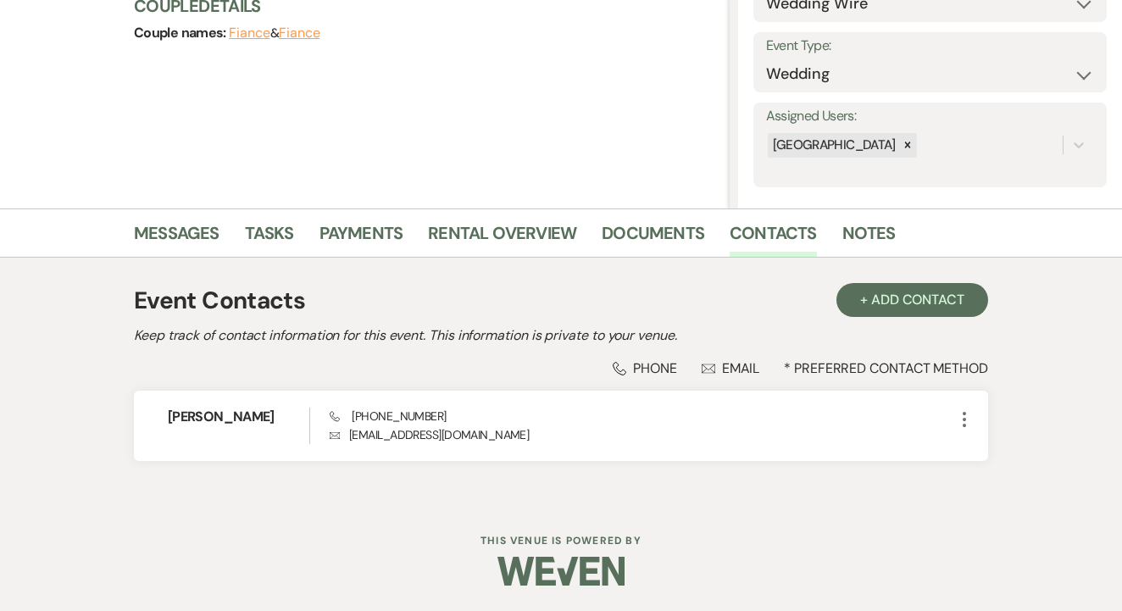
scroll to position [216, 0]
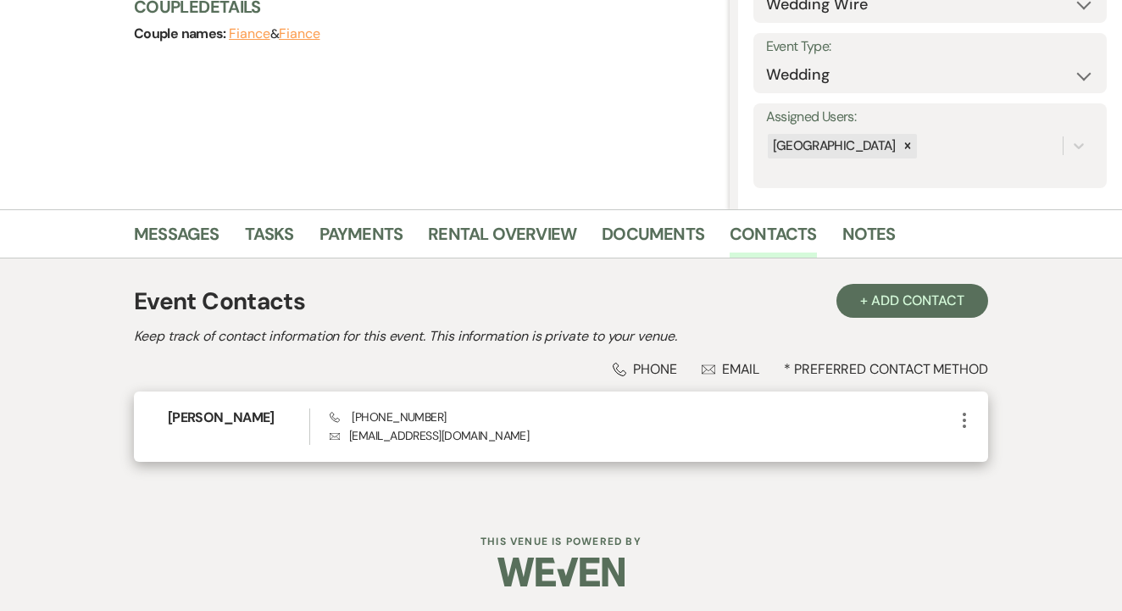
drag, startPoint x: 347, startPoint y: 440, endPoint x: 501, endPoint y: 445, distance: 153.5
click at [558, 445] on div "[PERSON_NAME] Phone [PHONE_NUMBER] Envelope [EMAIL_ADDRESS][DOMAIN_NAME] More" at bounding box center [561, 427] width 854 height 70
copy p "[EMAIL_ADDRESS][DOMAIN_NAME]"
drag, startPoint x: 347, startPoint y: 422, endPoint x: 441, endPoint y: 416, distance: 93.4
click at [441, 416] on div "Phone [PHONE_NUMBER] Envelope [EMAIL_ADDRESS][DOMAIN_NAME]" at bounding box center [642, 426] width 625 height 36
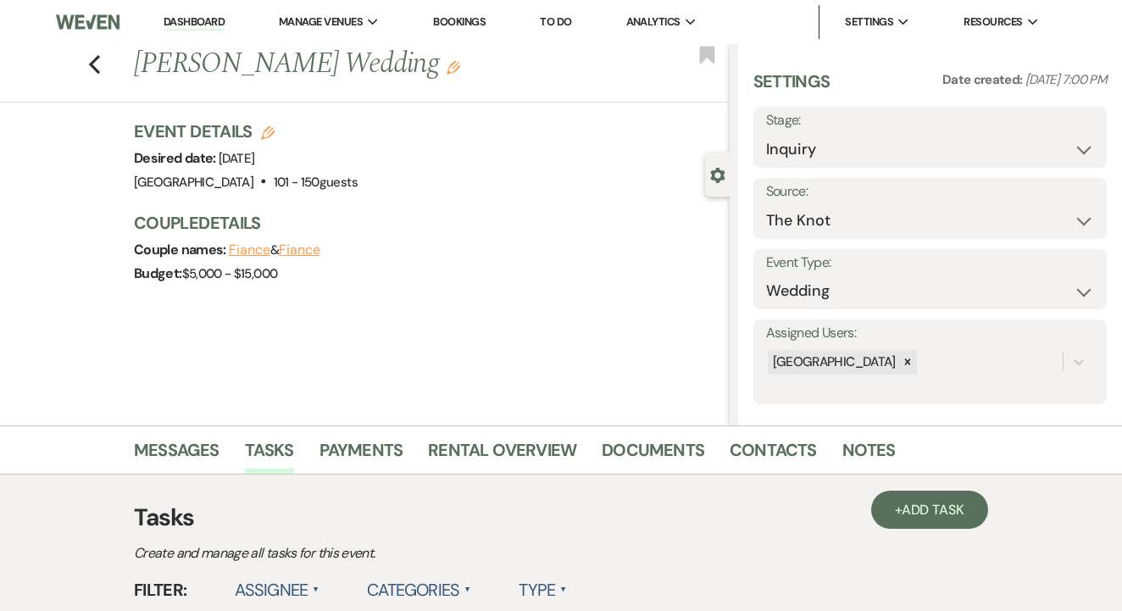
drag, startPoint x: 239, startPoint y: 65, endPoint x: 446, endPoint y: 68, distance: 206.8
click at [449, 68] on h1 "[PERSON_NAME] Wedding Edit" at bounding box center [368, 64] width 469 height 41
copy h1 "[PERSON_NAME] Wedding"
click at [767, 446] on link "Contacts" at bounding box center [773, 454] width 87 height 37
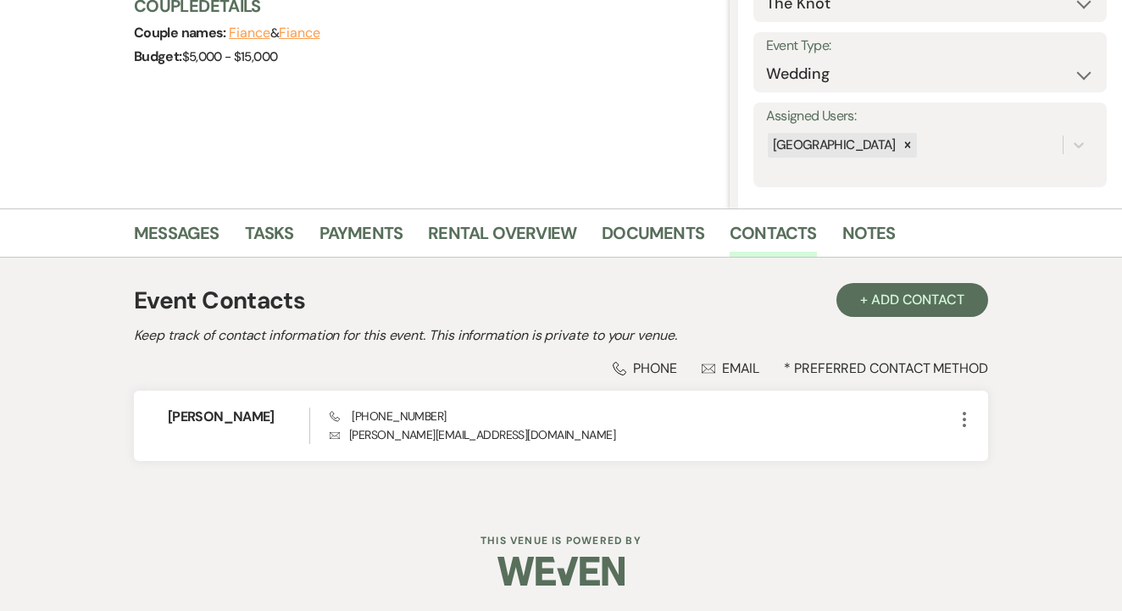
scroll to position [216, 0]
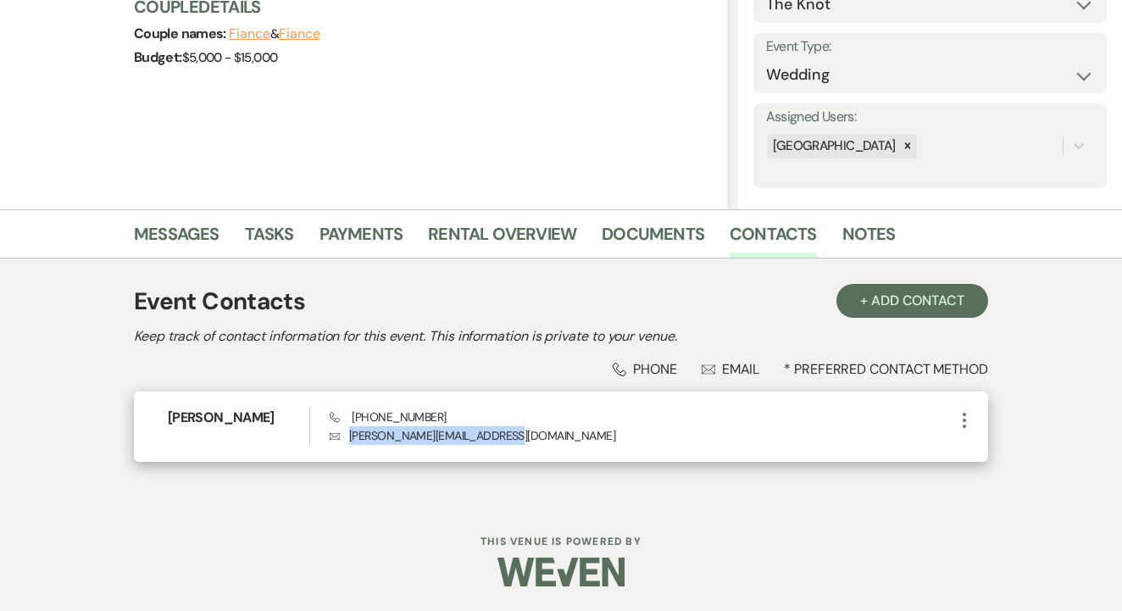
drag, startPoint x: 350, startPoint y: 435, endPoint x: 466, endPoint y: 444, distance: 116.5
click at [526, 444] on p "Envelope [PERSON_NAME][EMAIL_ADDRESS][DOMAIN_NAME]" at bounding box center [642, 435] width 625 height 19
copy p "[PERSON_NAME][EMAIL_ADDRESS][DOMAIN_NAME]"
drag, startPoint x: 346, startPoint y: 418, endPoint x: 479, endPoint y: 414, distance: 133.1
click at [479, 414] on div "Phone [PHONE_NUMBER] Envelope [PERSON_NAME][EMAIL_ADDRESS][DOMAIN_NAME]" at bounding box center [642, 426] width 625 height 36
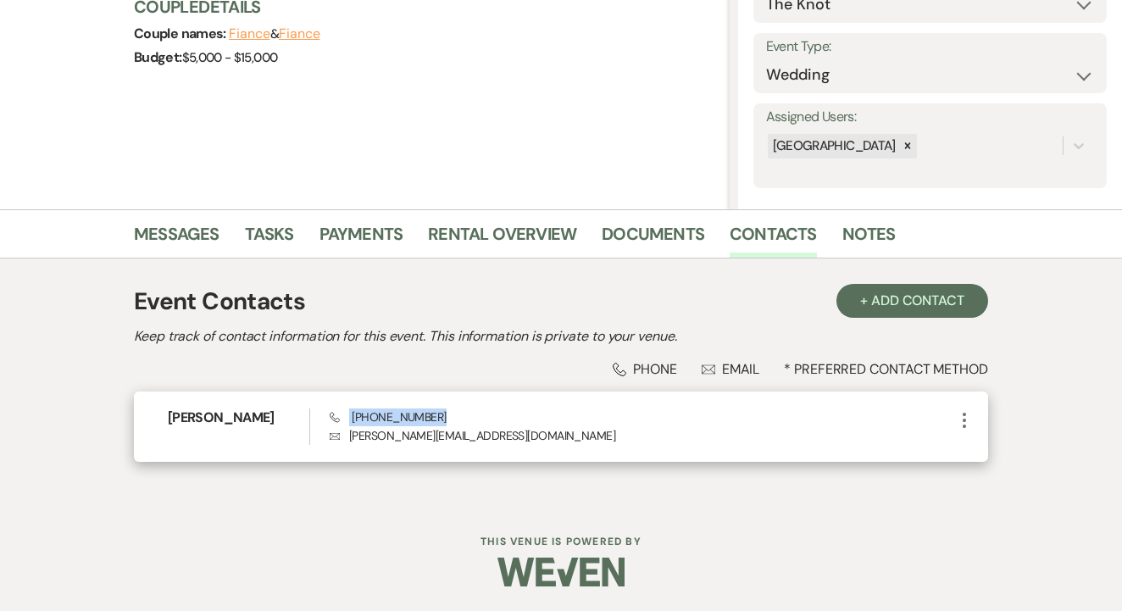
copy span "[PHONE_NUMBER]"
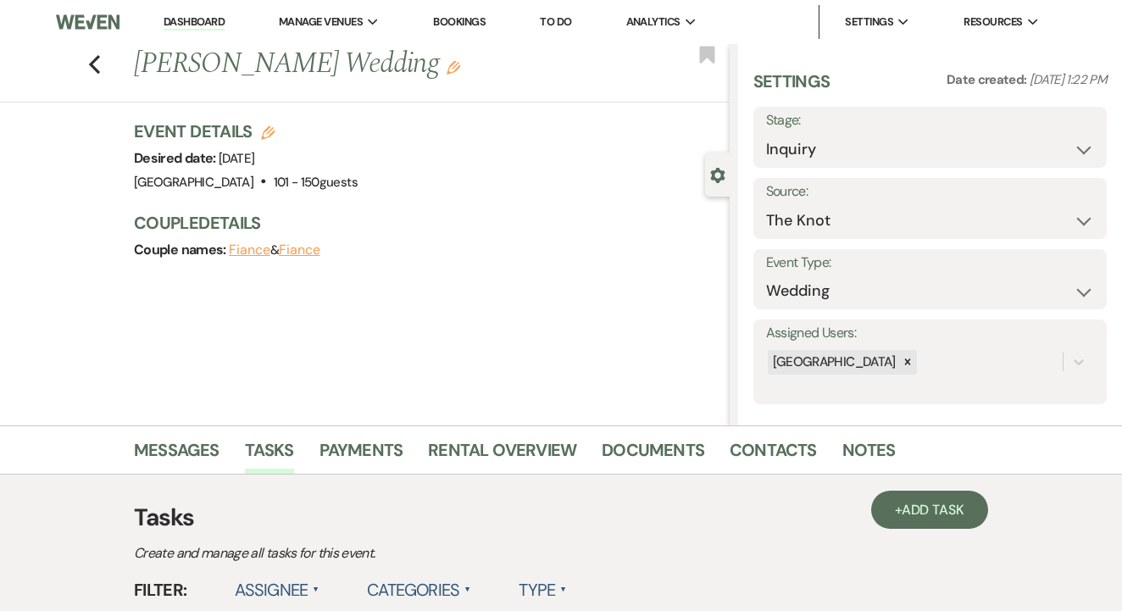
drag, startPoint x: 131, startPoint y: 66, endPoint x: 389, endPoint y: 71, distance: 258.5
click at [389, 71] on div "Previous [PERSON_NAME] Wedding Edit" at bounding box center [427, 64] width 604 height 41
click at [485, 149] on div "Event Details Edit Desired date: [DATE] Venue: [GEOGRAPHIC_DATA] . 101 - 150 gu…" at bounding box center [423, 156] width 579 height 75
drag, startPoint x: 136, startPoint y: 56, endPoint x: 432, endPoint y: 64, distance: 295.9
click at [432, 64] on h1 "[PERSON_NAME] Wedding Edit" at bounding box center [368, 64] width 469 height 41
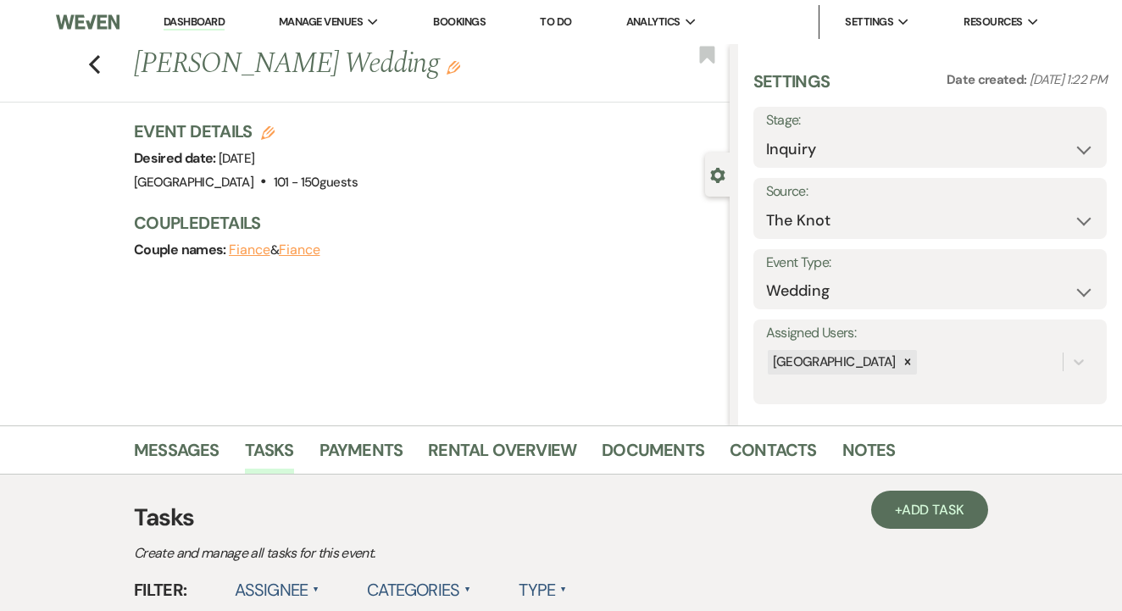
click at [523, 254] on div "Couple names: Fiance & [PERSON_NAME]" at bounding box center [423, 250] width 579 height 24
drag, startPoint x: 136, startPoint y: 63, endPoint x: 404, endPoint y: 69, distance: 267.9
click at [442, 69] on h1 "[PERSON_NAME] Wedding Edit" at bounding box center [368, 64] width 469 height 41
copy h1 "[PERSON_NAME] Wedding"
click at [759, 442] on link "Contacts" at bounding box center [773, 454] width 87 height 37
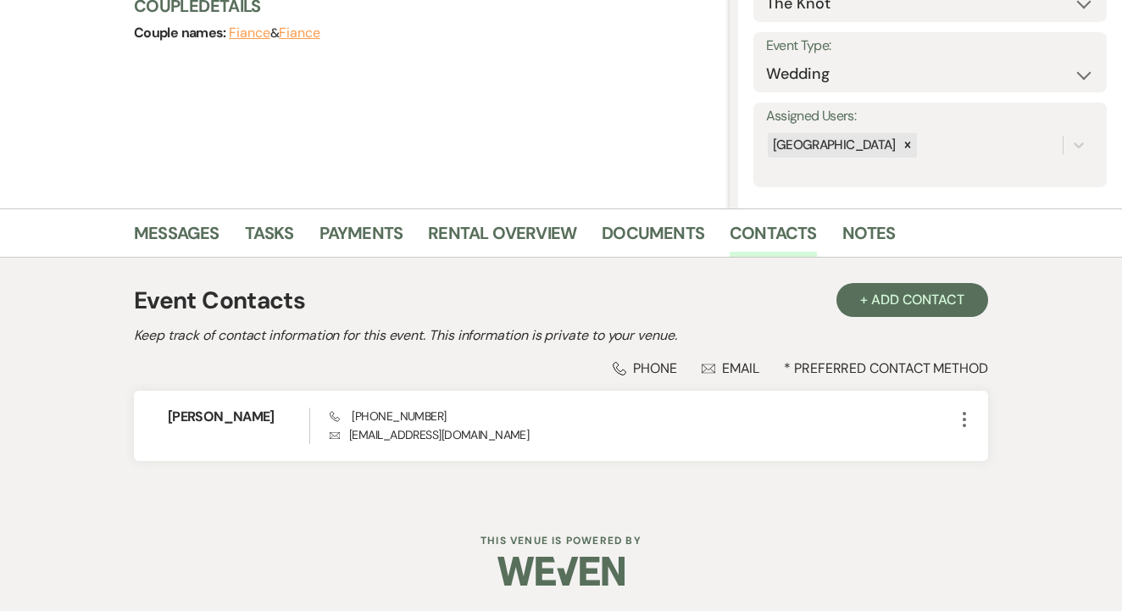
scroll to position [216, 0]
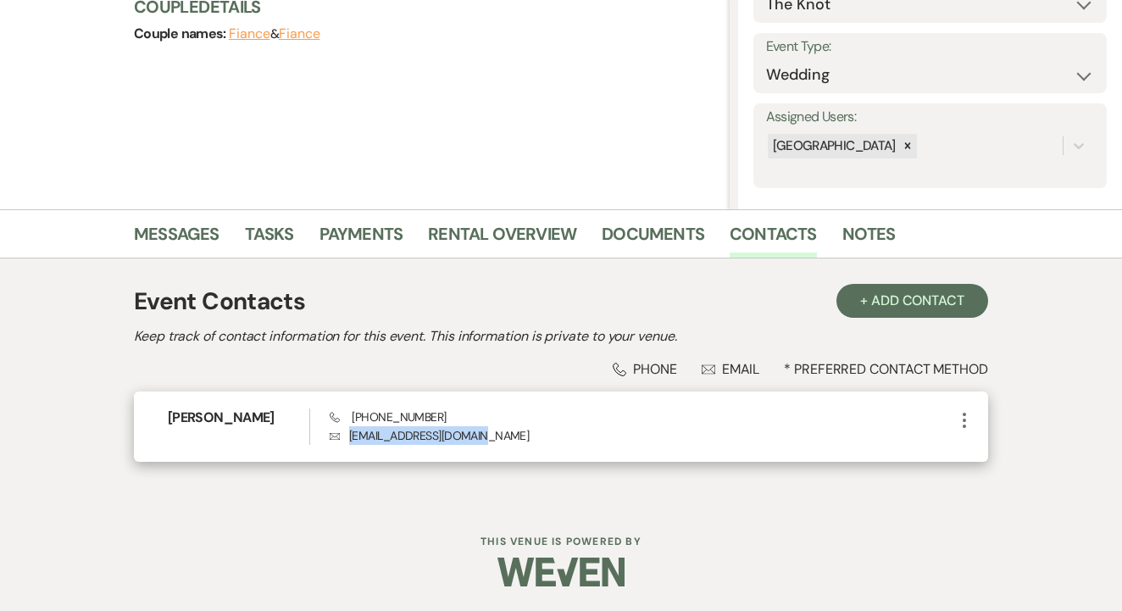
drag, startPoint x: 345, startPoint y: 440, endPoint x: 494, endPoint y: 440, distance: 149.2
click at [497, 440] on p "Envelope [EMAIL_ADDRESS][DOMAIN_NAME]" at bounding box center [642, 435] width 625 height 19
copy p "[EMAIL_ADDRESS][DOMAIN_NAME]"
drag, startPoint x: 345, startPoint y: 419, endPoint x: 448, endPoint y: 414, distance: 103.5
click at [454, 414] on div "Phone [PHONE_NUMBER] Envelope [EMAIL_ADDRESS][DOMAIN_NAME]" at bounding box center [642, 426] width 625 height 36
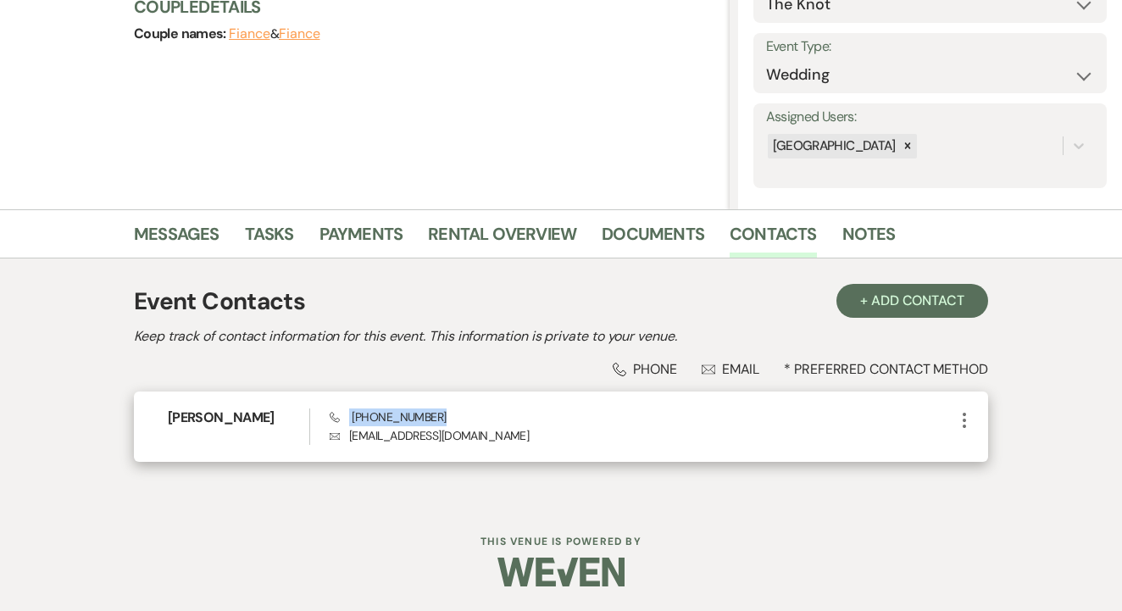
copy span "[PHONE_NUMBER]"
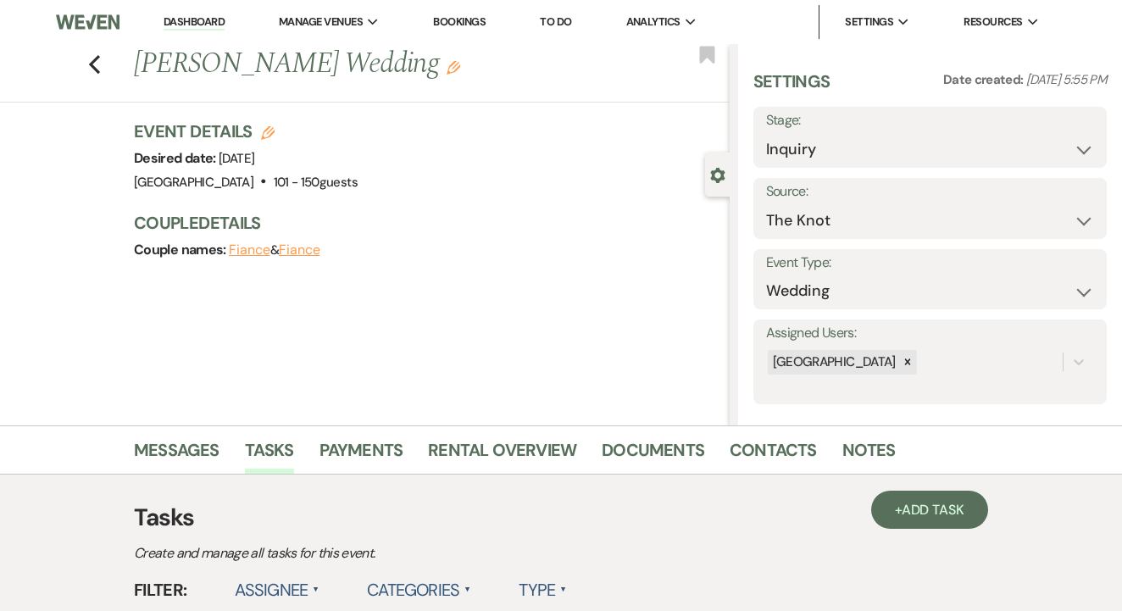
drag, startPoint x: 136, startPoint y: 67, endPoint x: 425, endPoint y: 76, distance: 289.1
click at [425, 76] on h1 "[PERSON_NAME] Wedding Edit" at bounding box center [368, 64] width 469 height 41
copy h1 "[PERSON_NAME] Wedding"
click at [772, 454] on link "Contacts" at bounding box center [773, 454] width 87 height 37
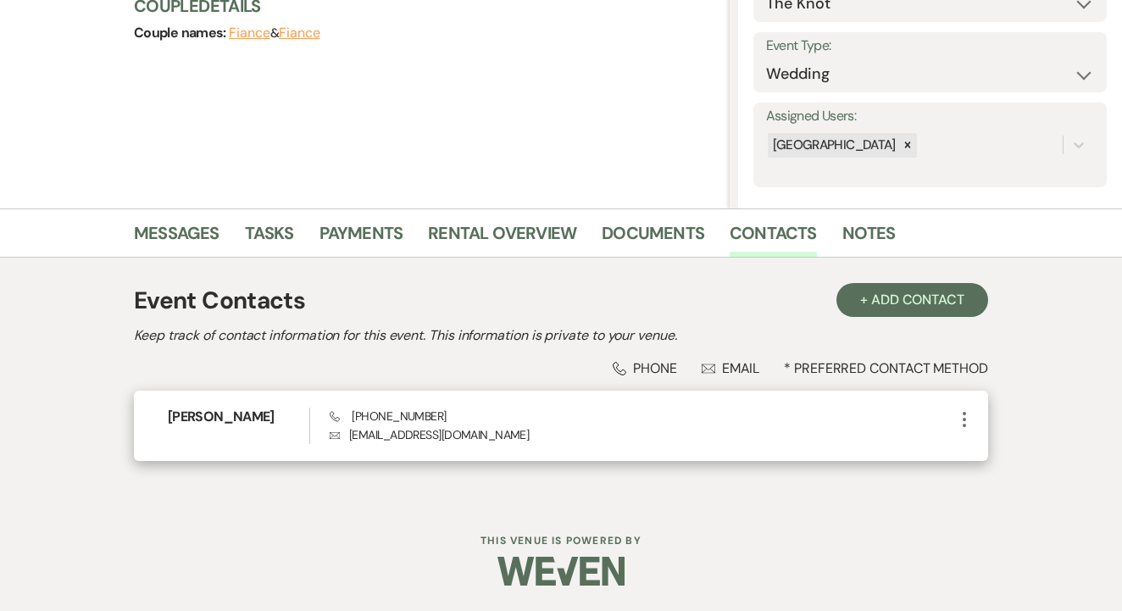
scroll to position [216, 0]
drag, startPoint x: 351, startPoint y: 439, endPoint x: 451, endPoint y: 439, distance: 100.0
click at [487, 439] on p "Envelope [EMAIL_ADDRESS][DOMAIN_NAME]" at bounding box center [642, 435] width 625 height 19
copy p "[EMAIL_ADDRESS][DOMAIN_NAME]"
drag, startPoint x: 350, startPoint y: 413, endPoint x: 438, endPoint y: 412, distance: 88.1
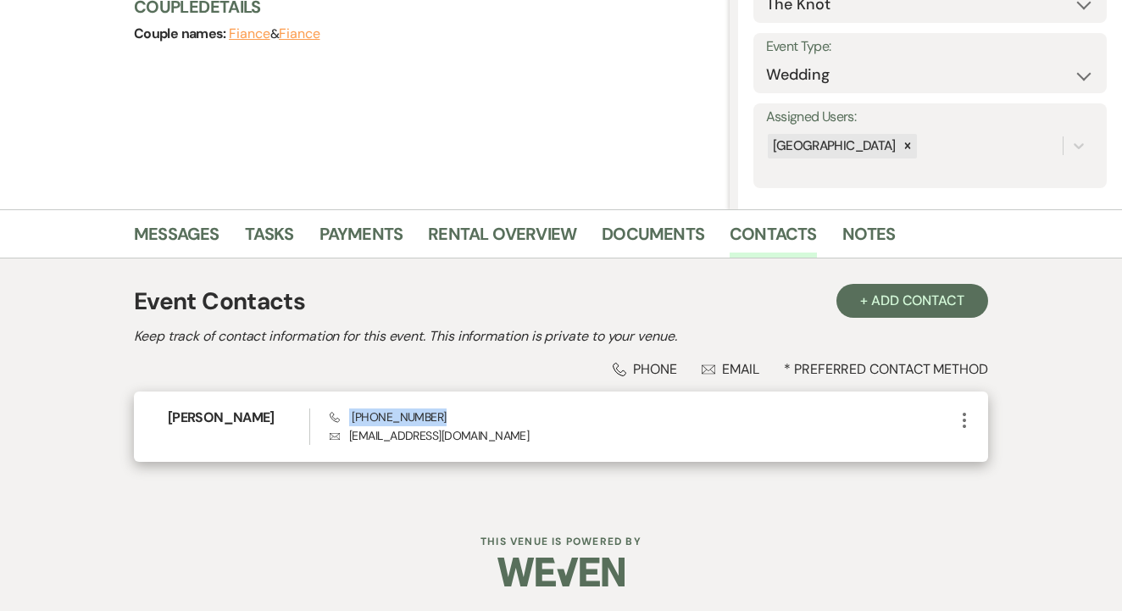
click at [468, 410] on div "Phone [PHONE_NUMBER] Envelope [EMAIL_ADDRESS][DOMAIN_NAME]" at bounding box center [642, 426] width 625 height 36
copy span "[PHONE_NUMBER]"
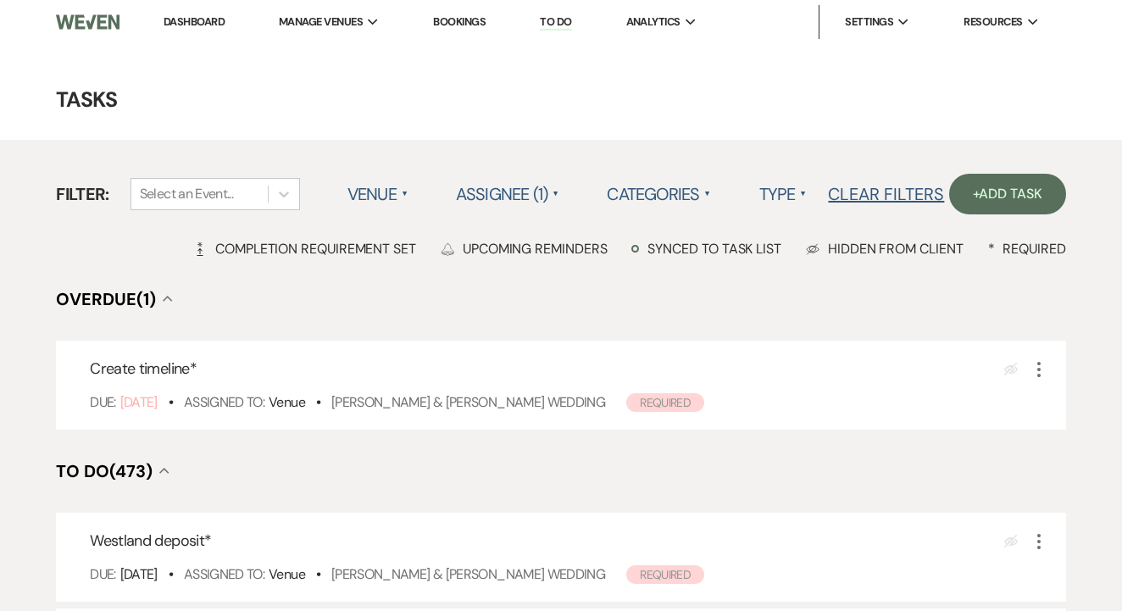
scroll to position [1005, 0]
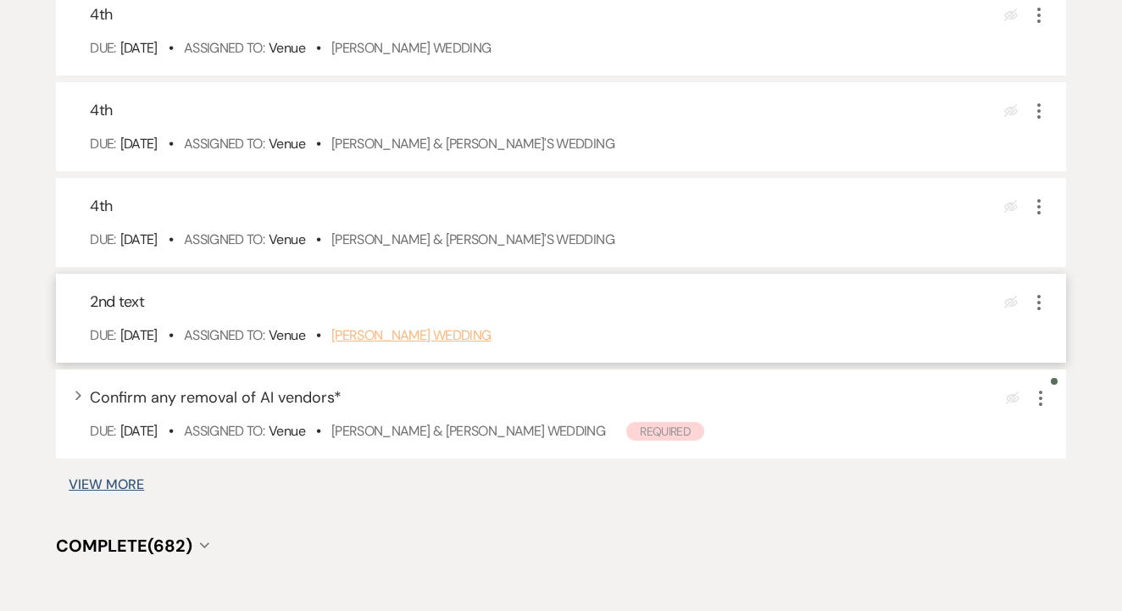
click at [438, 344] on link "[PERSON_NAME] Wedding" at bounding box center [411, 335] width 160 height 18
click at [1035, 313] on icon "More" at bounding box center [1039, 302] width 20 height 20
click at [1038, 313] on icon "More" at bounding box center [1039, 302] width 20 height 20
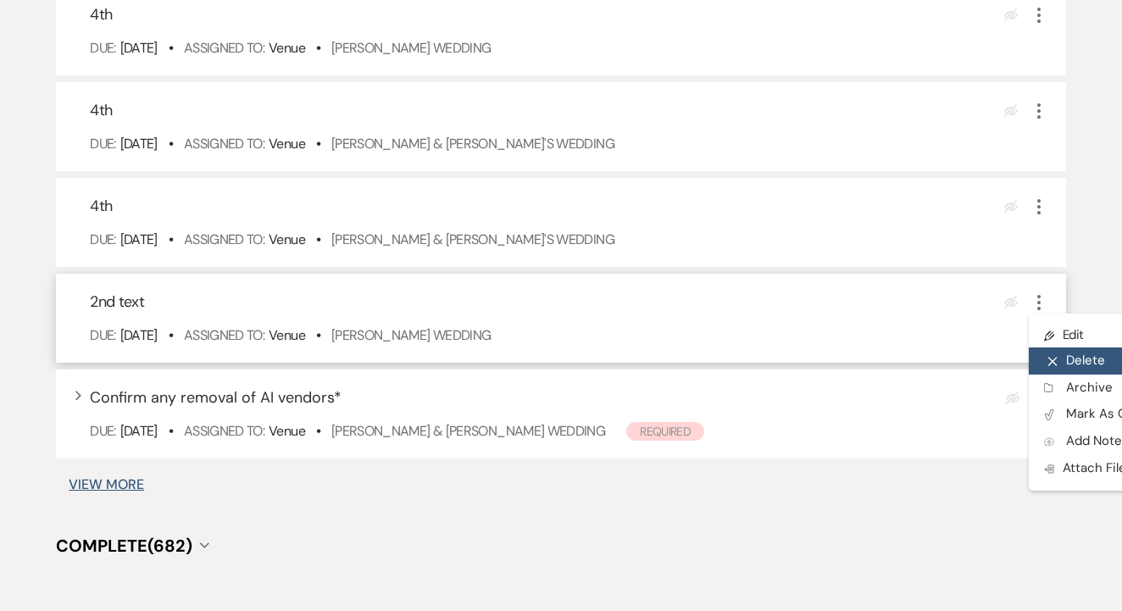
click at [1081, 375] on button "X Delete" at bounding box center [1110, 360] width 163 height 27
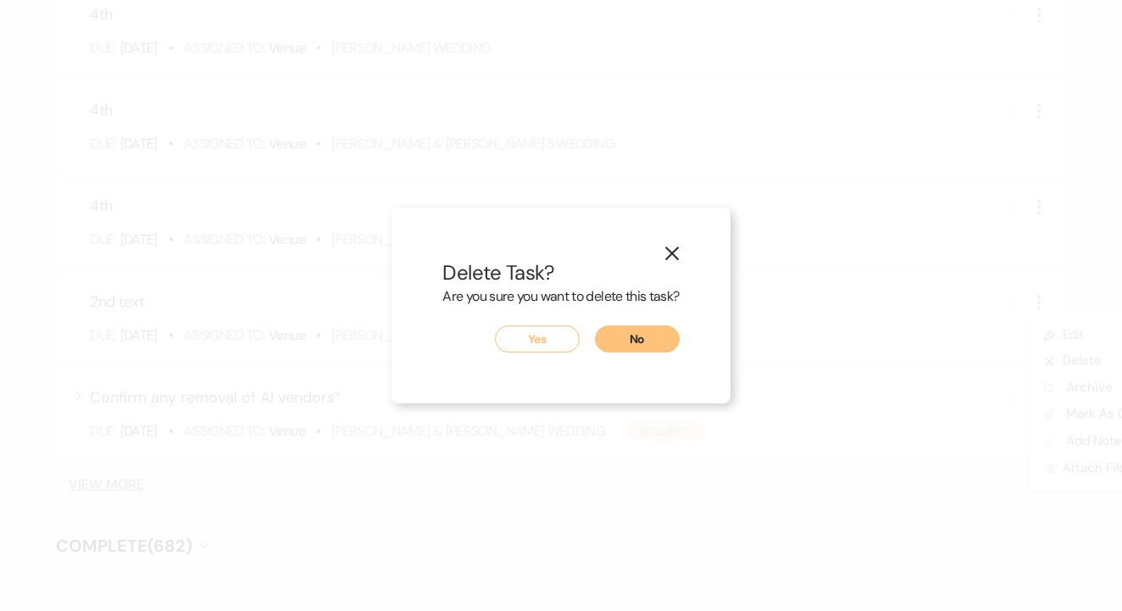
click at [522, 346] on button "Yes" at bounding box center [537, 338] width 85 height 27
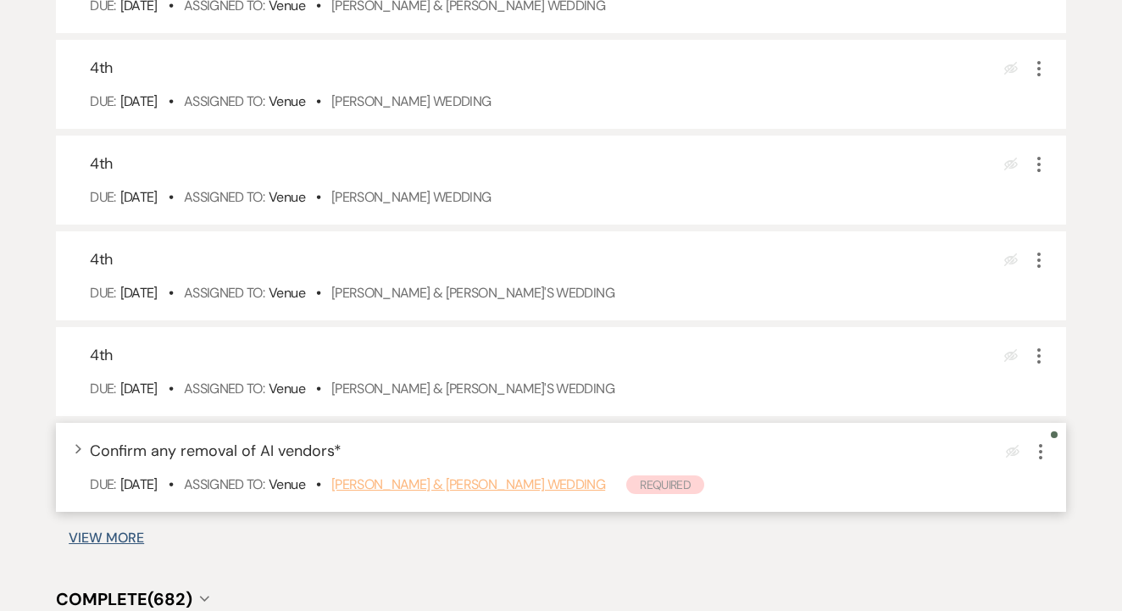
scroll to position [854, 0]
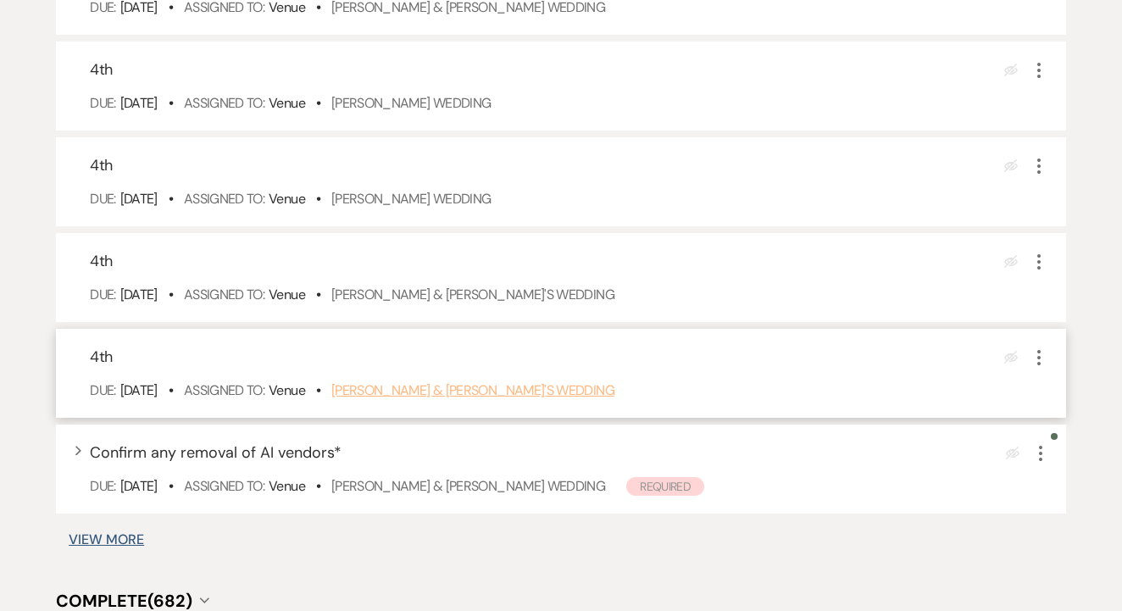
click at [528, 399] on link "[PERSON_NAME] & [PERSON_NAME]'s Wedding" at bounding box center [472, 390] width 283 height 18
click at [1038, 365] on use "button" at bounding box center [1038, 357] width 3 height 15
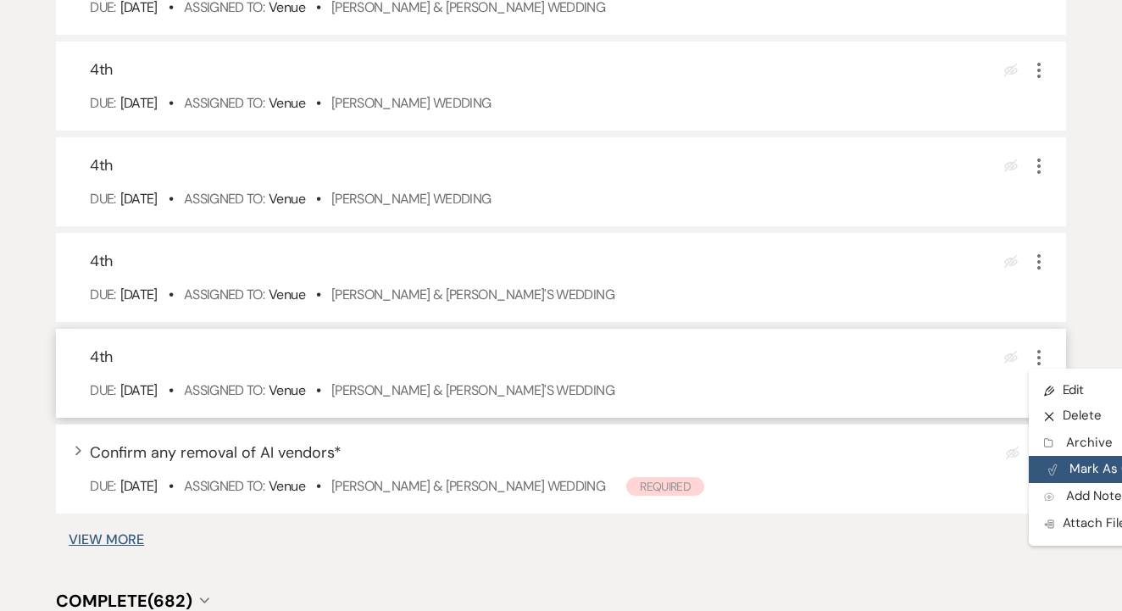
click at [1081, 483] on button "Plan Portal Link Mark As Complete" at bounding box center [1112, 469] width 166 height 27
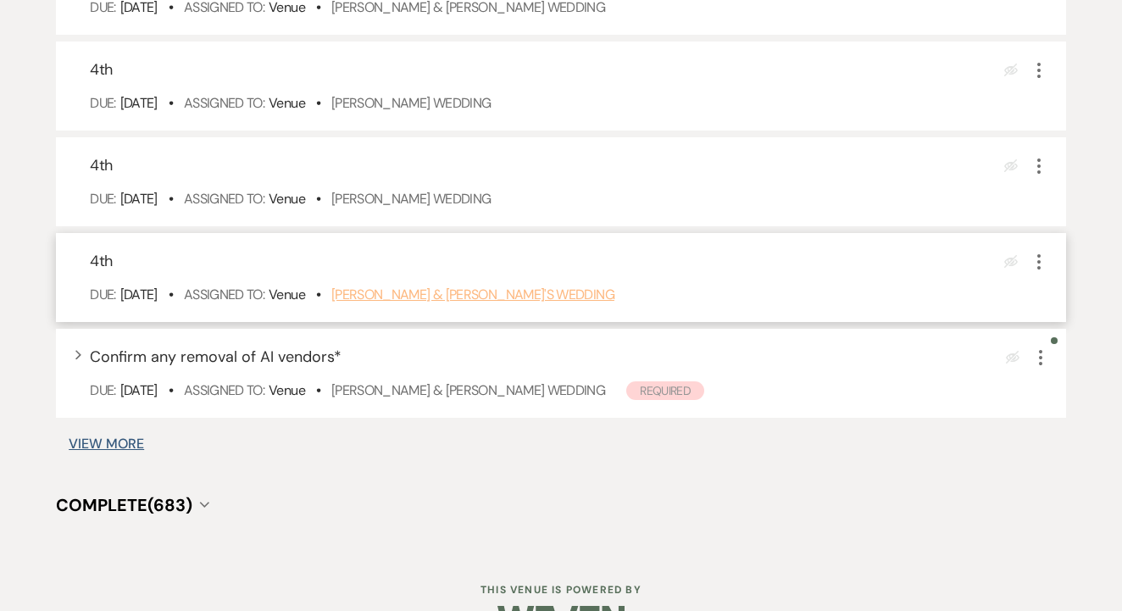
click at [380, 303] on link "[PERSON_NAME] & [PERSON_NAME]'s Wedding" at bounding box center [472, 295] width 283 height 18
click at [1040, 269] on use "button" at bounding box center [1038, 261] width 3 height 15
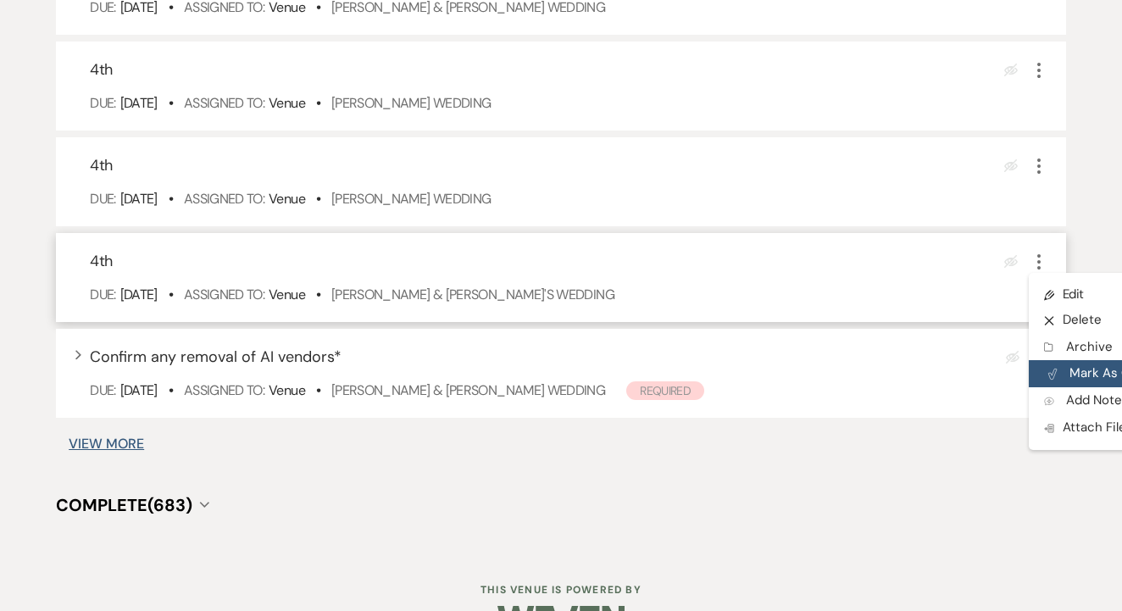
click at [1082, 387] on button "Plan Portal Link Mark As Complete" at bounding box center [1112, 373] width 166 height 27
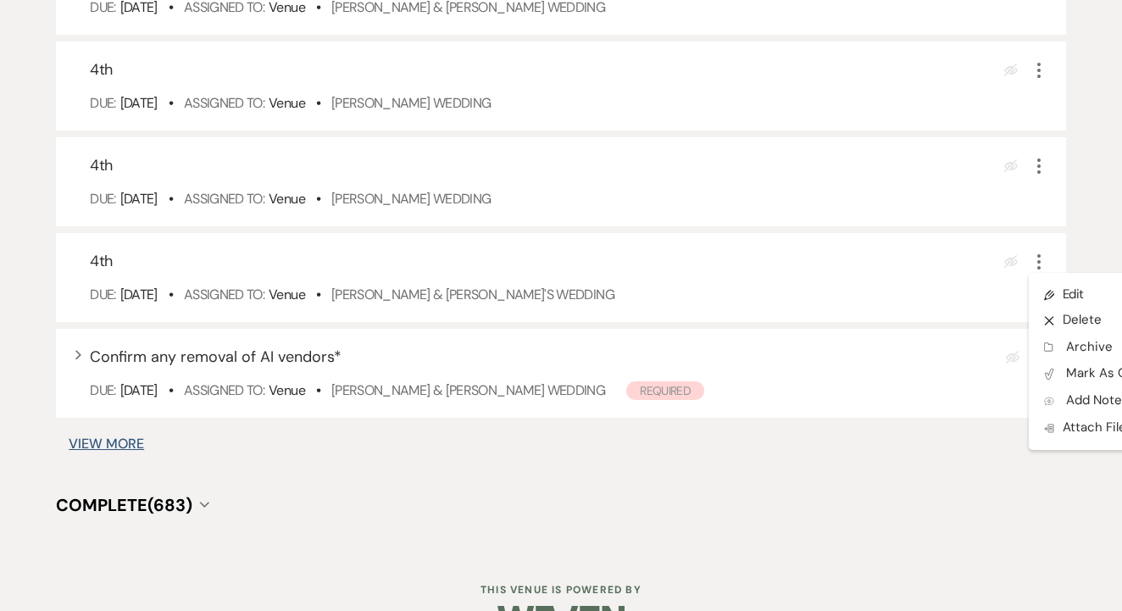
scroll to position [827, 0]
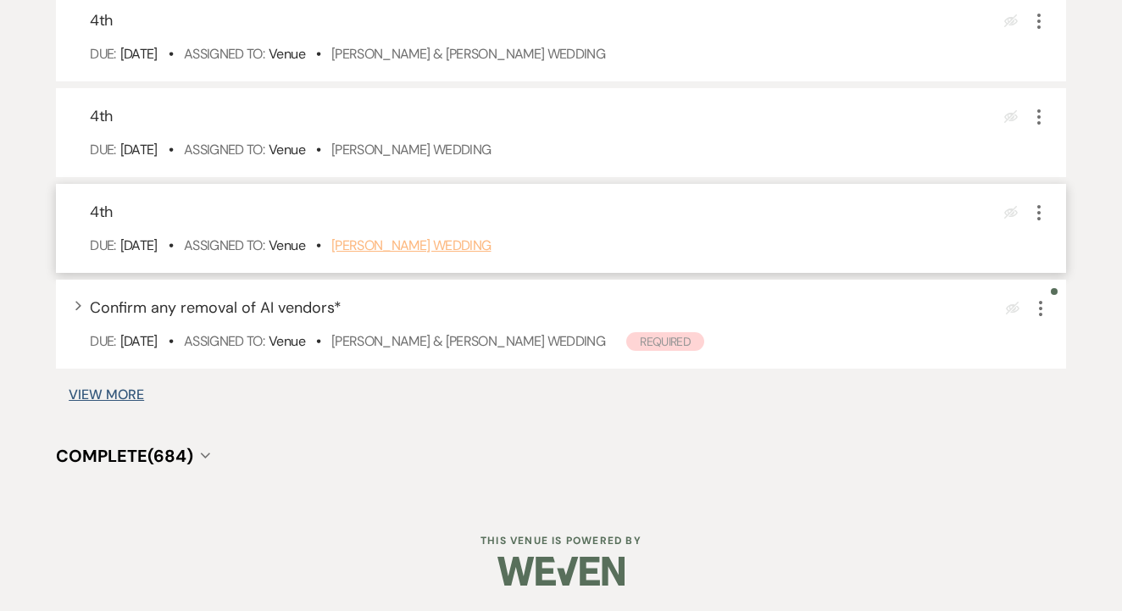
click at [492, 250] on link "[PERSON_NAME] Wedding" at bounding box center [411, 245] width 160 height 18
click at [1034, 215] on icon "More" at bounding box center [1039, 213] width 20 height 20
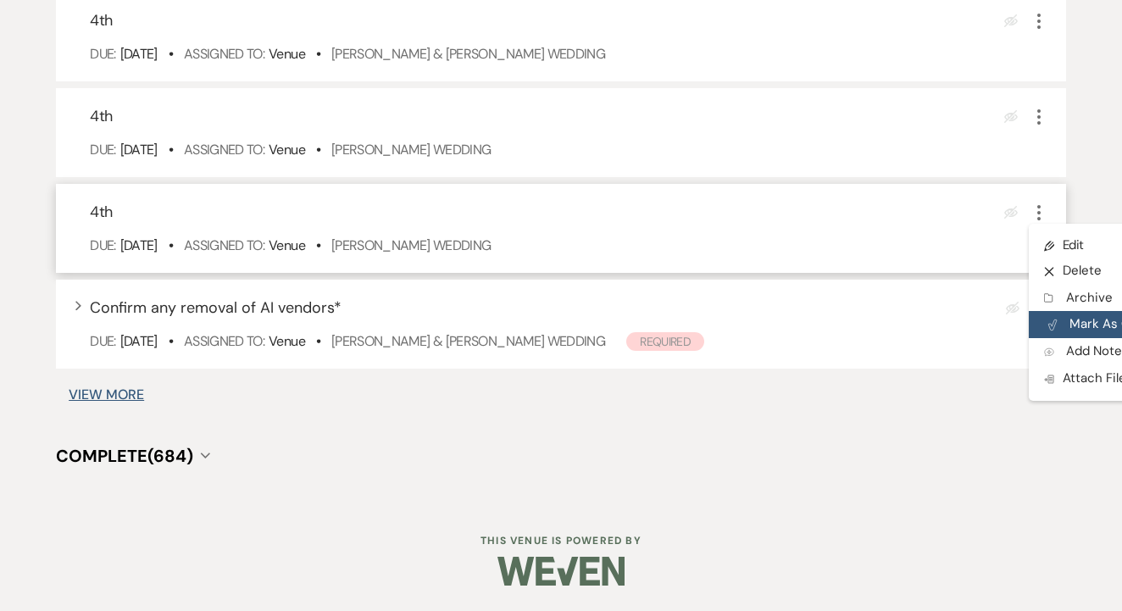
click at [1078, 325] on button "Plan Portal Link Mark As Complete" at bounding box center [1112, 324] width 166 height 27
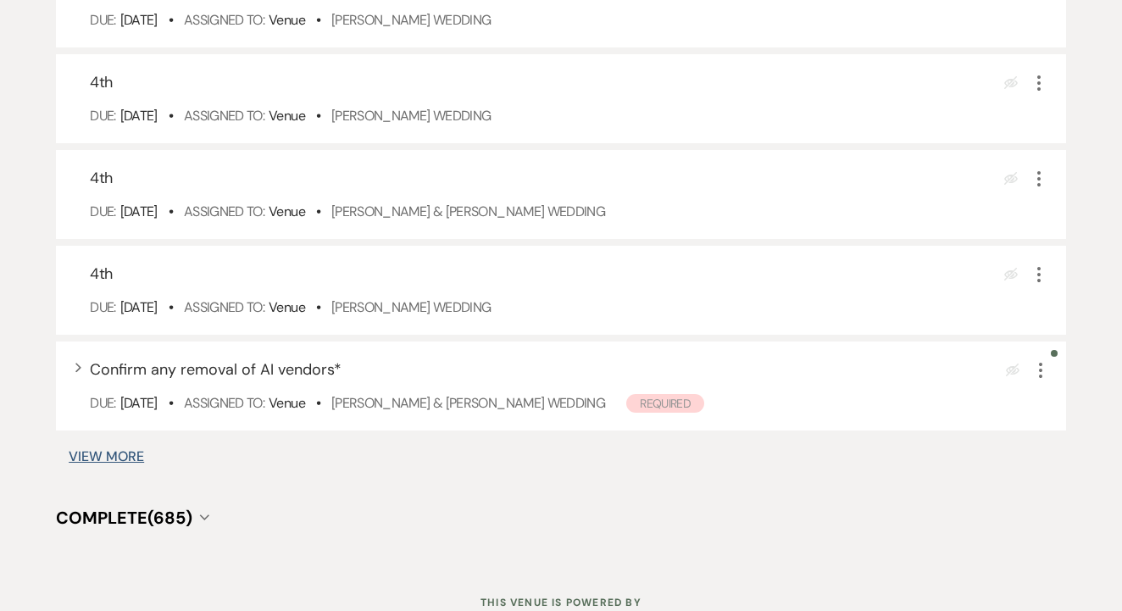
scroll to position [649, 0]
click at [475, 314] on div "4th Eye Blocked More Due: [DATE] • Assigned To: Venue • [PERSON_NAME] Wedding" at bounding box center [561, 291] width 1010 height 89
click at [486, 317] on link "[PERSON_NAME] Wedding" at bounding box center [411, 308] width 160 height 18
click at [1036, 286] on icon "More" at bounding box center [1039, 275] width 20 height 20
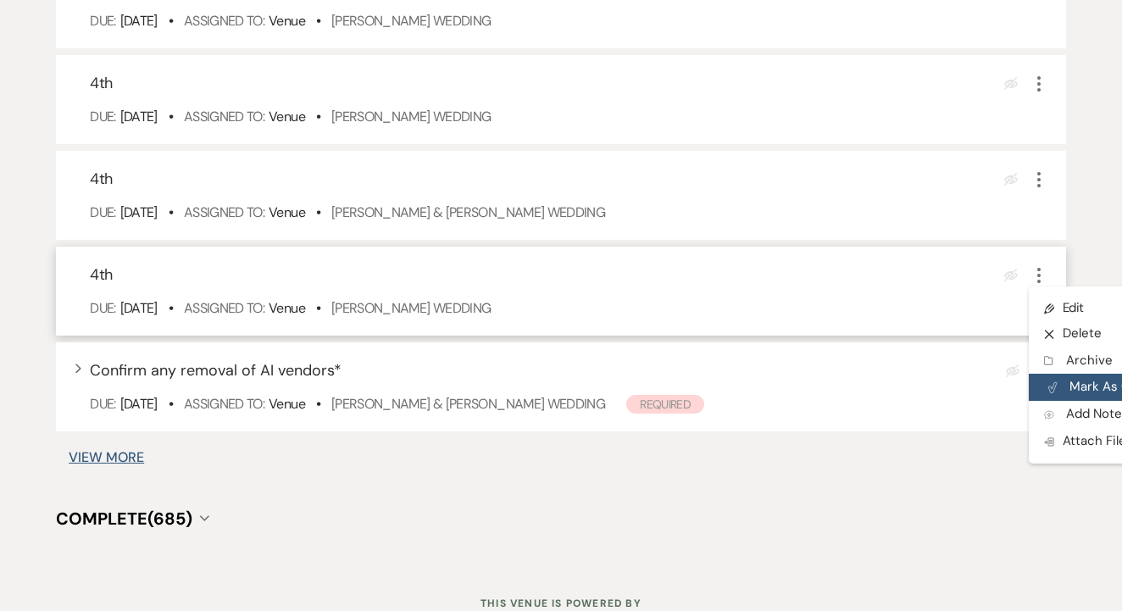
click at [1053, 393] on use "button" at bounding box center [1052, 388] width 8 height 10
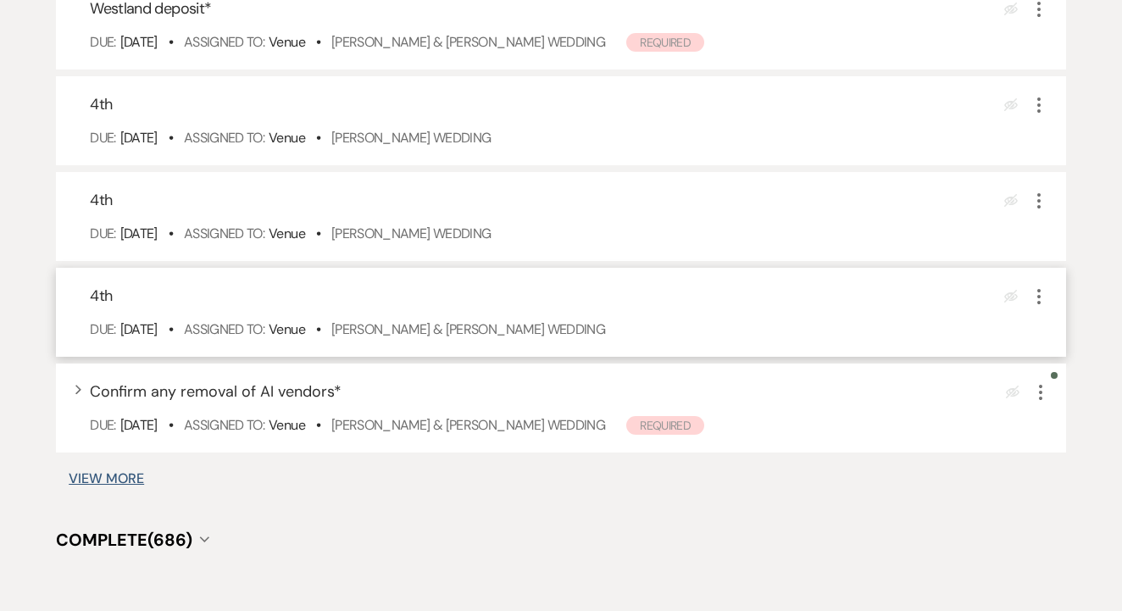
scroll to position [532, 0]
click at [491, 338] on link "[PERSON_NAME] & [PERSON_NAME] Wedding" at bounding box center [468, 329] width 274 height 18
click at [1044, 307] on icon "More" at bounding box center [1039, 296] width 20 height 20
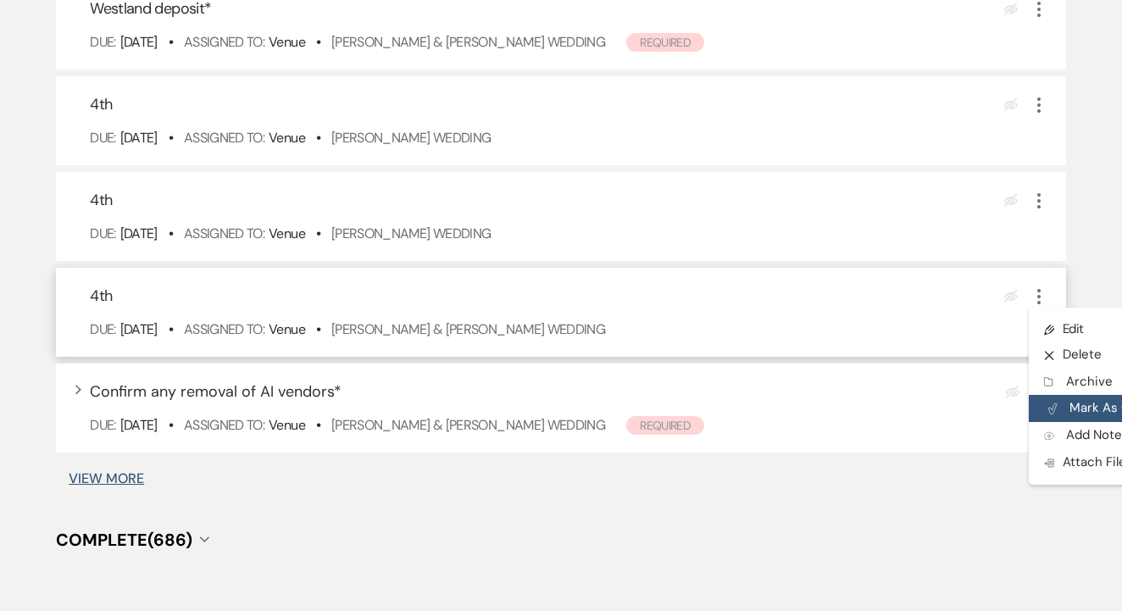
click at [1083, 422] on button "Plan Portal Link Mark As Complete" at bounding box center [1112, 408] width 166 height 27
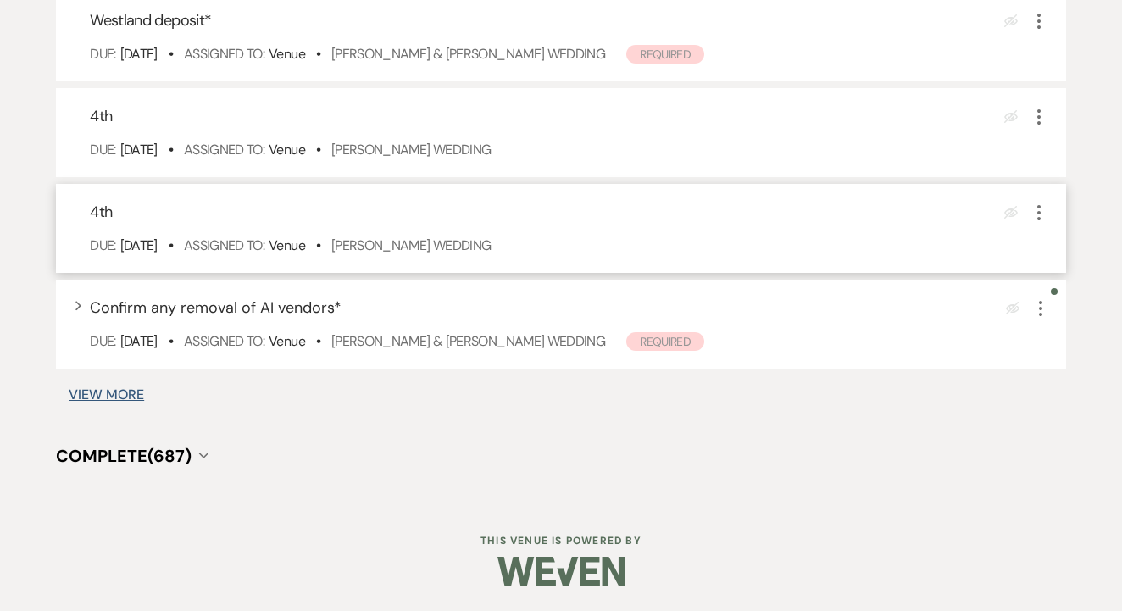
click at [501, 256] on div "Due: [DATE] • Assigned To: Venue • [PERSON_NAME] Wedding" at bounding box center [569, 246] width 959 height 20
click at [492, 254] on link "[PERSON_NAME] Wedding" at bounding box center [411, 245] width 160 height 18
click at [1042, 213] on icon "More" at bounding box center [1039, 213] width 20 height 20
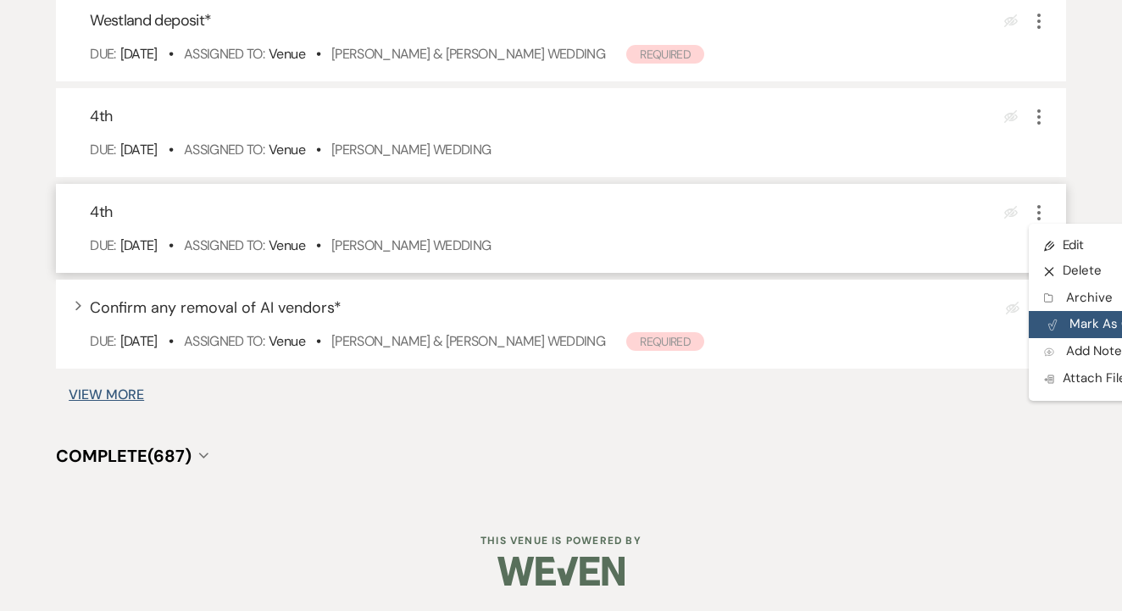
click at [1088, 323] on button "Plan Portal Link Mark As Complete" at bounding box center [1112, 324] width 166 height 27
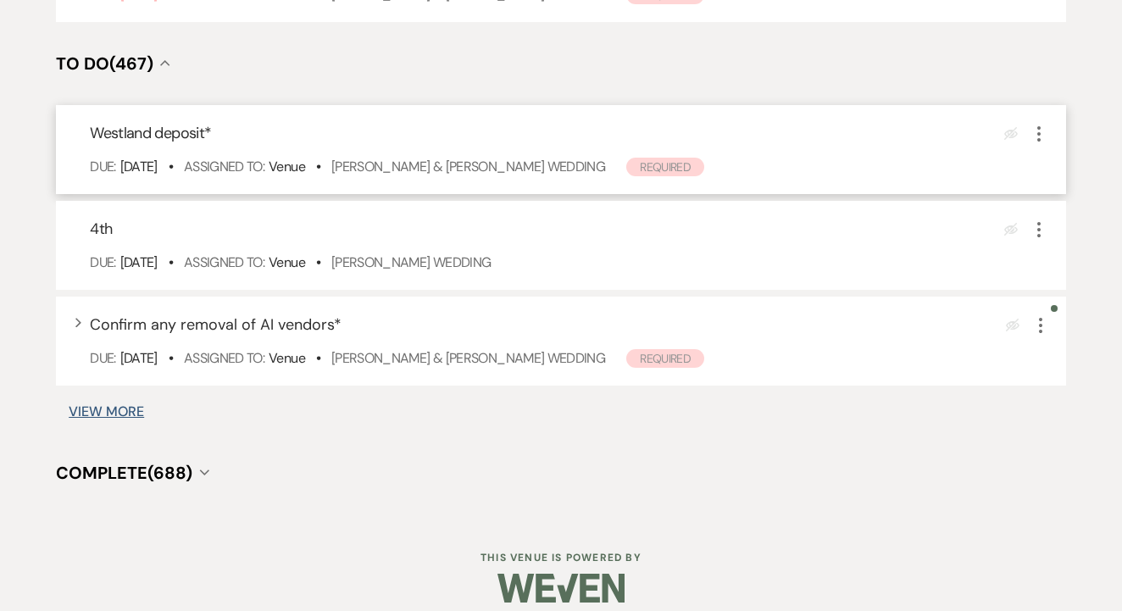
scroll to position [401, 0]
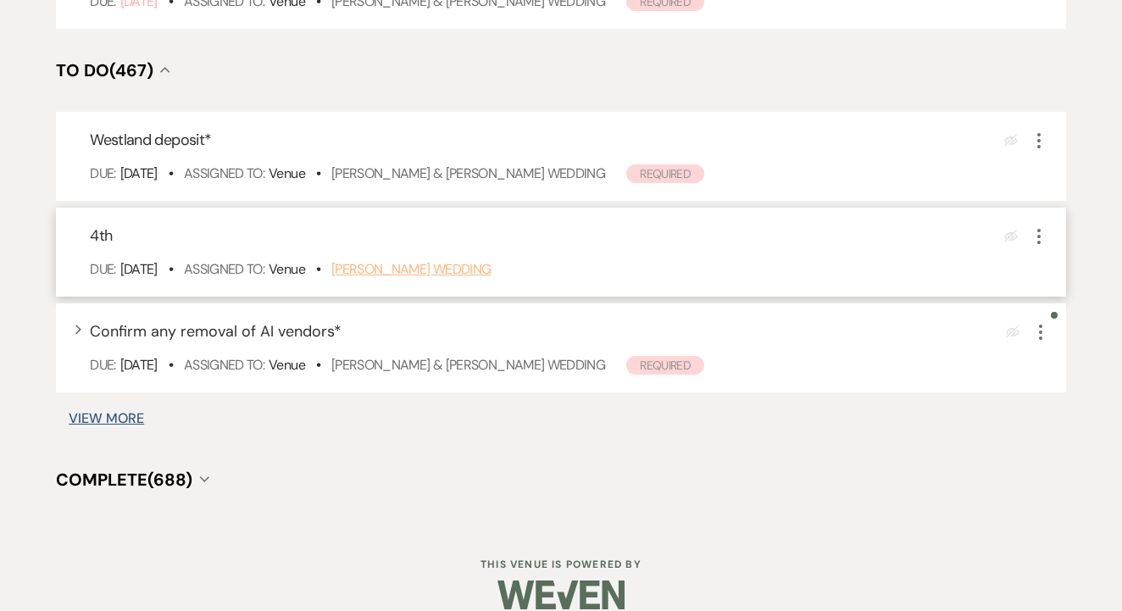
click at [492, 278] on link "[PERSON_NAME] Wedding" at bounding box center [411, 269] width 160 height 18
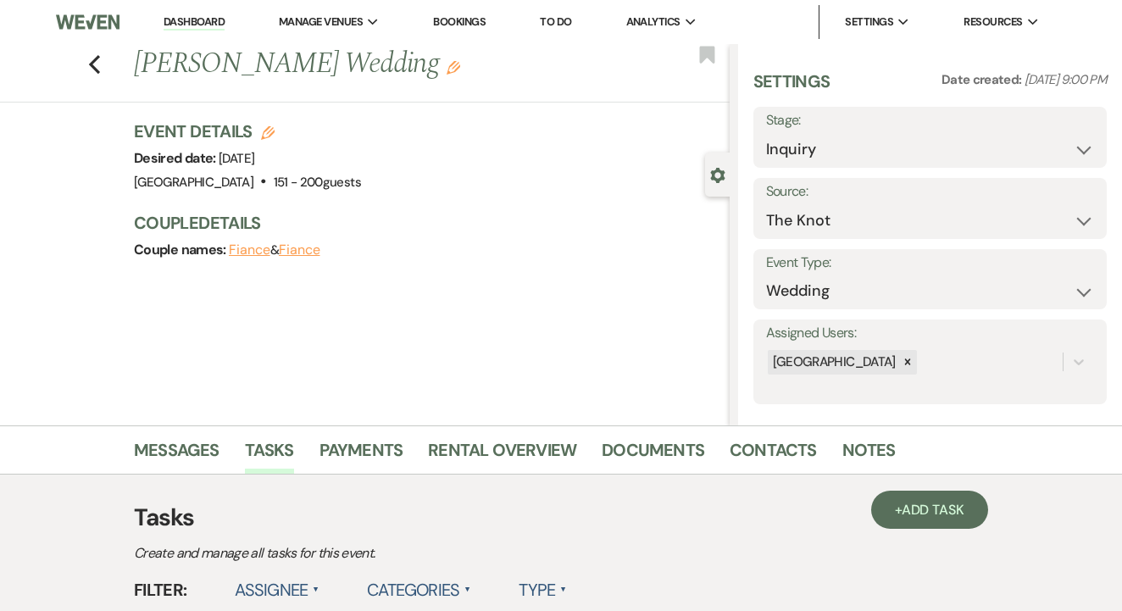
drag, startPoint x: 133, startPoint y: 64, endPoint x: 395, endPoint y: 78, distance: 262.2
click at [395, 78] on h1 "[PERSON_NAME] Wedding Edit" at bounding box center [368, 64] width 469 height 41
copy h1 "[PERSON_NAME] Wedding"
click at [768, 462] on link "Contacts" at bounding box center [773, 454] width 87 height 37
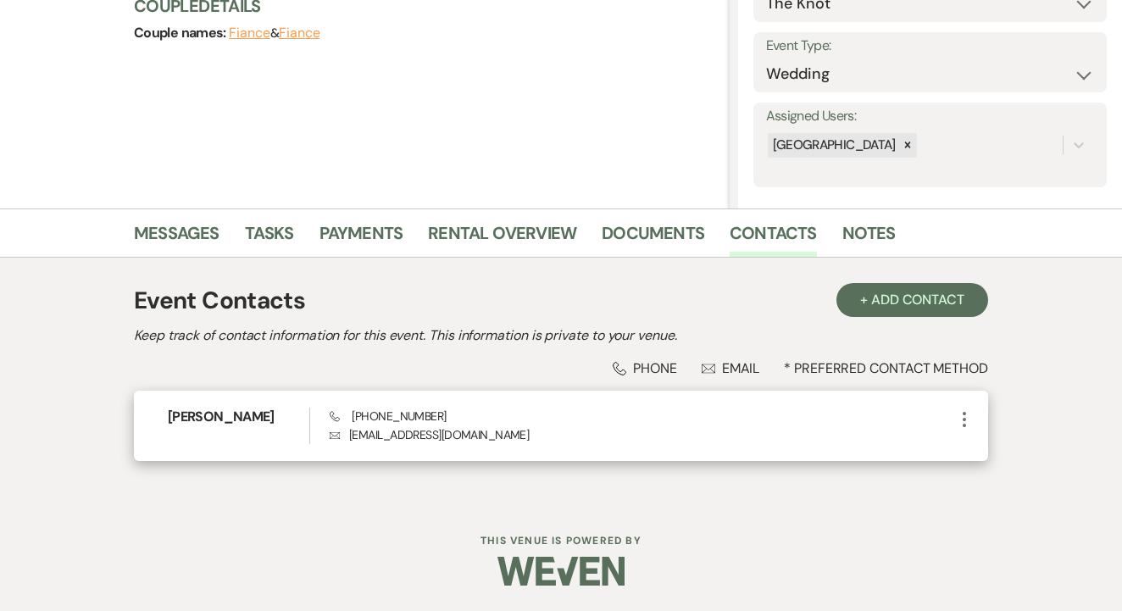
scroll to position [216, 0]
drag, startPoint x: 347, startPoint y: 437, endPoint x: 450, endPoint y: 441, distance: 103.4
click at [505, 441] on p "Envelope [EMAIL_ADDRESS][DOMAIN_NAME]" at bounding box center [642, 435] width 625 height 19
copy p "[EMAIL_ADDRESS][DOMAIN_NAME]"
drag, startPoint x: 347, startPoint y: 413, endPoint x: 413, endPoint y: 414, distance: 66.1
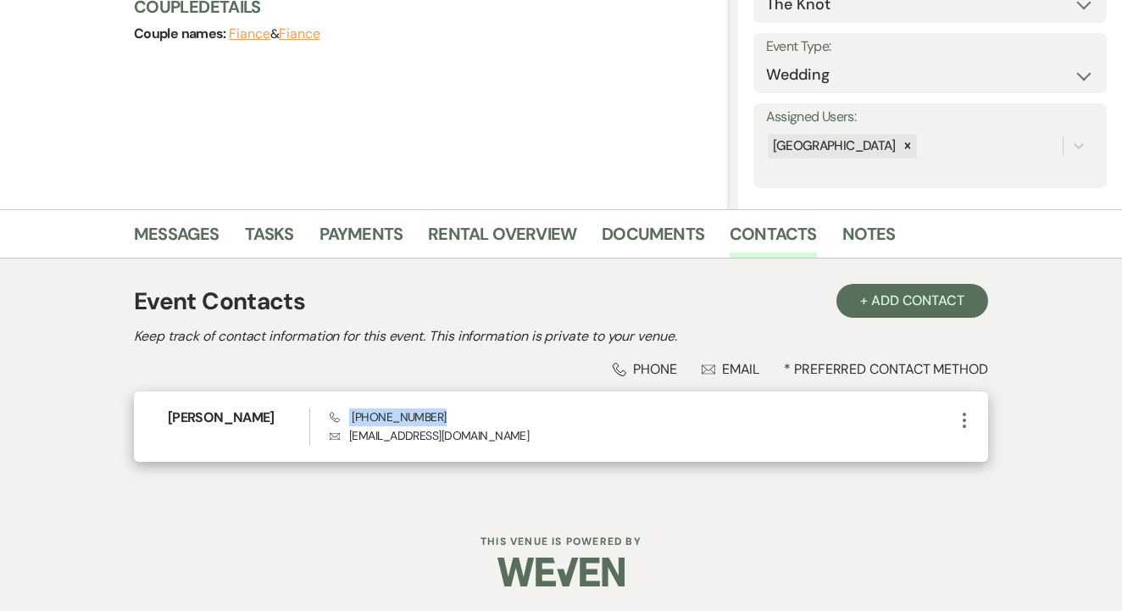
click at [457, 414] on div "Phone [PHONE_NUMBER] Envelope [EMAIL_ADDRESS][DOMAIN_NAME]" at bounding box center [642, 426] width 625 height 36
copy span "[PHONE_NUMBER]"
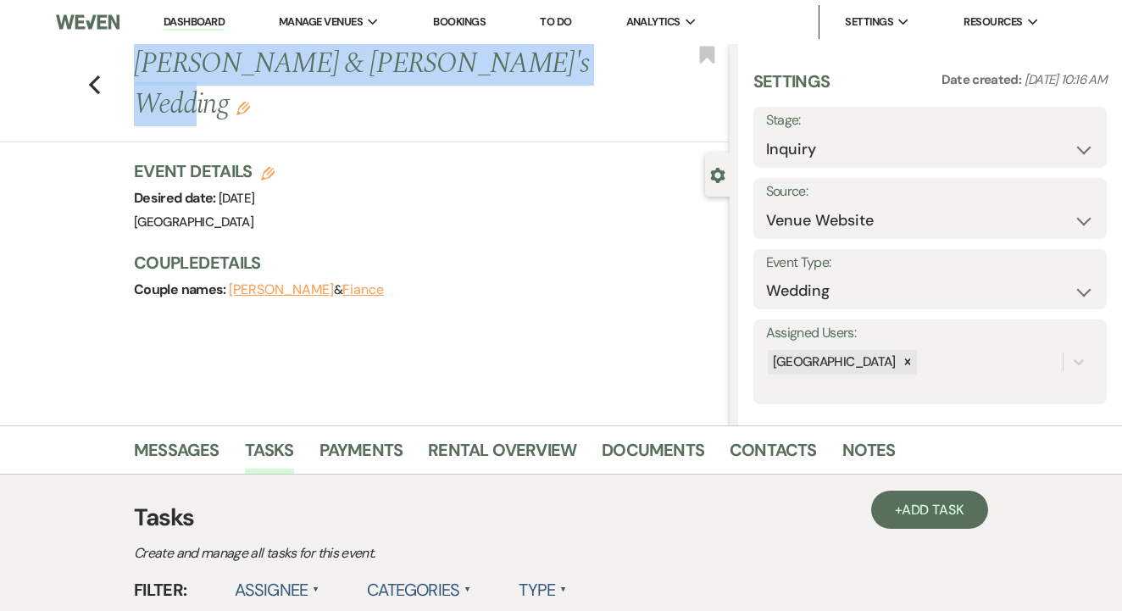
drag, startPoint x: 138, startPoint y: 69, endPoint x: 556, endPoint y: 74, distance: 417.8
click at [556, 74] on h1 "[PERSON_NAME] & [PERSON_NAME]'s Wedding Edit" at bounding box center [368, 84] width 469 height 81
copy h1 "[PERSON_NAME] & [PERSON_NAME]'s Wedding"
click at [758, 440] on link "Contacts" at bounding box center [773, 454] width 87 height 37
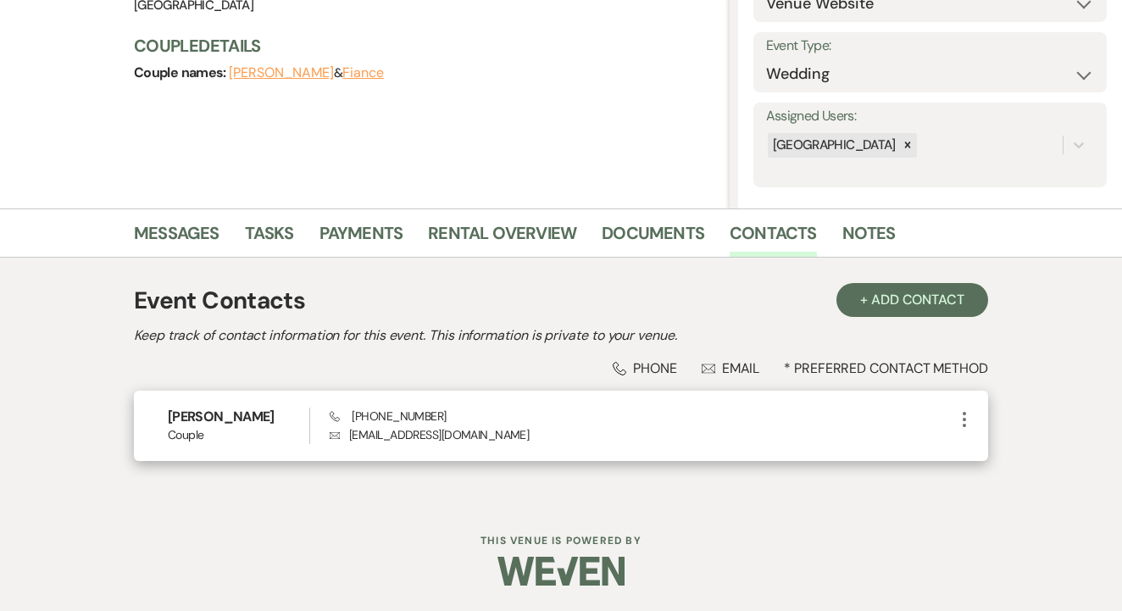
scroll to position [216, 0]
drag, startPoint x: 349, startPoint y: 436, endPoint x: 482, endPoint y: 442, distance: 133.2
click at [516, 442] on p "Envelope [EMAIL_ADDRESS][DOMAIN_NAME]" at bounding box center [642, 435] width 625 height 19
copy p "[EMAIL_ADDRESS][DOMAIN_NAME]"
drag, startPoint x: 345, startPoint y: 418, endPoint x: 455, endPoint y: 411, distance: 110.4
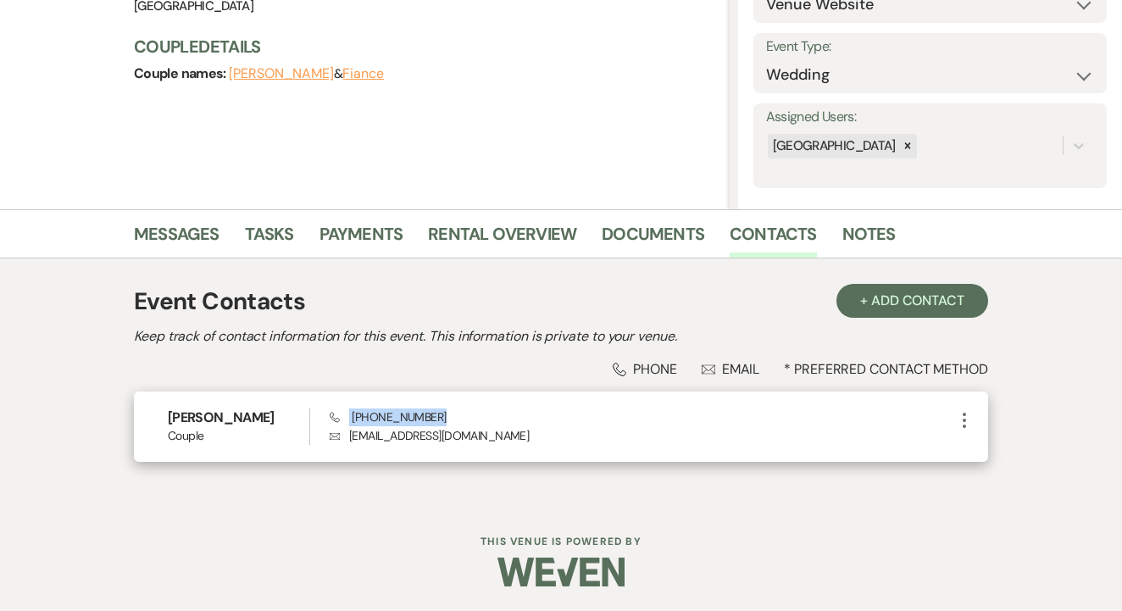
click at [466, 411] on div "Phone [PHONE_NUMBER] Envelope [EMAIL_ADDRESS][DOMAIN_NAME]" at bounding box center [642, 426] width 625 height 36
copy span "[PHONE_NUMBER]"
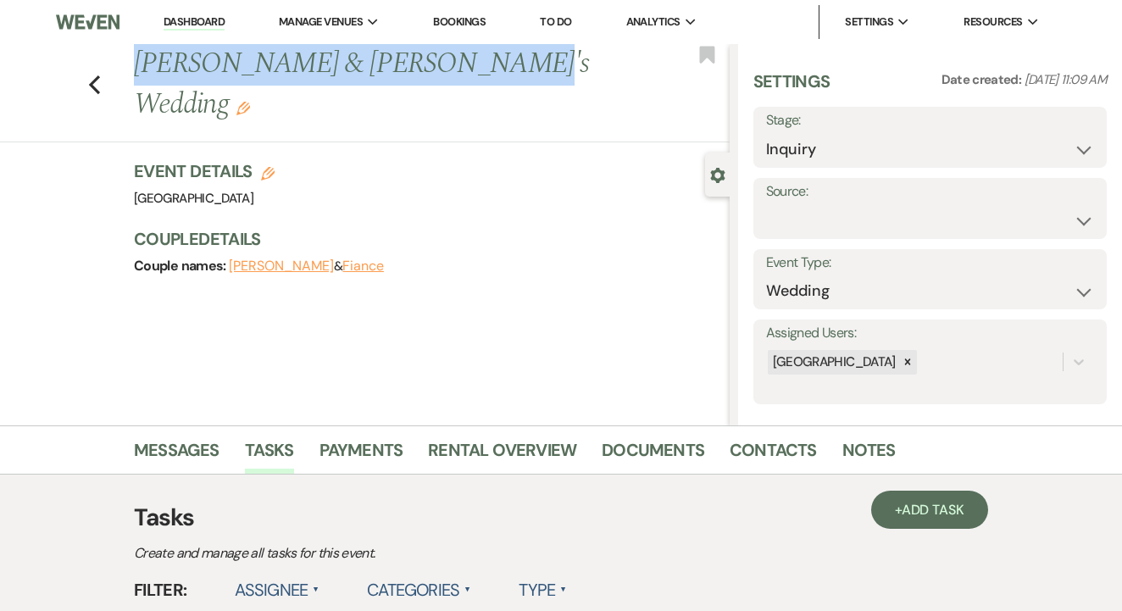
click at [467, 80] on div "Previous [PERSON_NAME] & [PERSON_NAME]'s Wedding Edit" at bounding box center [427, 84] width 604 height 81
click at [525, 159] on div "Event Details Edit Venue: [GEOGRAPHIC_DATA] Venue Address: [STREET_ADDRESS][PER…" at bounding box center [423, 184] width 579 height 51
drag, startPoint x: 136, startPoint y: 64, endPoint x: 506, endPoint y: 78, distance: 370.6
click at [508, 78] on h1 "[PERSON_NAME] & [PERSON_NAME]'s Wedding Edit" at bounding box center [368, 84] width 469 height 81
copy h1 "Saya Nakatani & Fiance's Wedding"
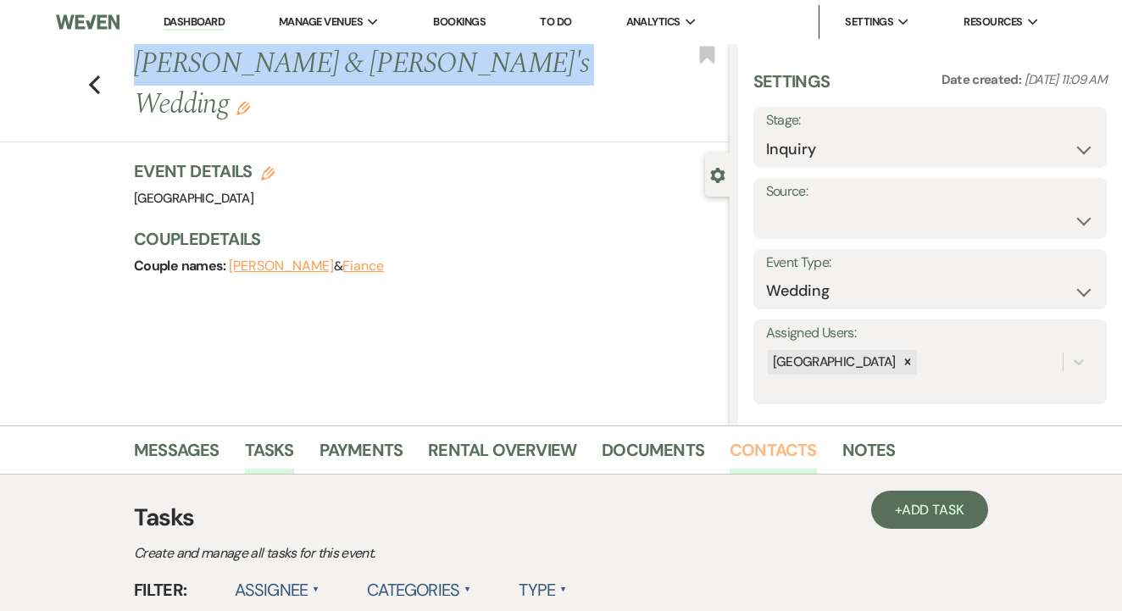
click at [762, 455] on link "Contacts" at bounding box center [773, 454] width 87 height 37
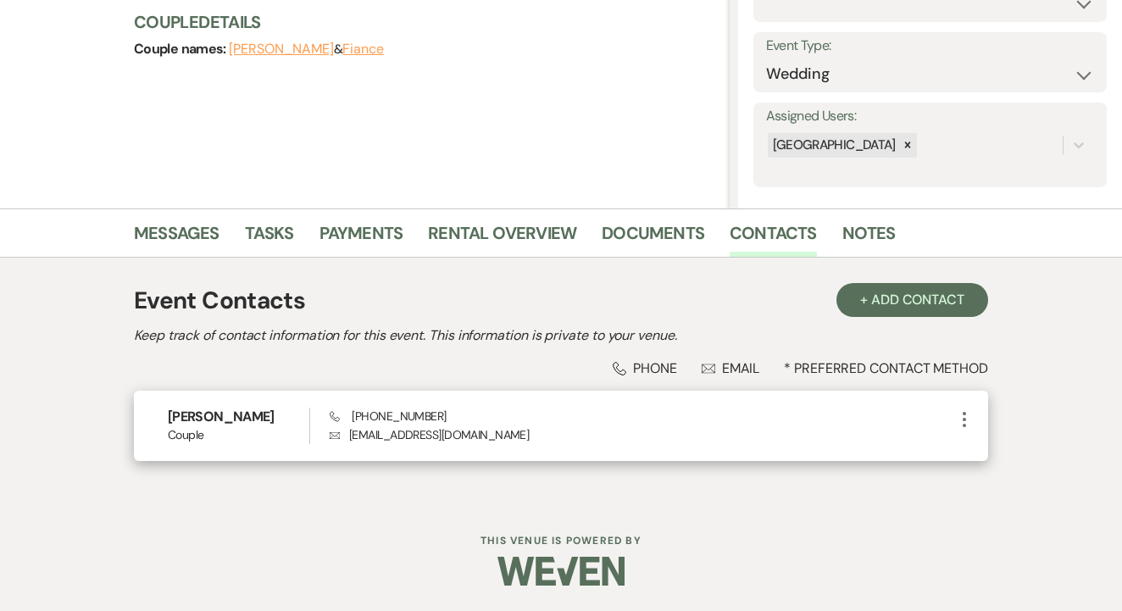
scroll to position [216, 0]
drag, startPoint x: 352, startPoint y: 437, endPoint x: 503, endPoint y: 437, distance: 151.7
click at [503, 437] on p "Envelope saya.nakatani@gmail.com" at bounding box center [642, 435] width 625 height 19
copy p "saya.nakatani@gmail.com"
drag, startPoint x: 352, startPoint y: 415, endPoint x: 421, endPoint y: 411, distance: 69.6
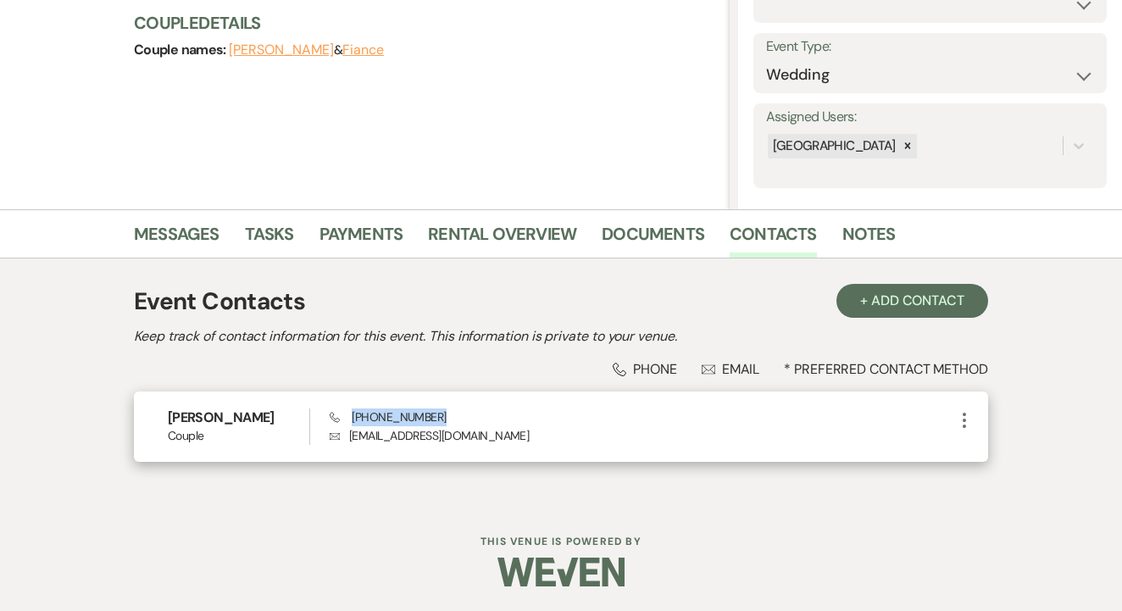
click at [452, 411] on div "Phone (214) 957-3569 Envelope saya.nakatani@gmail.com" at bounding box center [642, 426] width 625 height 36
copy span "(214) 957-3569"
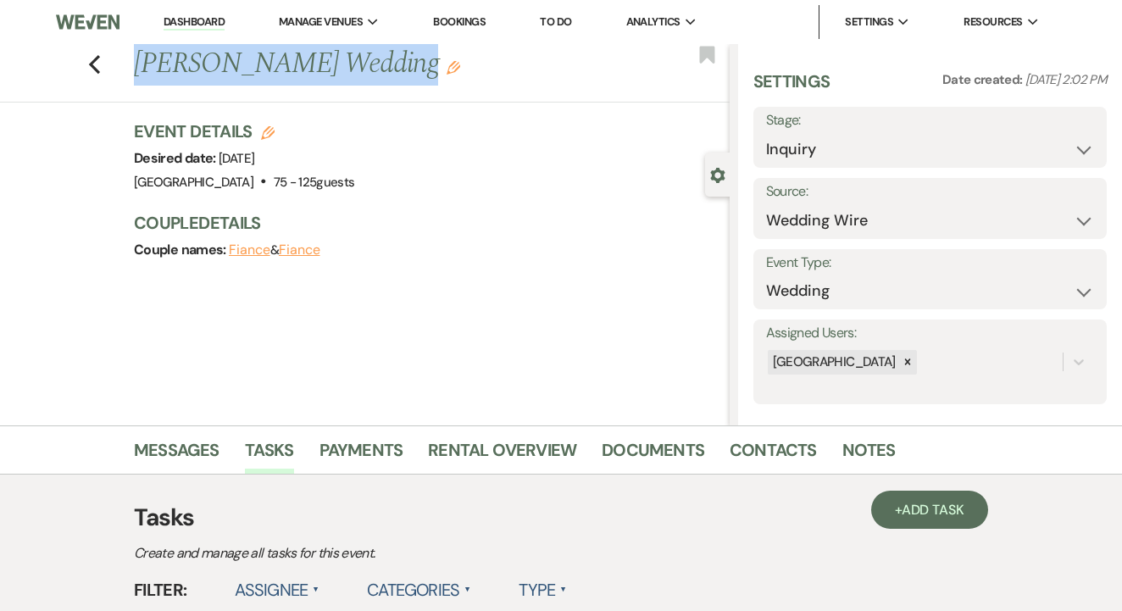
click at [546, 74] on h1 "Cheyenne Cymone Durham's Wedding Edit" at bounding box center [368, 64] width 469 height 41
click at [757, 450] on link "Contacts" at bounding box center [773, 454] width 87 height 37
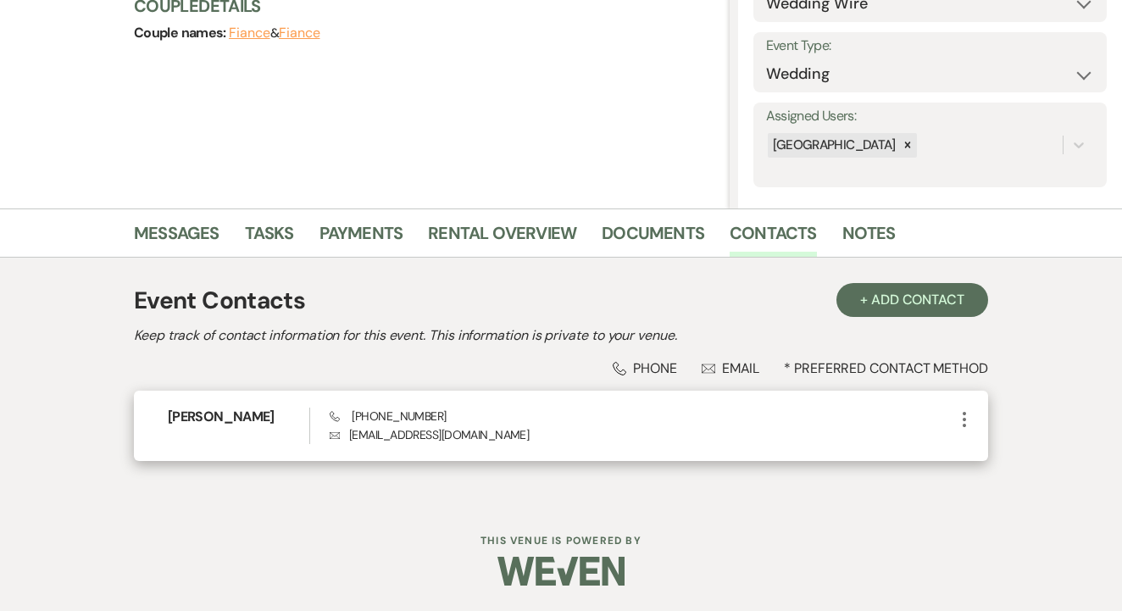
scroll to position [235, 0]
drag, startPoint x: 346, startPoint y: 422, endPoint x: 502, endPoint y: 421, distance: 155.9
click at [570, 428] on div "Phone (717) 884-4332 Envelope cheyennecdurham@yahoo.com" at bounding box center [642, 426] width 625 height 36
copy p "cheyennecdurham@yahoo.com"
drag, startPoint x: 348, startPoint y: 400, endPoint x: 425, endPoint y: 399, distance: 76.3
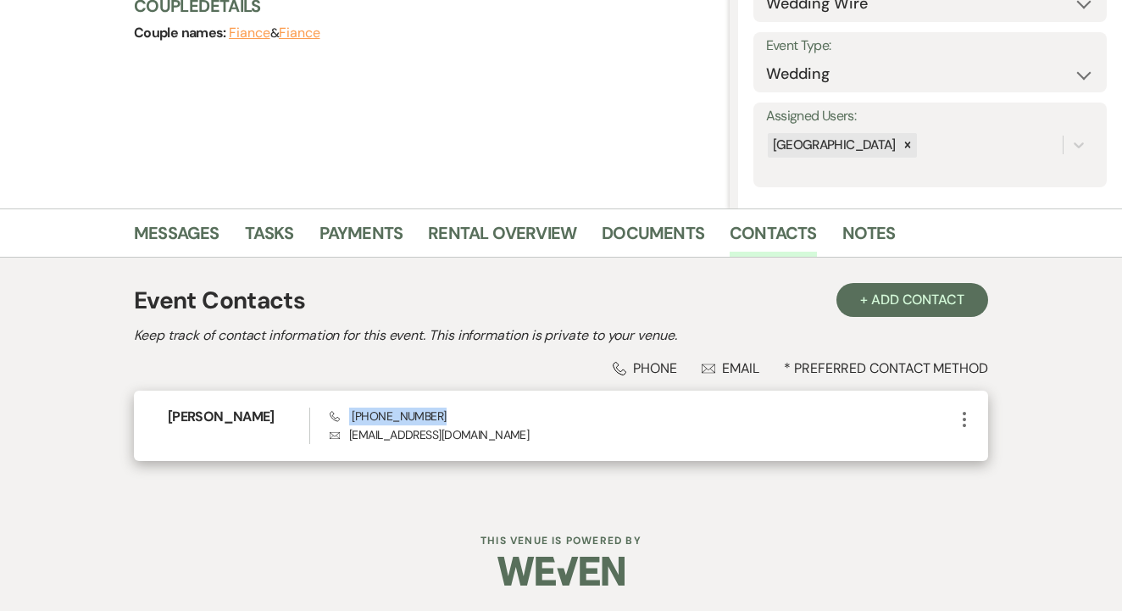
click at [440, 408] on div "Phone (717) 884-4332 Envelope cheyennecdurham@yahoo.com" at bounding box center [642, 426] width 625 height 36
copy span "(717) 884-4332"
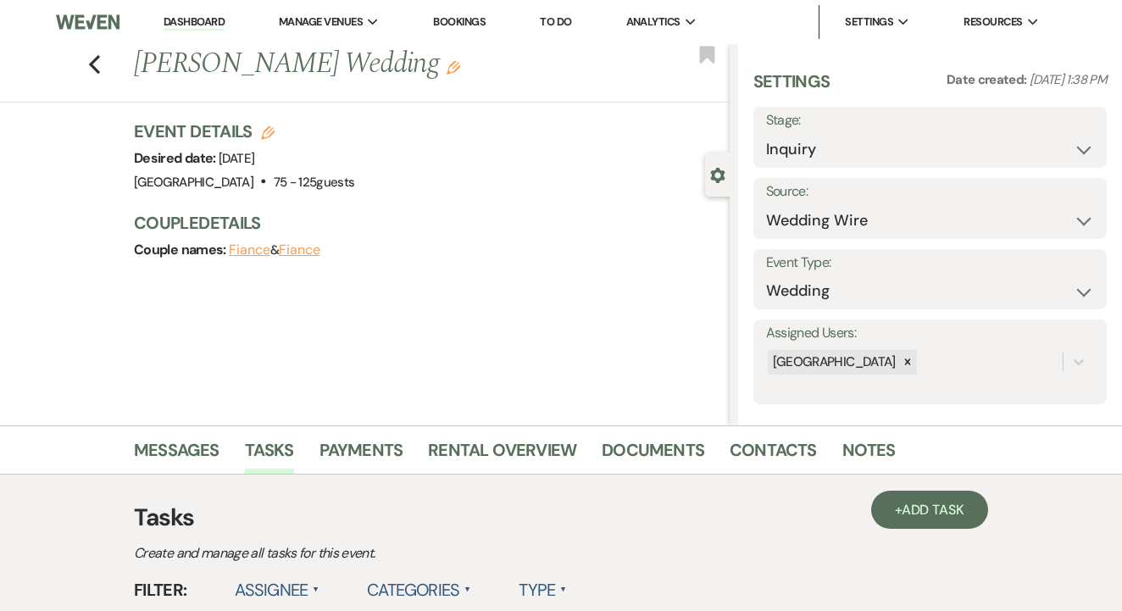
drag, startPoint x: 136, startPoint y: 60, endPoint x: 397, endPoint y: 59, distance: 261.9
click at [397, 59] on h1 "[PERSON_NAME] Wedding Edit" at bounding box center [368, 64] width 469 height 41
copy h1 "[PERSON_NAME] Wedding"
click at [772, 460] on link "Contacts" at bounding box center [773, 454] width 87 height 37
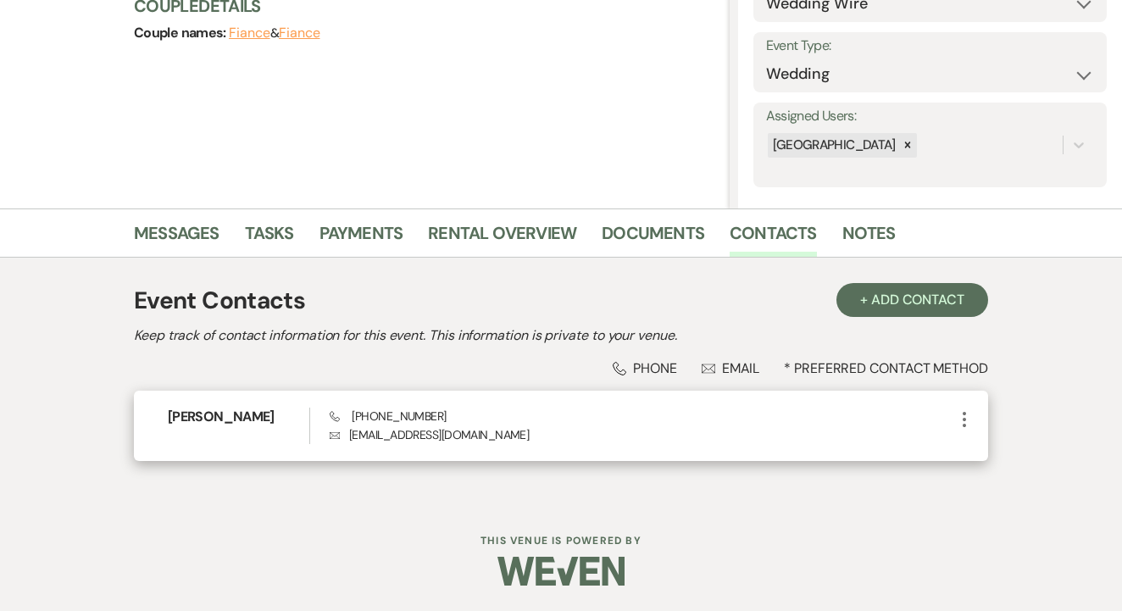
scroll to position [216, 0]
drag, startPoint x: 347, startPoint y: 438, endPoint x: 529, endPoint y: 446, distance: 182.4
click at [529, 446] on div "[PERSON_NAME] Phone [PHONE_NUMBER] Envelope [EMAIL_ADDRESS][DOMAIN_NAME] More" at bounding box center [561, 427] width 854 height 70
copy p "[EMAIL_ADDRESS][DOMAIN_NAME]"
drag, startPoint x: 350, startPoint y: 417, endPoint x: 518, endPoint y: 408, distance: 168.0
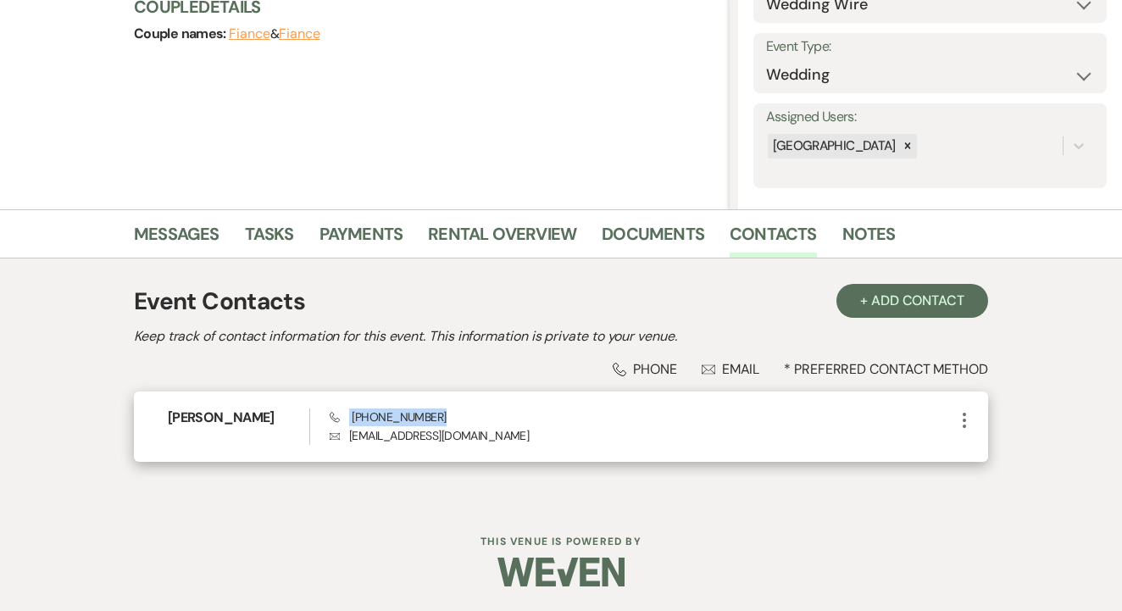
click at [525, 410] on div "Phone [PHONE_NUMBER] Envelope [EMAIL_ADDRESS][DOMAIN_NAME]" at bounding box center [642, 426] width 625 height 36
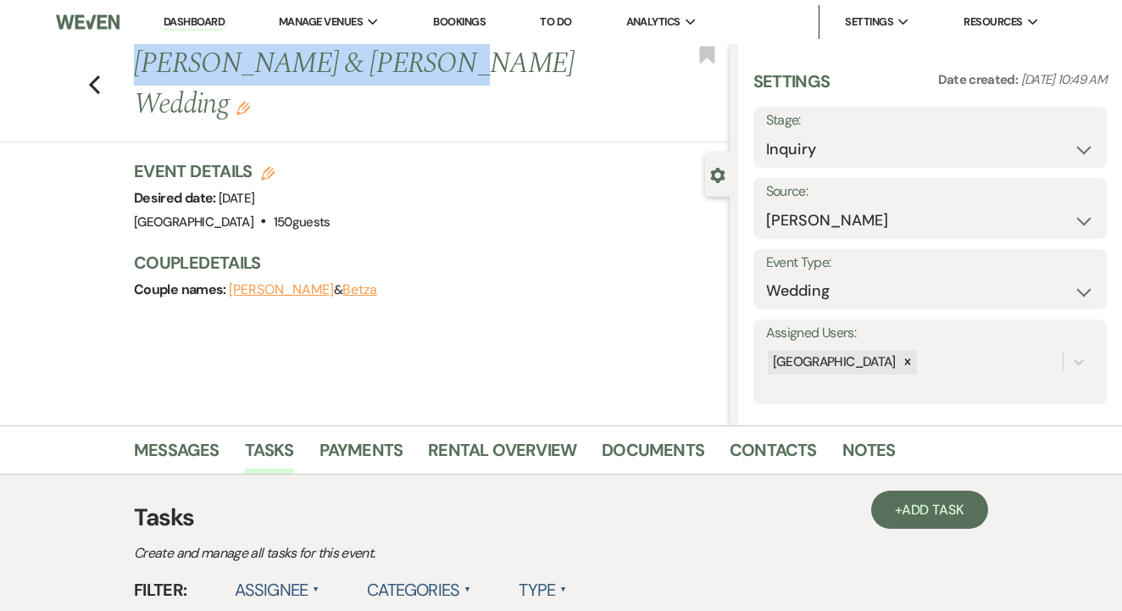
drag, startPoint x: 136, startPoint y: 69, endPoint x: 413, endPoint y: 72, distance: 277.1
click at [413, 72] on h1 "[PERSON_NAME] & [PERSON_NAME] Wedding Edit" at bounding box center [368, 84] width 469 height 81
copy h1 "[PERSON_NAME] & [PERSON_NAME] Wedding"
click at [768, 452] on link "Contacts" at bounding box center [773, 454] width 87 height 37
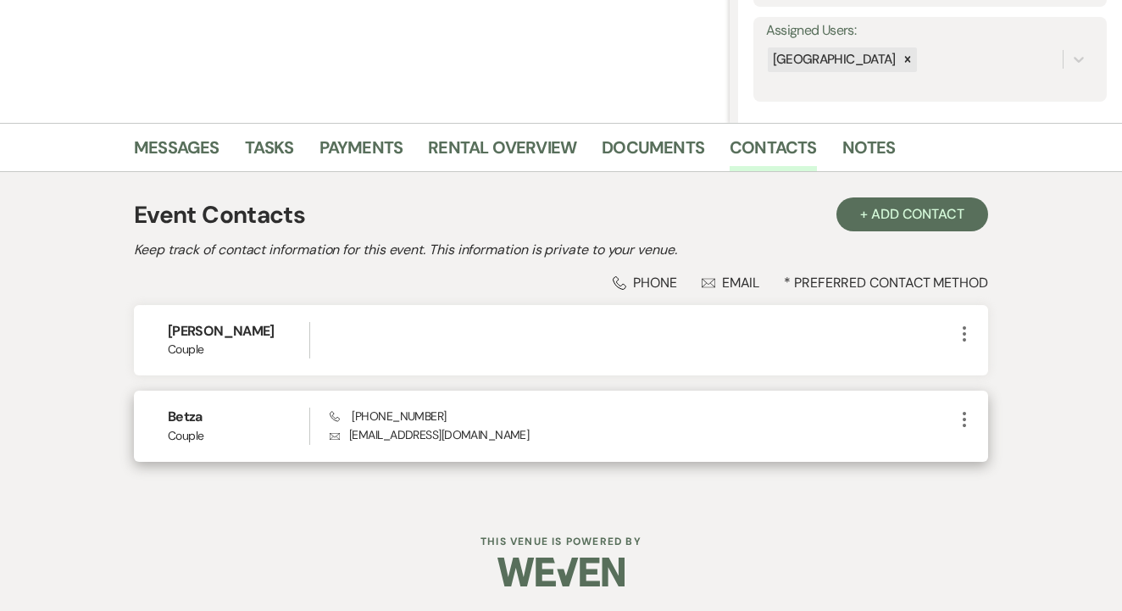
scroll to position [302, 0]
drag, startPoint x: 350, startPoint y: 438, endPoint x: 539, endPoint y: 439, distance: 189.0
click at [539, 439] on p "Envelope [EMAIL_ADDRESS][DOMAIN_NAME]" at bounding box center [642, 435] width 625 height 19
copy p "[EMAIL_ADDRESS][DOMAIN_NAME]"
drag, startPoint x: 349, startPoint y: 419, endPoint x: 420, endPoint y: 414, distance: 71.3
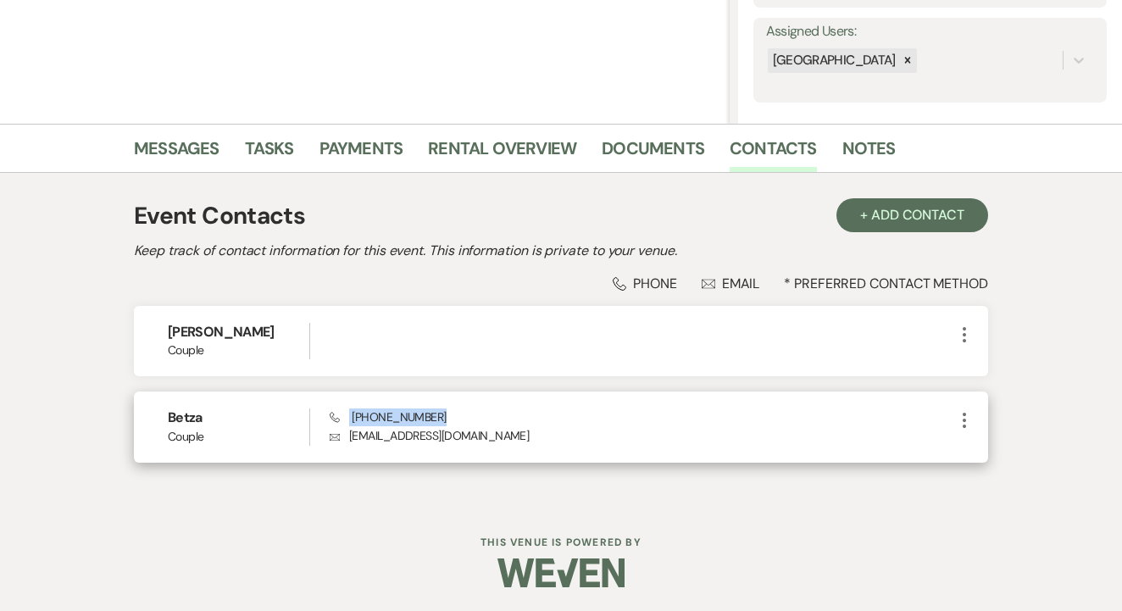
click at [453, 414] on div "Phone [PHONE_NUMBER] Envelope [EMAIL_ADDRESS][DOMAIN_NAME]" at bounding box center [642, 426] width 625 height 36
copy span "(940) 315-5003"
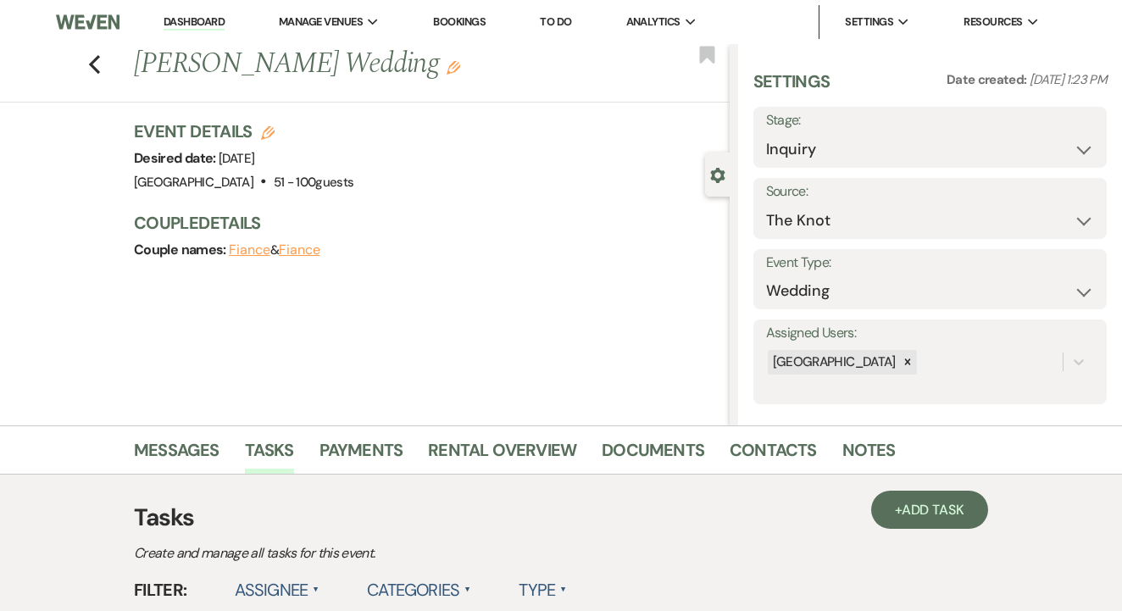
drag, startPoint x: 130, startPoint y: 67, endPoint x: 407, endPoint y: 77, distance: 277.3
click at [407, 77] on div "Previous [PERSON_NAME] Wedding Edit" at bounding box center [427, 64] width 604 height 41
click at [511, 186] on div "Event Details Edit Desired date: [DATE] Venue: [GEOGRAPHIC_DATA] . 51 - 100 gue…" at bounding box center [423, 156] width 579 height 75
drag, startPoint x: 142, startPoint y: 65, endPoint x: 352, endPoint y: 71, distance: 210.3
click at [399, 71] on h1 "[PERSON_NAME] Wedding Edit" at bounding box center [368, 64] width 469 height 41
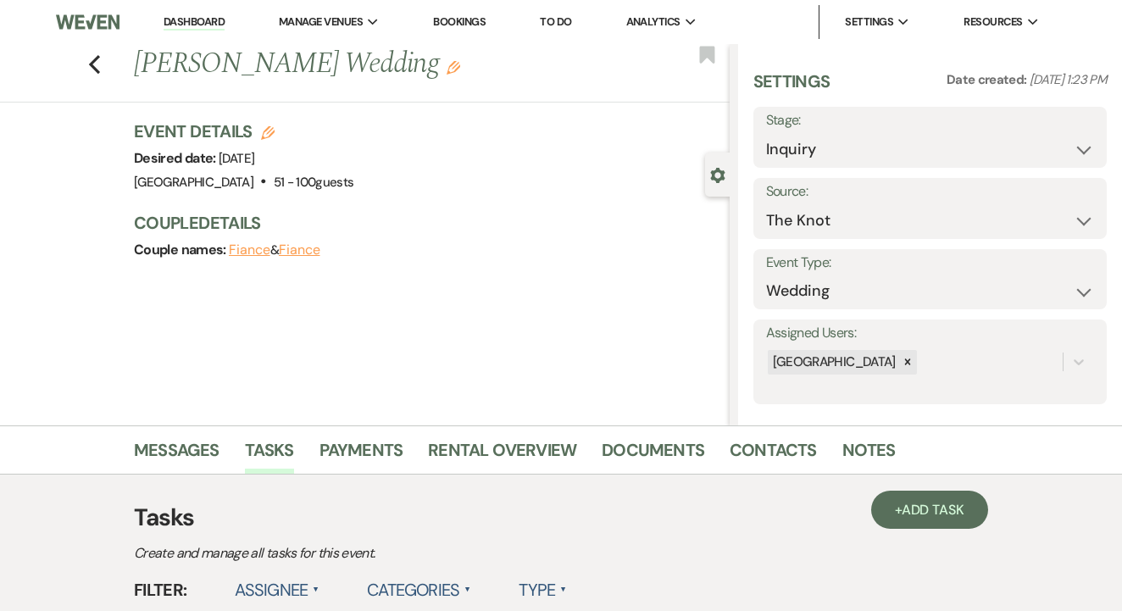
click at [429, 113] on div "Previous [PERSON_NAME] Wedding Edit Bookmark Gear Settings Settings Date create…" at bounding box center [365, 234] width 730 height 381
drag, startPoint x: 137, startPoint y: 64, endPoint x: 439, endPoint y: 73, distance: 301.8
click at [439, 73] on h1 "Ashleigh Olson's Wedding Edit" at bounding box center [368, 64] width 469 height 41
copy h1 "Ashleigh Olson's Wedding"
click at [738, 439] on link "Contacts" at bounding box center [773, 454] width 87 height 37
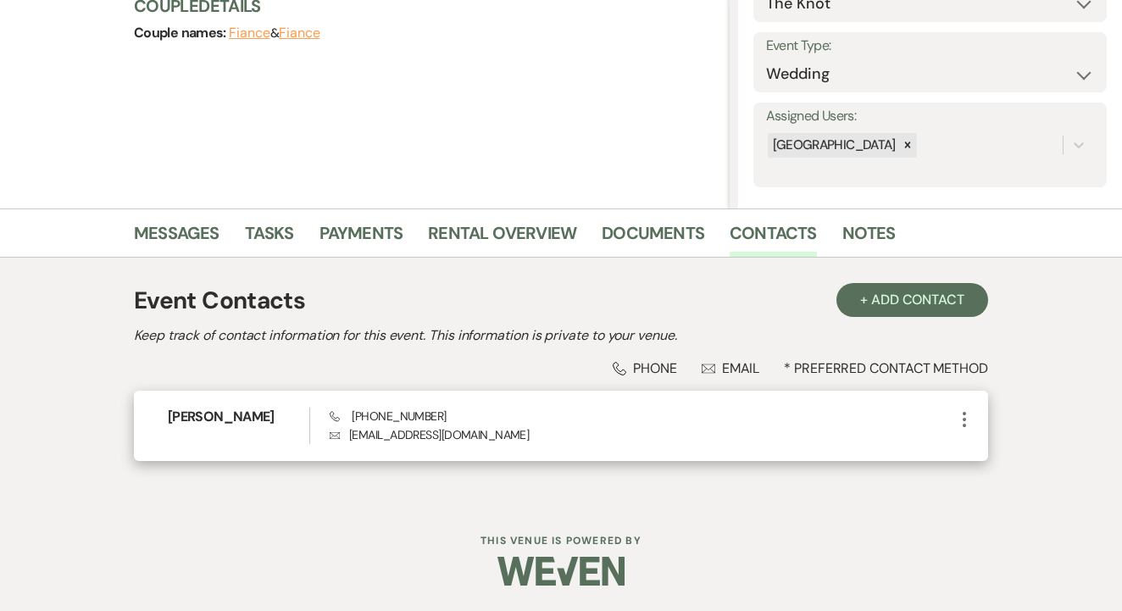
scroll to position [216, 0]
drag, startPoint x: 376, startPoint y: 435, endPoint x: 423, endPoint y: 436, distance: 46.6
click at [479, 436] on p "Envelope ashleigh1701@gmail.com" at bounding box center [642, 435] width 625 height 19
copy p "ashleigh1701@gmail.com"
drag, startPoint x: 341, startPoint y: 413, endPoint x: 392, endPoint y: 420, distance: 52.3
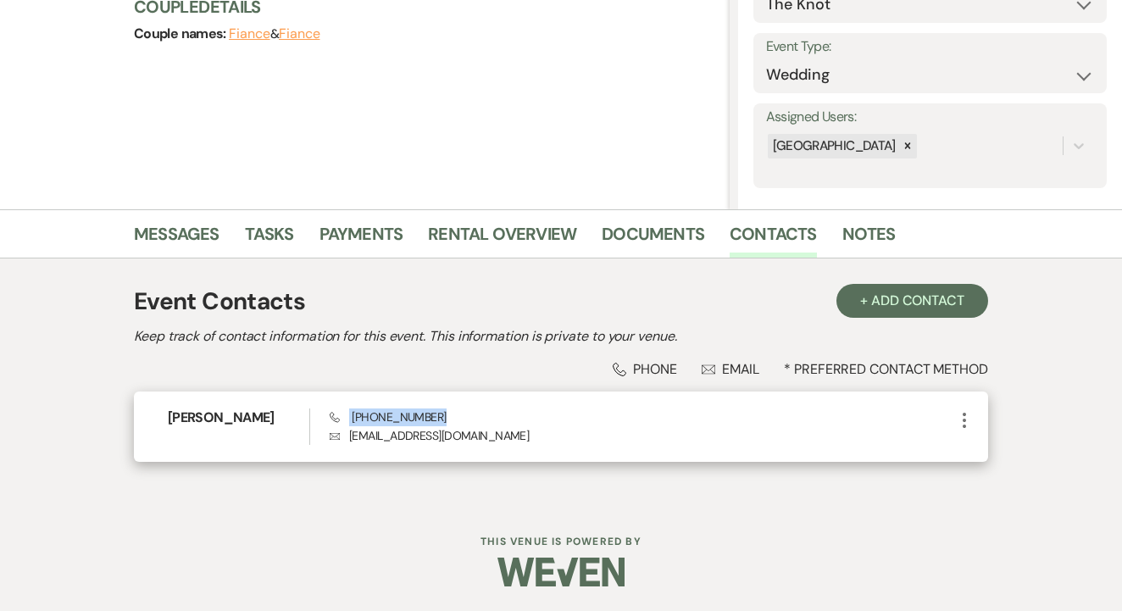
click at [432, 420] on span "Phone (920) 782-0202" at bounding box center [388, 416] width 116 height 15
copy span "(920) 782-0202"
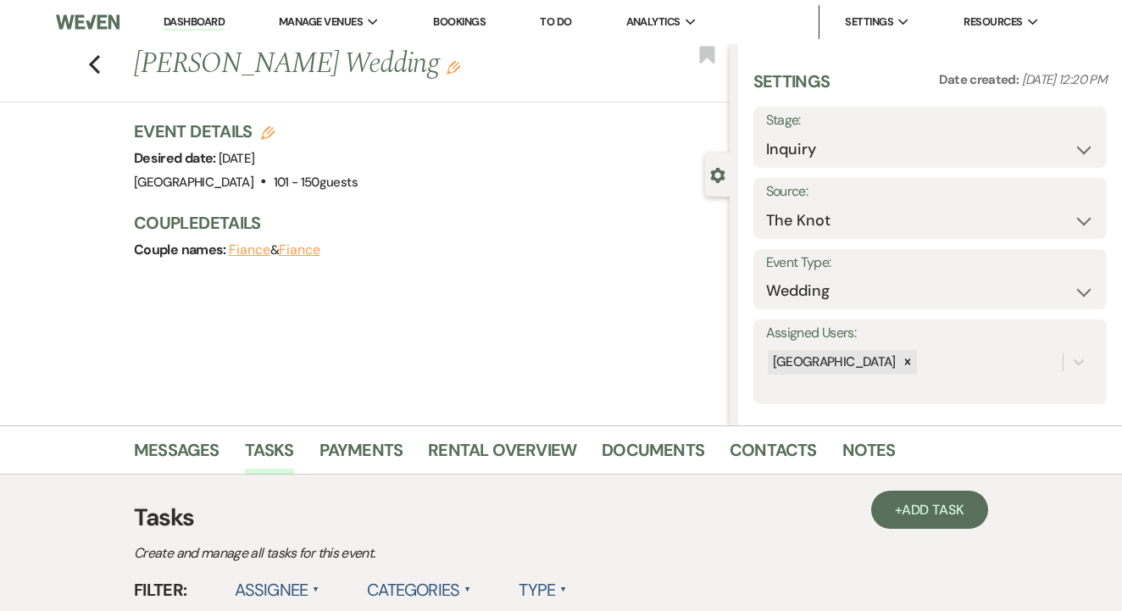
drag, startPoint x: 136, startPoint y: 56, endPoint x: 363, endPoint y: 64, distance: 227.3
click at [431, 64] on h1 "[PERSON_NAME] Wedding Edit" at bounding box center [368, 64] width 469 height 41
click at [406, 131] on div "Event Details Edit Desired date: [DATE] Venue: [GEOGRAPHIC_DATA] . 101 - 150 gu…" at bounding box center [423, 156] width 579 height 75
click at [571, 25] on link "To Do" at bounding box center [555, 21] width 31 height 14
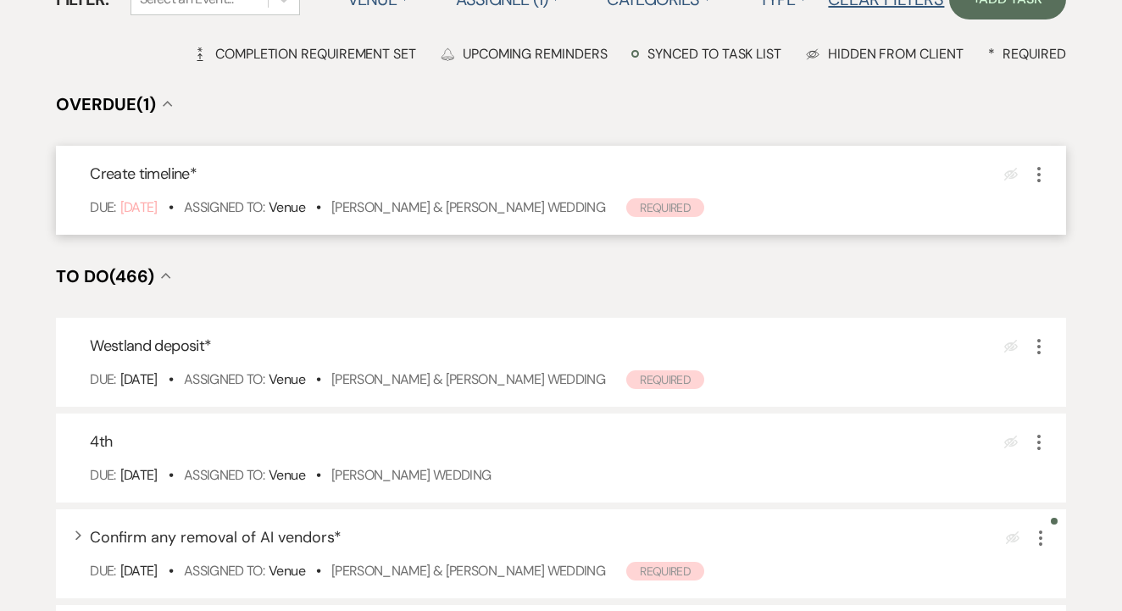
scroll to position [237, 0]
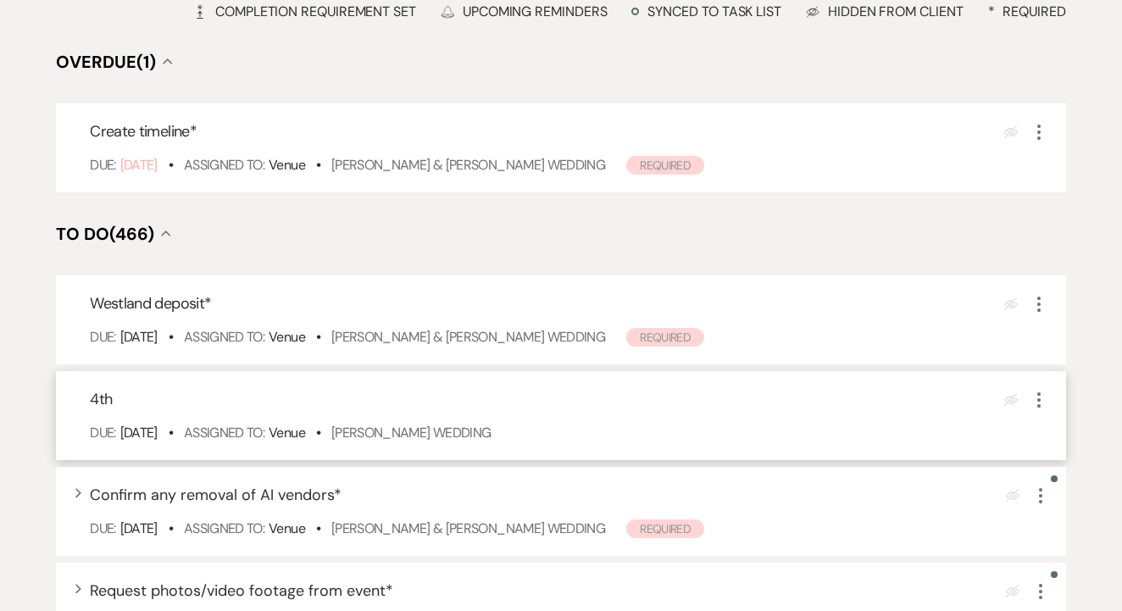
click at [1032, 410] on icon "More" at bounding box center [1039, 400] width 20 height 20
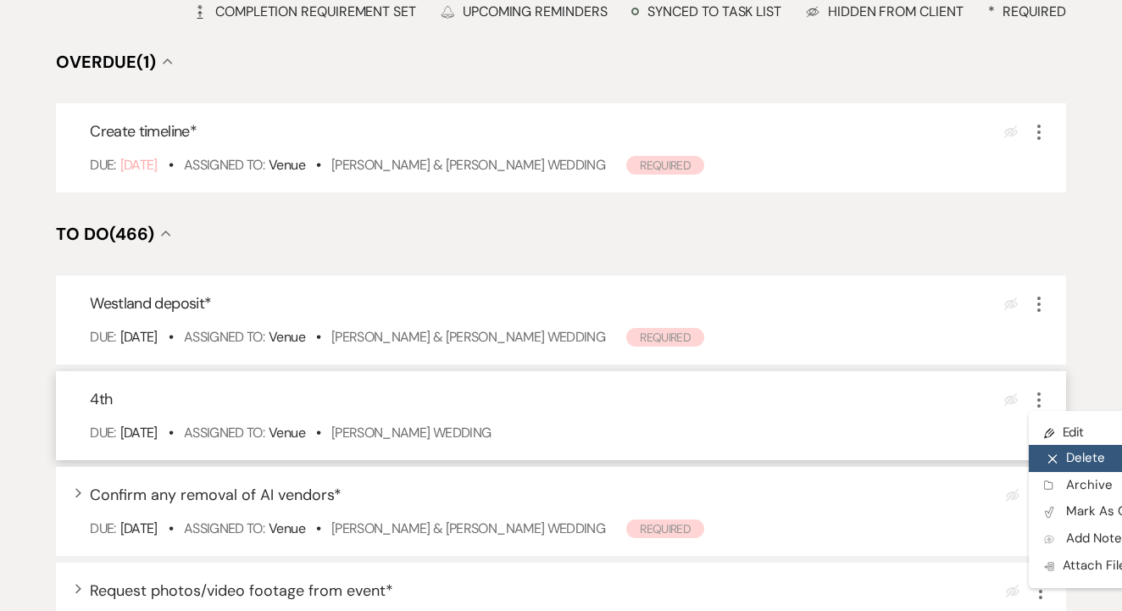
click at [1062, 465] on button "X Delete" at bounding box center [1110, 458] width 163 height 27
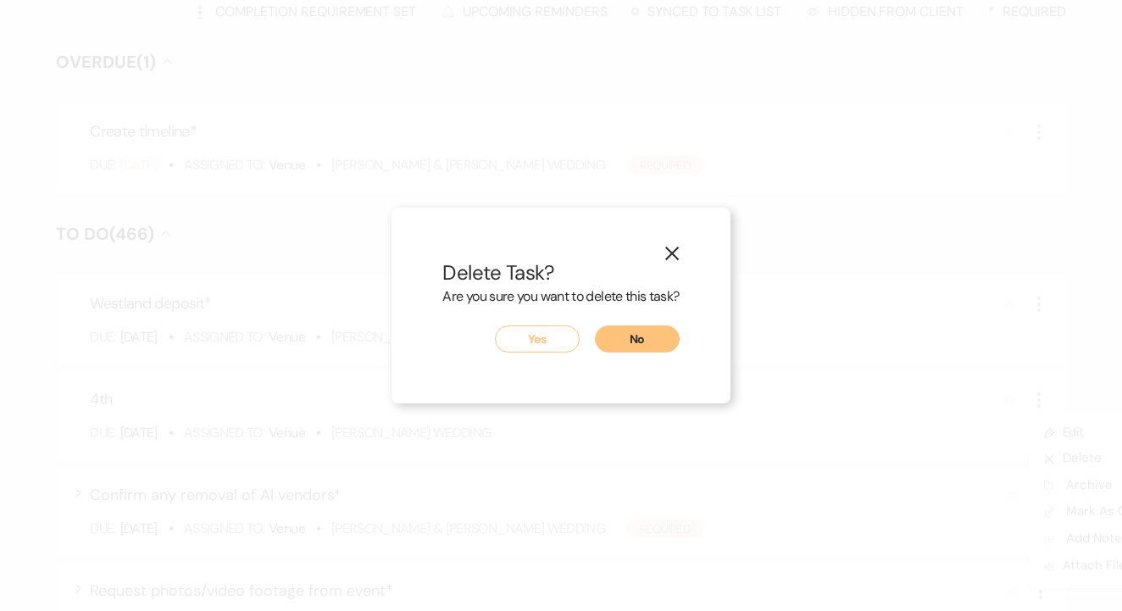
click at [564, 348] on button "Yes" at bounding box center [537, 338] width 85 height 27
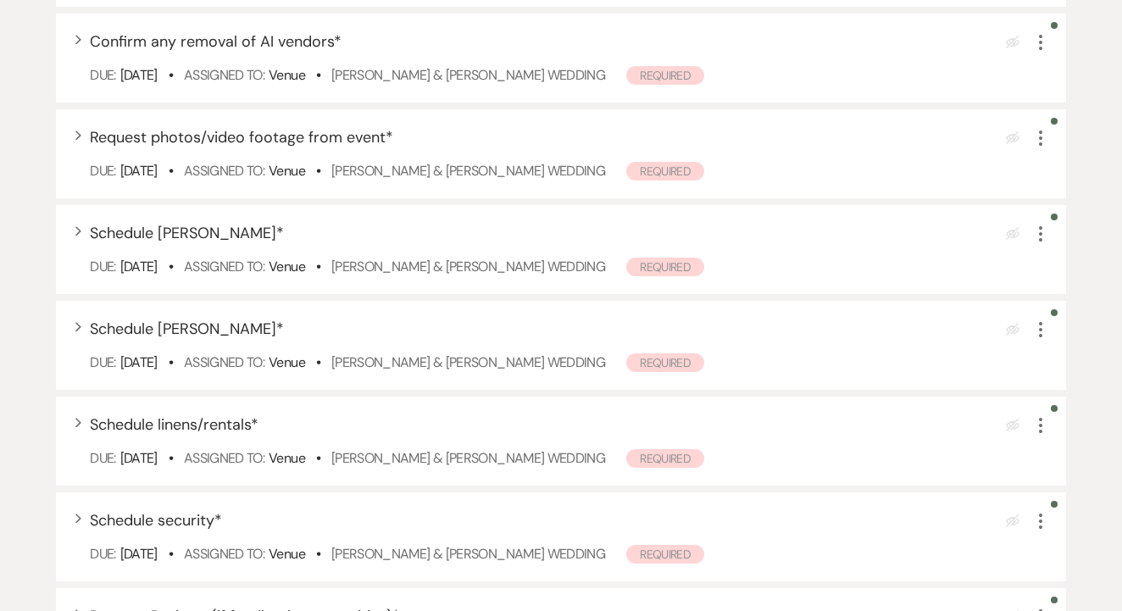
scroll to position [629, 0]
